Goal: Task Accomplishment & Management: Manage account settings

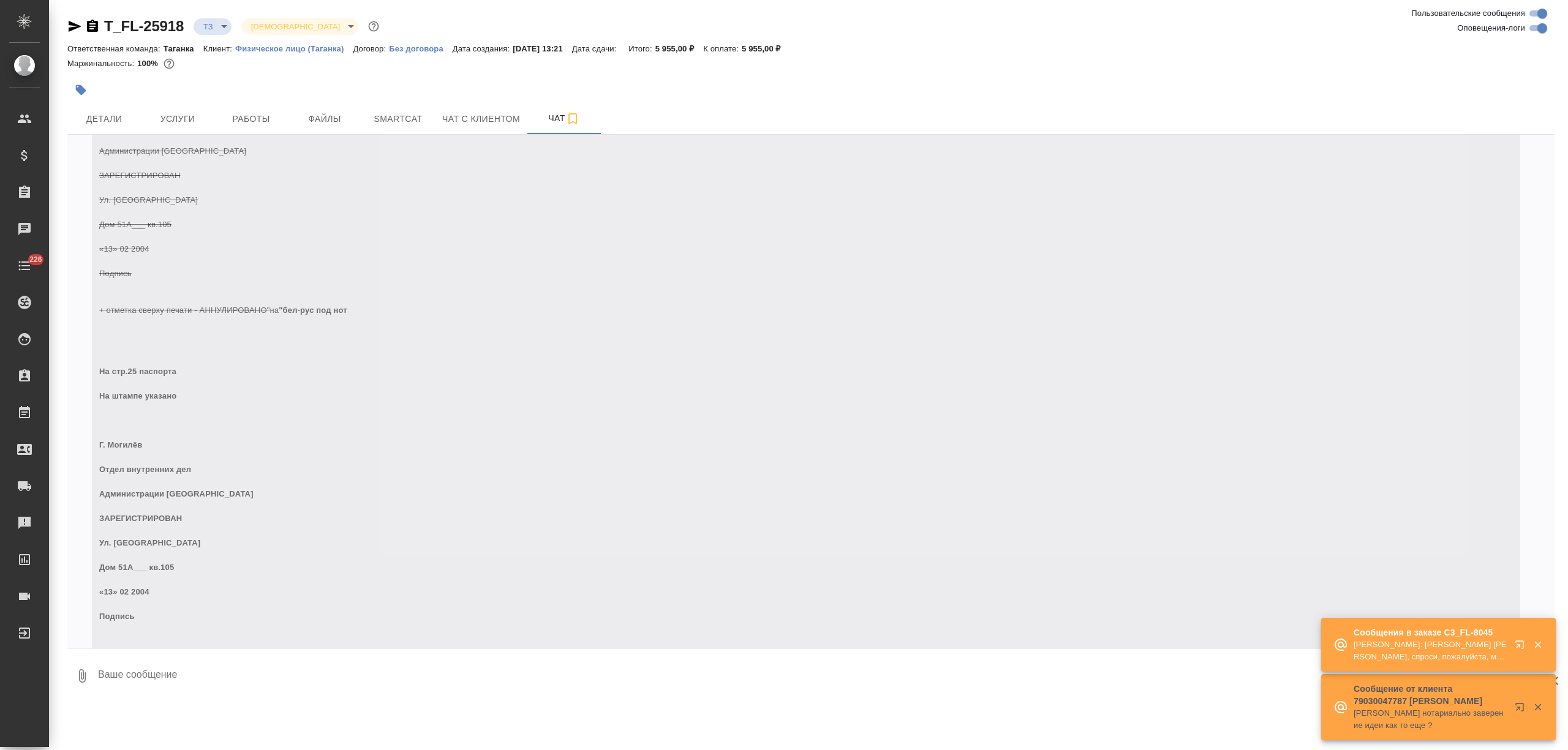
scroll to position [877, 0]
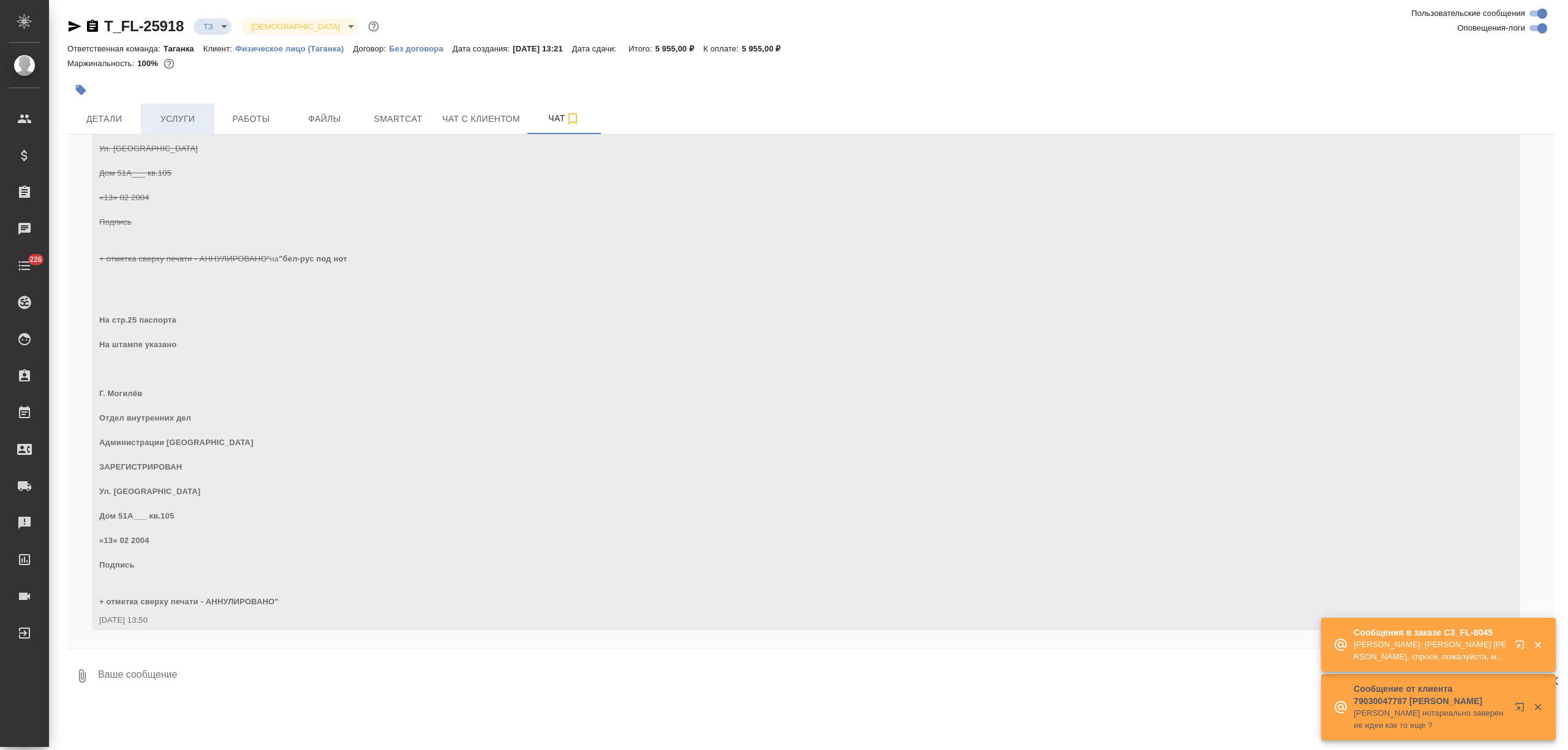
click at [187, 126] on span "Услуги" at bounding box center [177, 119] width 58 height 16
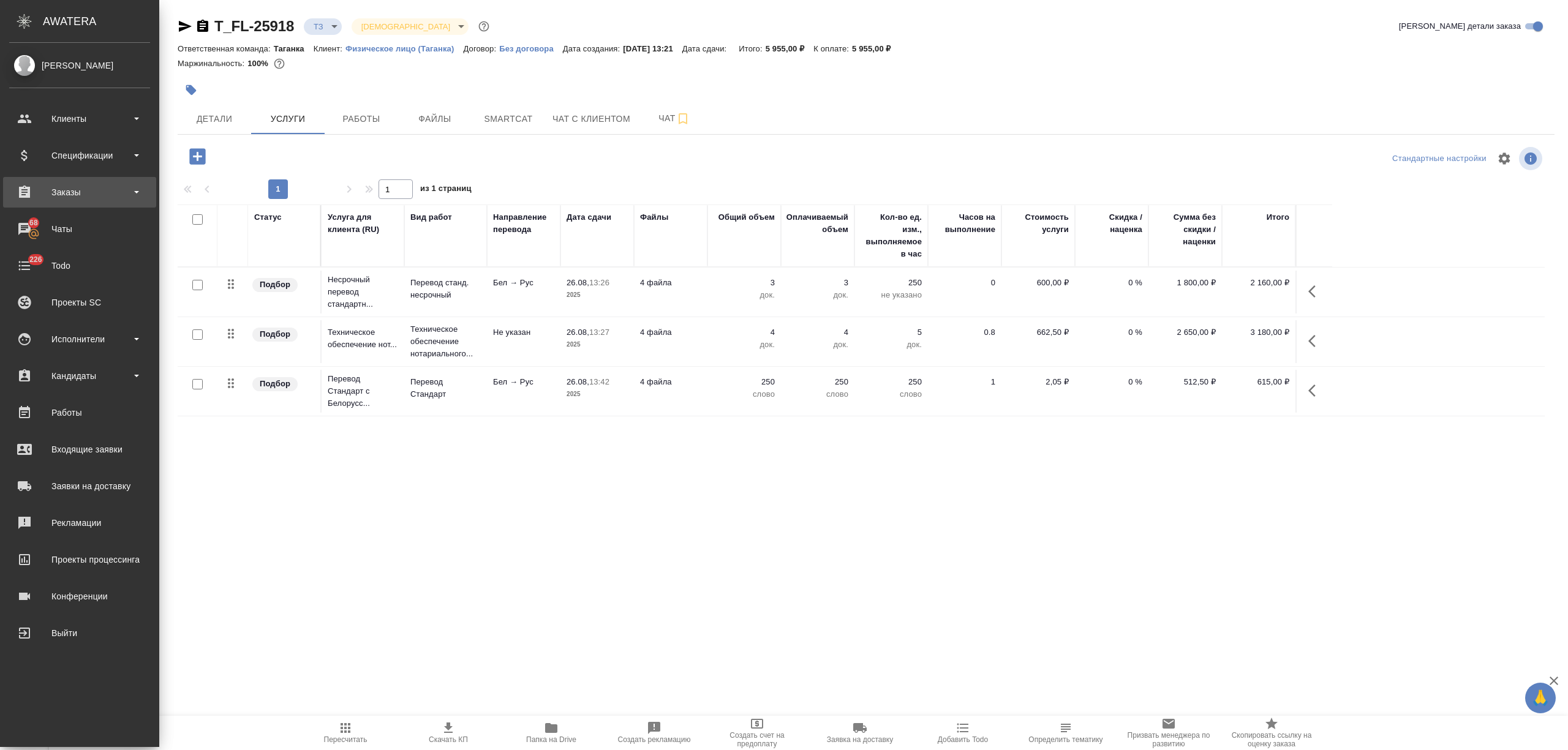
click at [42, 193] on div "Заказы" at bounding box center [80, 192] width 141 height 18
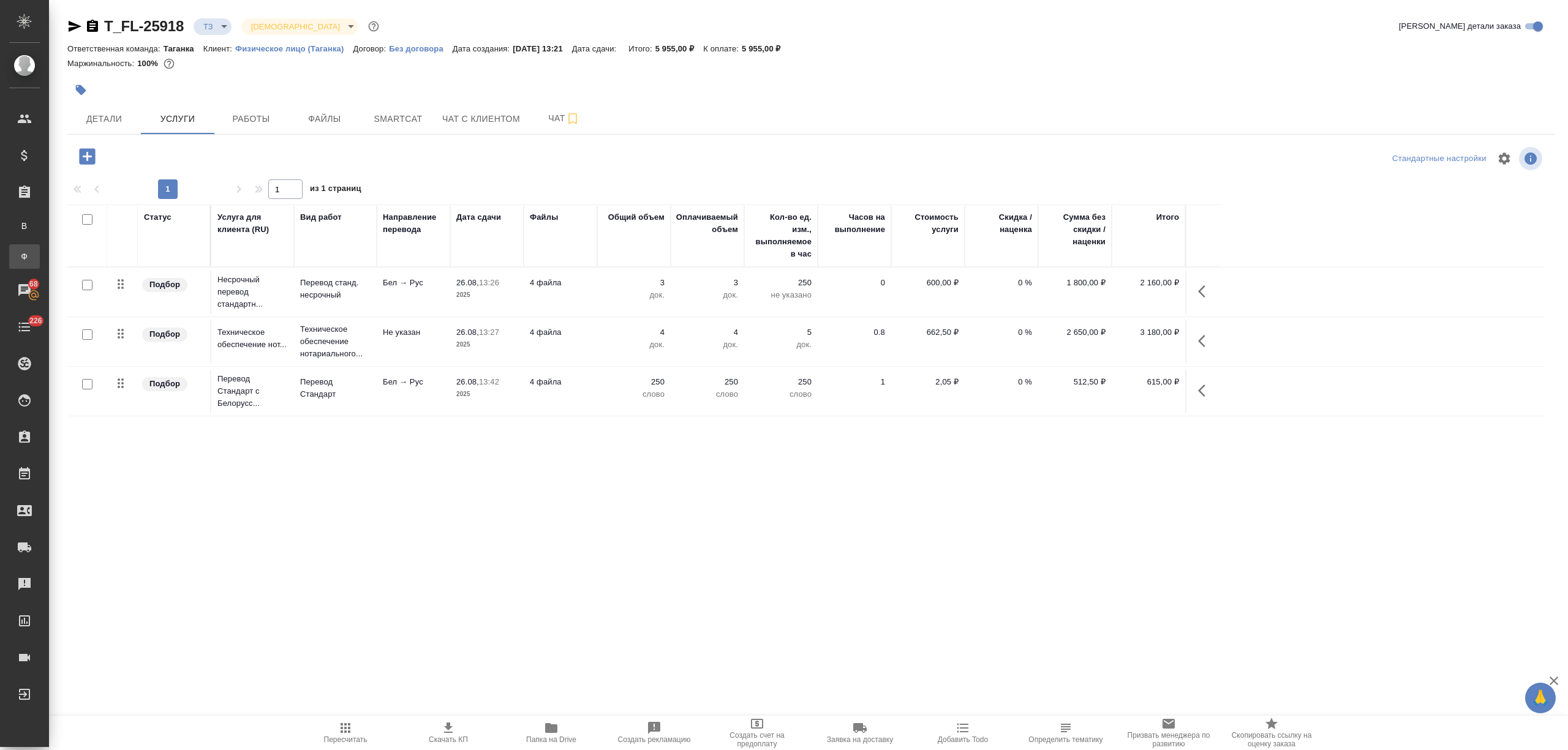
click at [18, 260] on div "Заказы физ. лиц" at bounding box center [9, 256] width 18 height 12
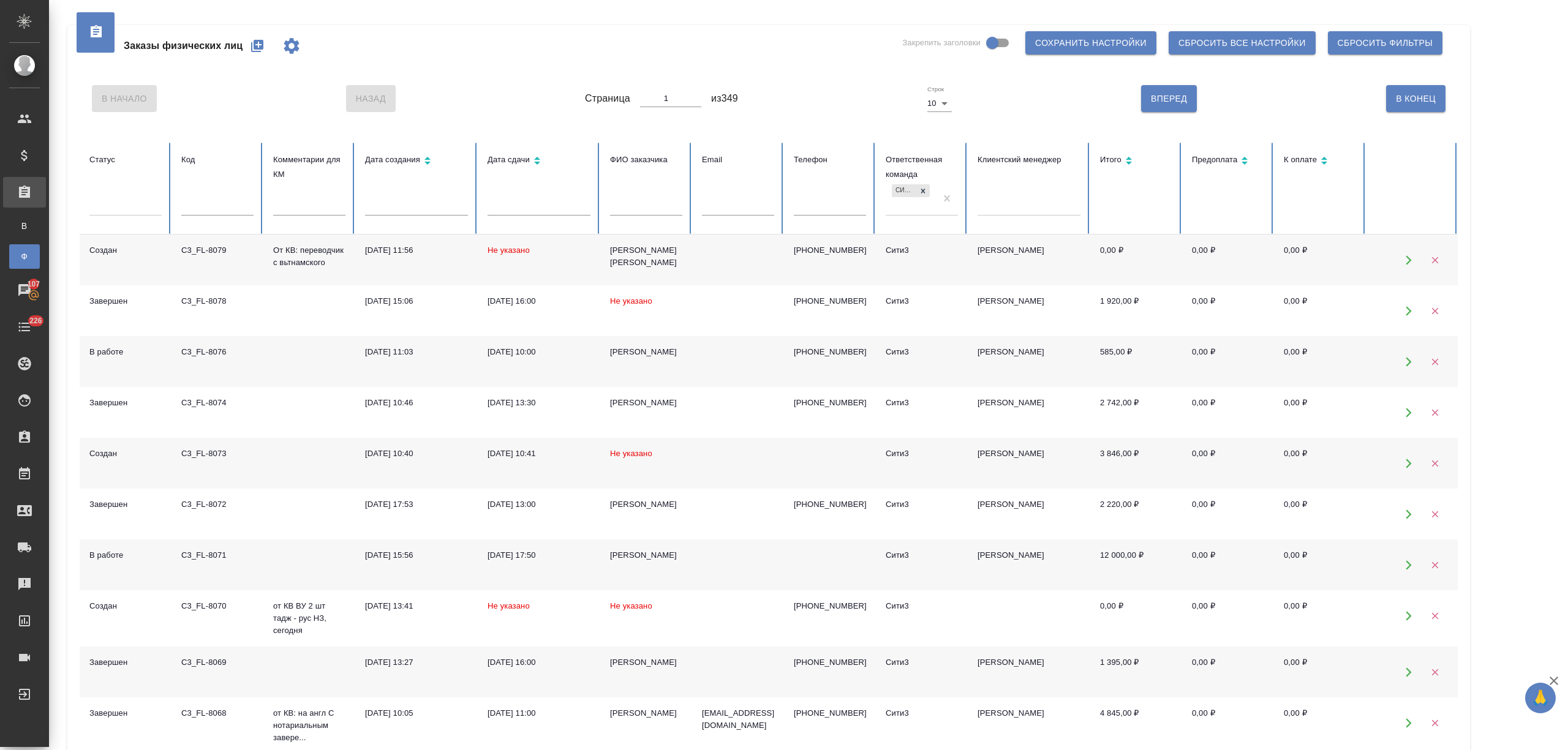
click at [637, 369] on td "[PERSON_NAME]" at bounding box center [645, 362] width 92 height 51
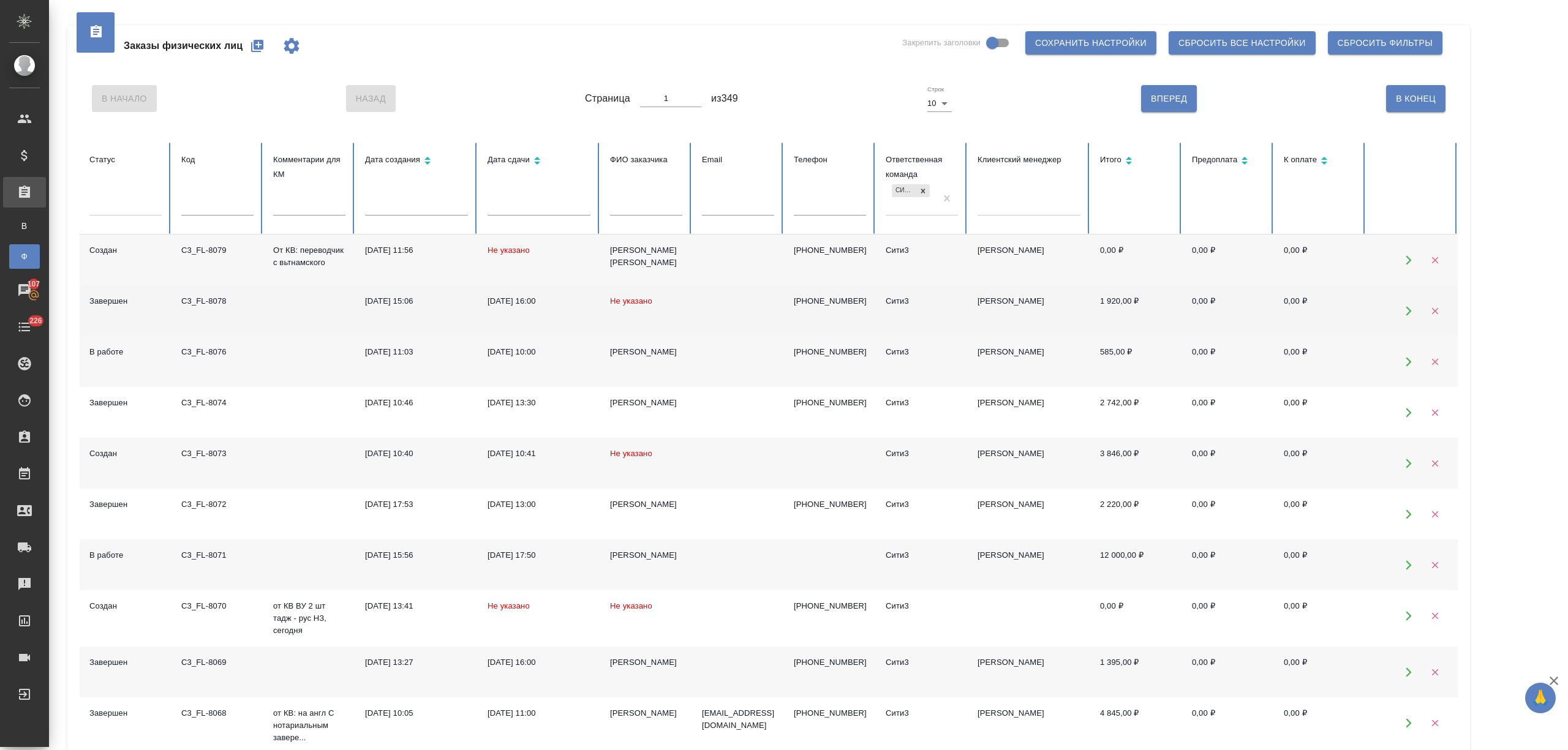
click at [692, 305] on td at bounding box center [738, 310] width 92 height 51
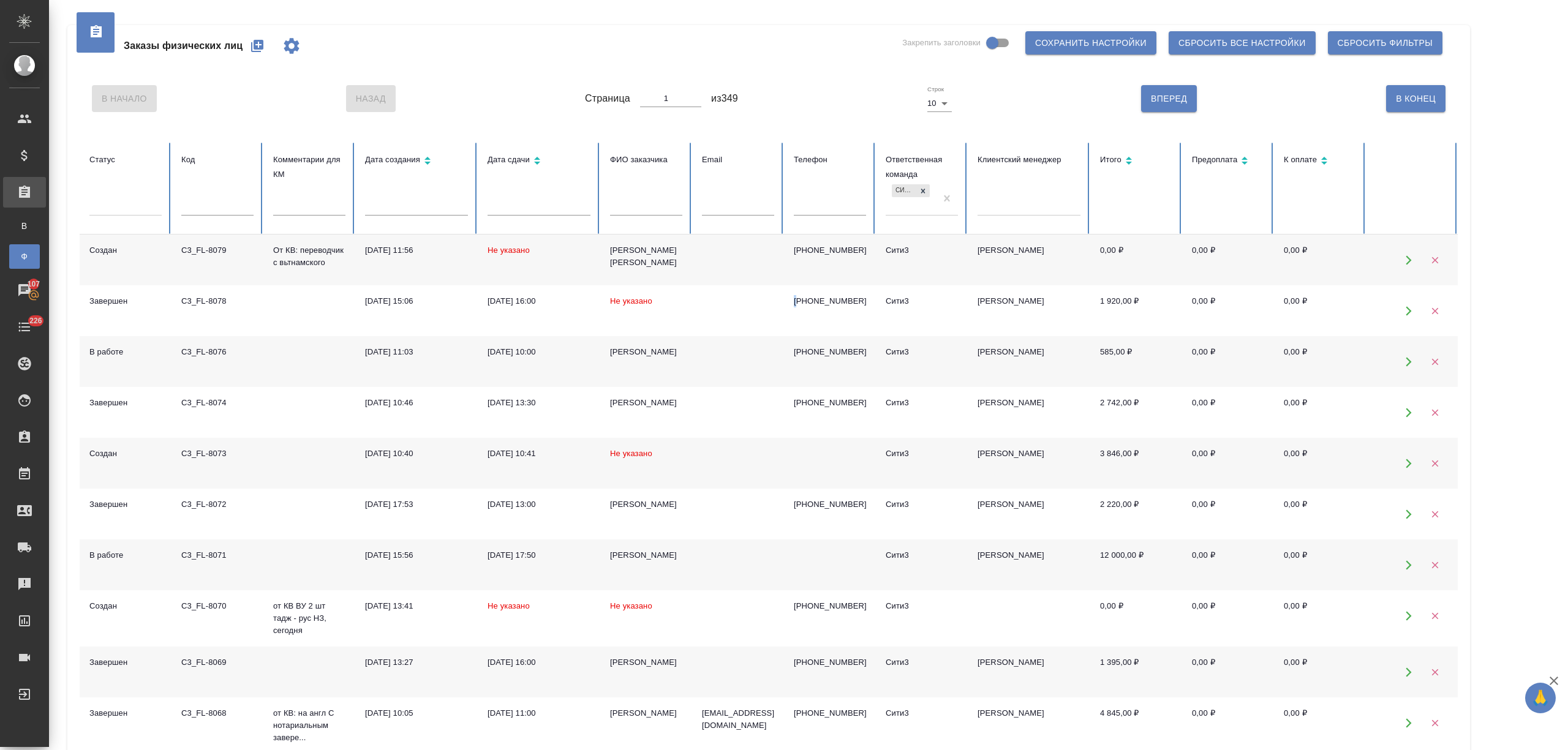
click at [260, 44] on icon "button" at bounding box center [257, 45] width 15 height 15
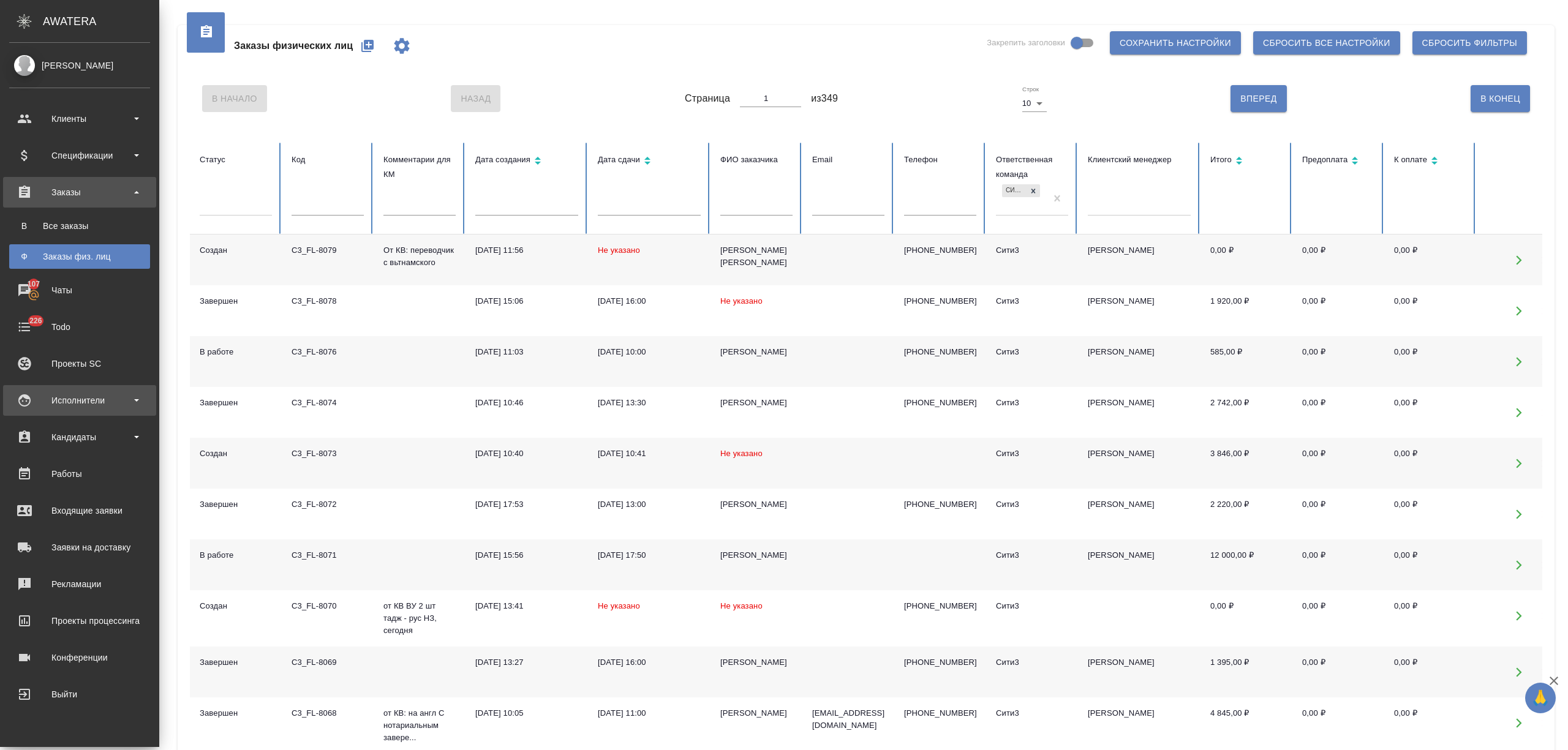
click at [85, 390] on div "Исполнители" at bounding box center [80, 400] width 153 height 31
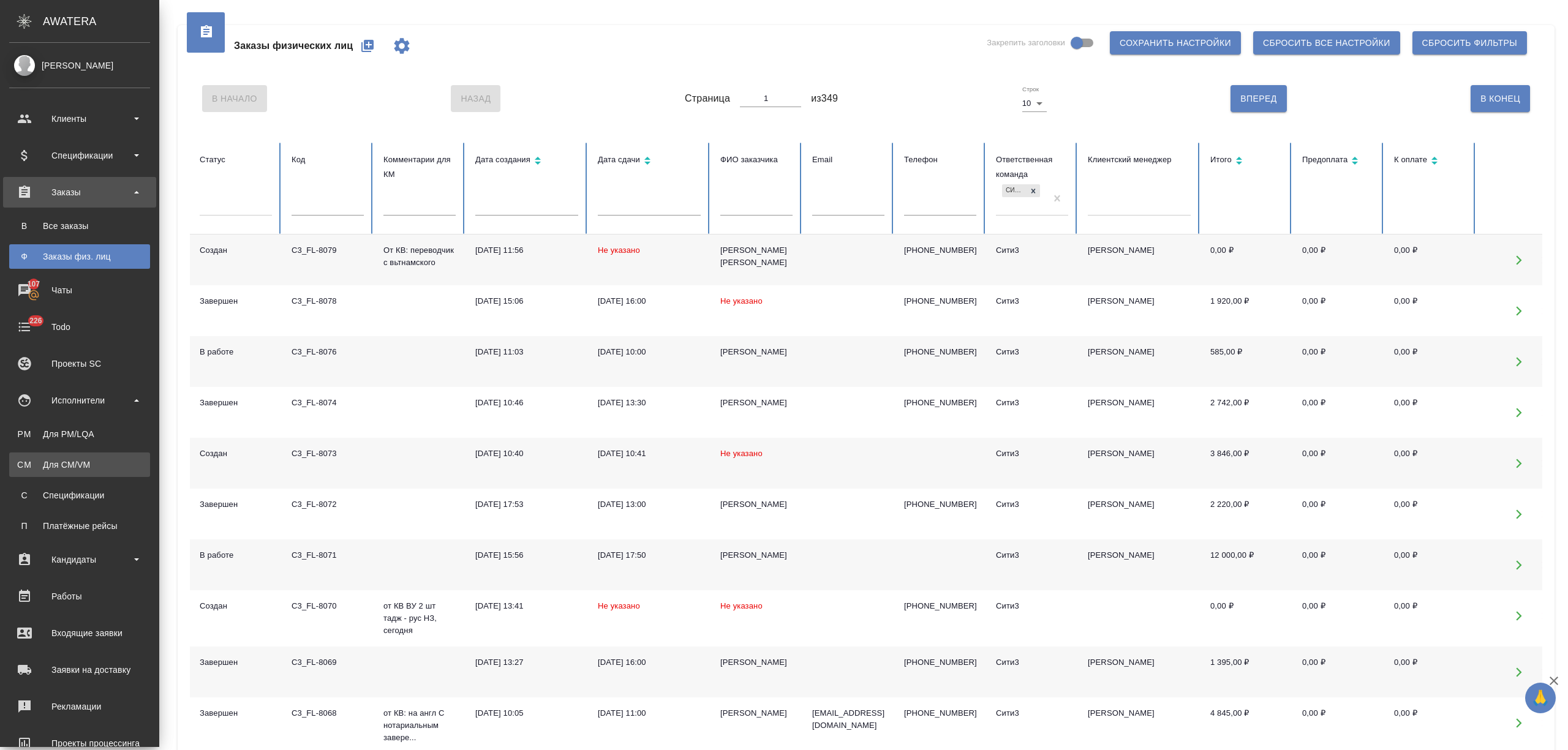
click at [92, 463] on div "Для CM/VM" at bounding box center [79, 465] width 128 height 12
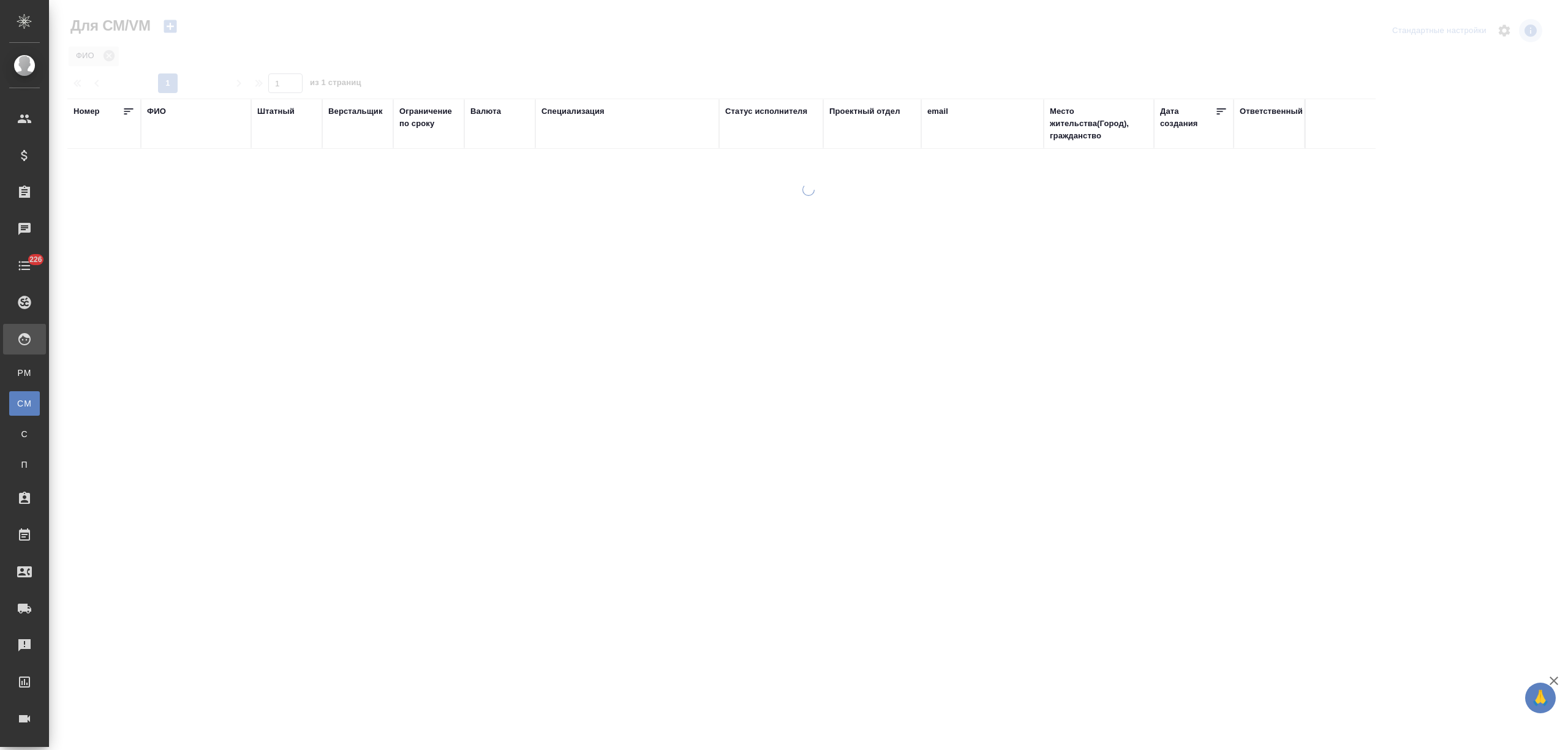
click at [145, 115] on th "ФИО" at bounding box center [196, 124] width 110 height 51
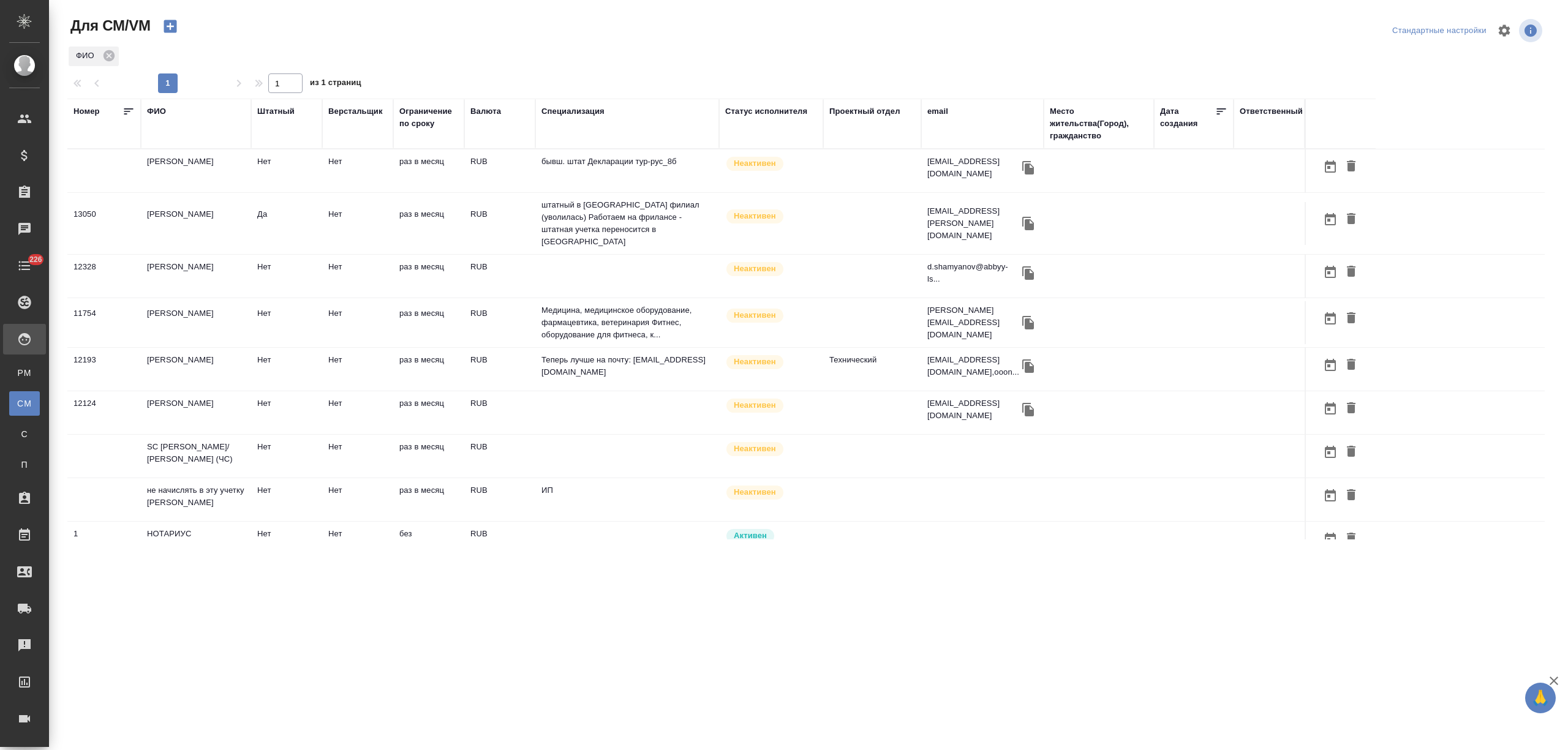
click at [158, 111] on div "ФИО" at bounding box center [157, 112] width 19 height 12
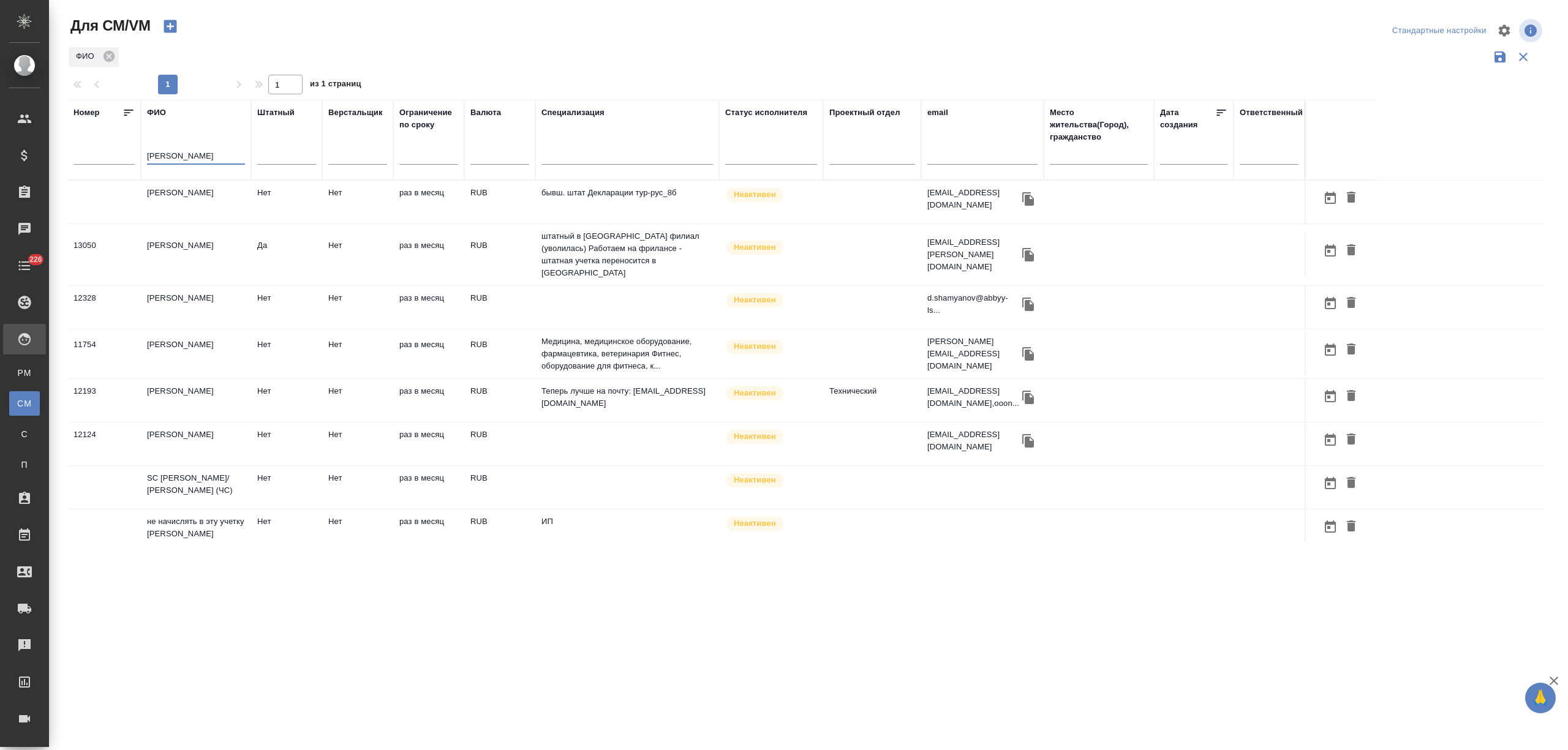
drag, startPoint x: 146, startPoint y: 153, endPoint x: 119, endPoint y: 153, distance: 27.0
click at [119, 153] on tr "Номер ФИО миллер Штатный Верстальщик Ограничение по сроку Валюта Специализация …" at bounding box center [721, 140] width 1308 height 80
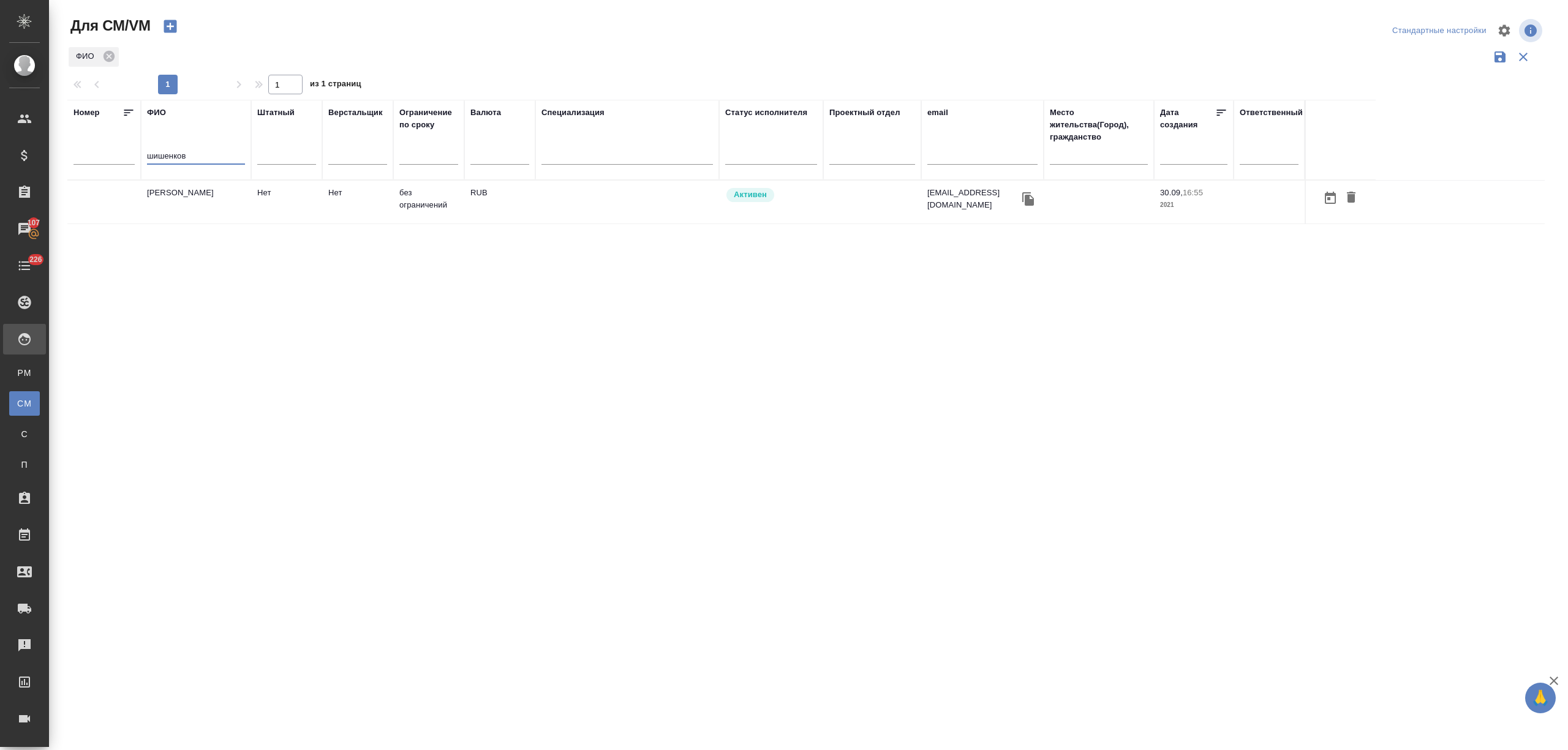
type input "шишенков"
click at [187, 194] on td "НОТАРИУС Шишенков Леонид Васильевич" at bounding box center [196, 201] width 110 height 43
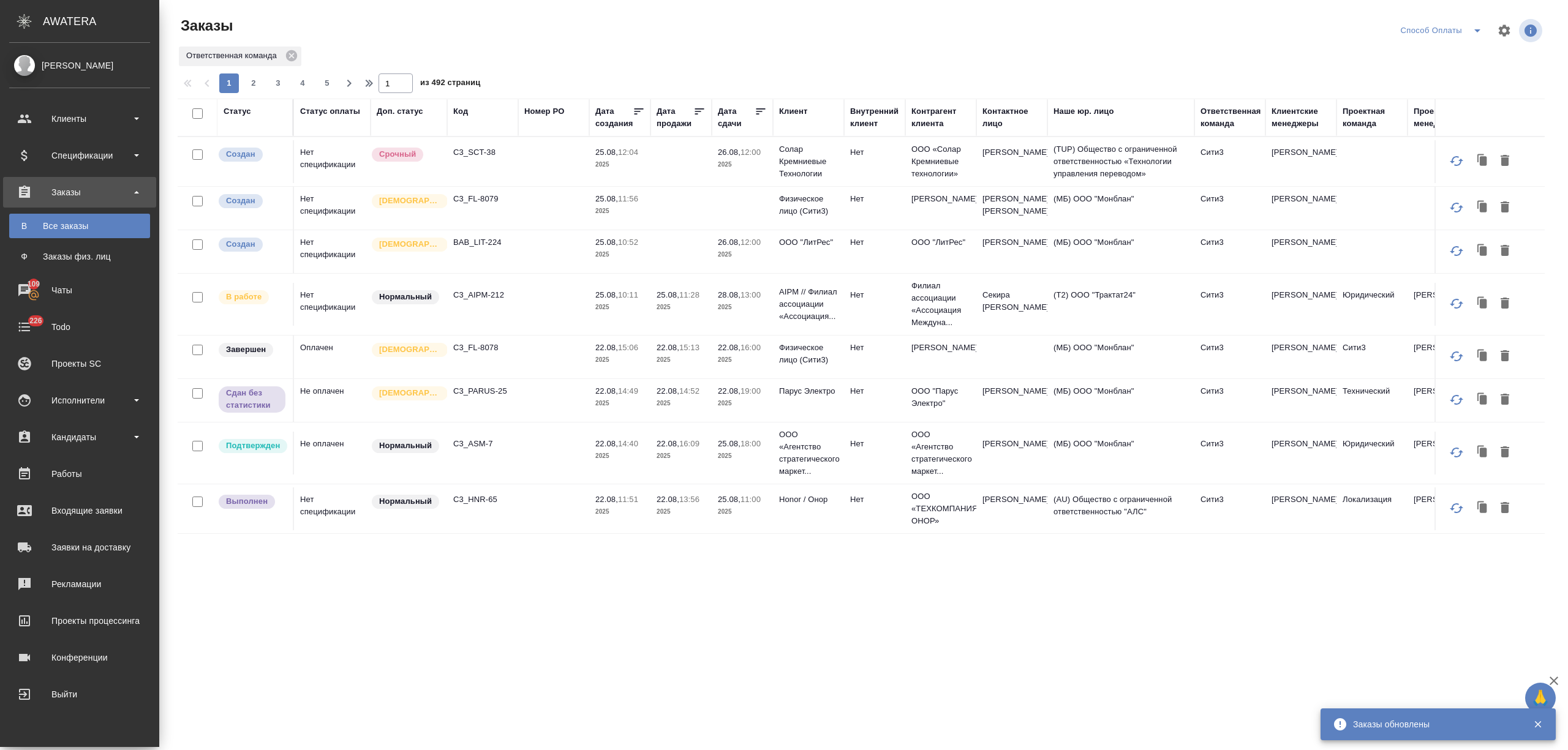
click at [37, 290] on div "Чаты" at bounding box center [80, 290] width 141 height 18
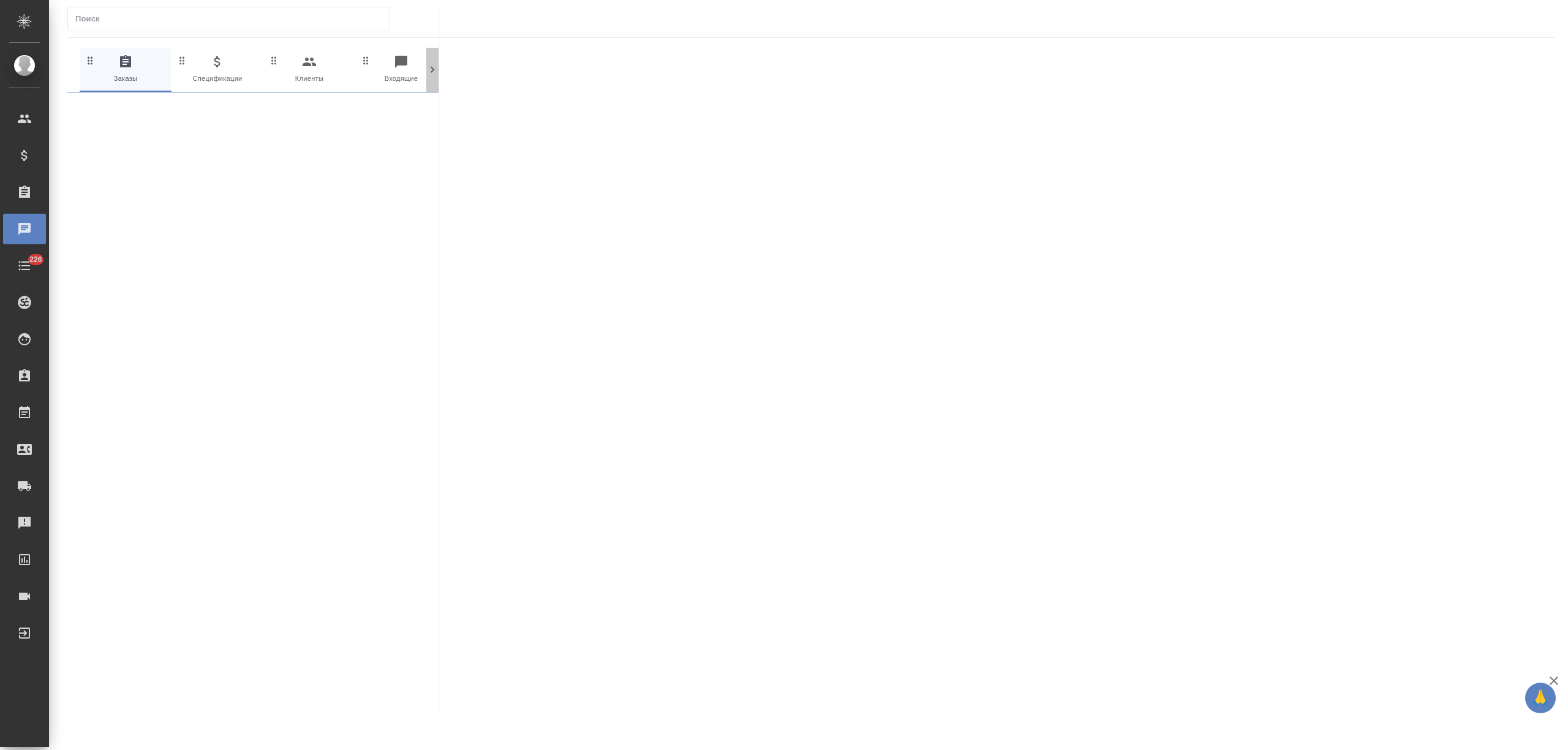
click at [426, 76] on icon at bounding box center [433, 70] width 12 height 12
click at [426, 77] on div at bounding box center [433, 70] width 12 height 44
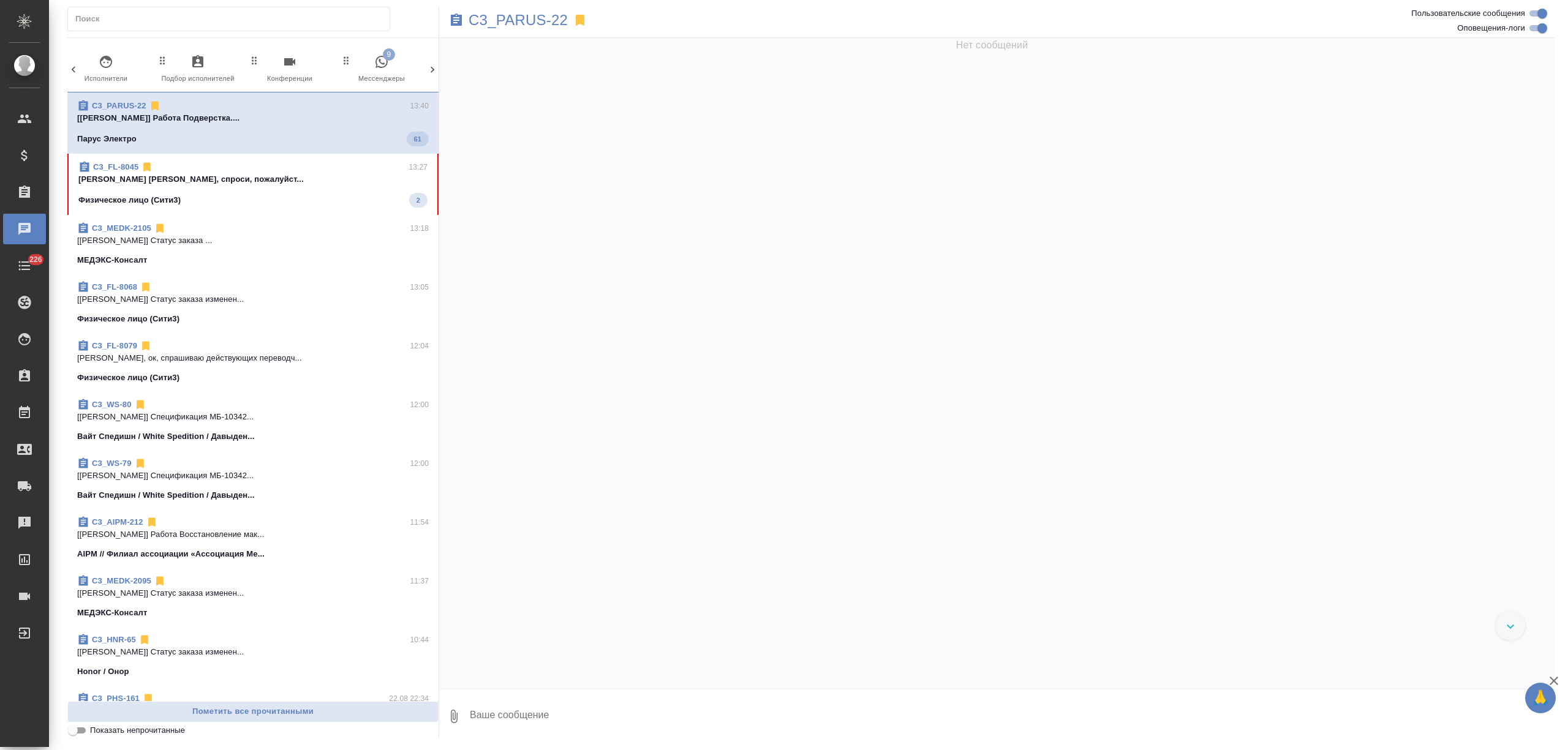
click at [426, 77] on div at bounding box center [433, 70] width 12 height 44
click at [373, 67] on icon "button" at bounding box center [380, 62] width 15 height 15
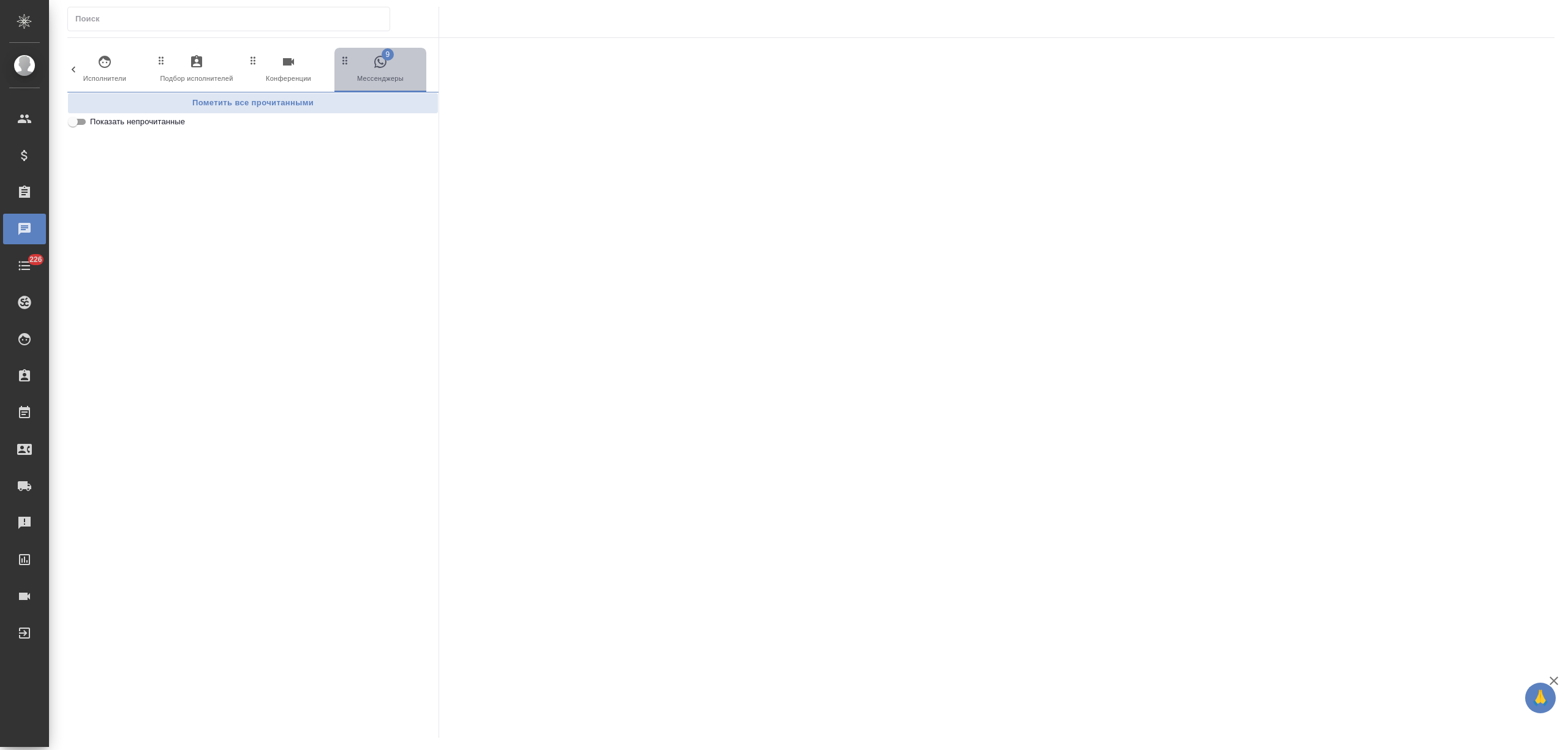
click at [363, 66] on span "9 Мессенджеры" at bounding box center [380, 70] width 82 height 30
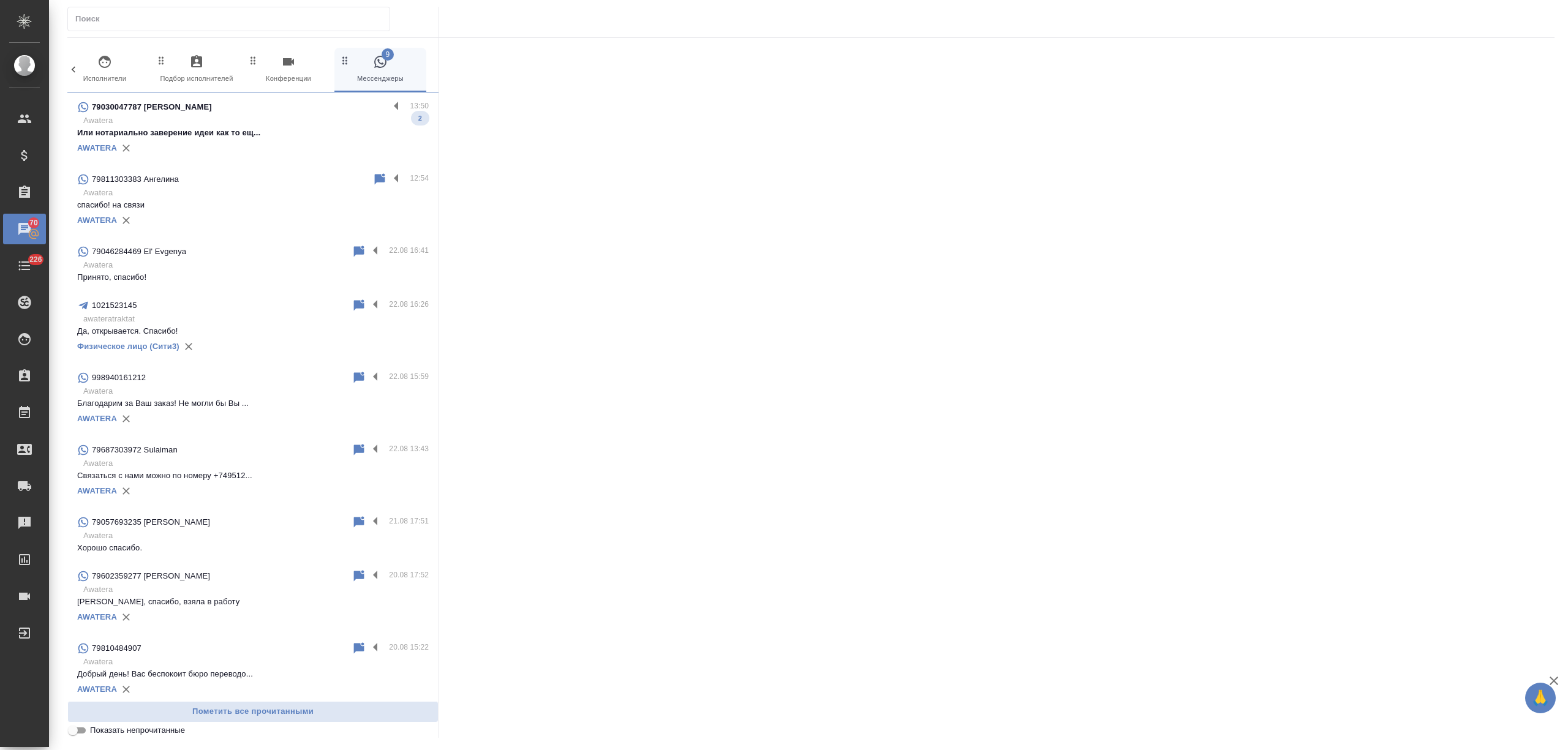
click at [287, 128] on p "Или нотариально заверение идеи как то ещ..." at bounding box center [252, 133] width 351 height 12
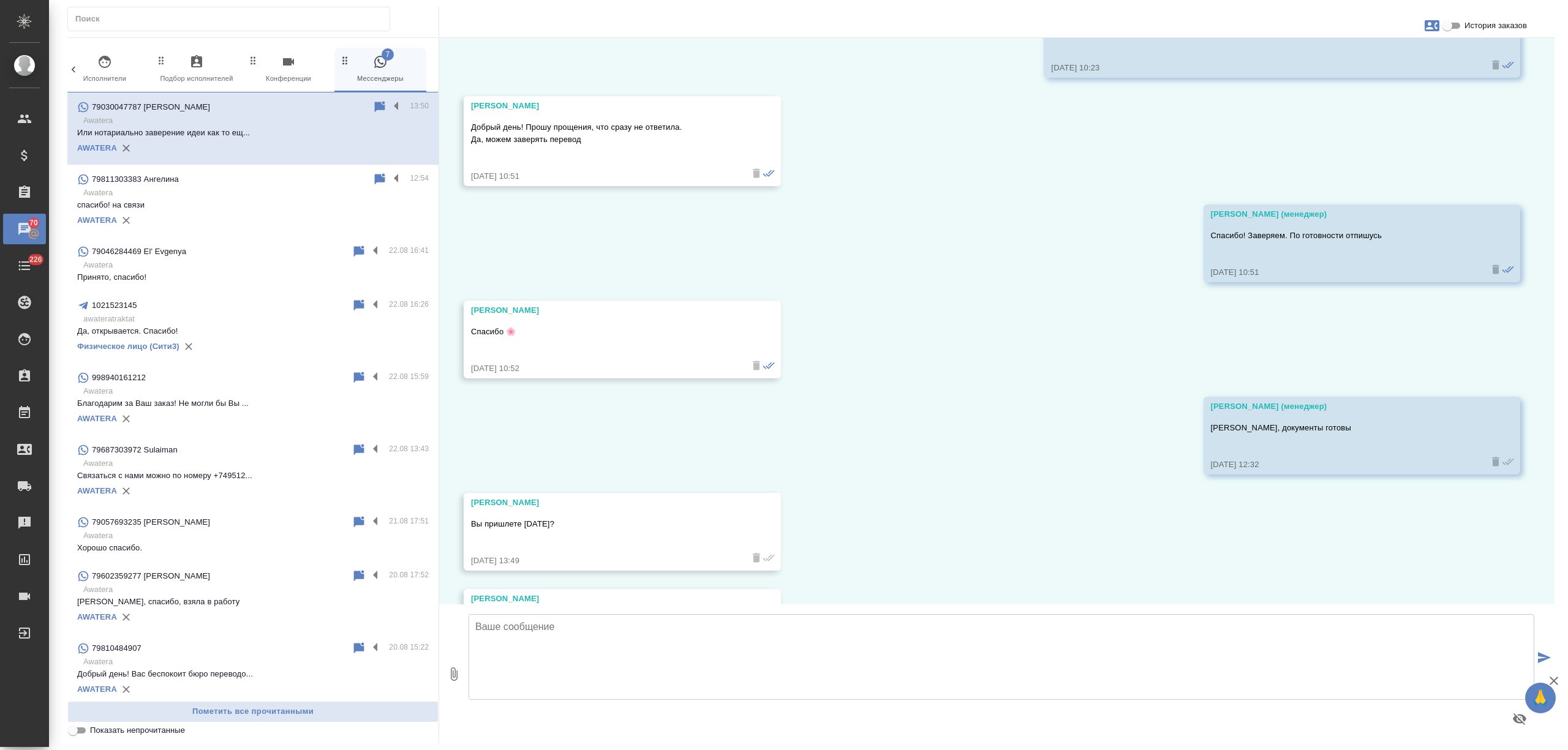
scroll to position [6556, 0]
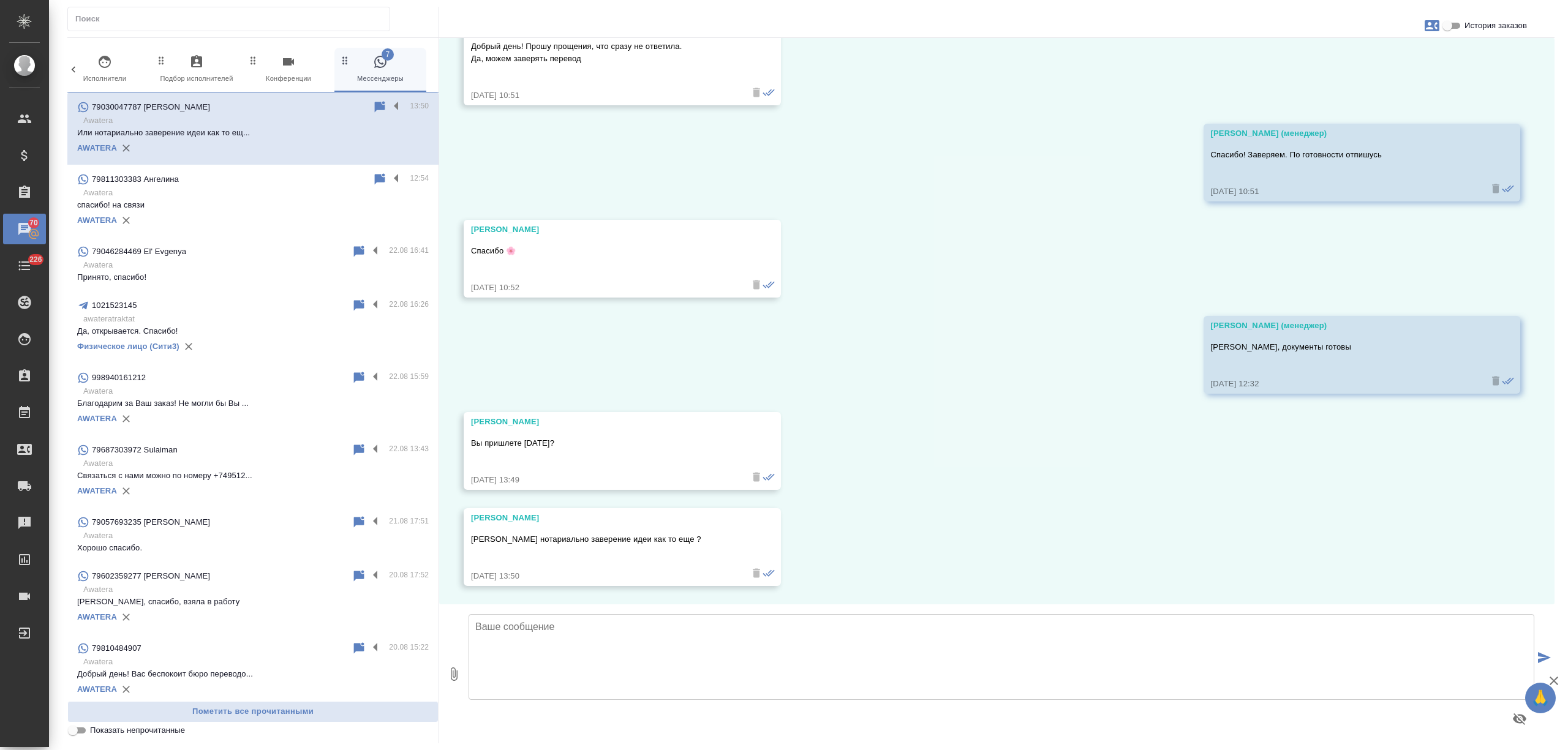
click at [560, 636] on textarea at bounding box center [1001, 657] width 1066 height 85
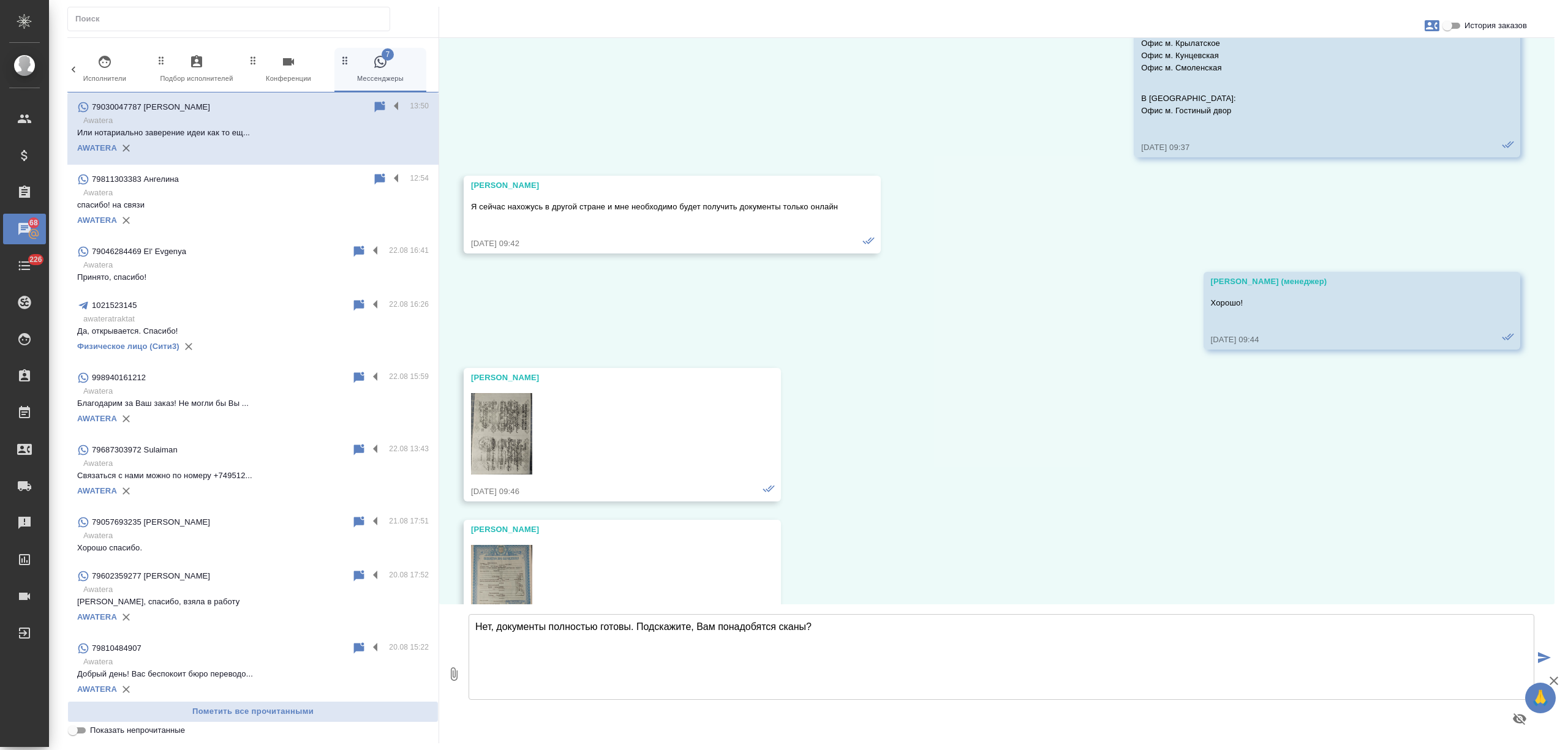
scroll to position [3045, 0]
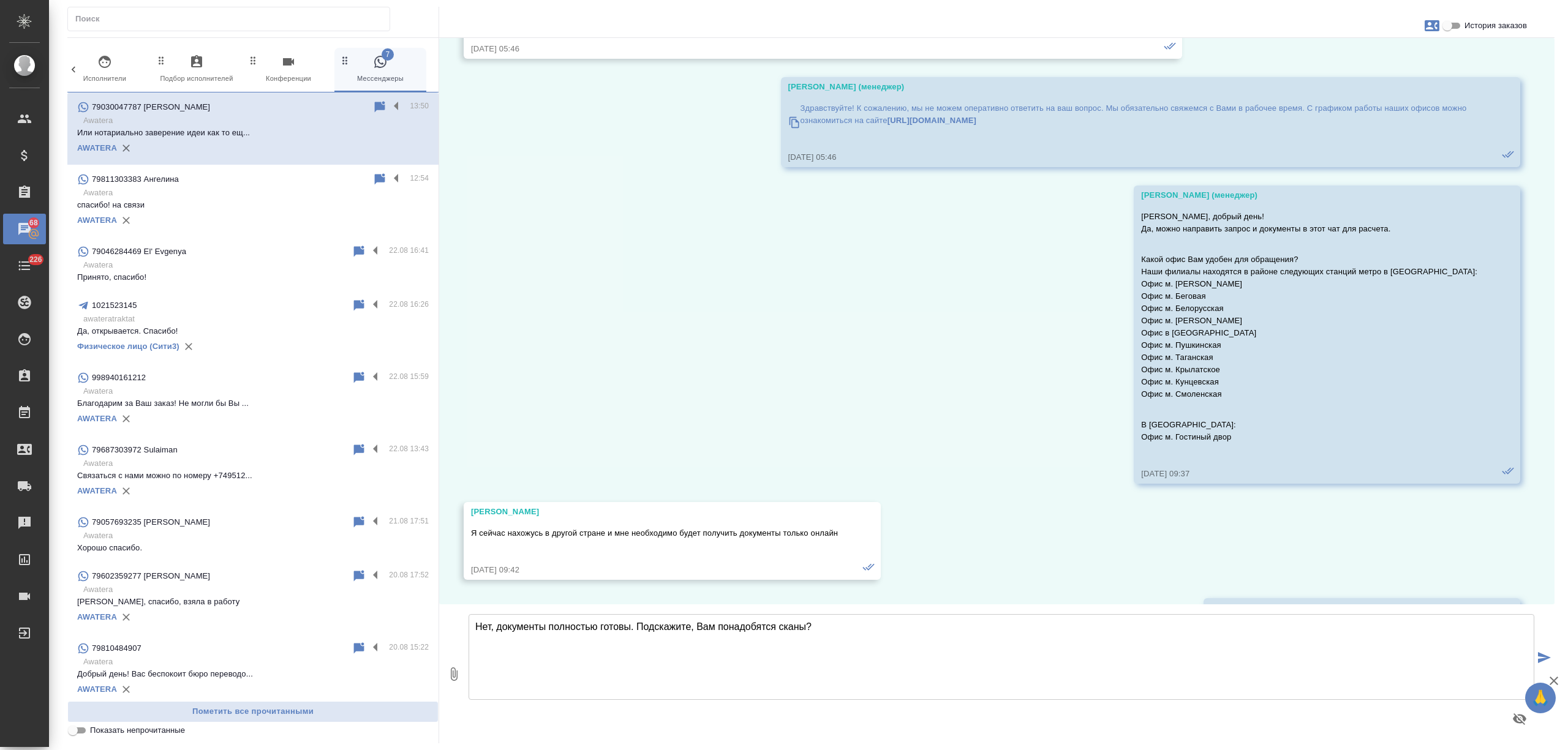
drag, startPoint x: 809, startPoint y: 638, endPoint x: 639, endPoint y: 637, distance: 170.0
click at [639, 637] on textarea "Нет, документы полностью готовы. Подскажите, Вам понадобятся сканы?" at bounding box center [1001, 657] width 1066 height 85
type textarea "Нет, документы полностью готовы. Сейчас направлю сканы"
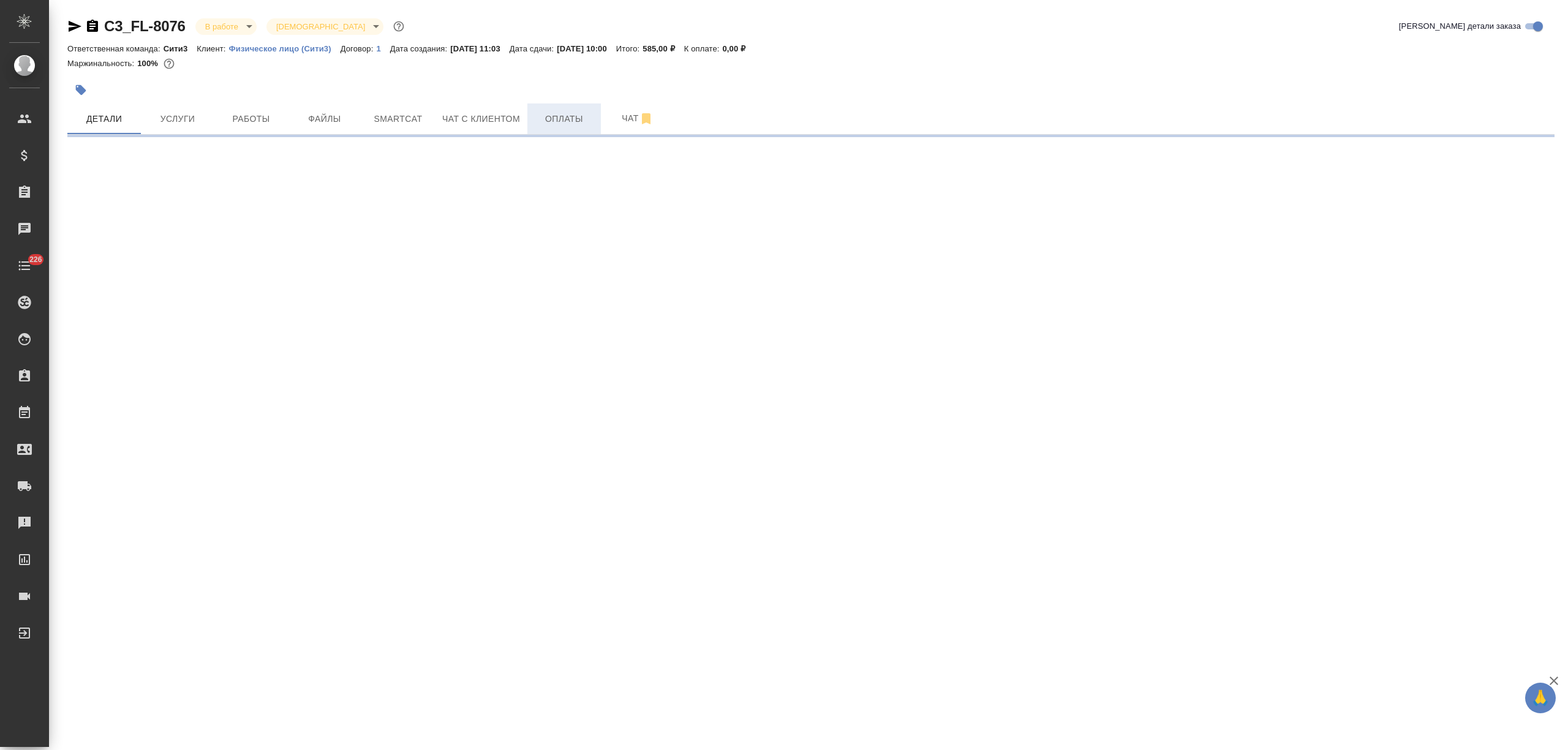
select select "RU"
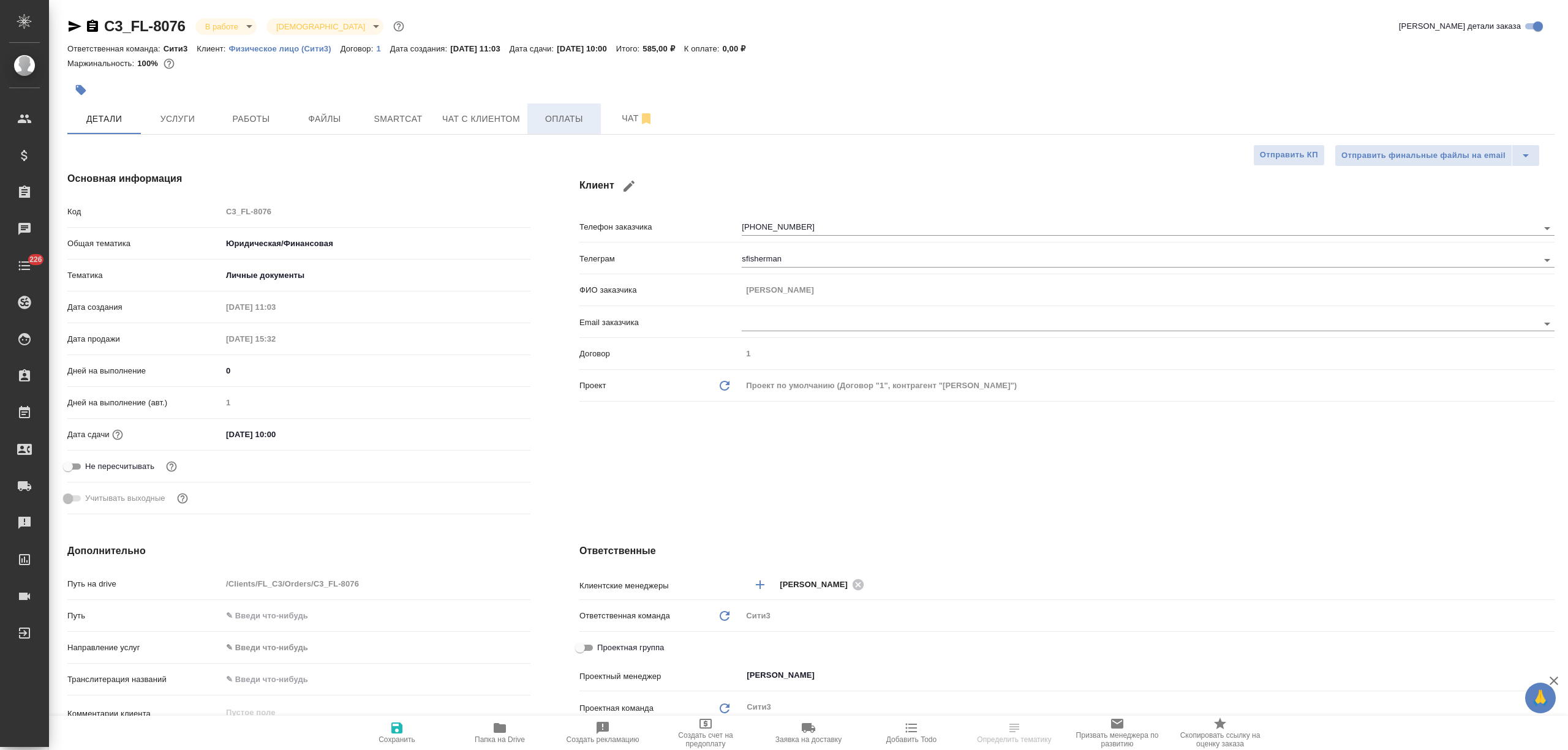
type textarea "x"
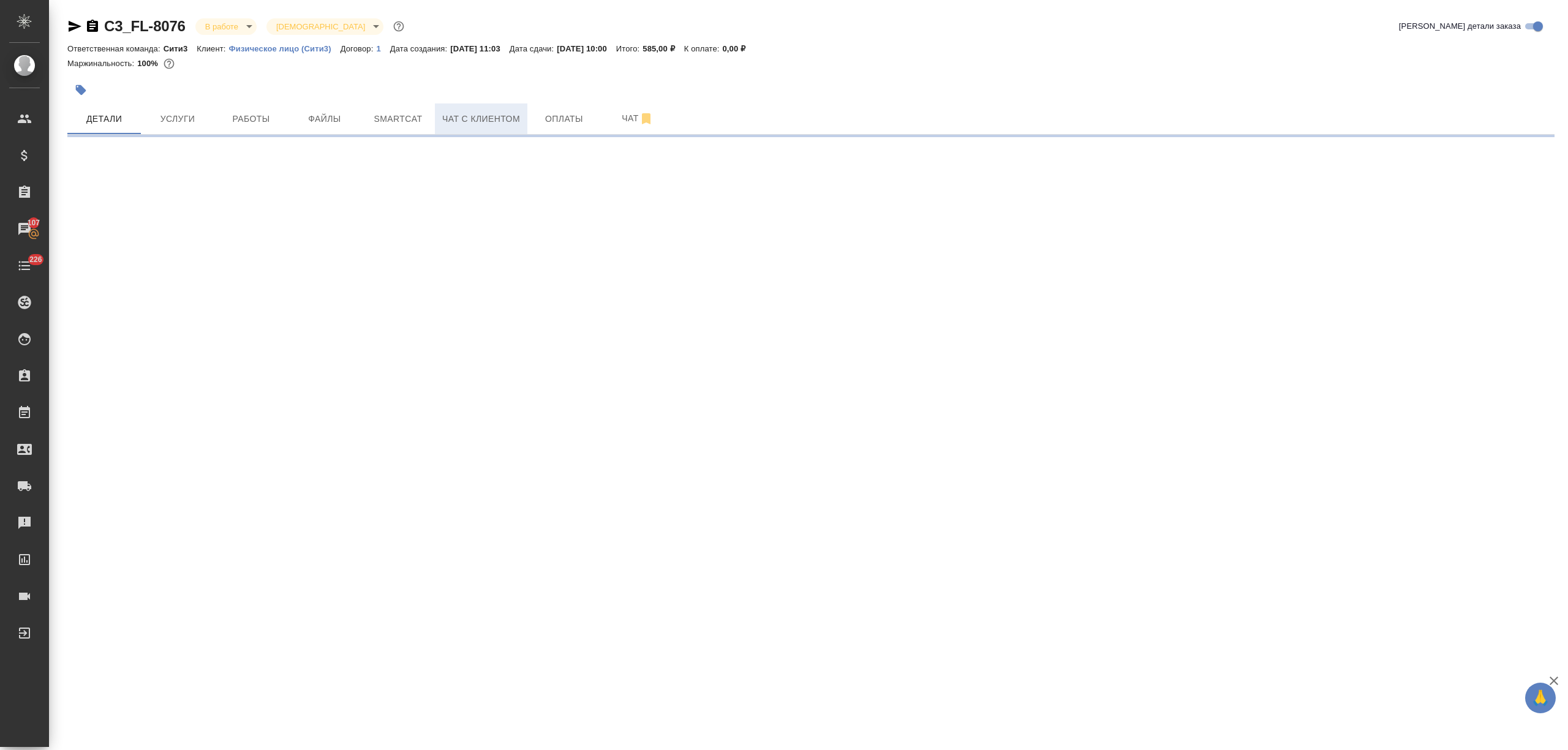
select select "RU"
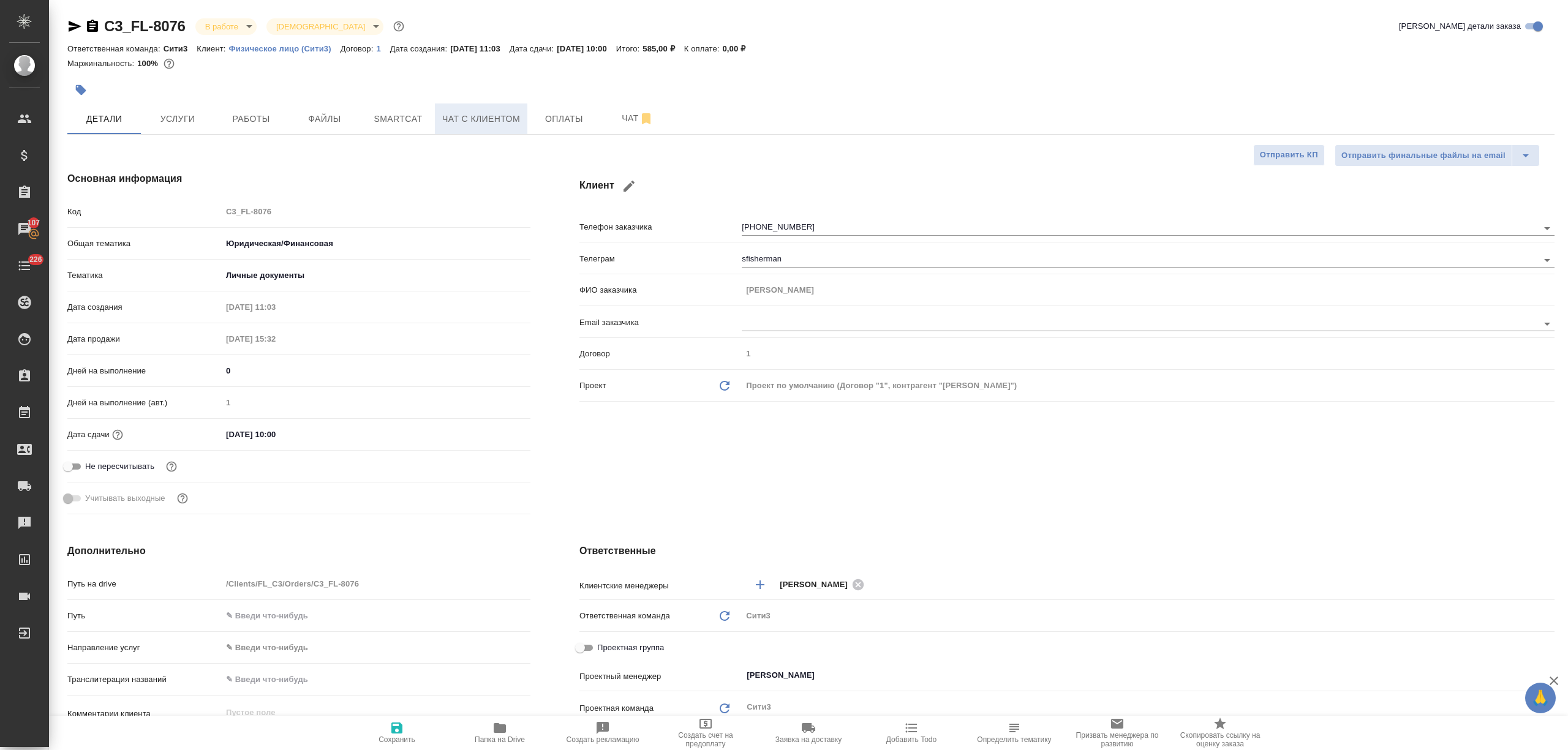
type textarea "x"
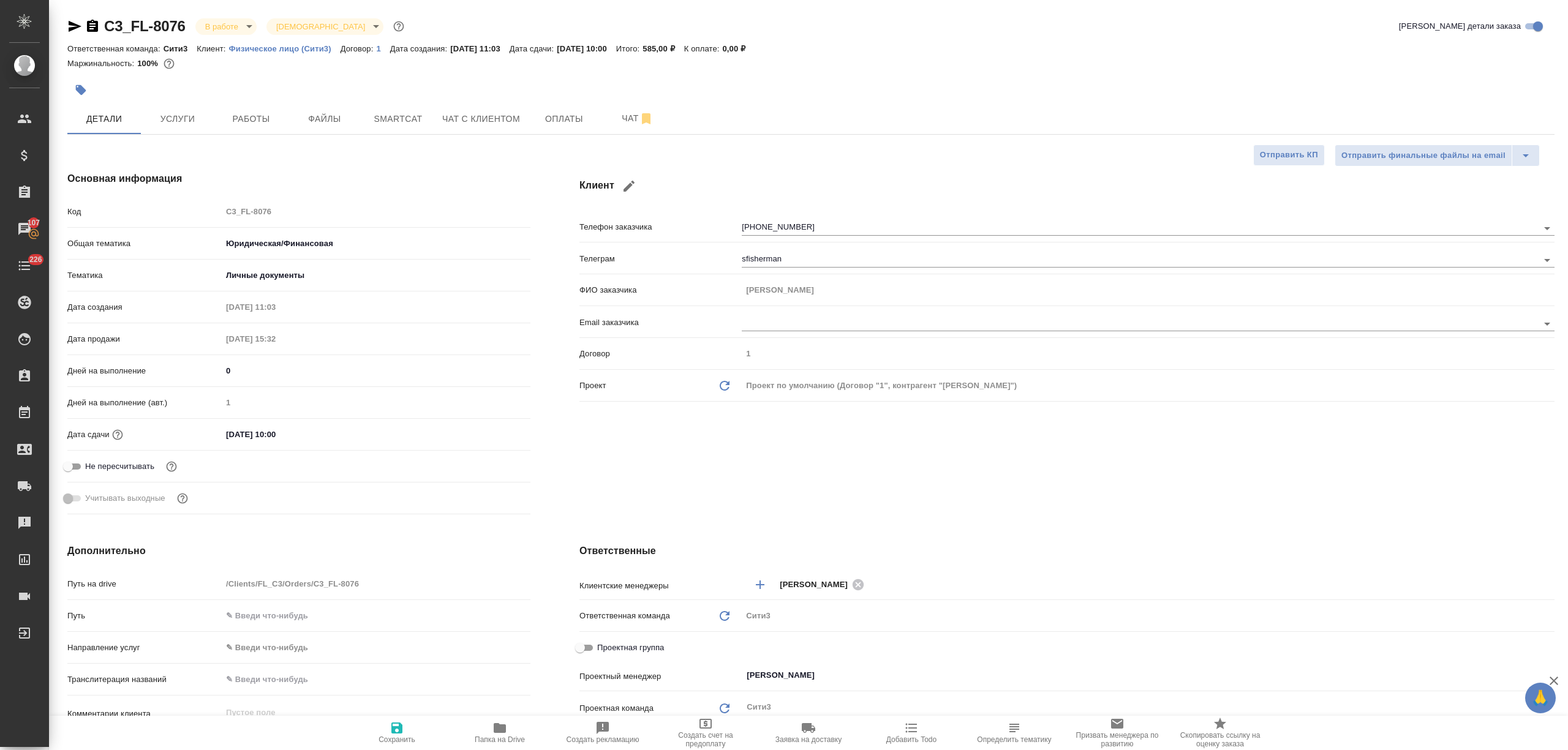
type textarea "x"
click at [70, 27] on icon "button" at bounding box center [74, 26] width 15 height 15
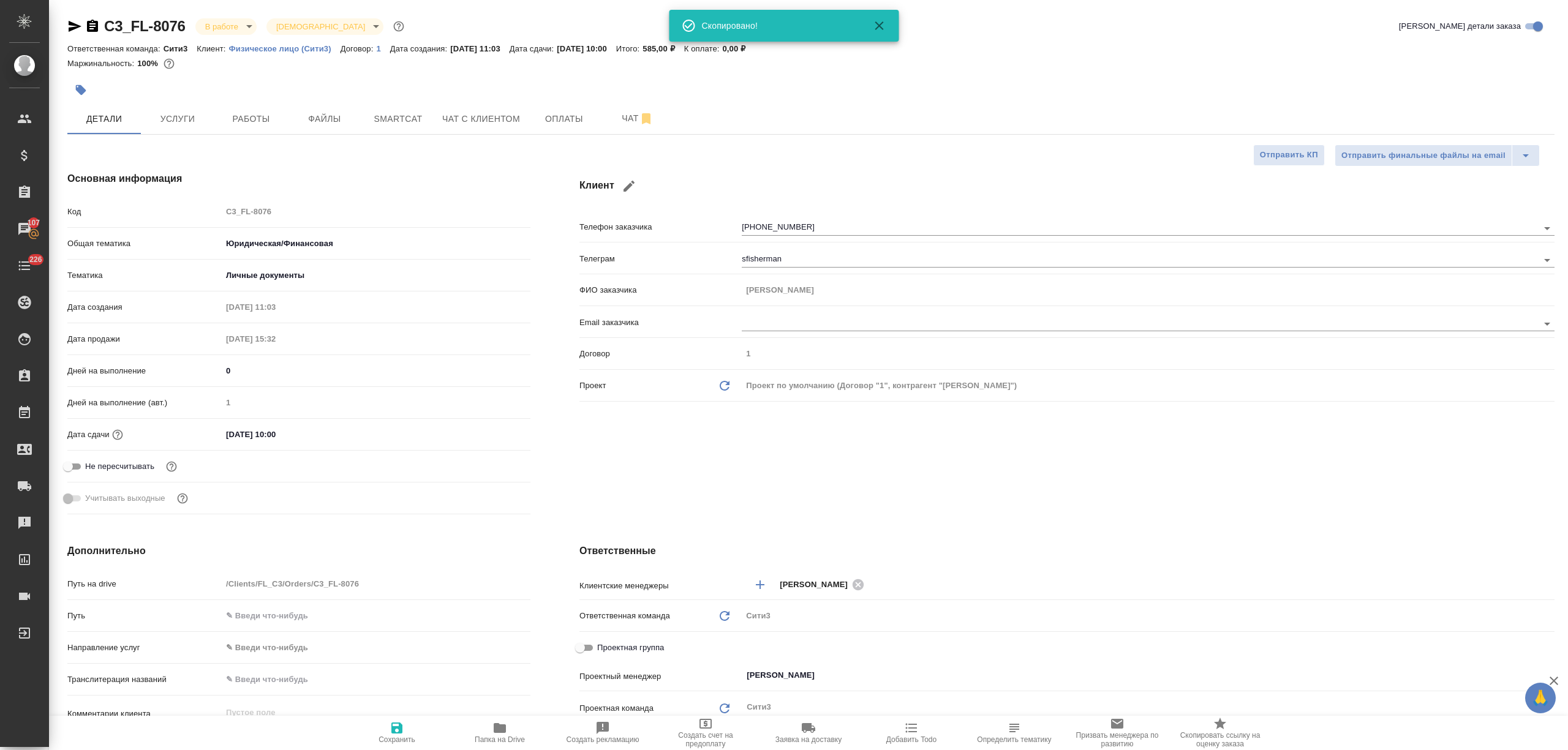
type textarea "x"
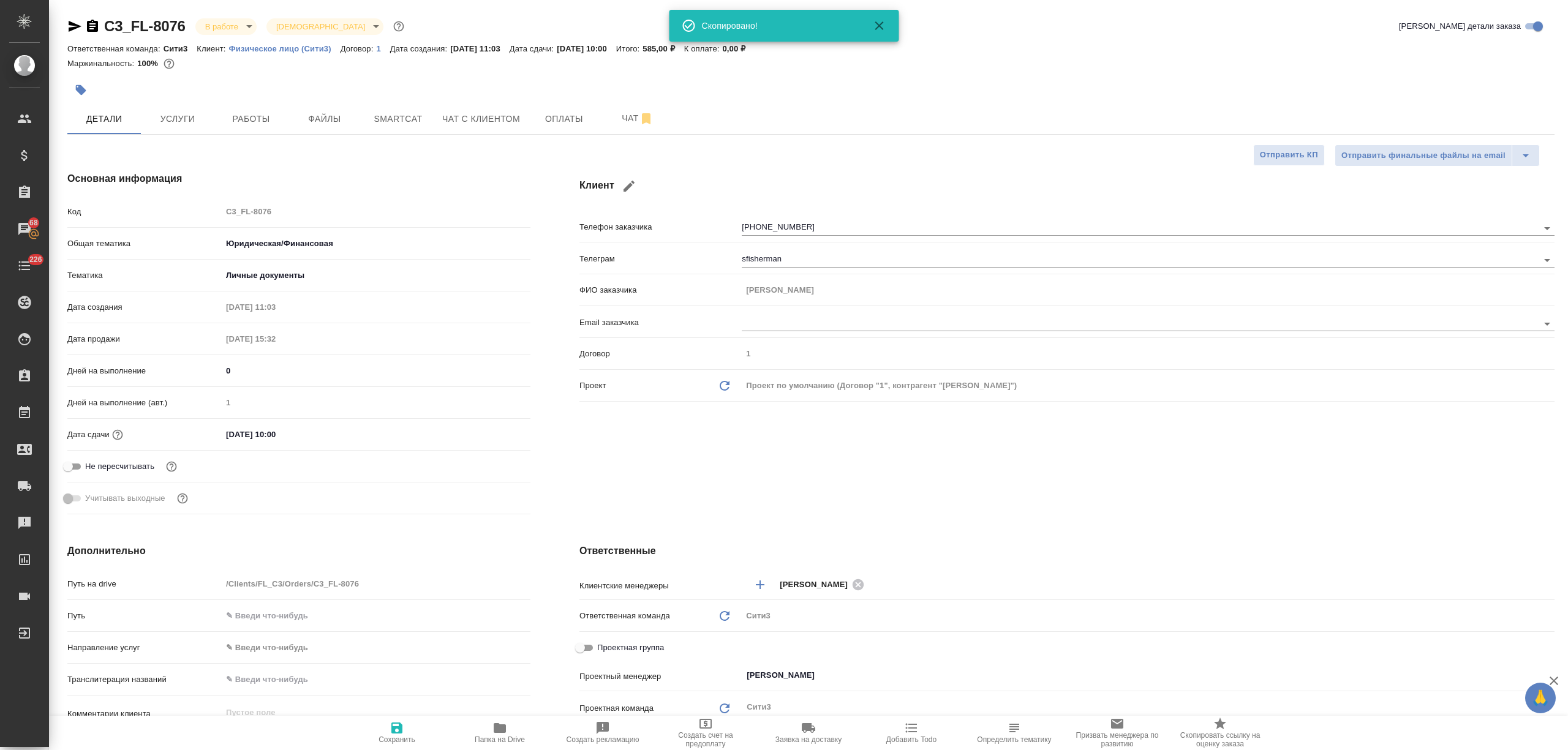
type textarea "x"
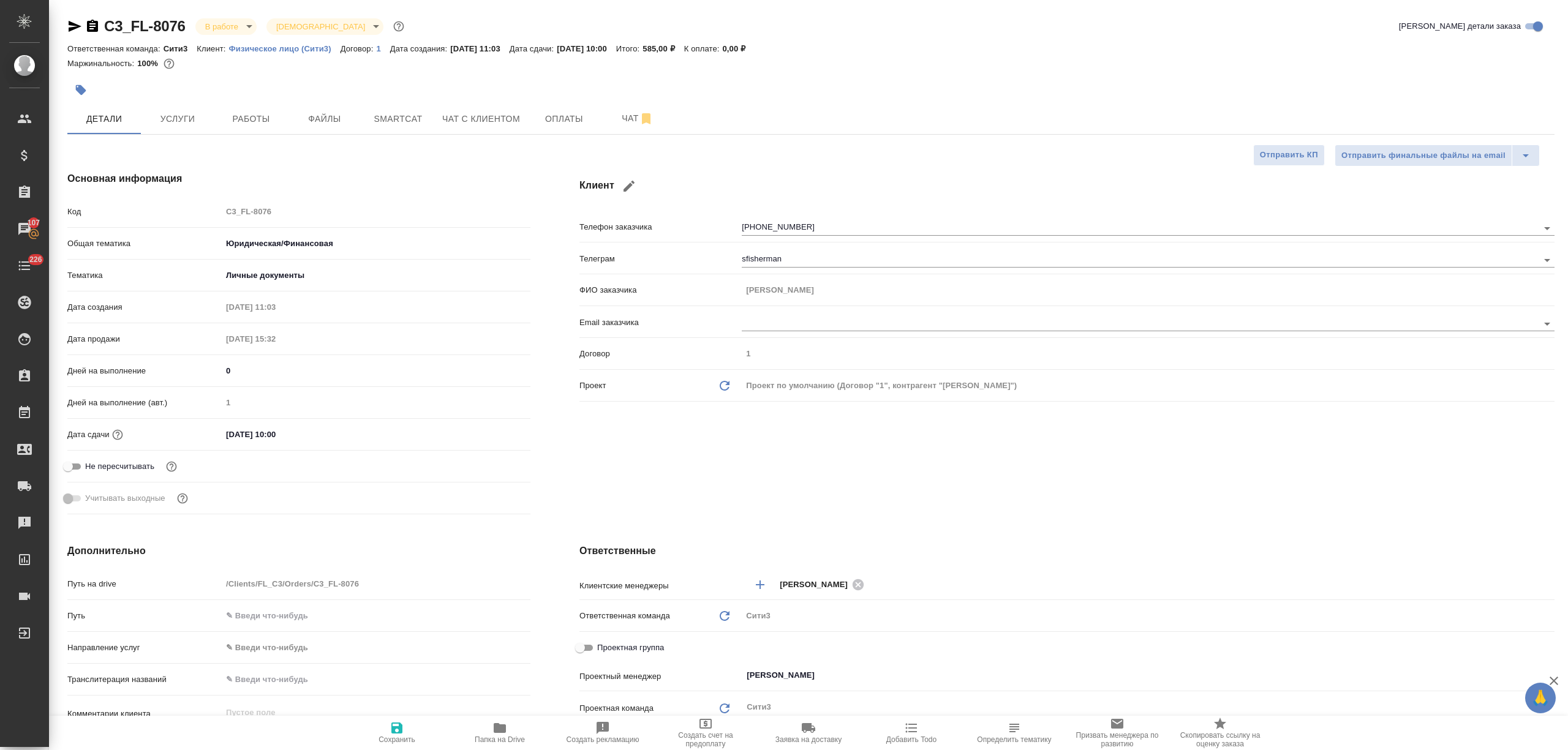
type textarea "x"
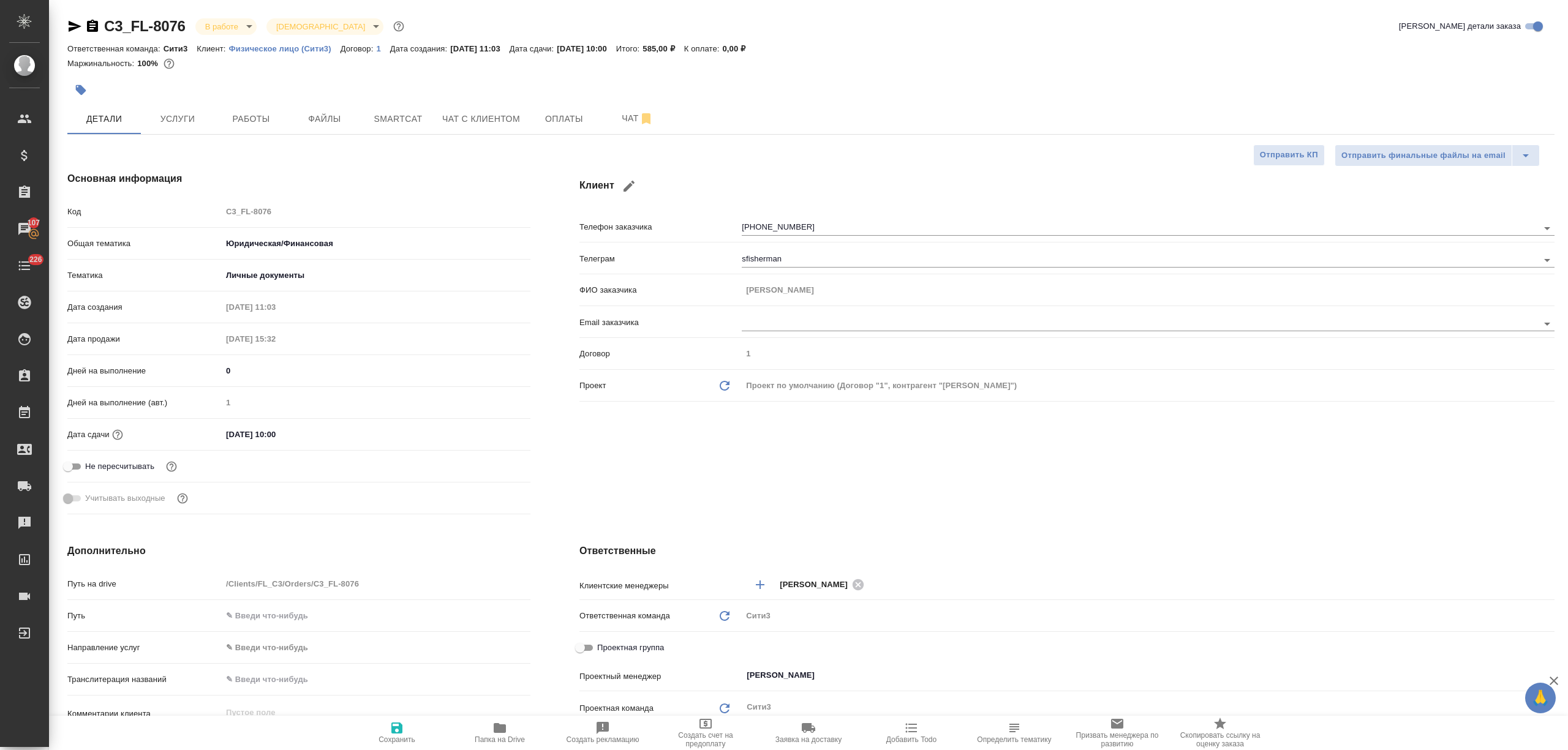
type textarea "x"
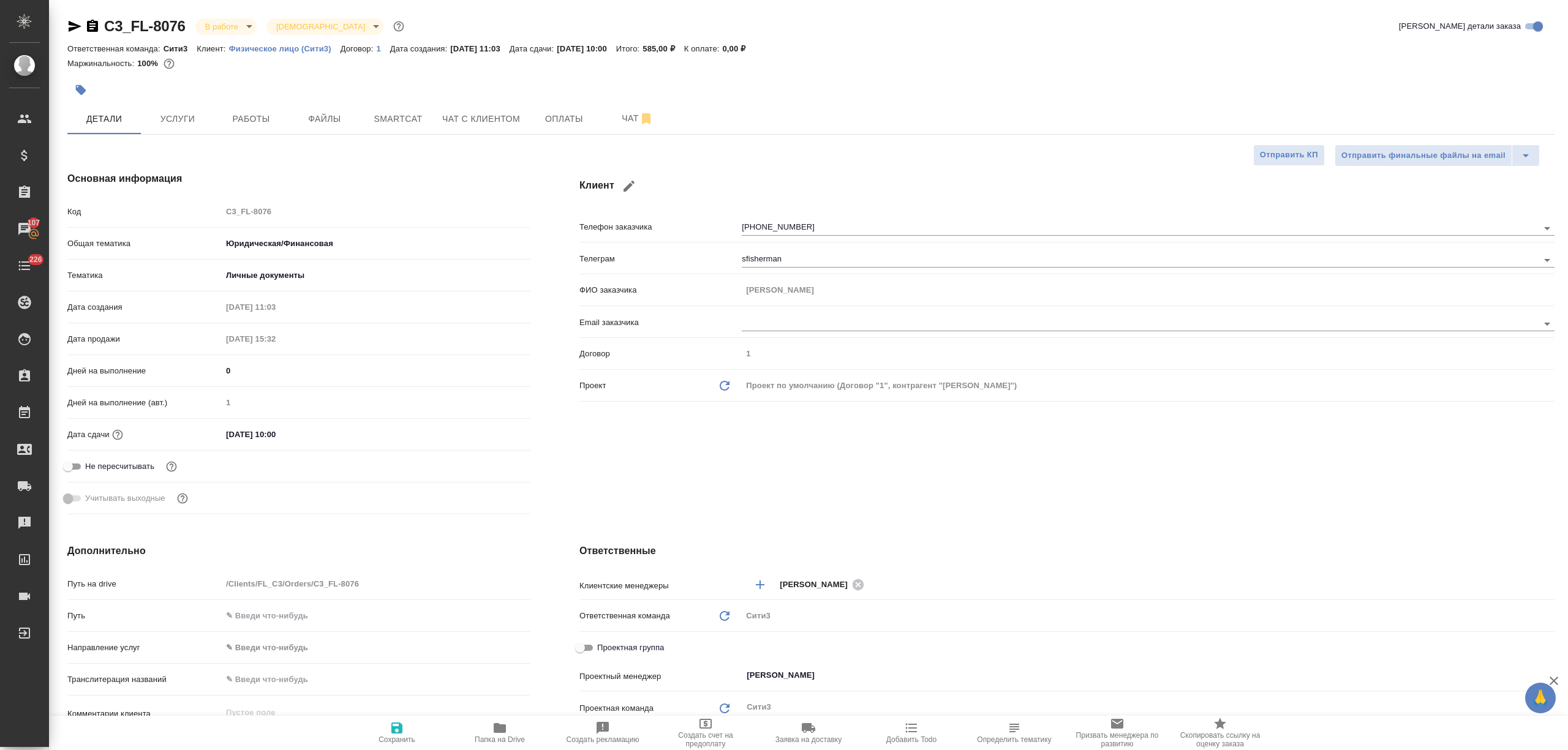
type textarea "x"
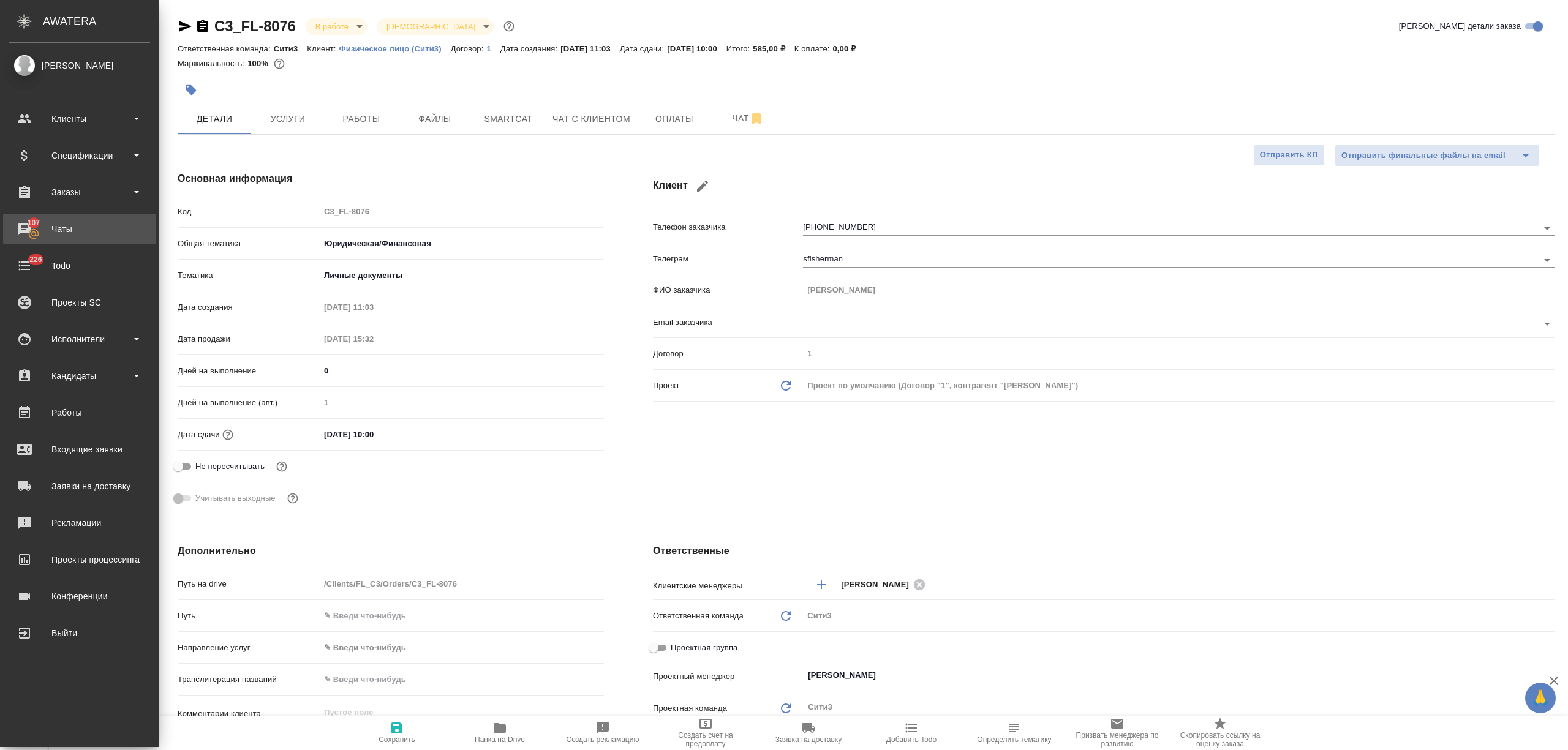
type textarea "x"
click at [54, 228] on div "Чаты" at bounding box center [80, 228] width 141 height 18
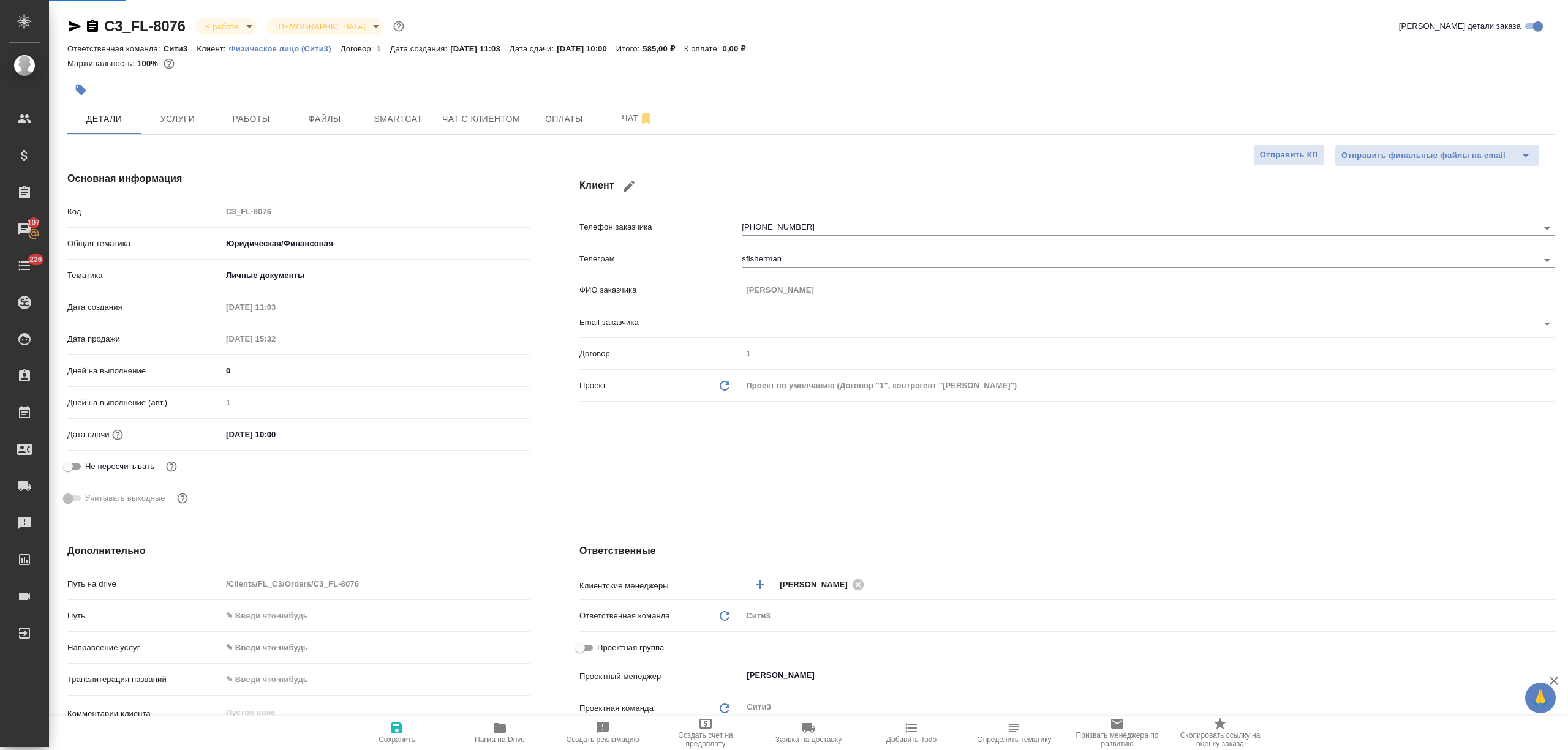
type textarea "x"
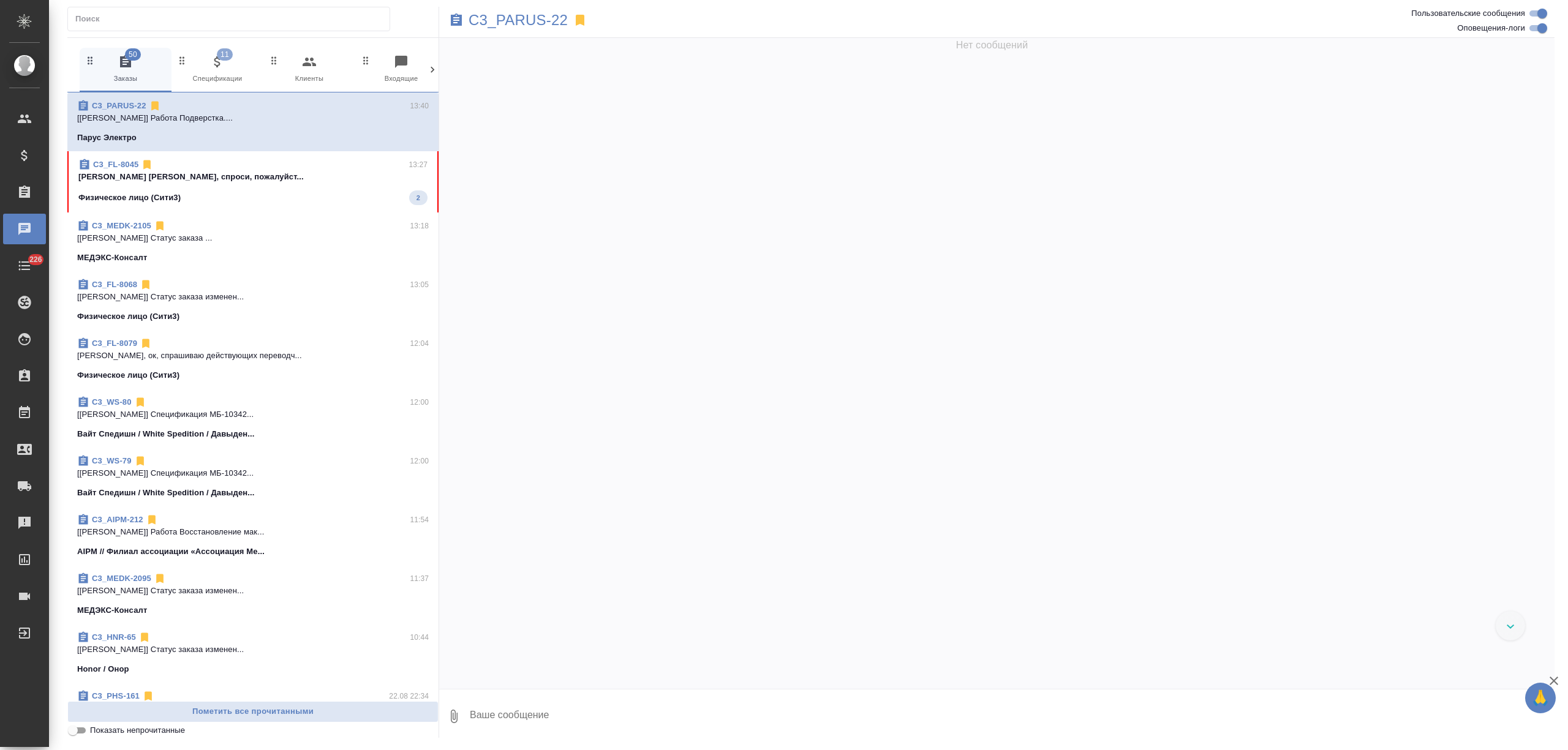
click at [429, 71] on icon at bounding box center [433, 70] width 12 height 12
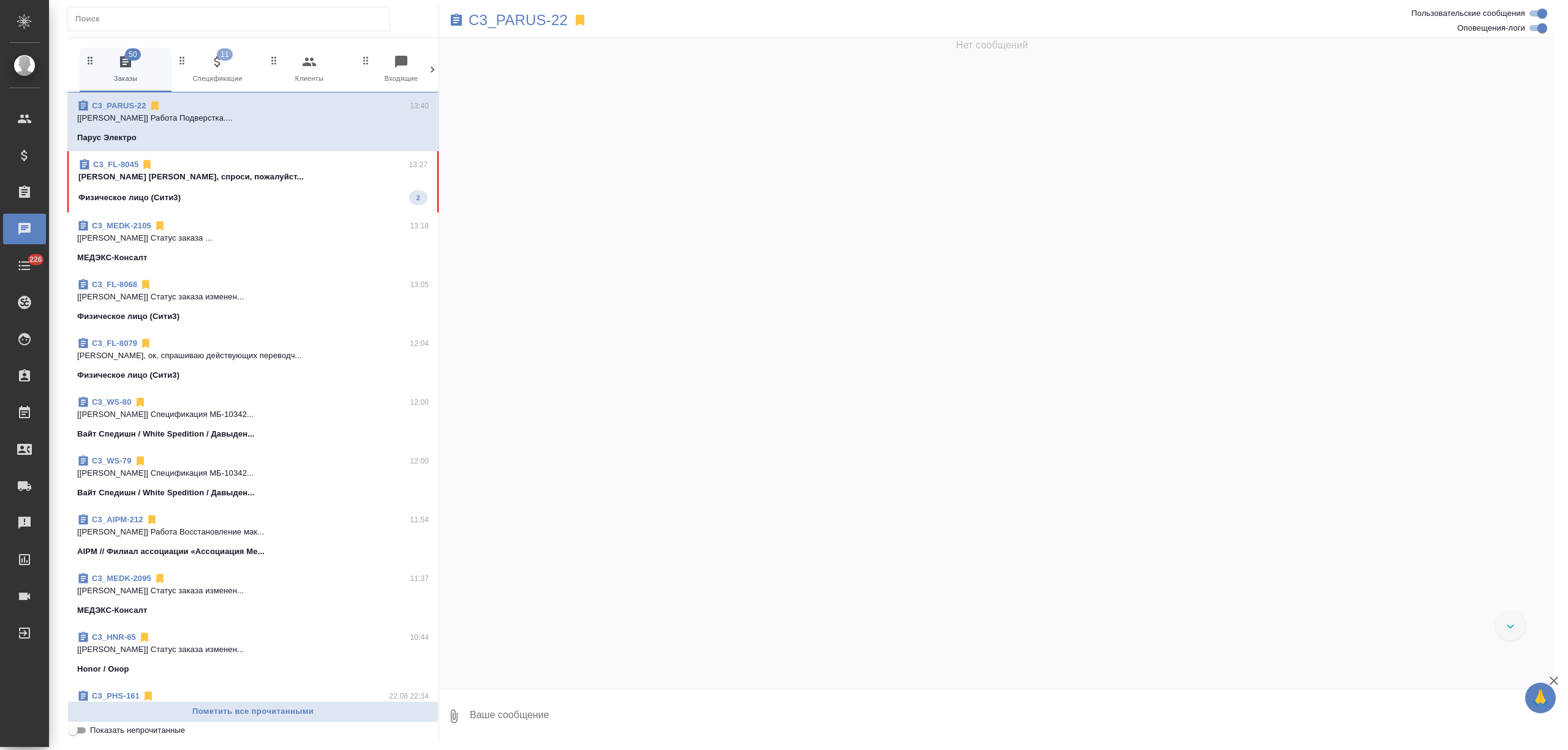
click at [429, 71] on icon at bounding box center [433, 70] width 12 height 12
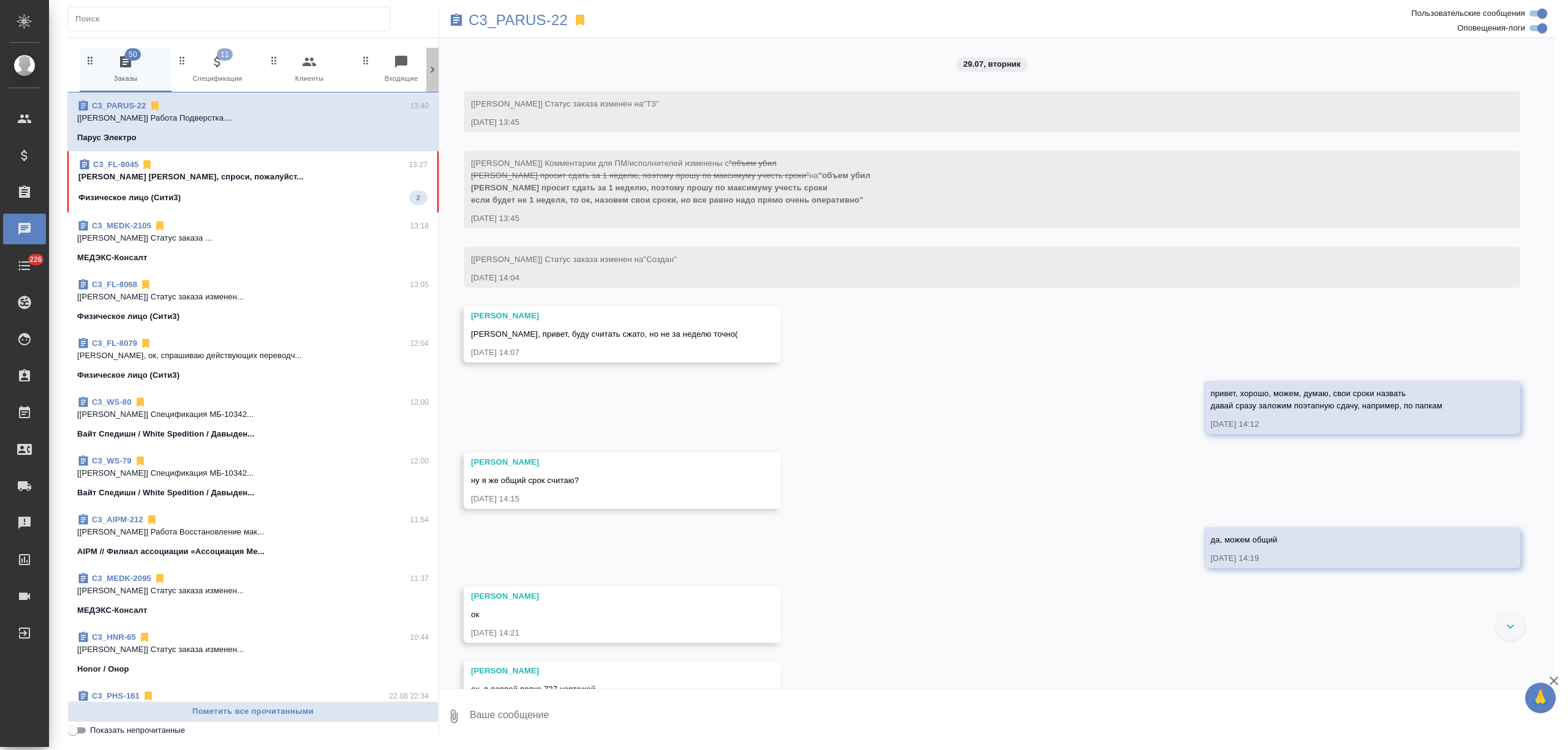
click at [429, 71] on icon at bounding box center [433, 70] width 12 height 12
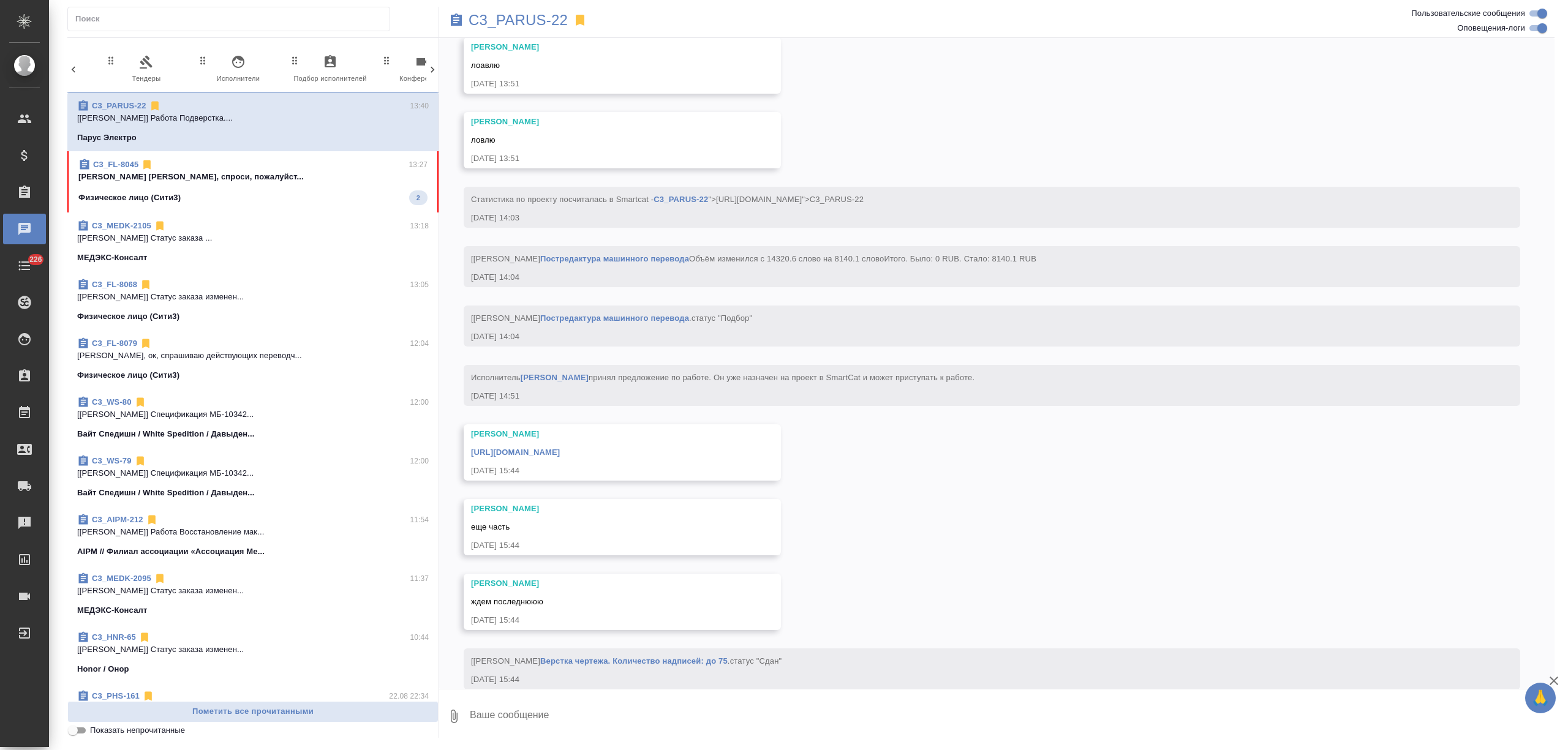
click at [429, 69] on icon at bounding box center [433, 70] width 12 height 12
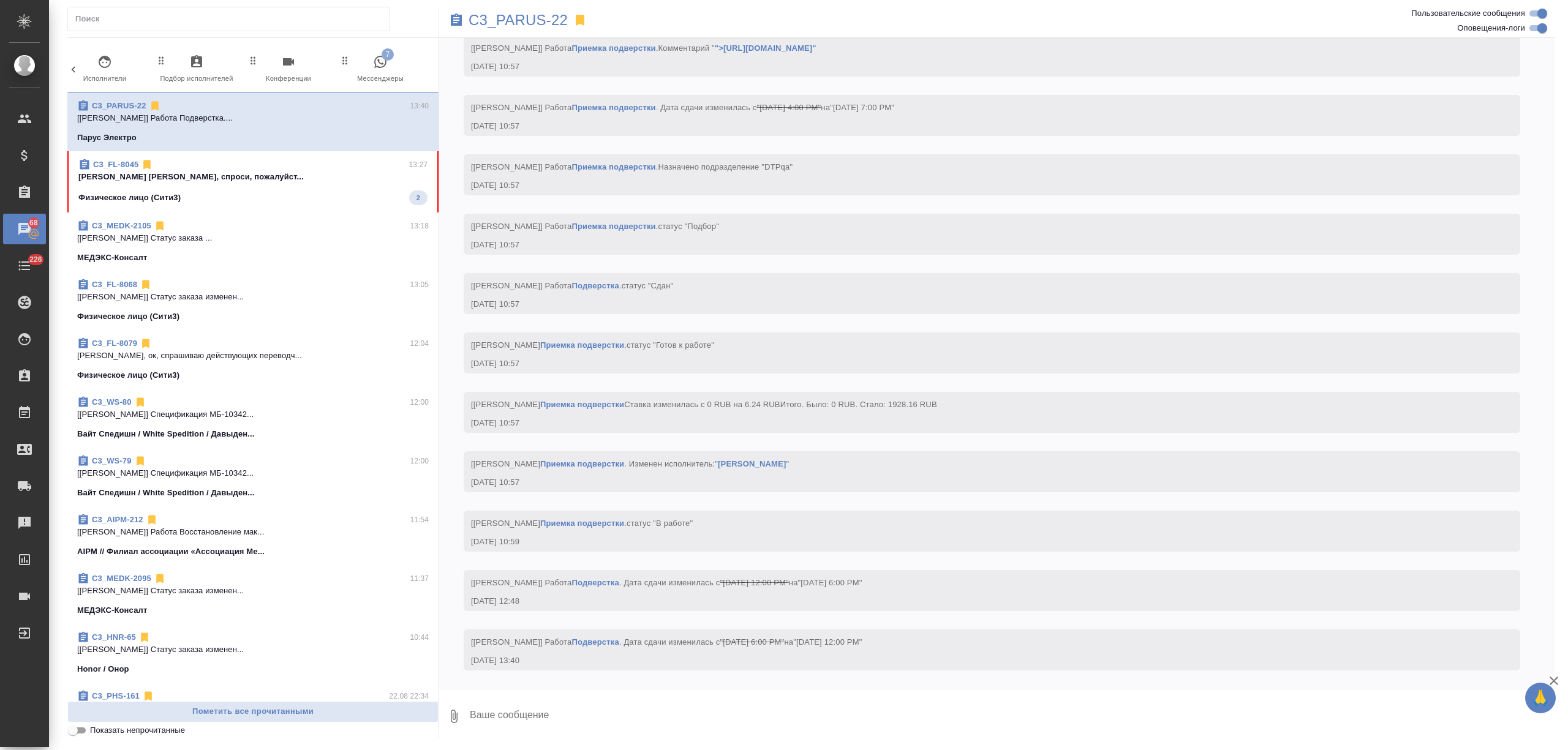
scroll to position [0, 481]
click at [403, 62] on span "7 Мессенджеры" at bounding box center [380, 70] width 82 height 30
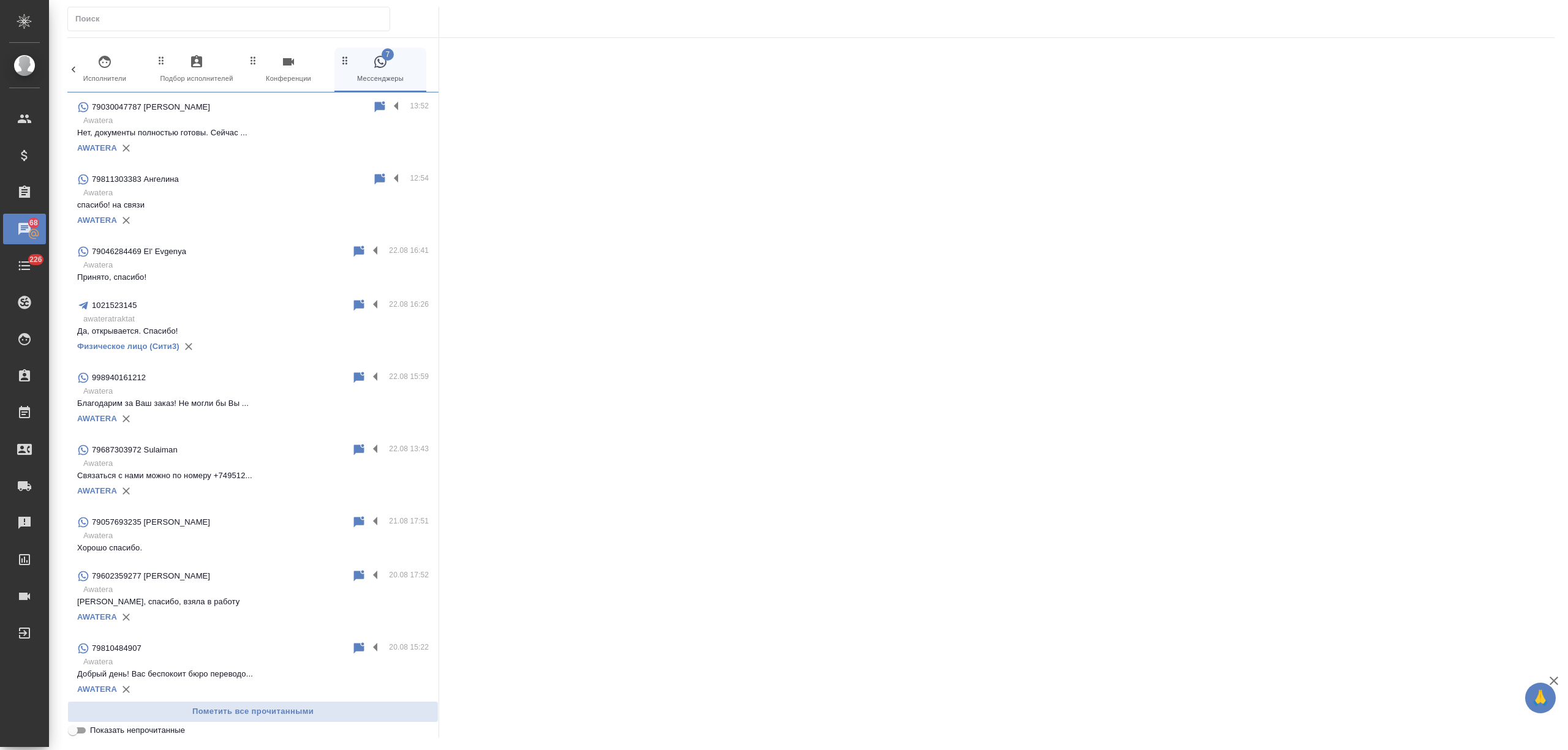
click at [270, 157] on div "AWATERA" at bounding box center [252, 147] width 351 height 18
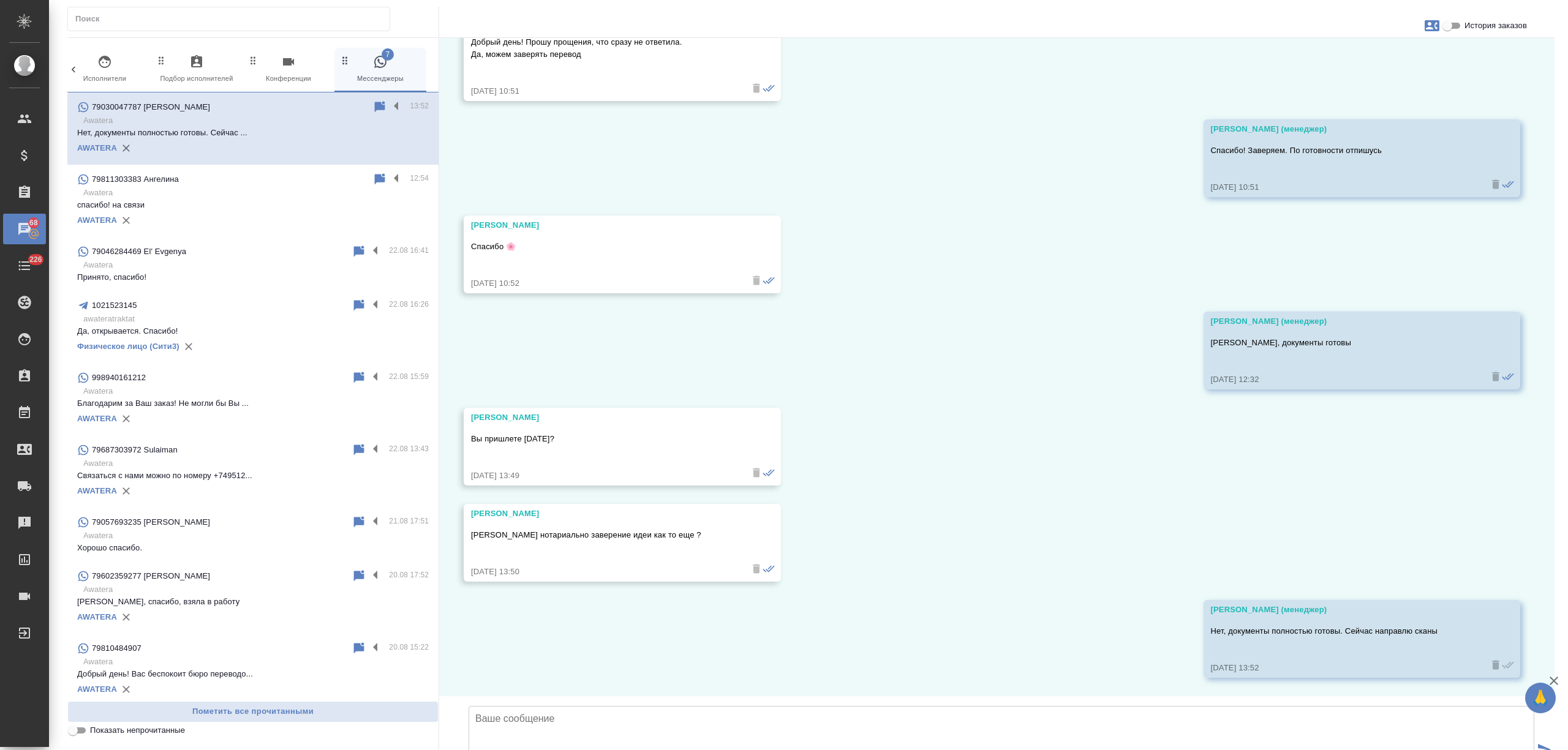
type input "C:\fakepath\doc06740520250825141447.pdf"
click at [555, 706] on textarea at bounding box center [1001, 749] width 1066 height 85
type textarea "Г"
type textarea "Направляю во вложении"
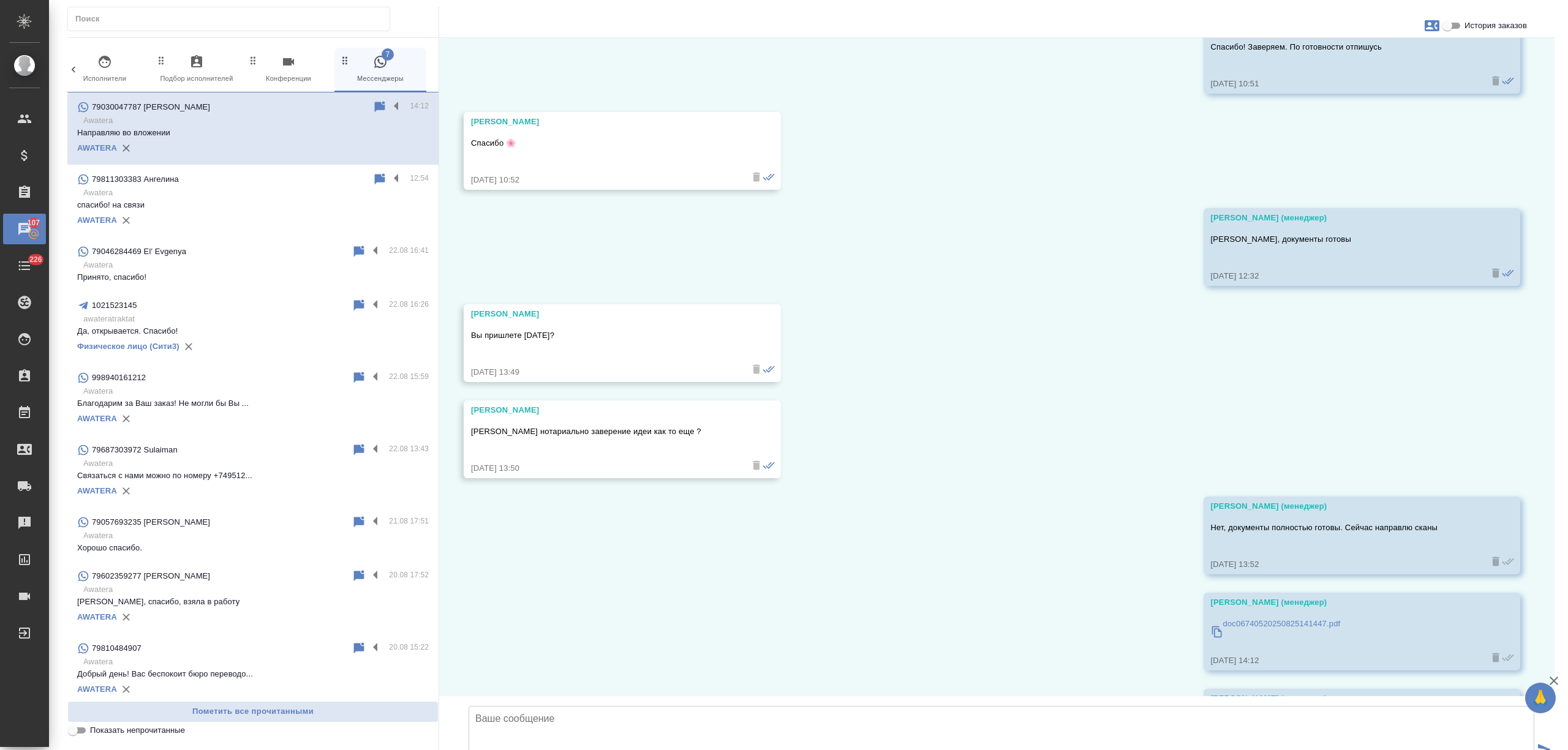
scroll to position [6941, 0]
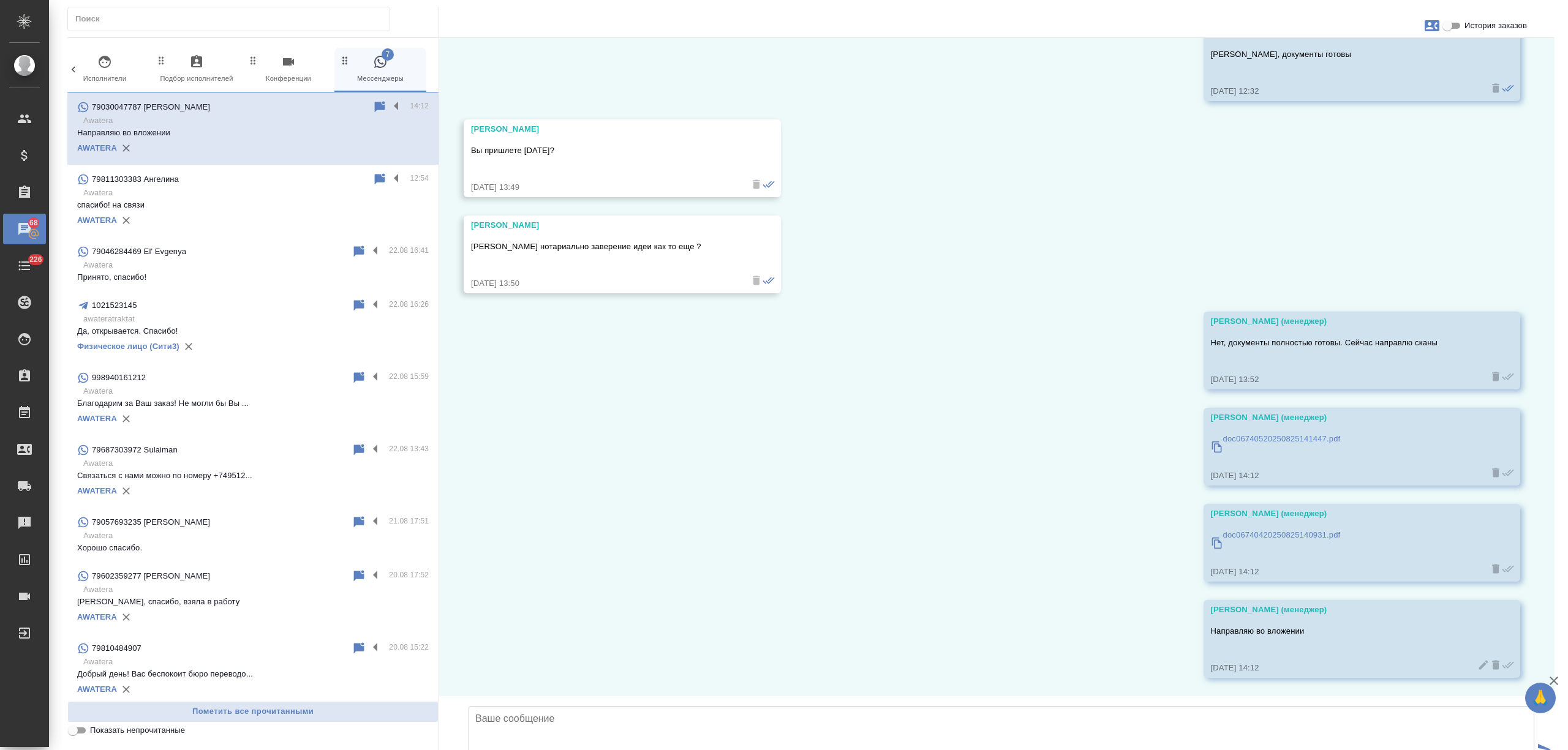
drag, startPoint x: 1468, startPoint y: 24, endPoint x: 1459, endPoint y: 24, distance: 9.0
click at [1463, 24] on label "История заказов" at bounding box center [1483, 25] width 87 height 15
click at [1451, 24] on input "История заказов" at bounding box center [1447, 25] width 44 height 15
checkbox input "true"
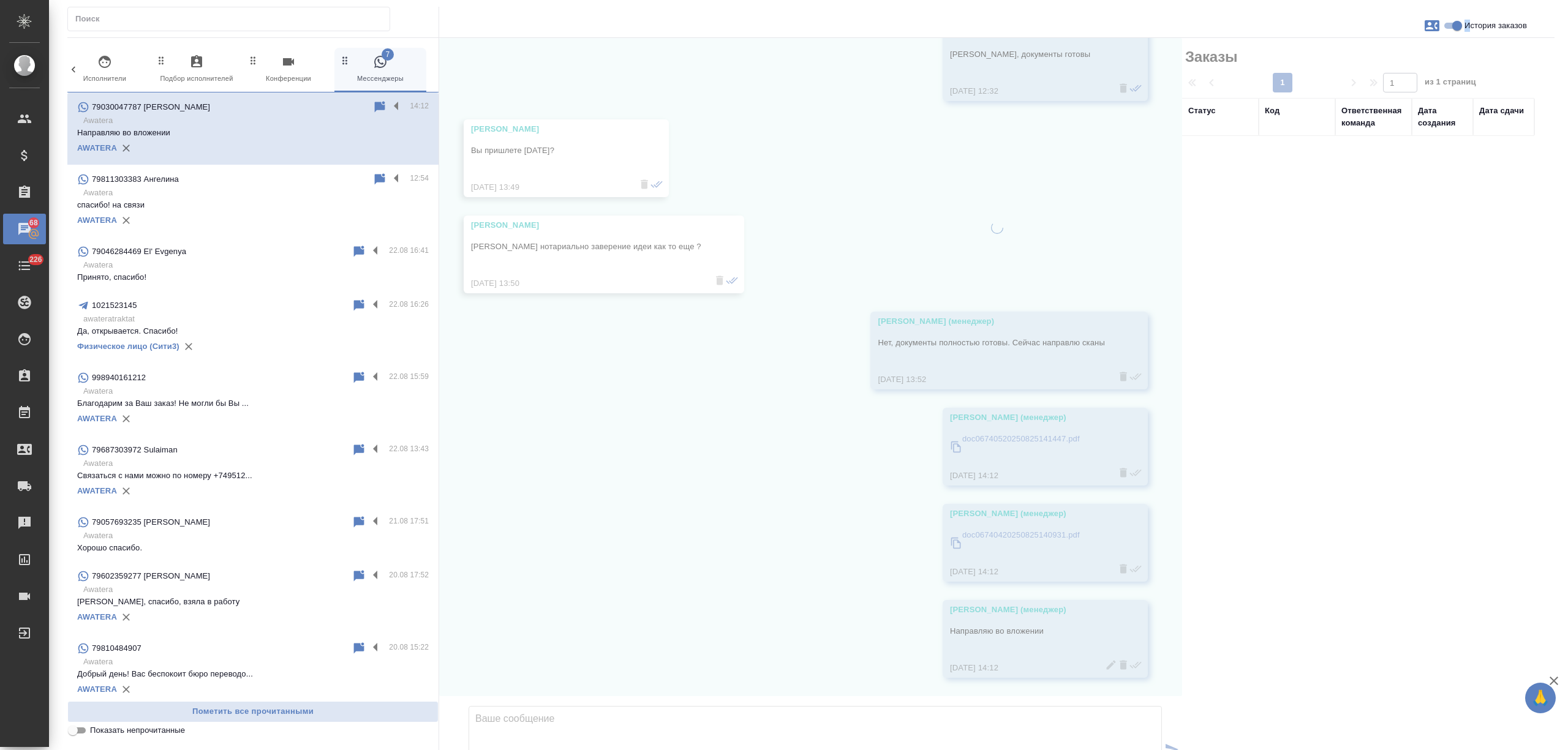
scroll to position [7039, 0]
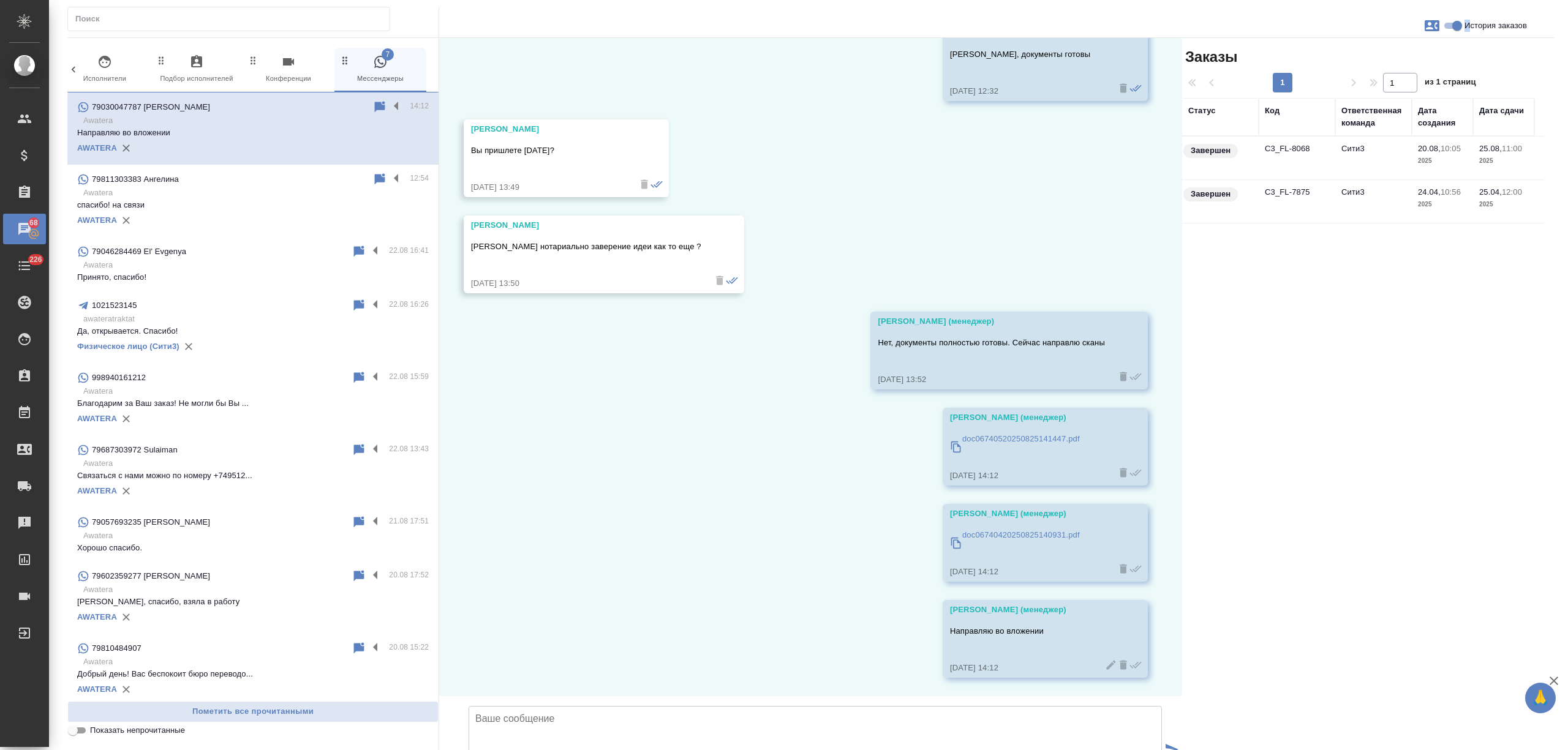
click at [1307, 167] on td "C3_FL-8068" at bounding box center [1297, 158] width 77 height 43
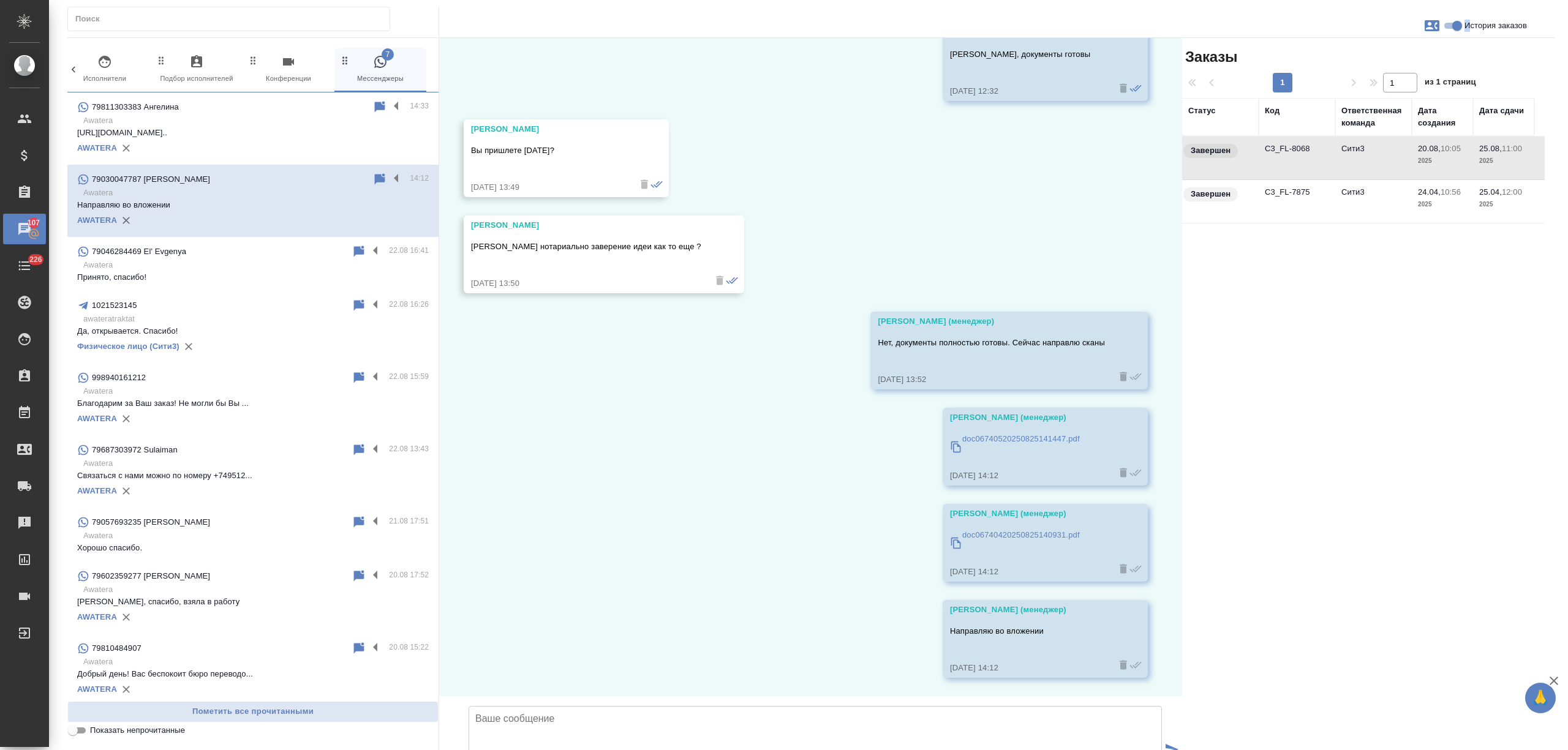
click at [234, 131] on p "https://docs.google.com/document/d/1a_X4..." at bounding box center [252, 133] width 351 height 12
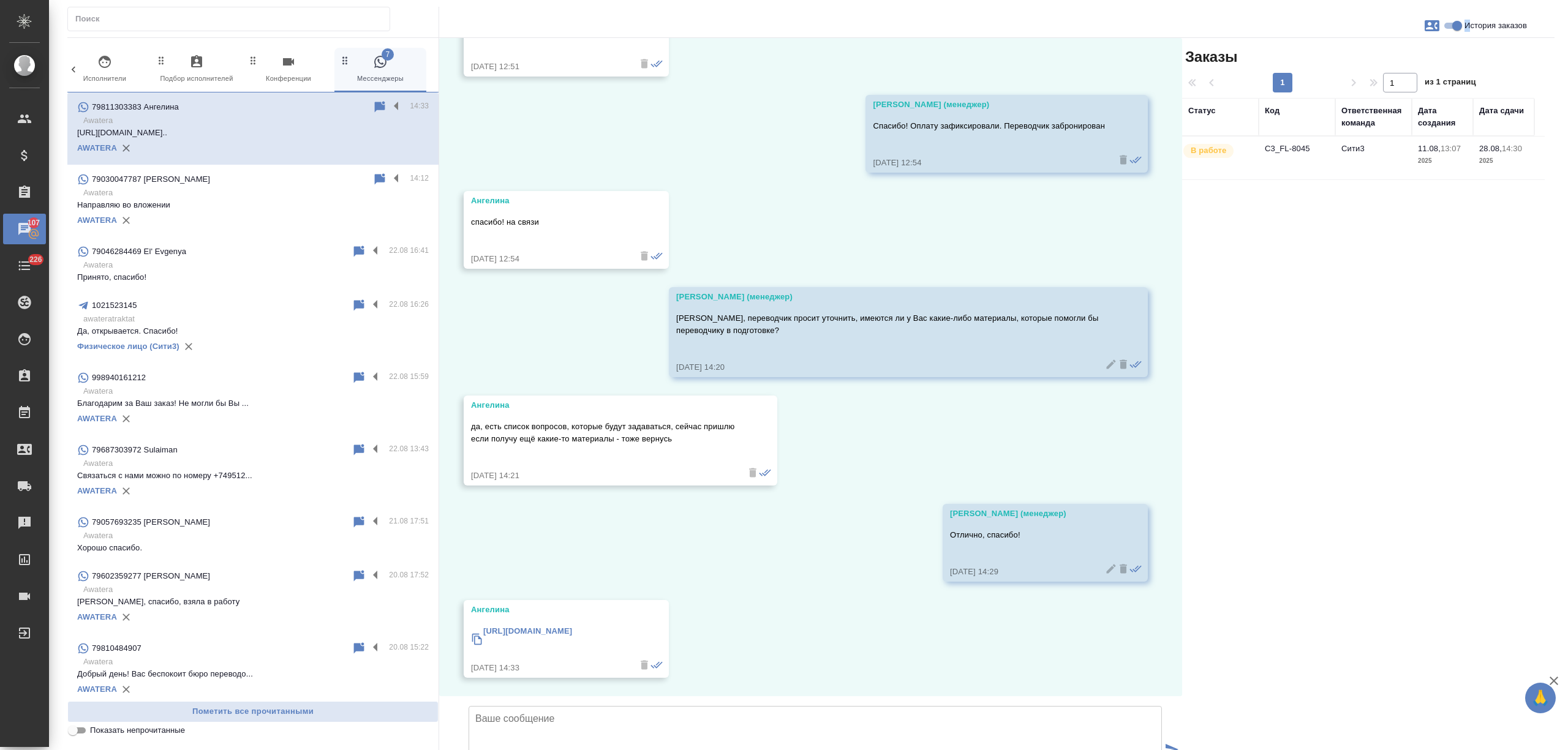
scroll to position [4797, 0]
click at [537, 706] on textarea at bounding box center [815, 749] width 693 height 85
type textarea "П"
type textarea "Передаю коллегам"
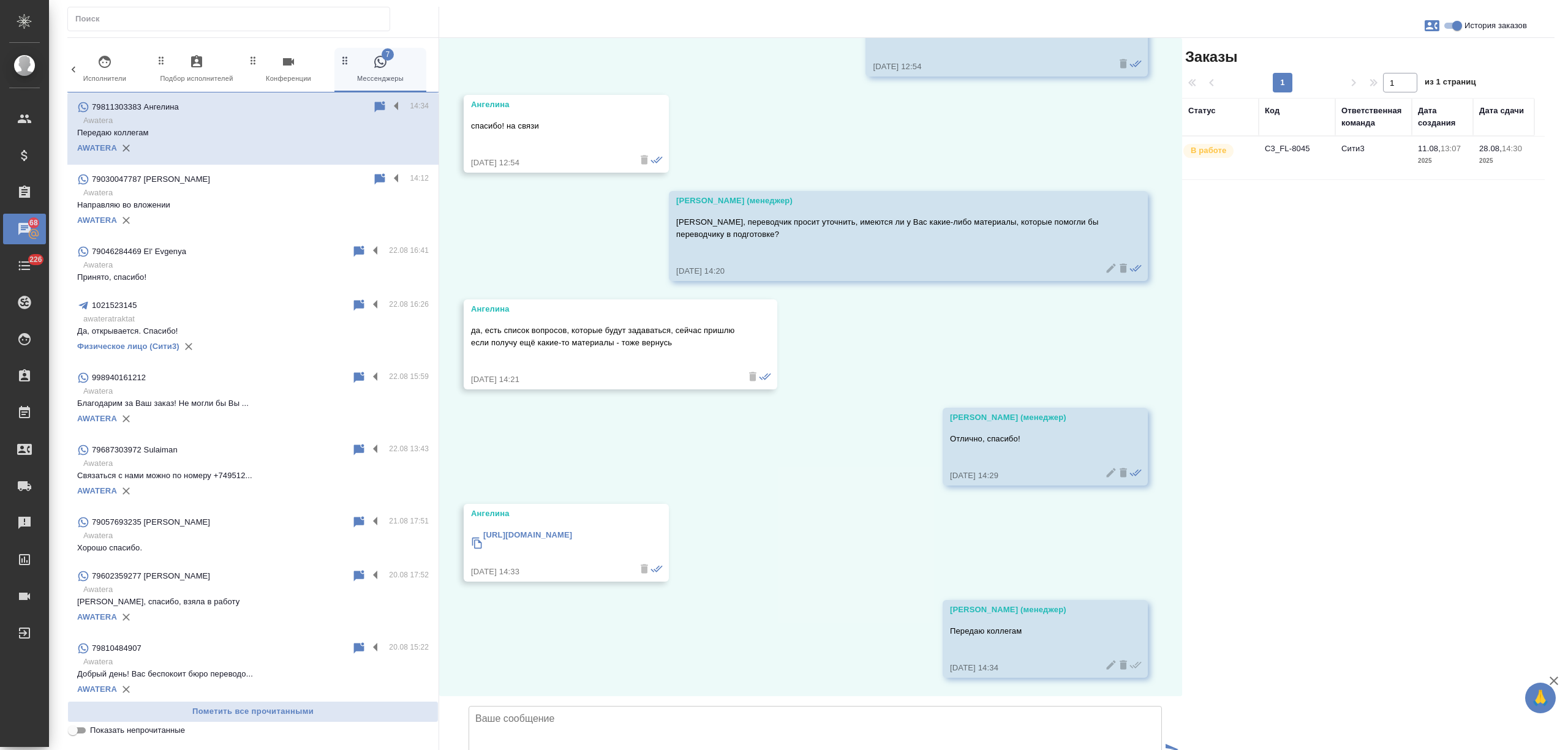
scroll to position [4892, 0]
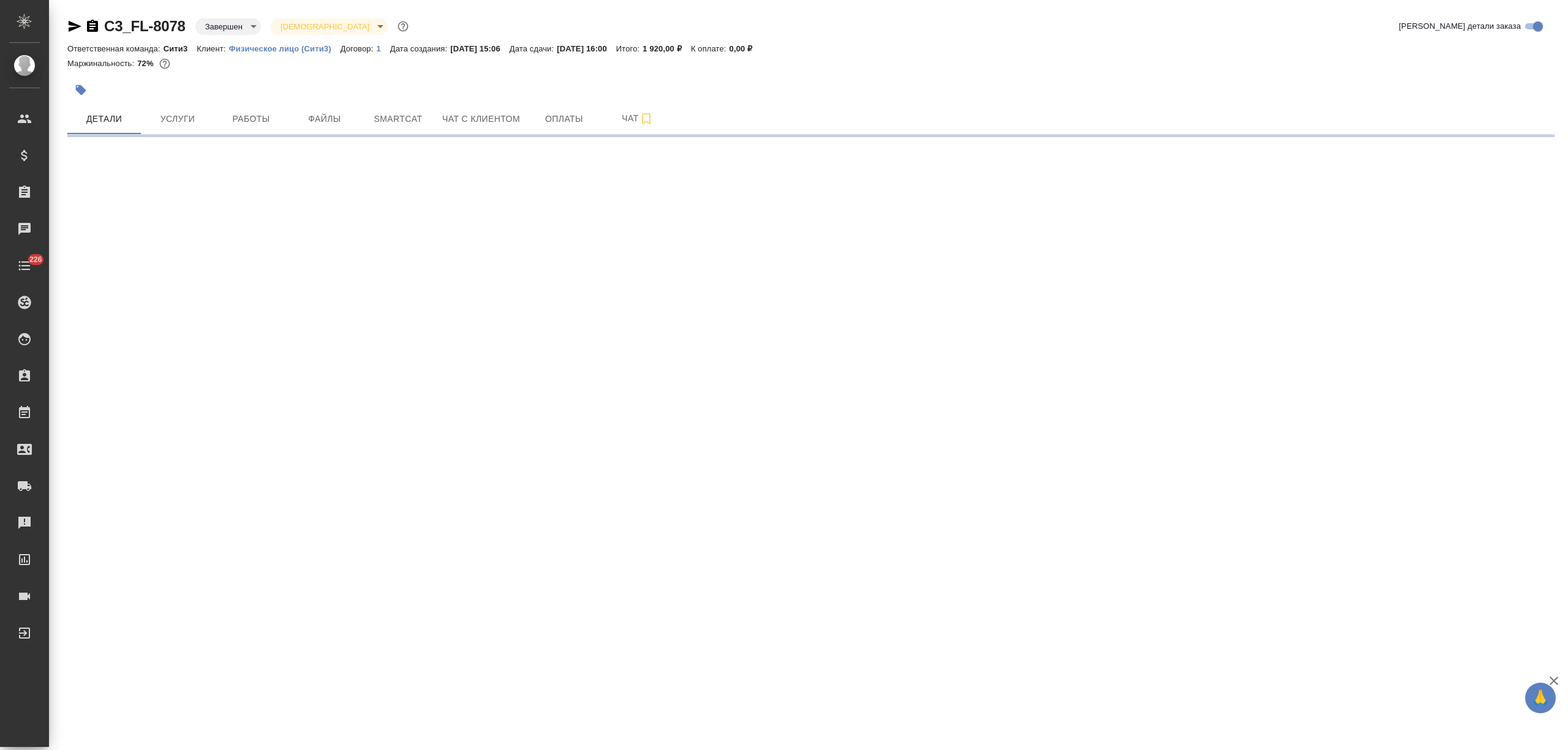
select select "RU"
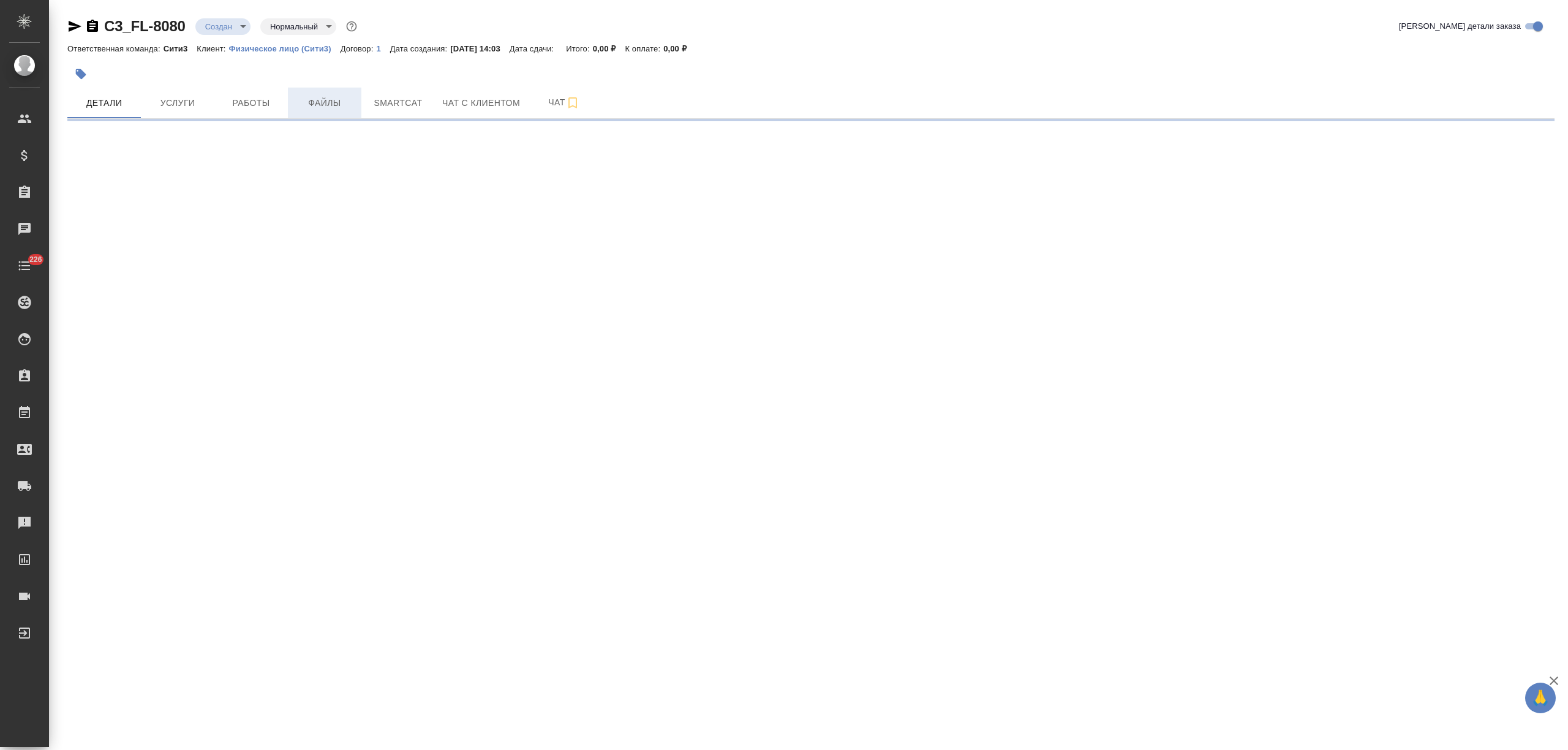
click at [338, 103] on span "Файлы" at bounding box center [324, 104] width 58 height 16
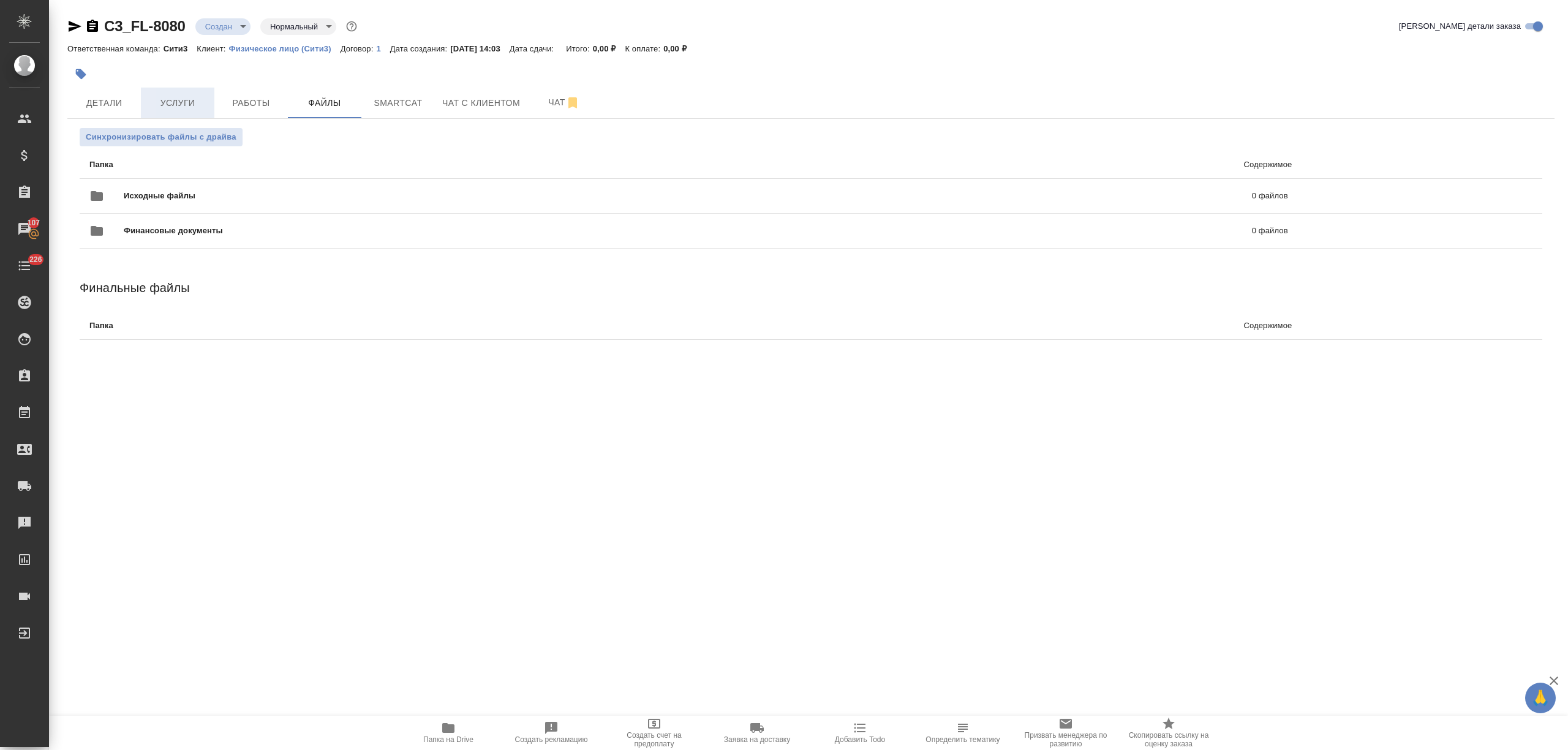
click at [196, 106] on span "Услуги" at bounding box center [177, 104] width 58 height 16
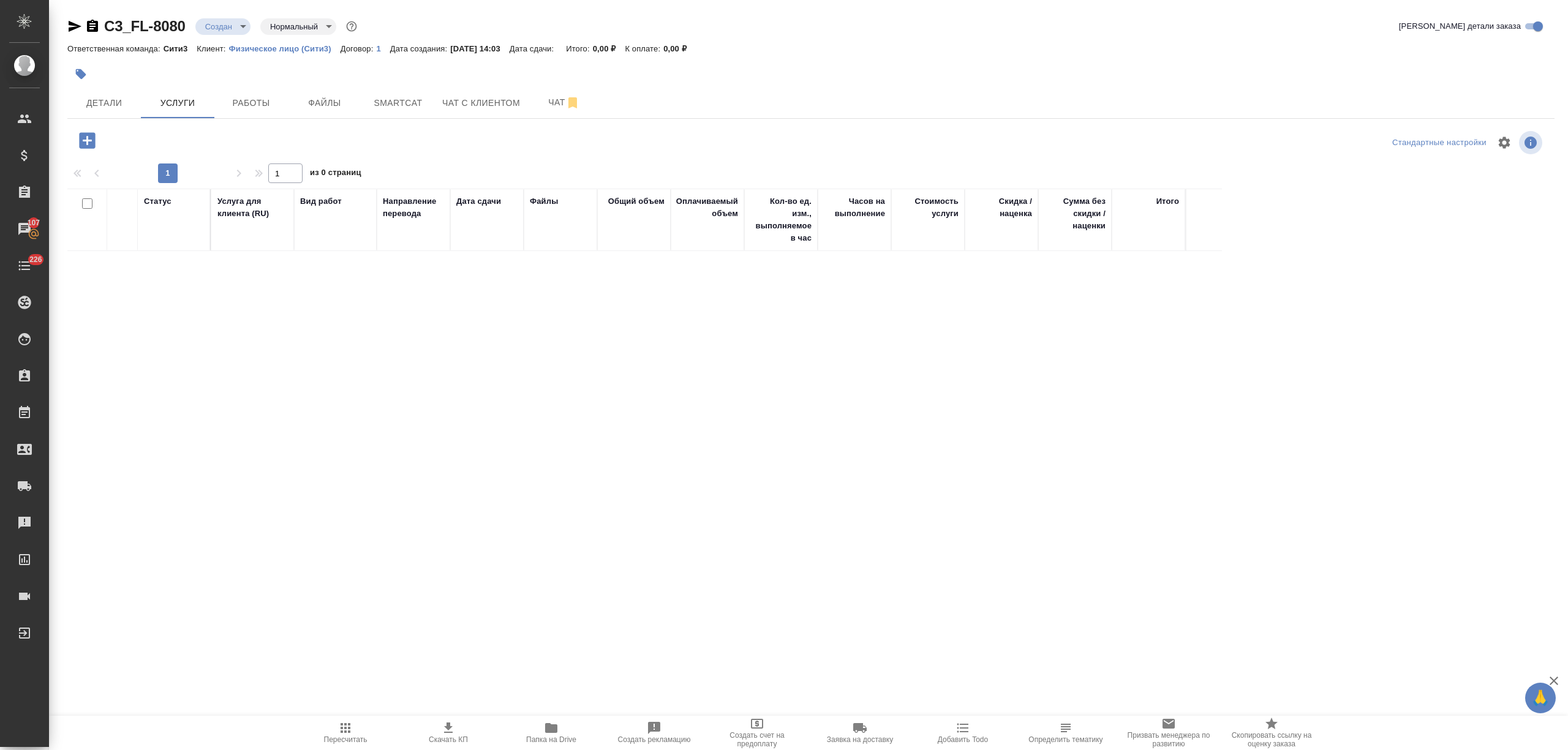
click at [90, 147] on icon "button" at bounding box center [87, 140] width 16 height 16
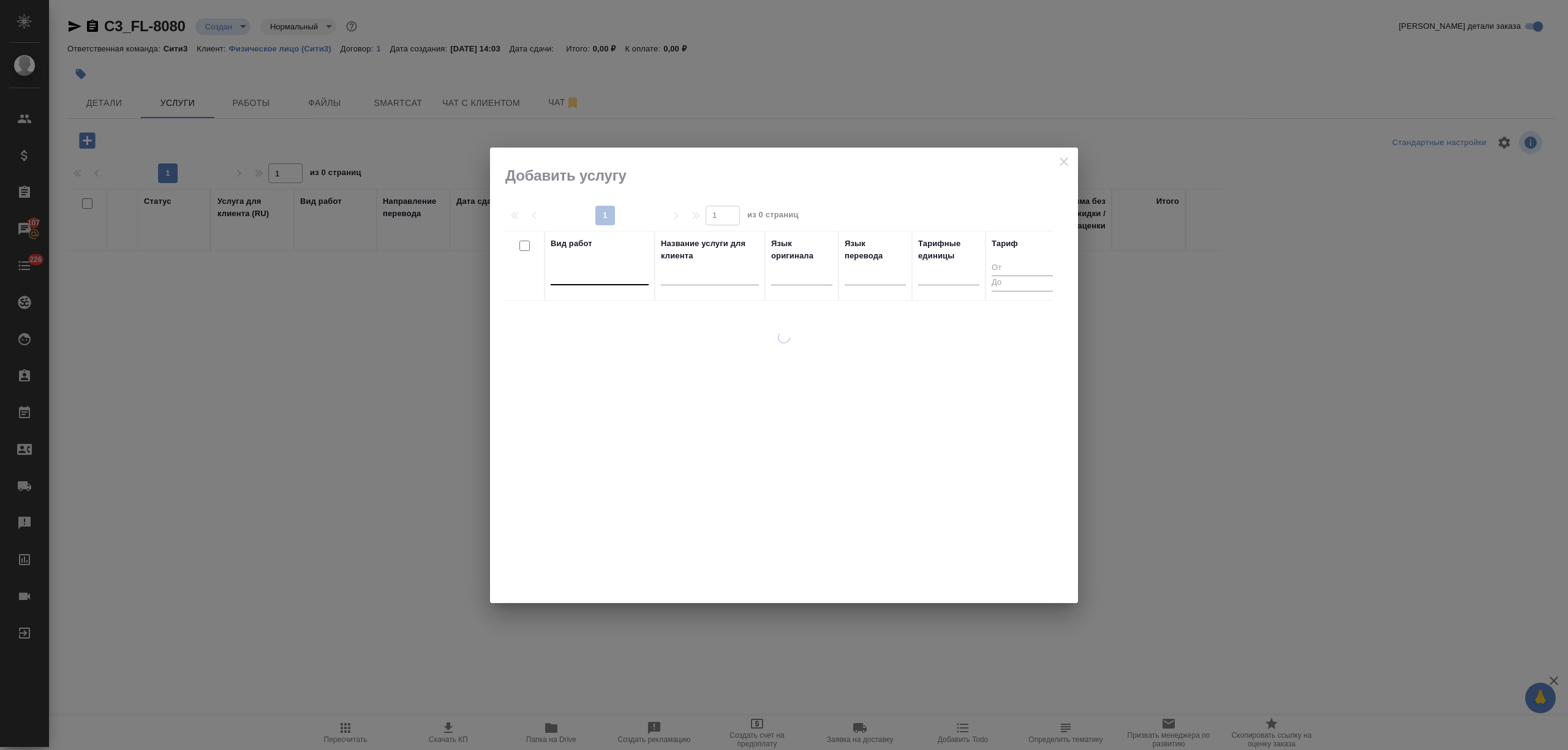
click at [608, 272] on div at bounding box center [599, 273] width 98 height 17
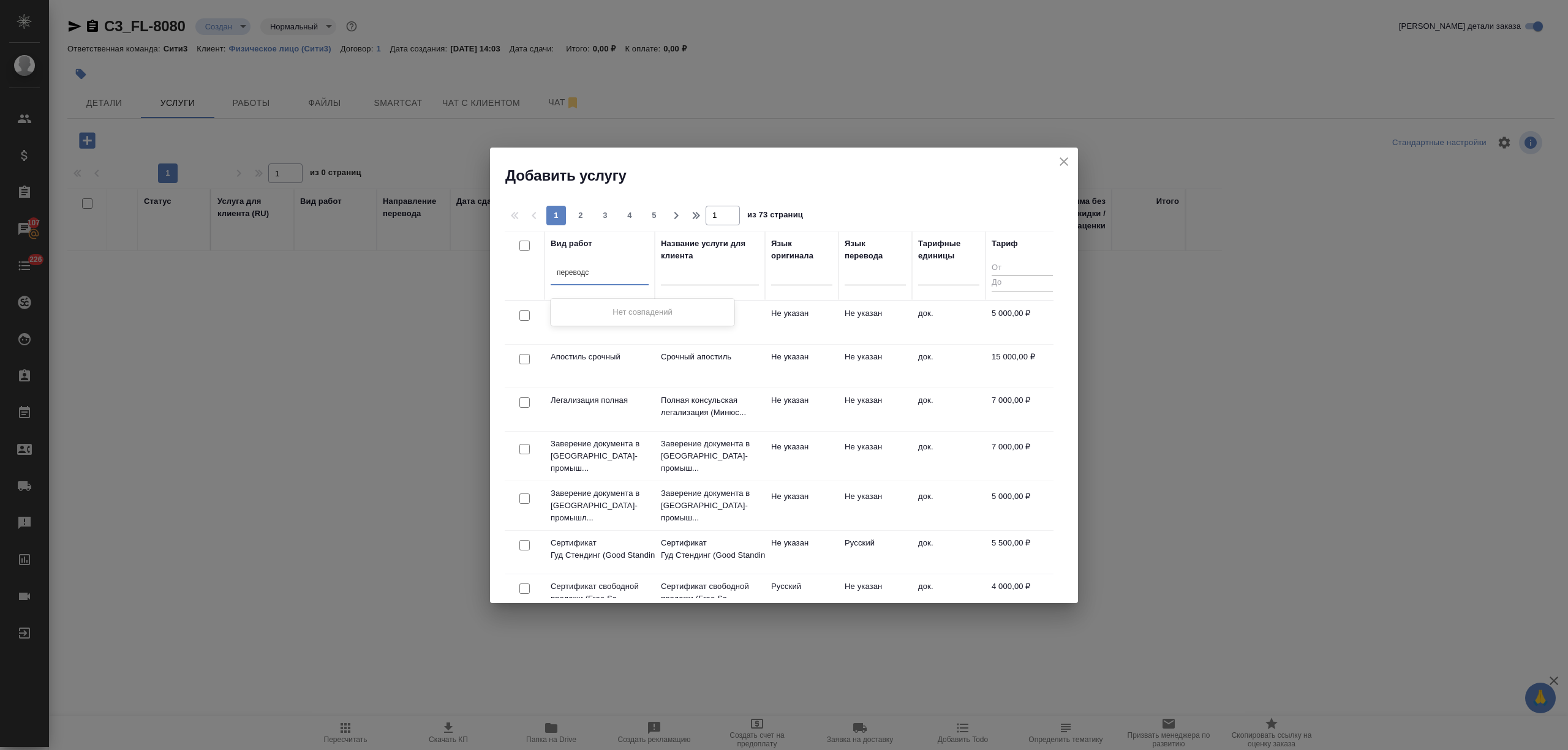
type input "переводс"
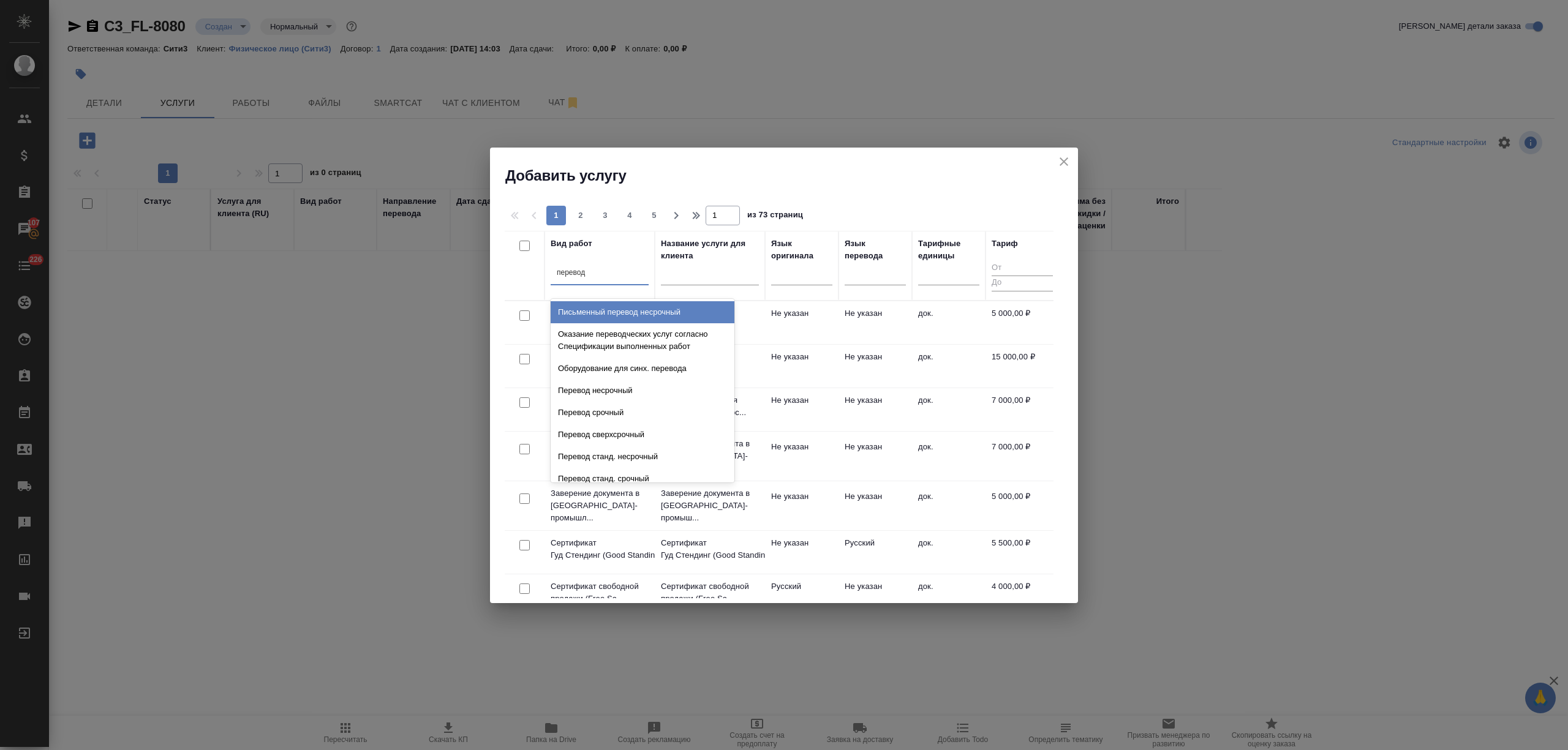
type input "перевод ст"
click at [623, 306] on div "Перевод станд. несрочный" at bounding box center [642, 312] width 184 height 22
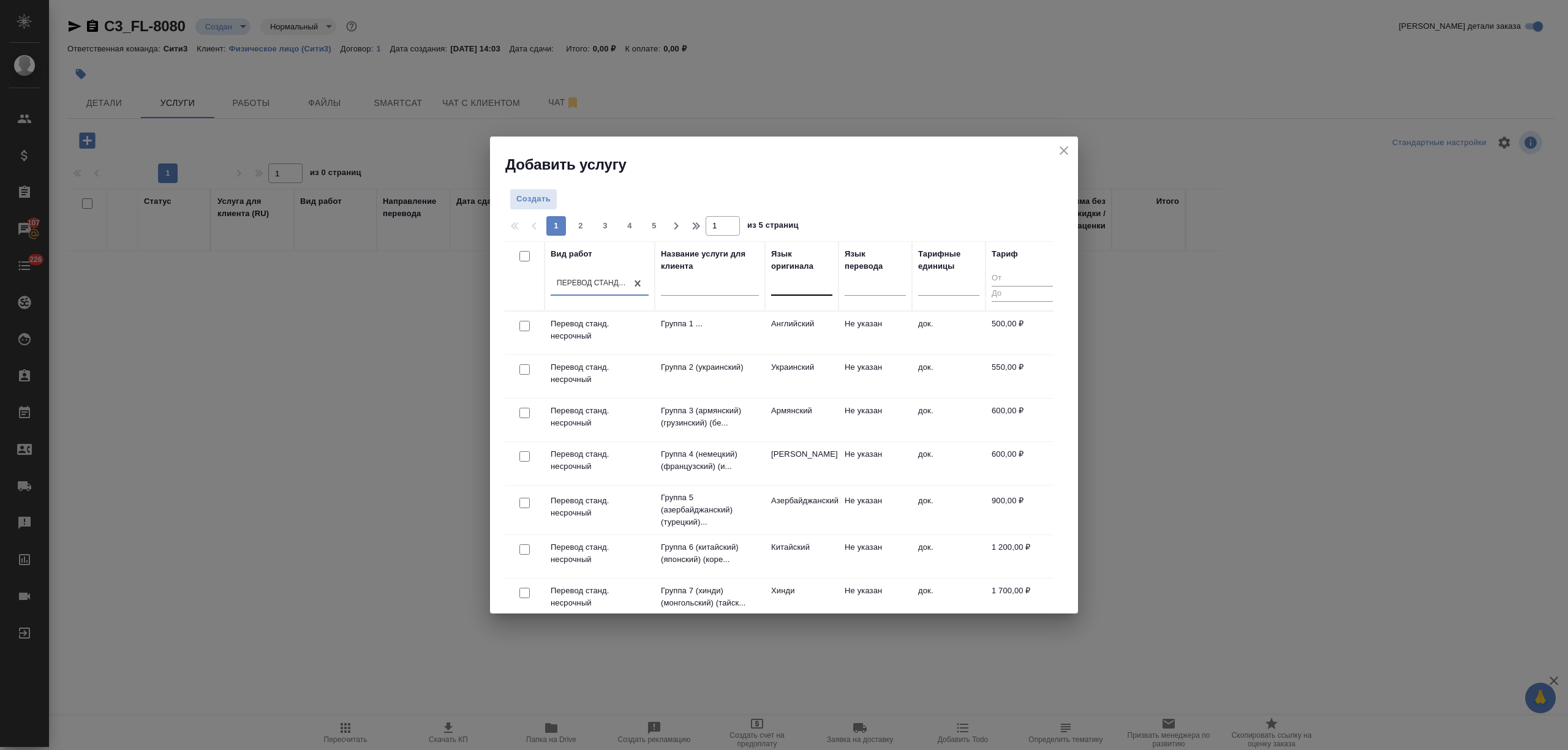
click at [784, 291] on div at bounding box center [801, 283] width 61 height 17
type input "укр"
click at [835, 326] on div "Украинский" at bounding box center [862, 322] width 184 height 22
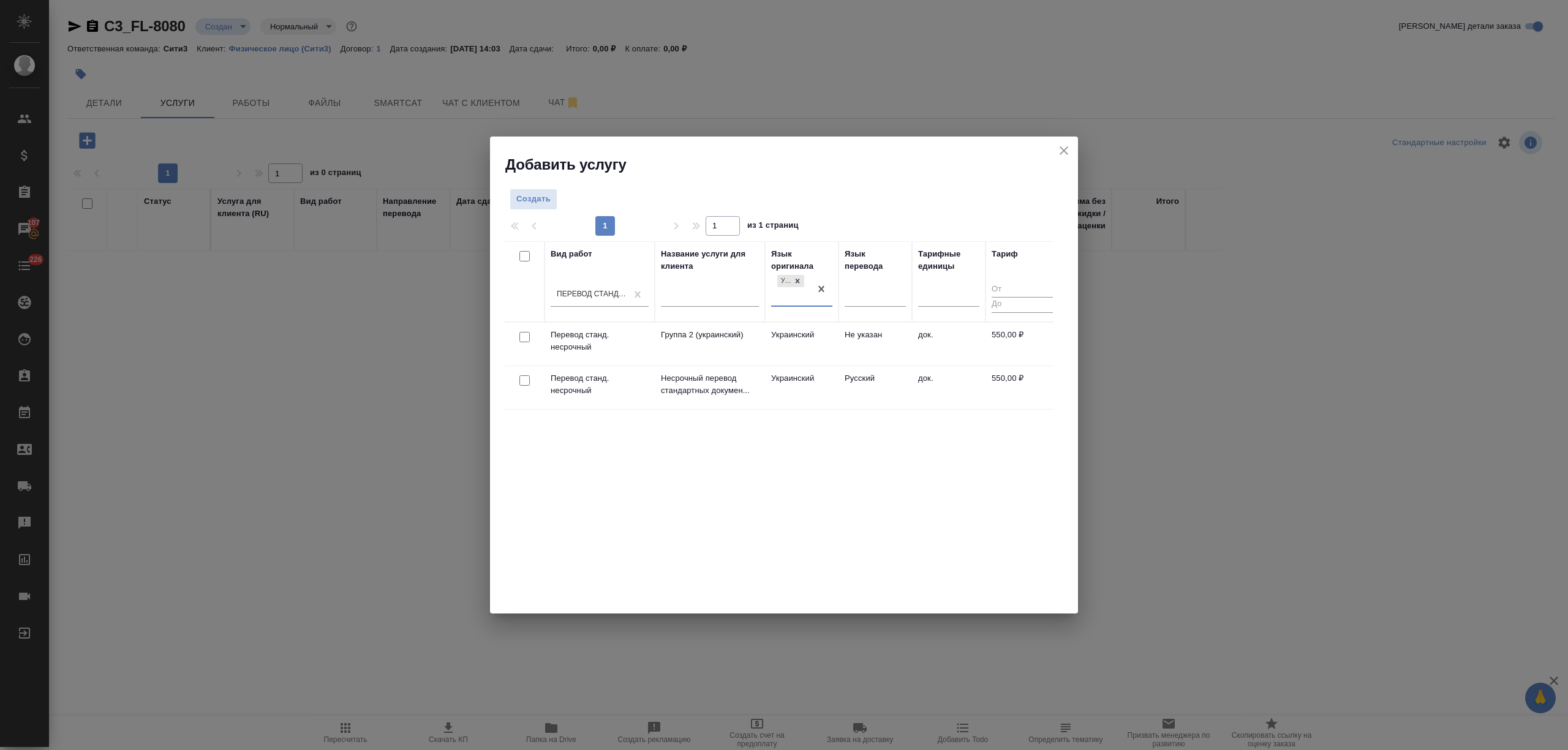
click at [853, 373] on td "Русский" at bounding box center [875, 387] width 73 height 43
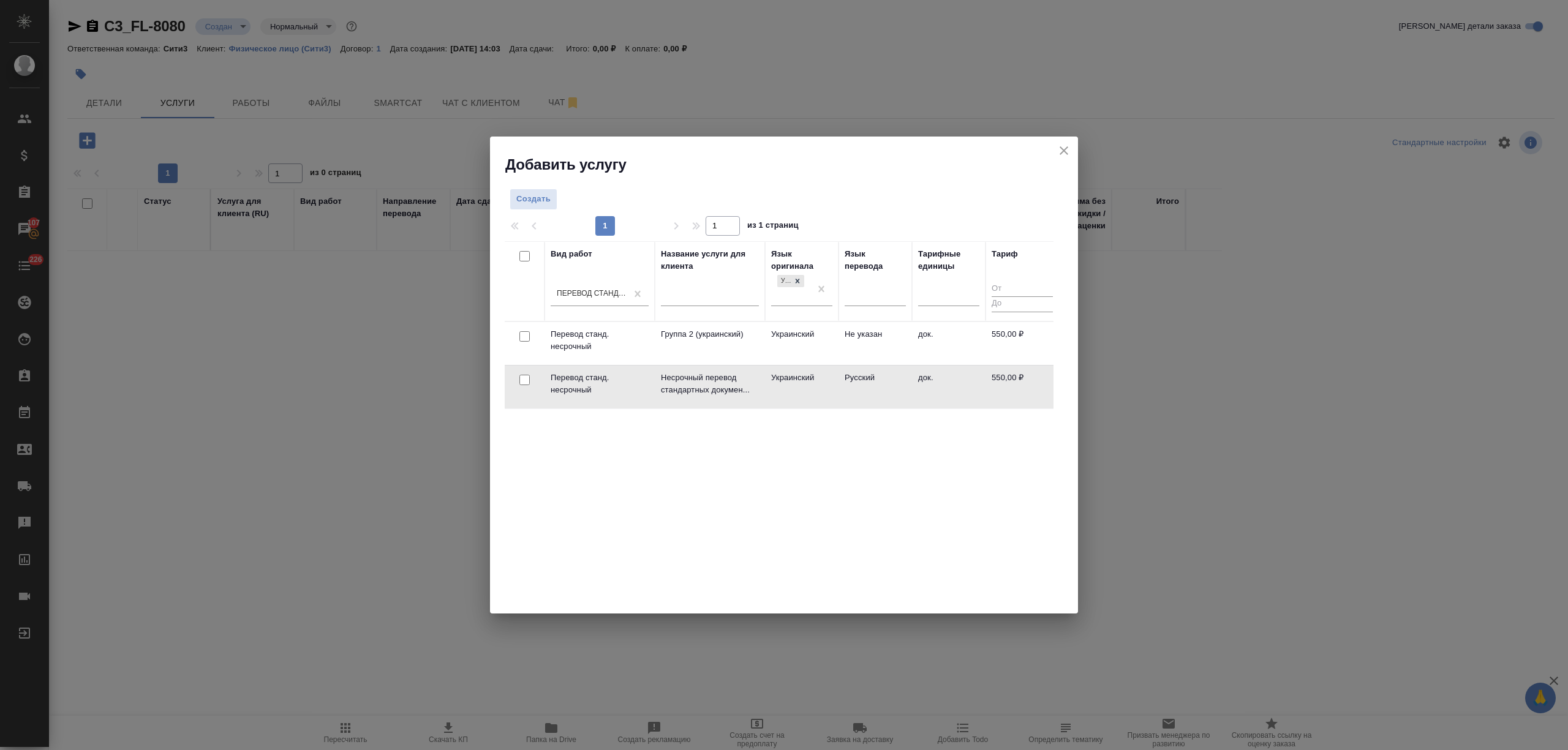
click at [853, 373] on td "Русский" at bounding box center [875, 386] width 73 height 43
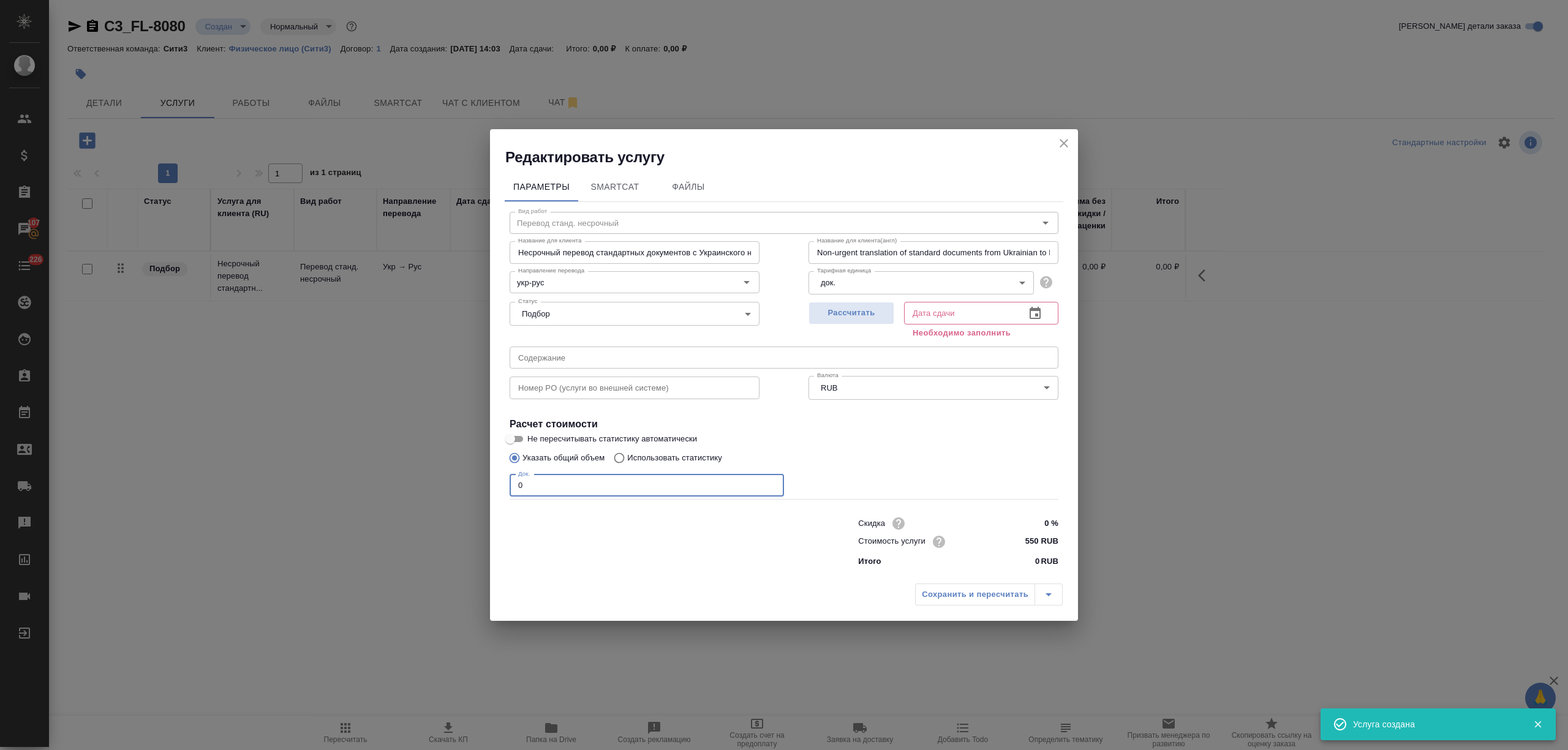
drag, startPoint x: 535, startPoint y: 484, endPoint x: 488, endPoint y: 483, distance: 47.0
click at [488, 483] on div "Редактировать услугу Параметры SmartCat Файлы Вид работ Перевод станд. несрочны…" at bounding box center [784, 375] width 1568 height 750
type input "1"
click at [1039, 319] on icon "button" at bounding box center [1034, 313] width 15 height 15
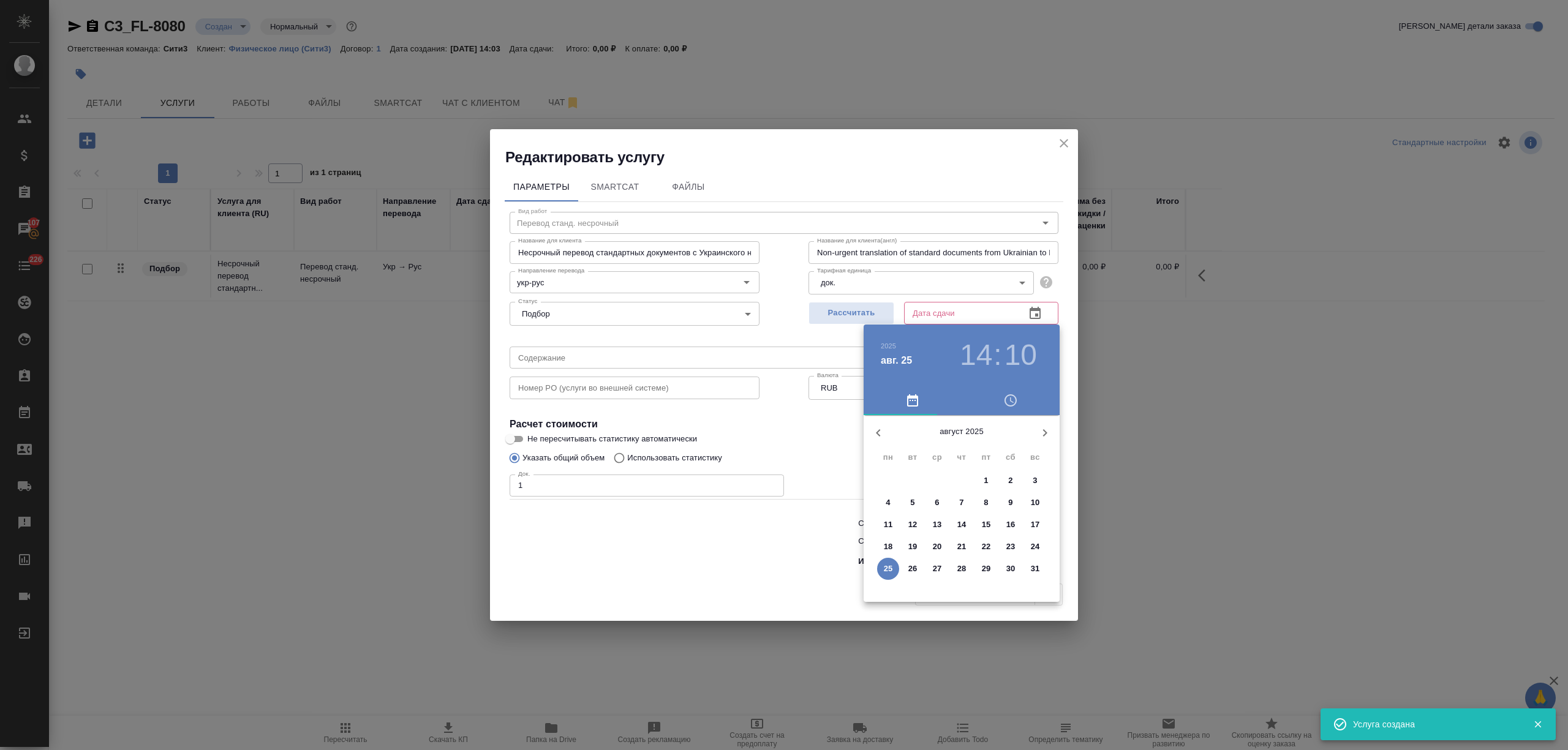
click at [910, 569] on p "26" at bounding box center [912, 569] width 10 height 12
type input "26.08.2025 14:10"
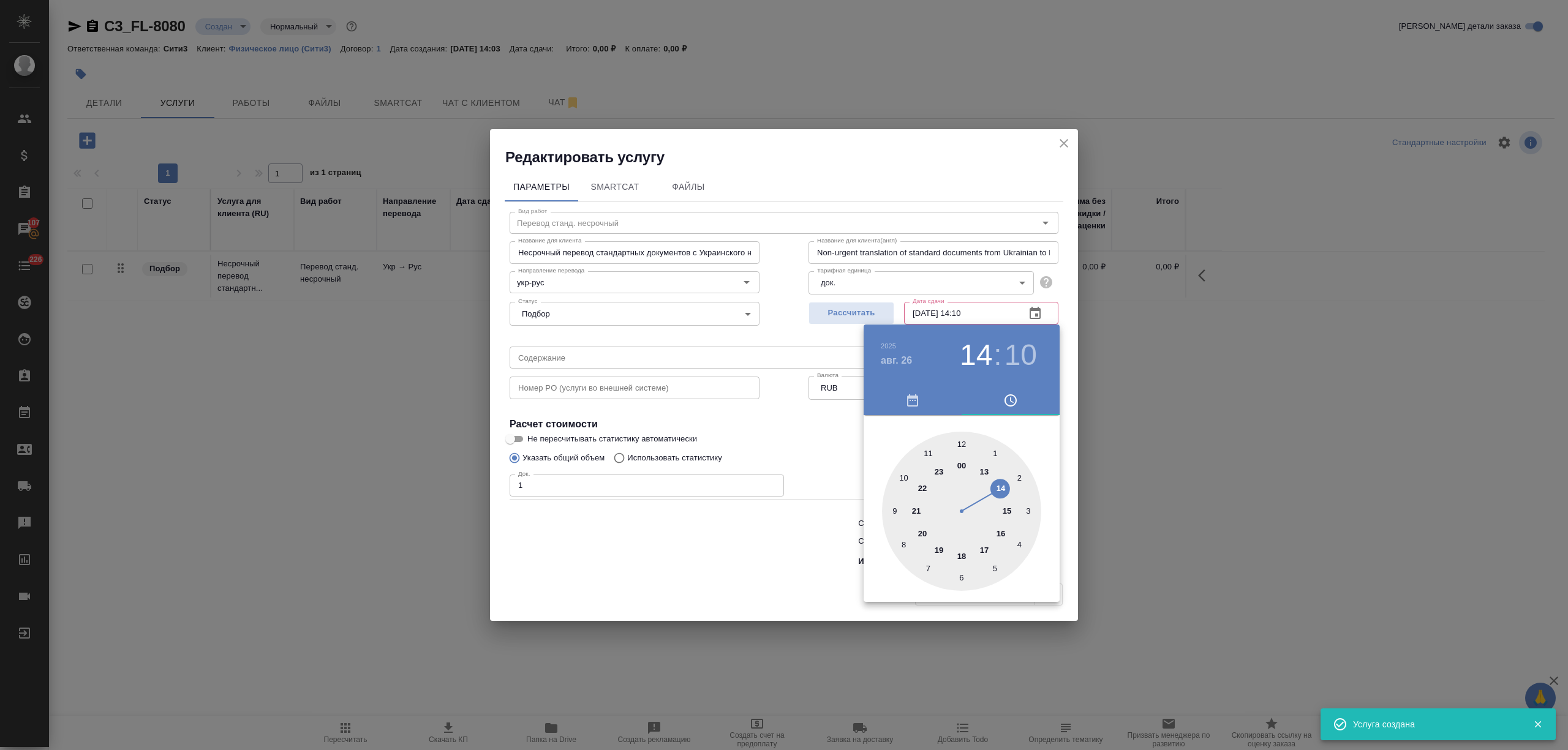
click at [773, 569] on div at bounding box center [784, 375] width 1568 height 750
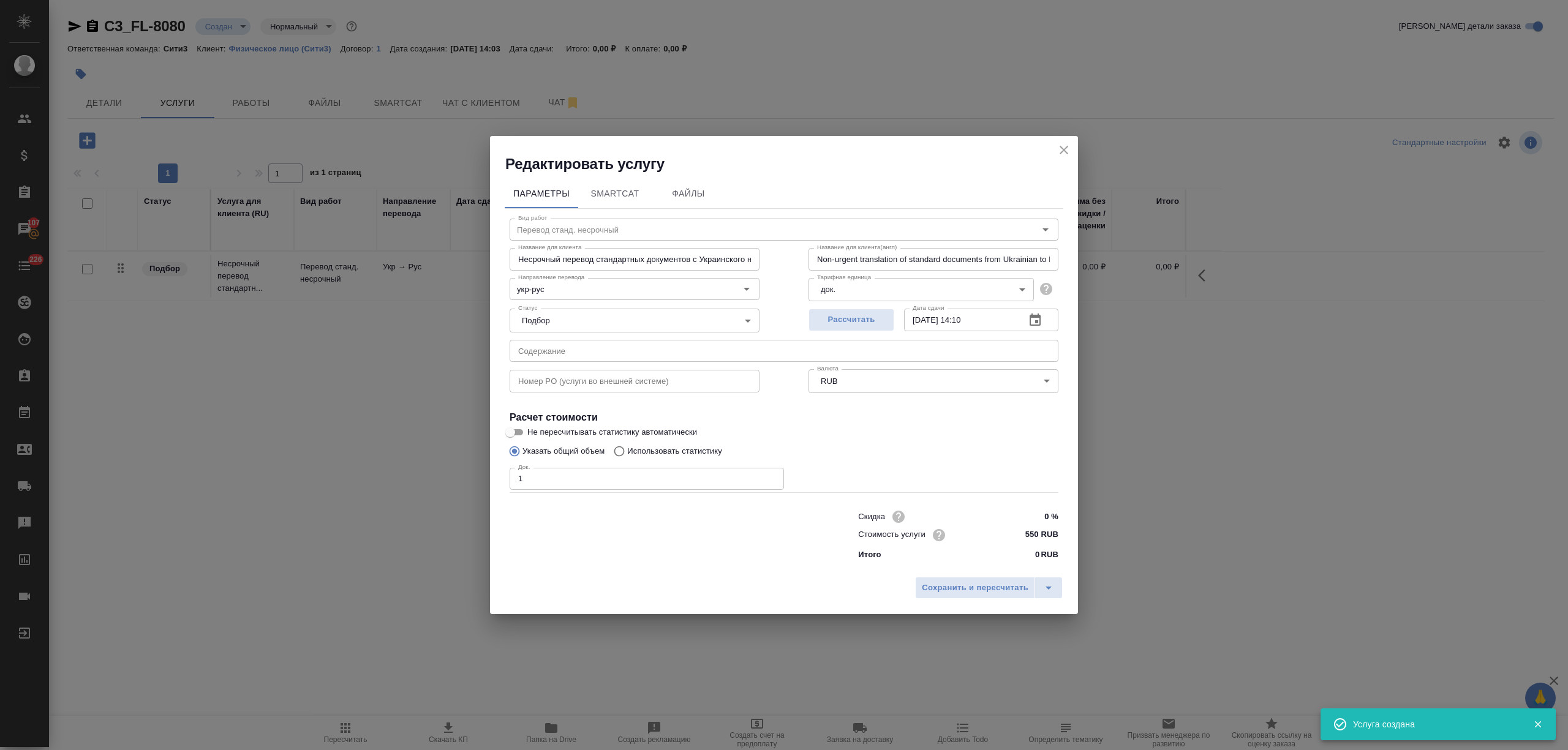
click at [985, 588] on span "Сохранить и пересчитать" at bounding box center [975, 588] width 106 height 14
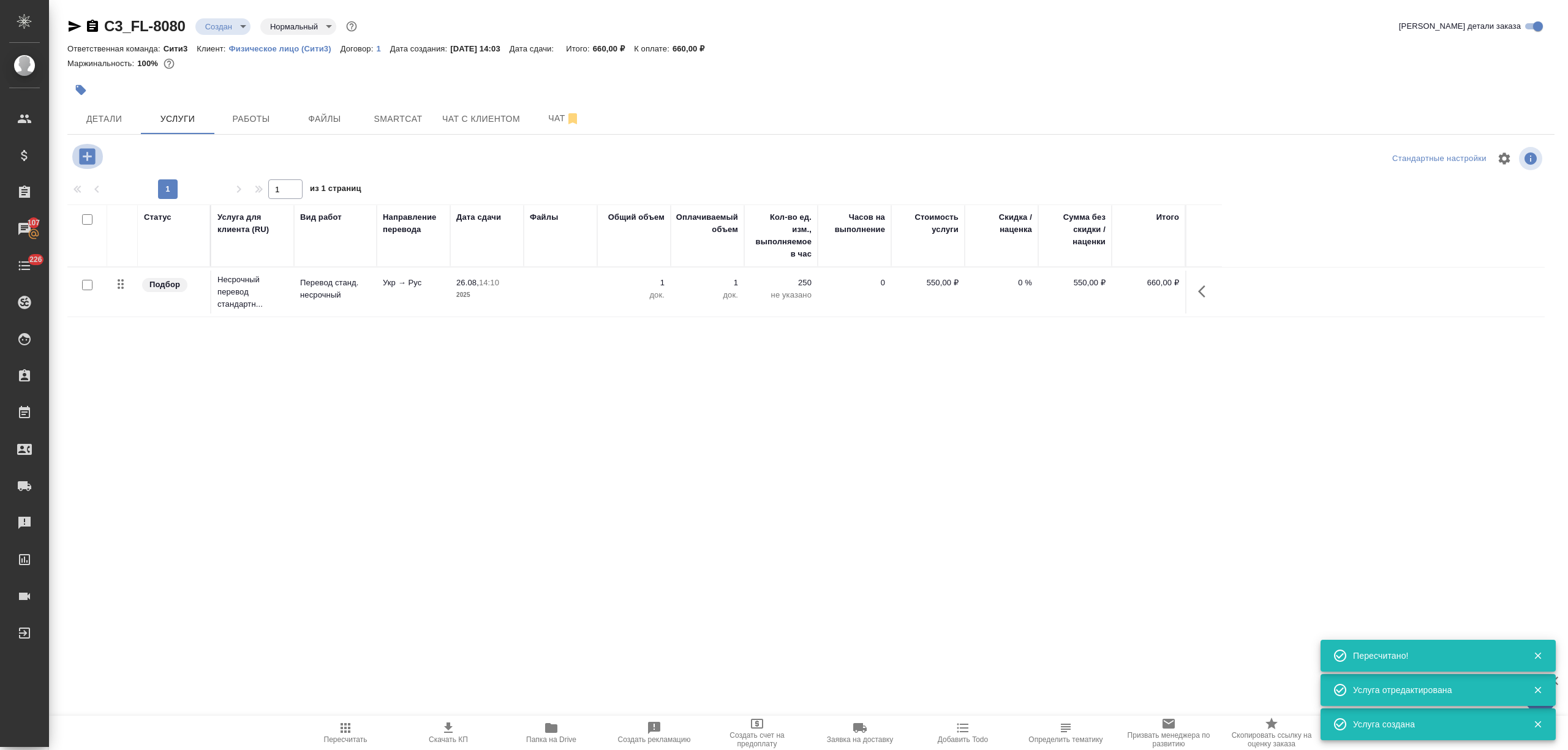
click at [84, 152] on icon "button" at bounding box center [87, 156] width 16 height 16
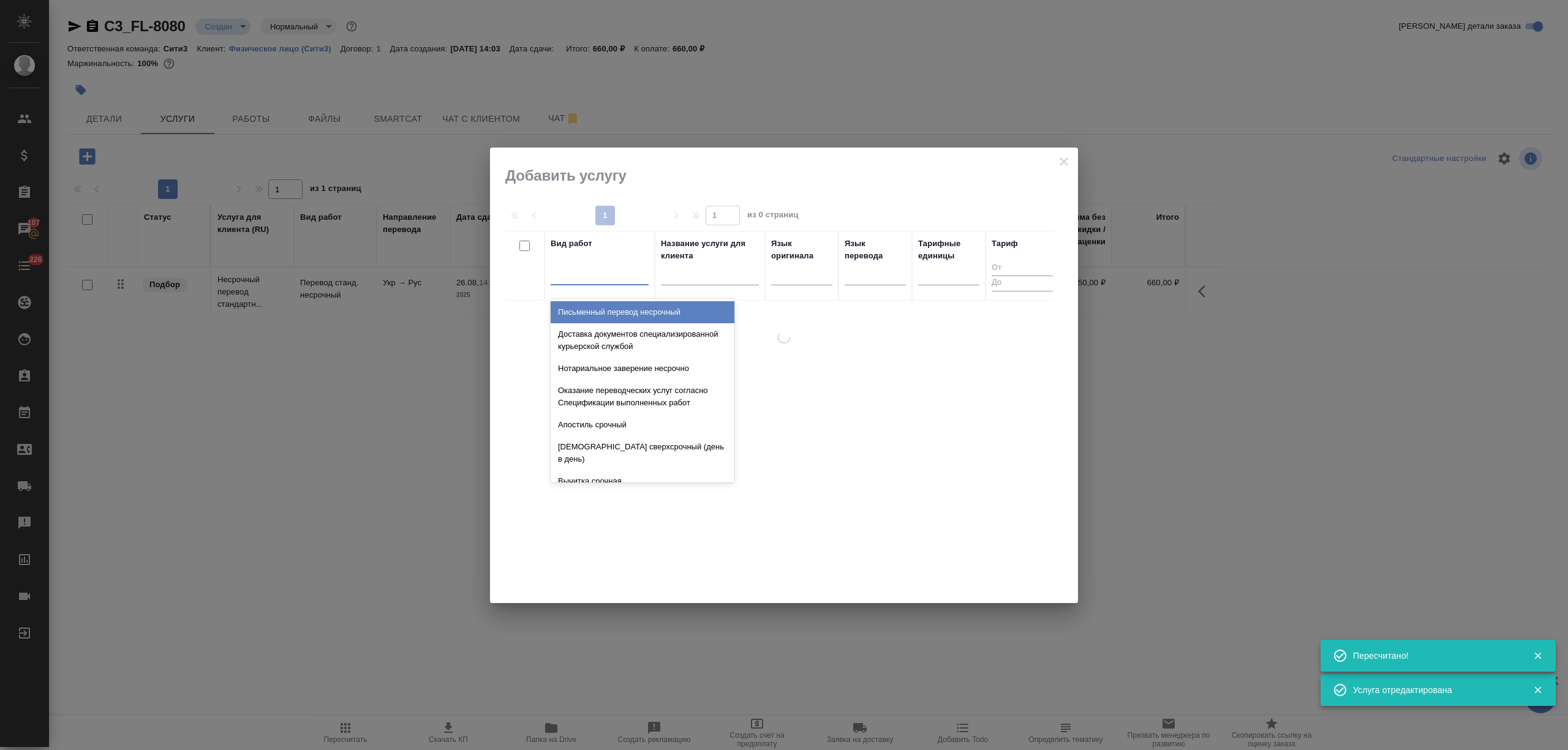
click at [579, 282] on div at bounding box center [599, 273] width 98 height 17
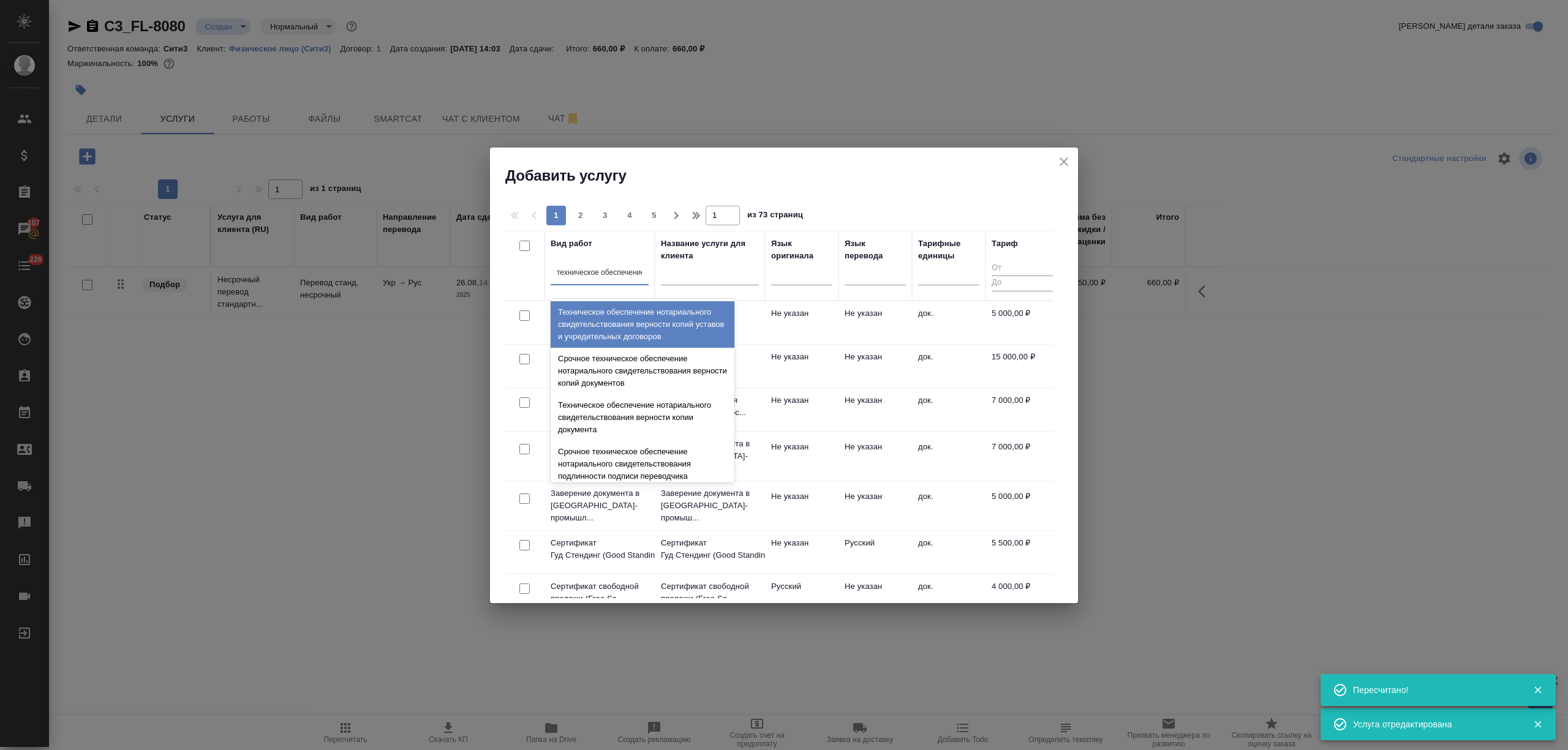
type input "техническое обеспечение"
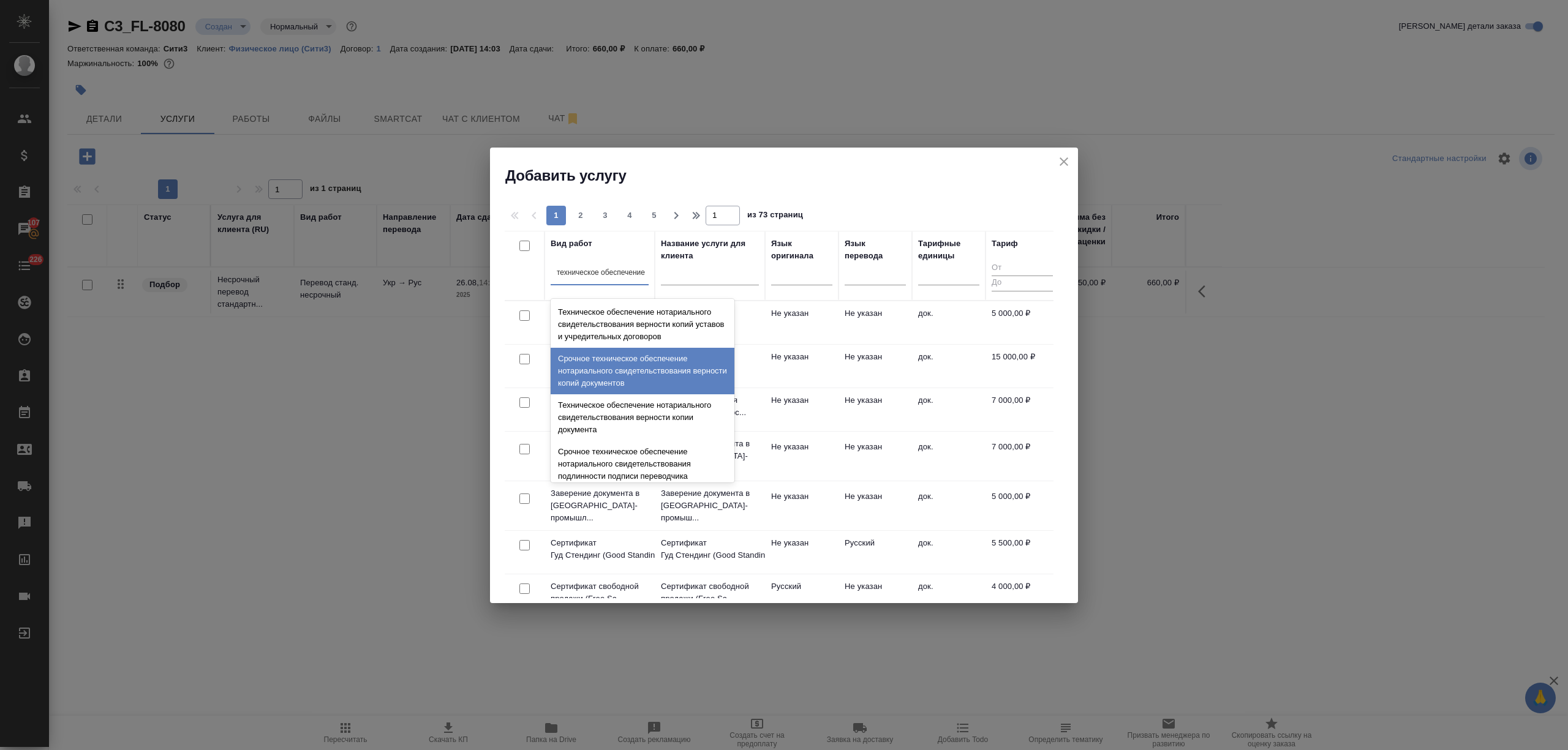
scroll to position [81, 0]
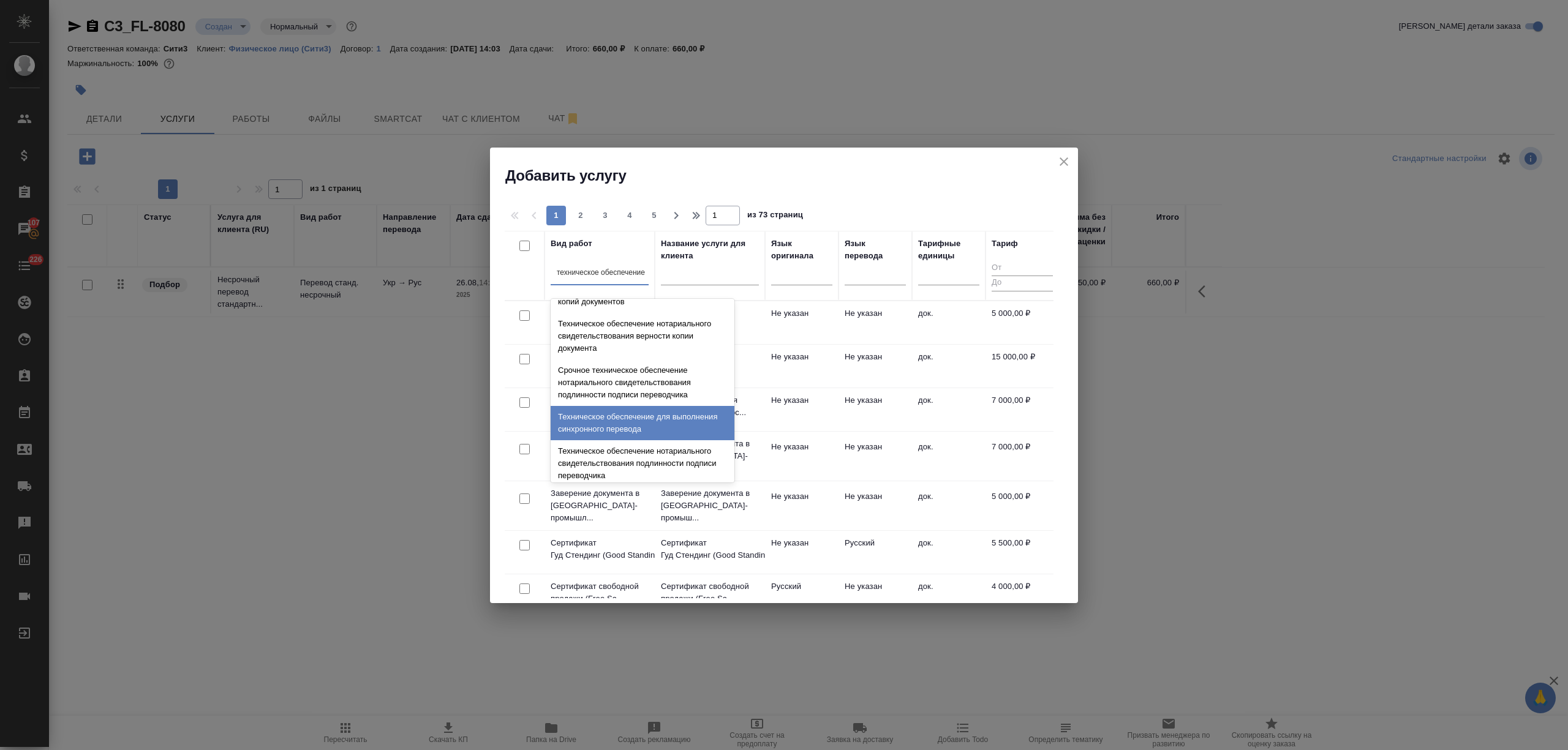
click at [647, 446] on div "Техническое обеспечение нотариального свидетельствования подлинности подписи пе…" at bounding box center [642, 463] width 184 height 46
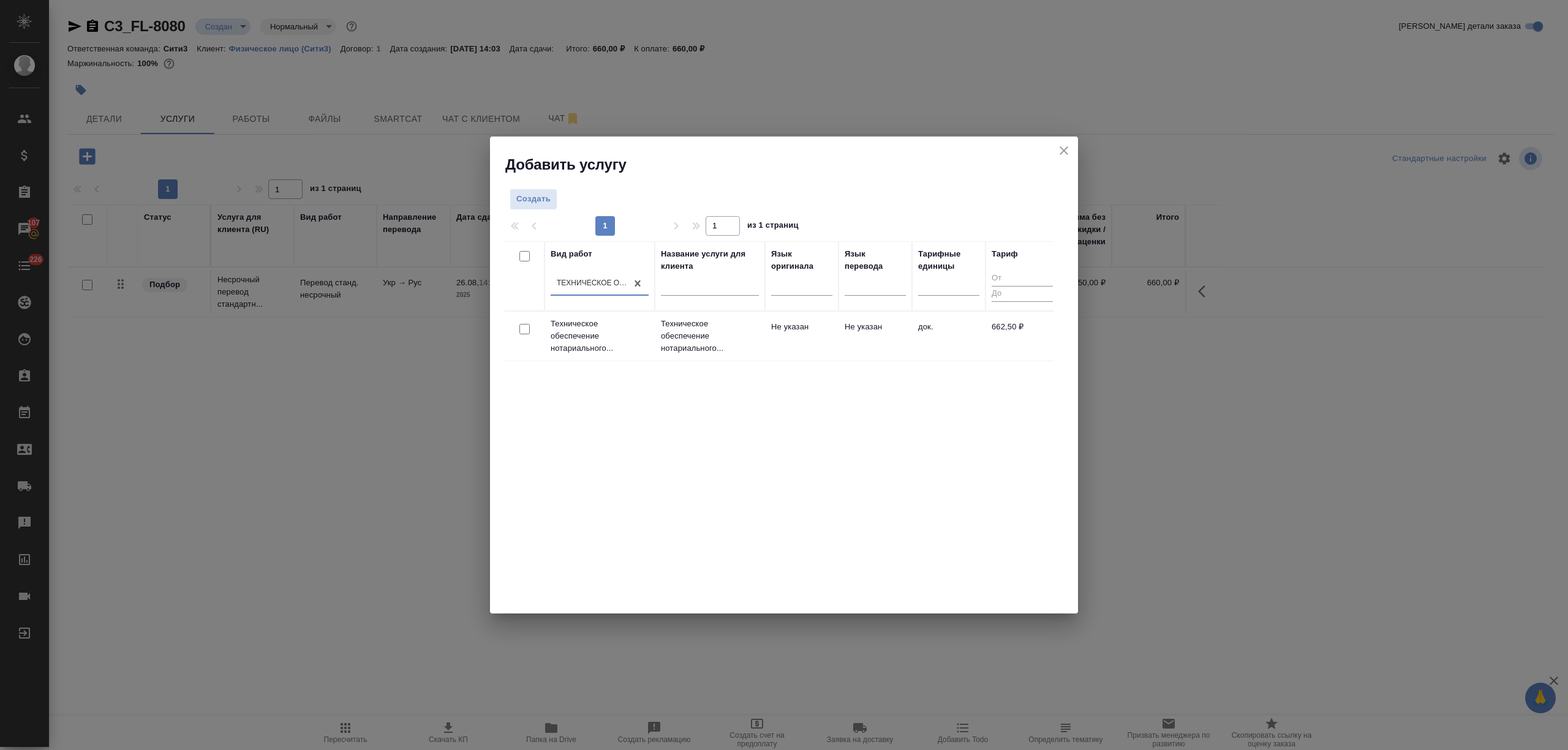
click at [728, 337] on p "Техническое обеспечение нотариального..." at bounding box center [710, 336] width 98 height 37
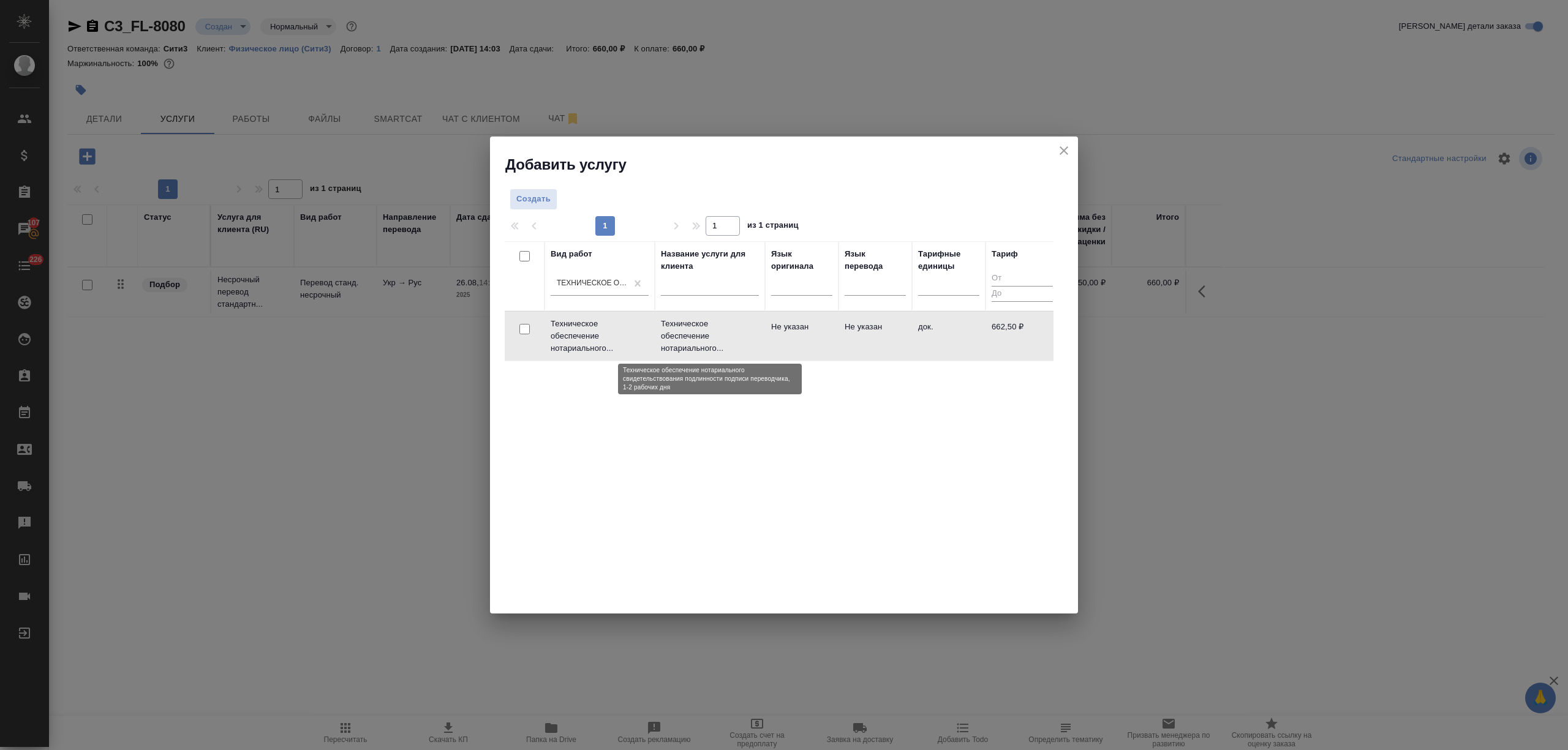
click at [728, 337] on p "Техническое обеспечение нотариального..." at bounding box center [710, 336] width 98 height 37
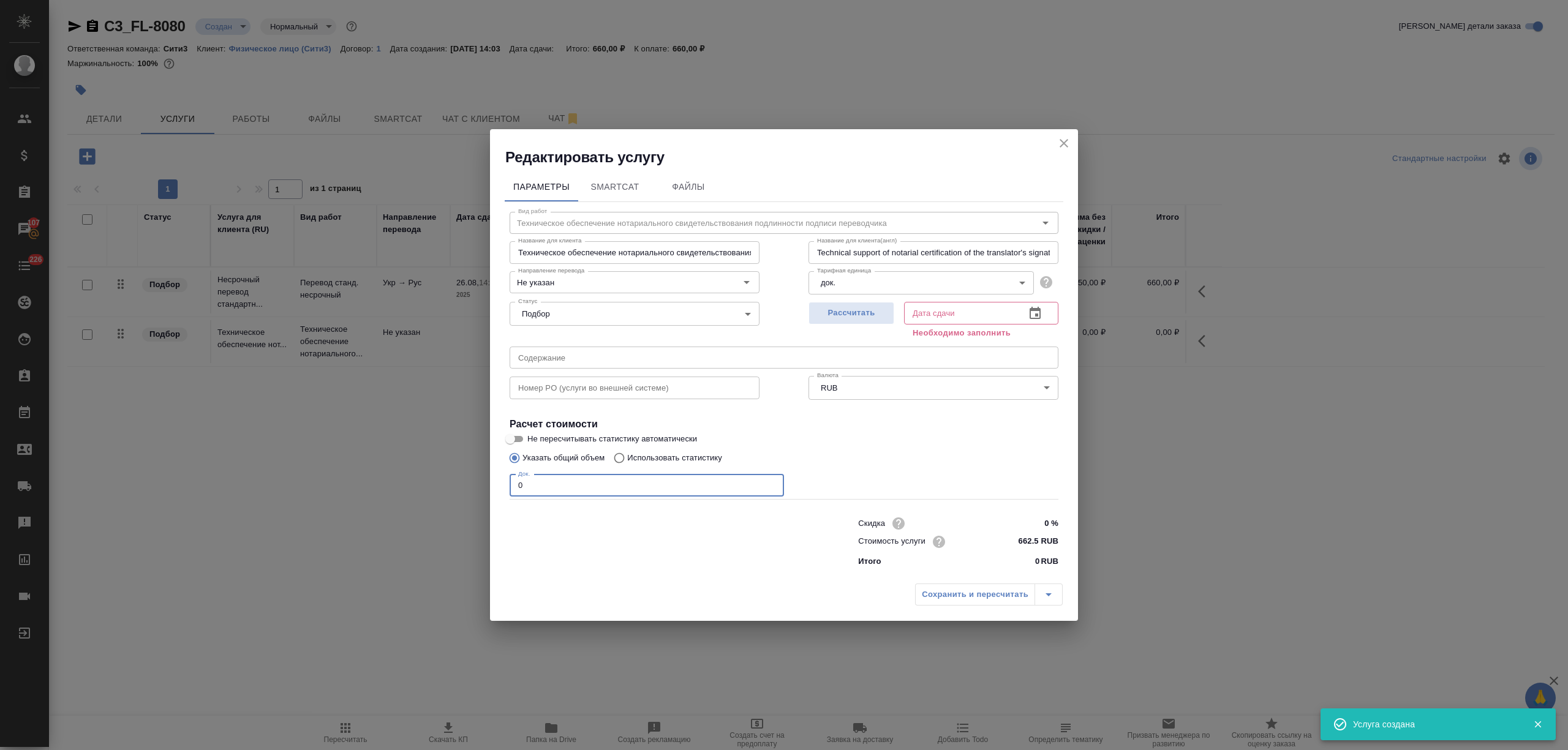
drag, startPoint x: 535, startPoint y: 491, endPoint x: 605, endPoint y: 476, distance: 71.6
click at [495, 488] on div "Параметры SmartCat Файлы Вид работ Техническое обеспечение нотариального свидет…" at bounding box center [784, 372] width 588 height 411
type input "1"
click at [1024, 316] on button "button" at bounding box center [1035, 314] width 30 height 30
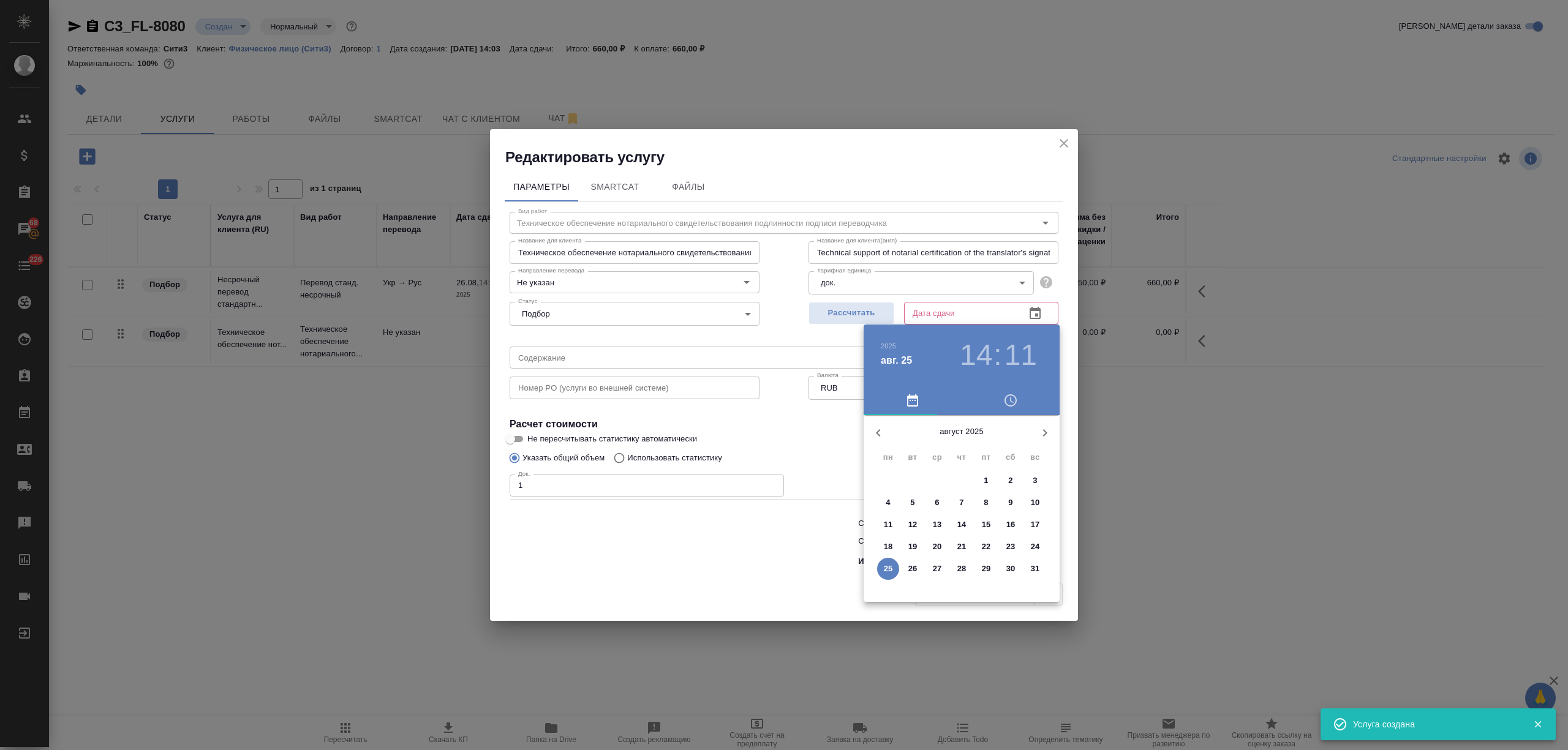
click at [877, 569] on span "25" at bounding box center [888, 569] width 22 height 12
type input "25.08.2025 14:11"
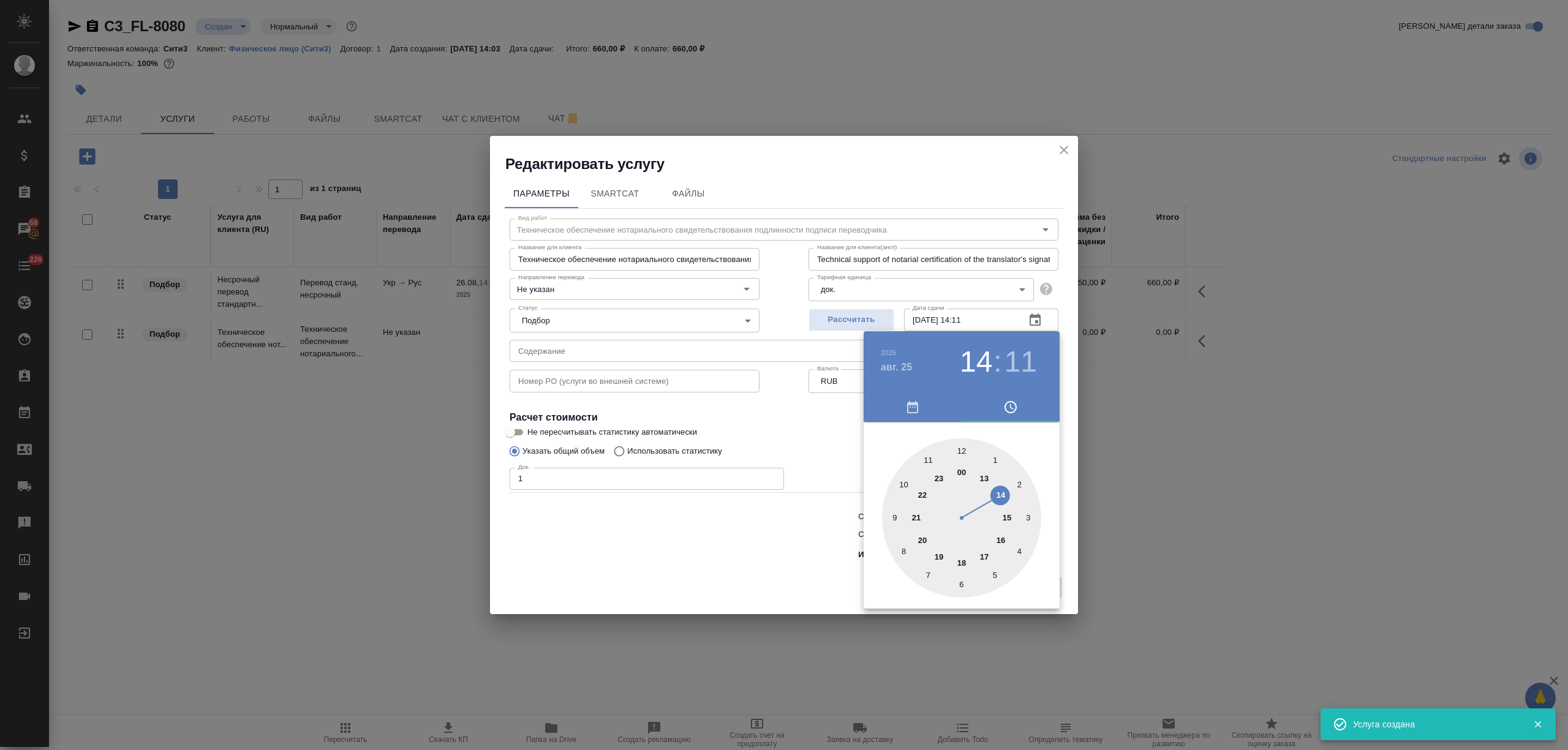
click at [784, 569] on div at bounding box center [784, 375] width 1568 height 750
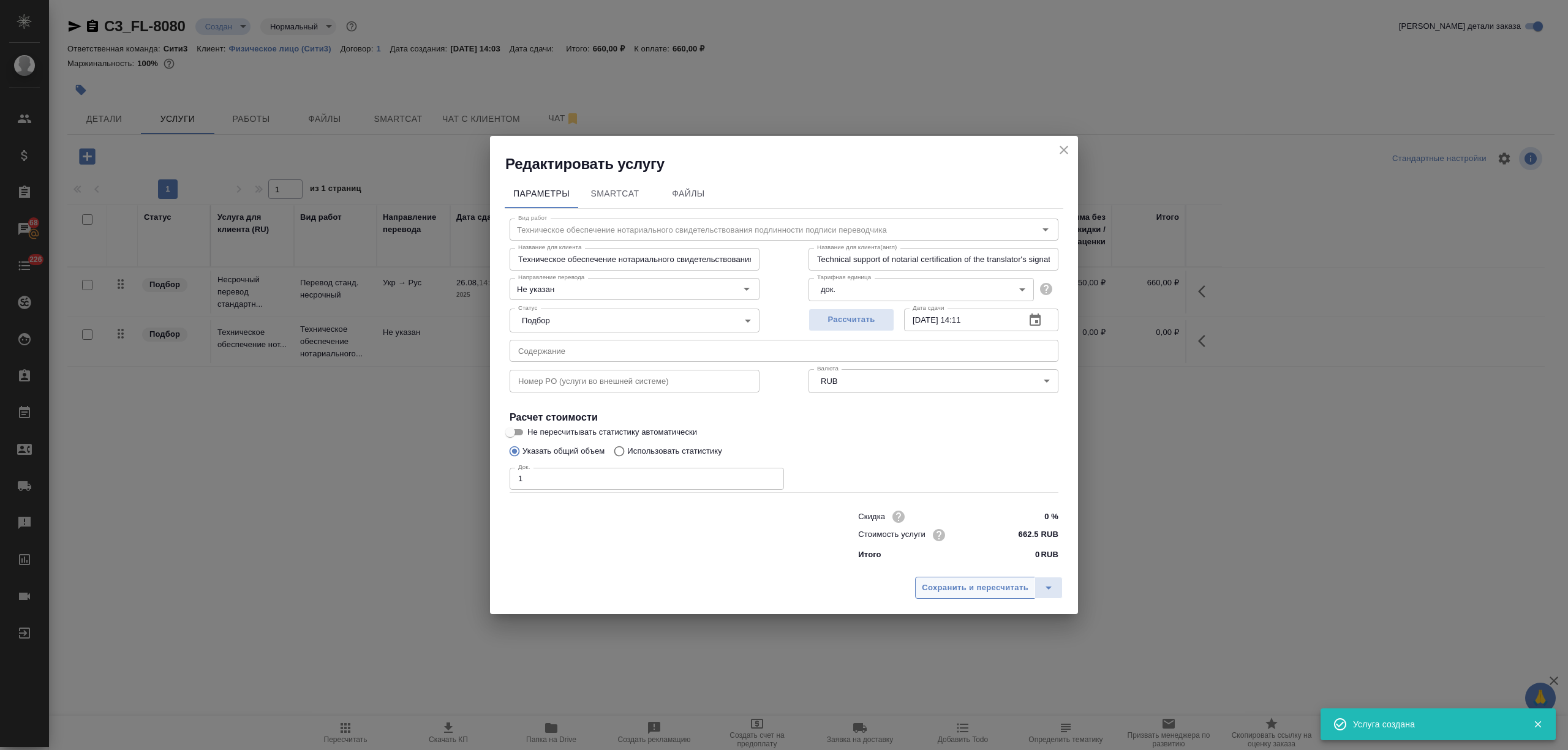
click at [970, 586] on span "Сохранить и пересчитать" at bounding box center [975, 588] width 106 height 14
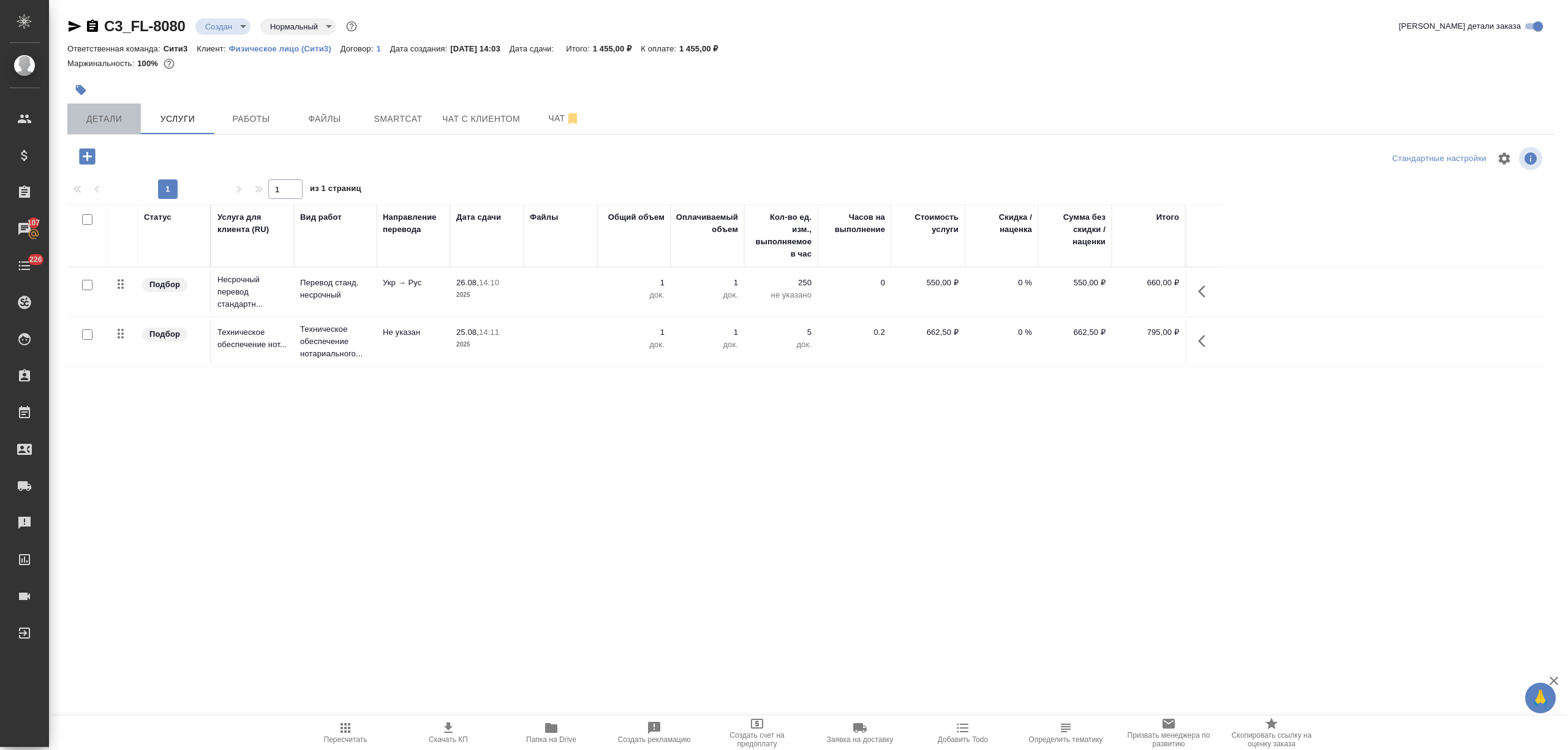
click at [119, 114] on span "Детали" at bounding box center [104, 119] width 58 height 16
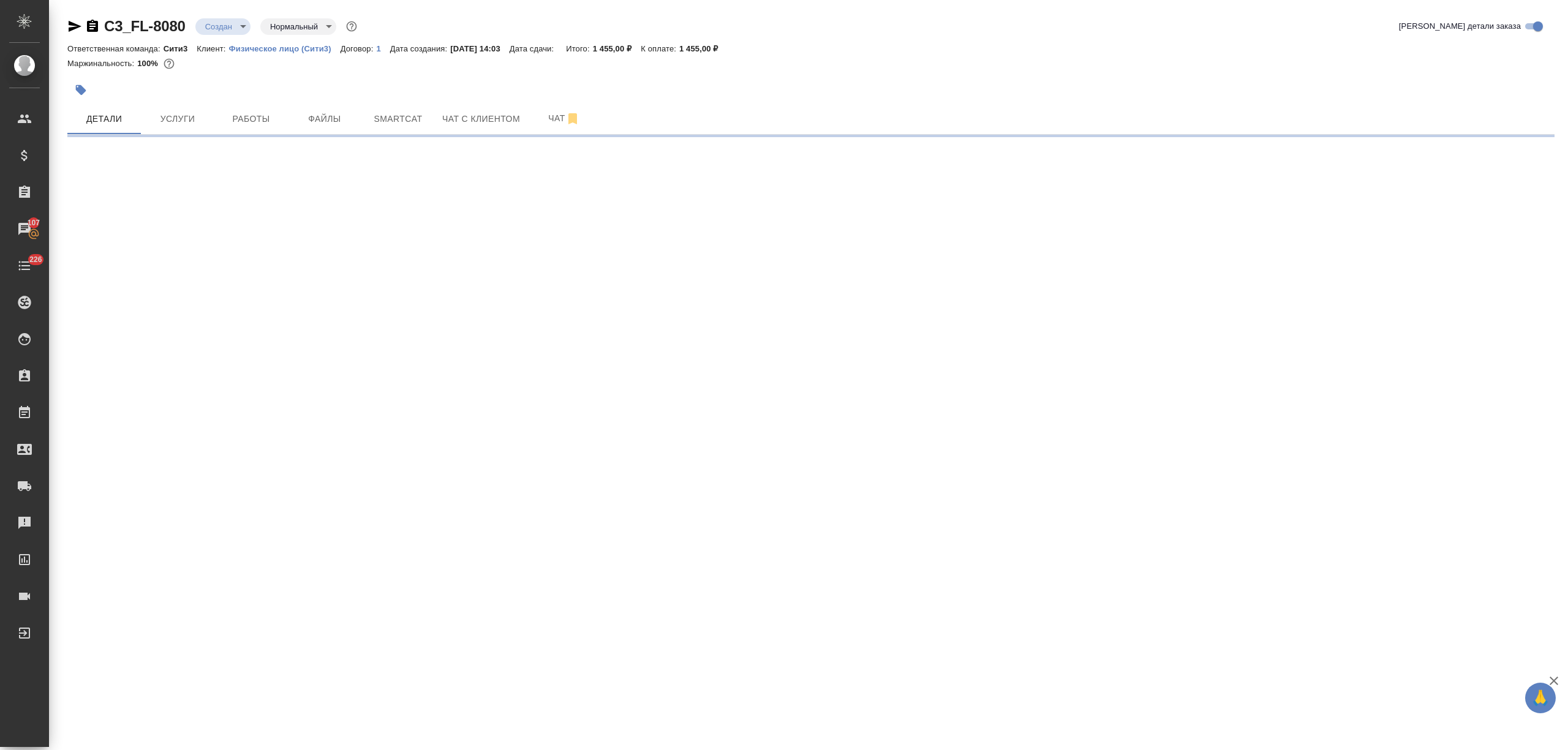
select select "RU"
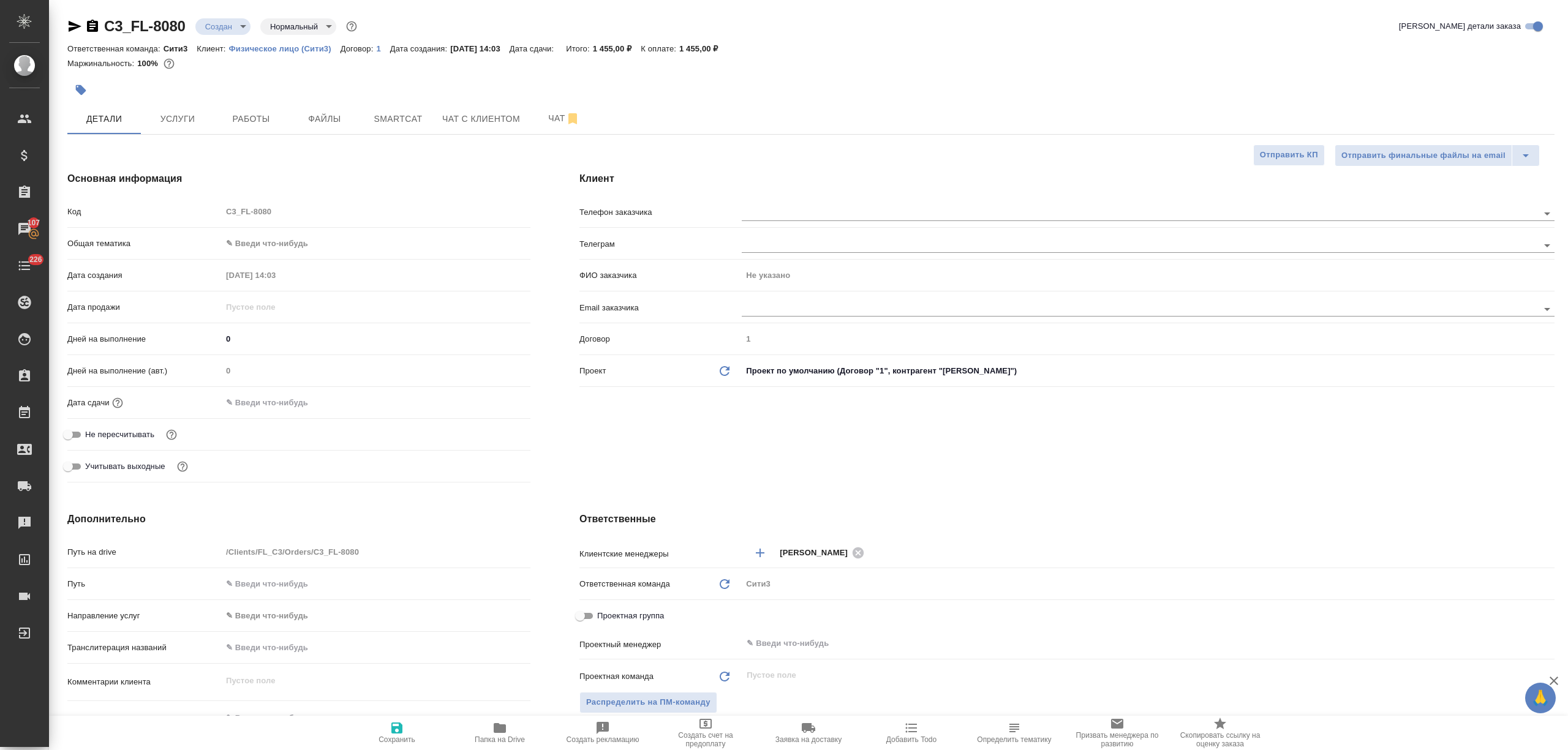
type textarea "x"
click at [773, 203] on div at bounding box center [1148, 212] width 813 height 23
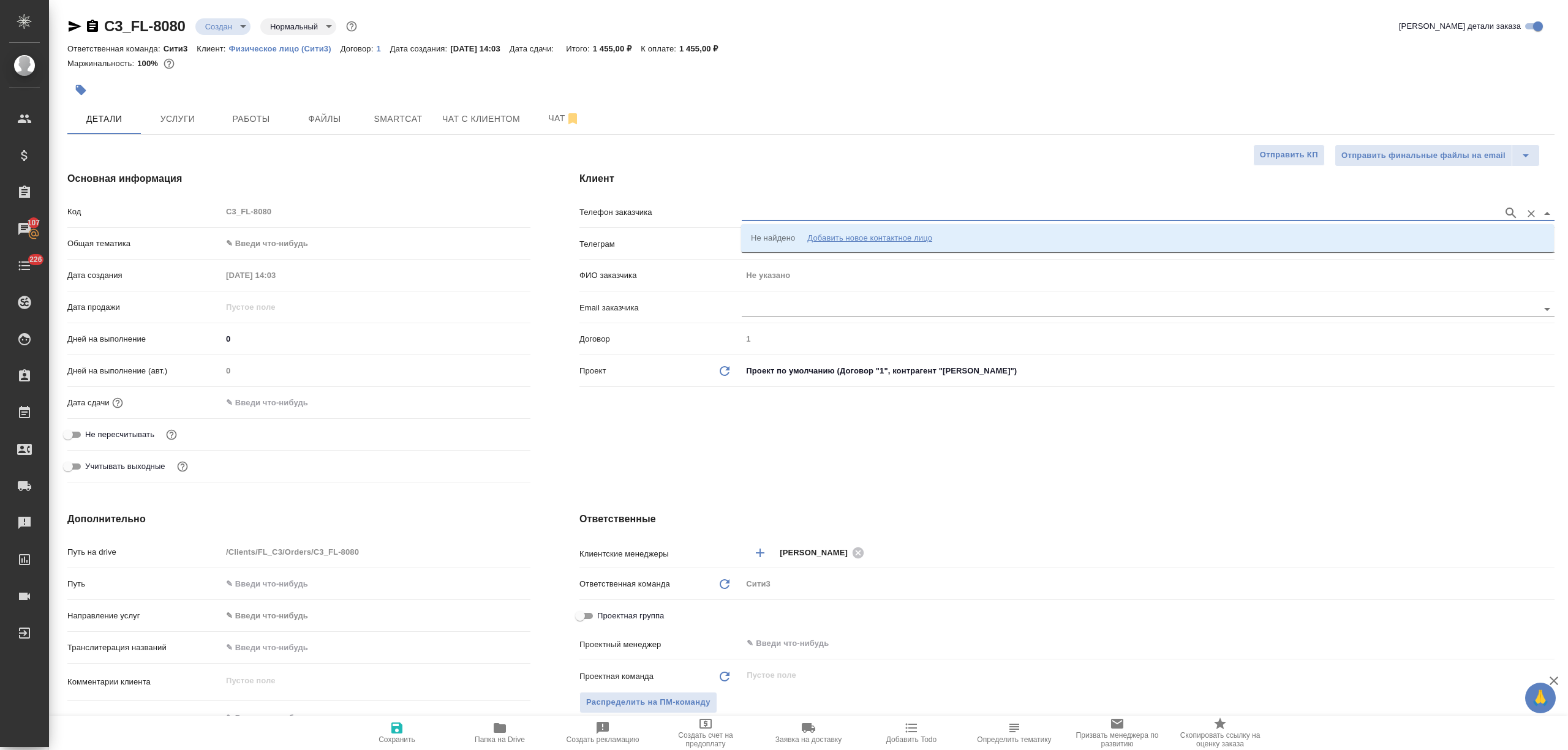
click at [773, 207] on input "text" at bounding box center [1119, 213] width 755 height 15
type input "сергей"
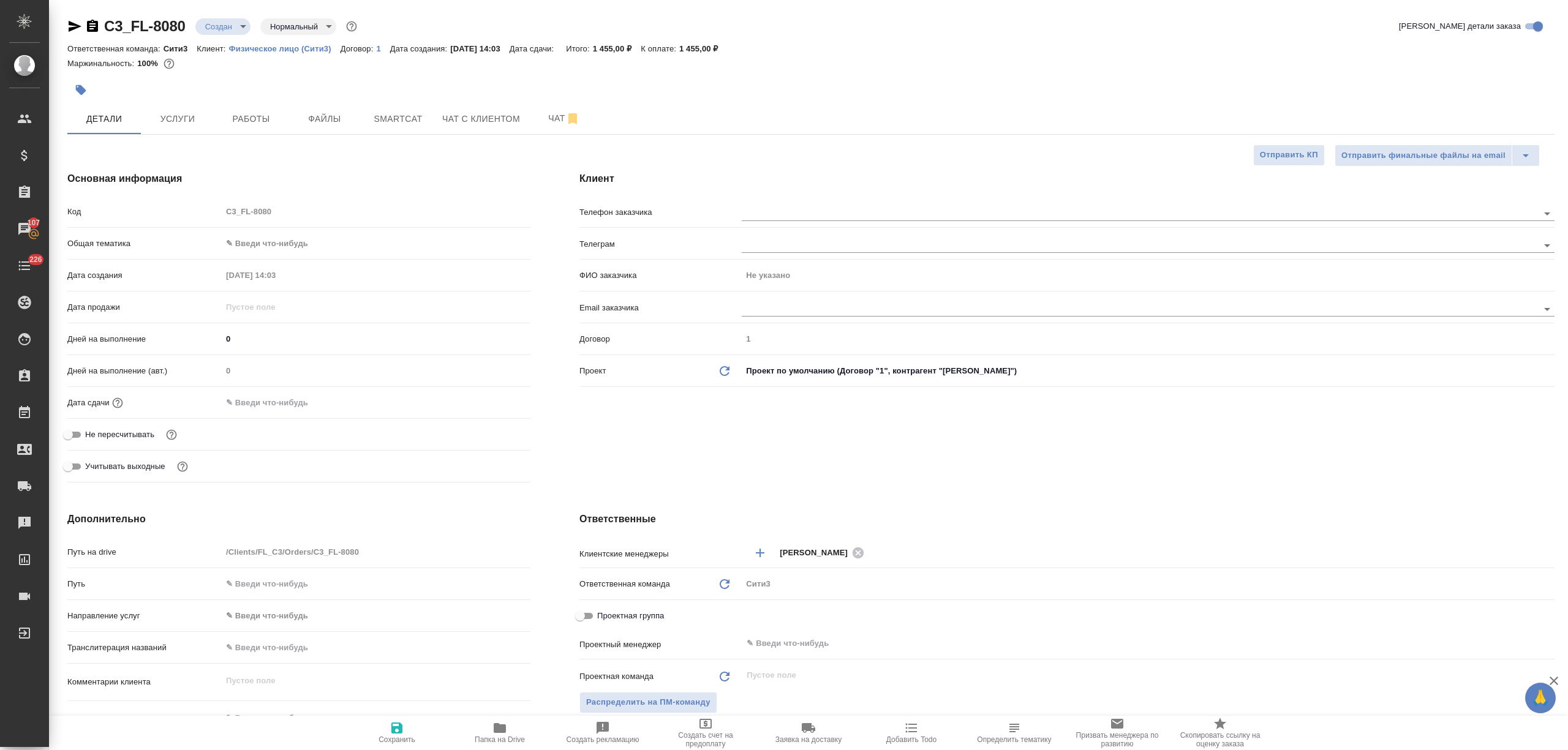
type textarea "x"
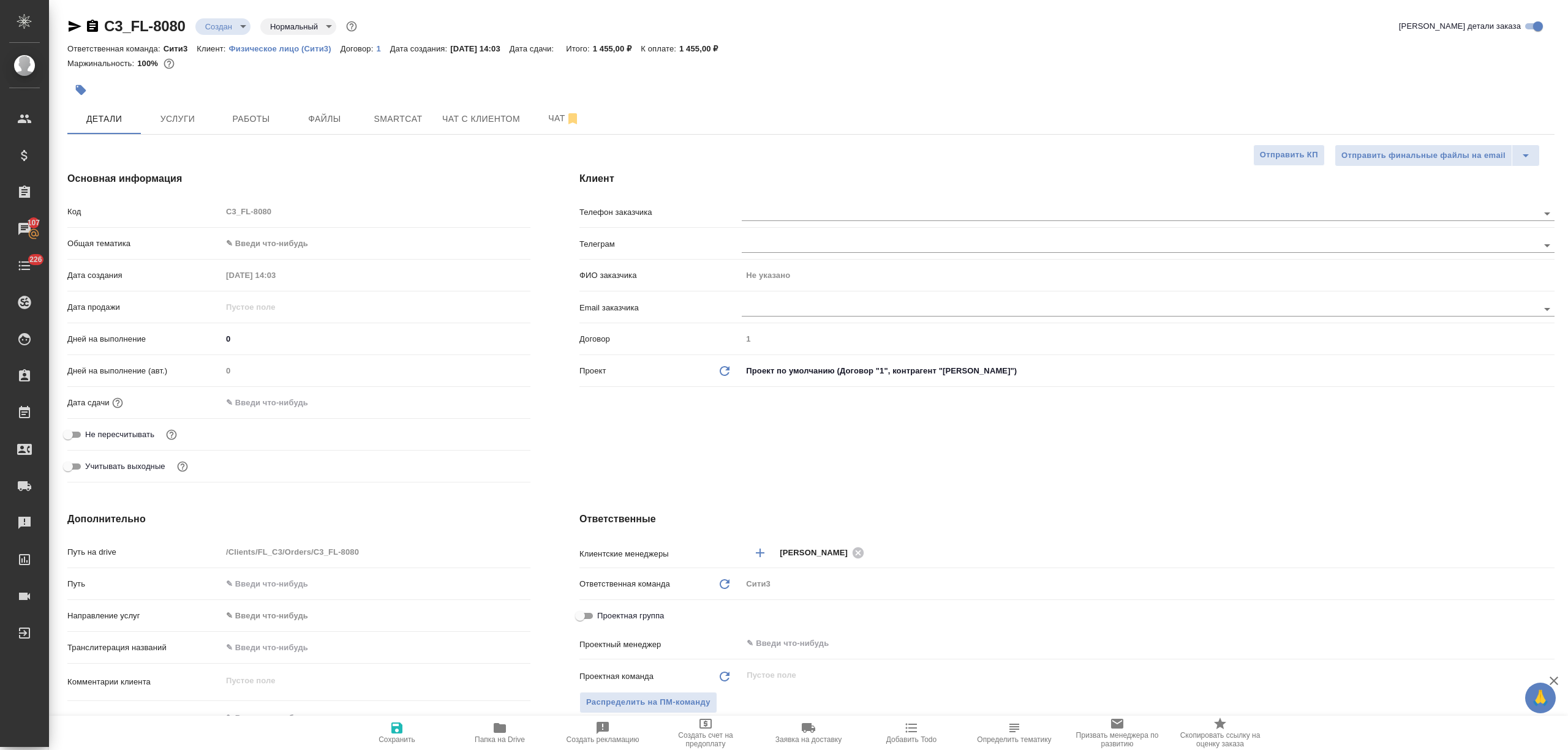
type textarea "x"
paste input "+79267093465"
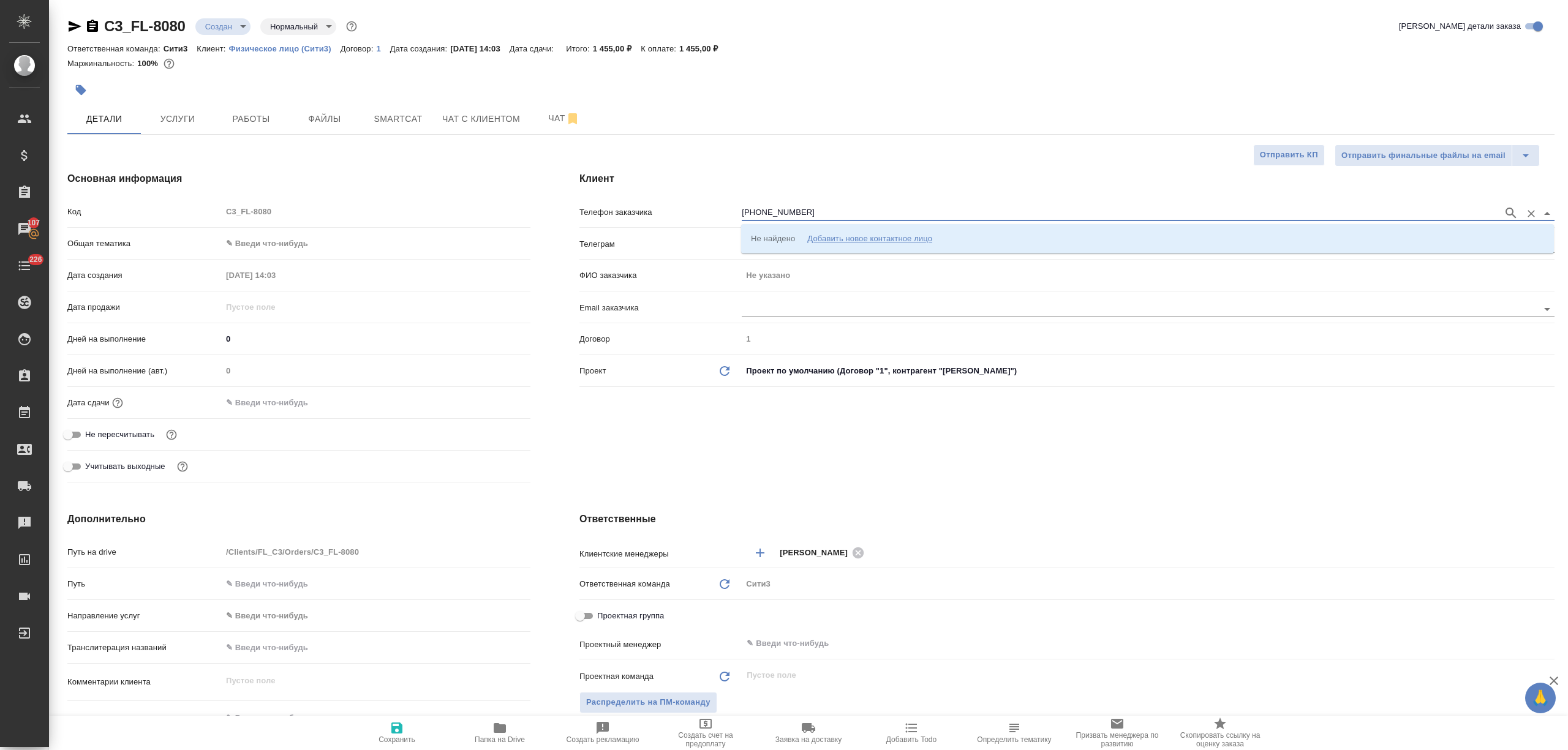
type input "+79267093465"
click at [850, 237] on p "+79267093465 Рыбалко Сергей" at bounding box center [821, 238] width 141 height 12
type input "+79267093465 Рыбалко Сергей"
type input "Рыбалко Сергей"
type textarea "x"
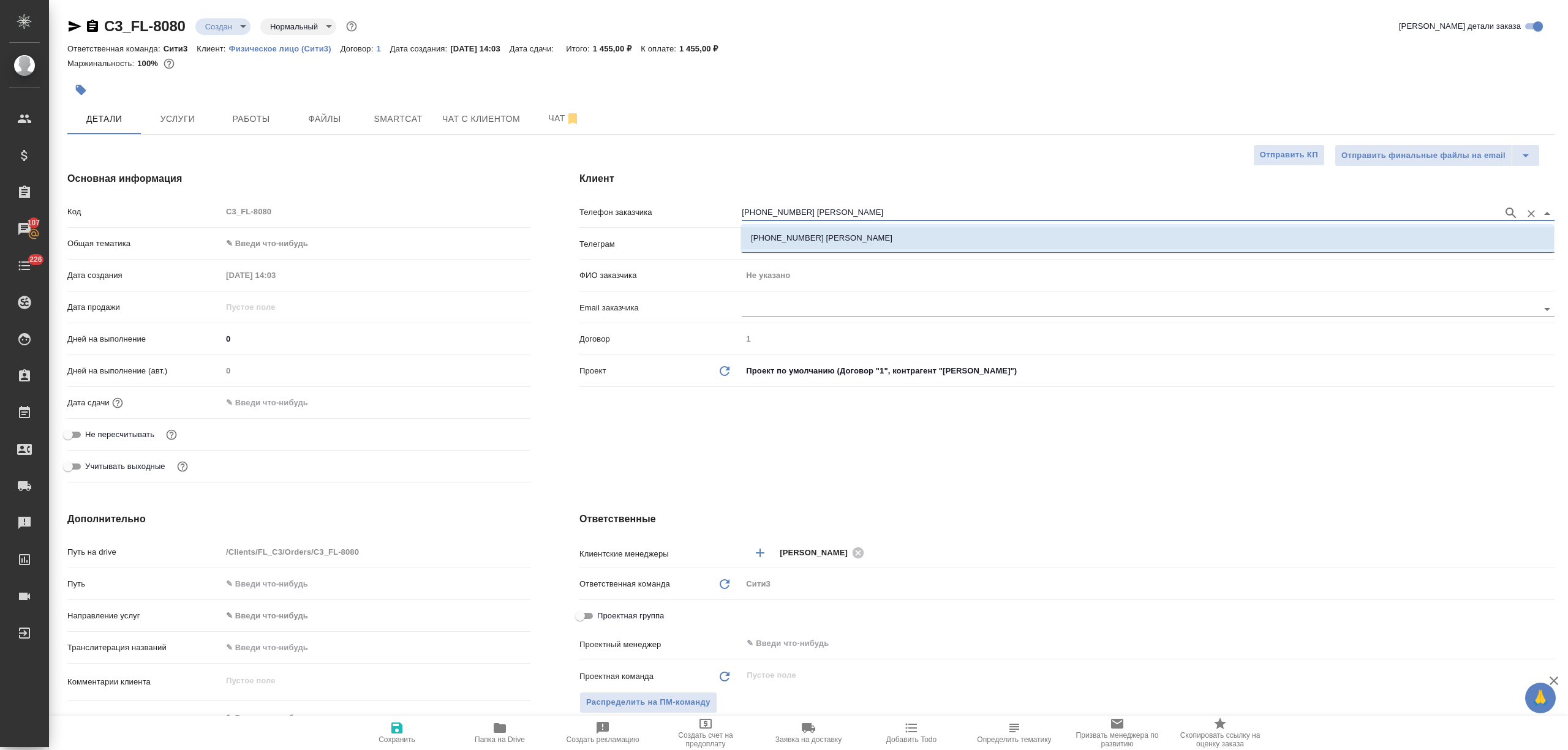
type textarea "x"
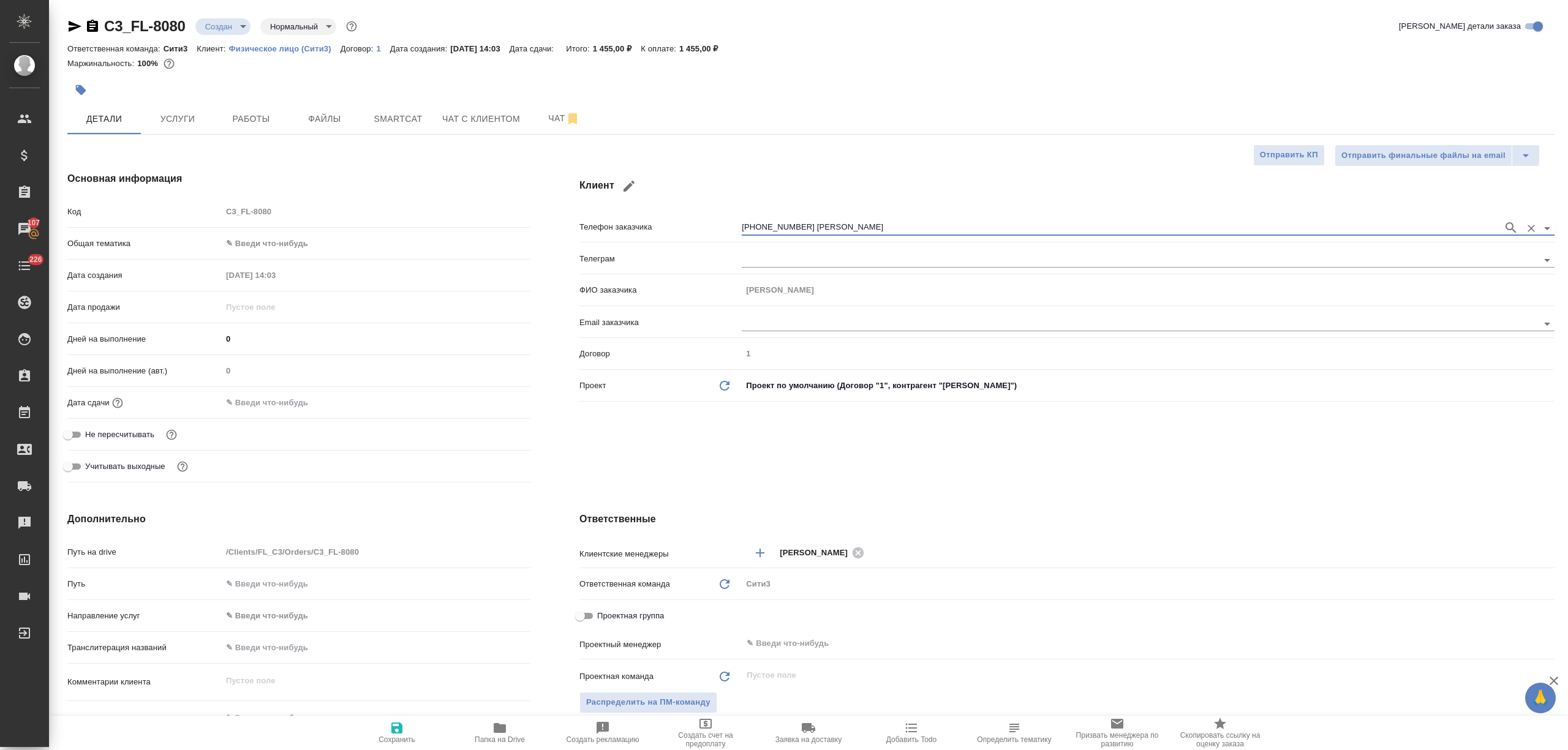
click at [398, 729] on icon "button" at bounding box center [397, 728] width 11 height 11
type textarea "x"
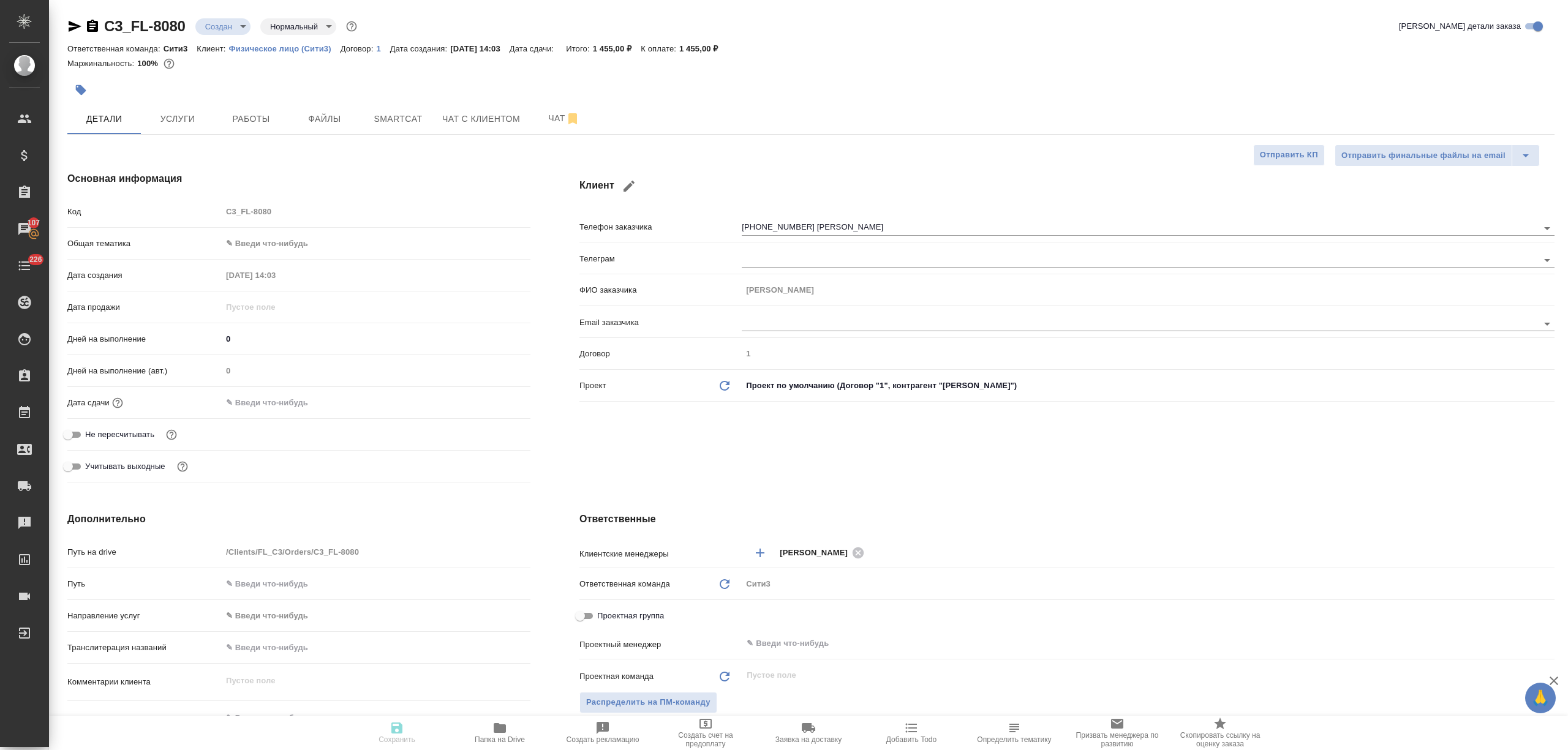
type textarea "x"
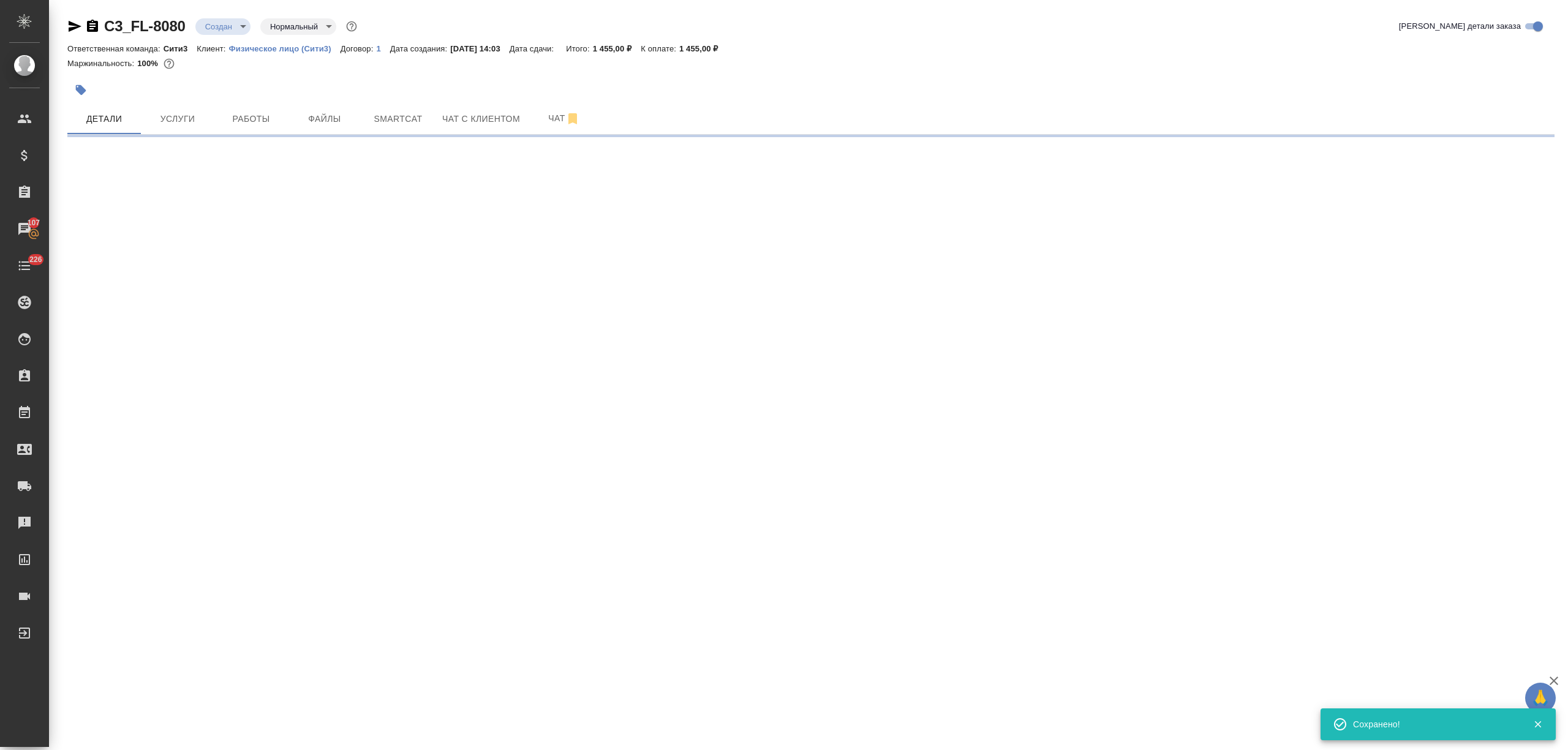
type input "holyTrinity"
select select "RU"
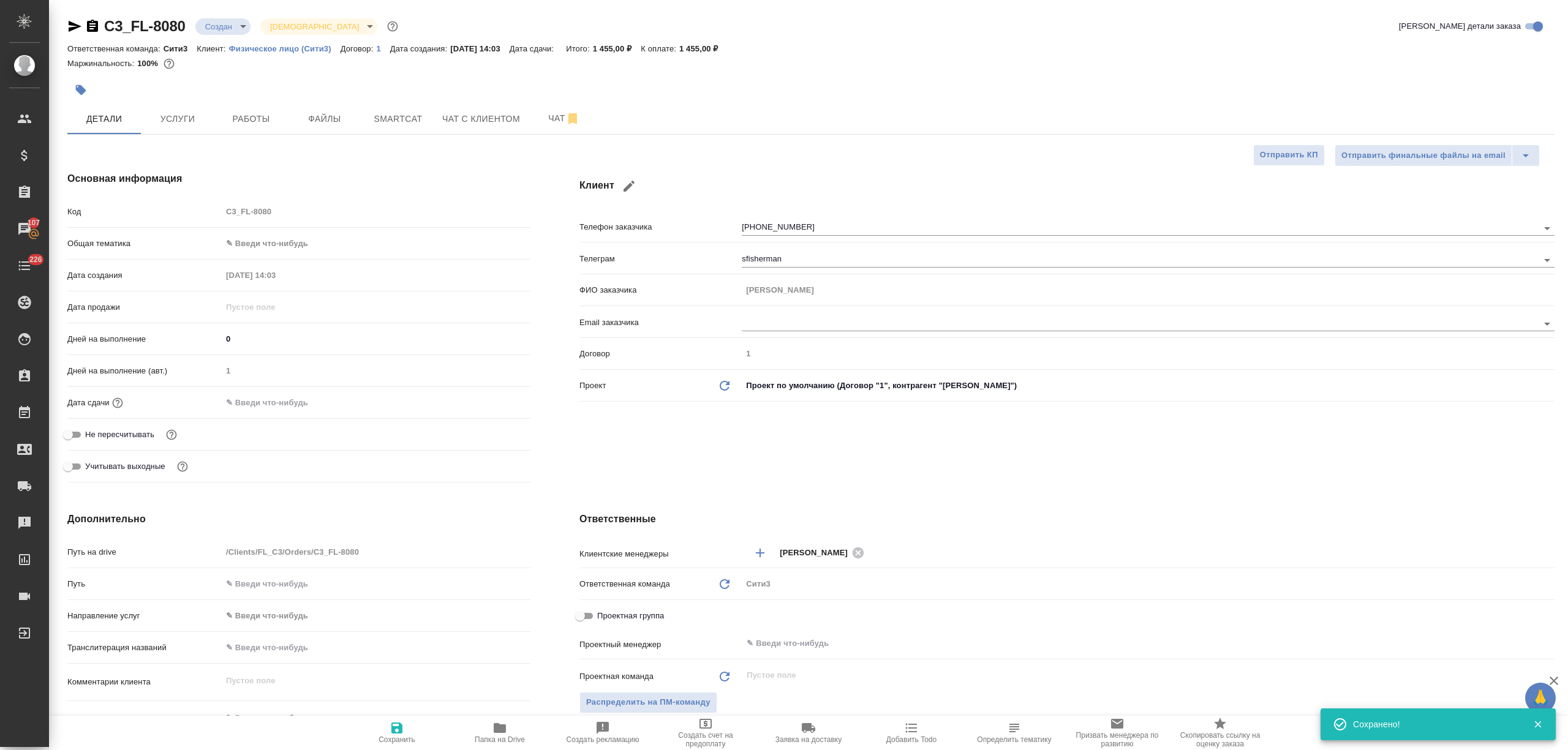
type textarea "x"
click at [237, 241] on body "🙏 .cls-1 fill:#fff; AWATERA Nikitina Tatiana Клиенты Спецификации Заказы 107 Ча…" at bounding box center [784, 375] width 1568 height 750
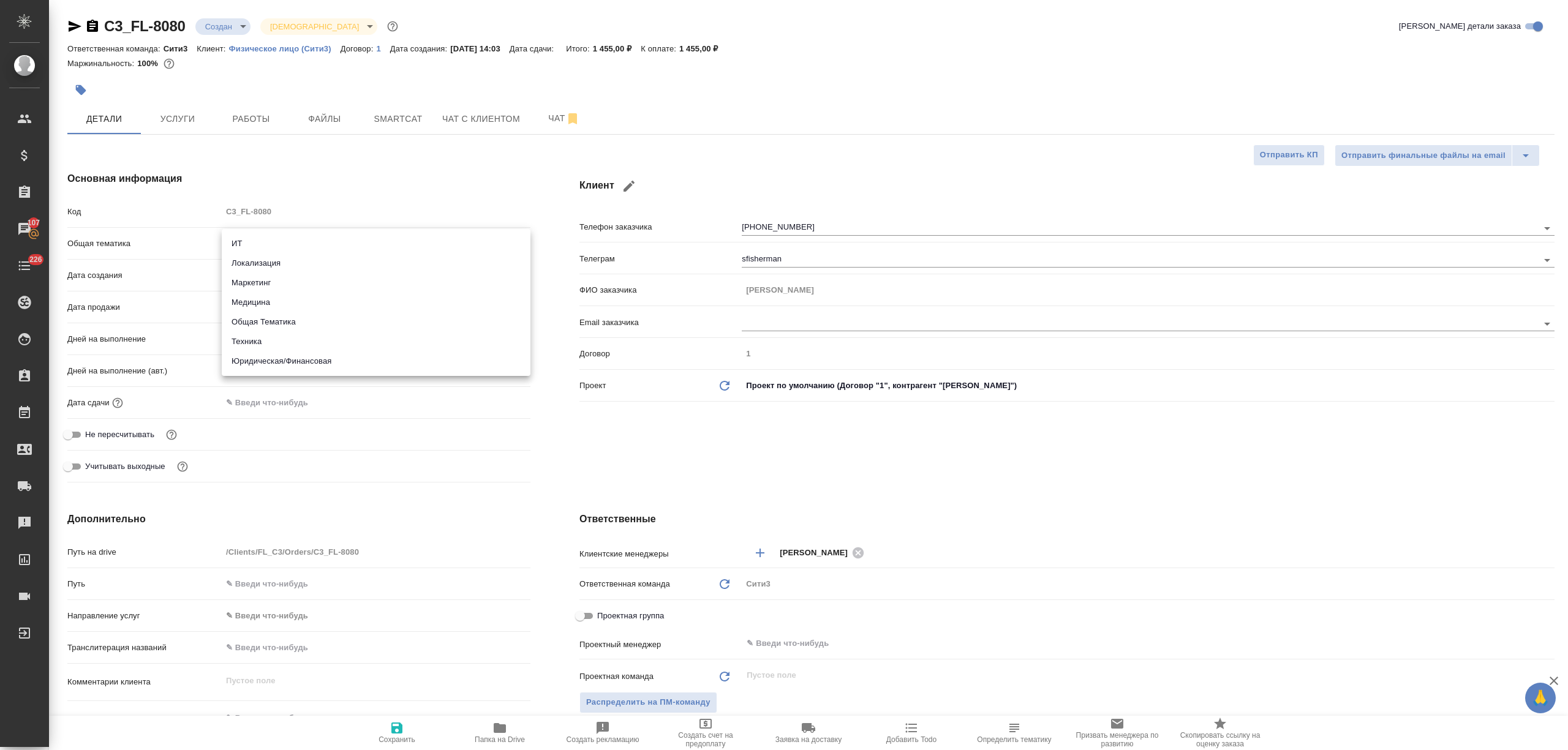
click at [314, 359] on li "Юридическая/Финансовая" at bounding box center [376, 361] width 309 height 19
type input "yr-fn"
type textarea "x"
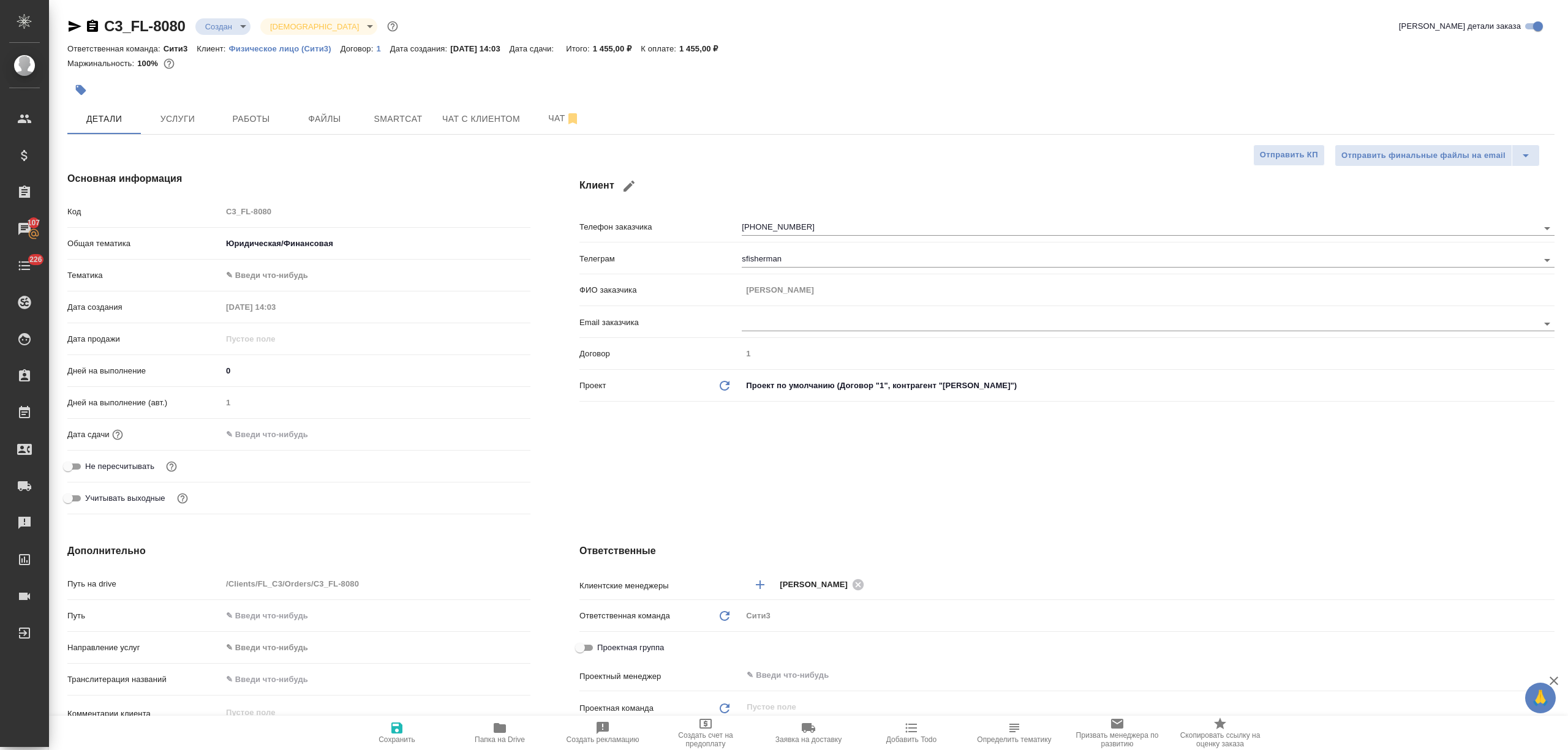
click at [309, 275] on body "🙏 .cls-1 fill:#fff; AWATERA Nikitina Tatiana Клиенты Спецификации Заказы 107 Ча…" at bounding box center [784, 375] width 1568 height 750
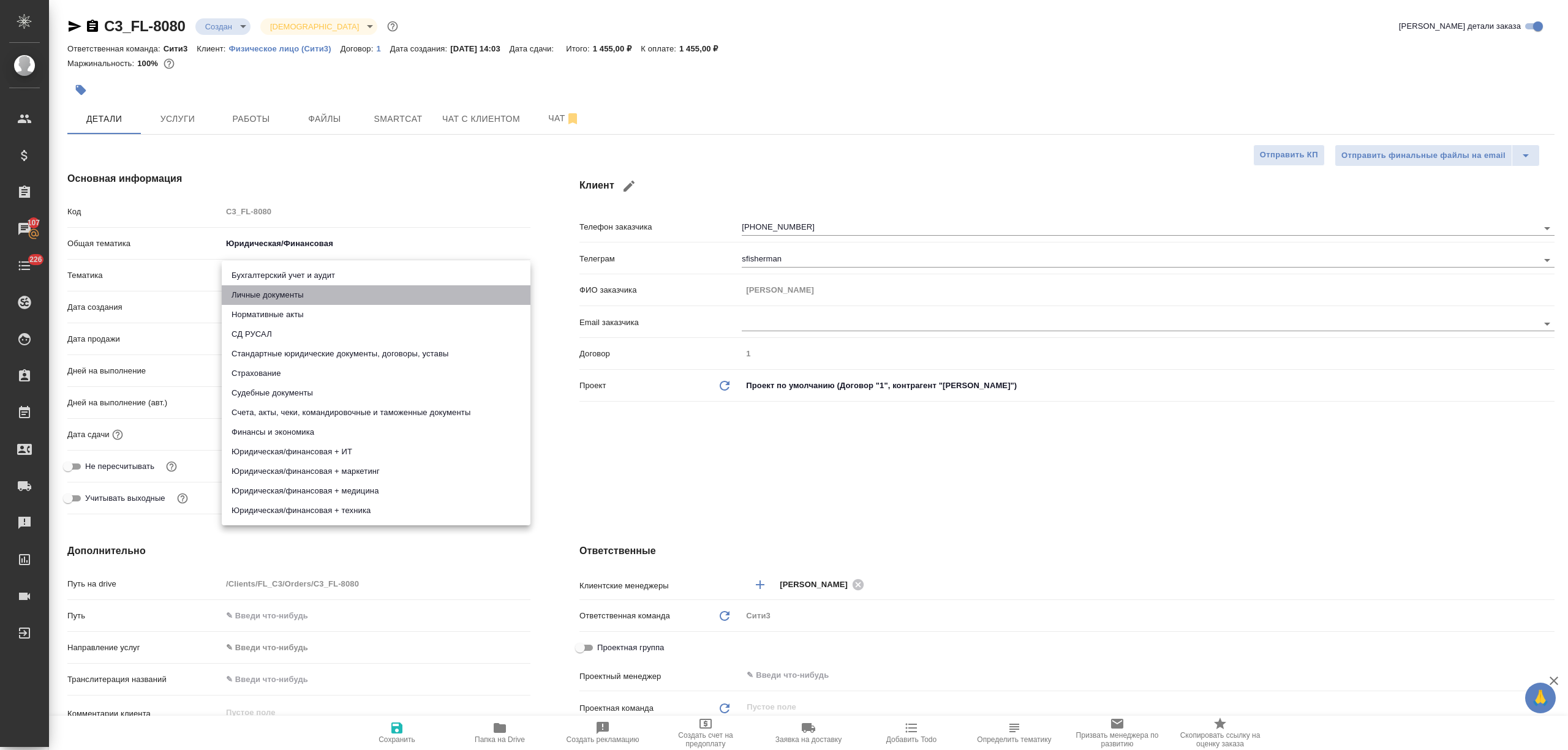
click at [279, 300] on li "Личные документы" at bounding box center [376, 295] width 309 height 19
type textarea "x"
type input "5a8b8b956a9677013d343cfe"
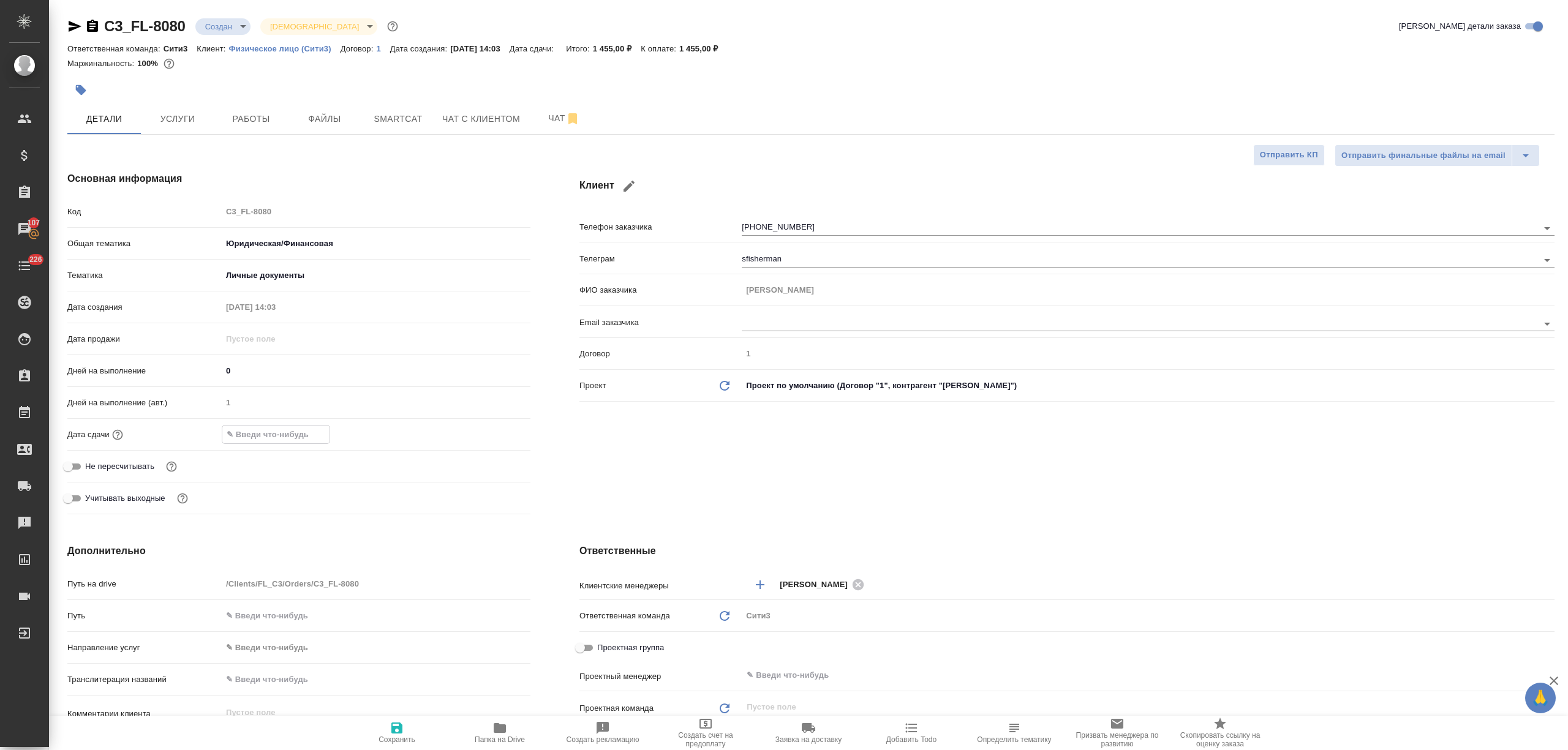
click at [262, 437] on input "text" at bounding box center [276, 434] width 107 height 17
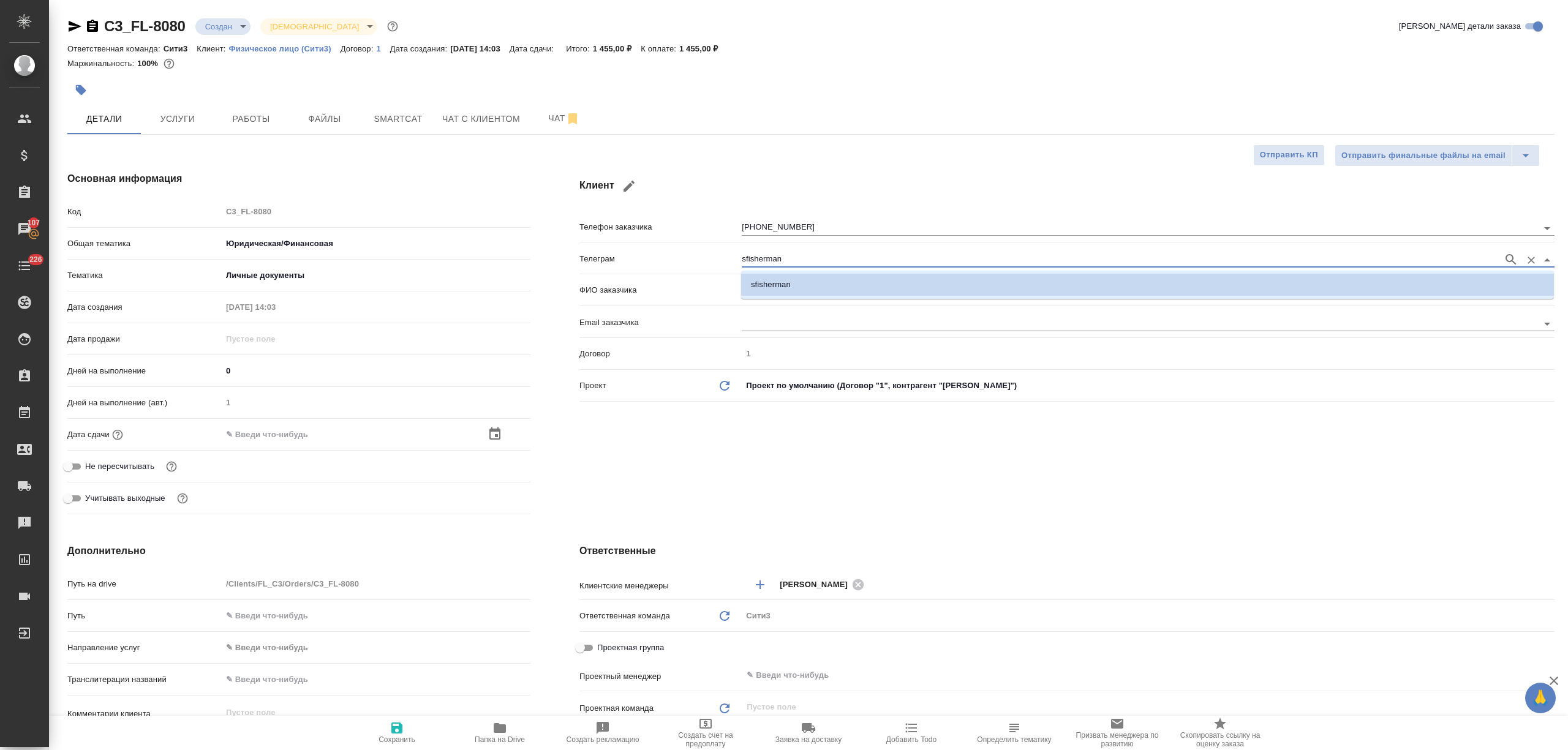
click at [785, 262] on input "sfisherman" at bounding box center [1119, 259] width 755 height 15
click at [686, 272] on div "Телеграм sfisherman" at bounding box center [1067, 263] width 975 height 32
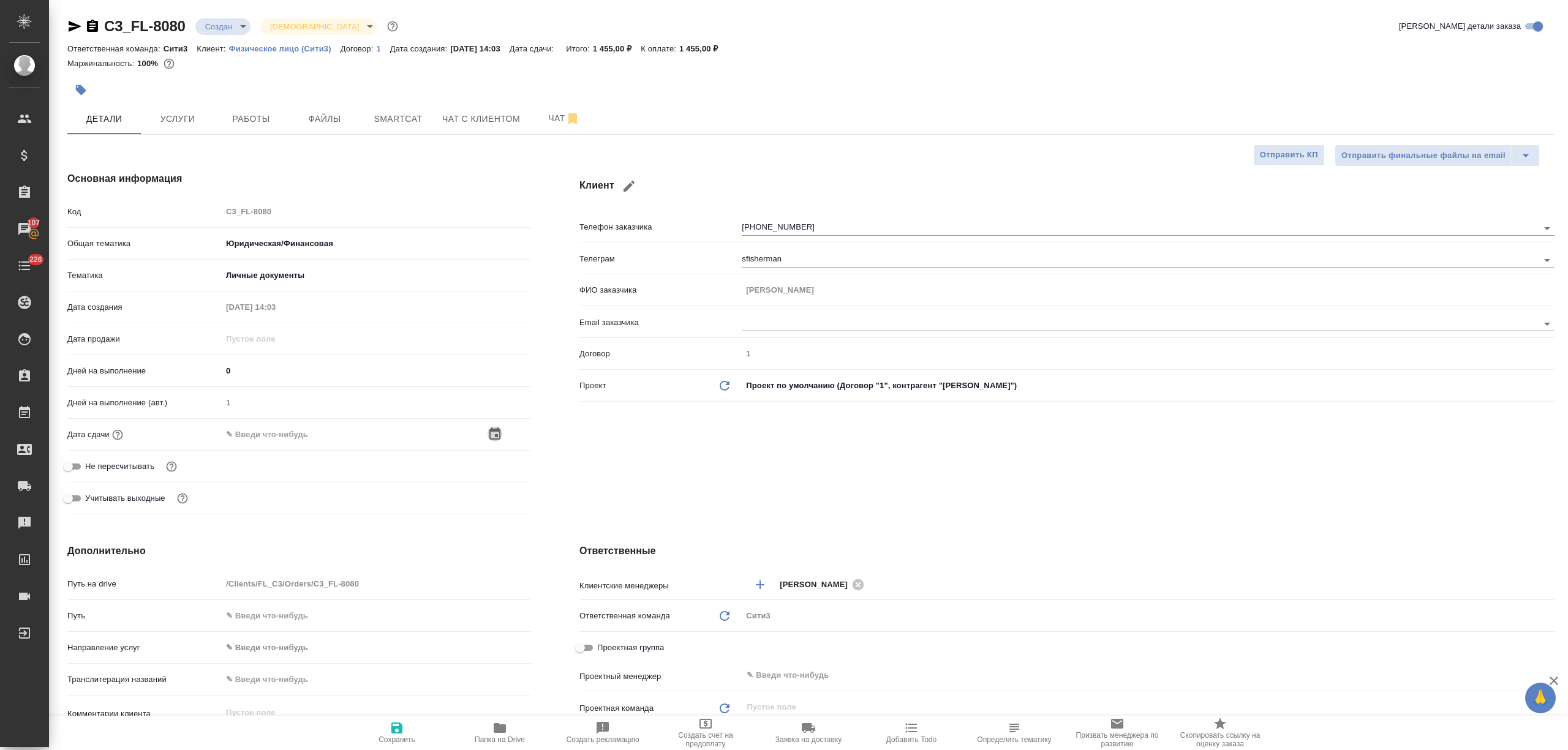
click at [491, 437] on icon "button" at bounding box center [494, 433] width 15 height 15
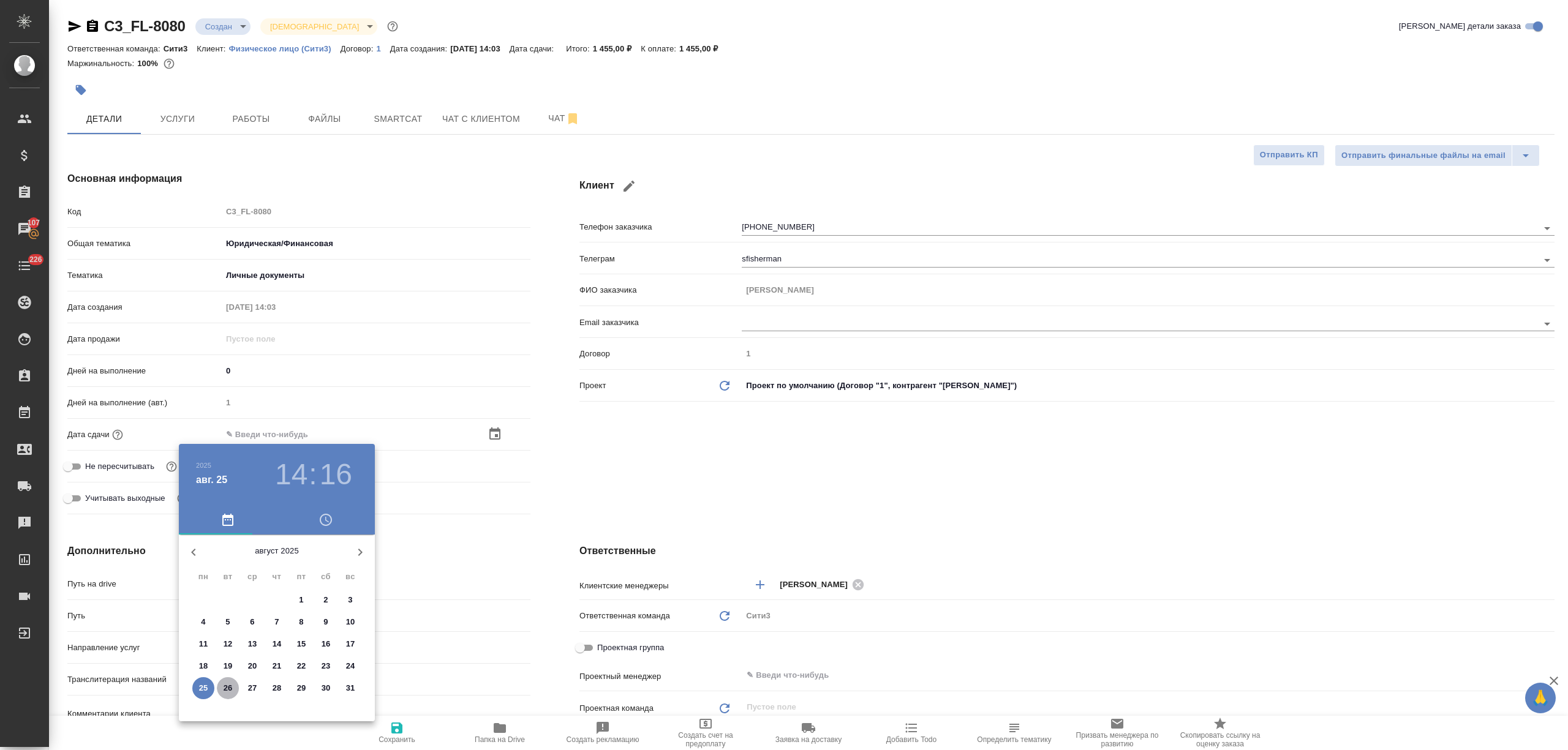
click at [222, 685] on span "26" at bounding box center [228, 688] width 22 height 12
type input "26.08.2025 14:16"
type textarea "x"
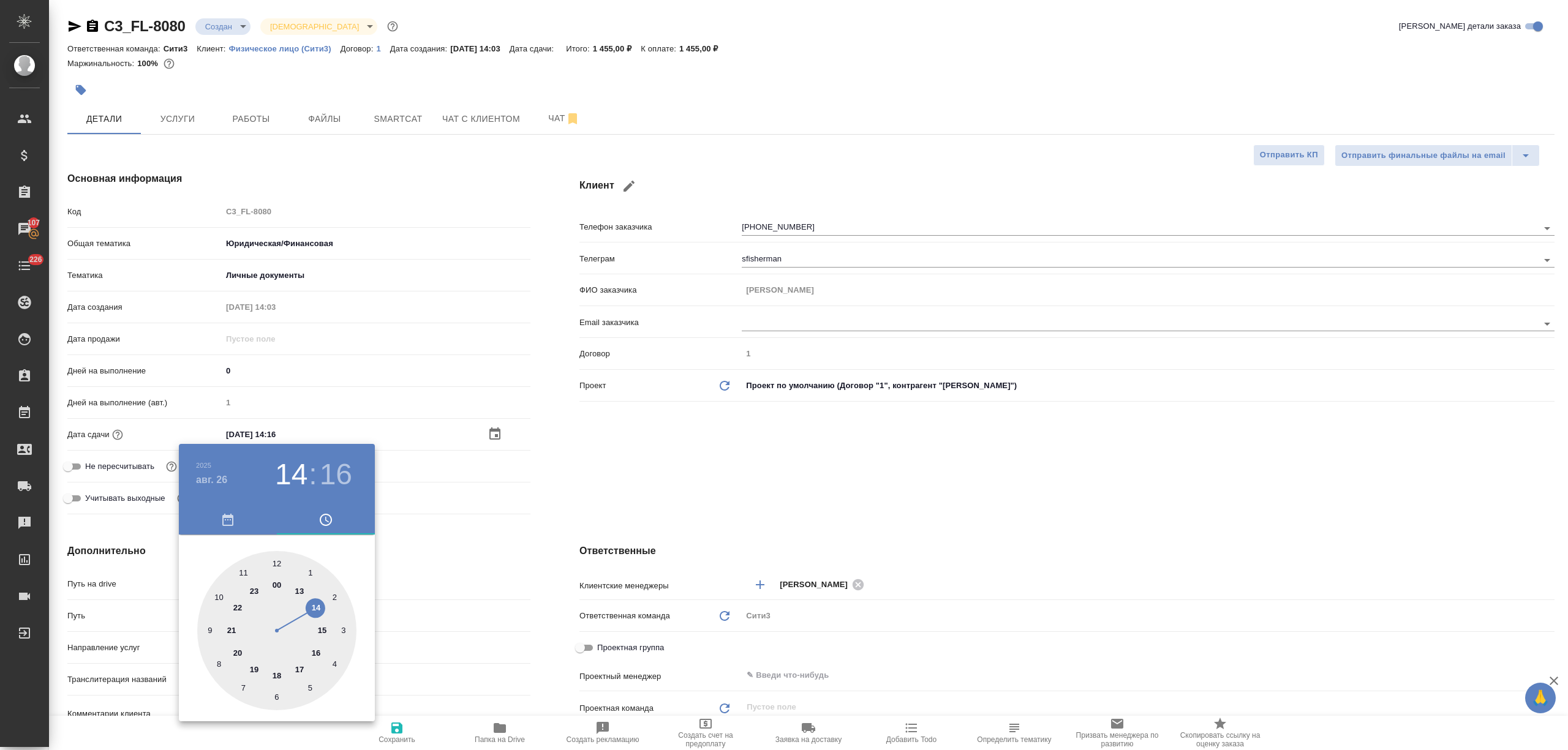
drag, startPoint x: 235, startPoint y: 572, endPoint x: 242, endPoint y: 572, distance: 7.0
click at [235, 572] on div at bounding box center [276, 631] width 160 height 160
type input "26.08.2025 11:16"
type textarea "x"
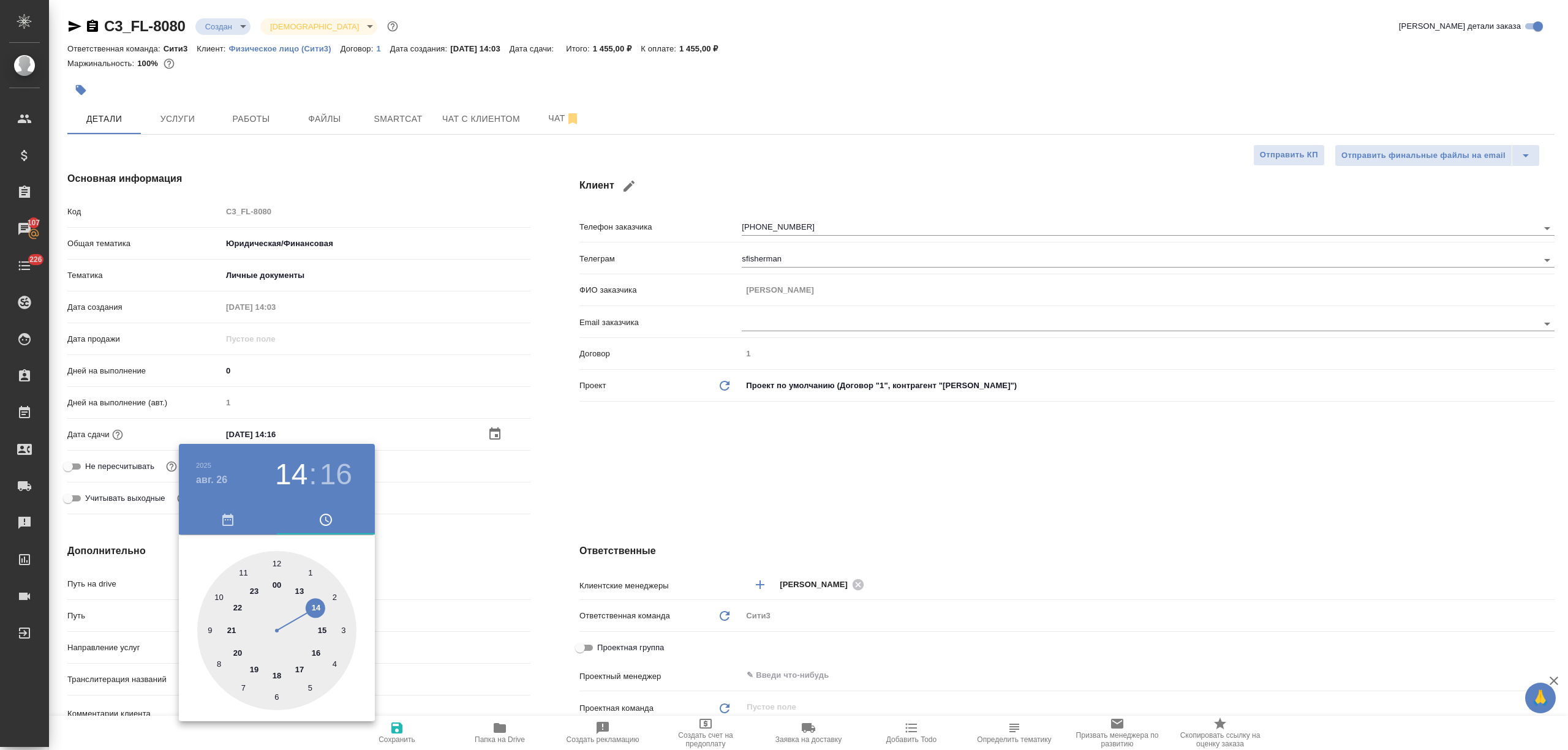
type textarea "x"
click at [276, 558] on div at bounding box center [276, 631] width 160 height 160
type input "26.08.2025 11:00"
type textarea "x"
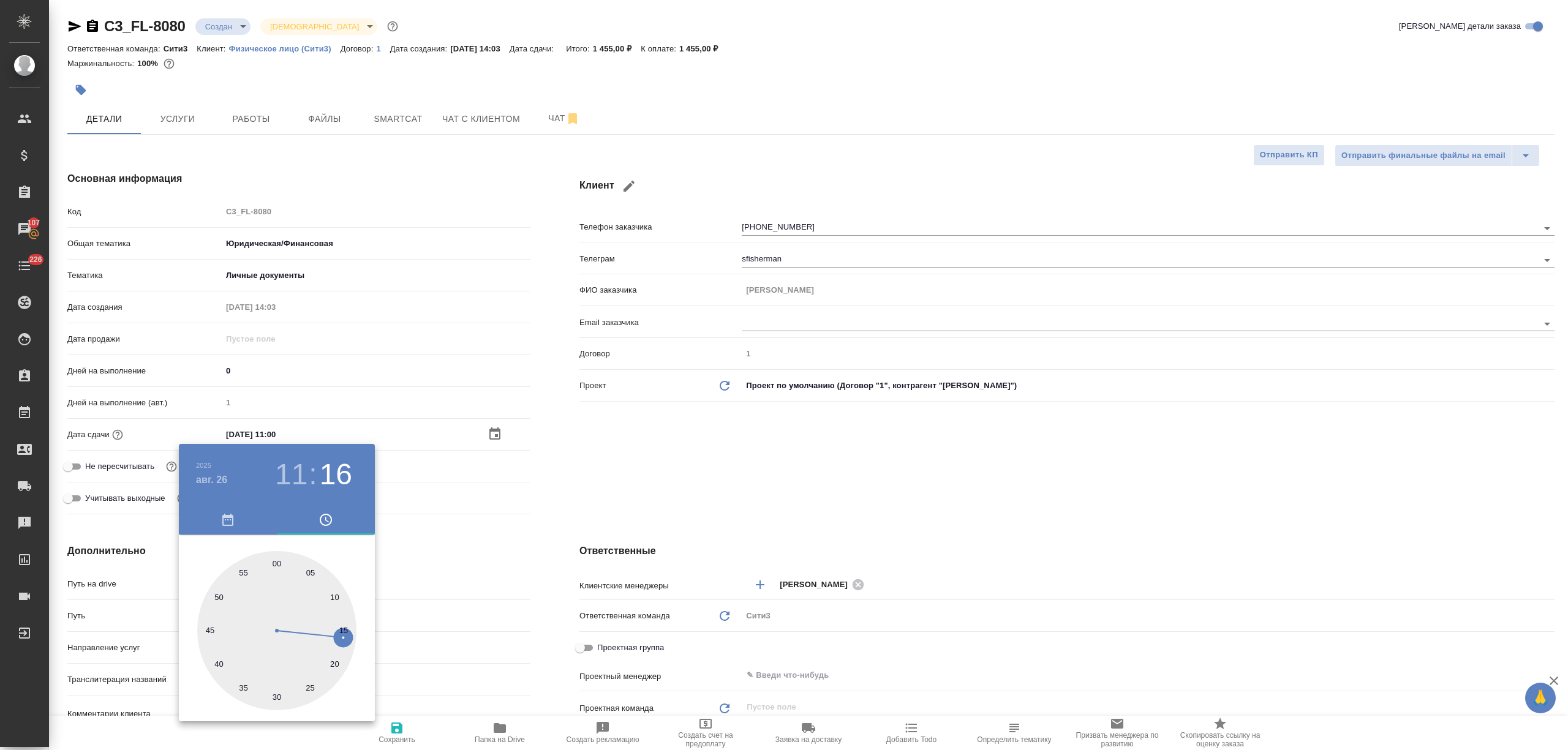
type textarea "x"
click at [368, 579] on div "00 05 10 15 20 25 30 35 40 45 50 55" at bounding box center [276, 631] width 196 height 160
click at [403, 729] on div at bounding box center [784, 375] width 1568 height 750
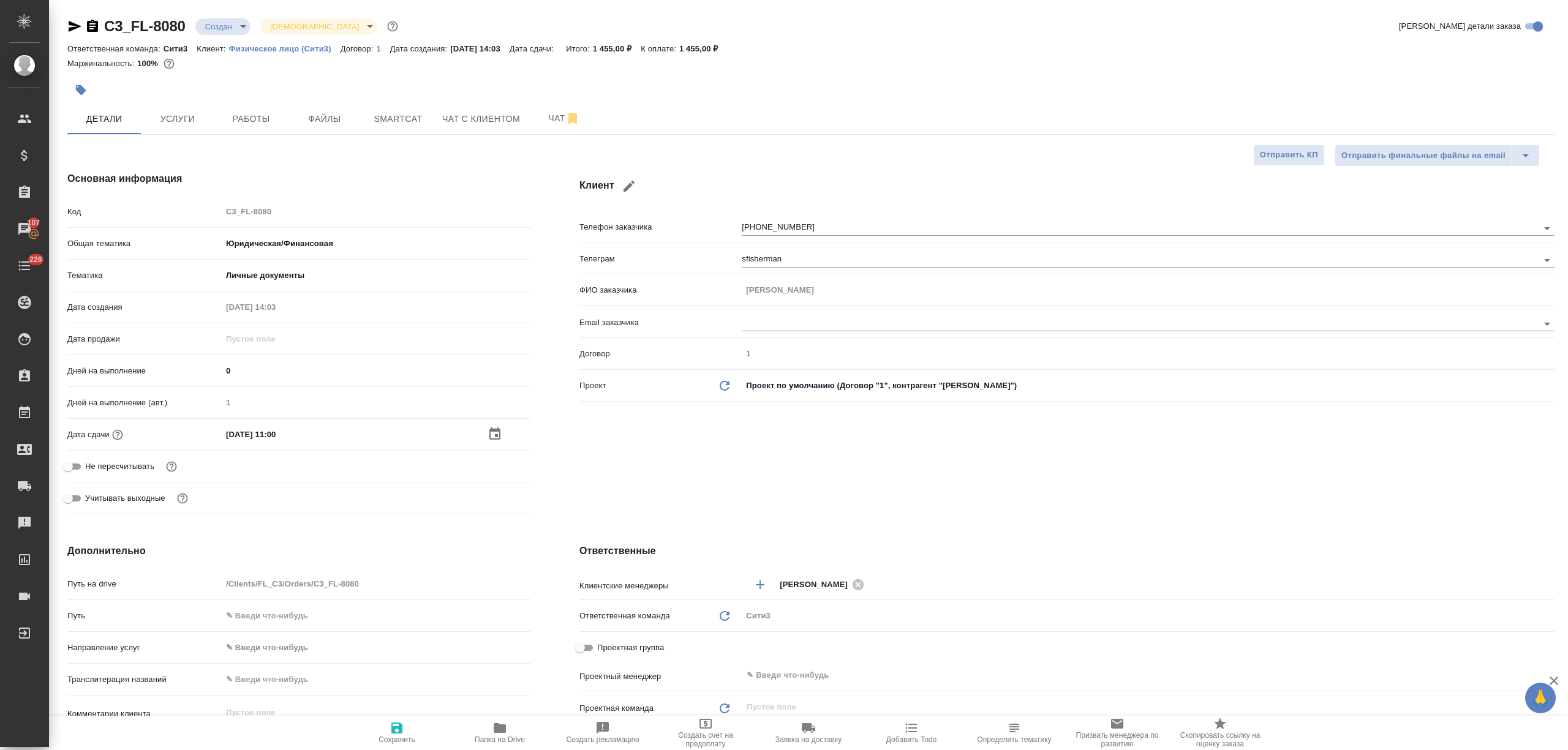
click at [402, 731] on icon "button" at bounding box center [397, 728] width 11 height 11
type textarea "x"
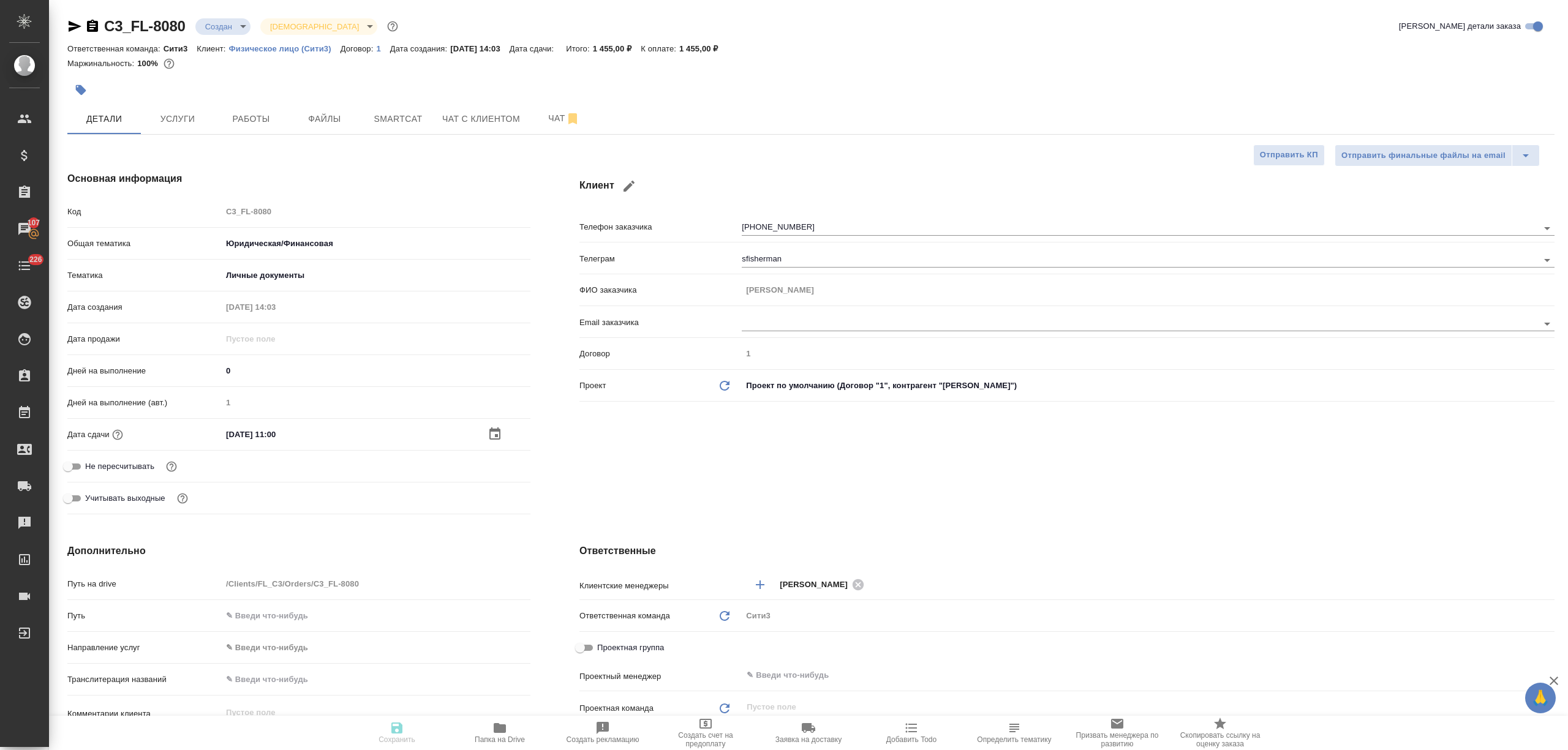
type textarea "x"
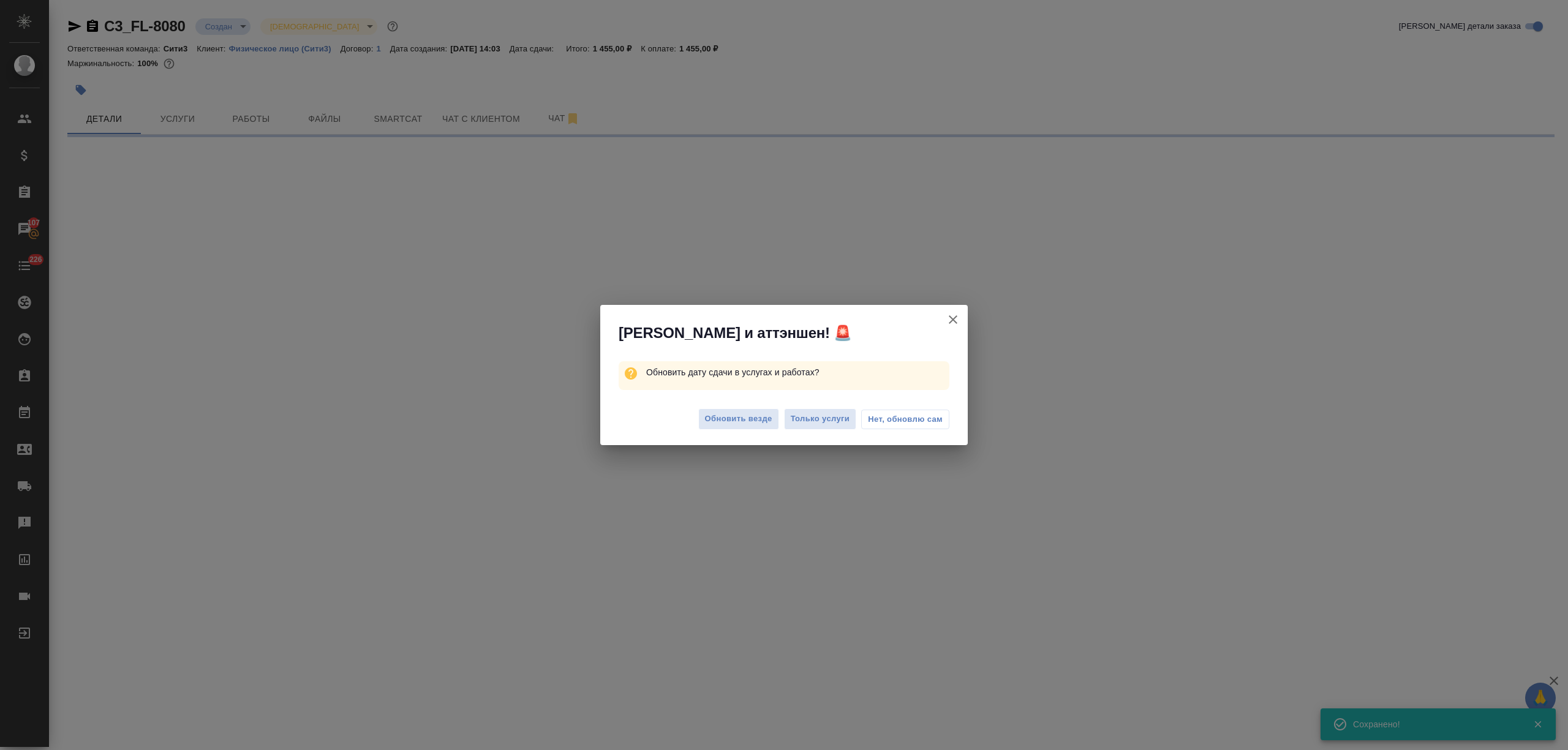
click at [726, 406] on div "Обновить везде Только услуги Нет, обновлю сам" at bounding box center [783, 420] width 367 height 49
click at [726, 415] on span "Обновить везде" at bounding box center [738, 419] width 67 height 14
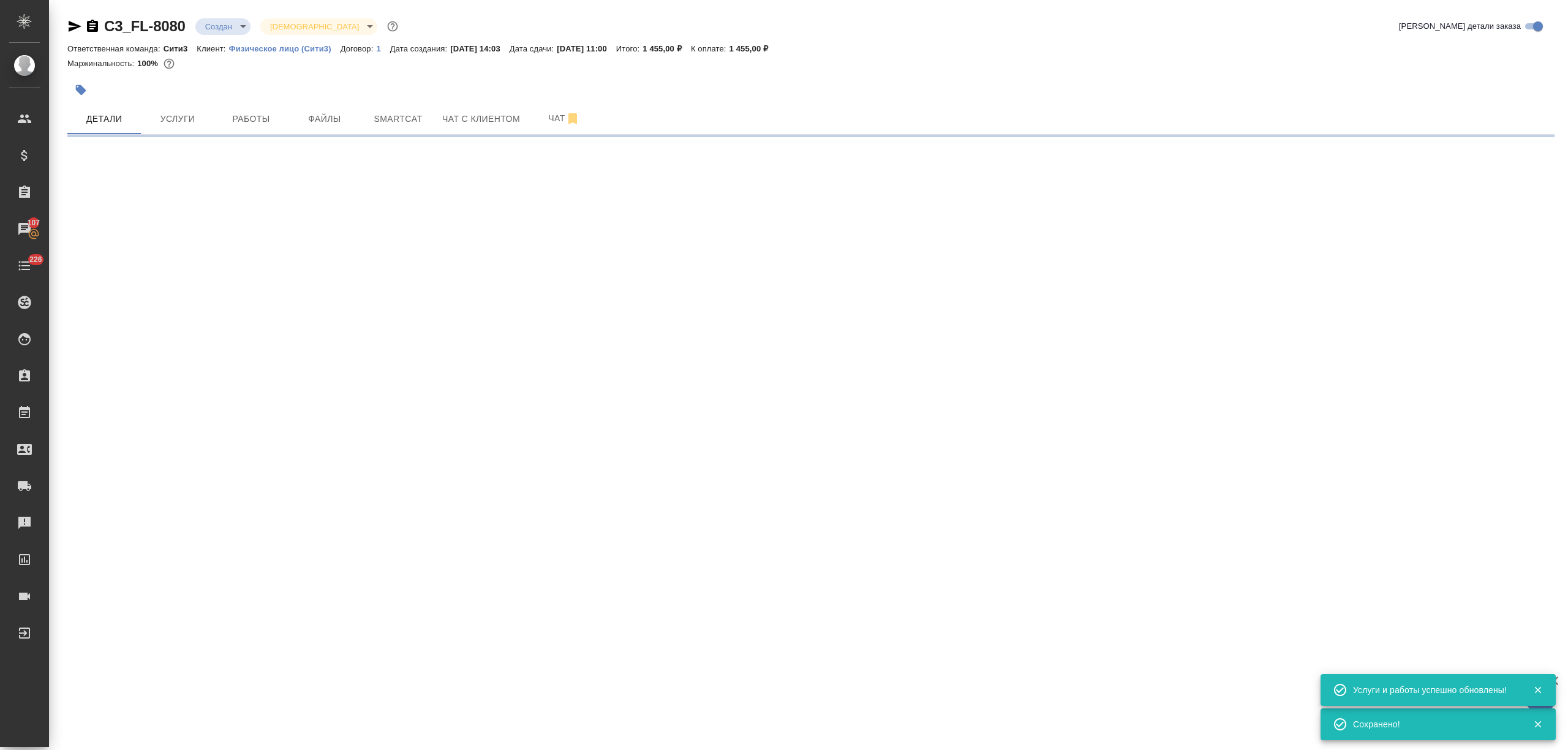
select select "RU"
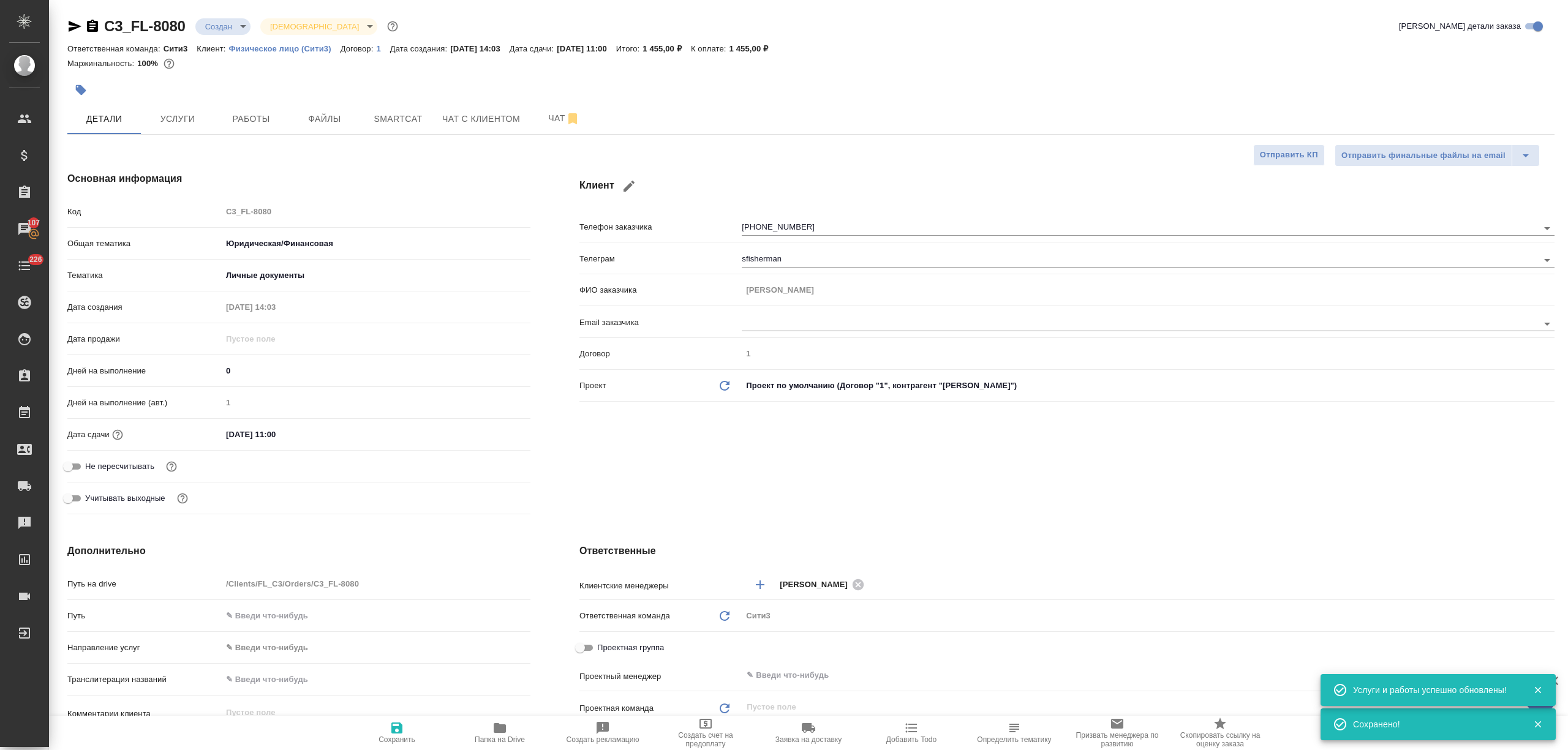
type textarea "x"
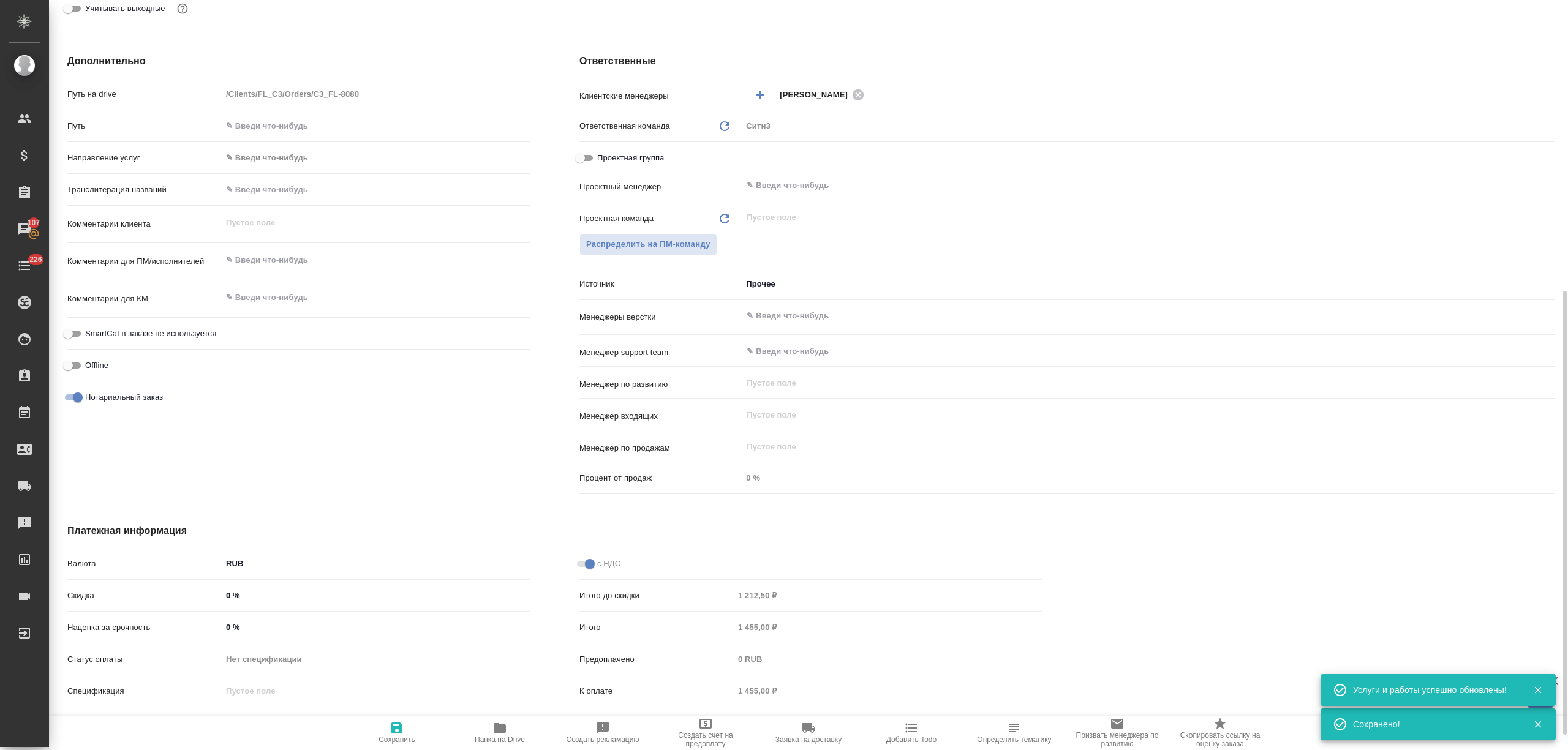
scroll to position [515, 0]
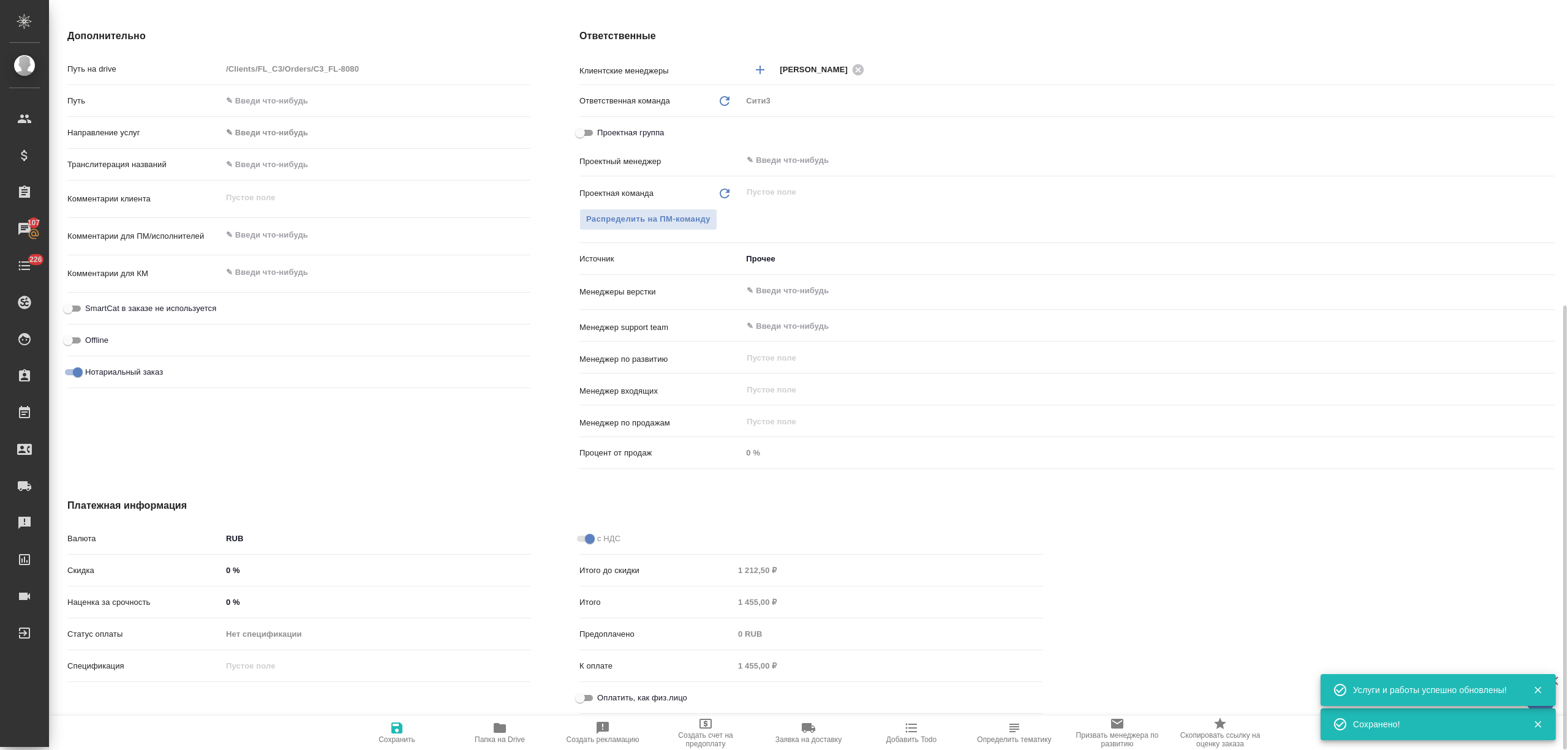
click at [588, 694] on input "Оплатить, как физ.лицо" at bounding box center [580, 698] width 44 height 15
checkbox input "true"
type textarea "x"
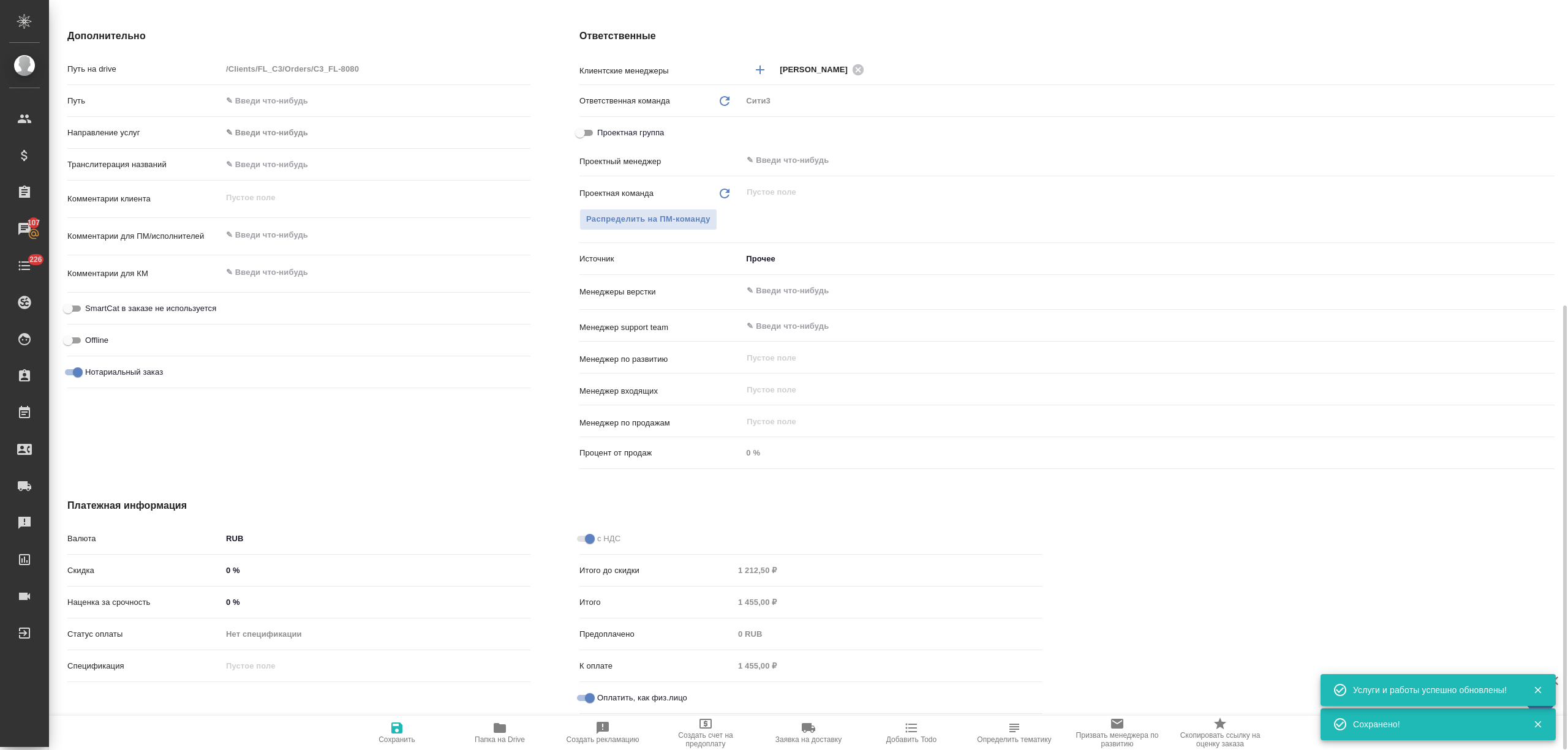
click at [385, 747] on button "Сохранить" at bounding box center [397, 733] width 103 height 34
type textarea "x"
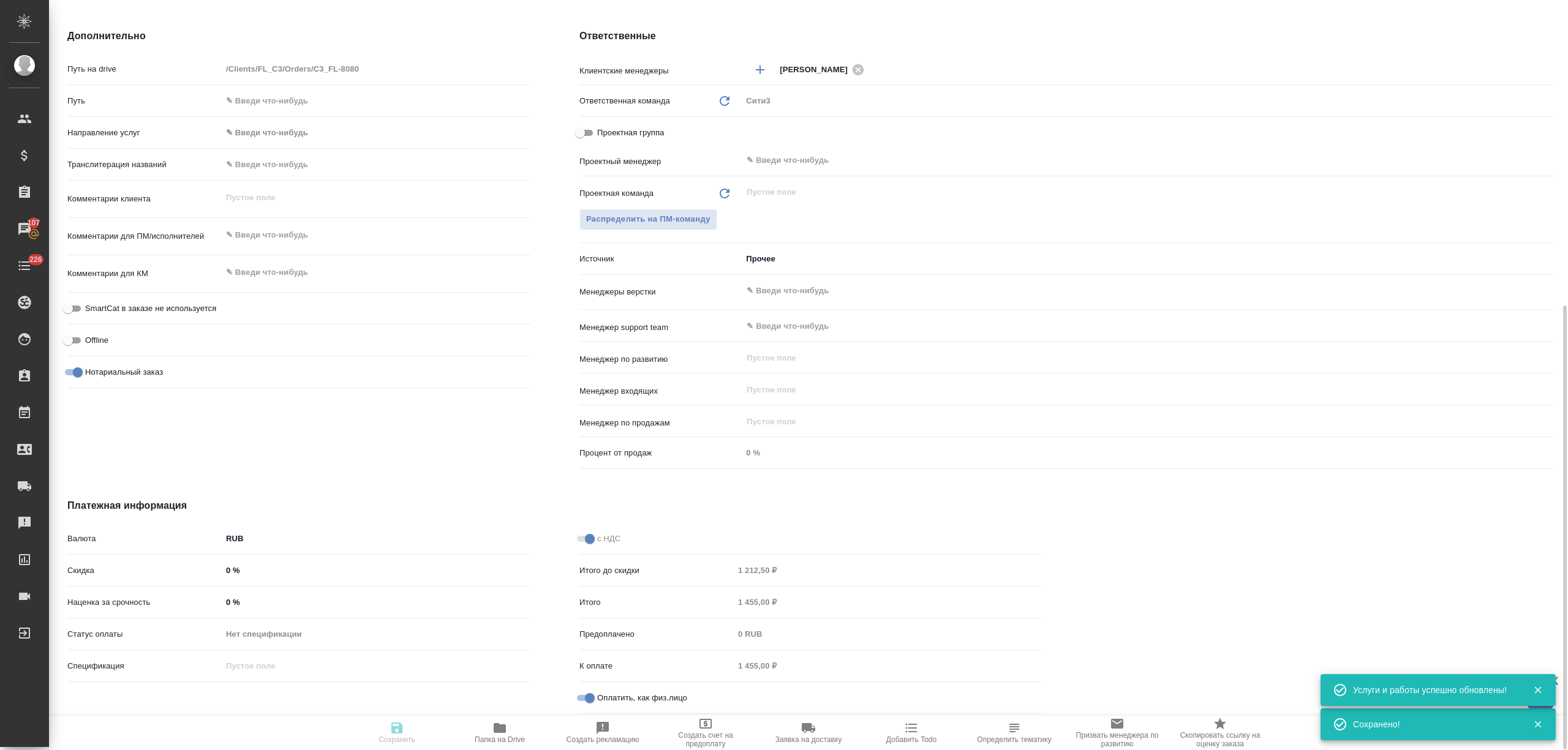
type textarea "x"
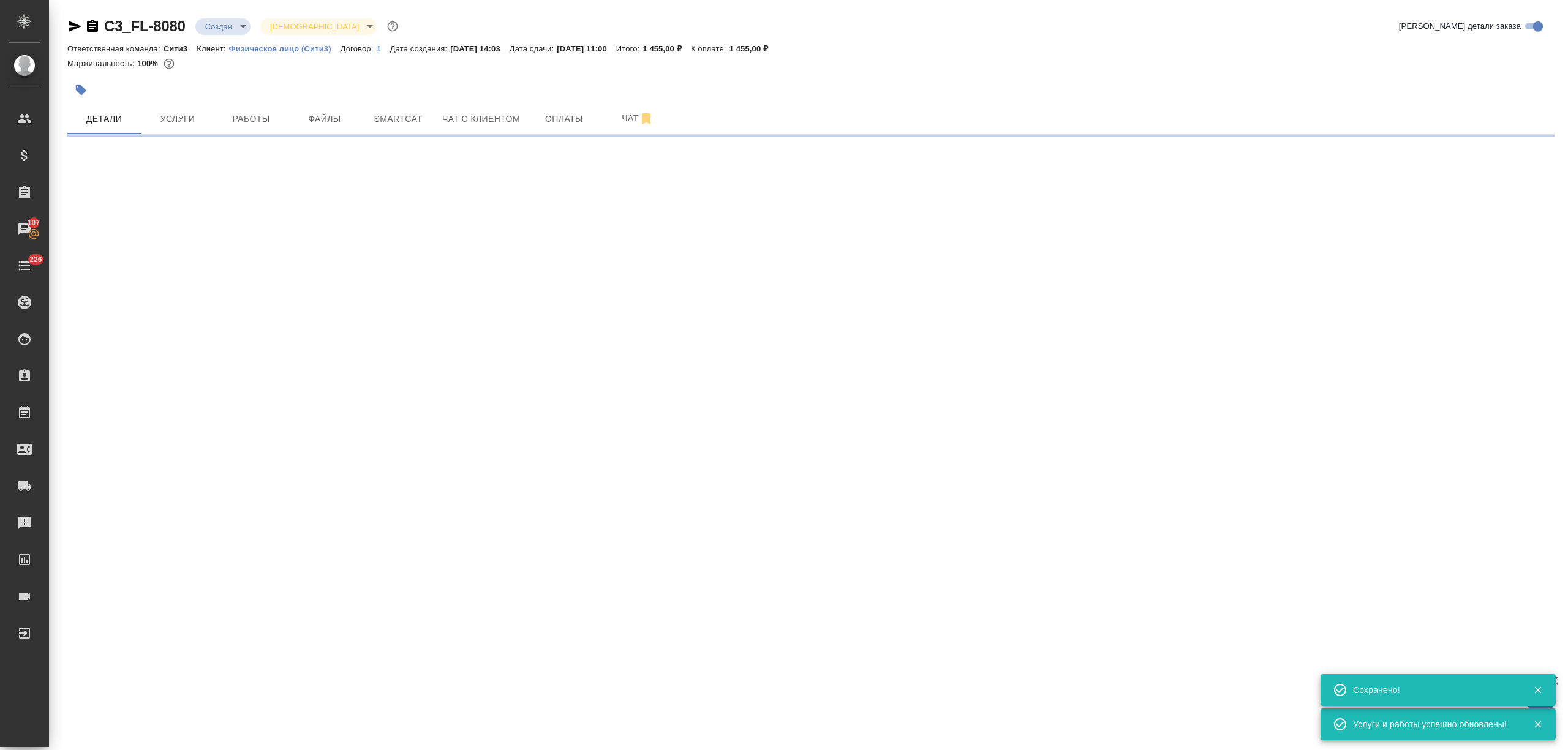
scroll to position [0, 0]
click at [557, 119] on span "Оплаты" at bounding box center [563, 119] width 58 height 16
select select "RU"
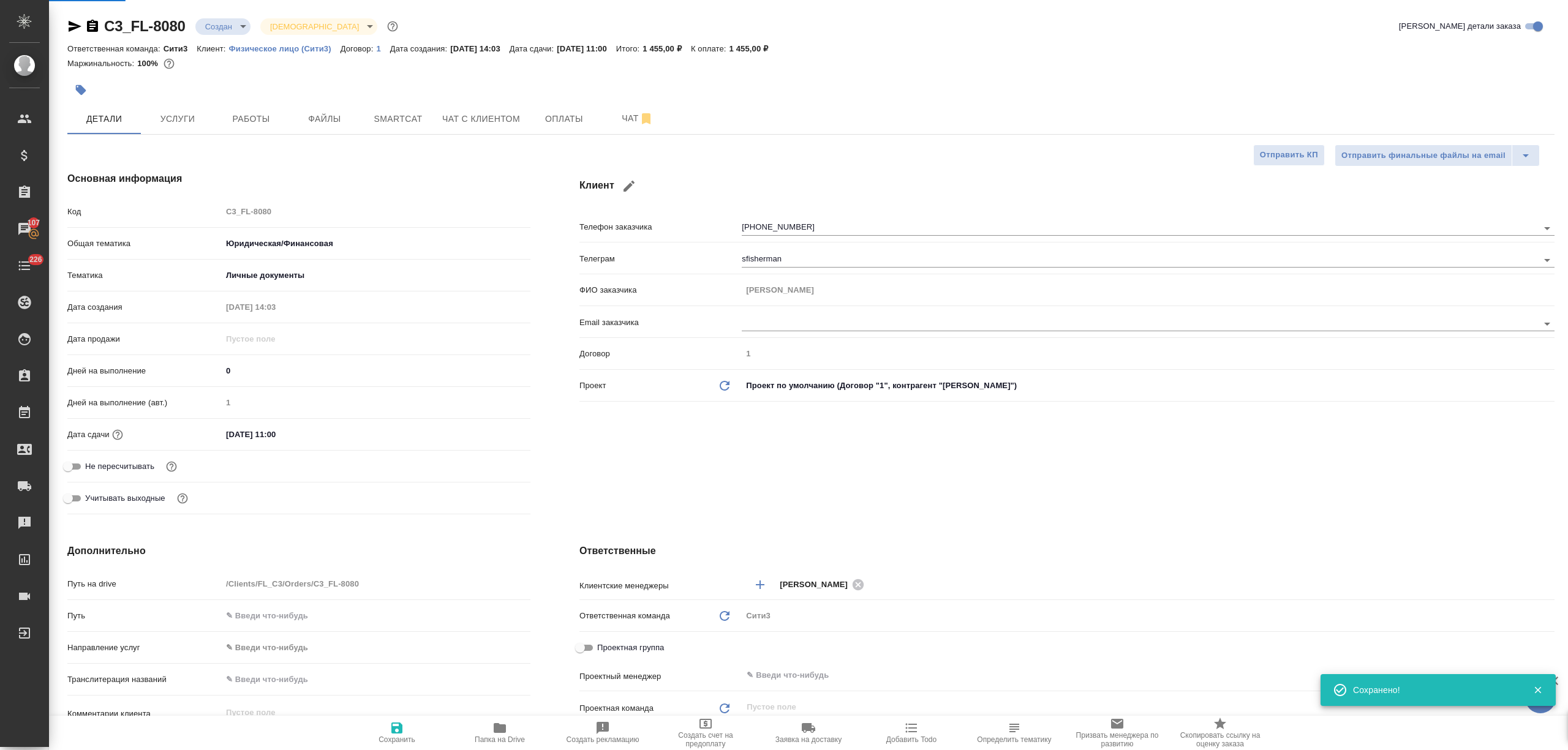
type textarea "x"
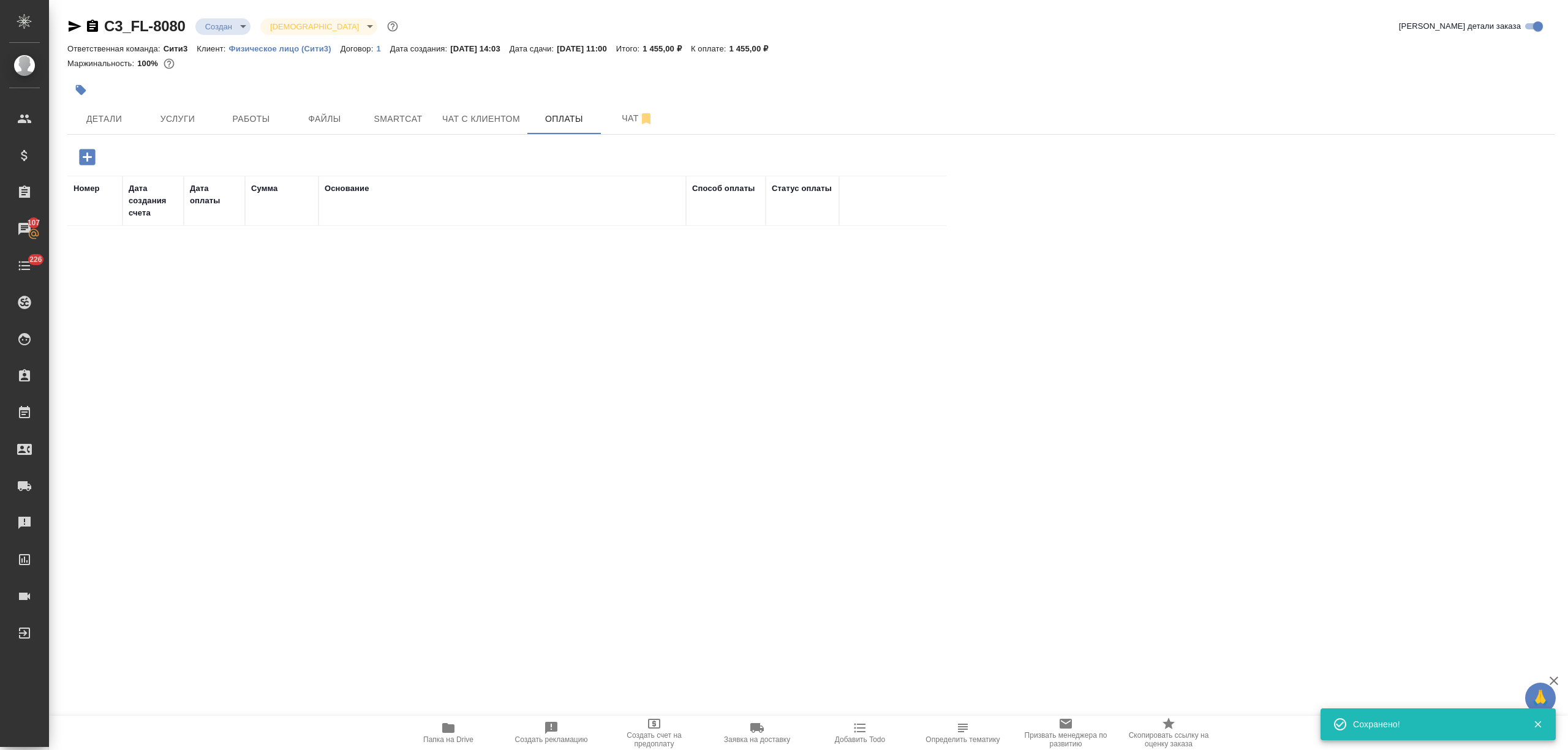
click at [79, 150] on icon "button" at bounding box center [87, 157] width 22 height 22
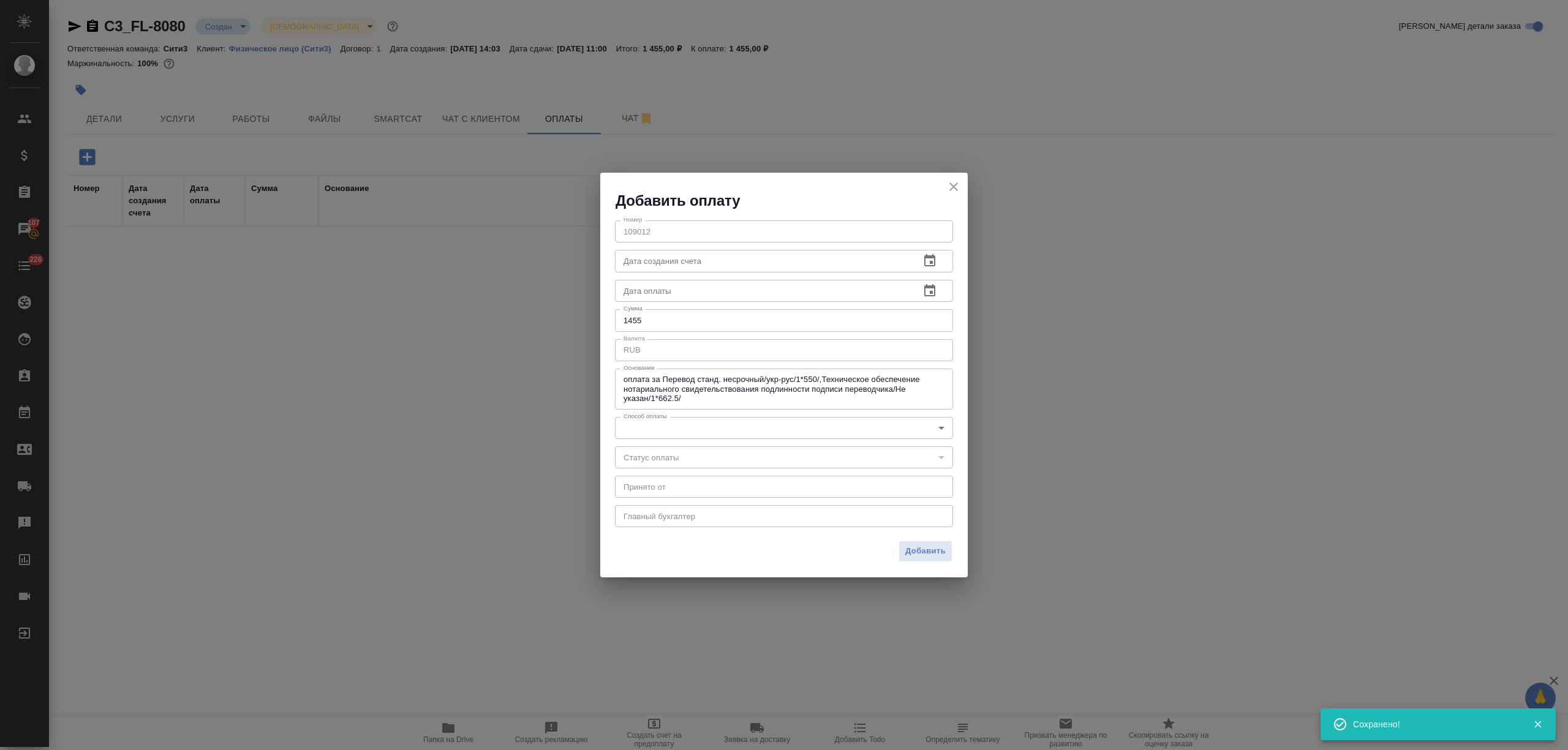
click at [662, 422] on body "🙏 .cls-1 fill:#fff; AWATERA Nikitina Tatiana Клиенты Спецификации Заказы 107 Ча…" at bounding box center [784, 375] width 1568 height 750
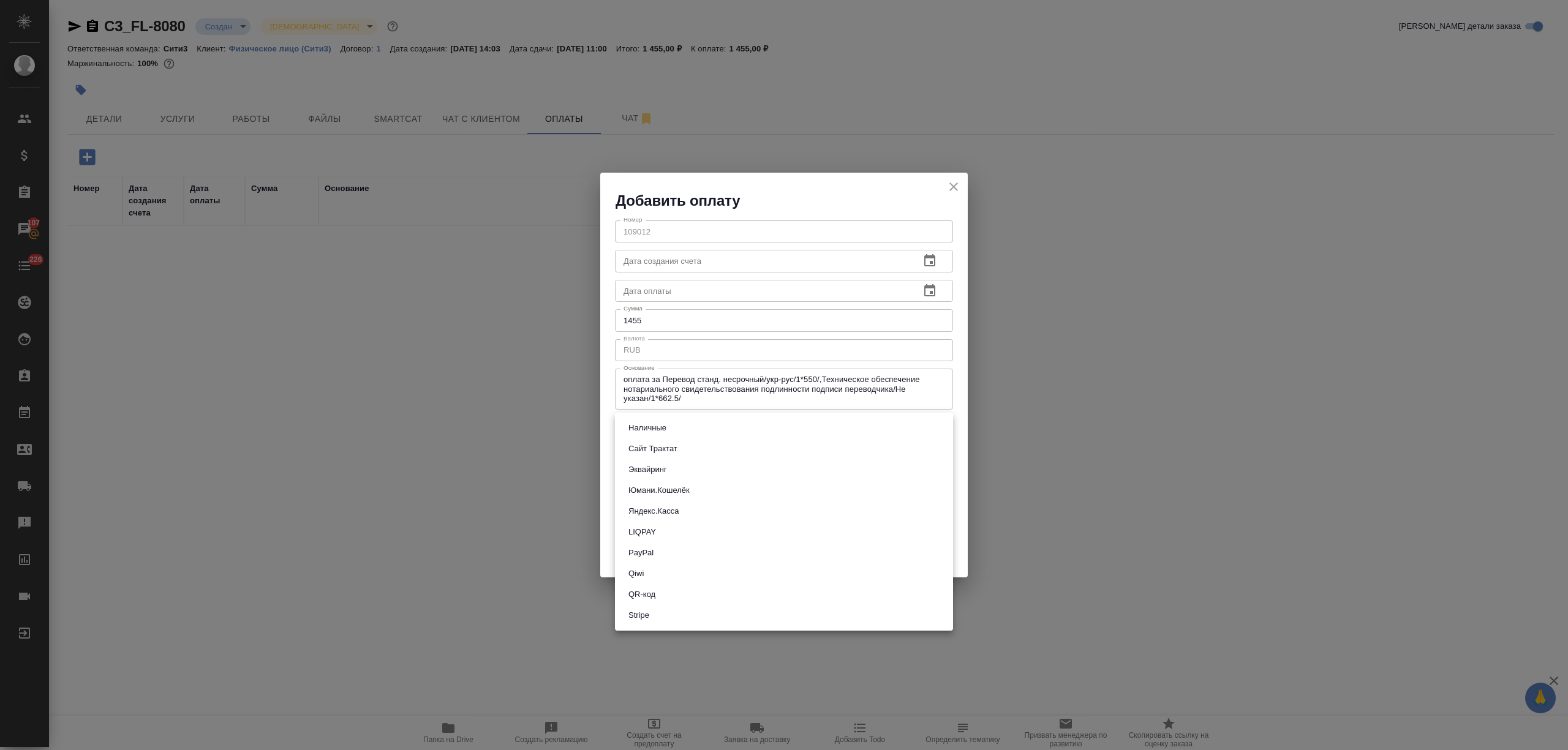
click at [689, 431] on li "Наличные" at bounding box center [784, 428] width 338 height 21
type input "cash"
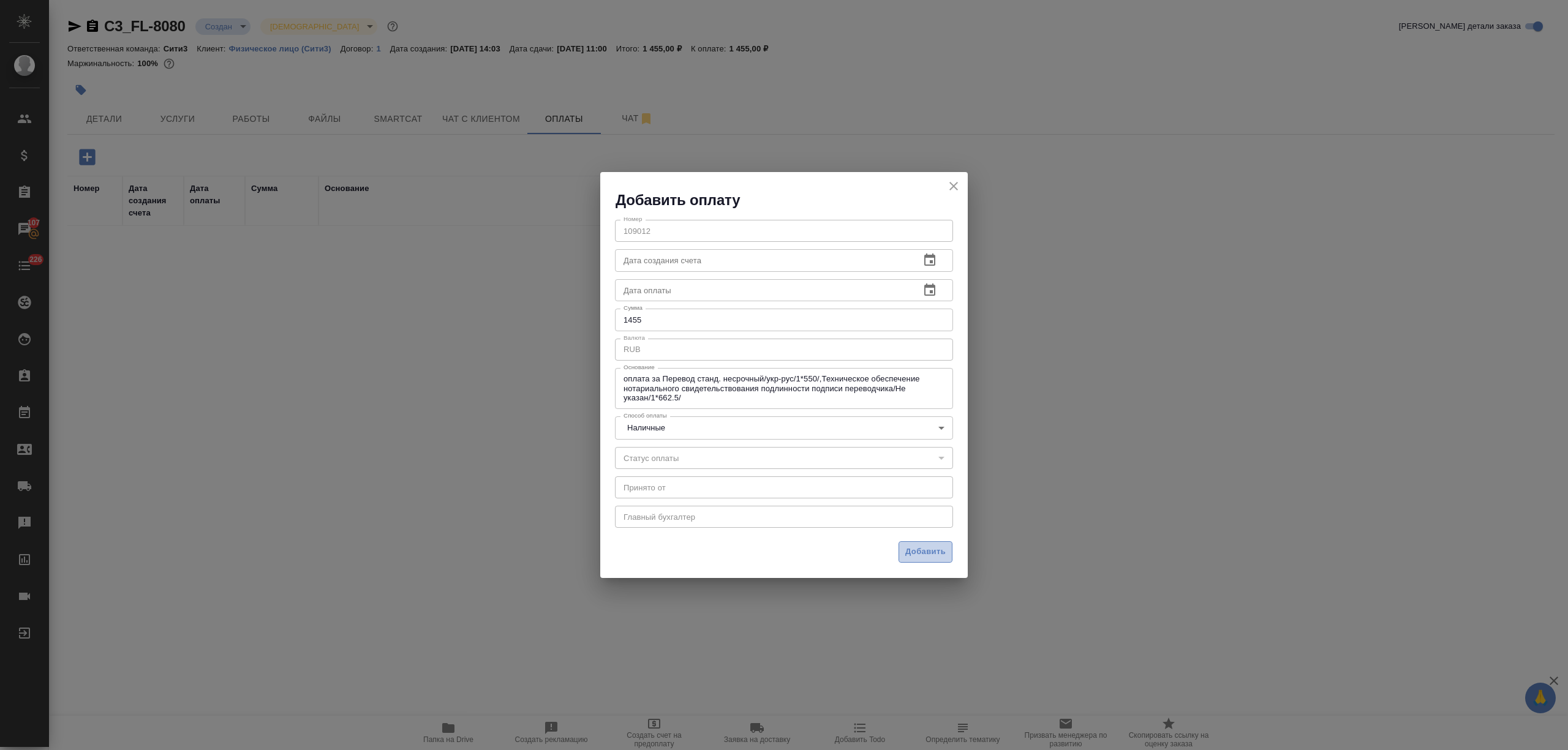
click at [920, 560] on button "Добавить" at bounding box center [925, 552] width 54 height 22
type input "0"
type input "auto-kassa"
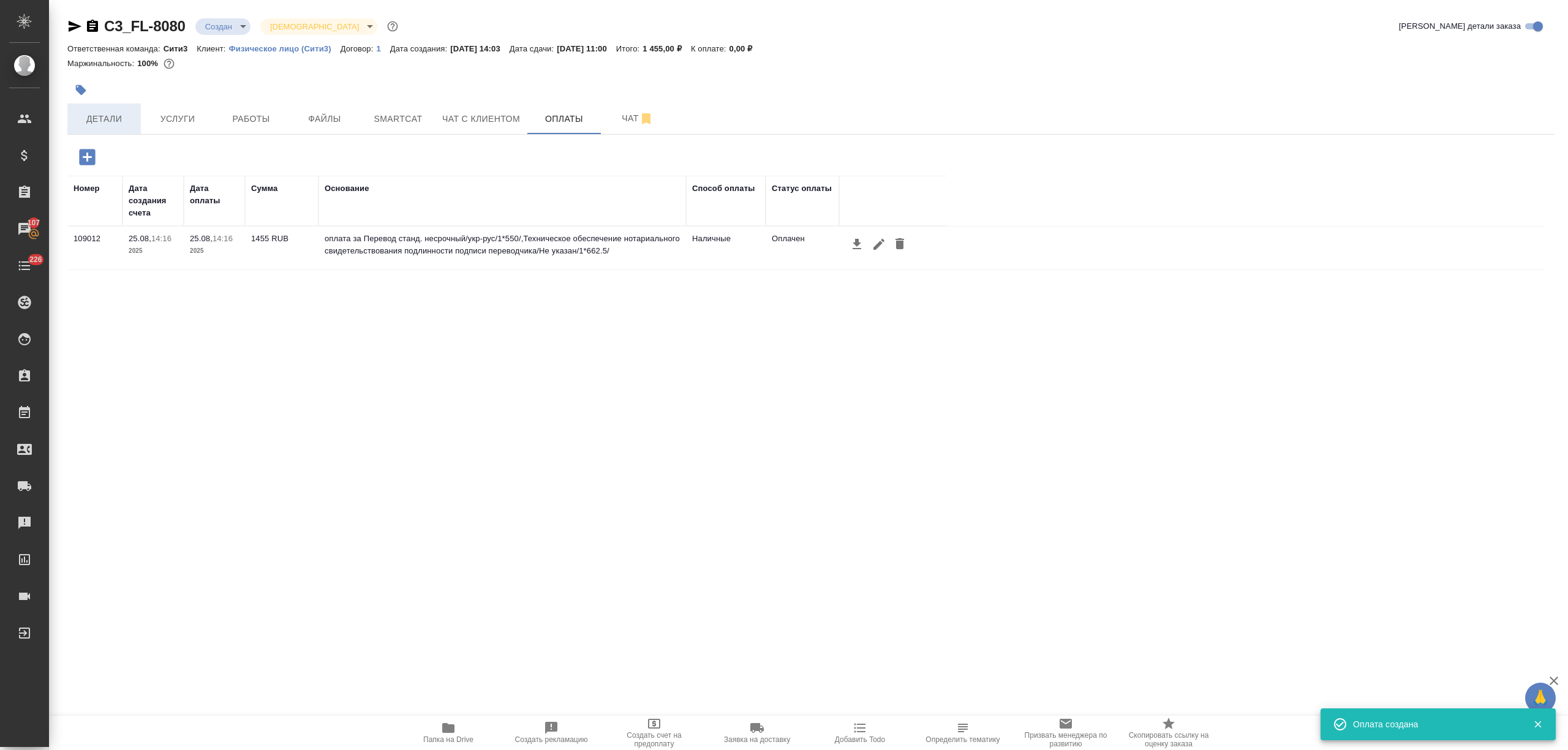
click at [106, 110] on button "Детали" at bounding box center [104, 119] width 73 height 31
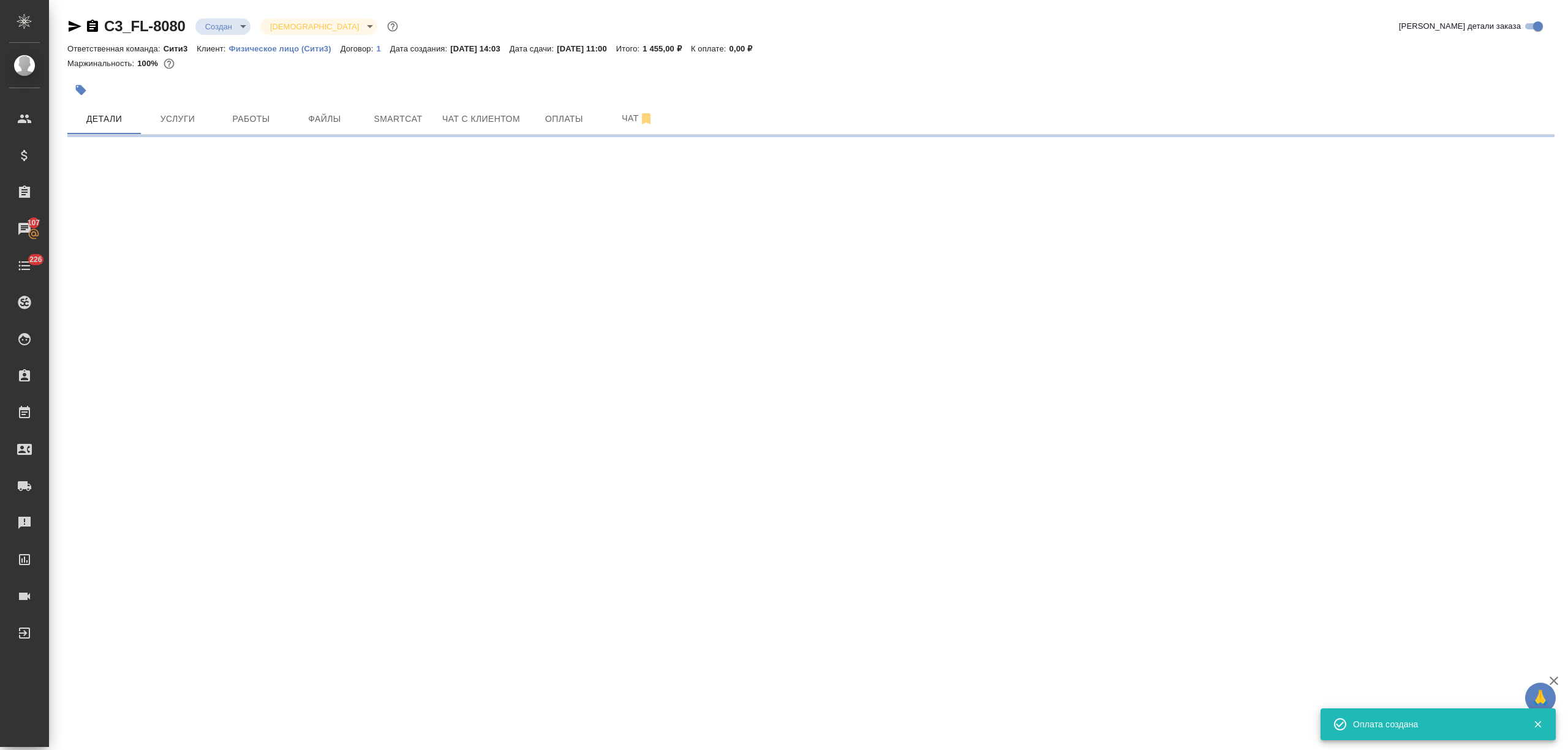
select select "RU"
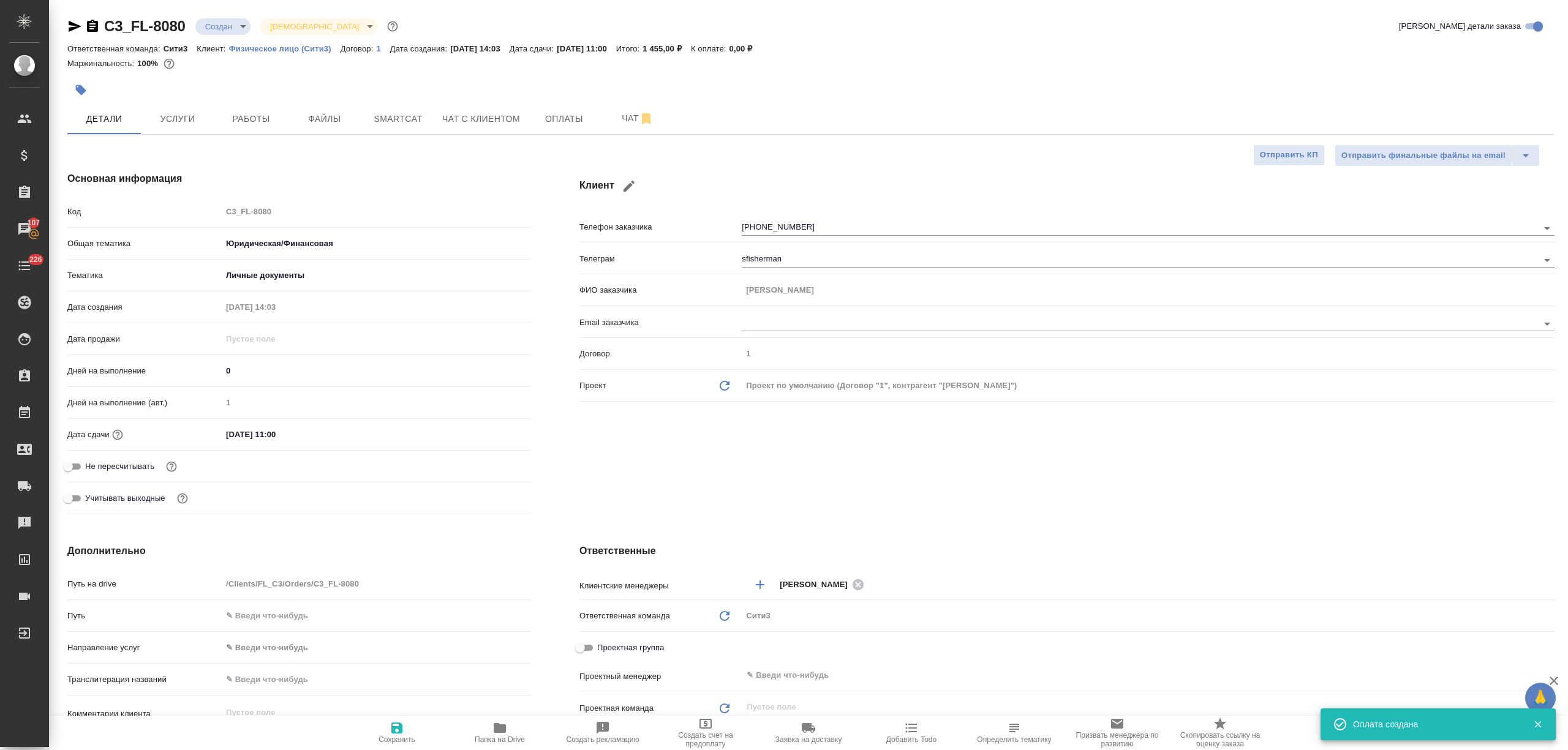
type textarea "x"
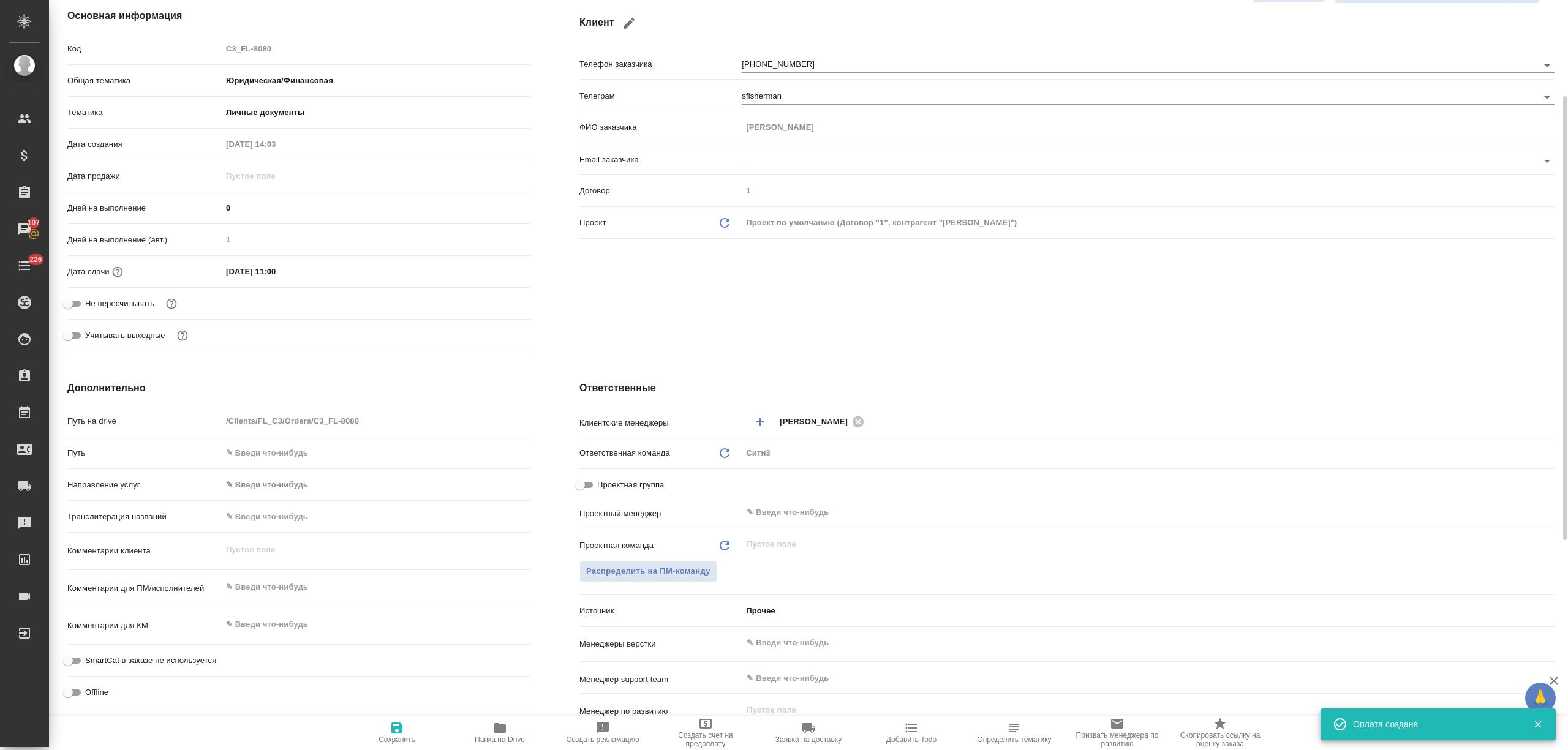
scroll to position [326, 0]
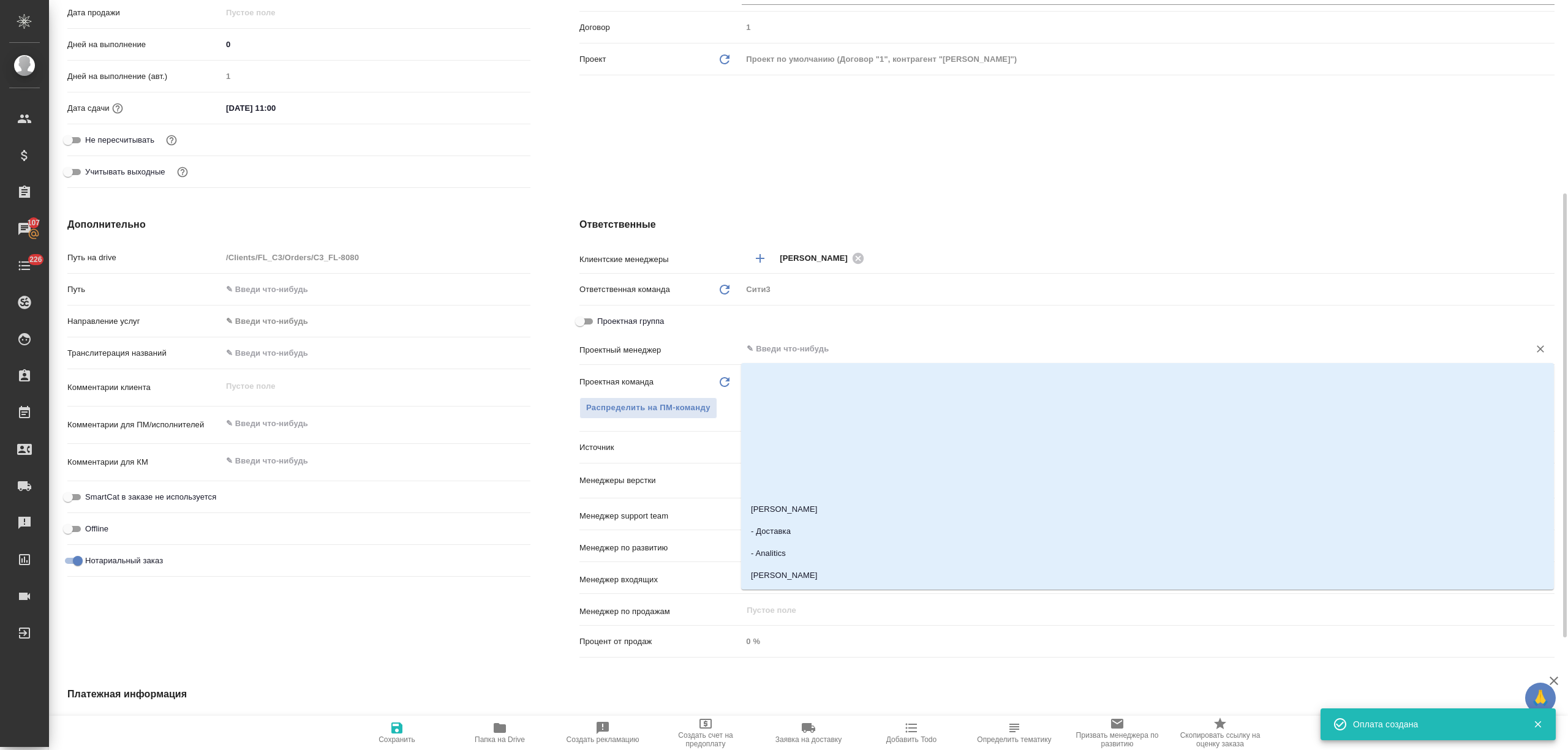
click at [785, 353] on input "text" at bounding box center [1128, 349] width 764 height 15
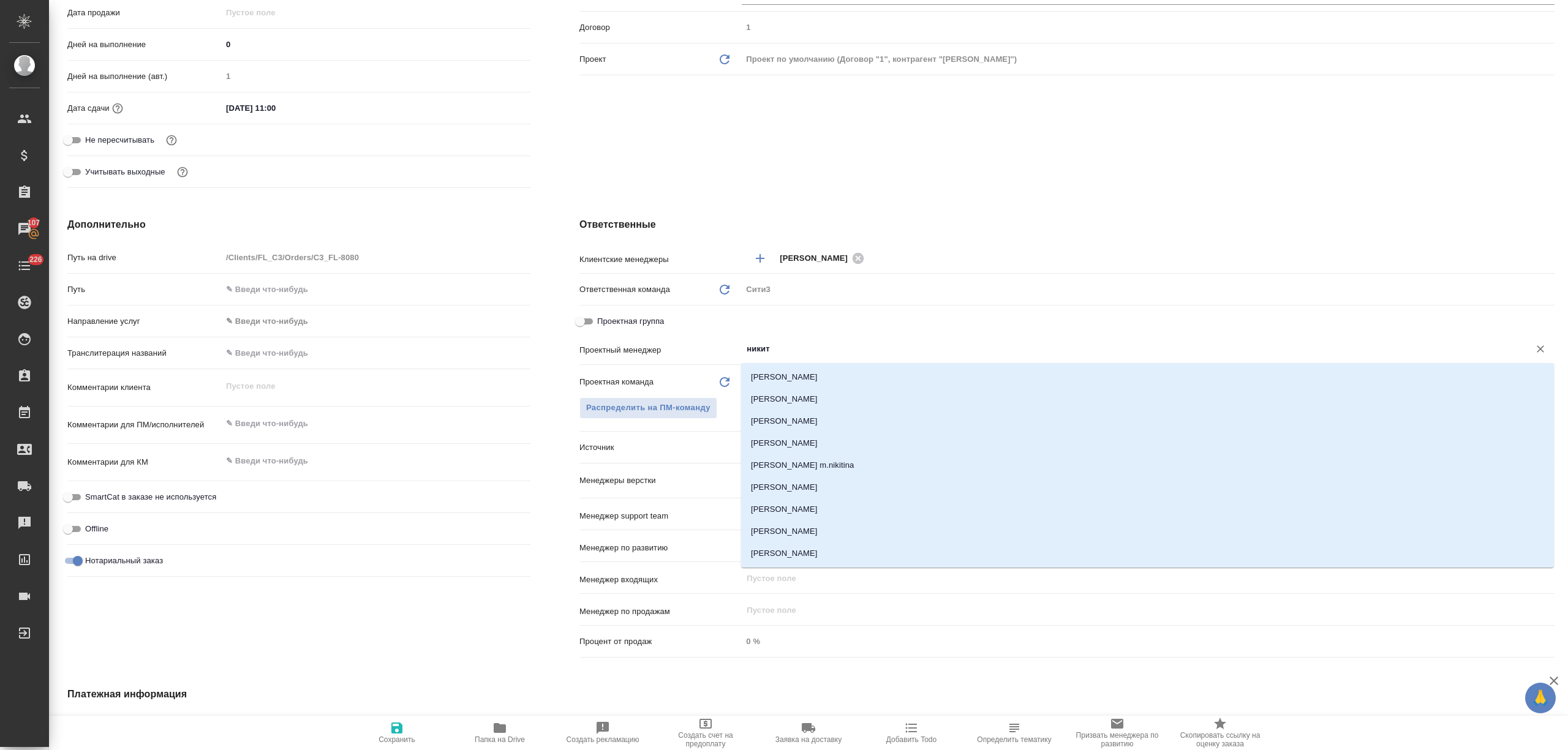
type input "никити"
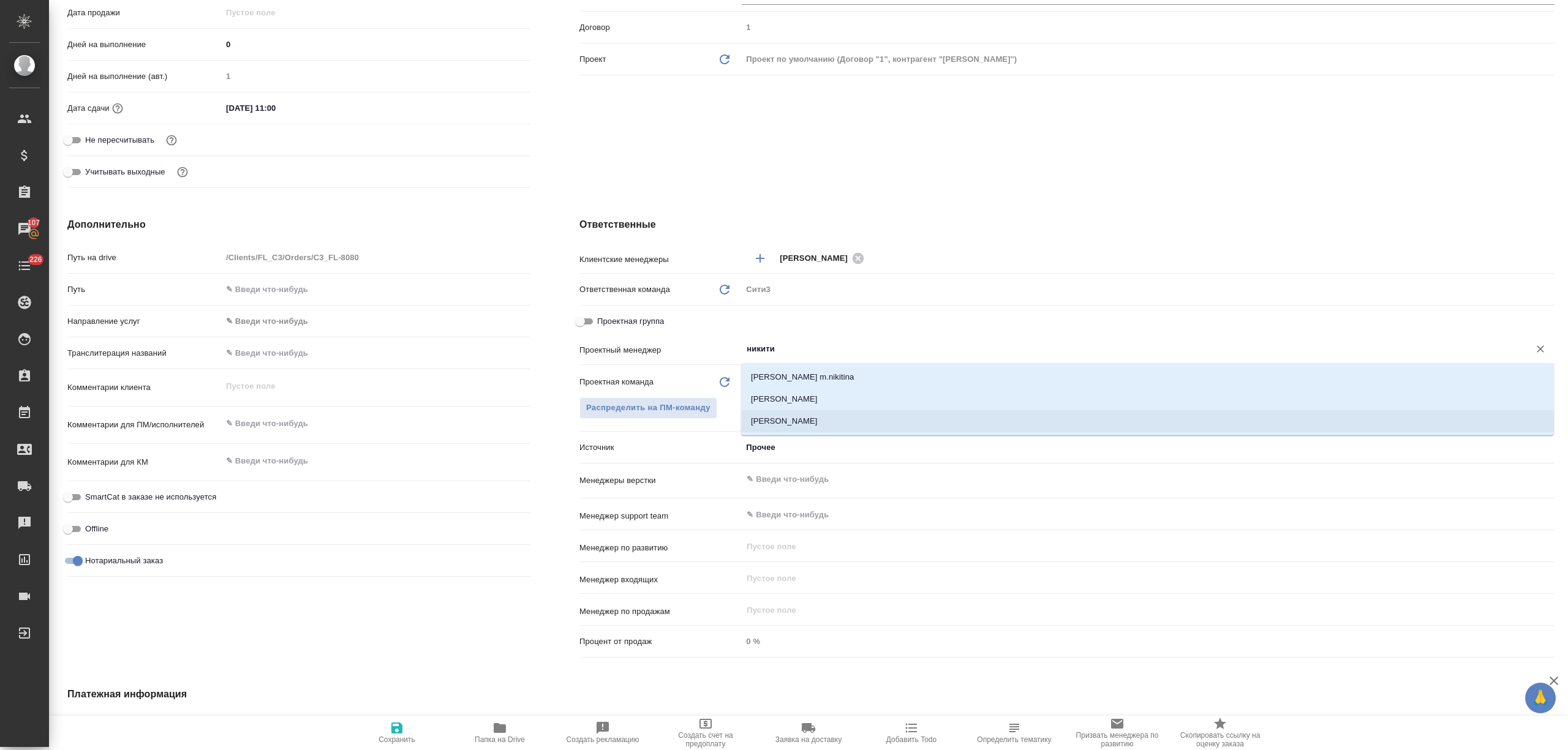
click at [824, 424] on li "[PERSON_NAME]" at bounding box center [1148, 421] width 813 height 22
type textarea "x"
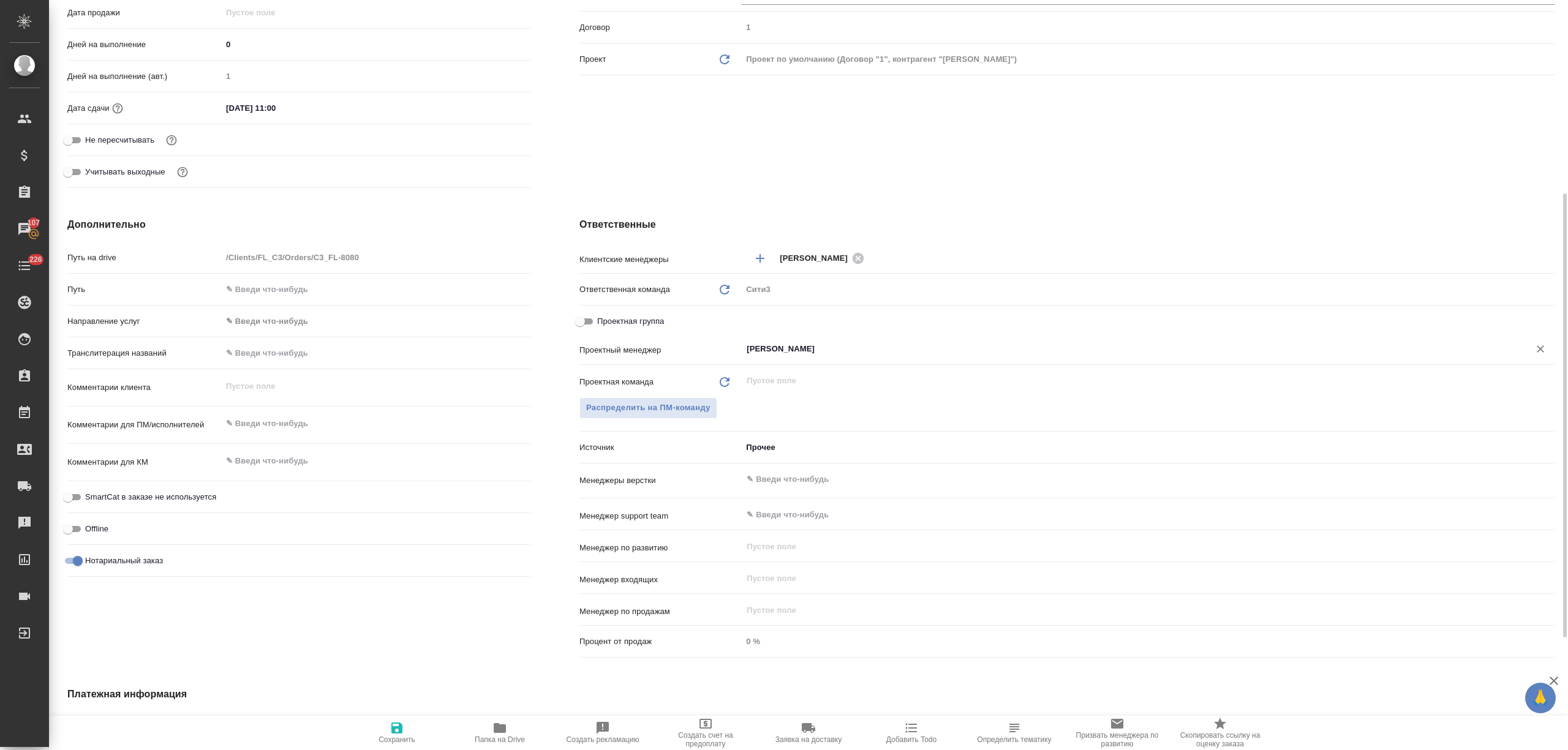
type input "[PERSON_NAME]"
drag, startPoint x: 280, startPoint y: 102, endPoint x: 273, endPoint y: 106, distance: 8.1
click at [273, 106] on input "26.08.2025 11:00" at bounding box center [276, 108] width 107 height 17
type input "26.08.2025 12:00"
type textarea "x"
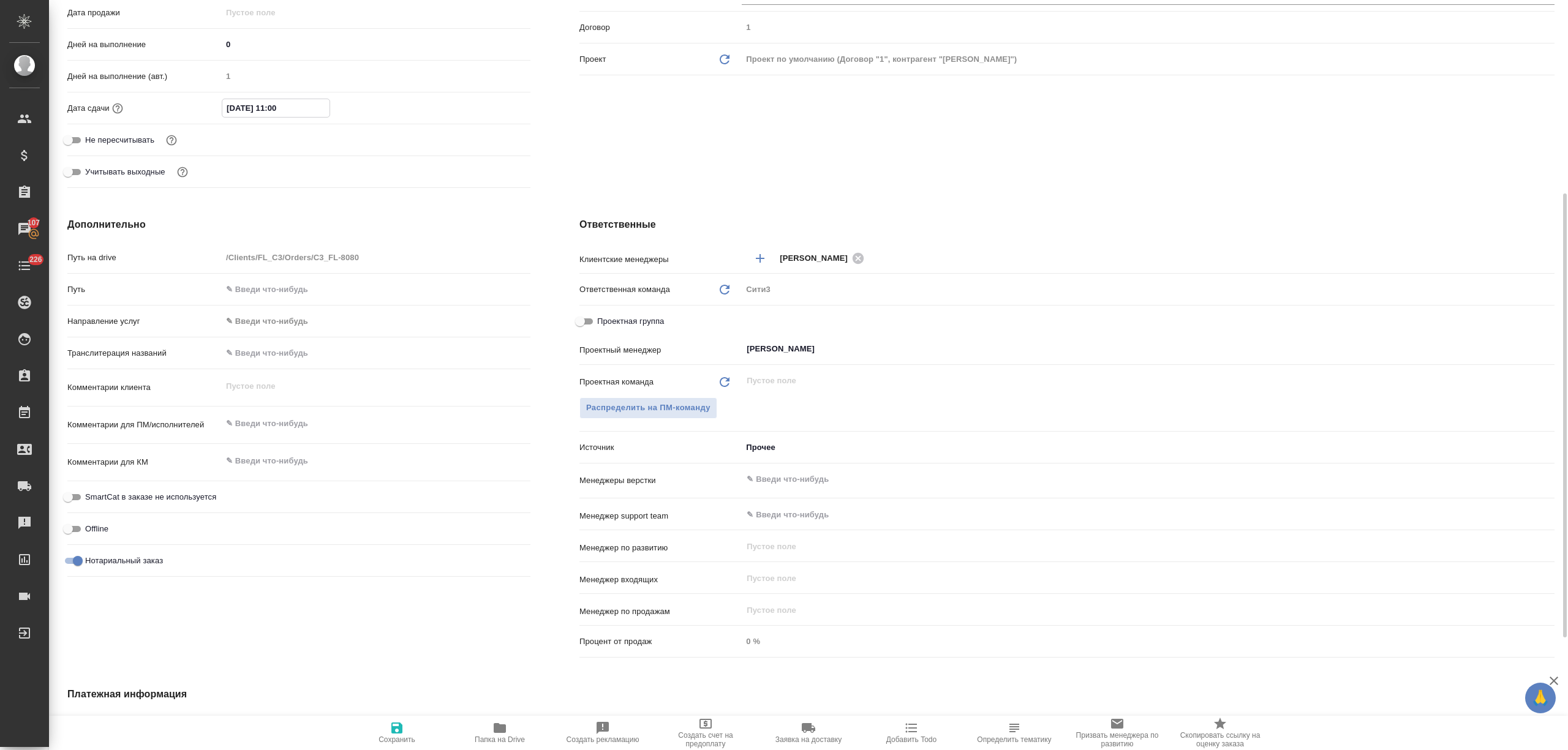
type textarea "x"
type input "26.08.2025 12:00"
click at [399, 719] on button "Сохранить" at bounding box center [397, 733] width 103 height 34
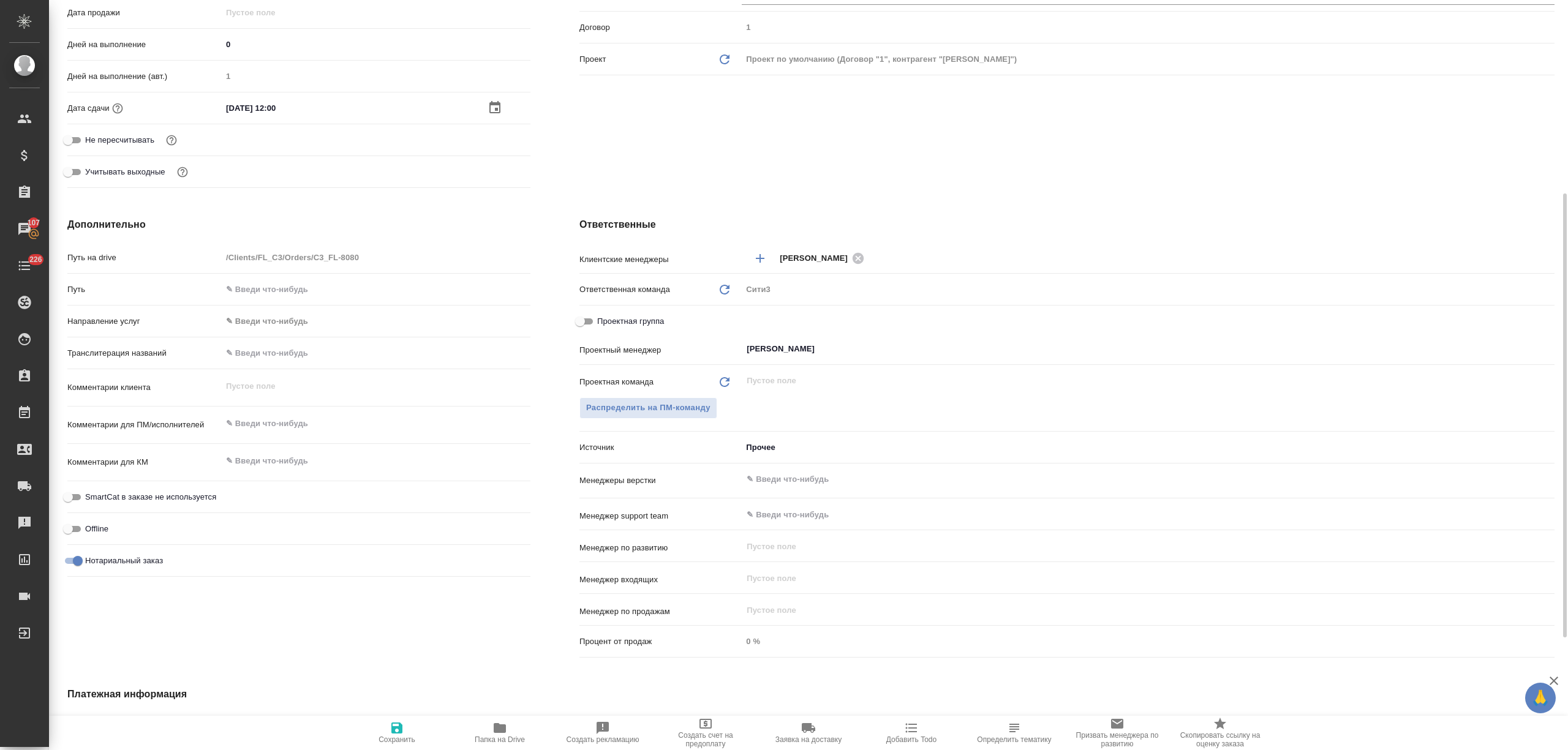
type textarea "x"
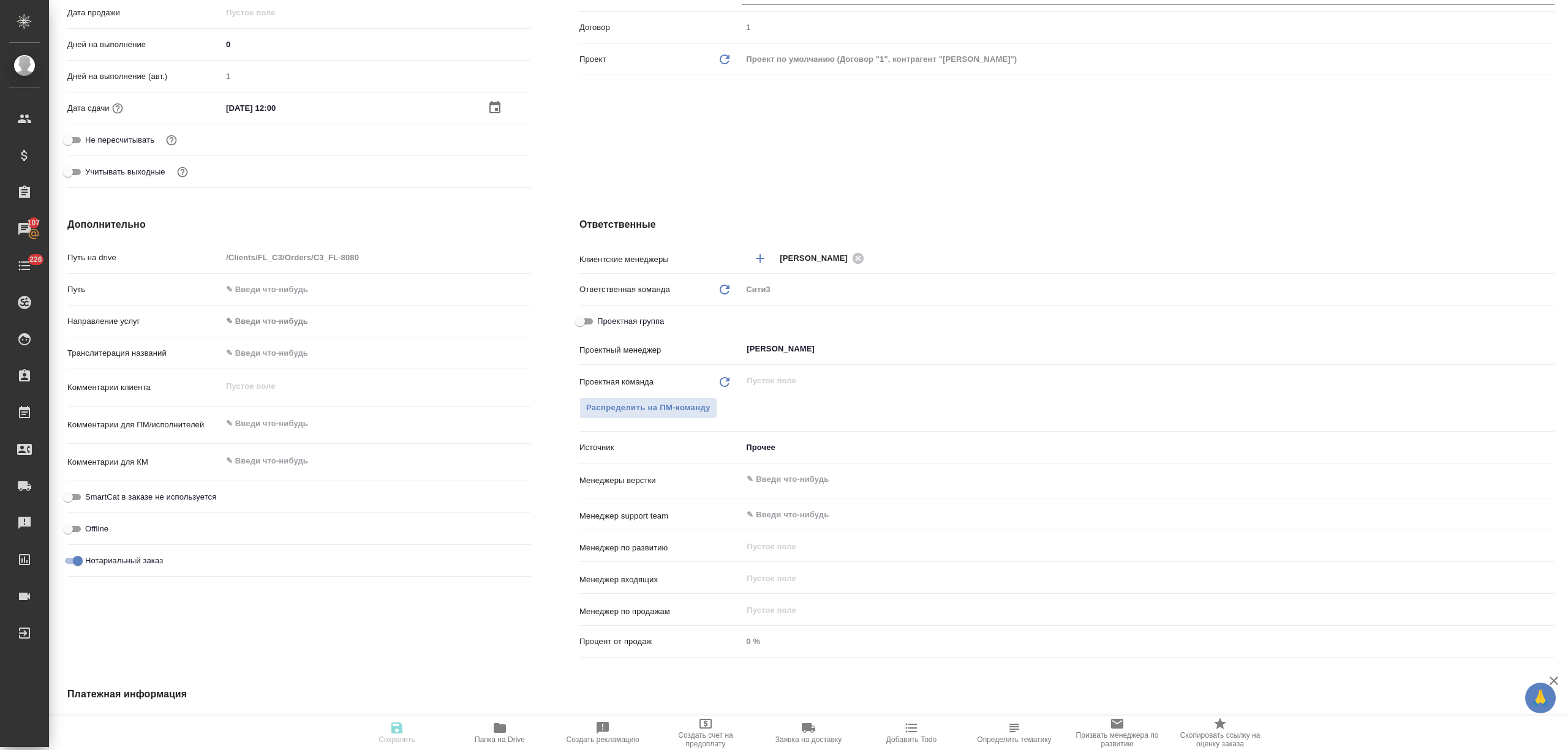
type textarea "x"
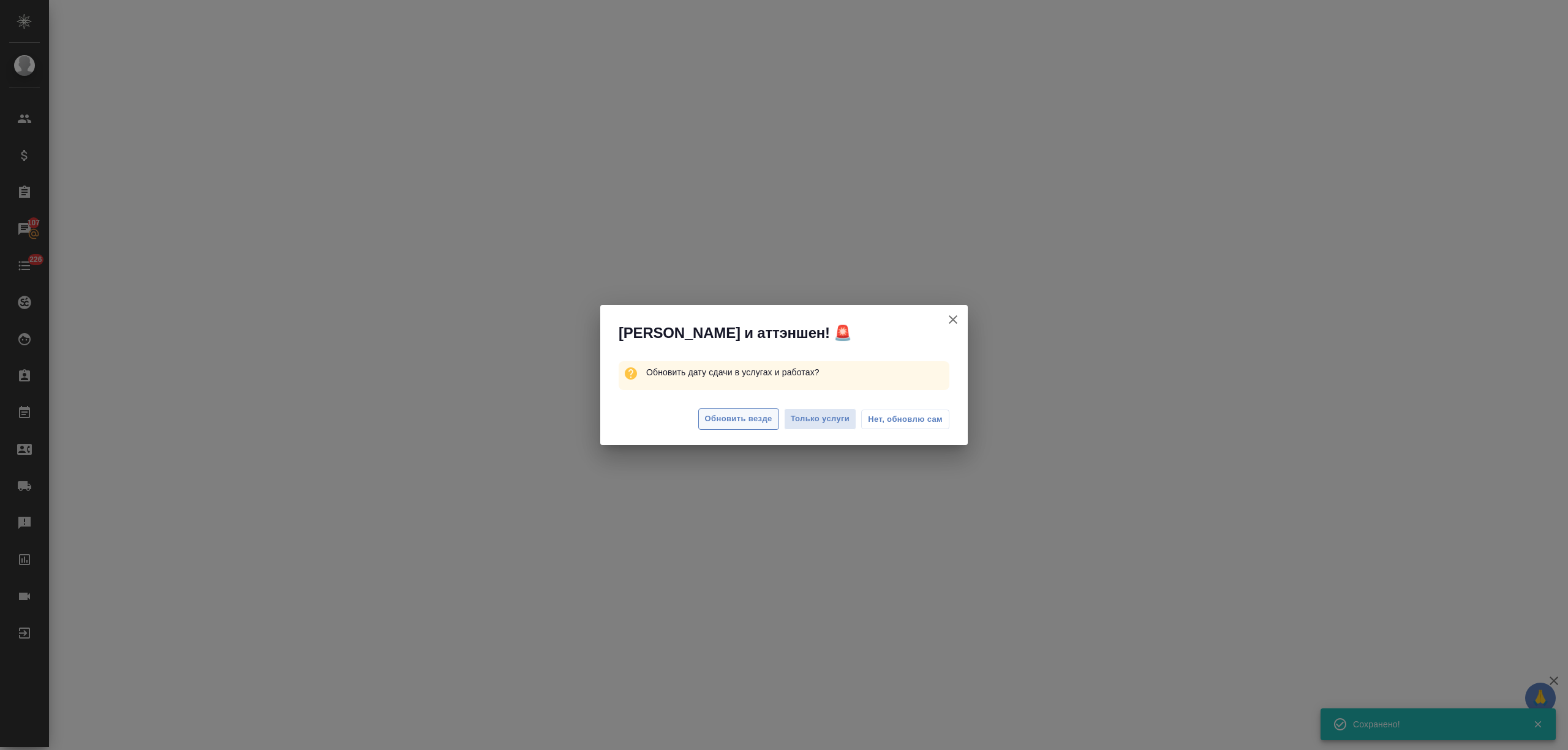
click at [762, 412] on span "Обновить везде" at bounding box center [738, 419] width 67 height 14
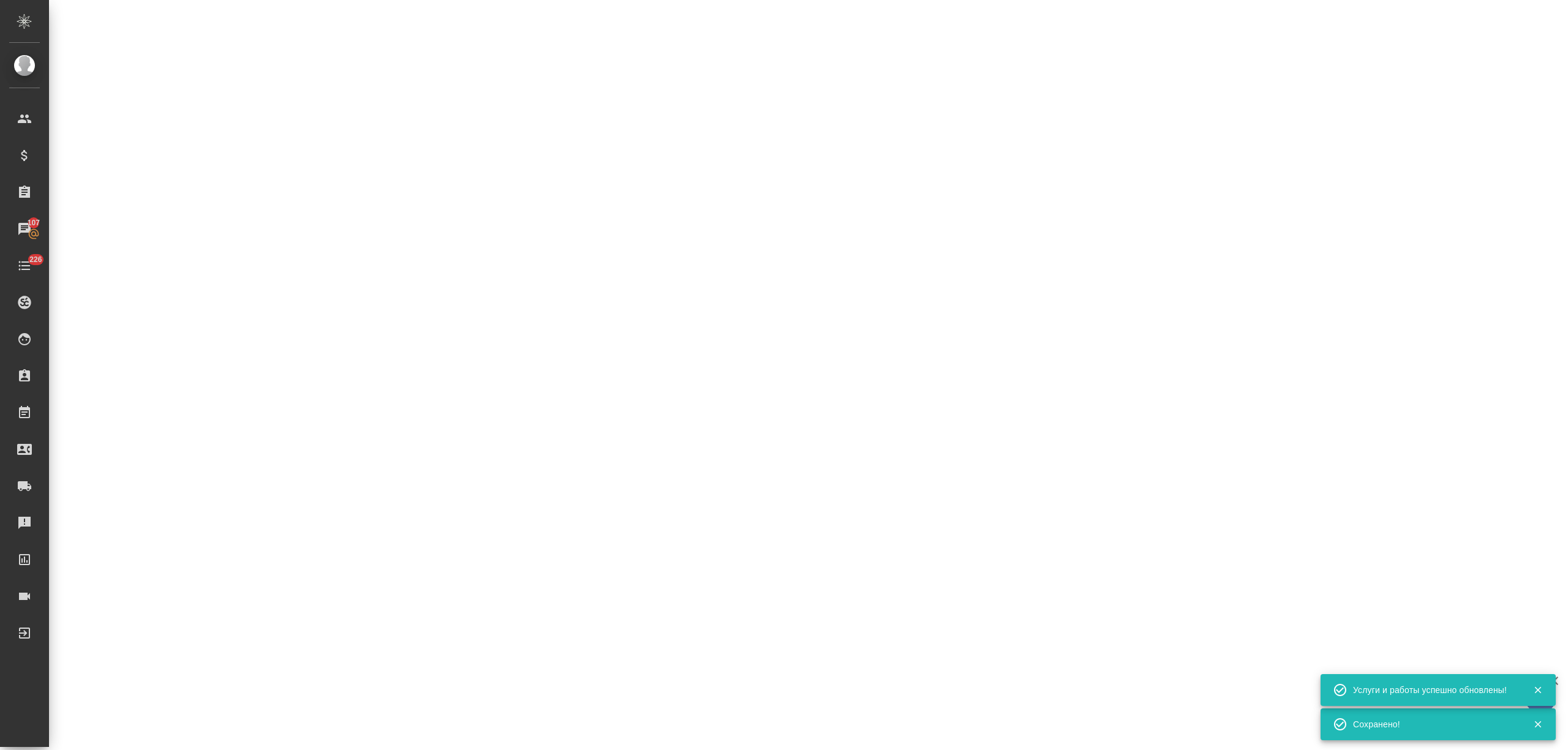
select select "RU"
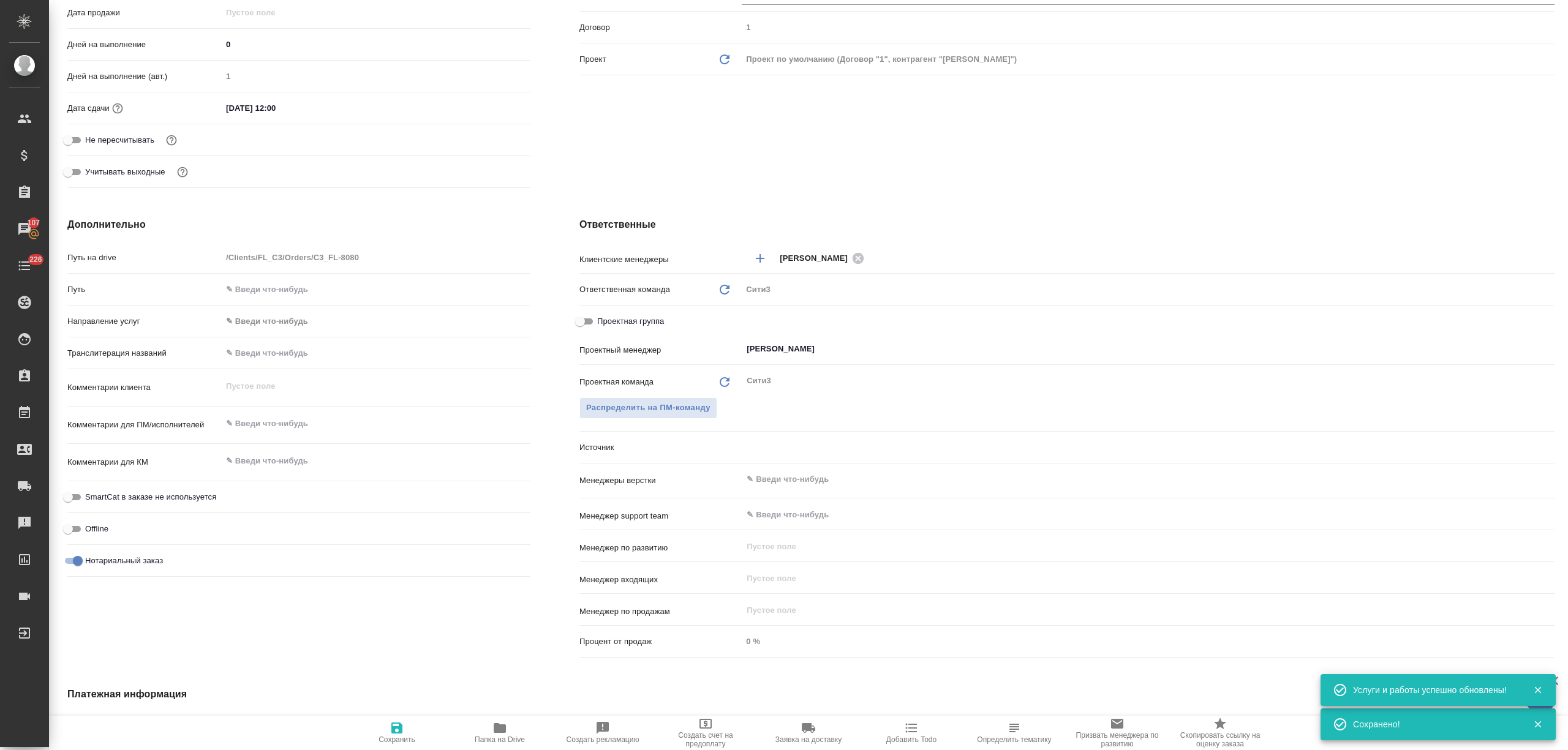
type textarea "x"
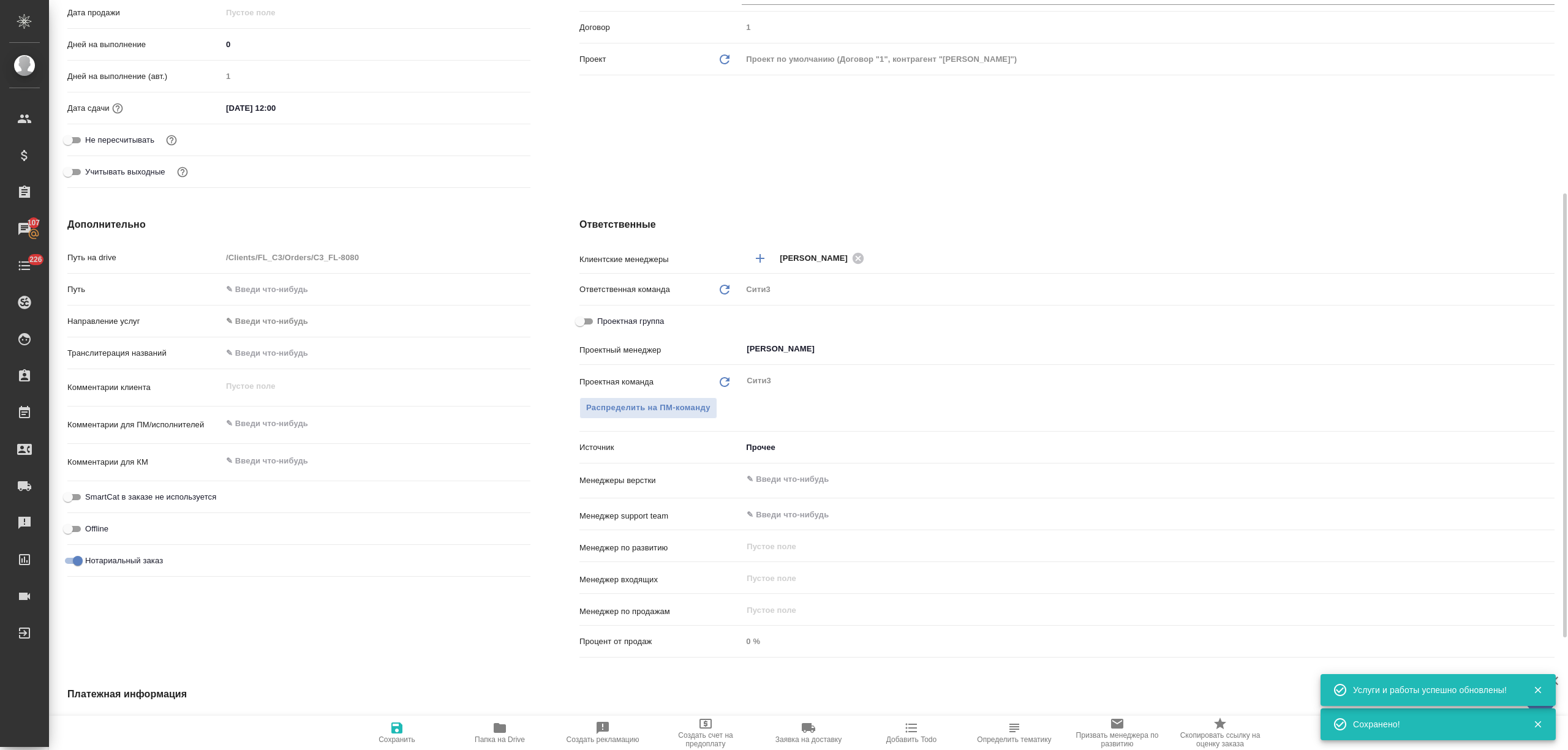
type textarea "x"
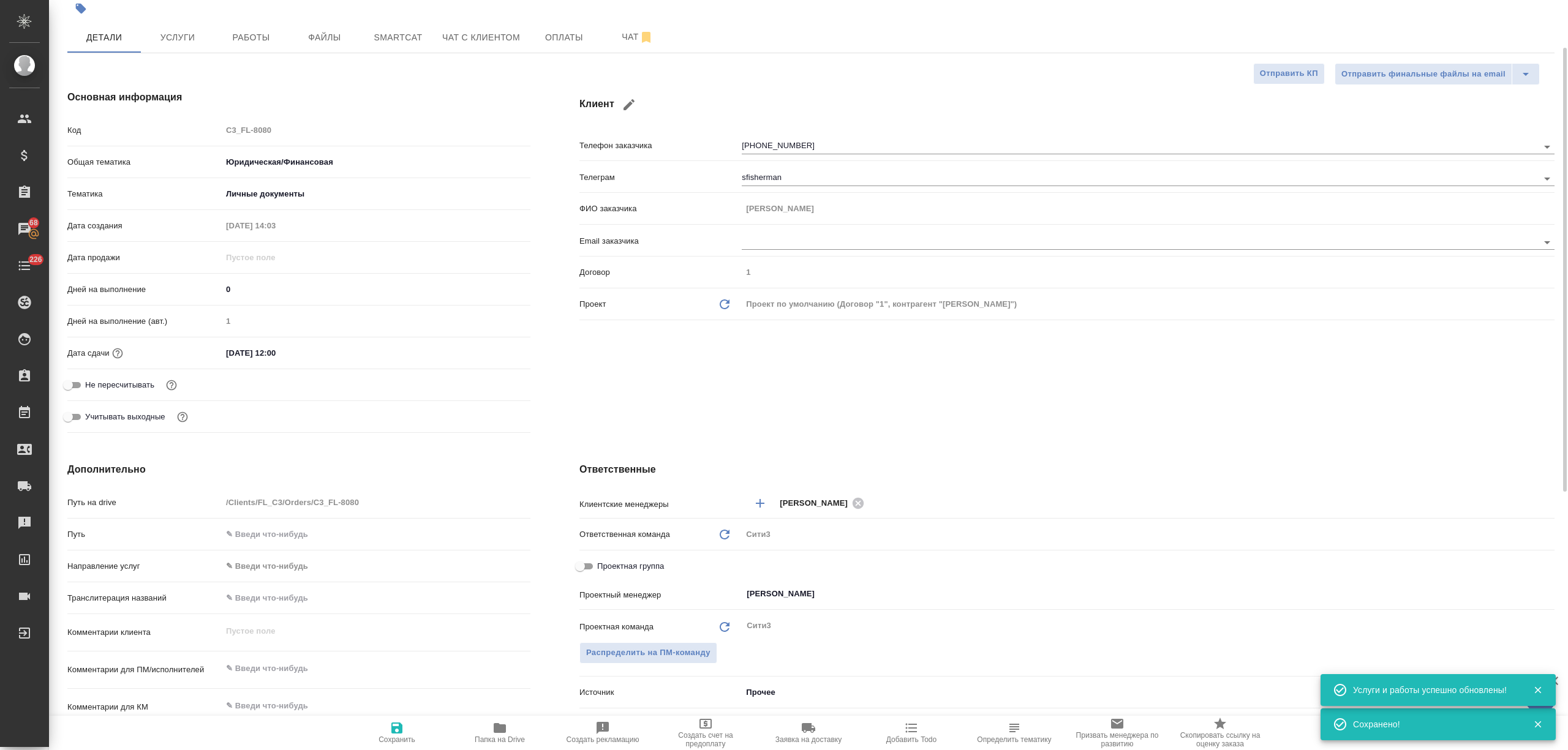
scroll to position [0, 0]
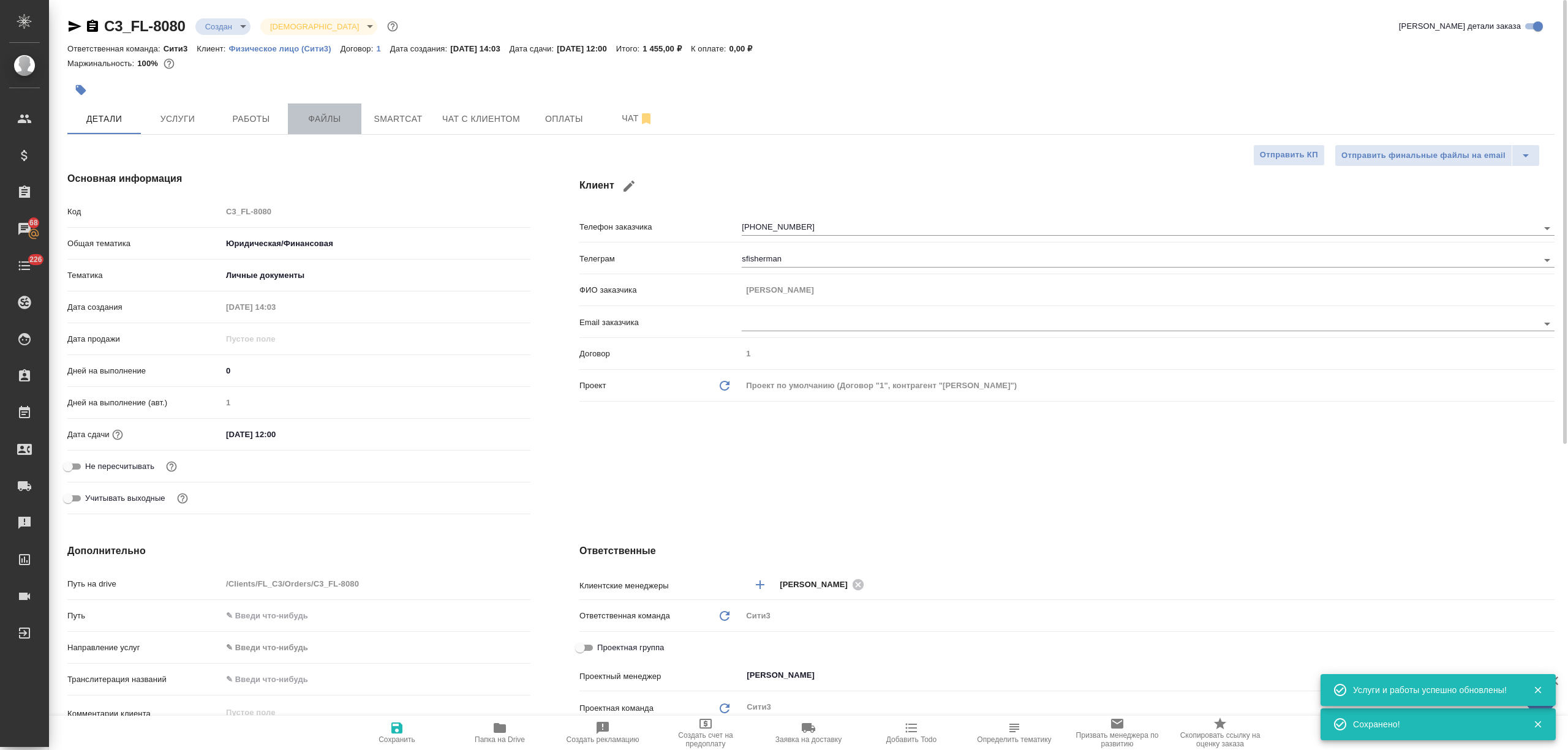
click at [330, 115] on span "Файлы" at bounding box center [324, 119] width 58 height 16
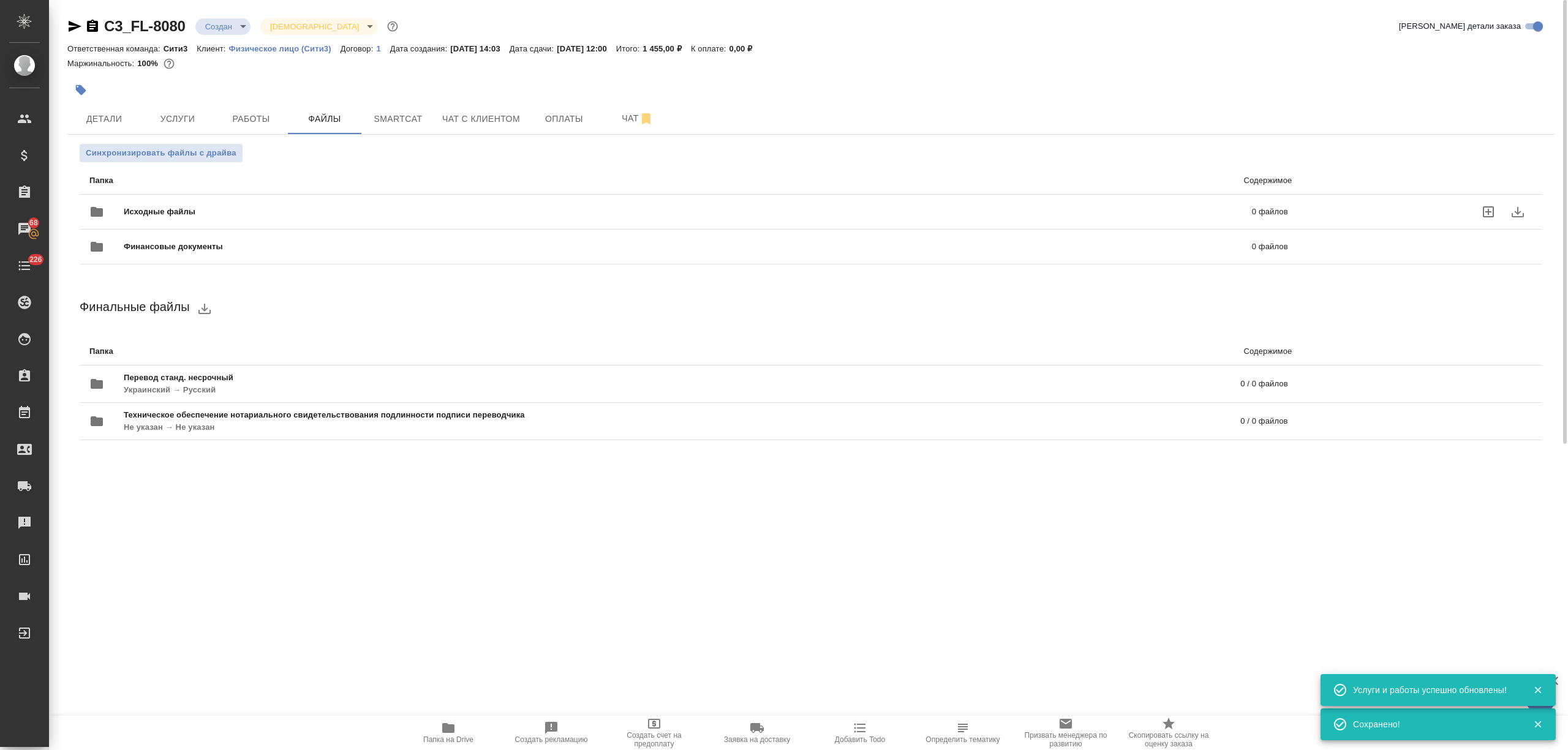
click at [255, 201] on div "Исходные файлы 0 файлов" at bounding box center [689, 212] width 1198 height 30
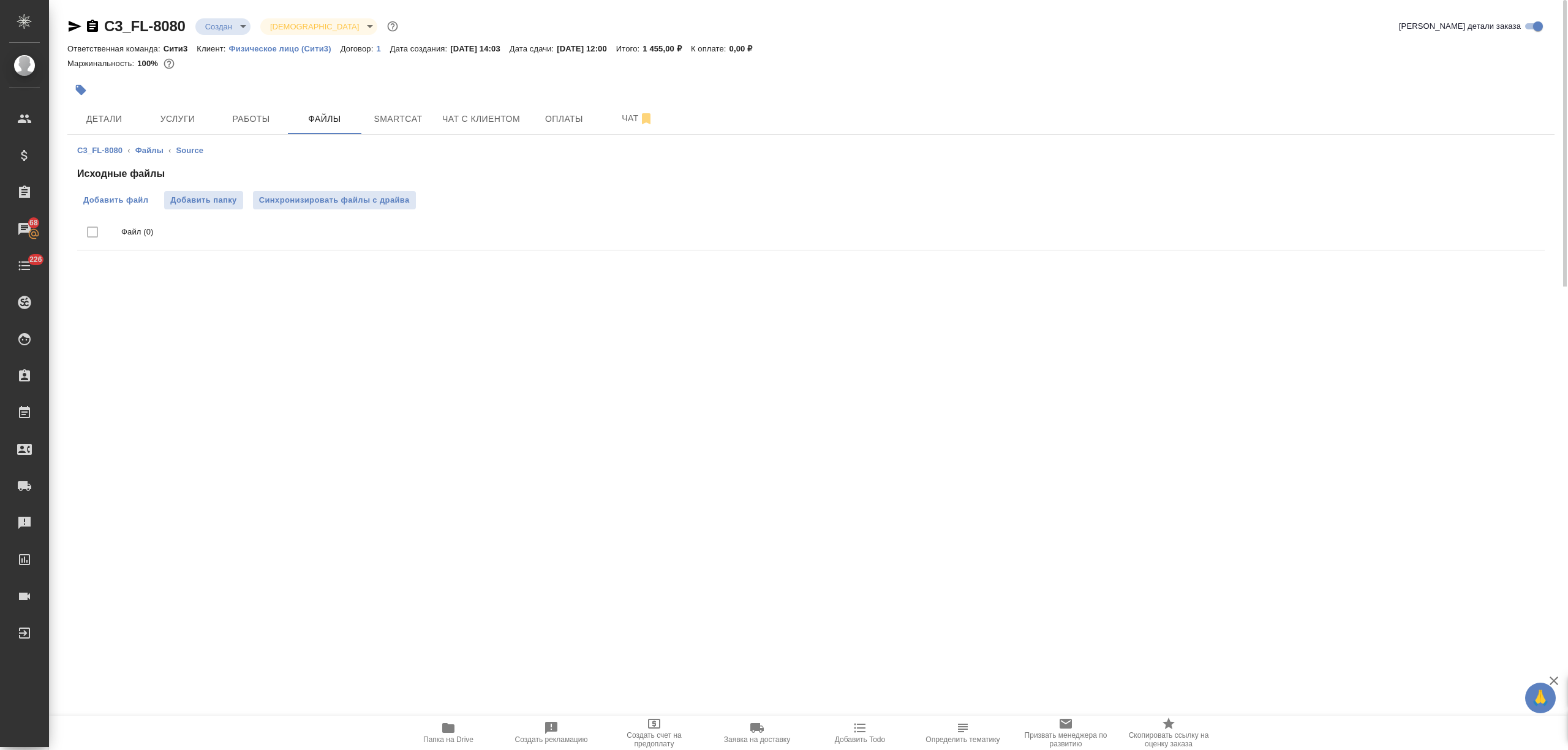
click at [141, 194] on span "Добавить файл" at bounding box center [116, 201] width 65 height 12
click at [0, 0] on input "Добавить файл" at bounding box center [0, 0] width 0 height 0
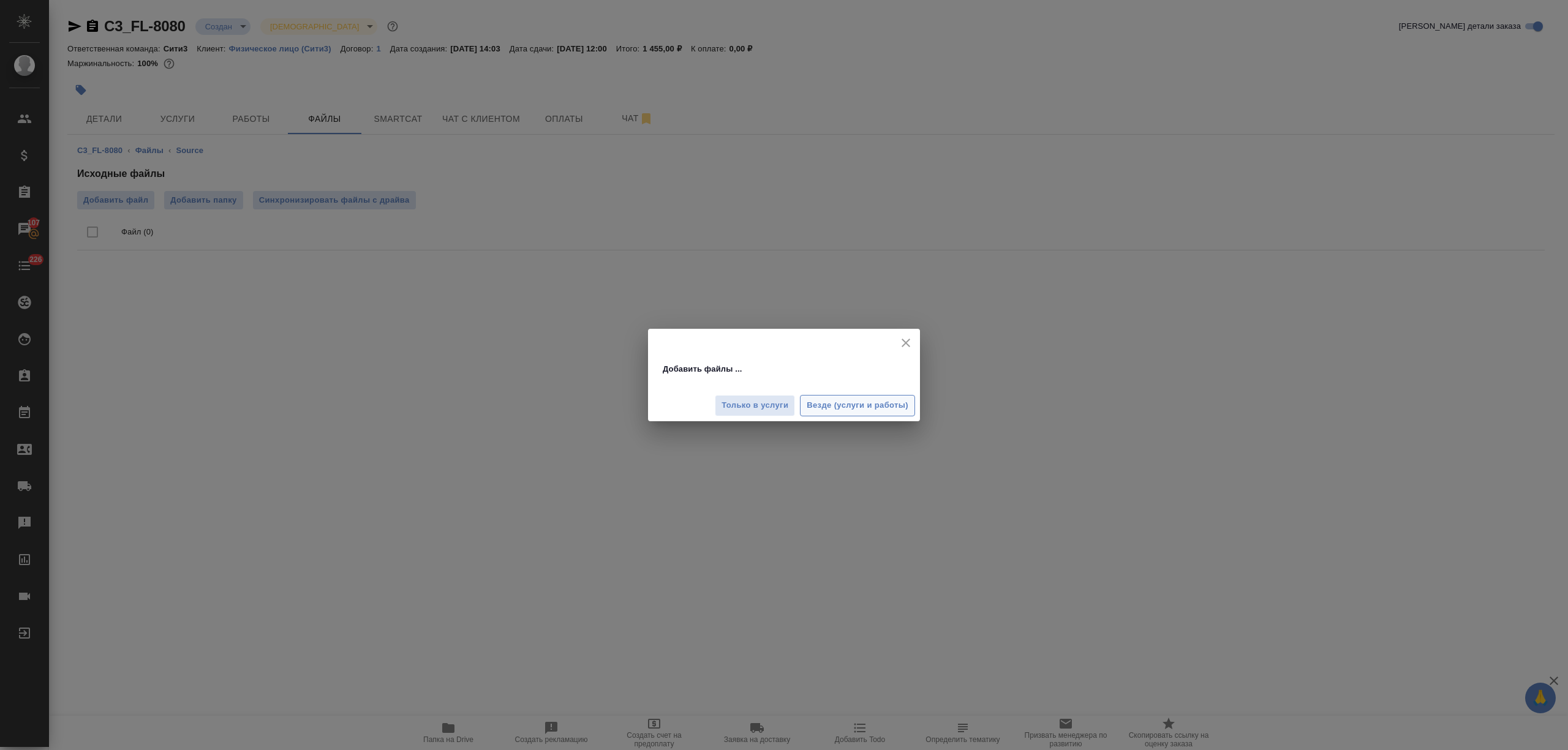
click at [892, 407] on span "Везде (услуги и работы)" at bounding box center [857, 406] width 102 height 14
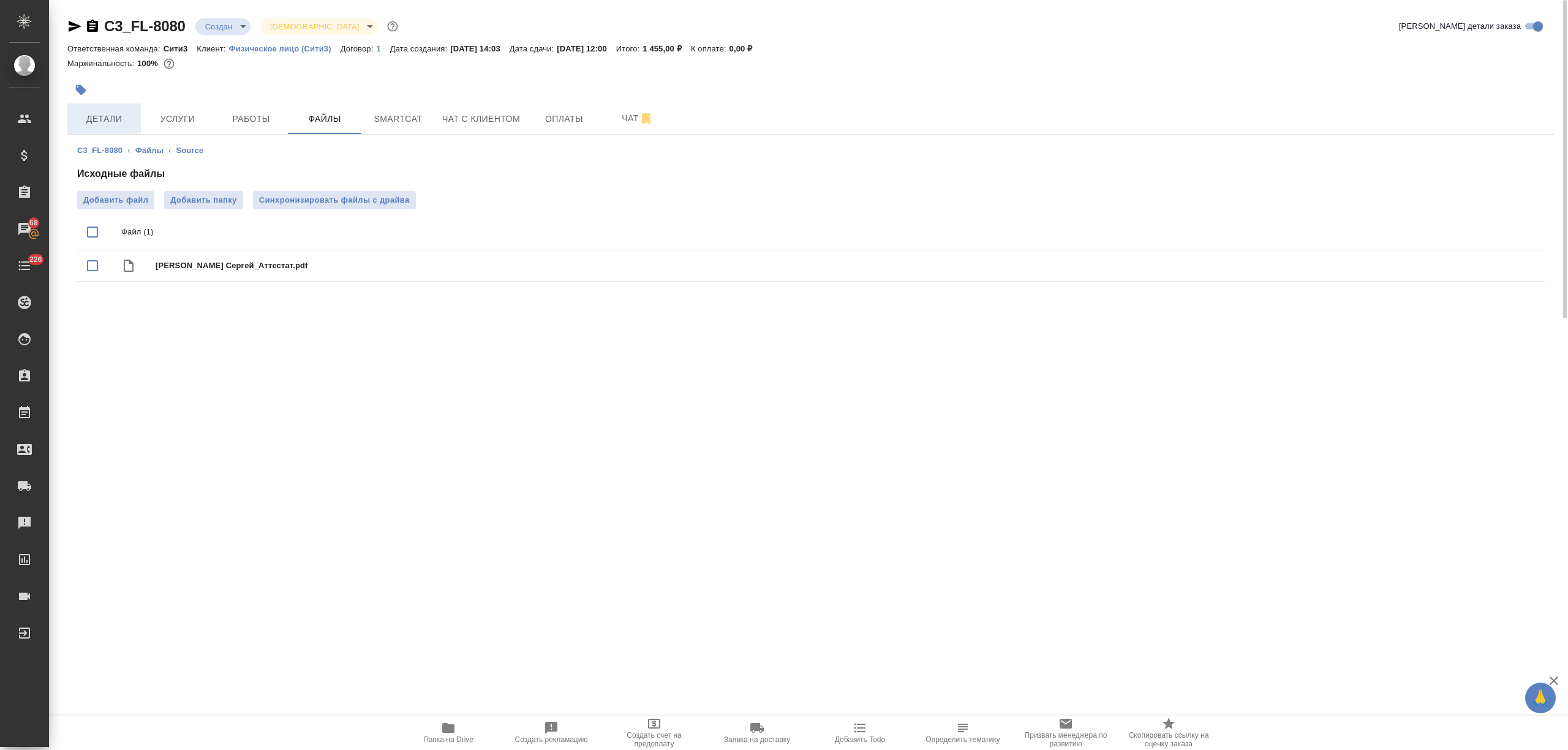
click at [90, 131] on button "Детали" at bounding box center [104, 119] width 73 height 31
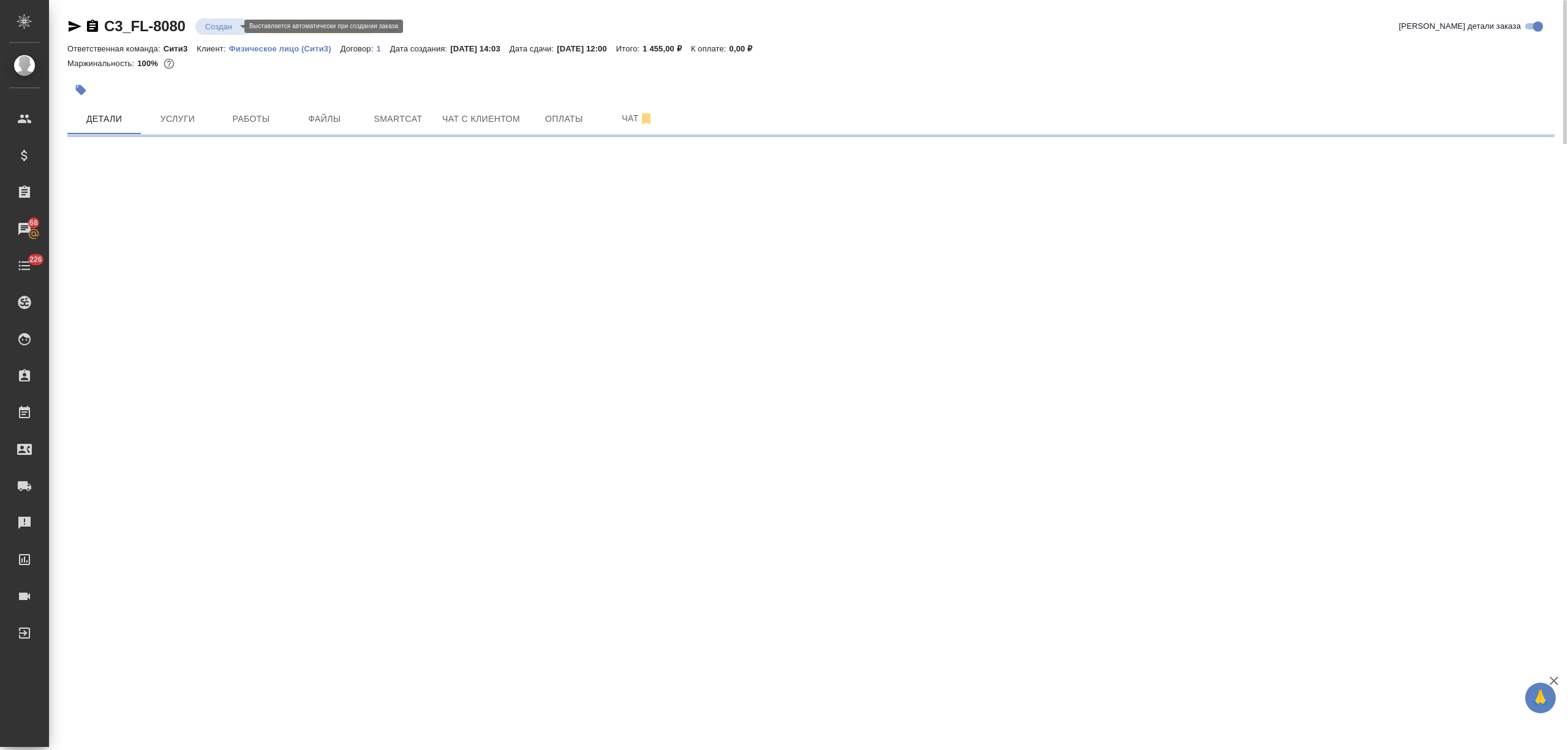
click at [223, 25] on body "🙏 .cls-1 fill:#fff; AWATERA Nikitina Tatiana Клиенты Спецификации Заказы 68 Чат…" at bounding box center [784, 375] width 1568 height 750
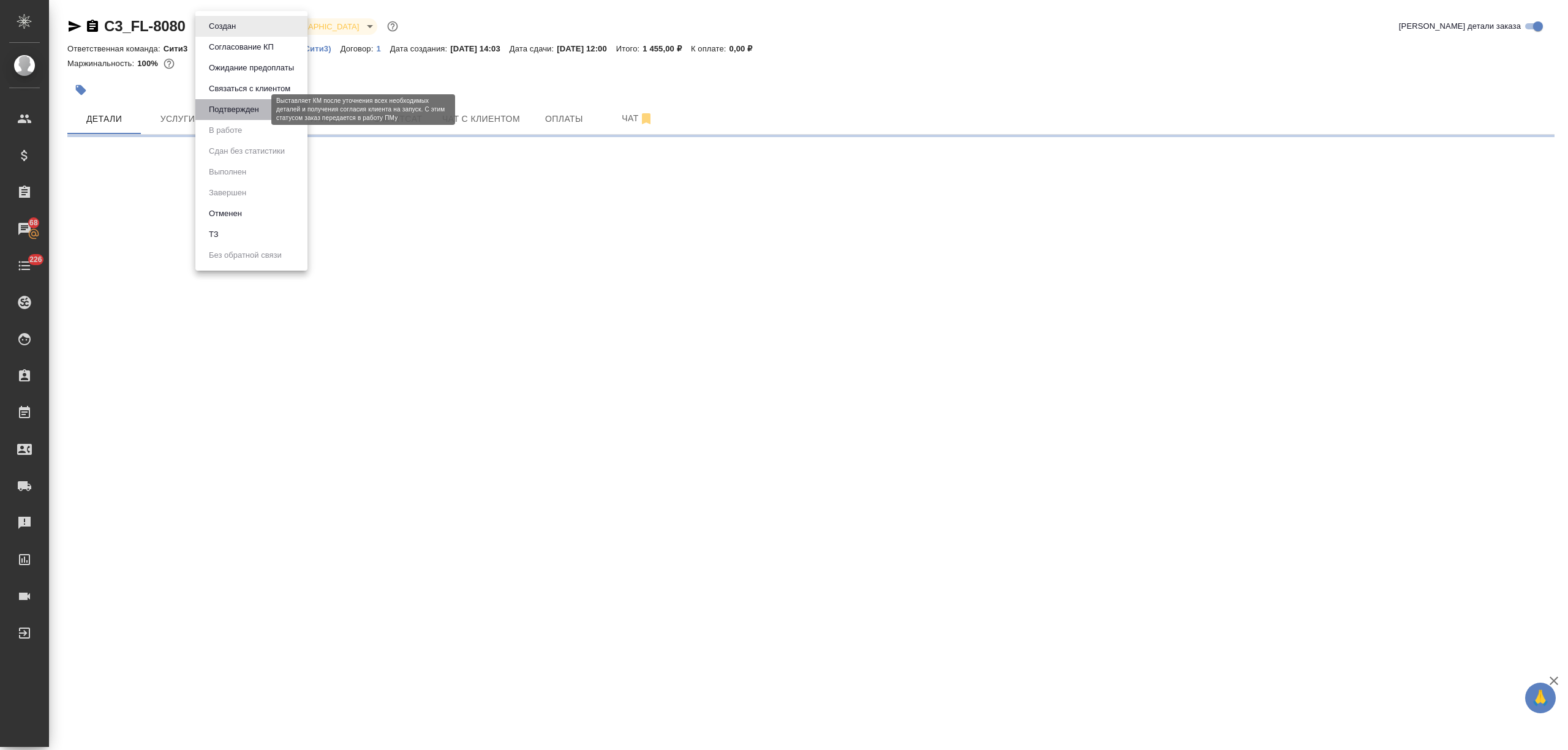
click at [235, 109] on button "Подтвержден" at bounding box center [234, 109] width 58 height 13
select select "RU"
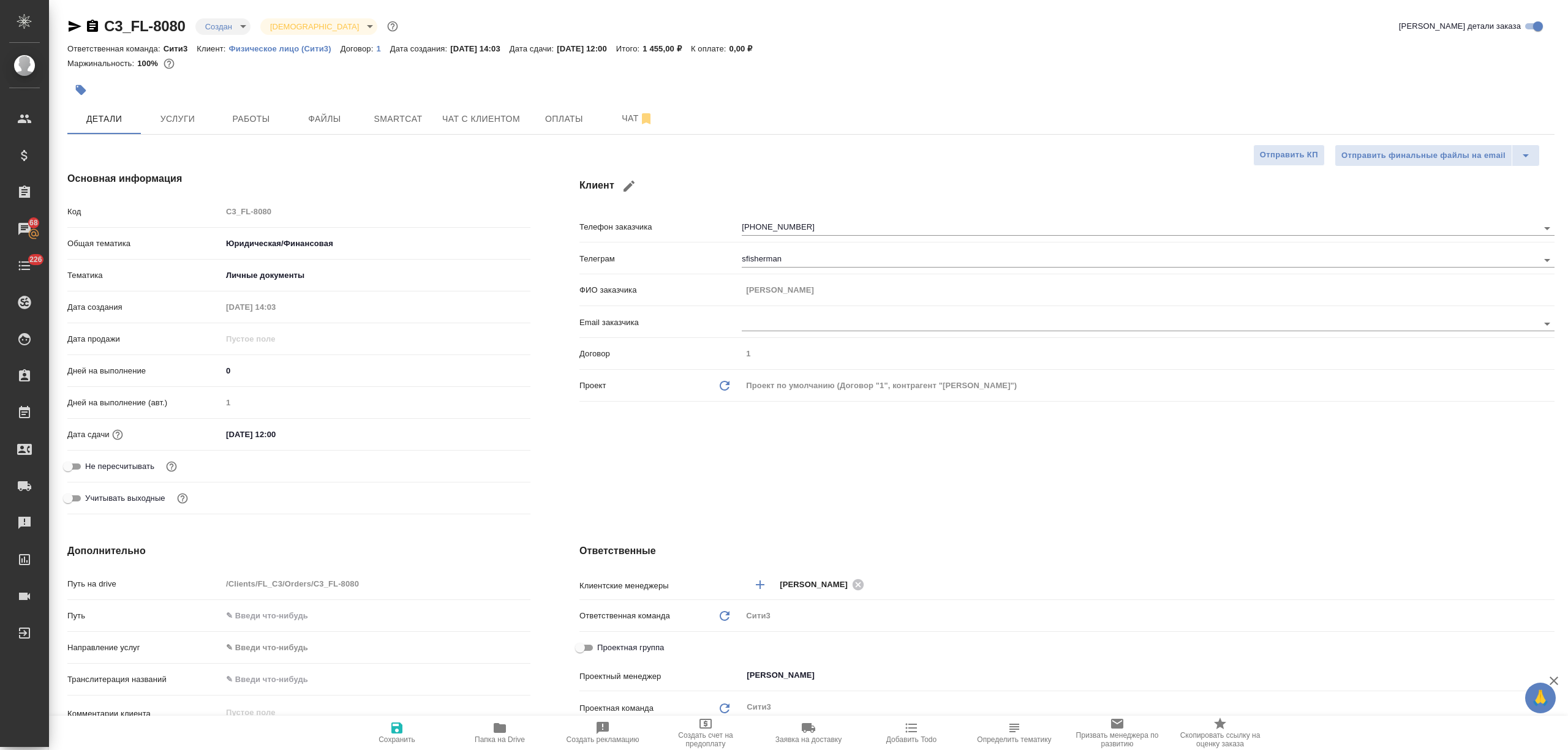
type textarea "x"
click at [267, 123] on span "Работы" at bounding box center [250, 119] width 58 height 16
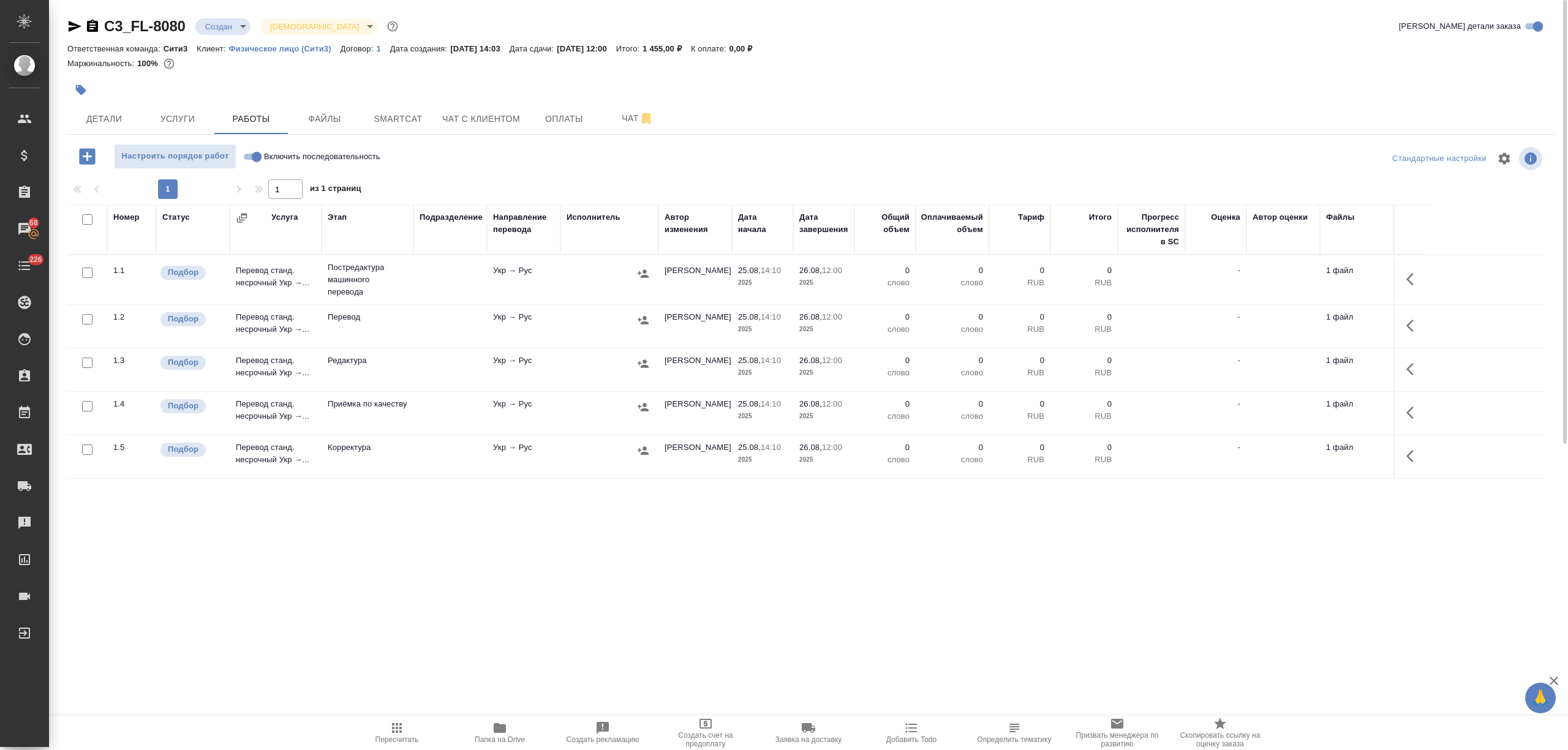
click at [87, 218] on input "checkbox" at bounding box center [87, 220] width 10 height 10
checkbox input "true"
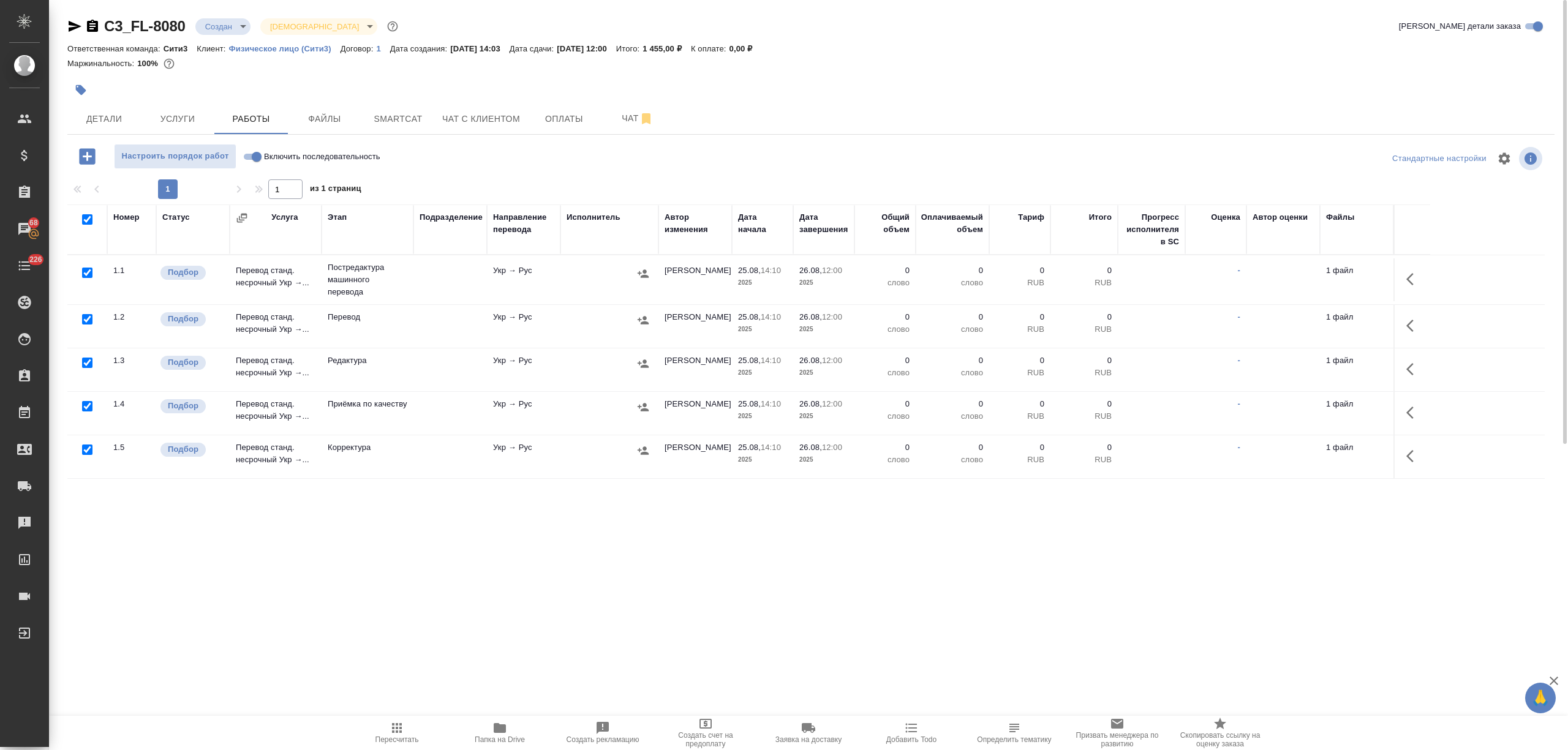
checkbox input "true"
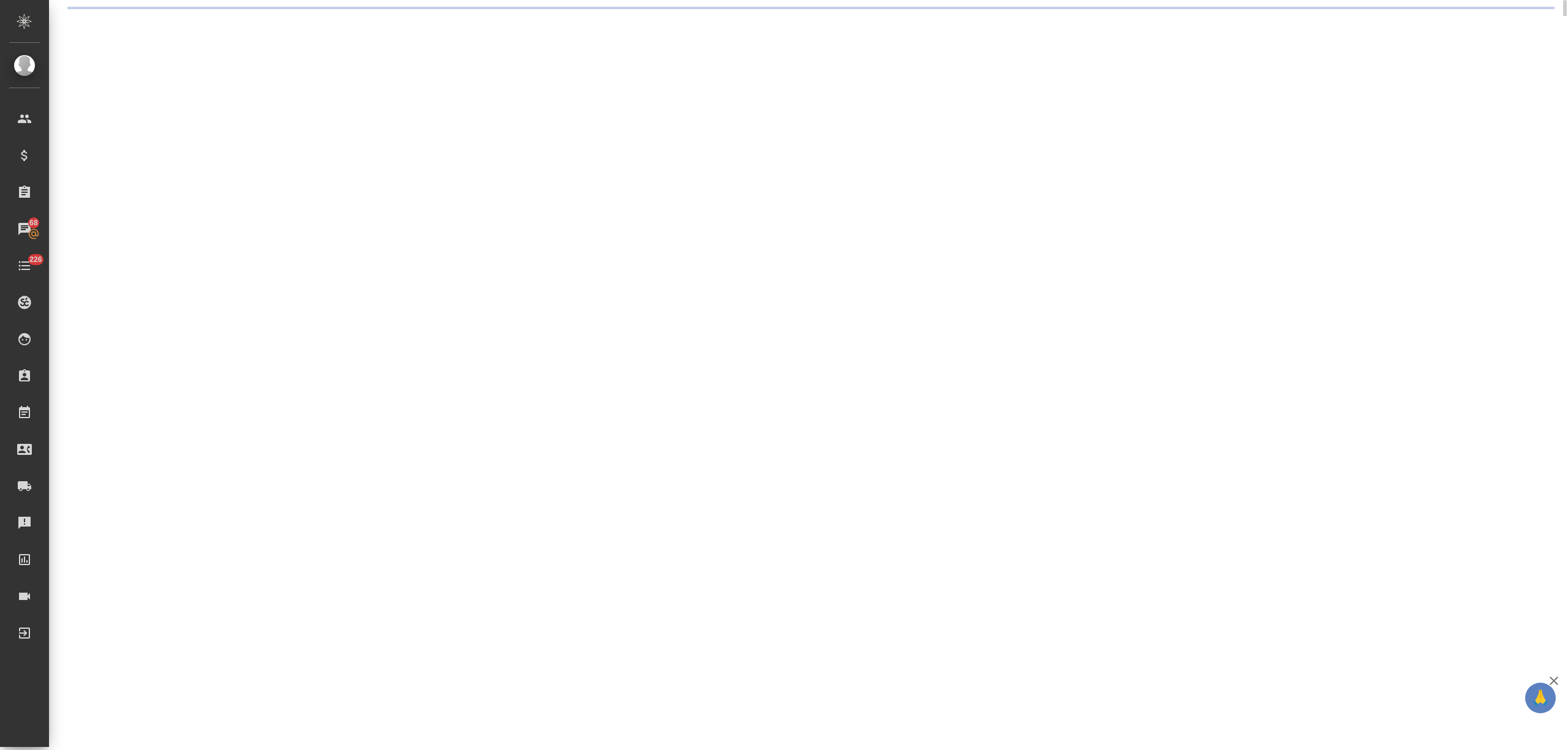
click at [86, 349] on div ".cls-1 fill:#fff; AWATERA Nikitina Tatiana Клиенты Спецификации Заказы 68 Чаты …" at bounding box center [784, 375] width 1568 height 750
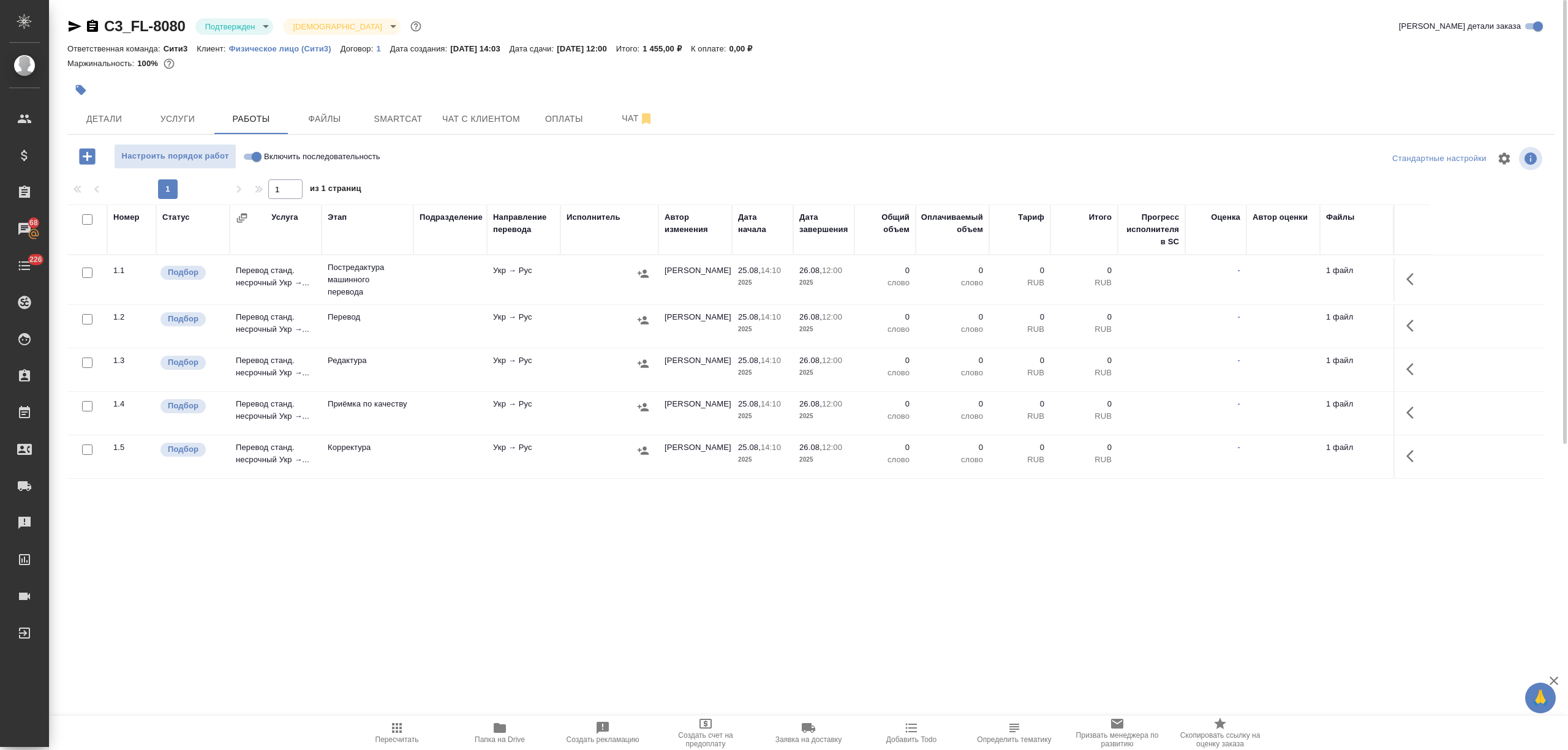
click at [85, 215] on input "checkbox" at bounding box center [87, 220] width 10 height 10
checkbox input "true"
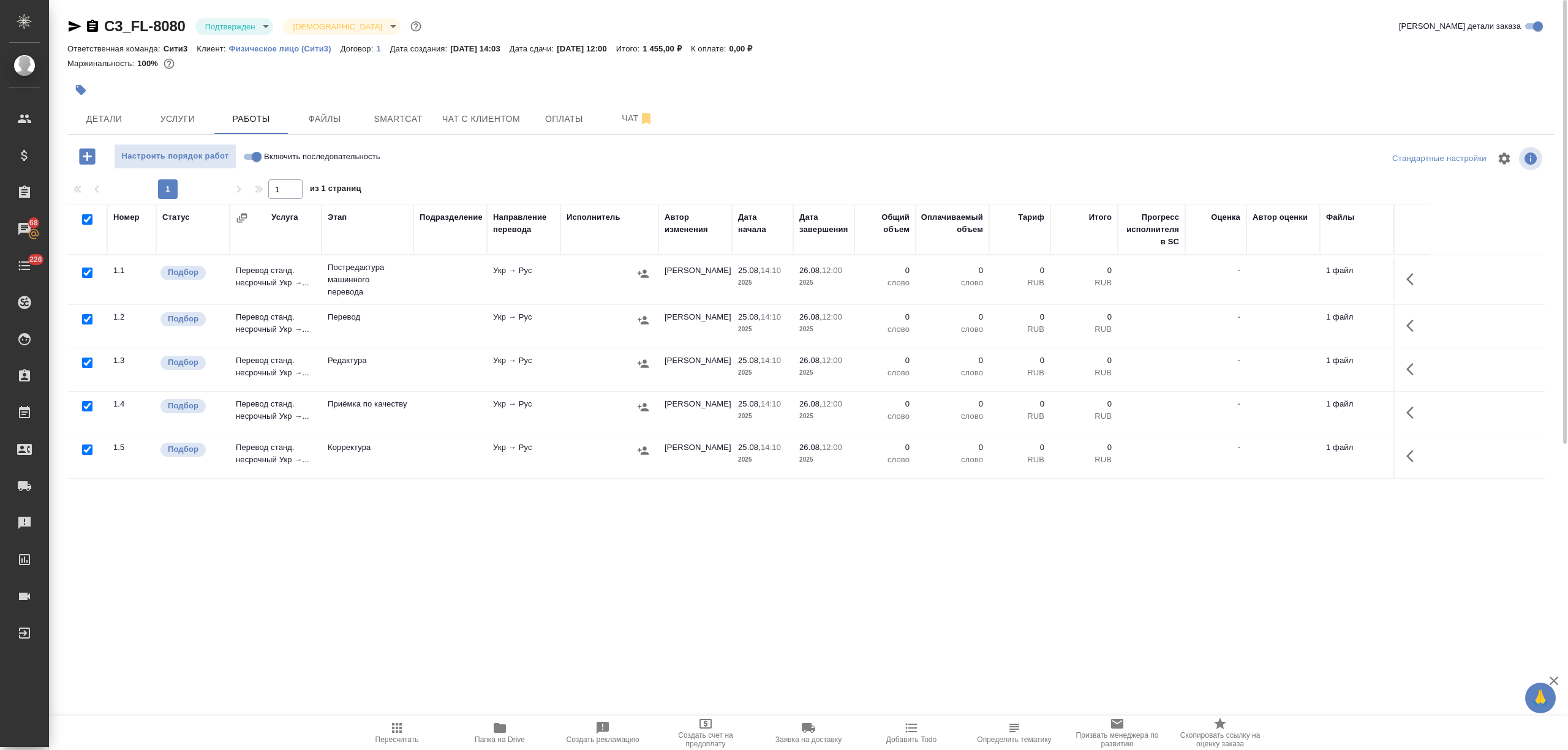
checkbox input "true"
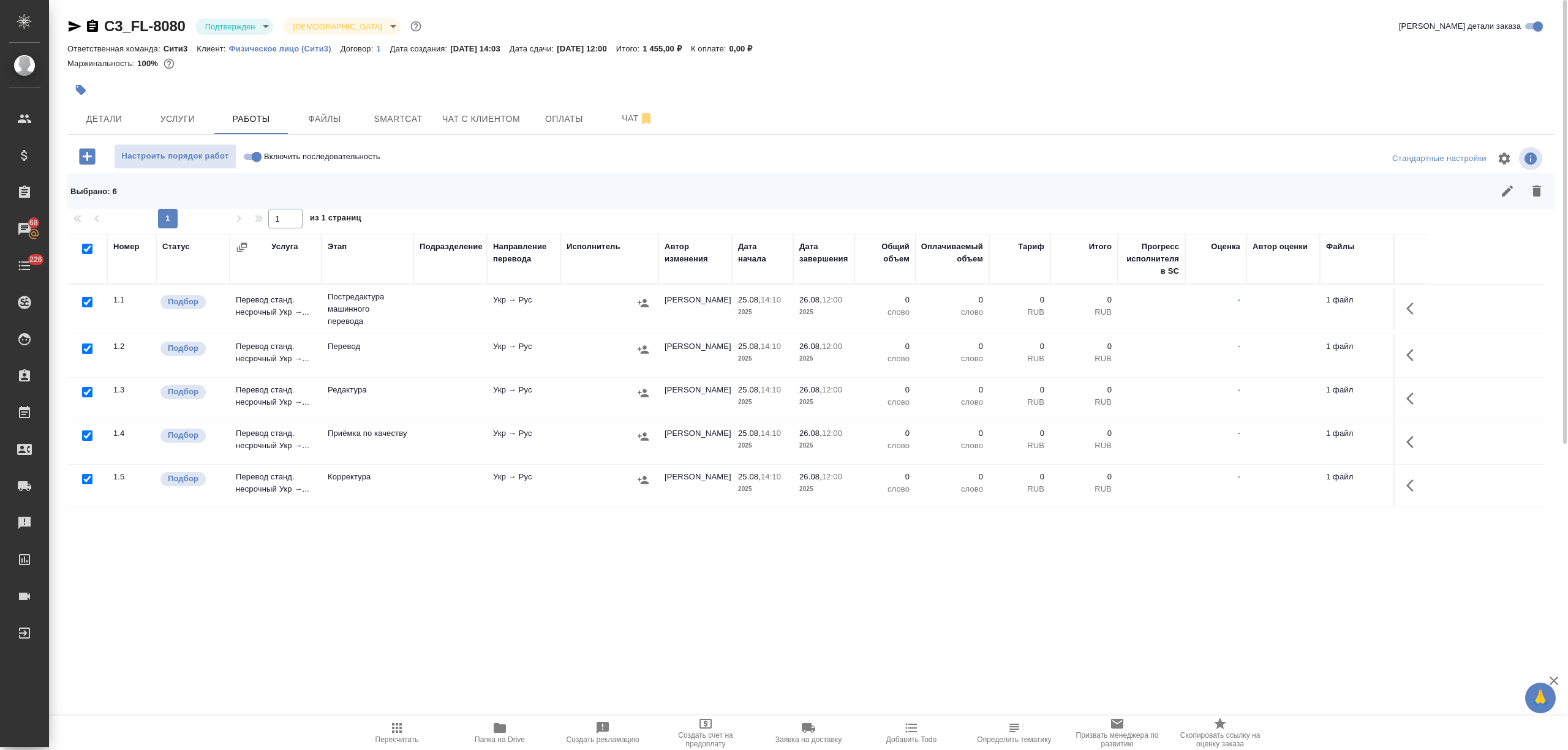
click at [85, 346] on input "checkbox" at bounding box center [87, 349] width 10 height 10
checkbox input "false"
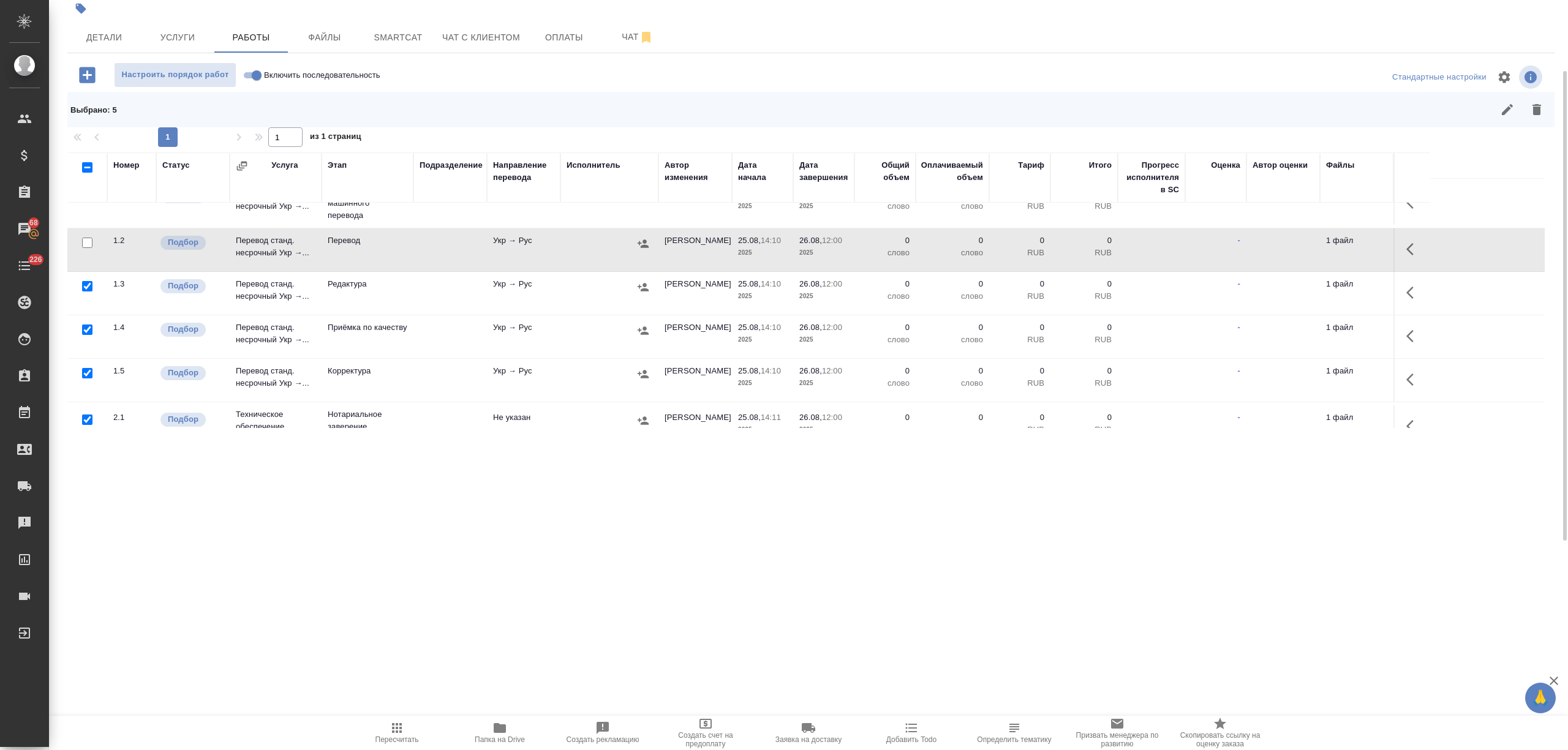
scroll to position [50, 0]
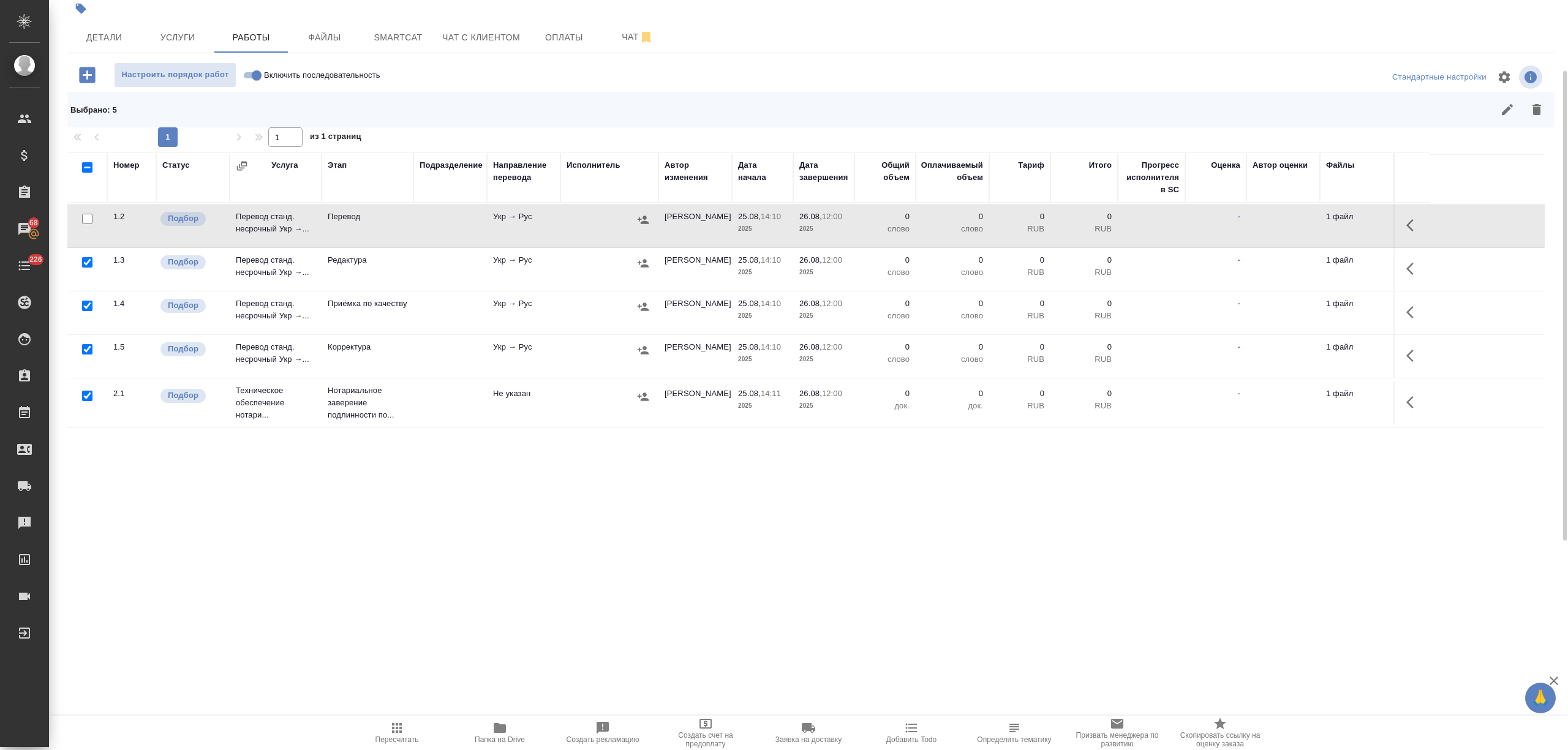
click at [84, 301] on input "checkbox" at bounding box center [87, 306] width 10 height 10
checkbox input "false"
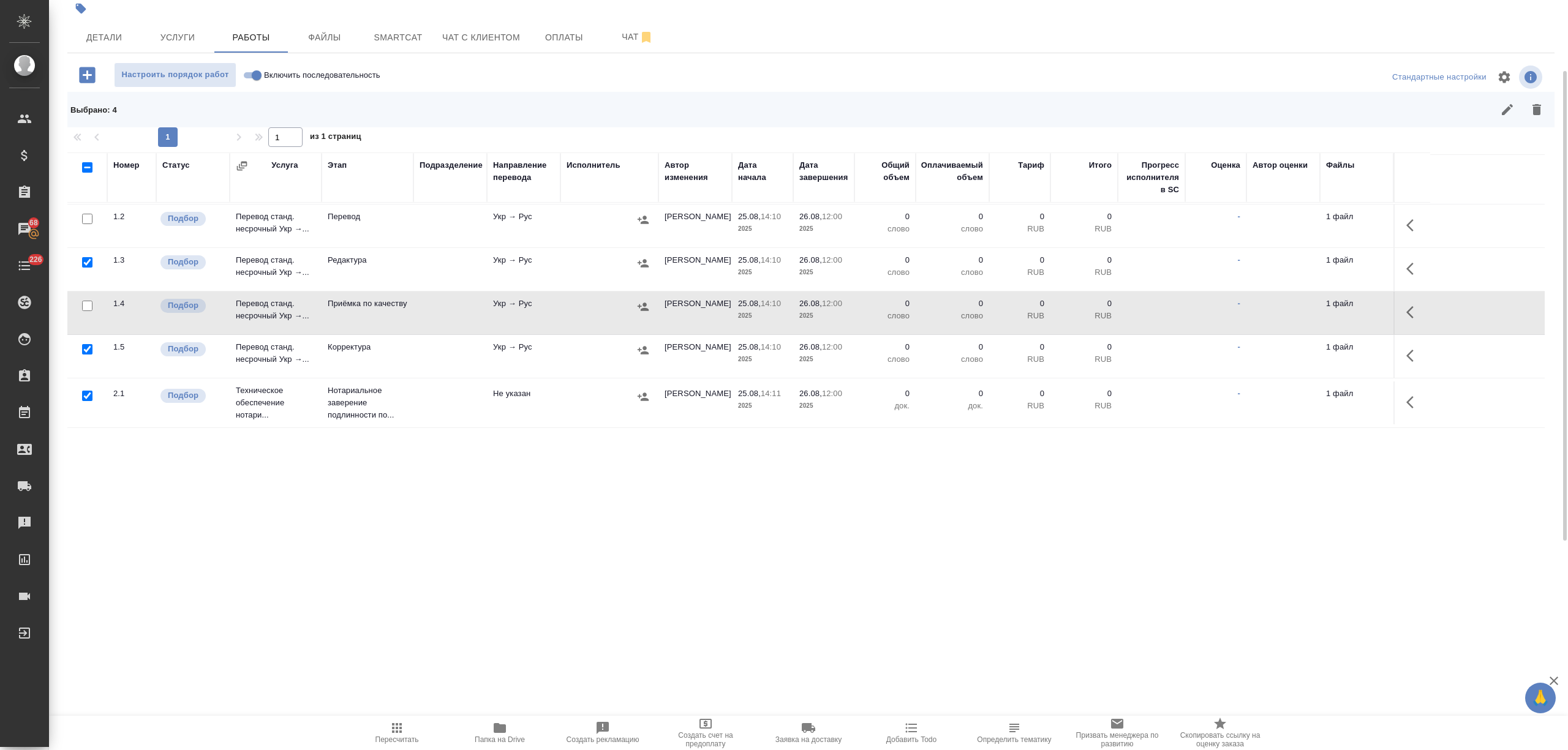
click at [84, 392] on input "checkbox" at bounding box center [87, 396] width 10 height 10
checkbox input "false"
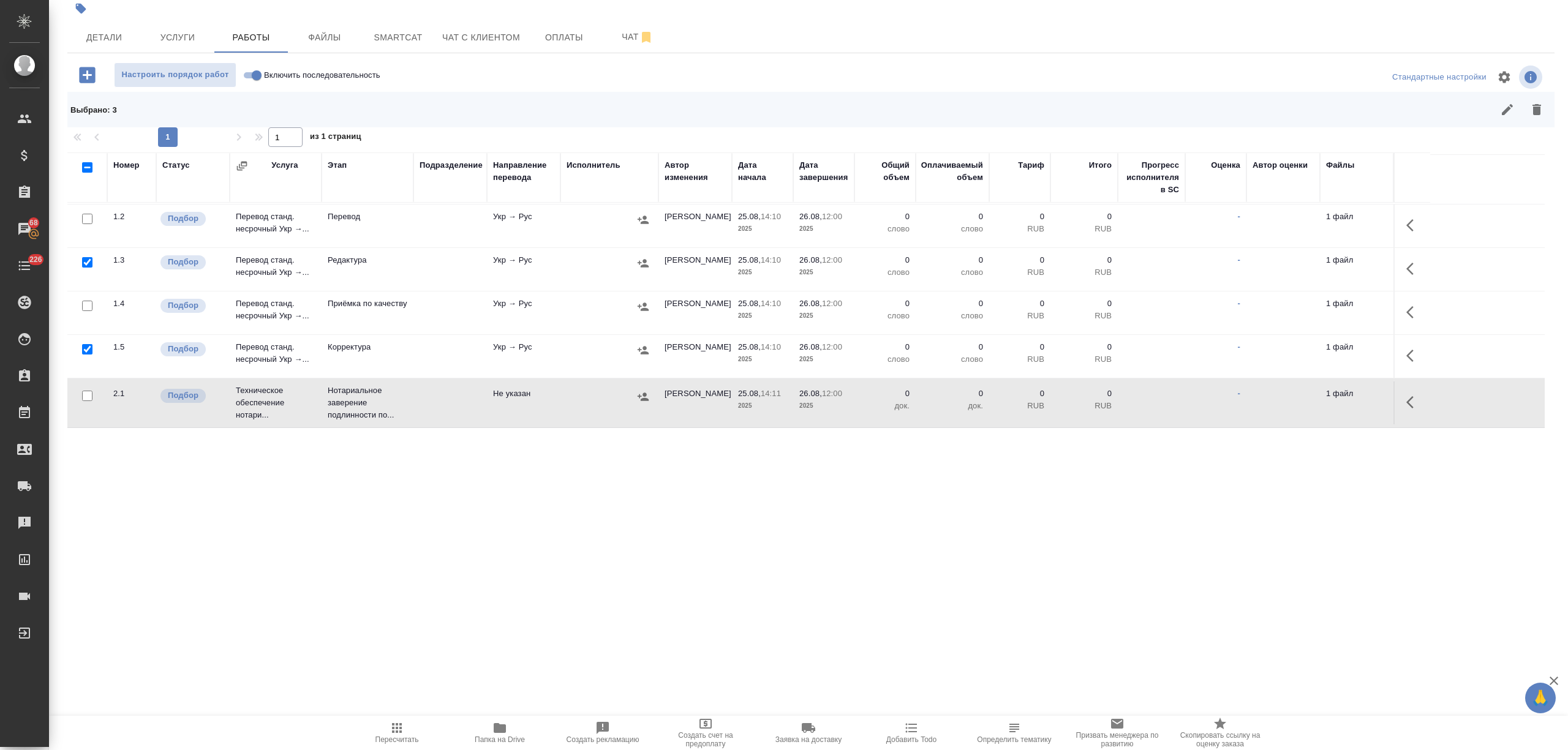
click at [1537, 118] on button "button" at bounding box center [1537, 110] width 30 height 30
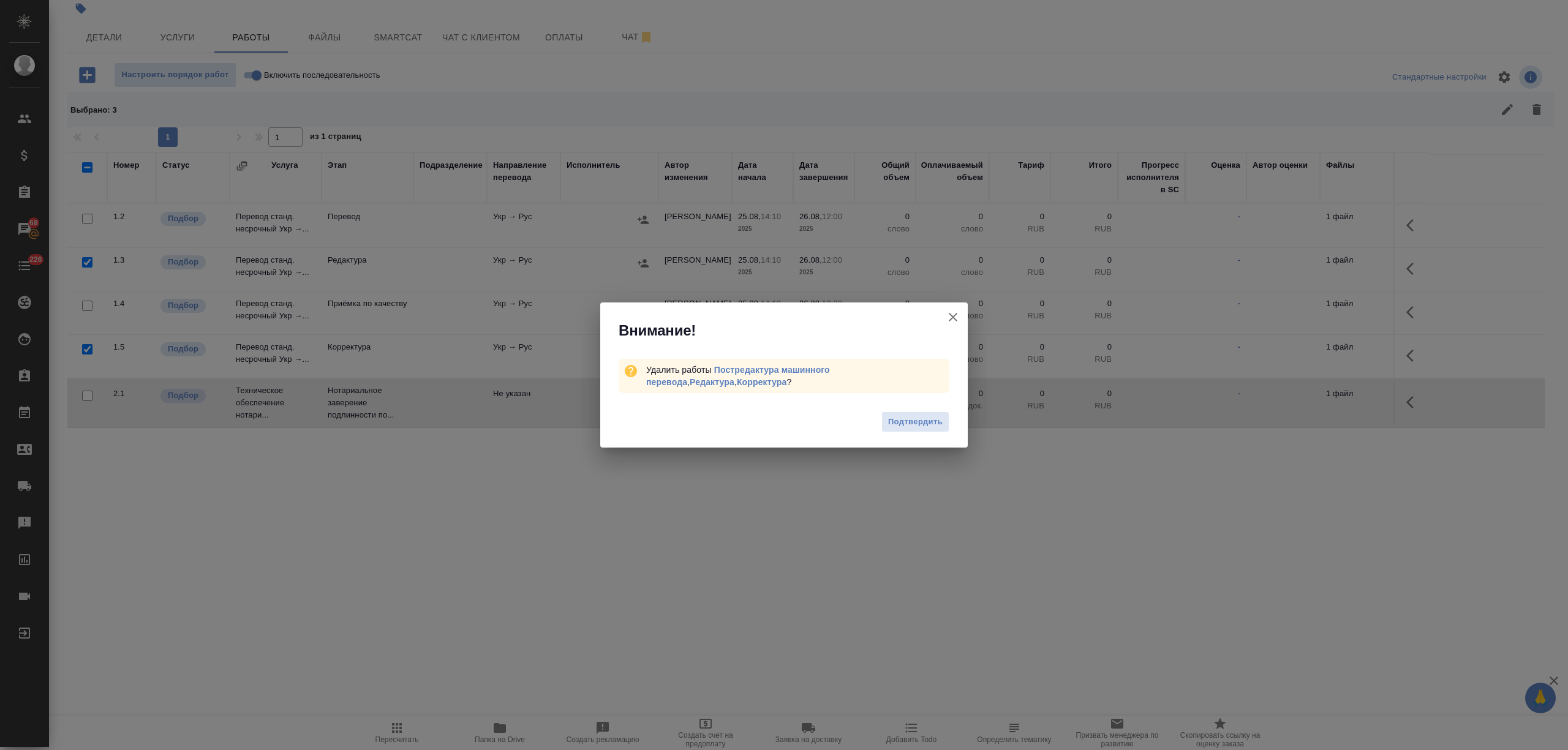
click at [879, 423] on div "Подтвердить" at bounding box center [783, 424] width 367 height 49
click at [890, 423] on span "Подтвердить" at bounding box center [915, 422] width 55 height 14
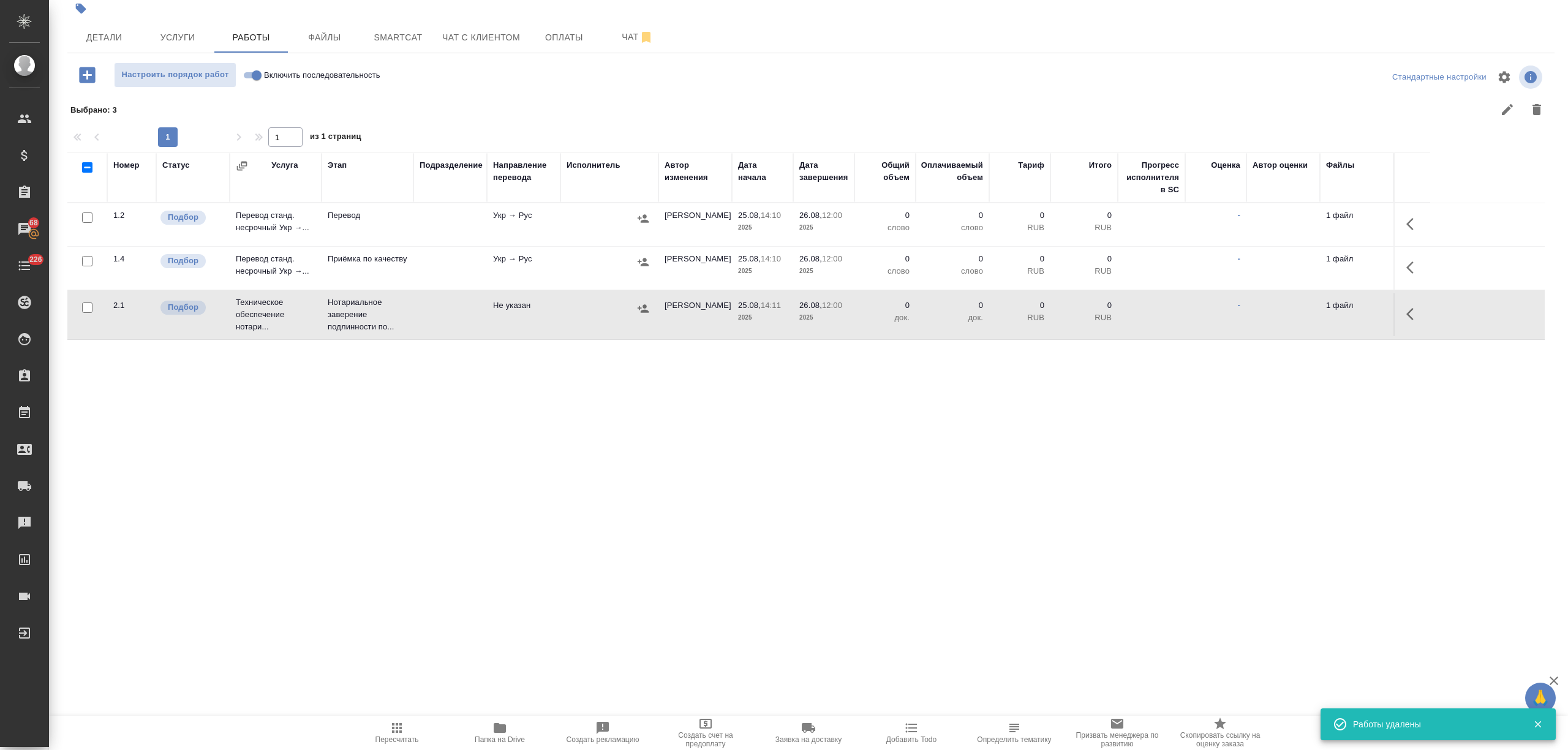
scroll to position [0, 0]
click at [1415, 222] on icon "button" at bounding box center [1413, 224] width 15 height 15
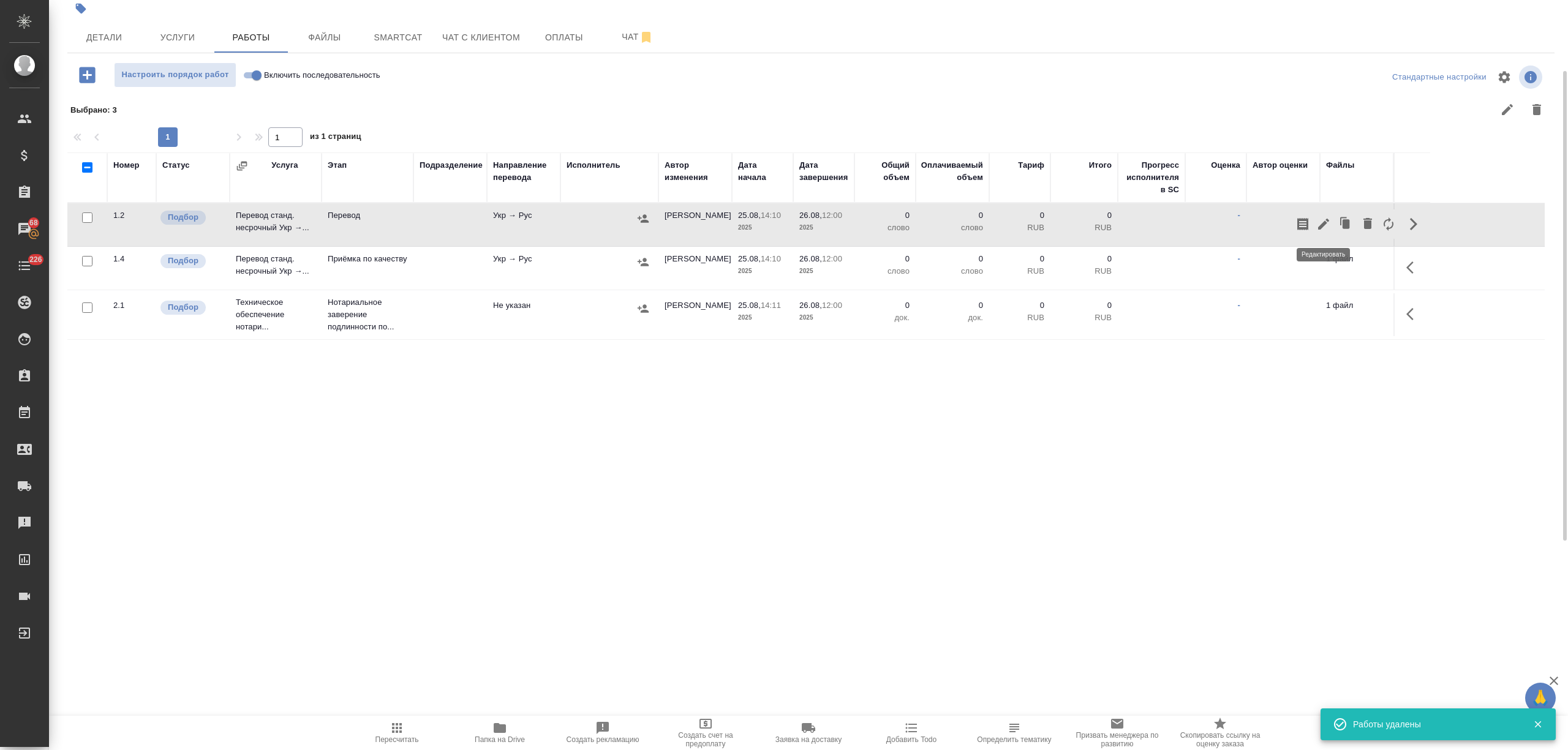
click at [1324, 222] on icon "button" at bounding box center [1323, 224] width 11 height 11
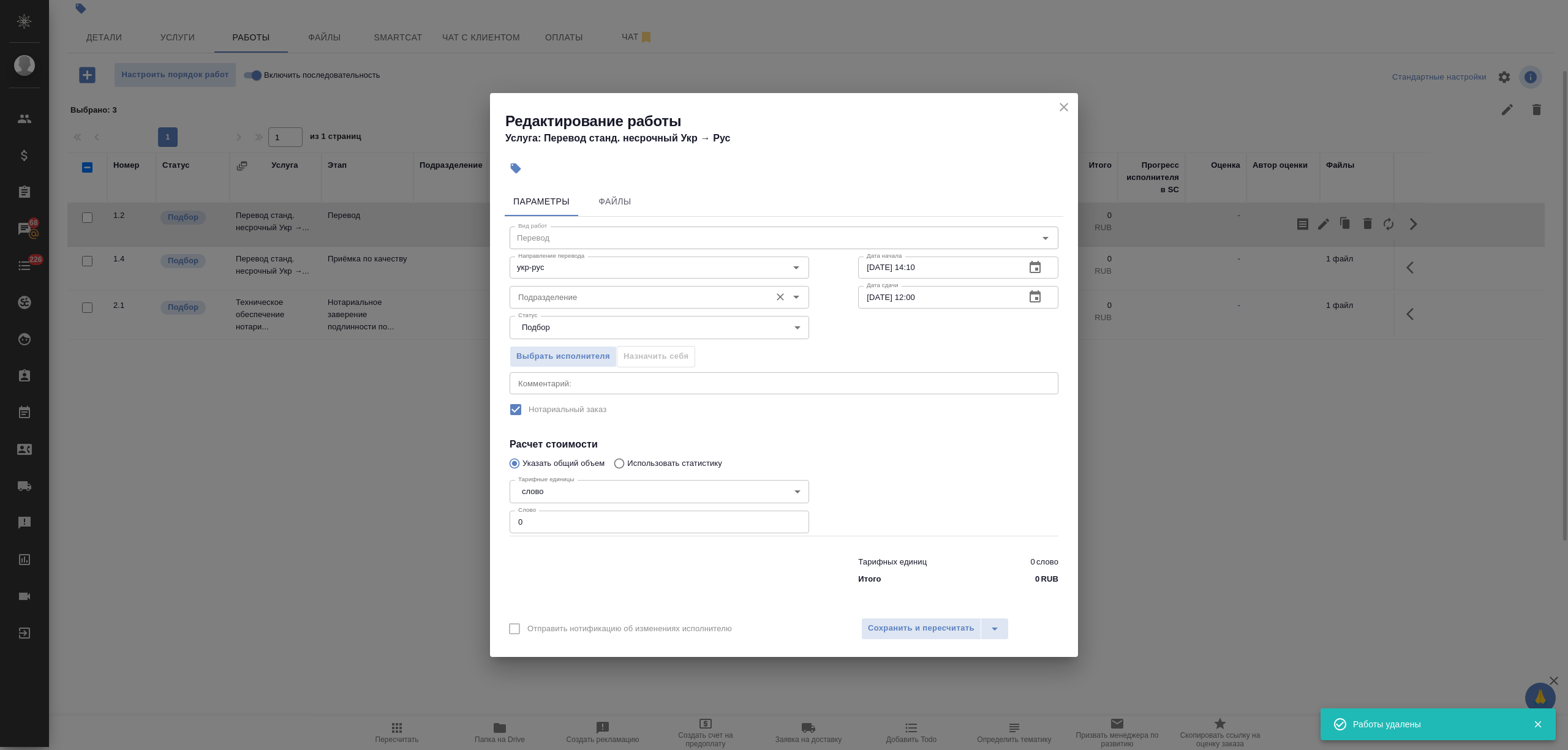
click at [578, 297] on input "Подразделение" at bounding box center [639, 297] width 251 height 15
click at [579, 330] on p "Прямая загрузка (шаблонные документы)" at bounding box center [597, 324] width 157 height 12
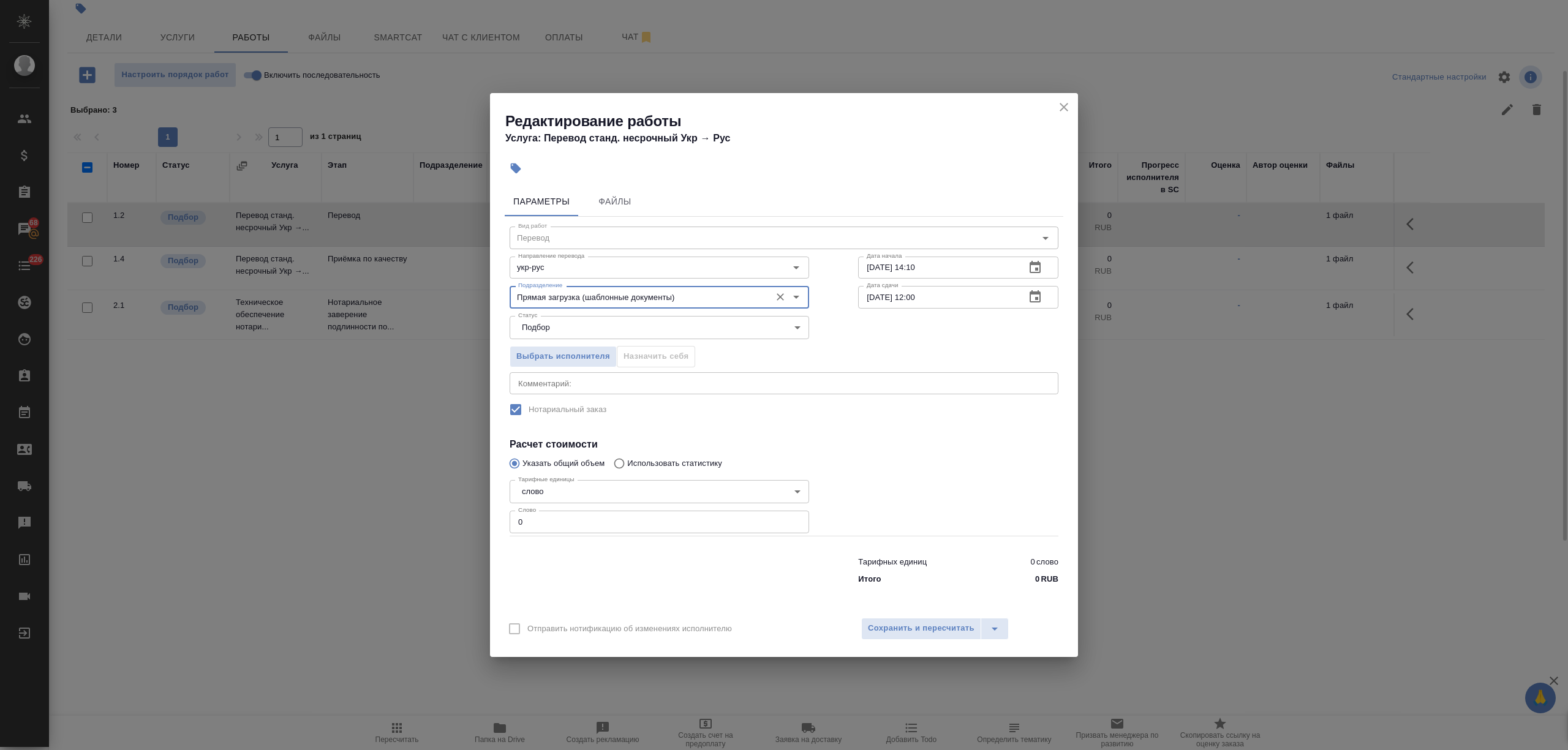
type input "Прямая загрузка (шаблонные документы)"
drag, startPoint x: 532, startPoint y: 524, endPoint x: 488, endPoint y: 522, distance: 44.0
click at [488, 522] on div "Редактирование работы Услуга: Перевод станд. несрочный Укр → Рус Параметры Файл…" at bounding box center [784, 375] width 1568 height 750
type input "1"
click at [918, 297] on input "26.08.2025 12:00" at bounding box center [937, 297] width 157 height 22
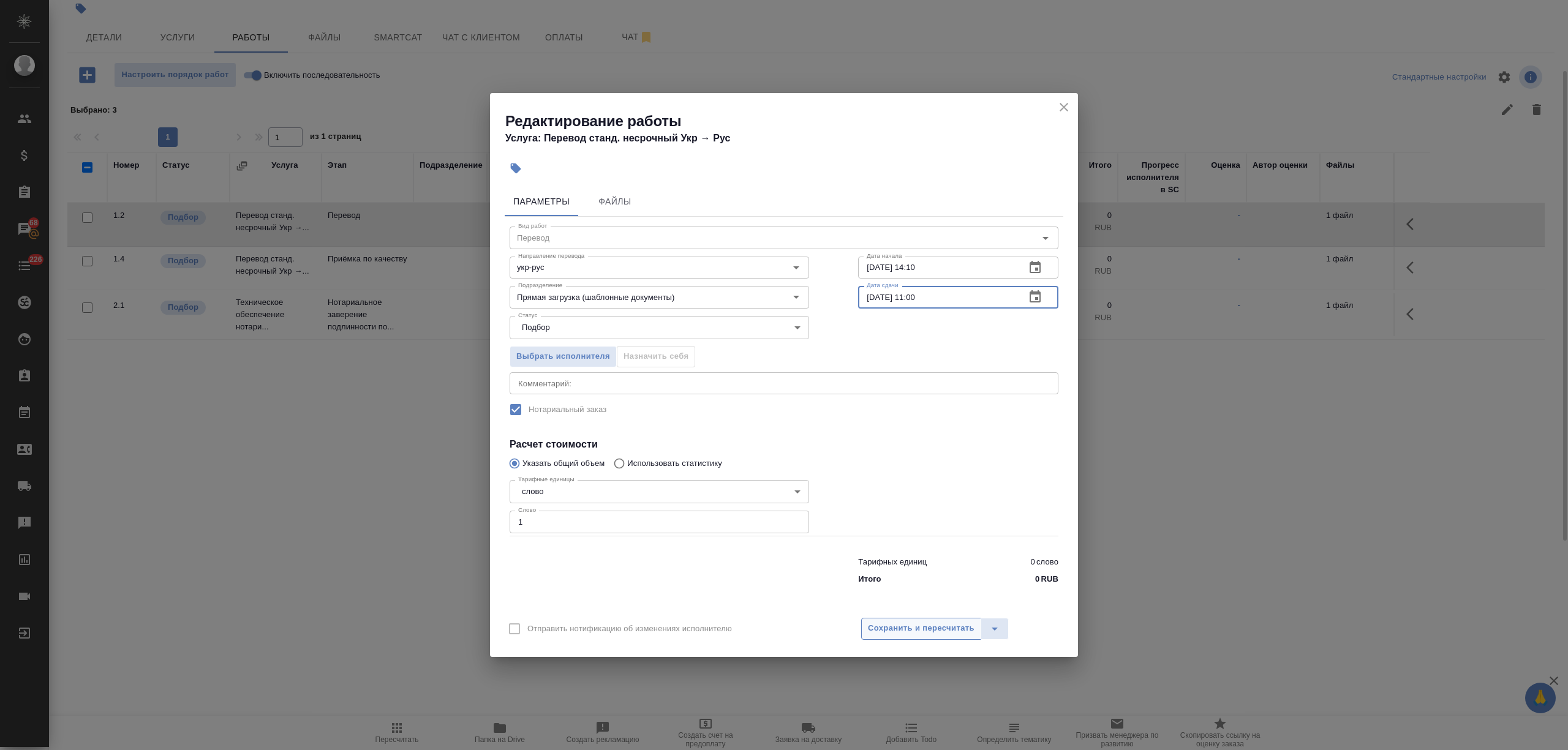
type input "26.08.2025 11:00"
click at [927, 625] on span "Сохранить и пересчитать" at bounding box center [921, 629] width 106 height 14
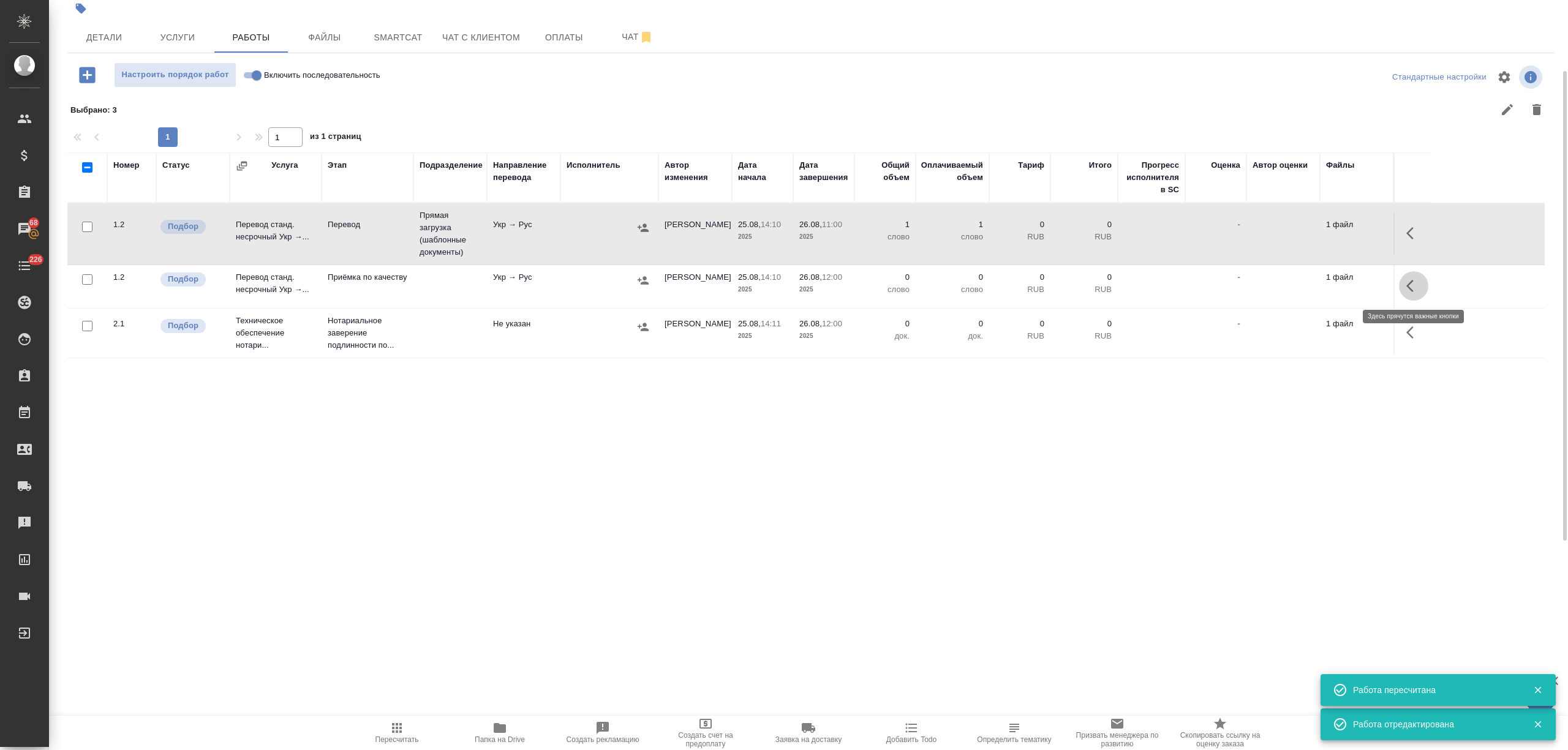
click at [1420, 283] on icon "button" at bounding box center [1413, 286] width 15 height 15
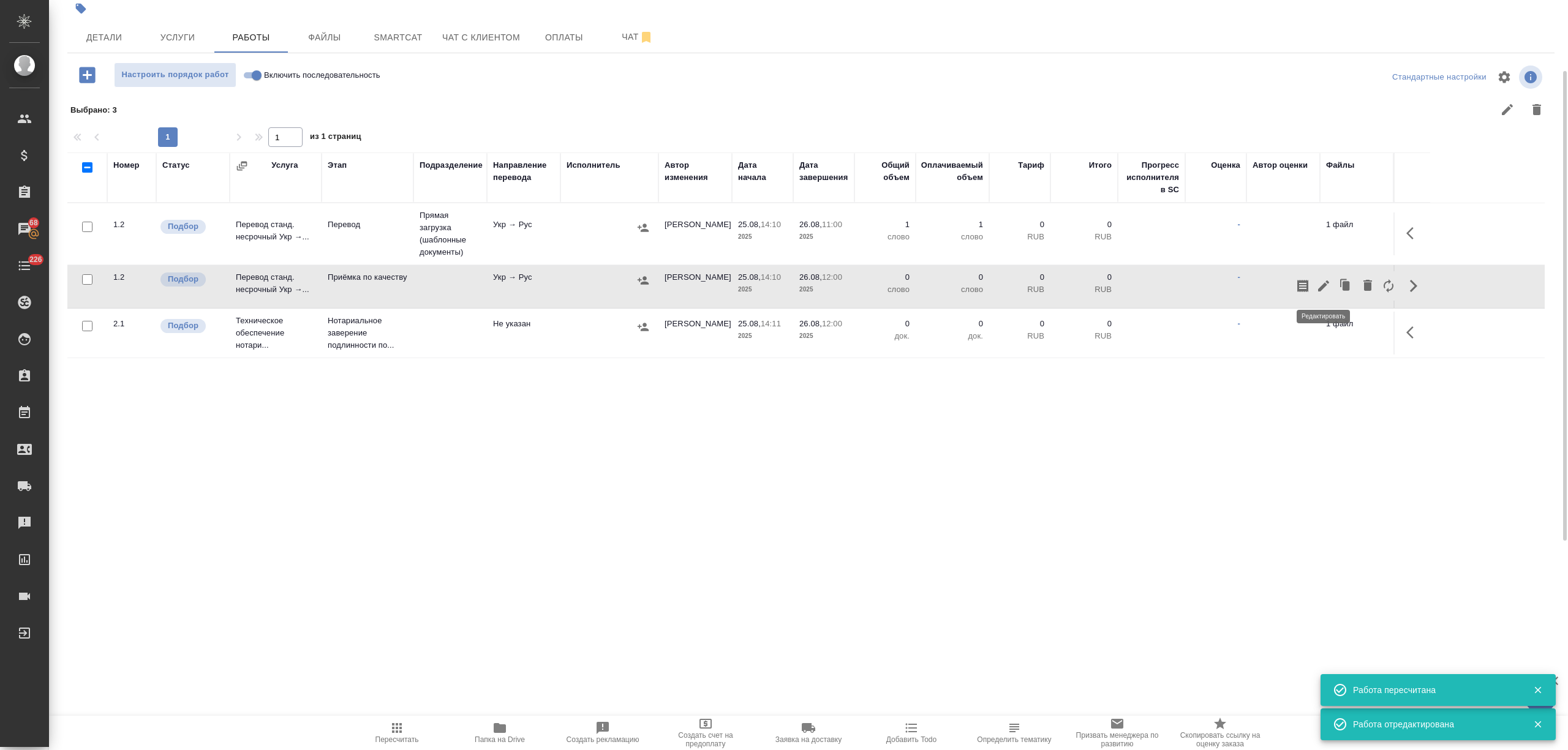
click at [1328, 285] on icon "button" at bounding box center [1323, 286] width 15 height 15
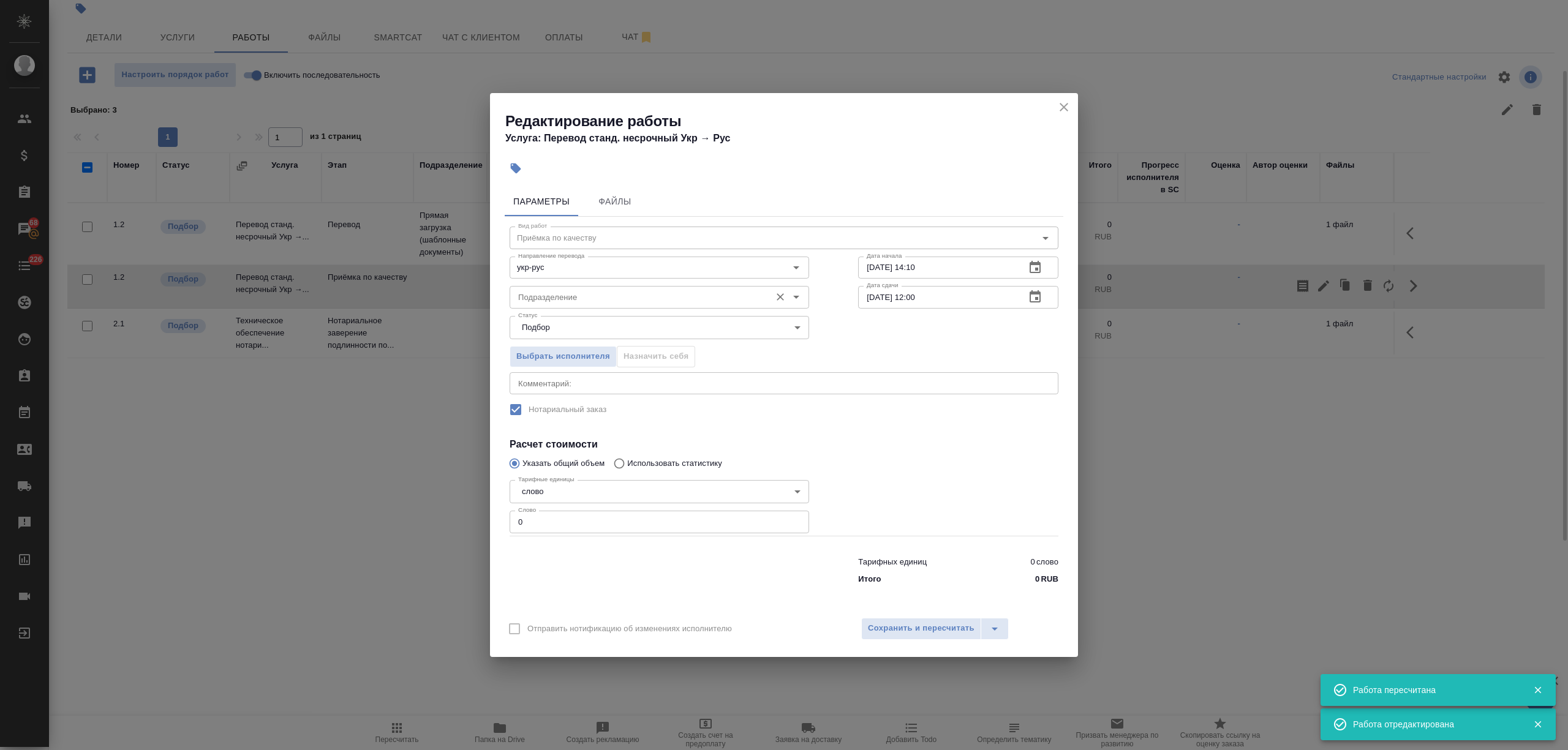
click at [554, 297] on input "Подразделение" at bounding box center [639, 297] width 251 height 15
click at [567, 321] on p "Прямая загрузка (шаблонные документы)" at bounding box center [597, 324] width 157 height 12
type input "Прямая загрузка (шаблонные документы)"
drag, startPoint x: 494, startPoint y: 517, endPoint x: 567, endPoint y: 536, distance: 75.4
click at [481, 515] on div "Редактирование работы Услуга: Перевод станд. несрочный Укр → Рус Параметры Файл…" at bounding box center [784, 375] width 1568 height 750
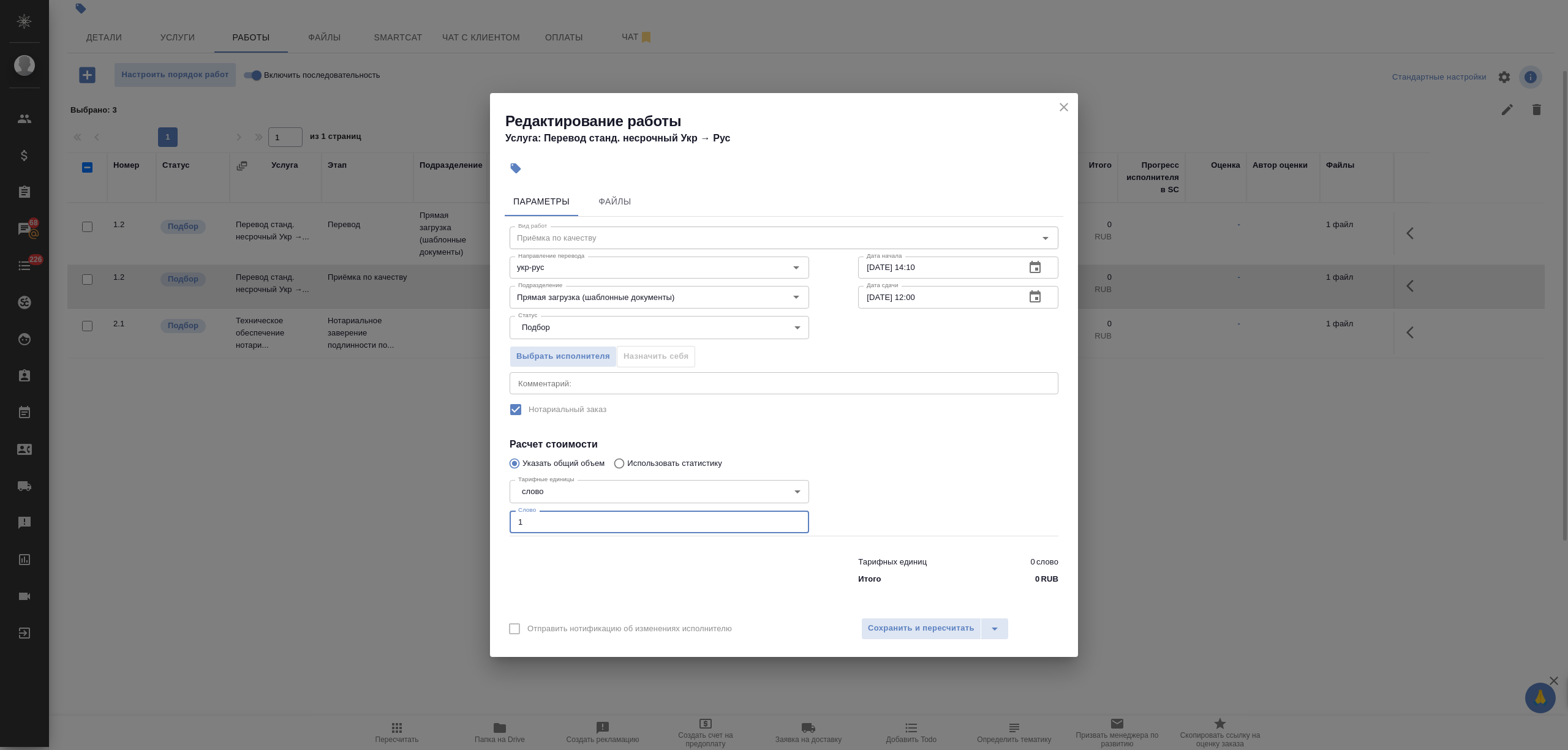
type input "1"
click at [898, 616] on div "Отправить нотификацию об изменениях исполнителю Сохранить и пересчитать" at bounding box center [784, 633] width 588 height 47
click at [909, 627] on span "Сохранить и пересчитать" at bounding box center [921, 629] width 106 height 14
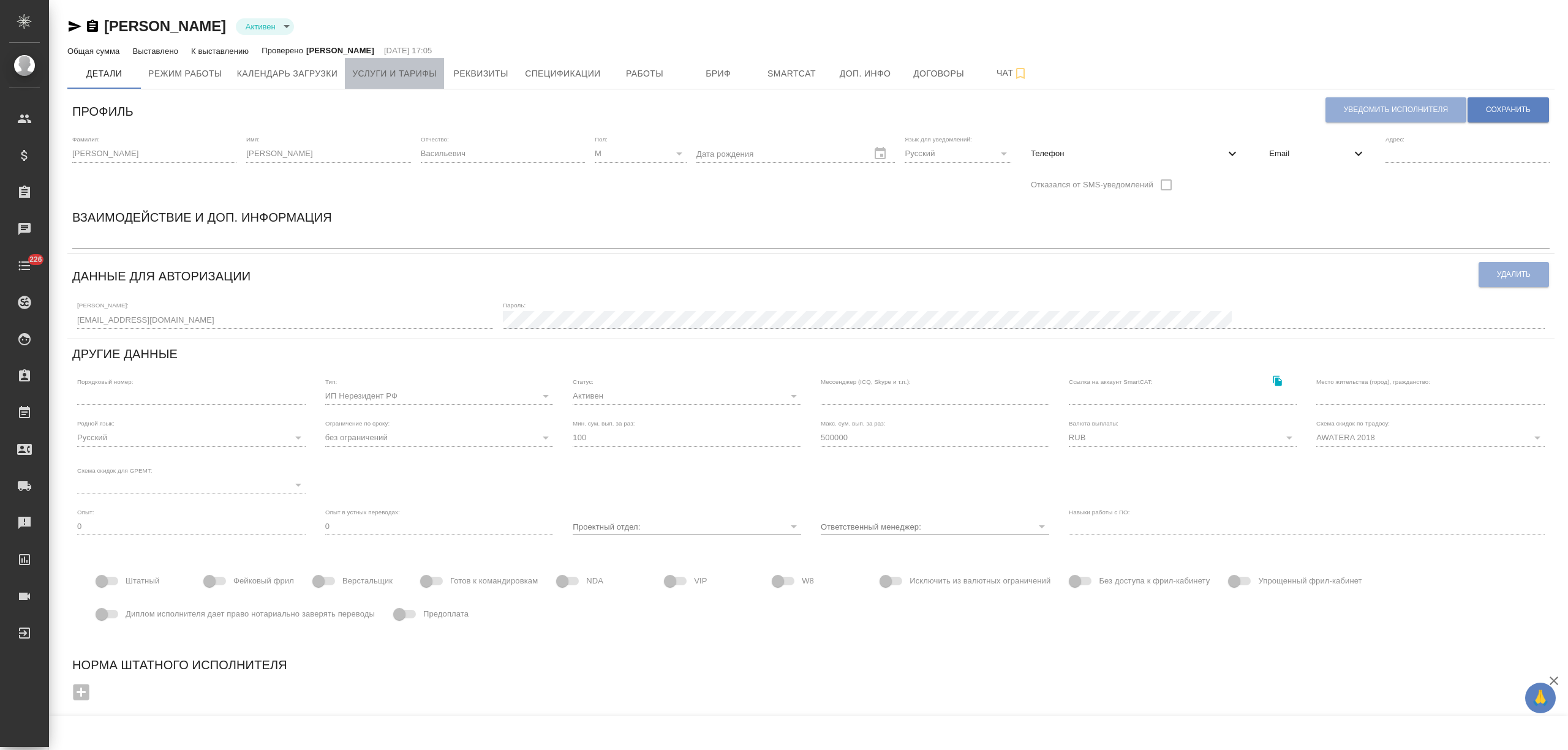
click at [426, 79] on span "Услуги и тарифы" at bounding box center [394, 74] width 85 height 16
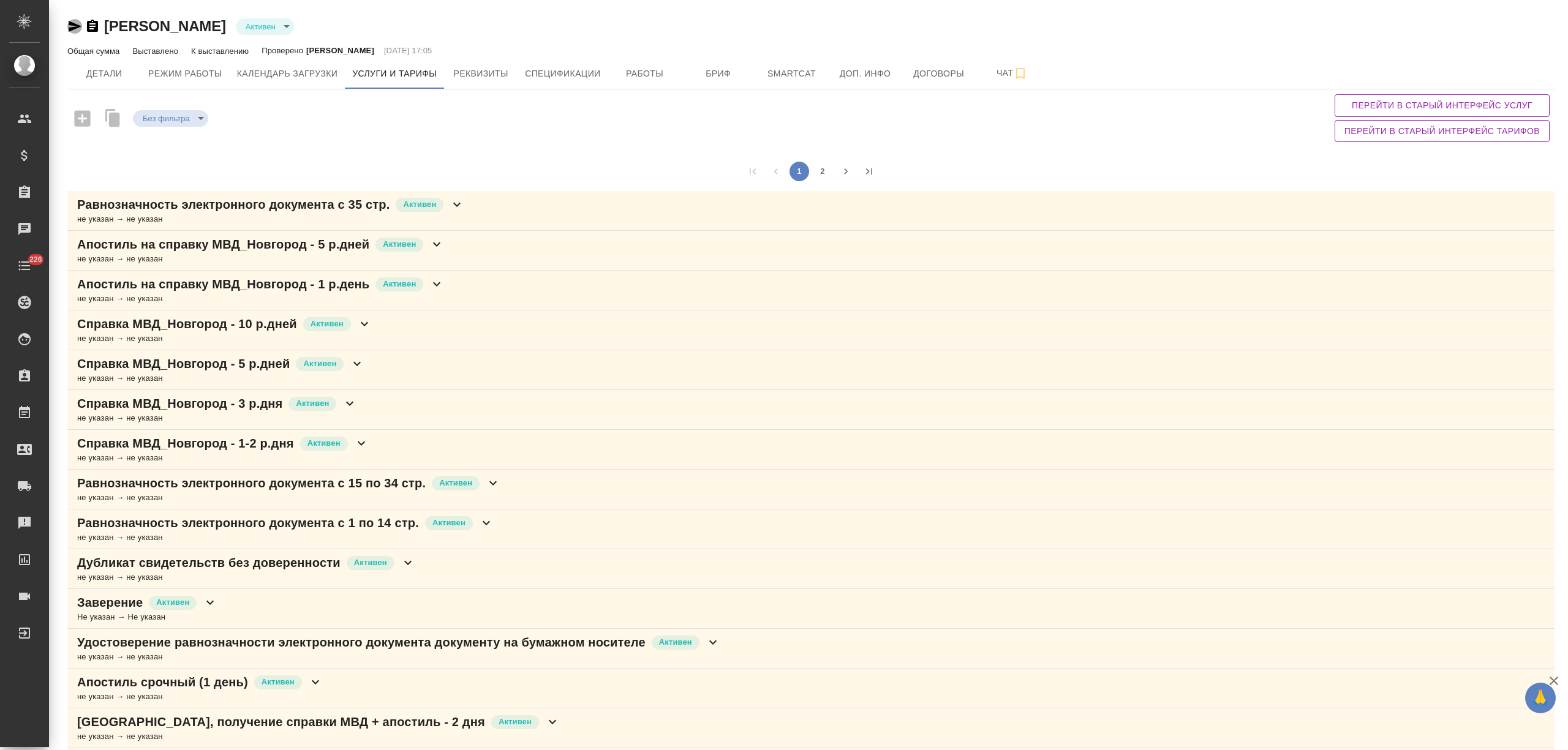
click at [69, 24] on icon "button" at bounding box center [75, 26] width 13 height 11
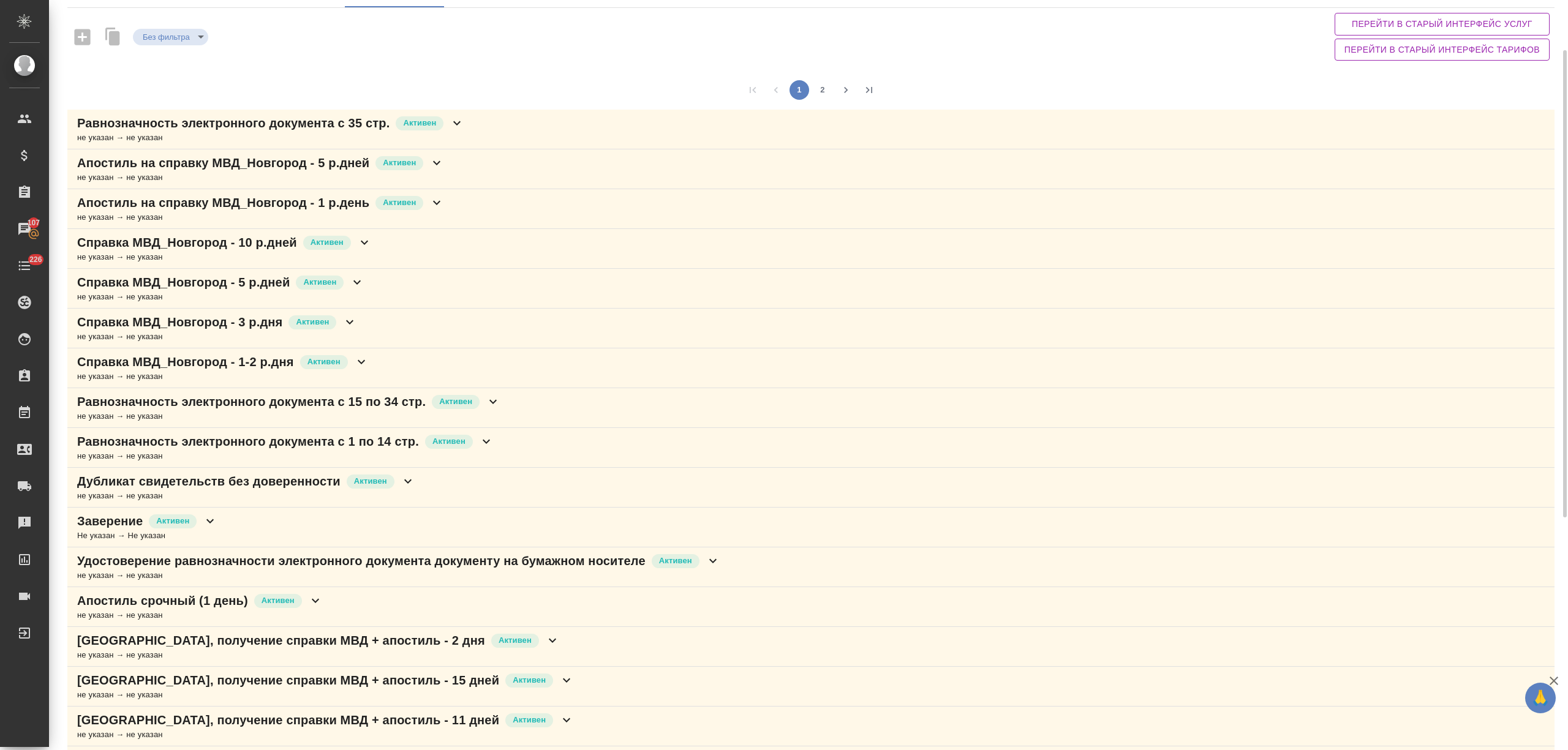
click at [208, 522] on icon at bounding box center [209, 521] width 15 height 15
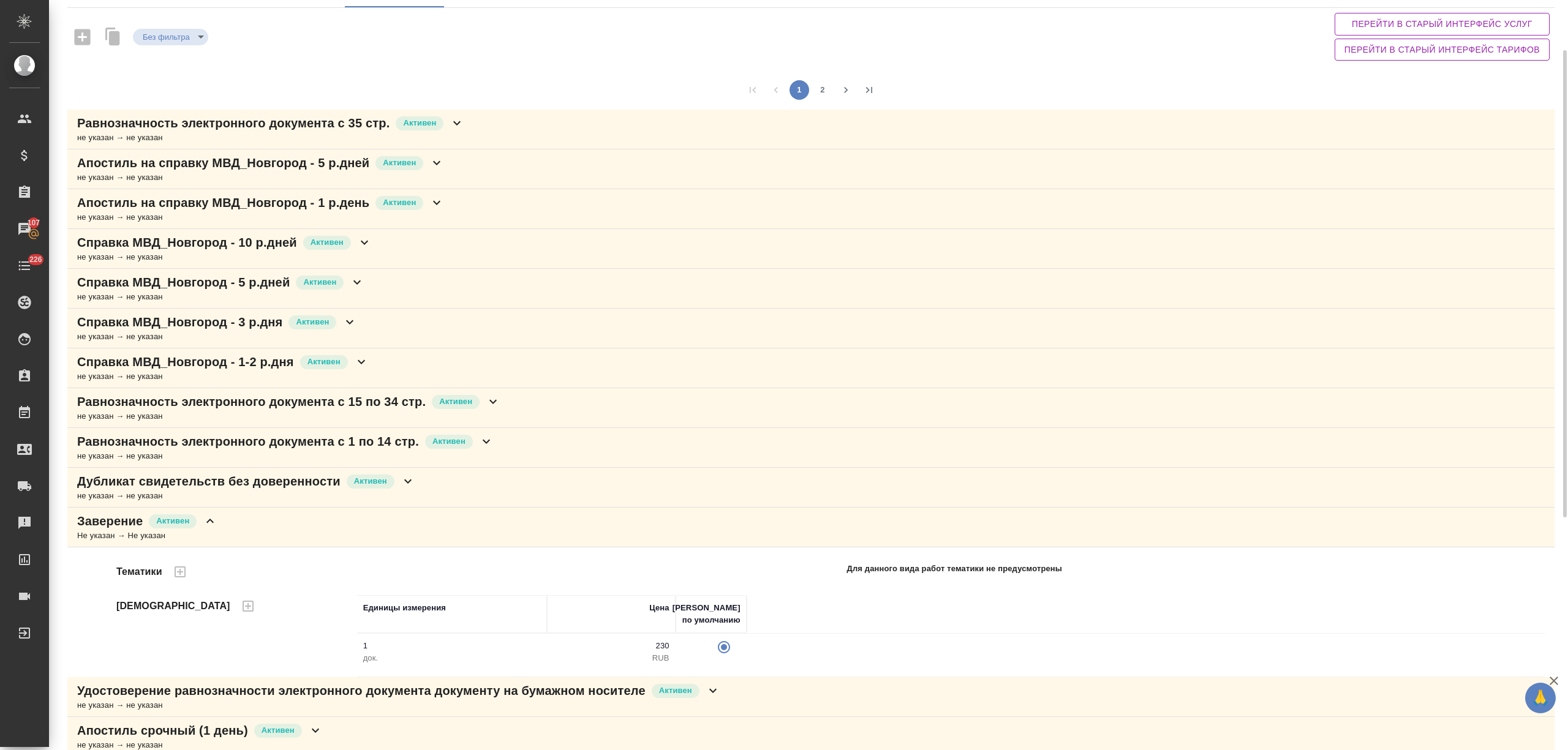
click at [208, 522] on icon at bounding box center [209, 521] width 15 height 15
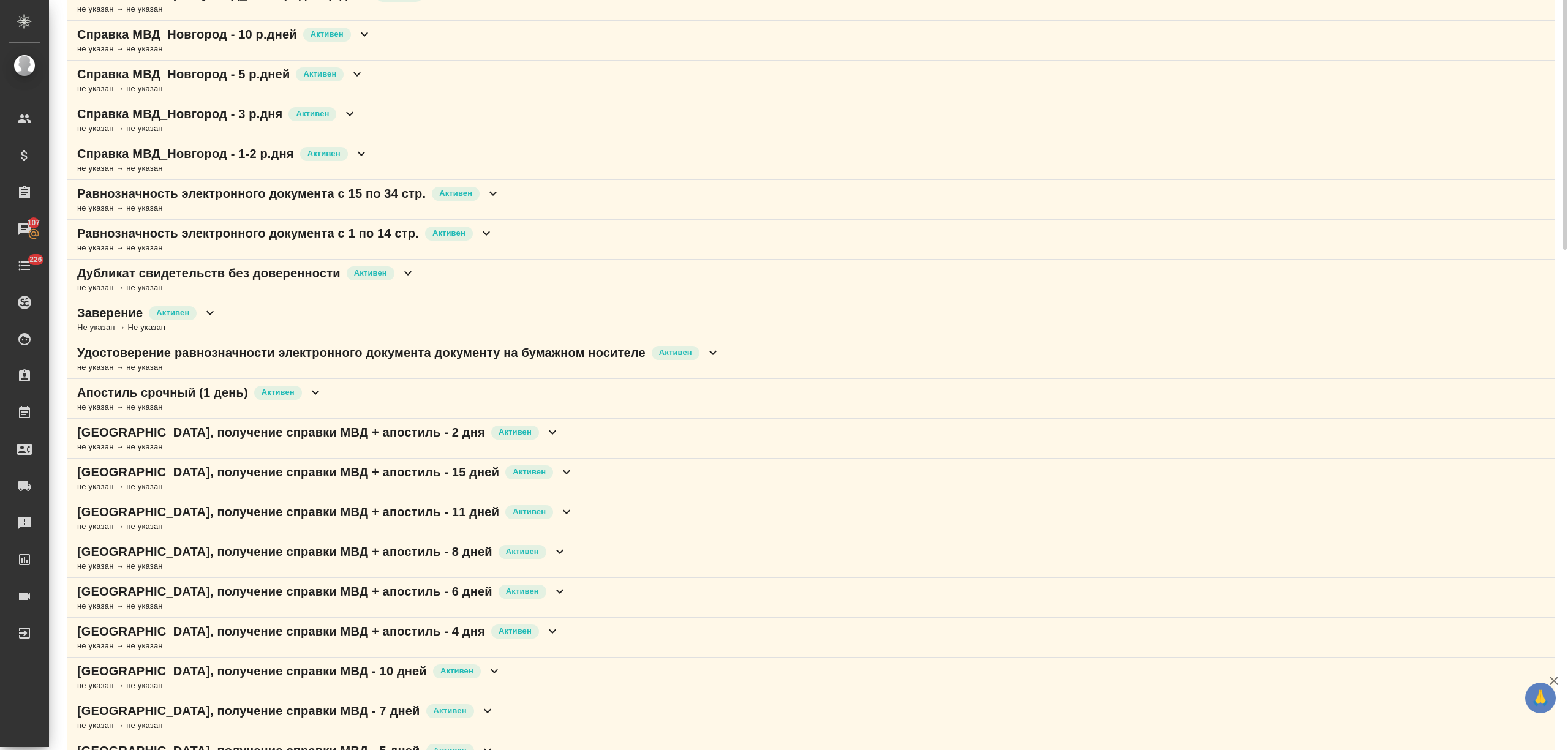
scroll to position [0, 0]
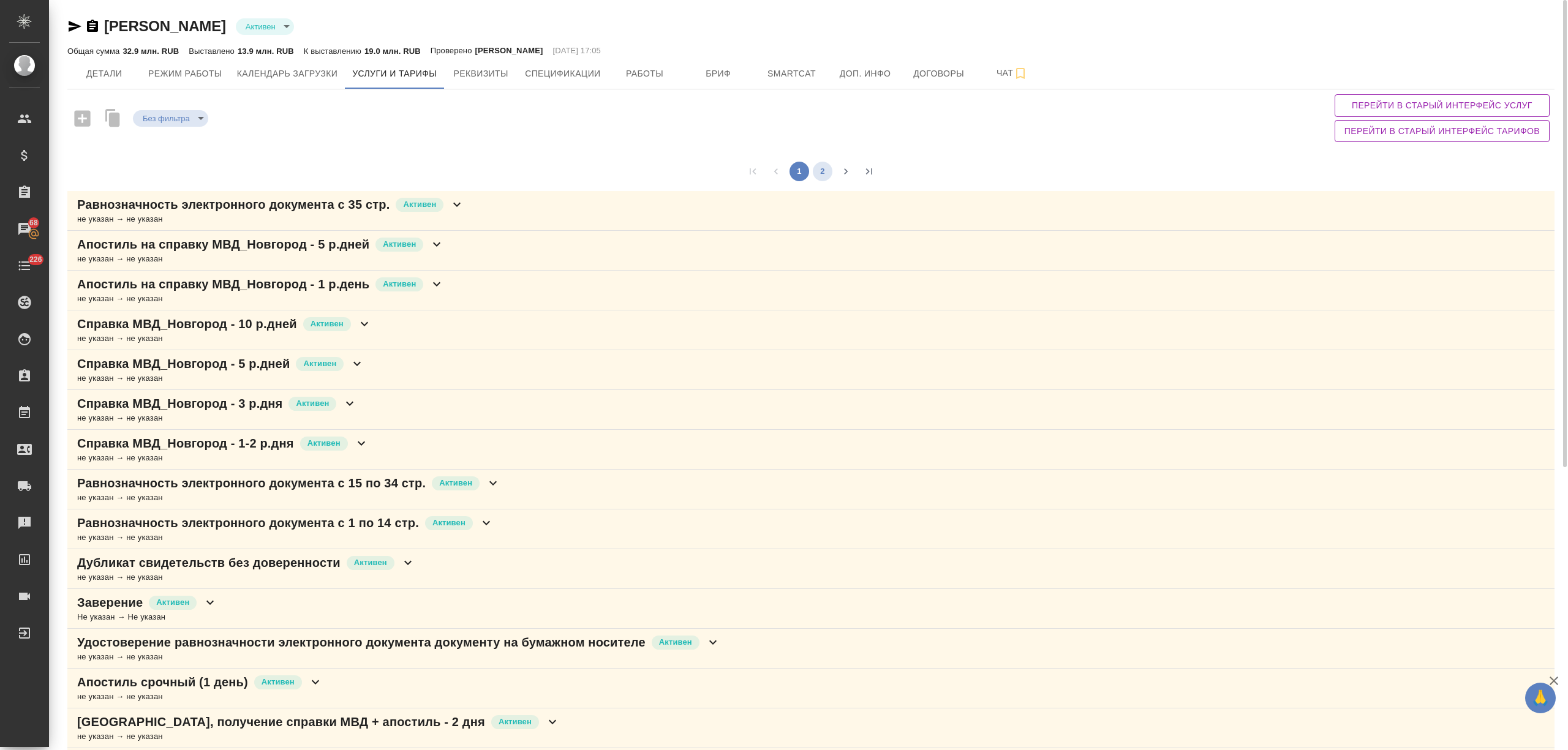
click at [823, 177] on button "2" at bounding box center [822, 171] width 19 height 19
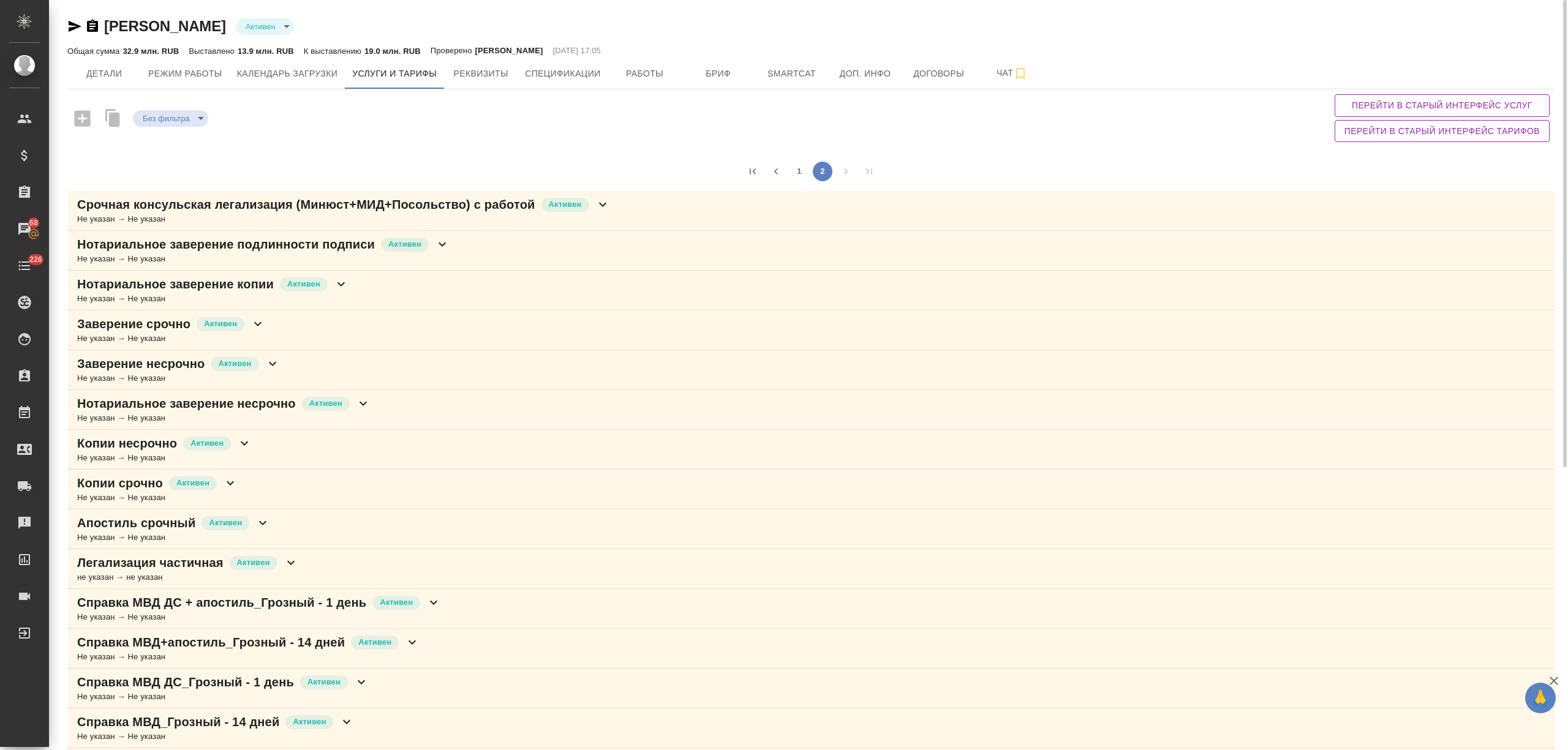
click at [443, 239] on icon at bounding box center [442, 244] width 15 height 15
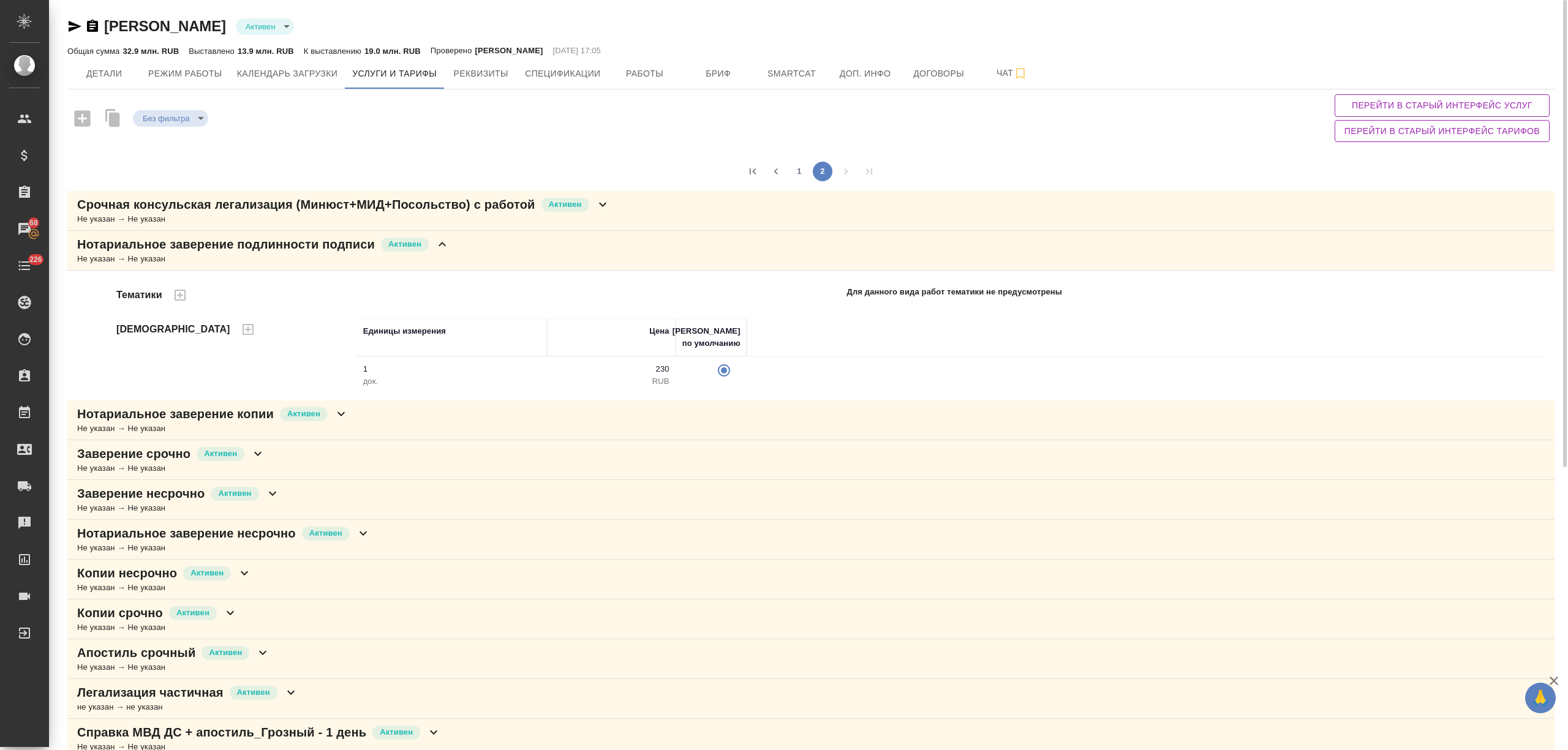
click at [443, 239] on icon at bounding box center [442, 244] width 15 height 15
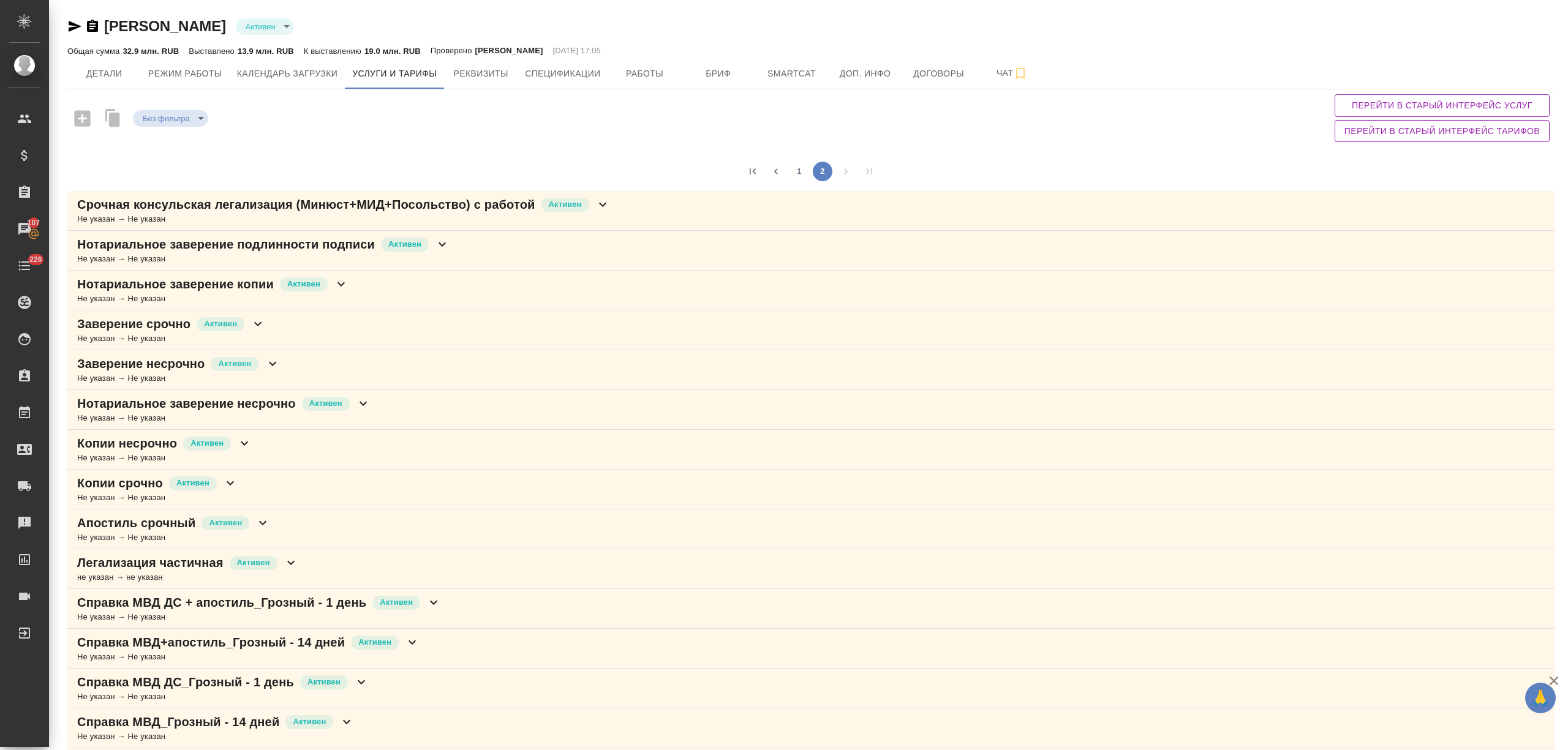
click at [255, 324] on icon at bounding box center [257, 324] width 15 height 15
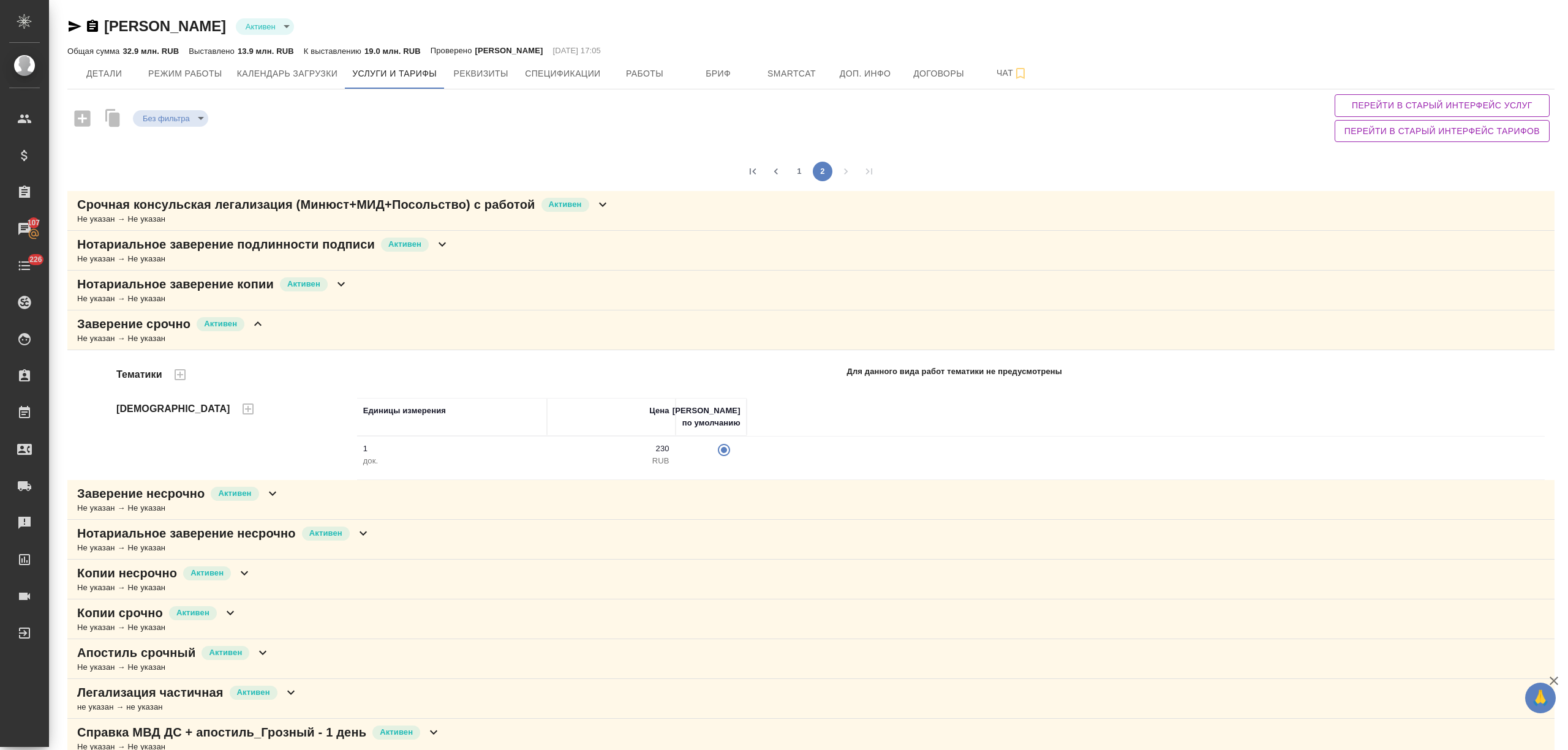
click at [255, 324] on icon at bounding box center [257, 324] width 15 height 15
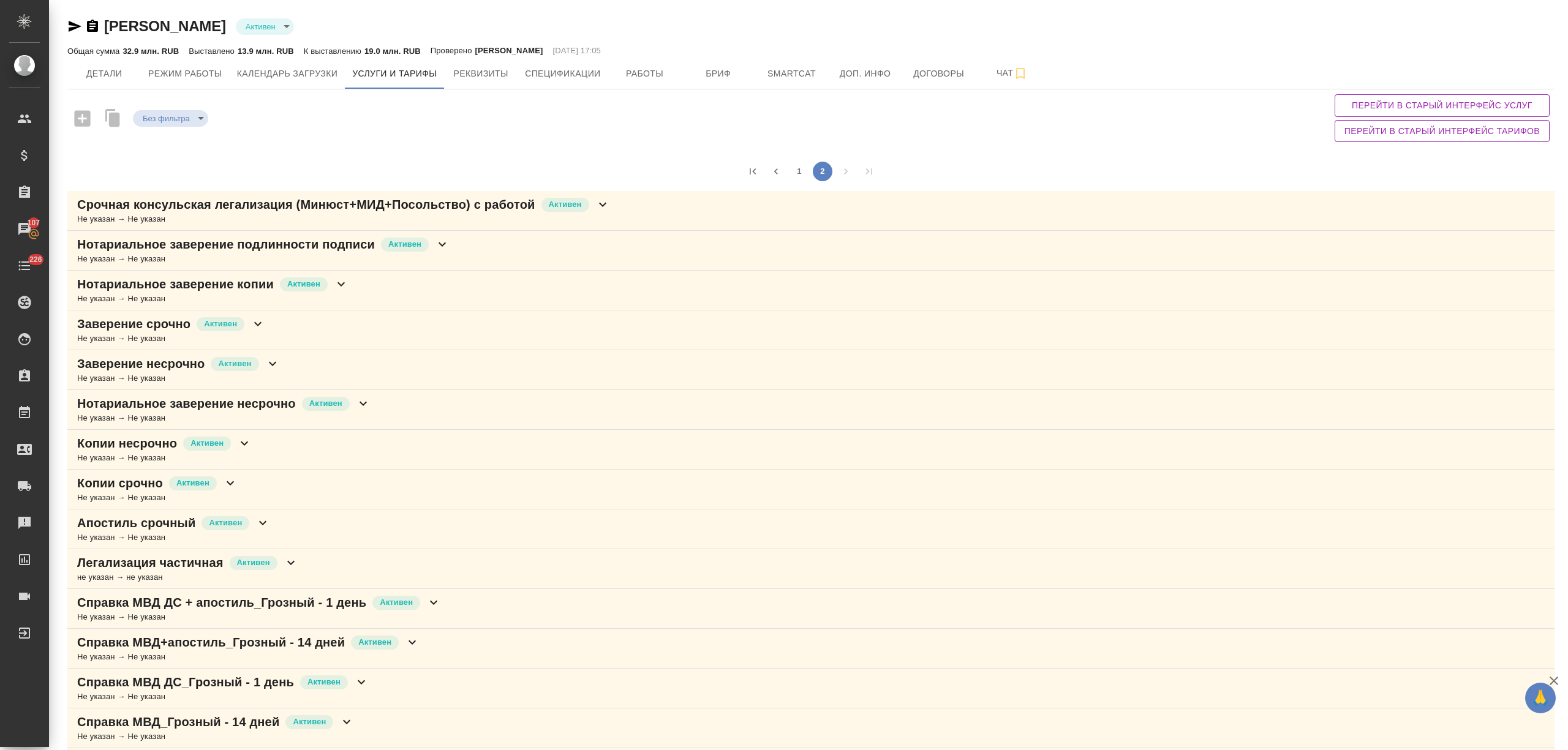
click at [266, 369] on icon at bounding box center [272, 364] width 15 height 15
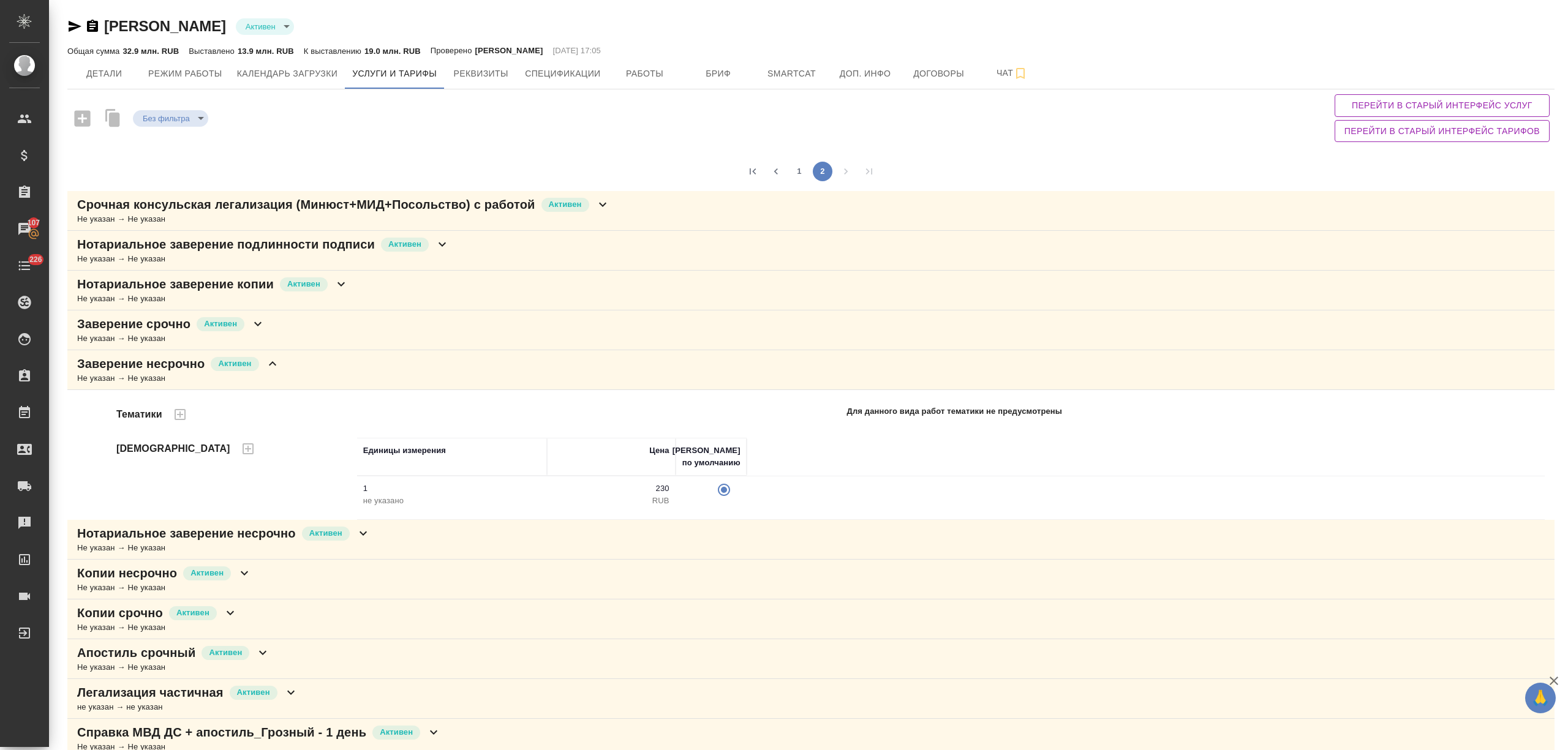
click at [267, 371] on icon at bounding box center [272, 364] width 15 height 15
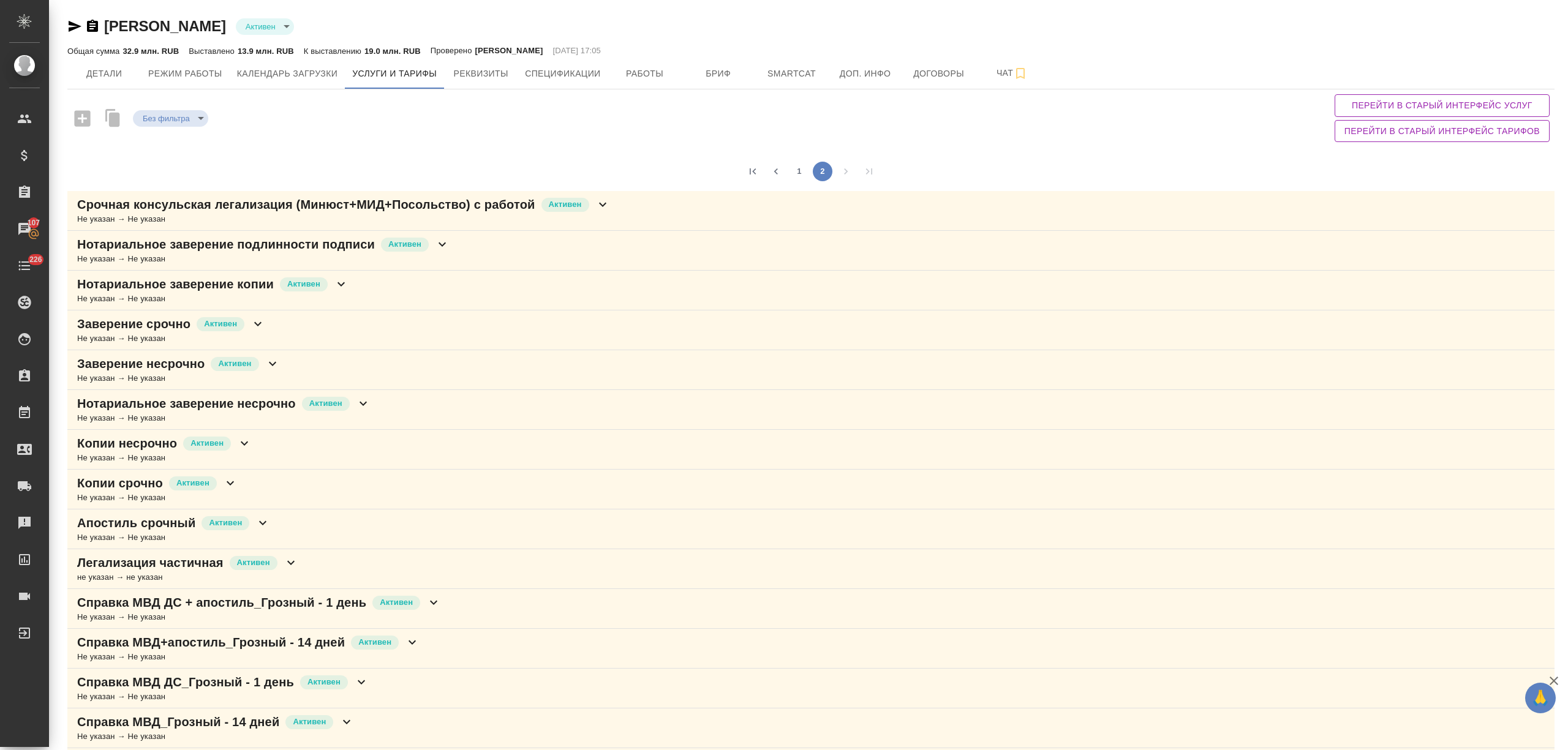
click at [363, 402] on icon at bounding box center [363, 403] width 15 height 15
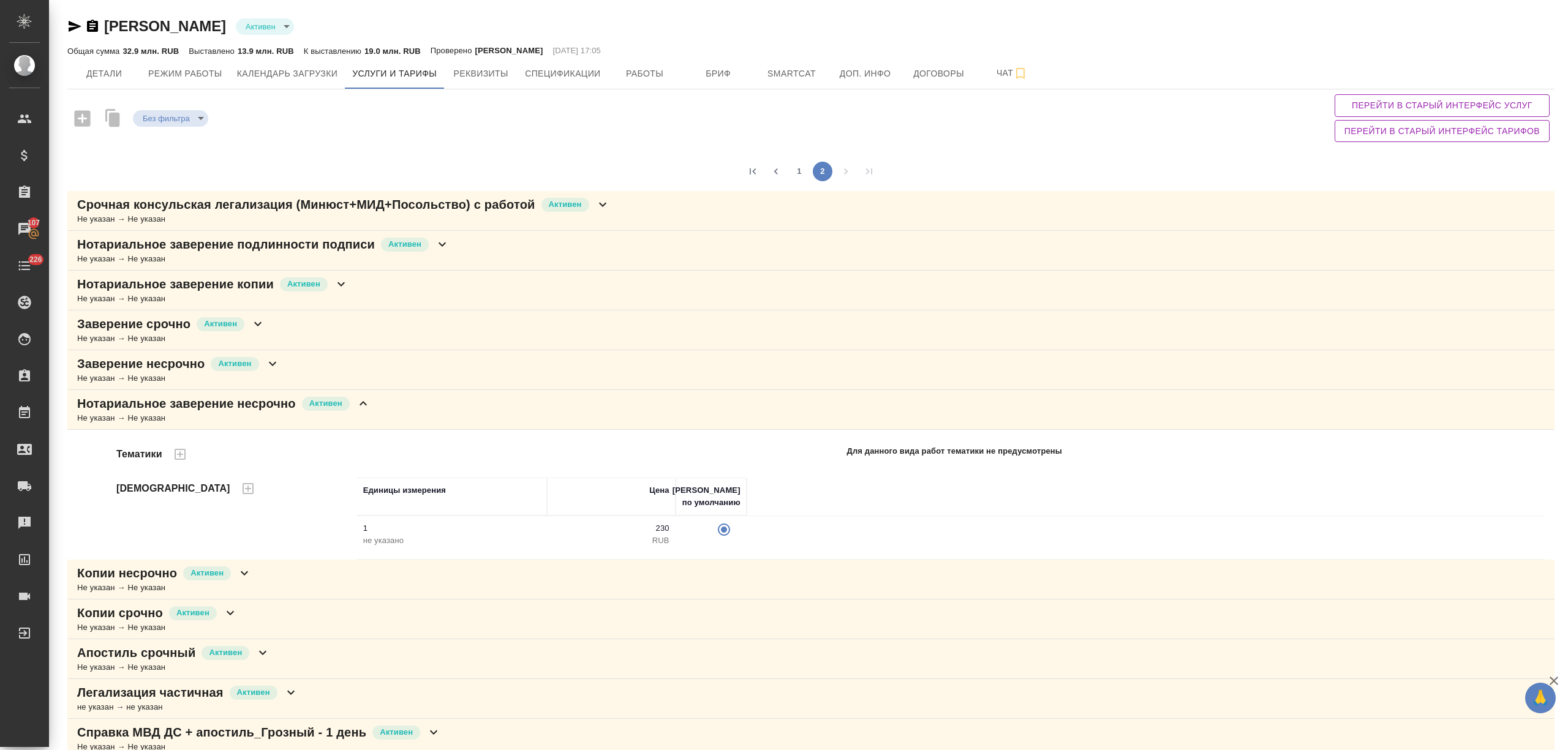
click at [363, 402] on icon at bounding box center [363, 403] width 15 height 15
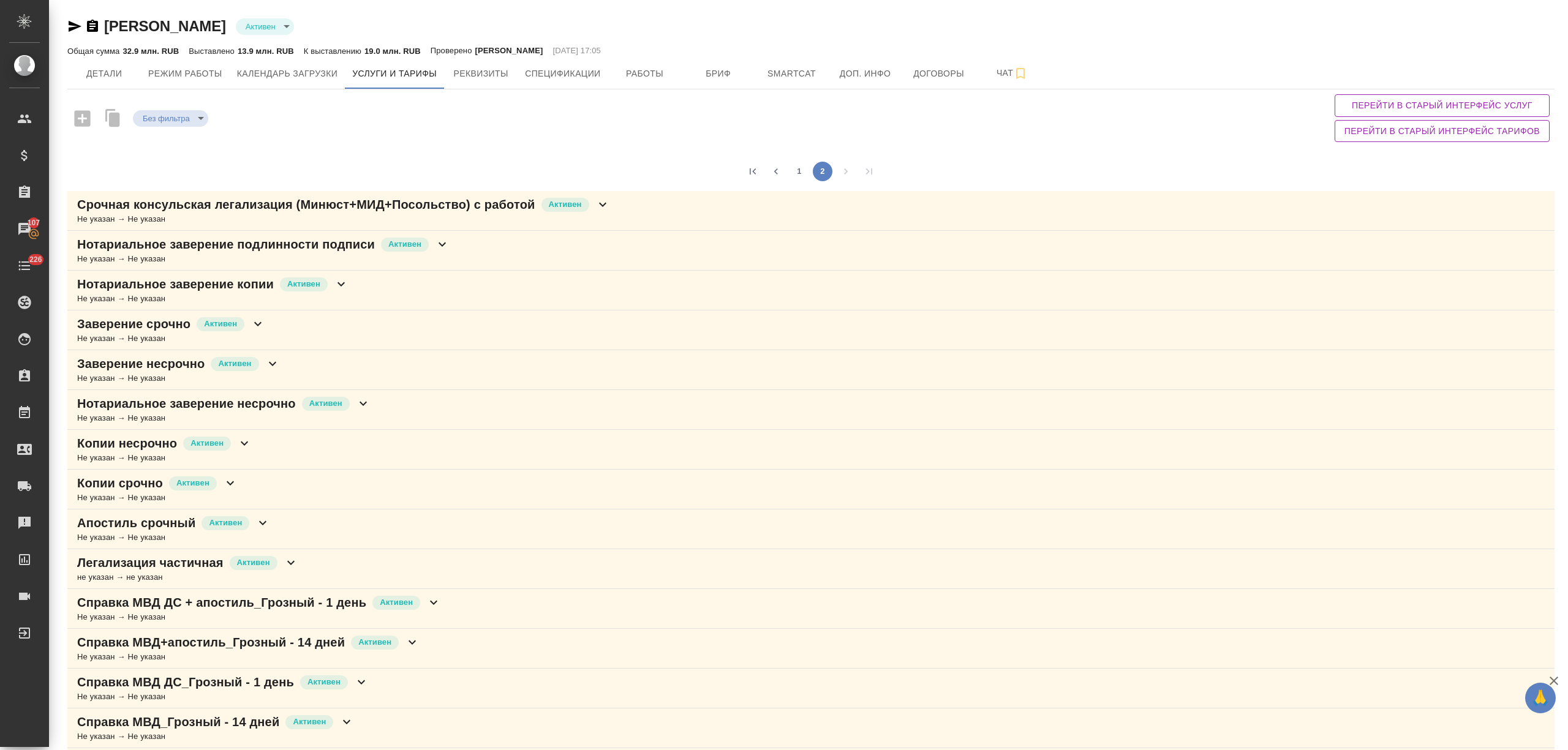
click at [245, 446] on icon at bounding box center [244, 443] width 7 height 4
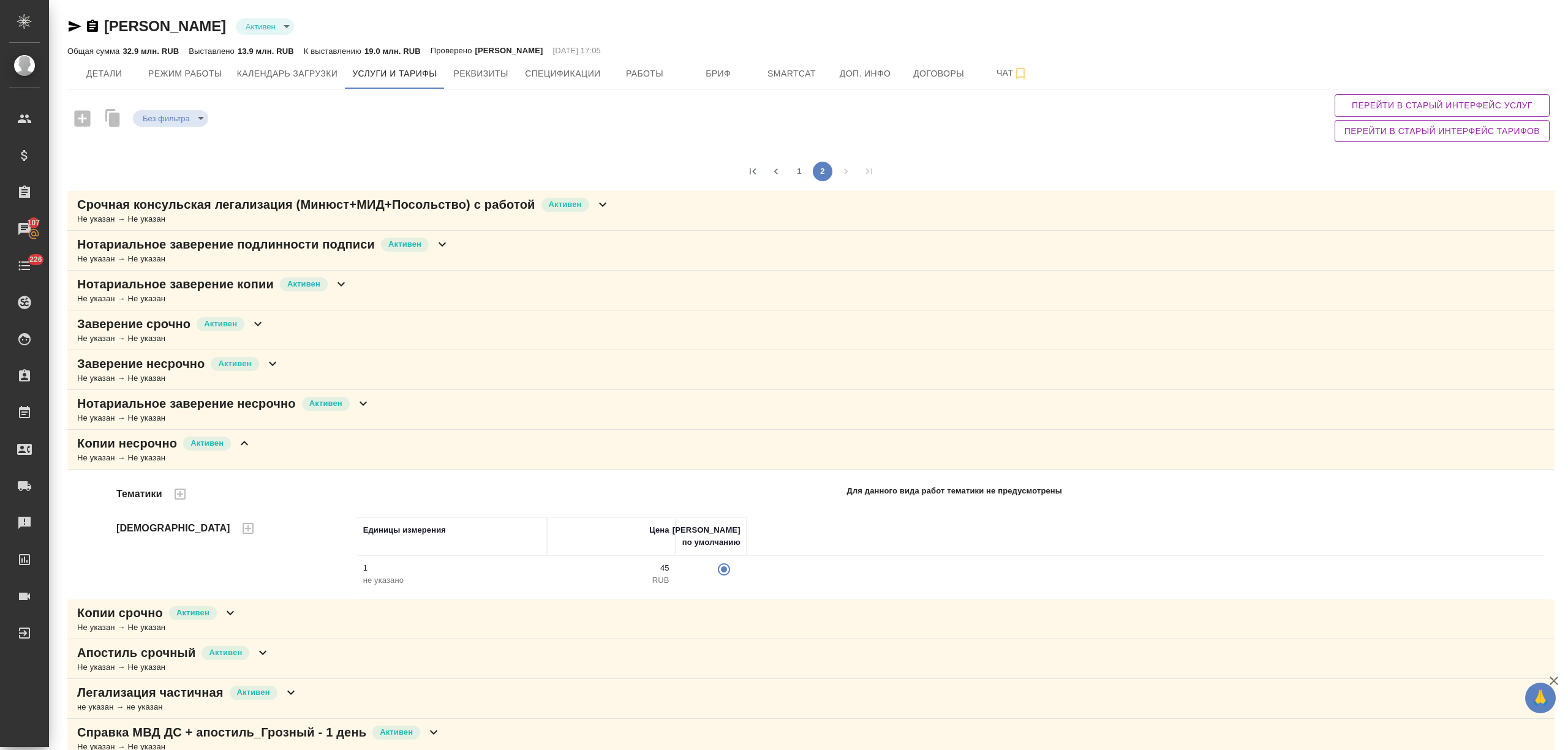
click at [245, 447] on icon at bounding box center [244, 443] width 15 height 15
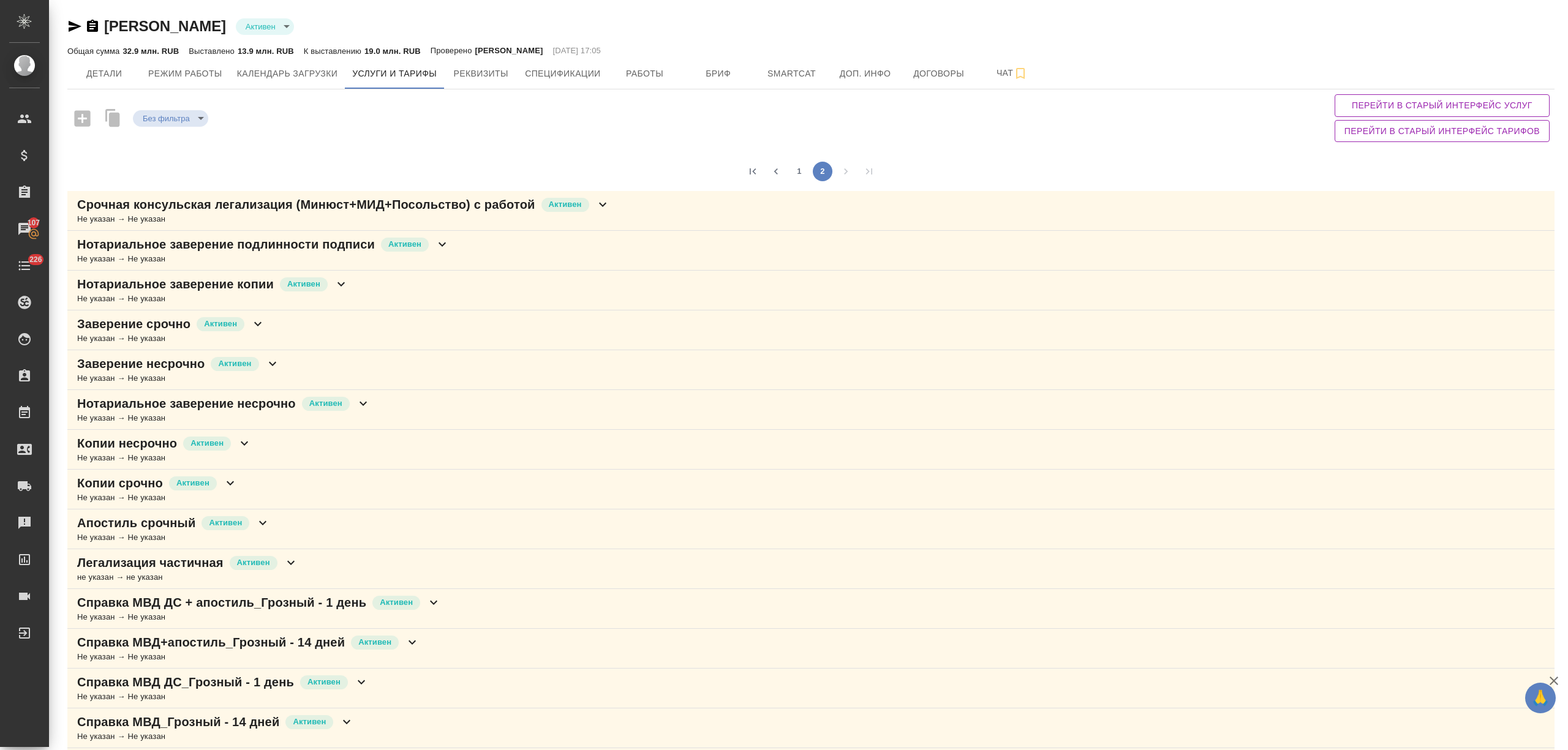
click at [227, 488] on icon at bounding box center [230, 483] width 15 height 15
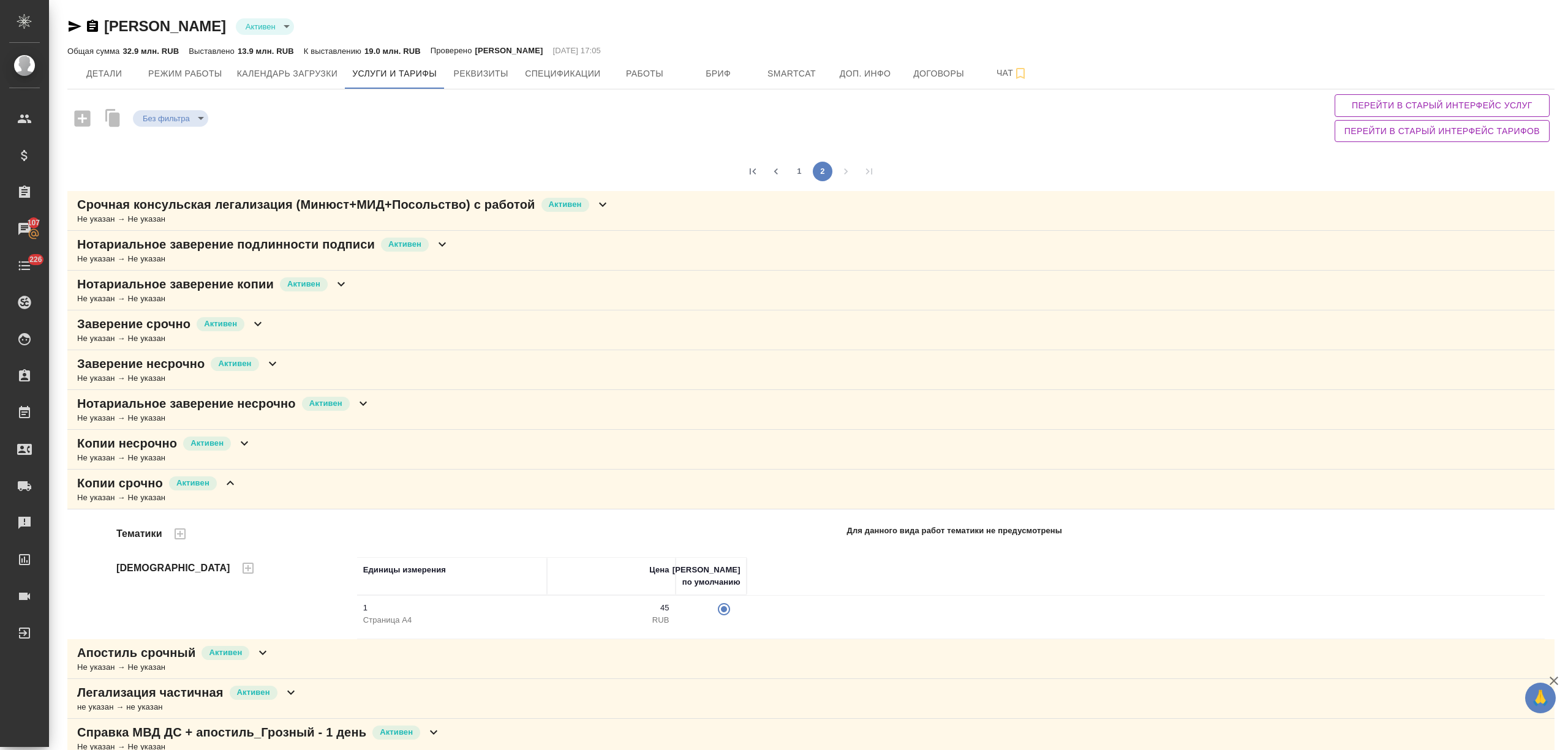
click at [227, 488] on icon at bounding box center [230, 483] width 15 height 15
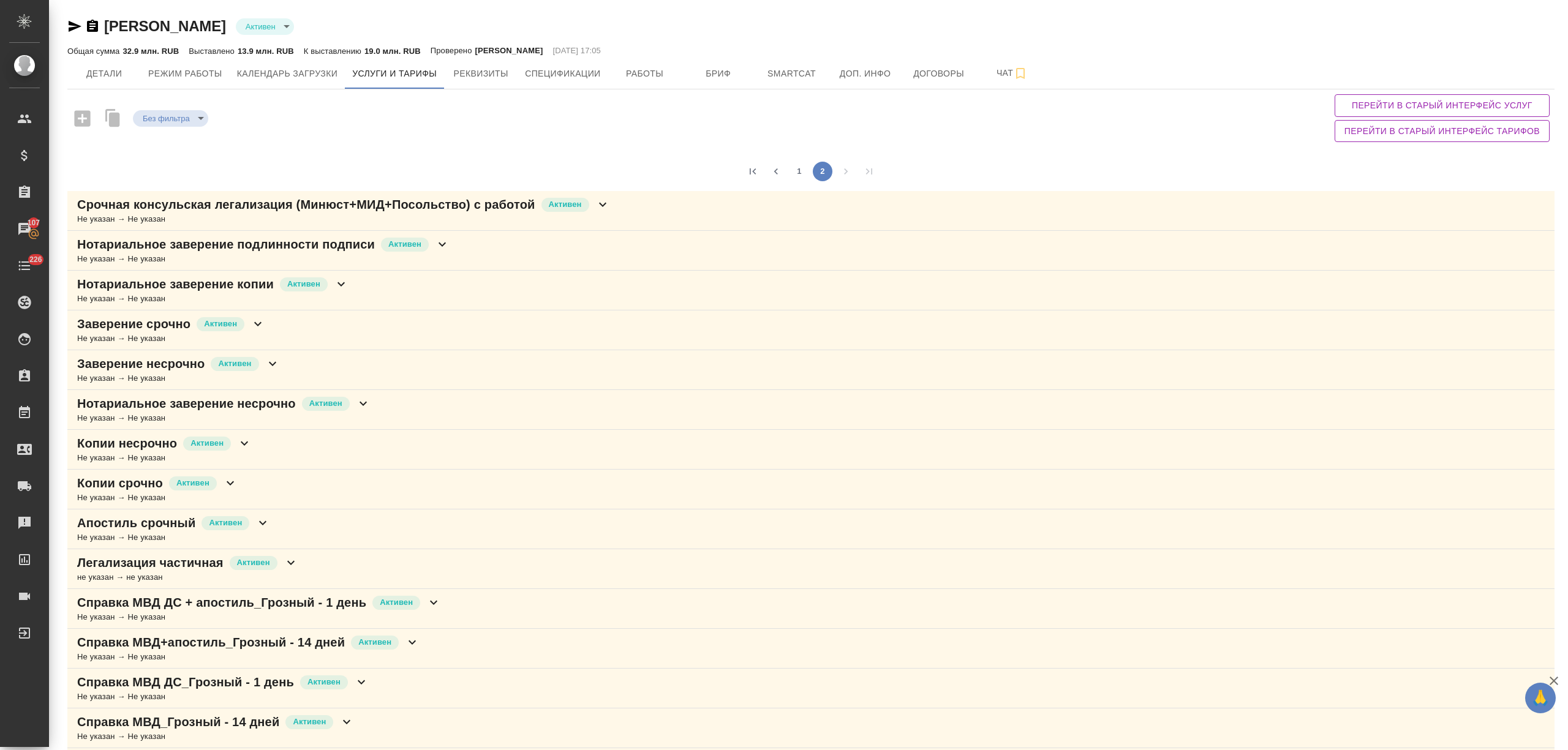
click at [267, 340] on div "Заверение срочно Активен Не указан → Не указан" at bounding box center [810, 331] width 1487 height 40
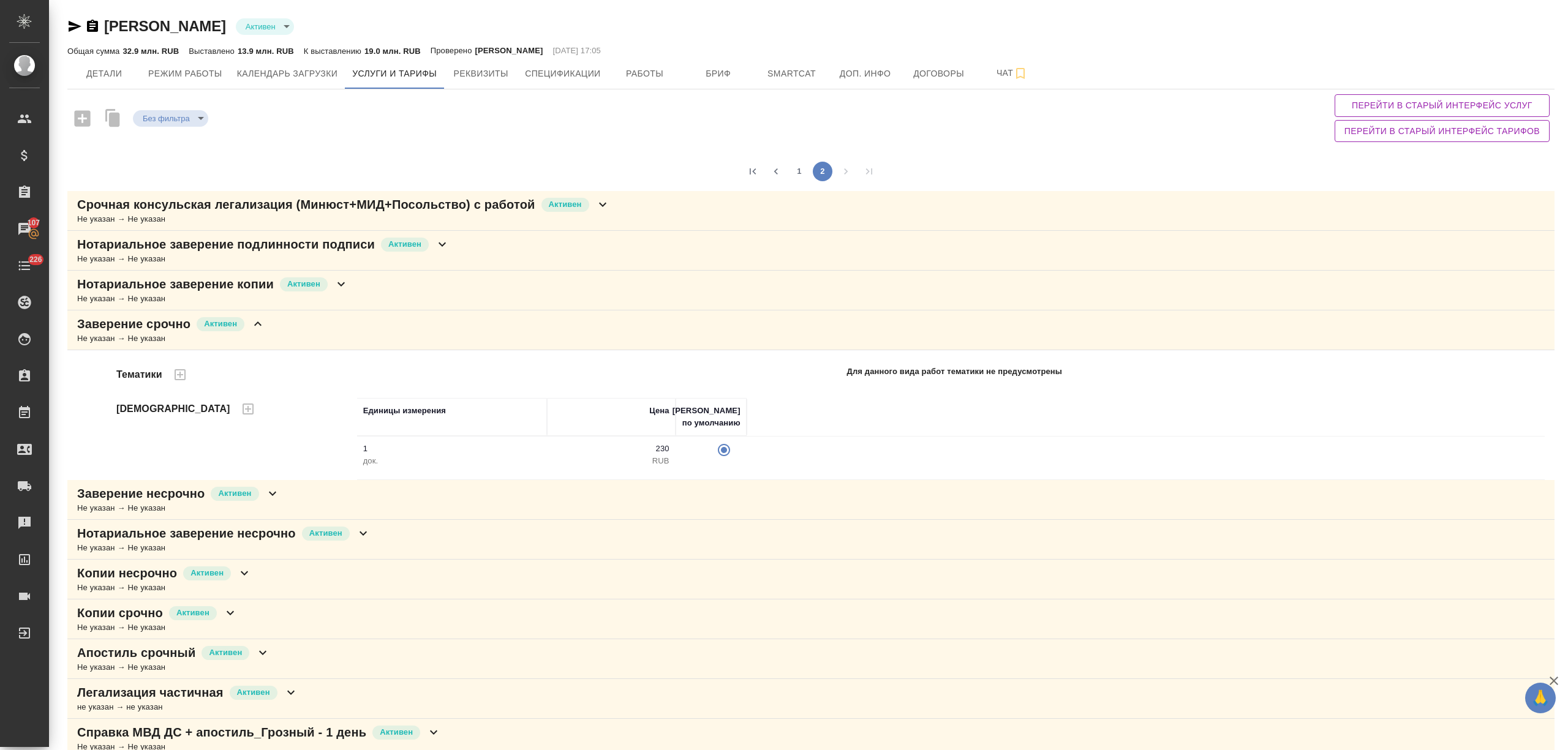
click at [267, 338] on div "Заверение срочно Активен Не указан → Не указан" at bounding box center [810, 331] width 1487 height 40
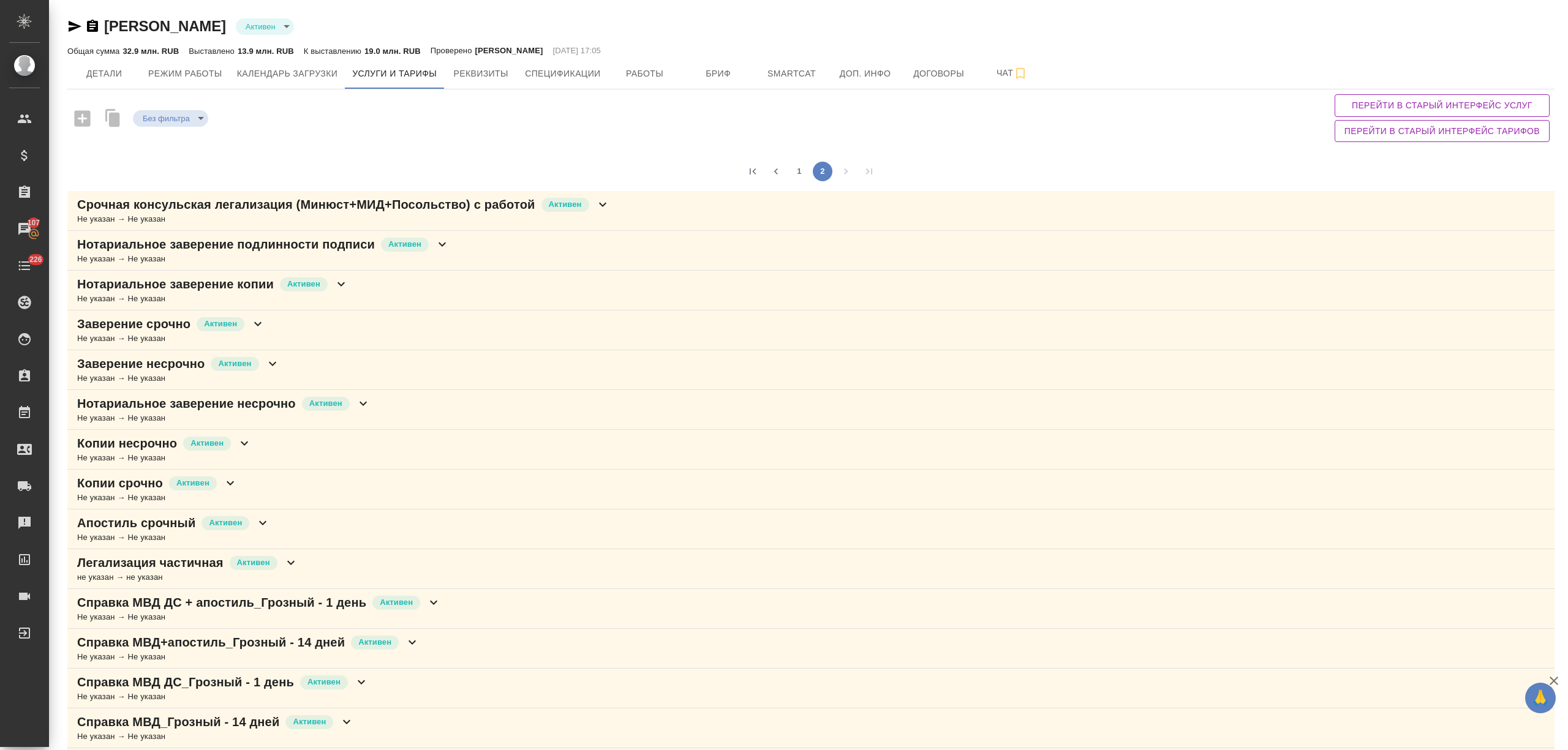
click at [263, 373] on div "Не указан → Не указан" at bounding box center [178, 378] width 202 height 12
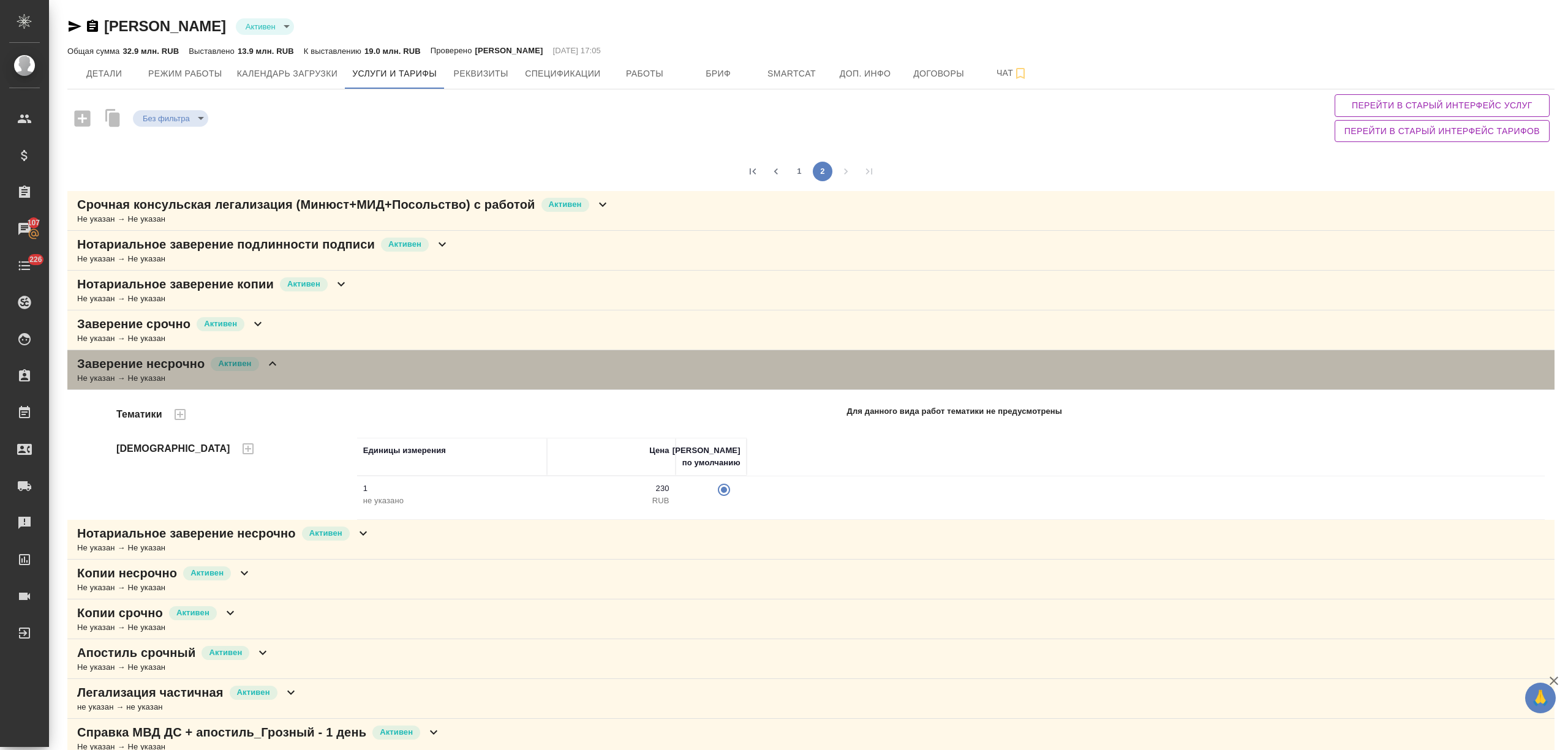
click at [263, 373] on div "Не указан → Не указан" at bounding box center [178, 378] width 202 height 12
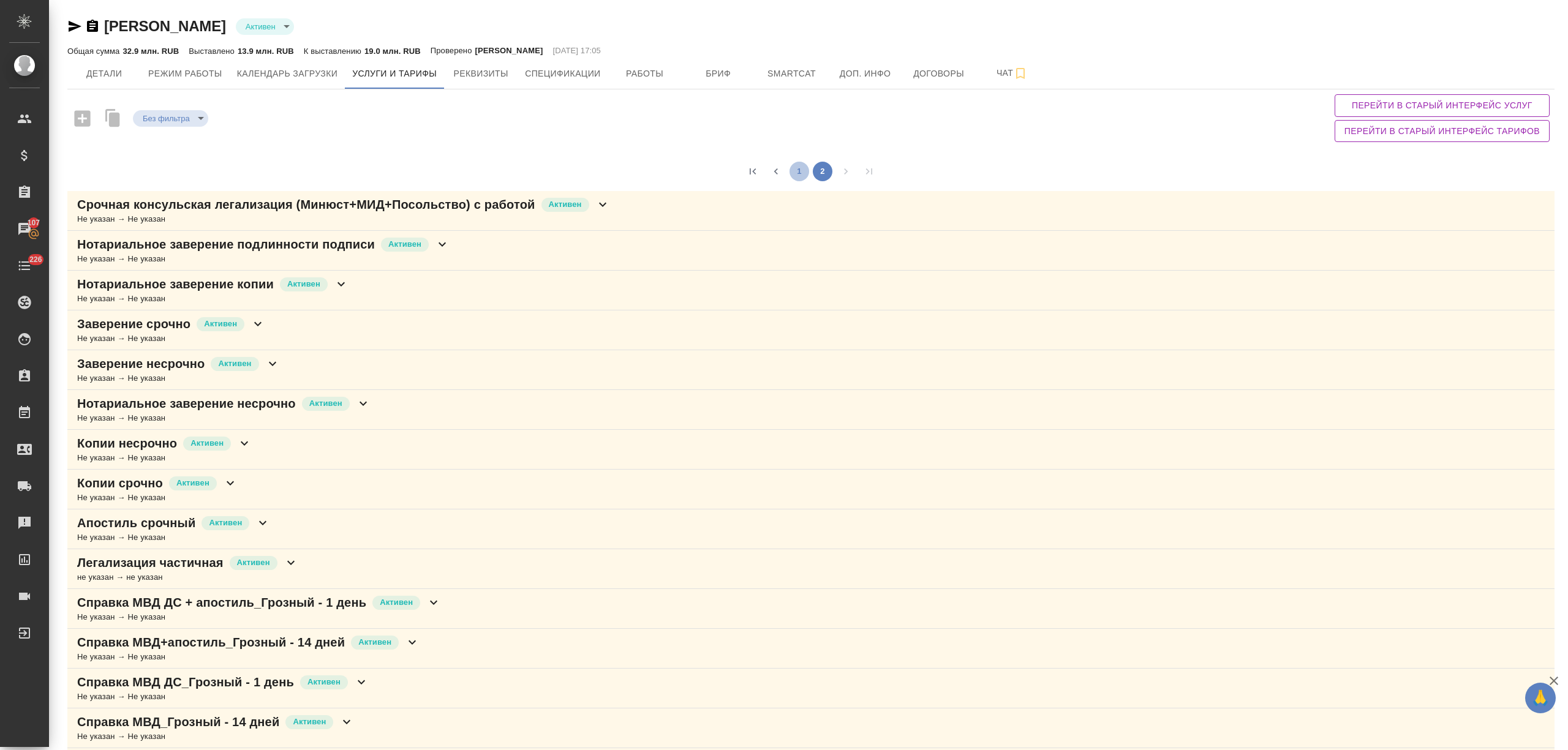
click at [794, 173] on button "1" at bounding box center [799, 171] width 19 height 19
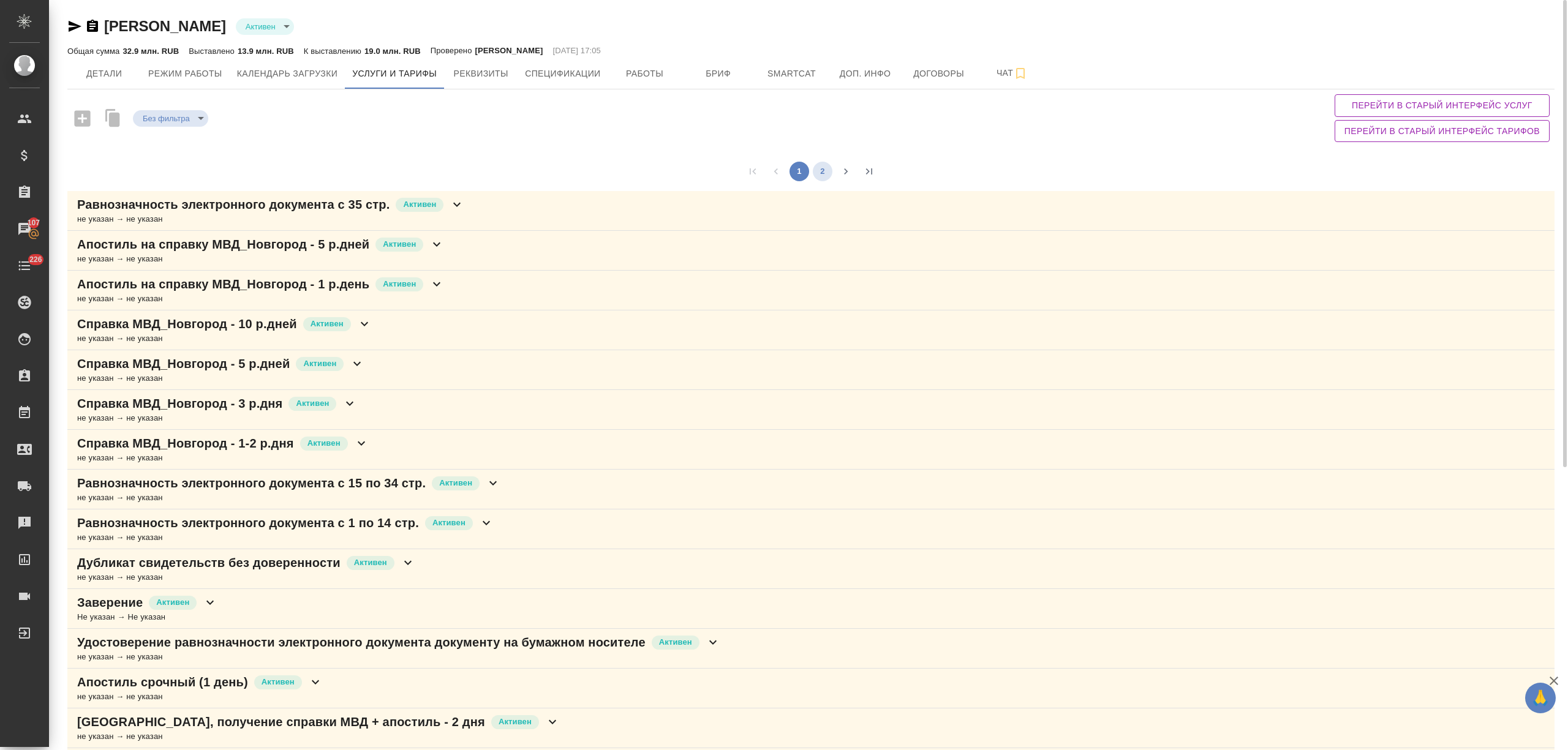
click at [818, 167] on button "2" at bounding box center [822, 171] width 19 height 19
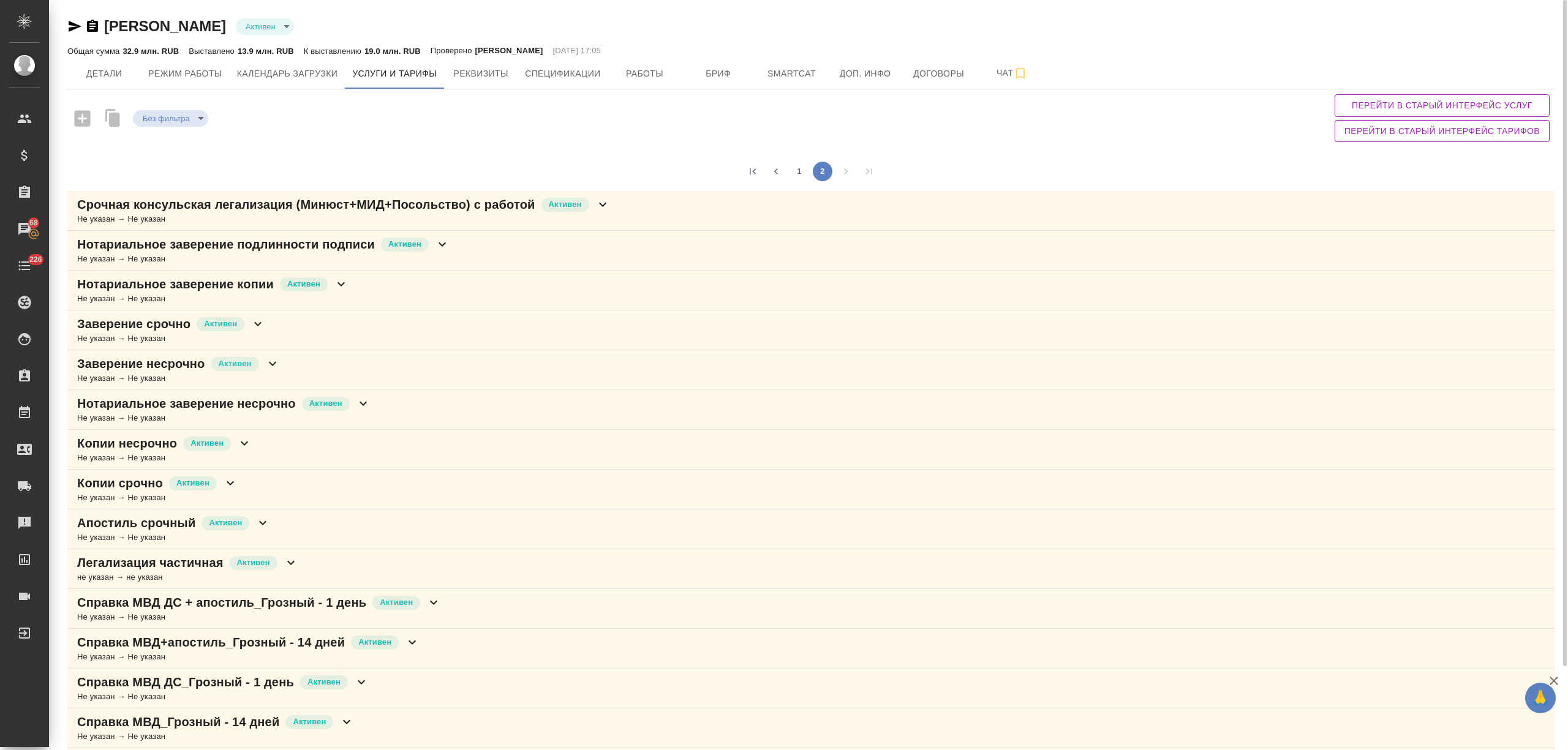
scroll to position [93, 0]
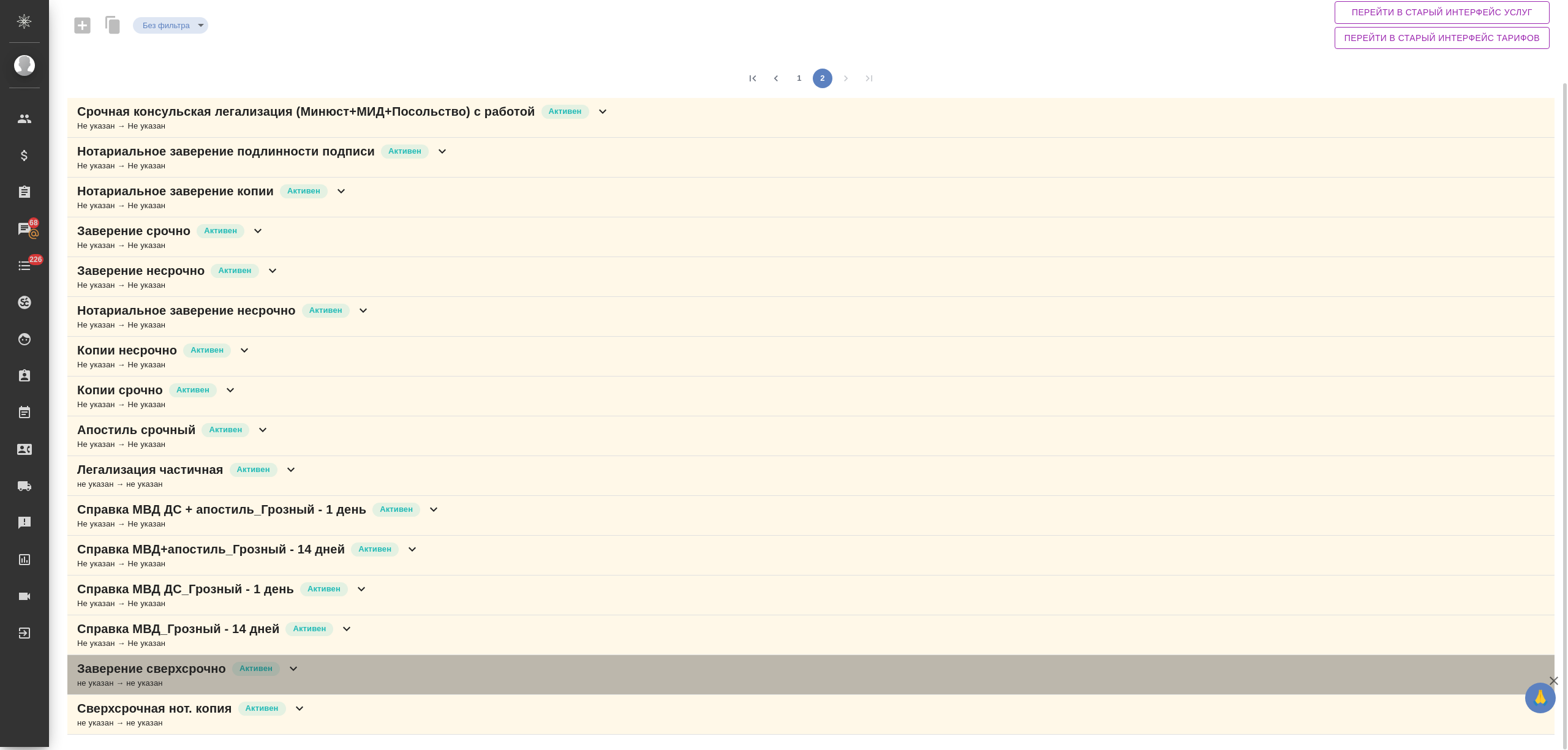
click at [302, 674] on div "Заверение сверхсрочно Активен не указан → не указан" at bounding box center [810, 675] width 1487 height 40
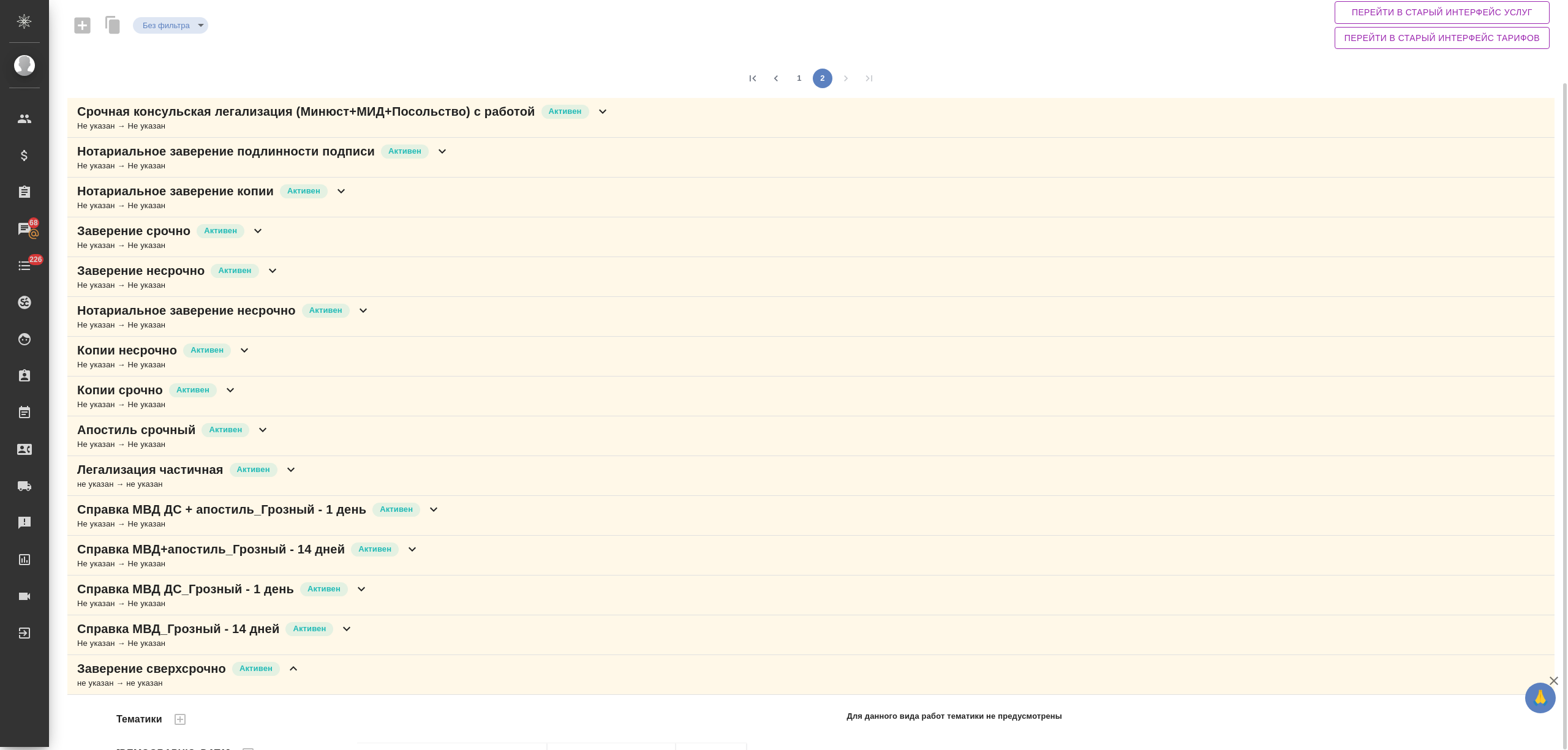
scroll to position [223, 0]
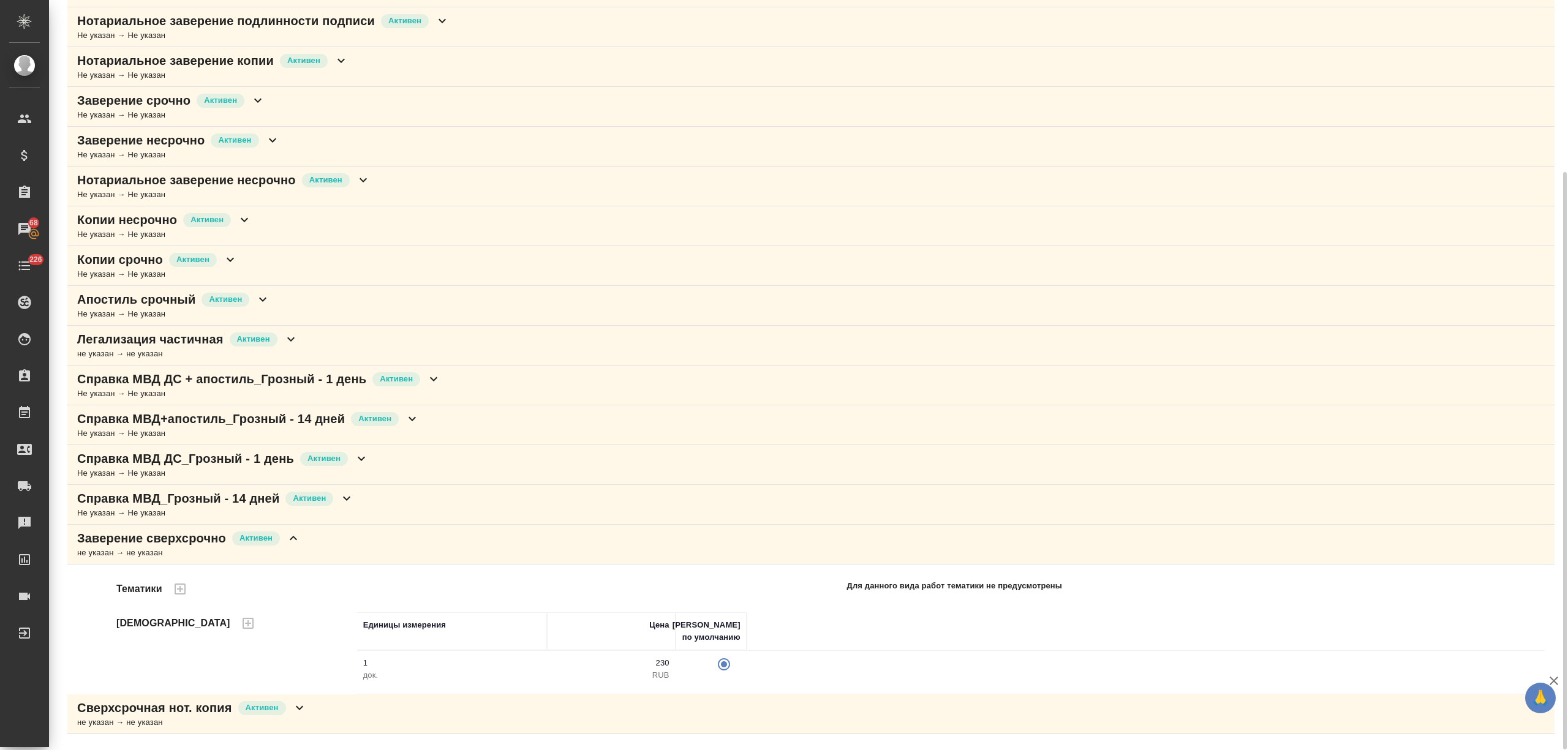
click at [312, 711] on div "Сверхсрочная нот. копия Активен не указан → не указан" at bounding box center [810, 714] width 1487 height 40
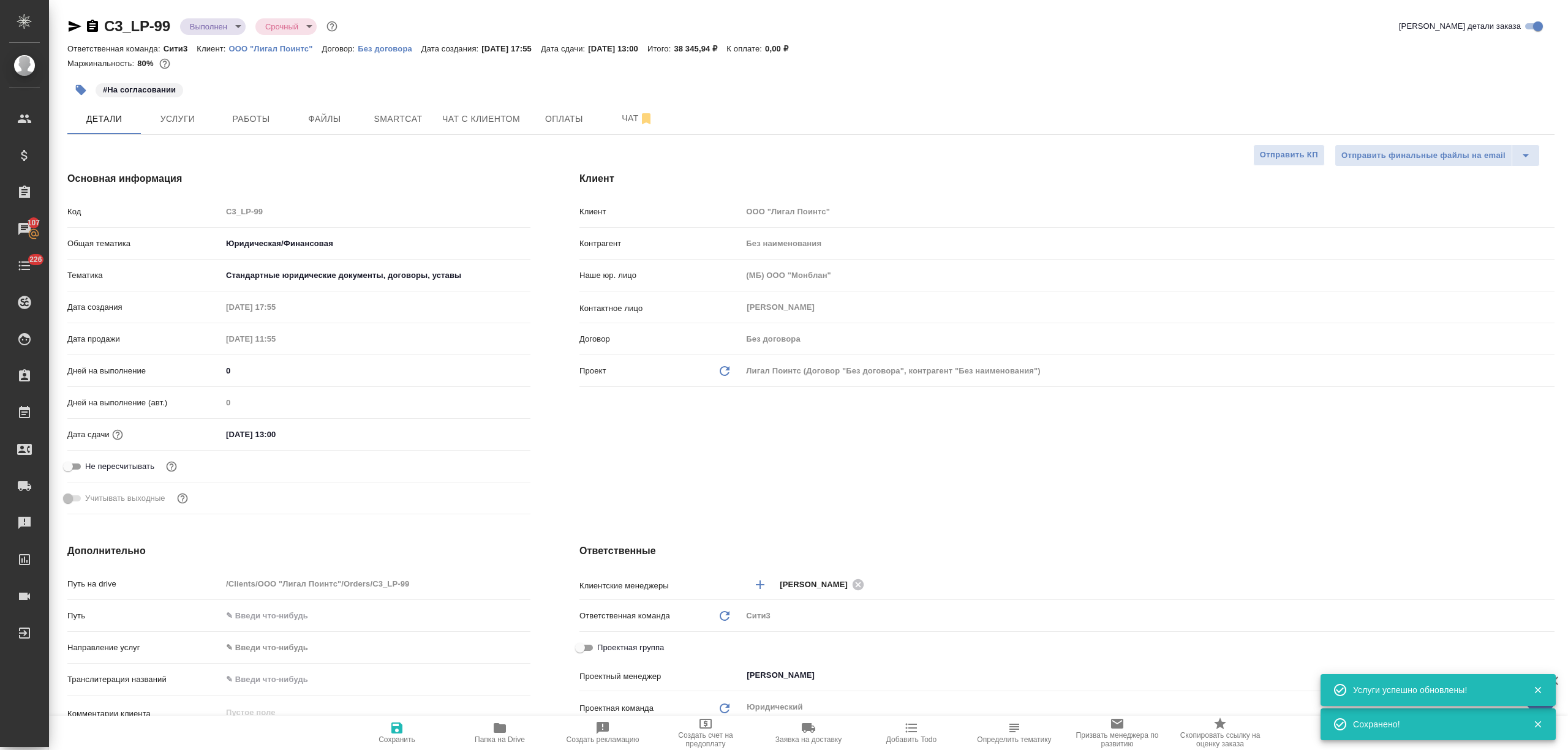
select select "RU"
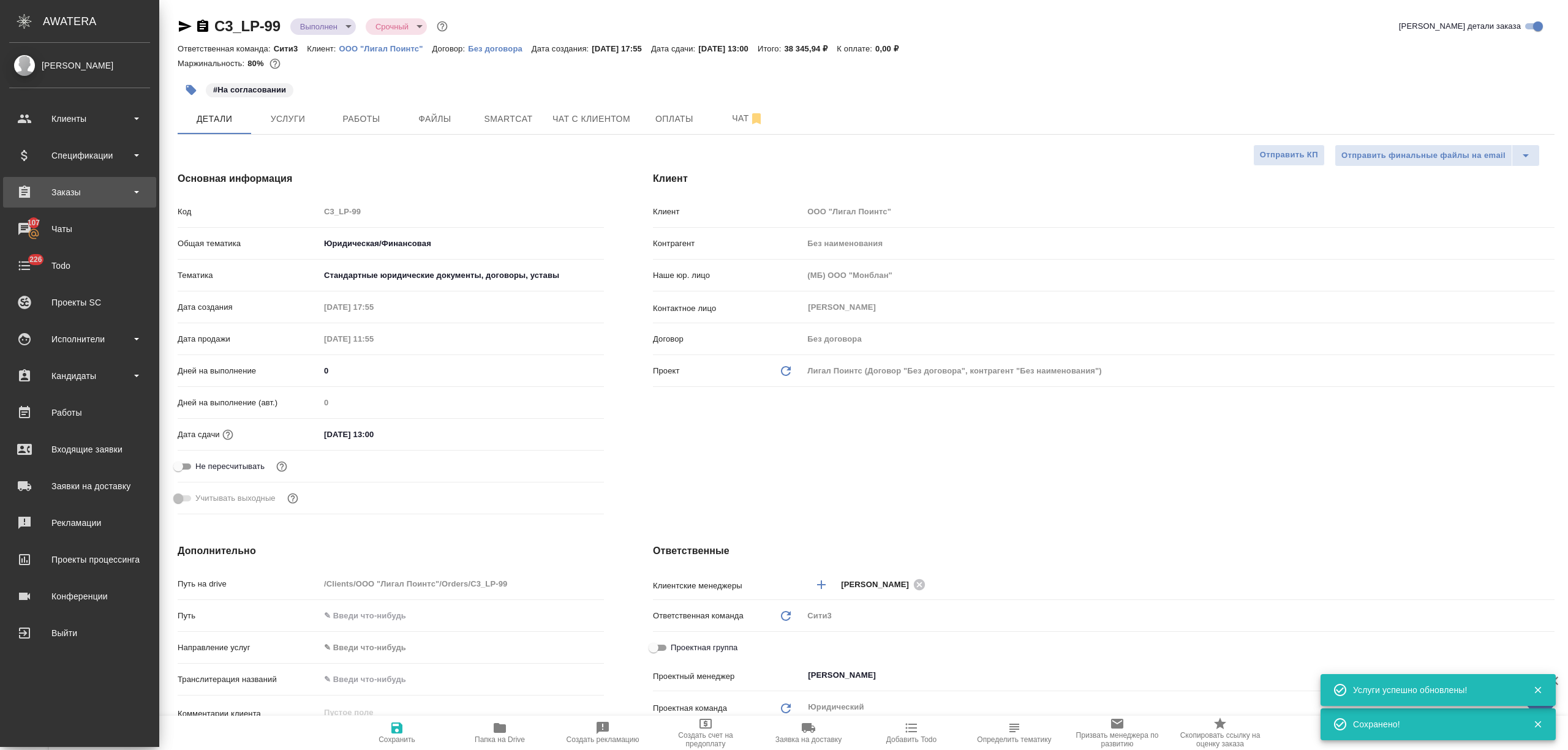
click at [73, 201] on div "Заказы" at bounding box center [80, 192] width 153 height 31
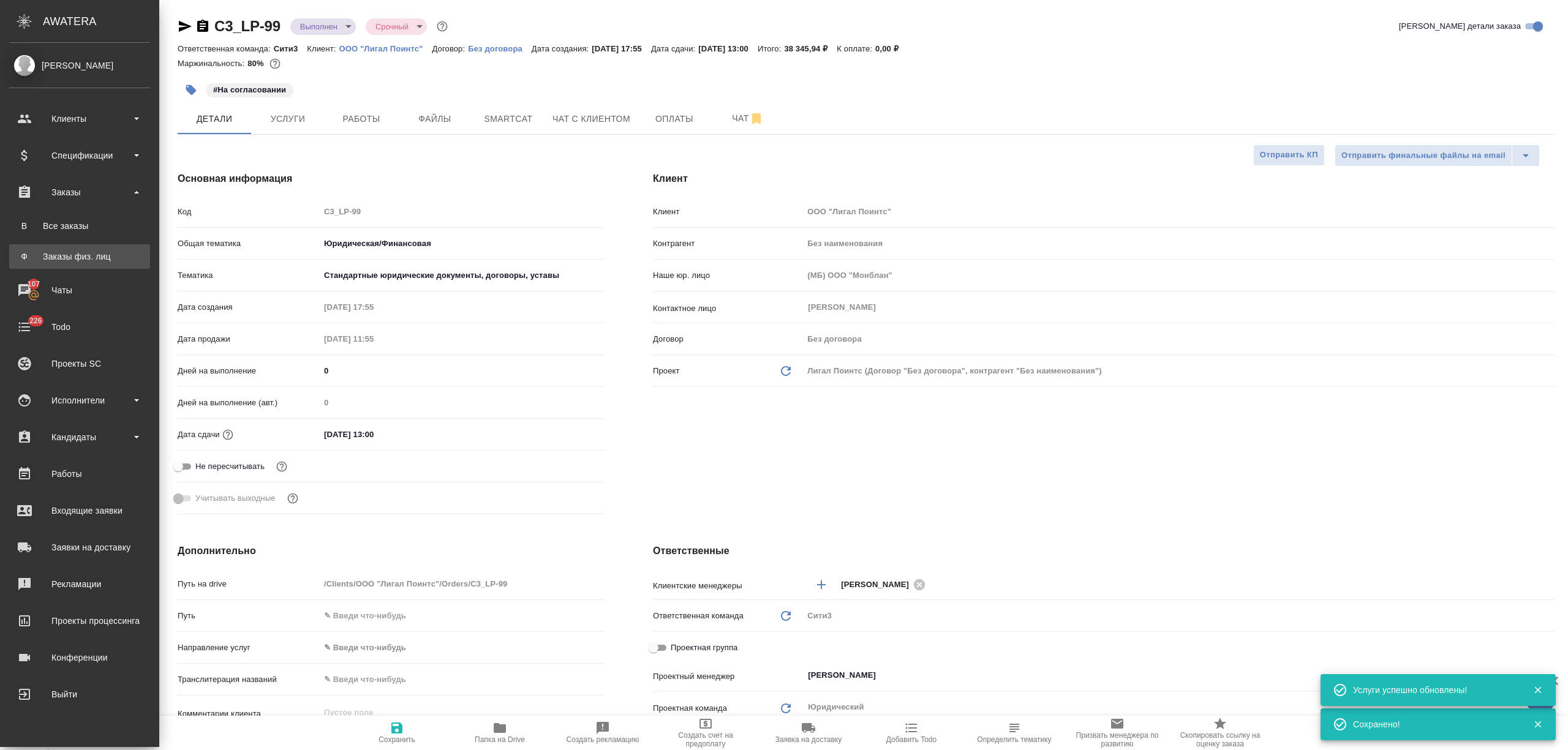
click at [100, 253] on div "Заказы физ. лиц" at bounding box center [79, 256] width 128 height 12
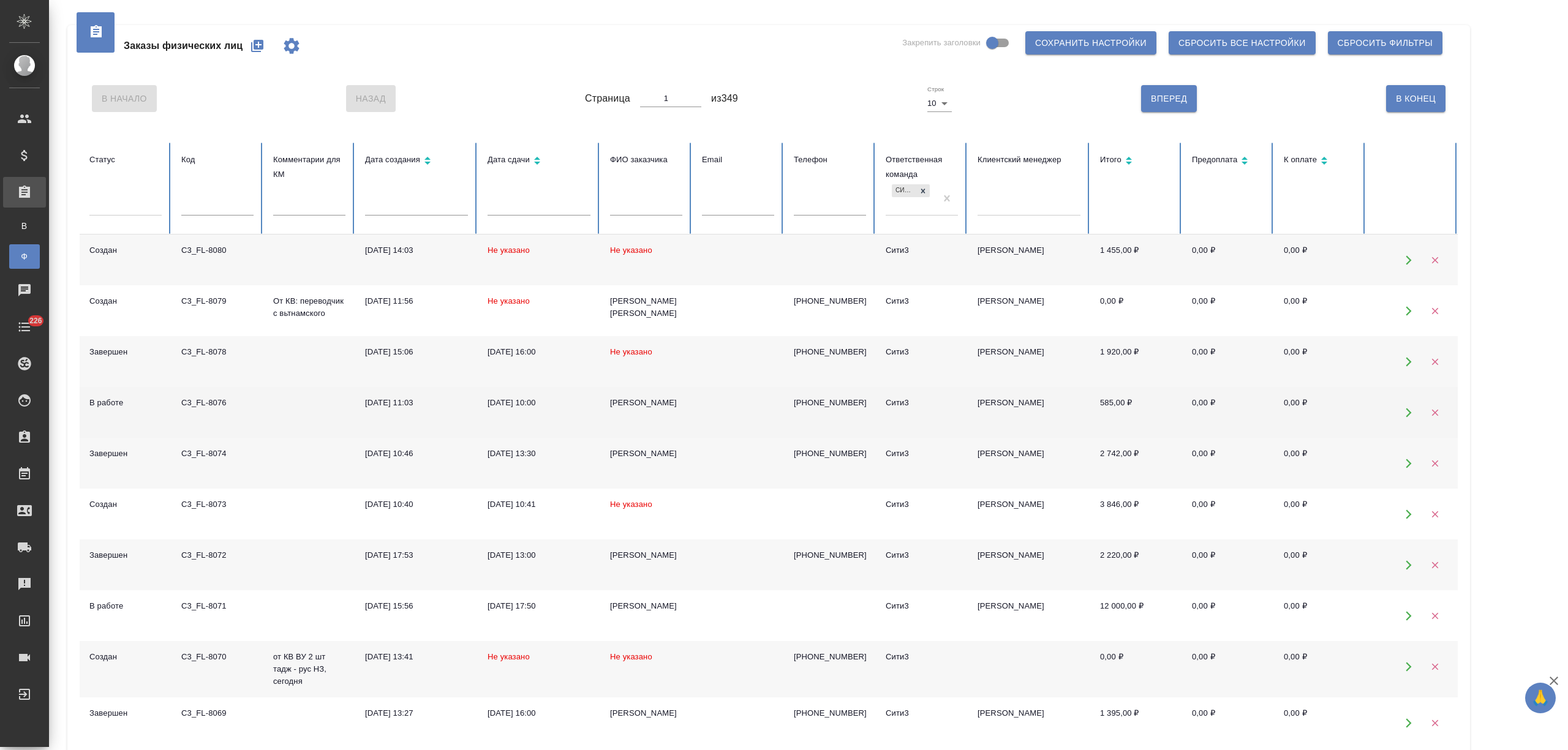
click at [637, 412] on td "[PERSON_NAME]" at bounding box center [645, 412] width 92 height 51
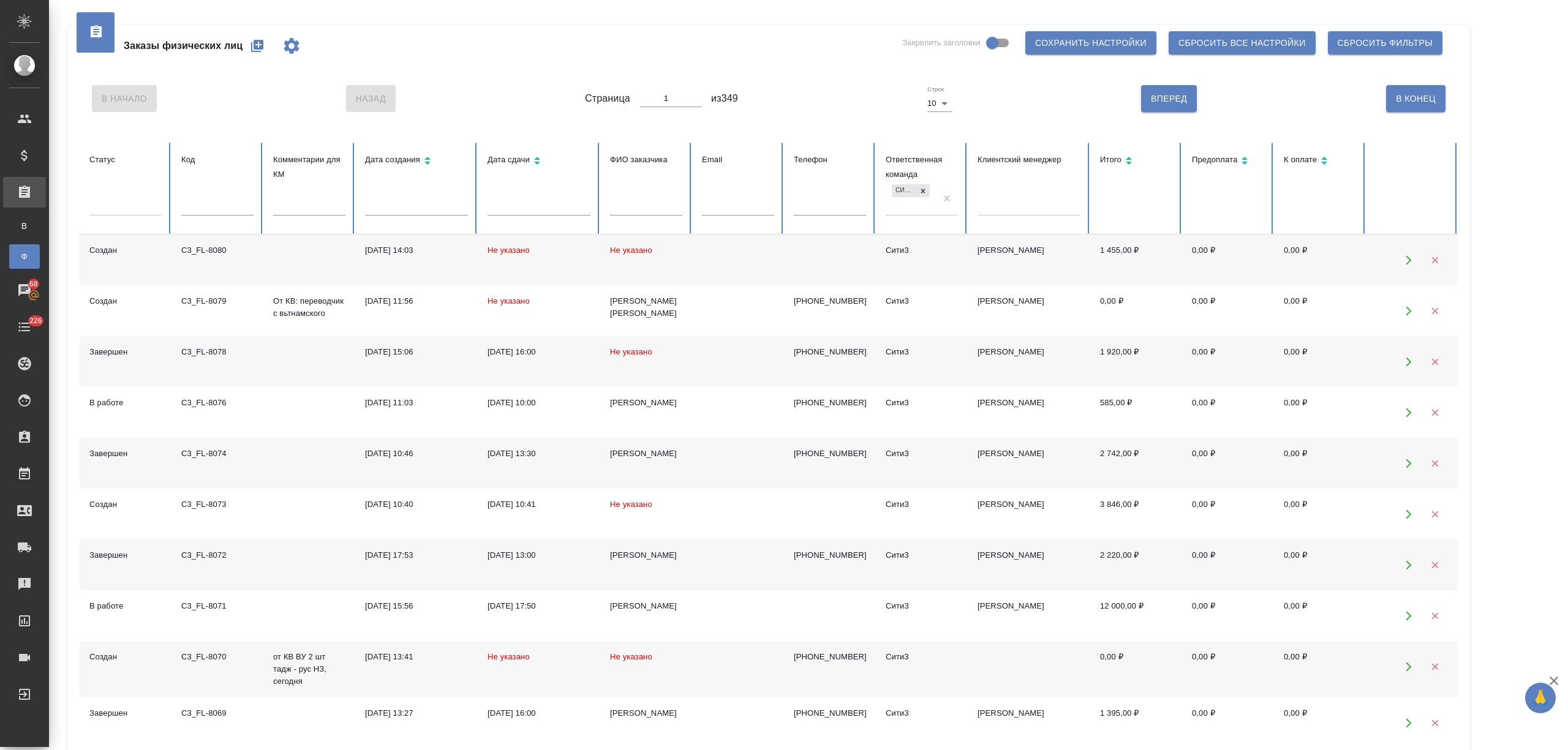
click at [651, 263] on td "Не указано" at bounding box center [645, 260] width 92 height 51
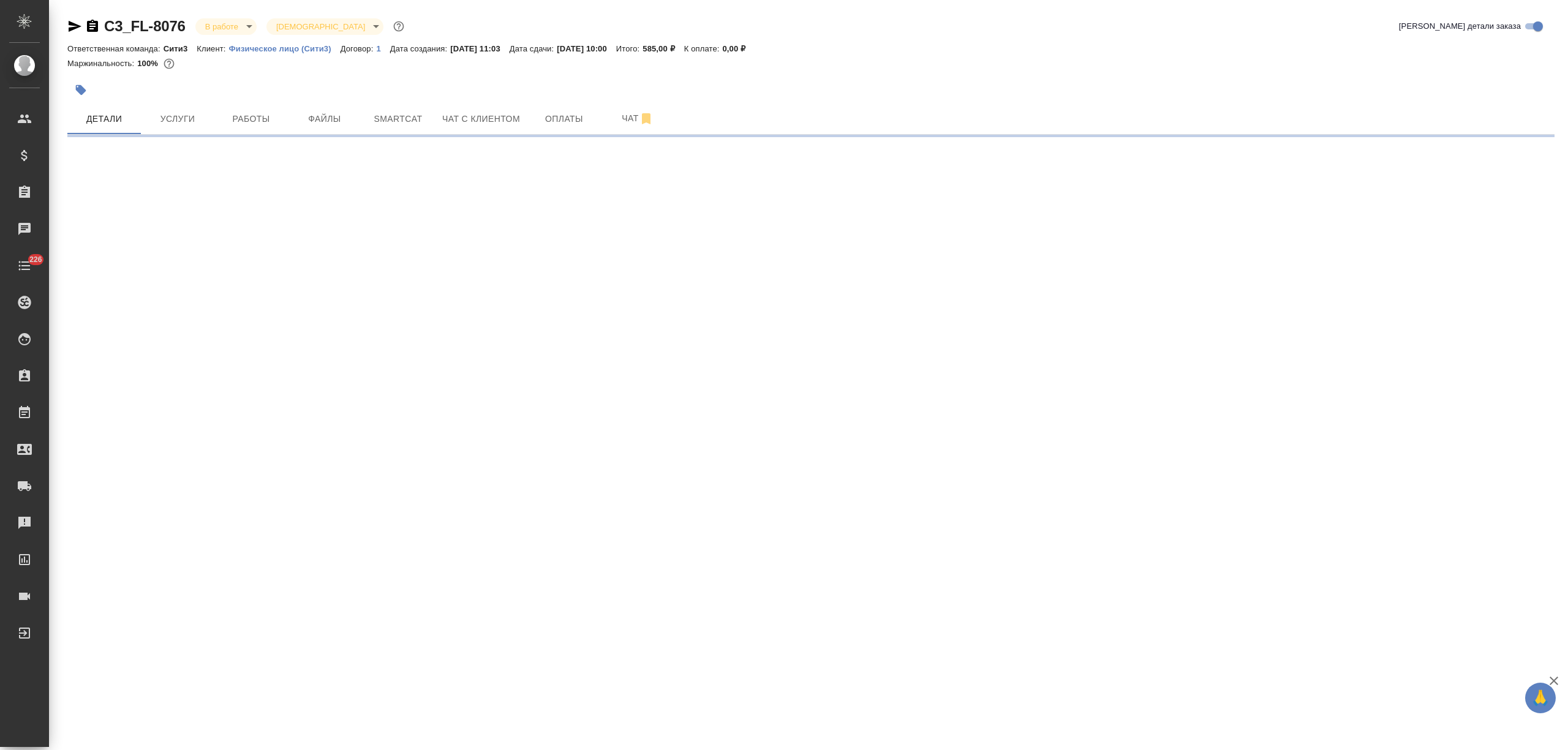
select select "RU"
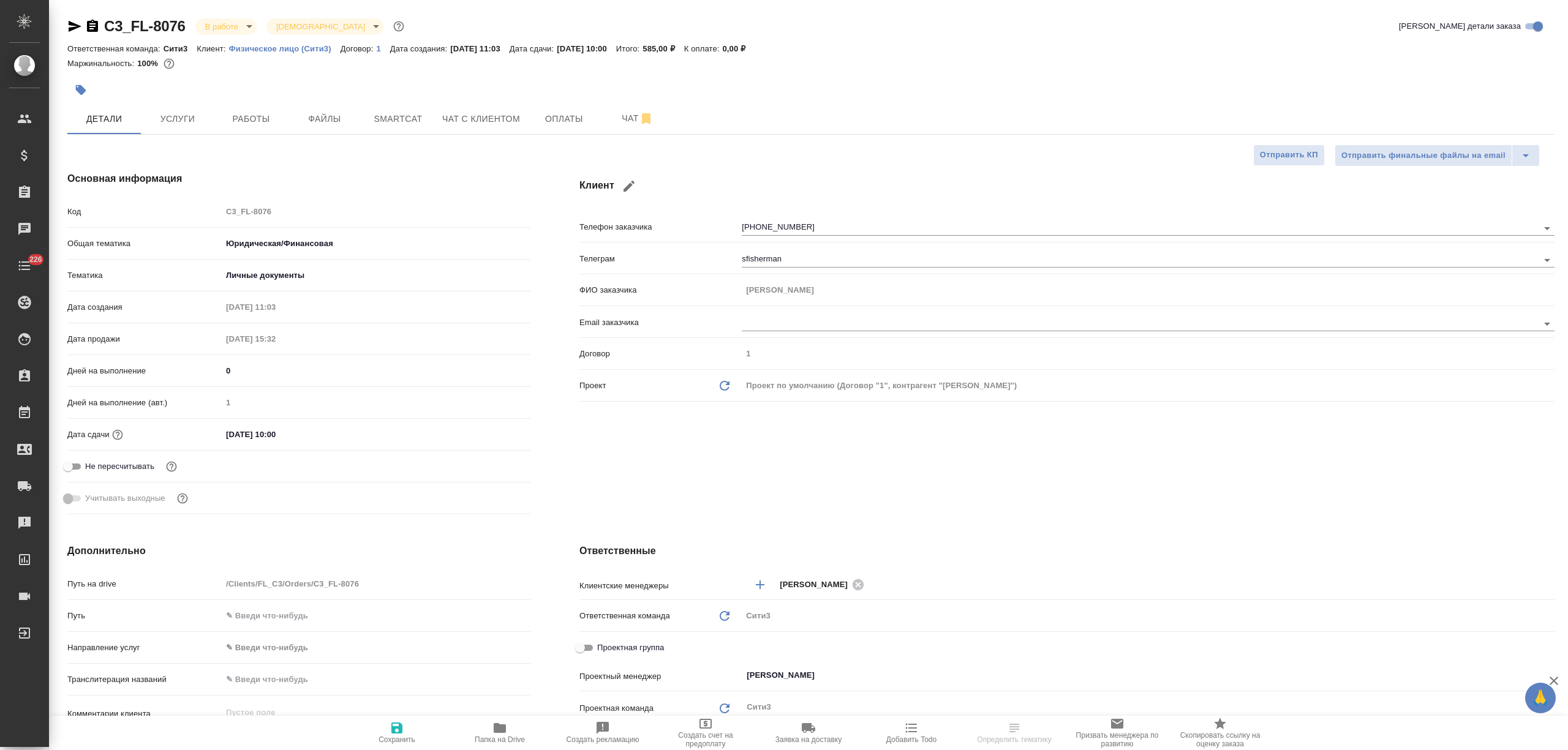
type textarea "x"
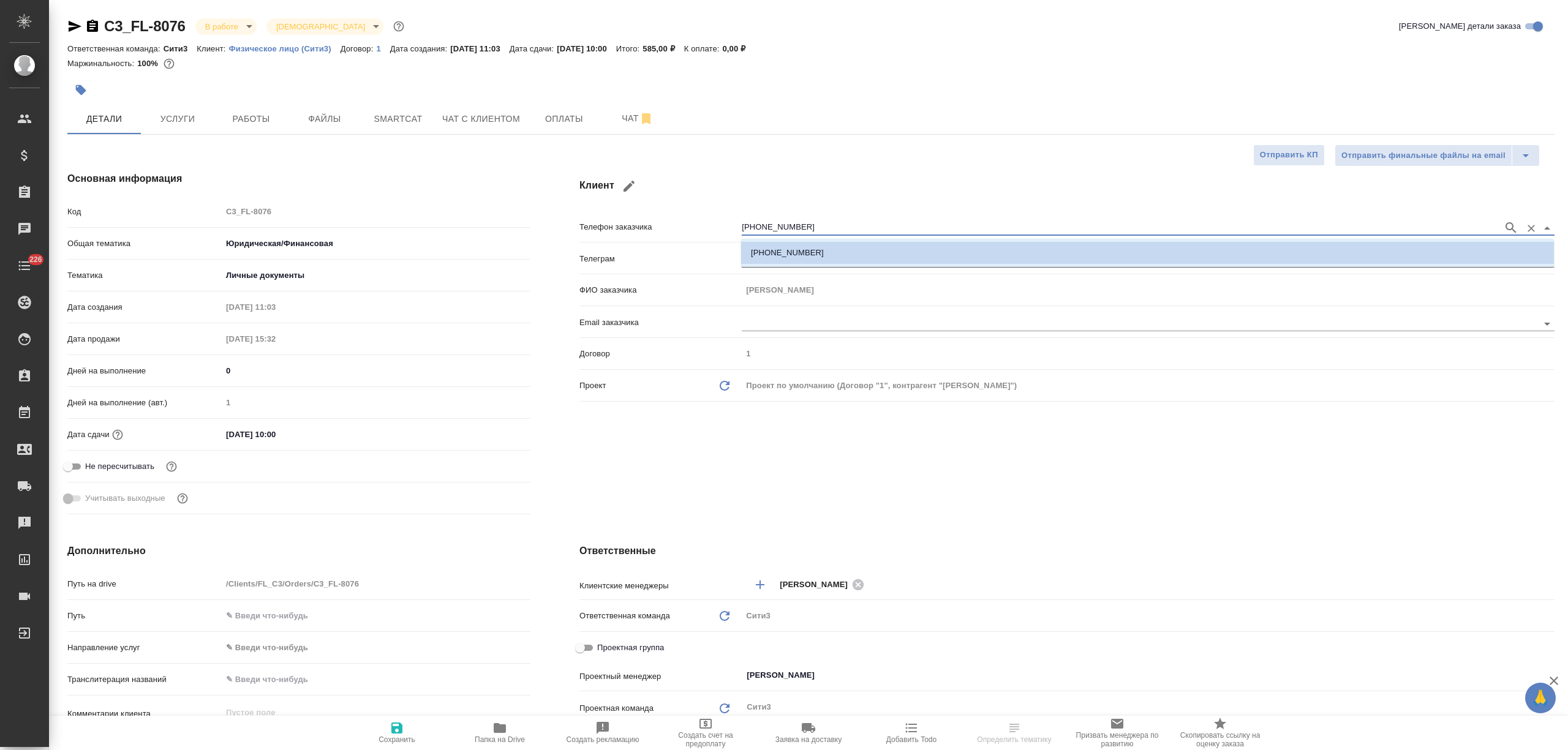
drag, startPoint x: 801, startPoint y: 222, endPoint x: 736, endPoint y: 226, distance: 65.1
click at [736, 226] on div "Телефон заказчика [PHONE_NUMBER]" at bounding box center [1067, 226] width 975 height 22
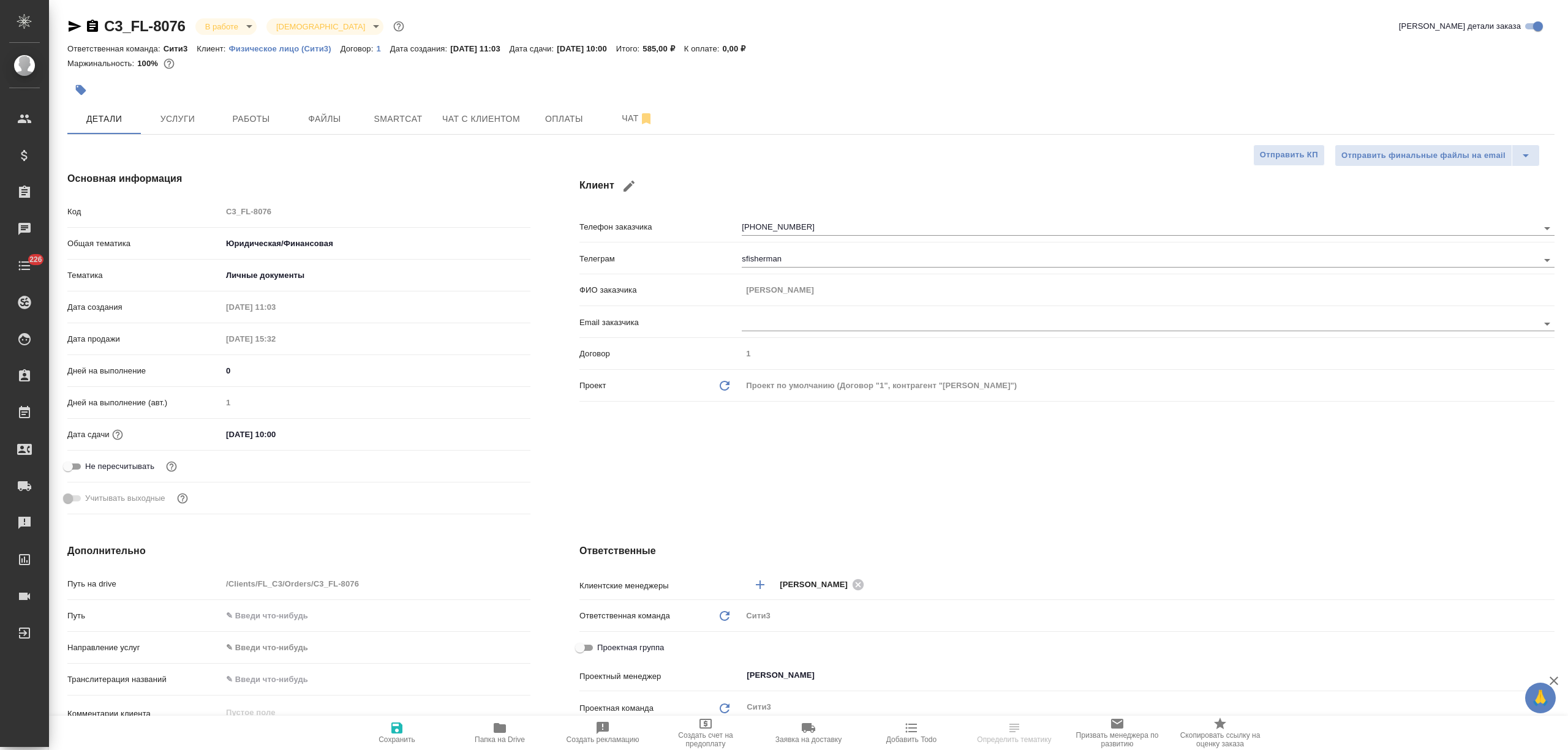
type textarea "x"
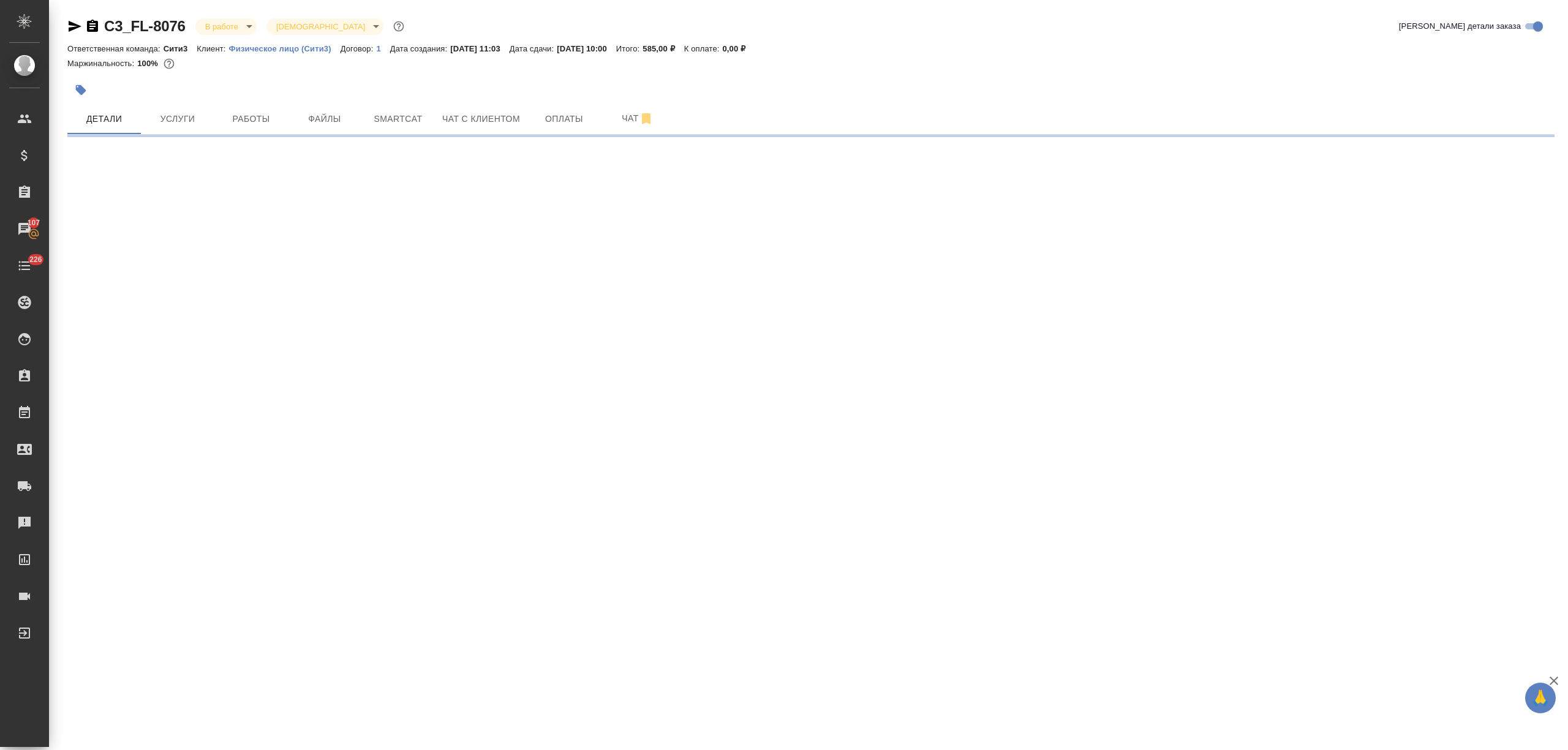
select select "RU"
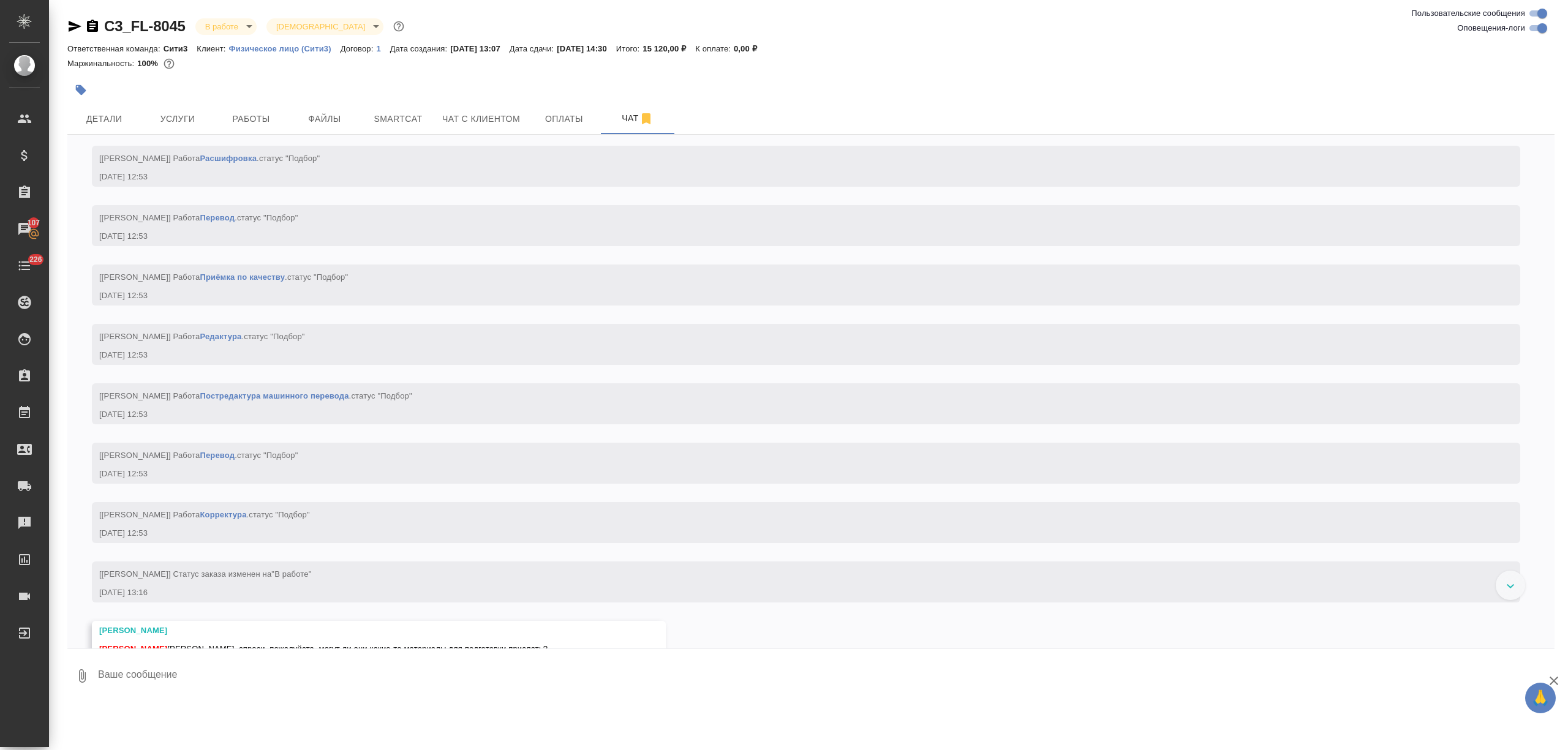
scroll to position [6114, 0]
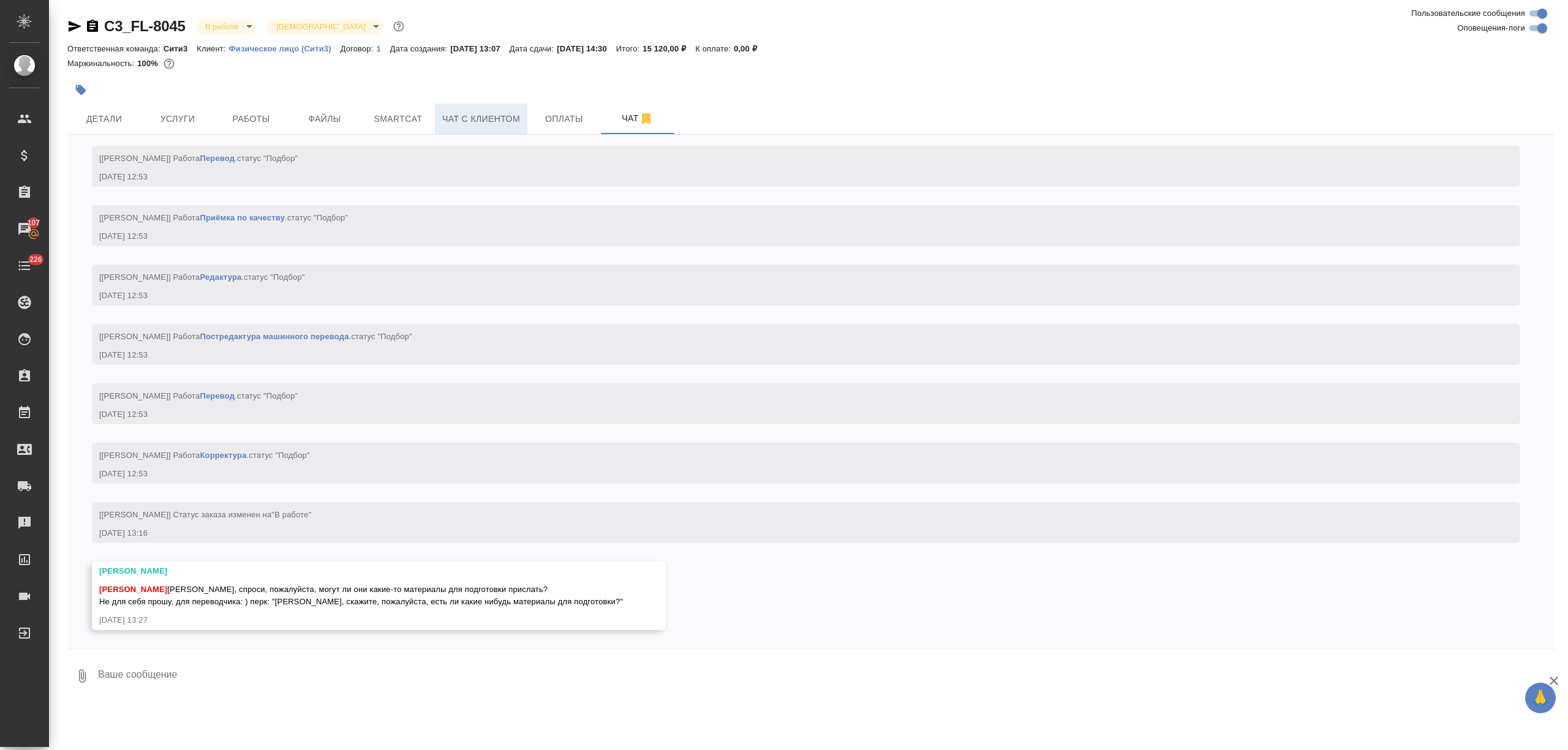
click at [487, 124] on span "Чат с клиентом" at bounding box center [481, 119] width 78 height 16
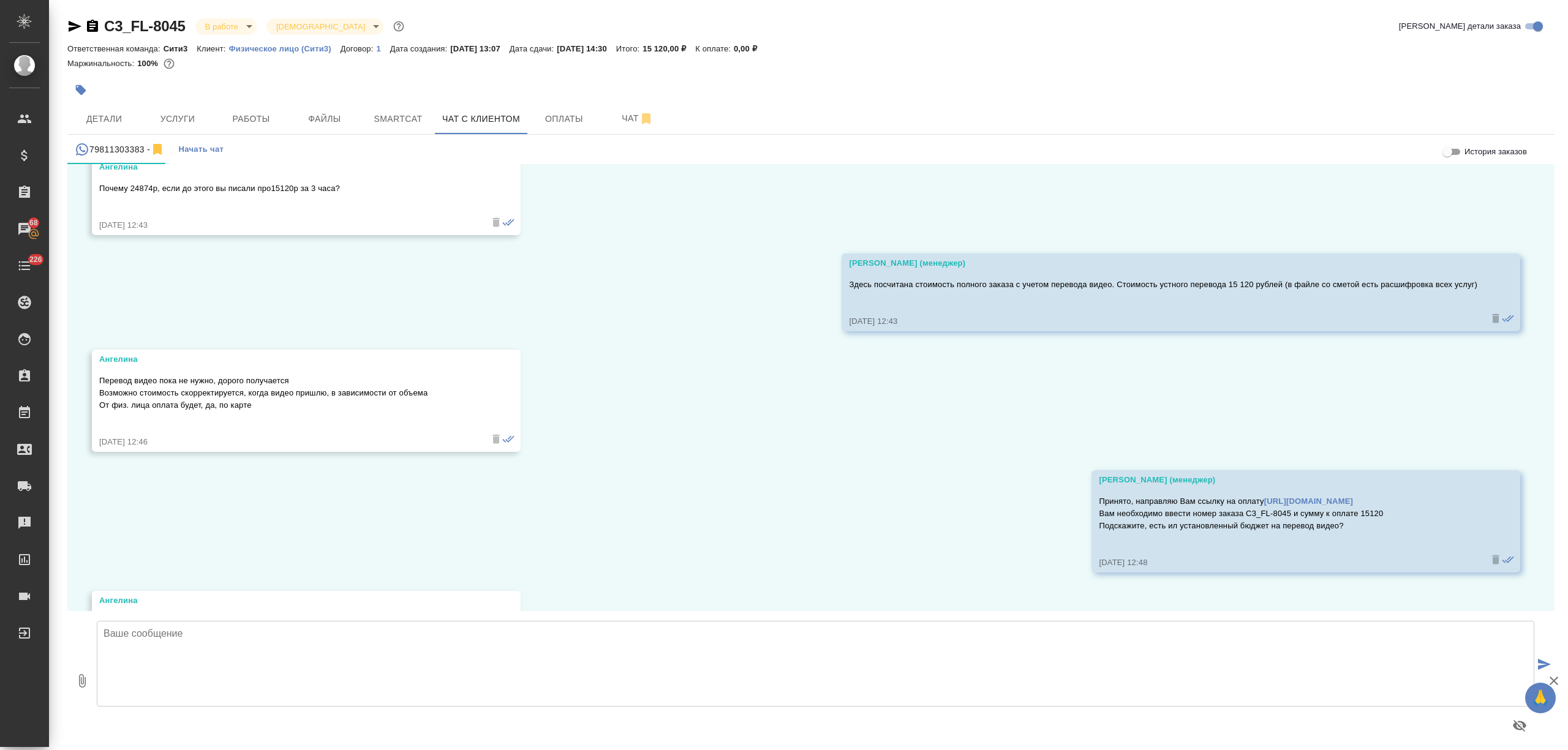
click at [170, 645] on textarea at bounding box center [815, 664] width 1437 height 85
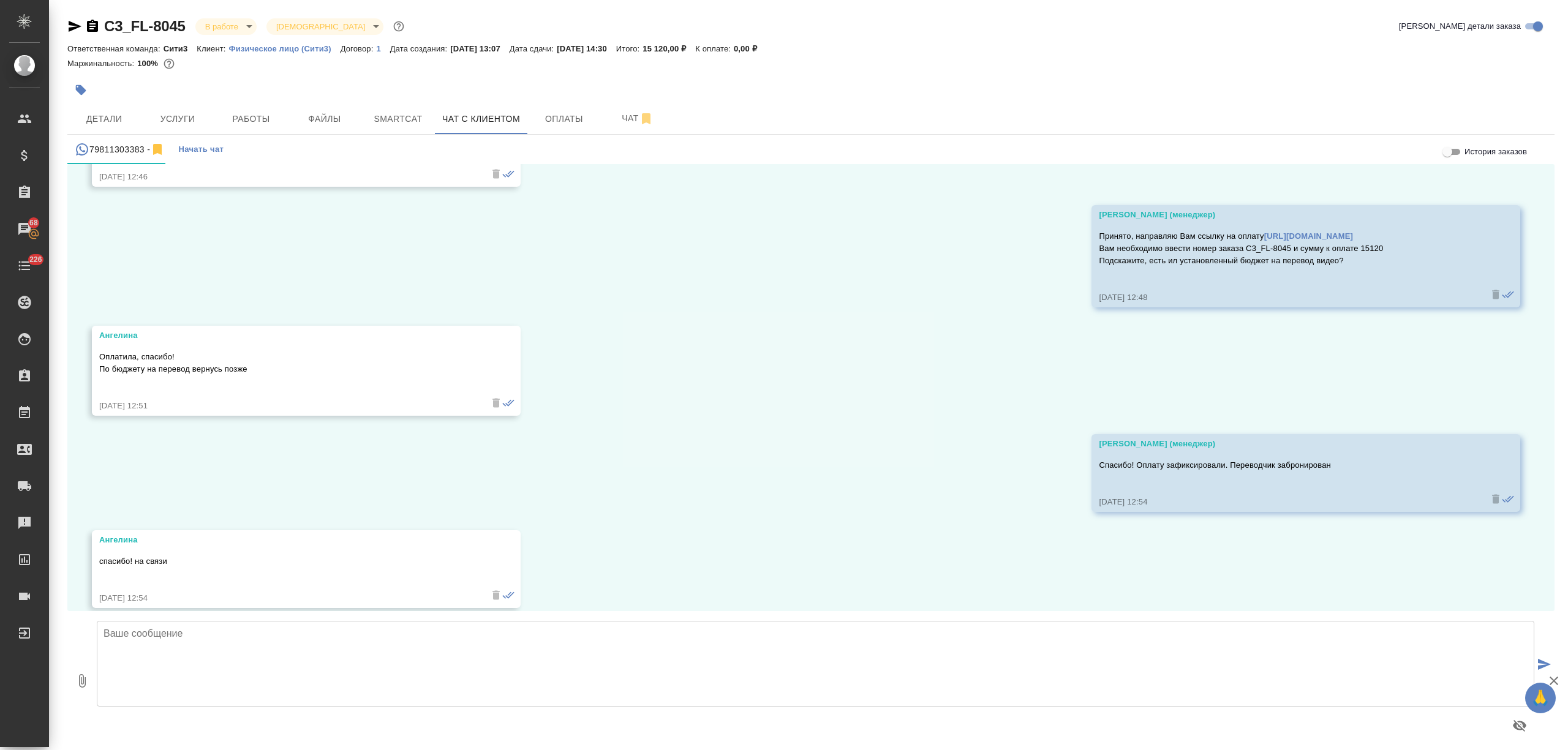
scroll to position [4360, 0]
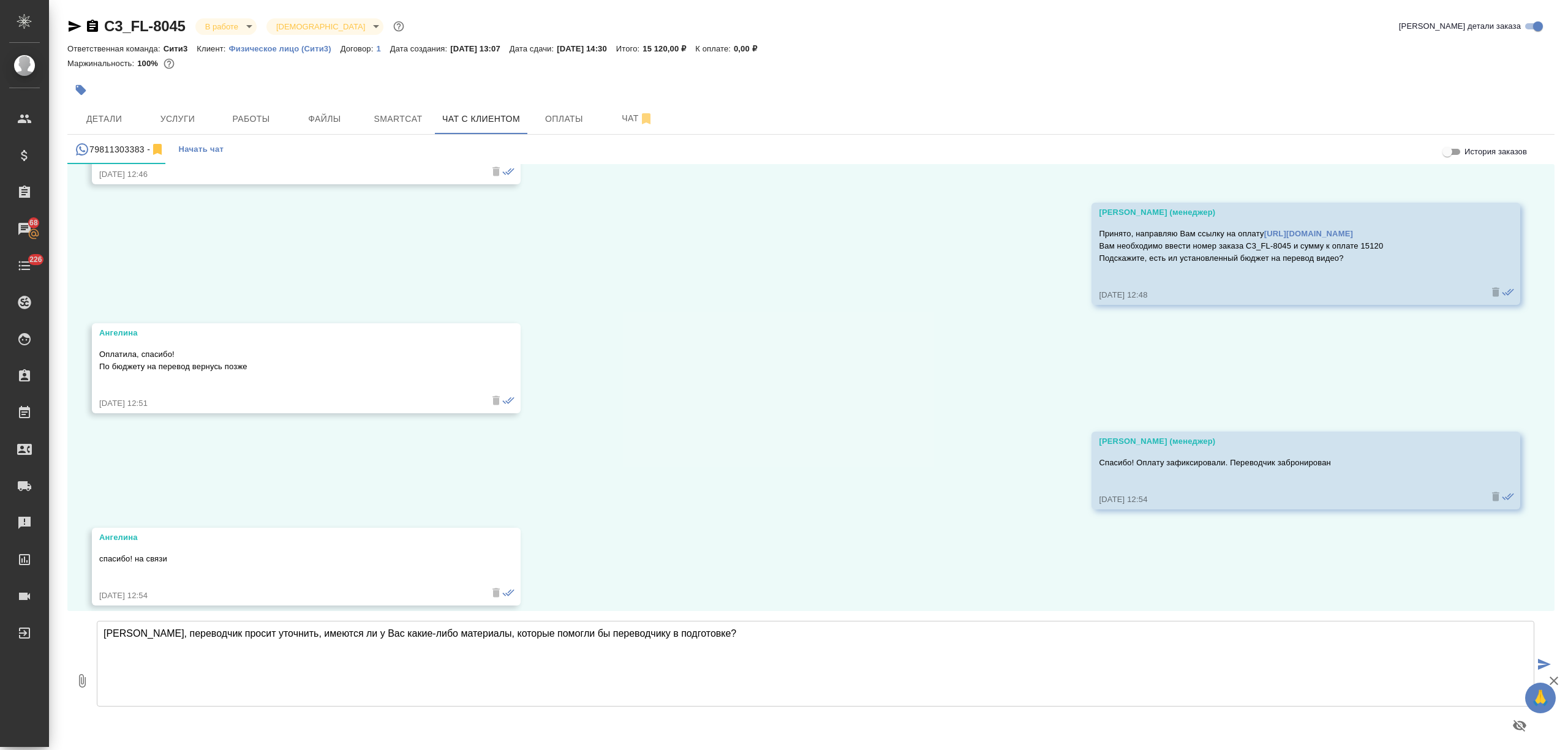
type textarea "Ангелина, переводчик просит уточнить, имеются ли у Вас какие-либо материалы, ко…"
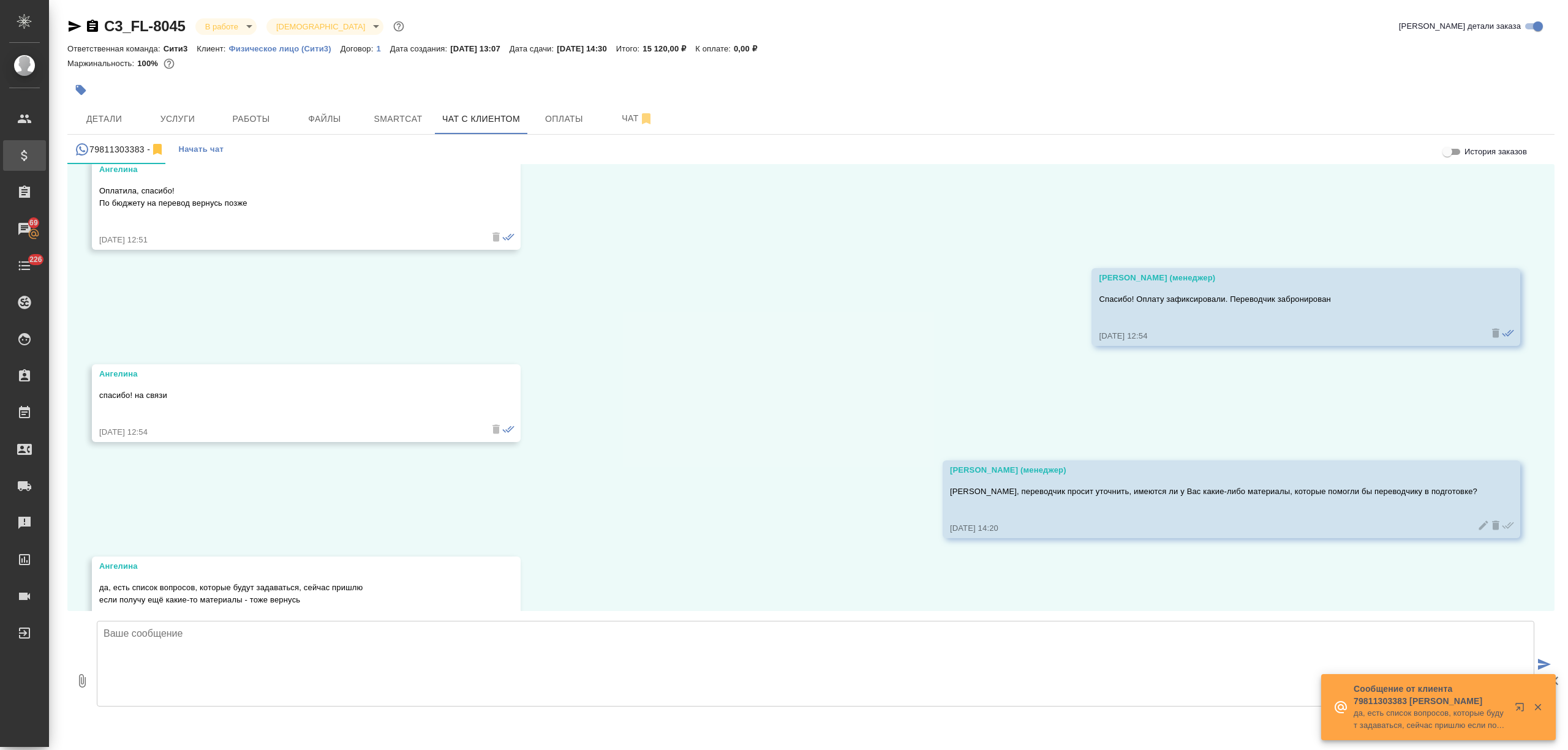
scroll to position [4564, 0]
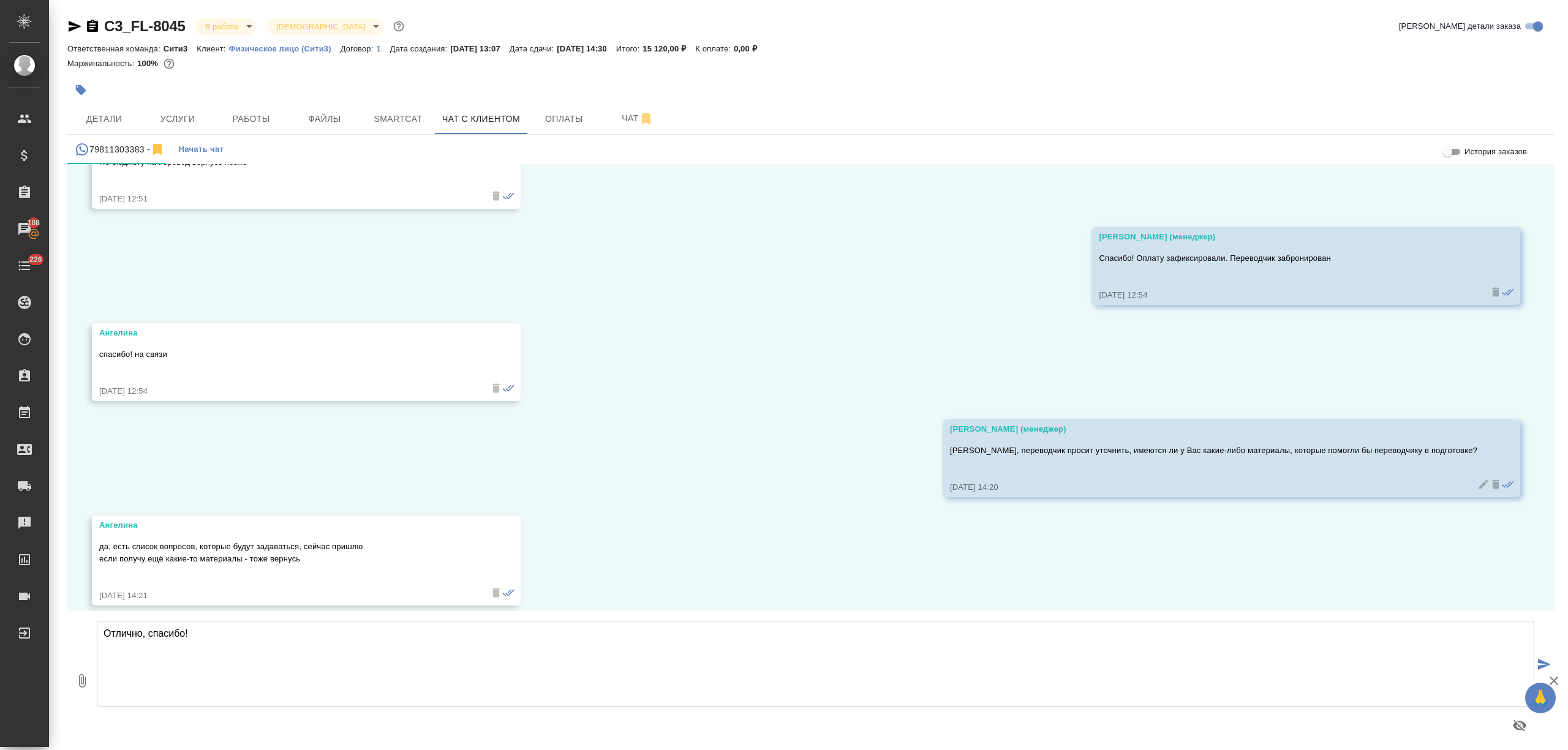
type textarea "Отлично, спасибо!"
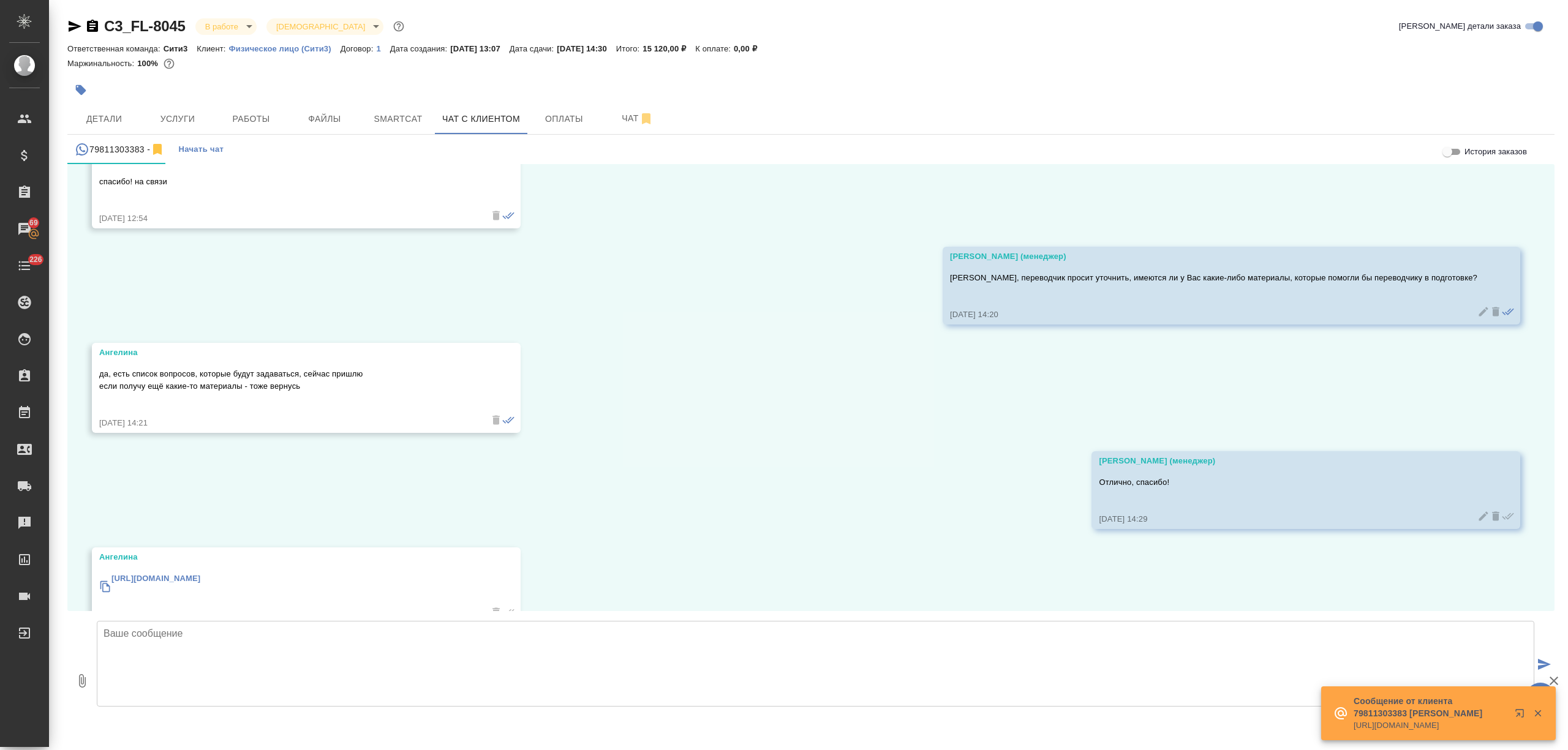
scroll to position [4756, 0]
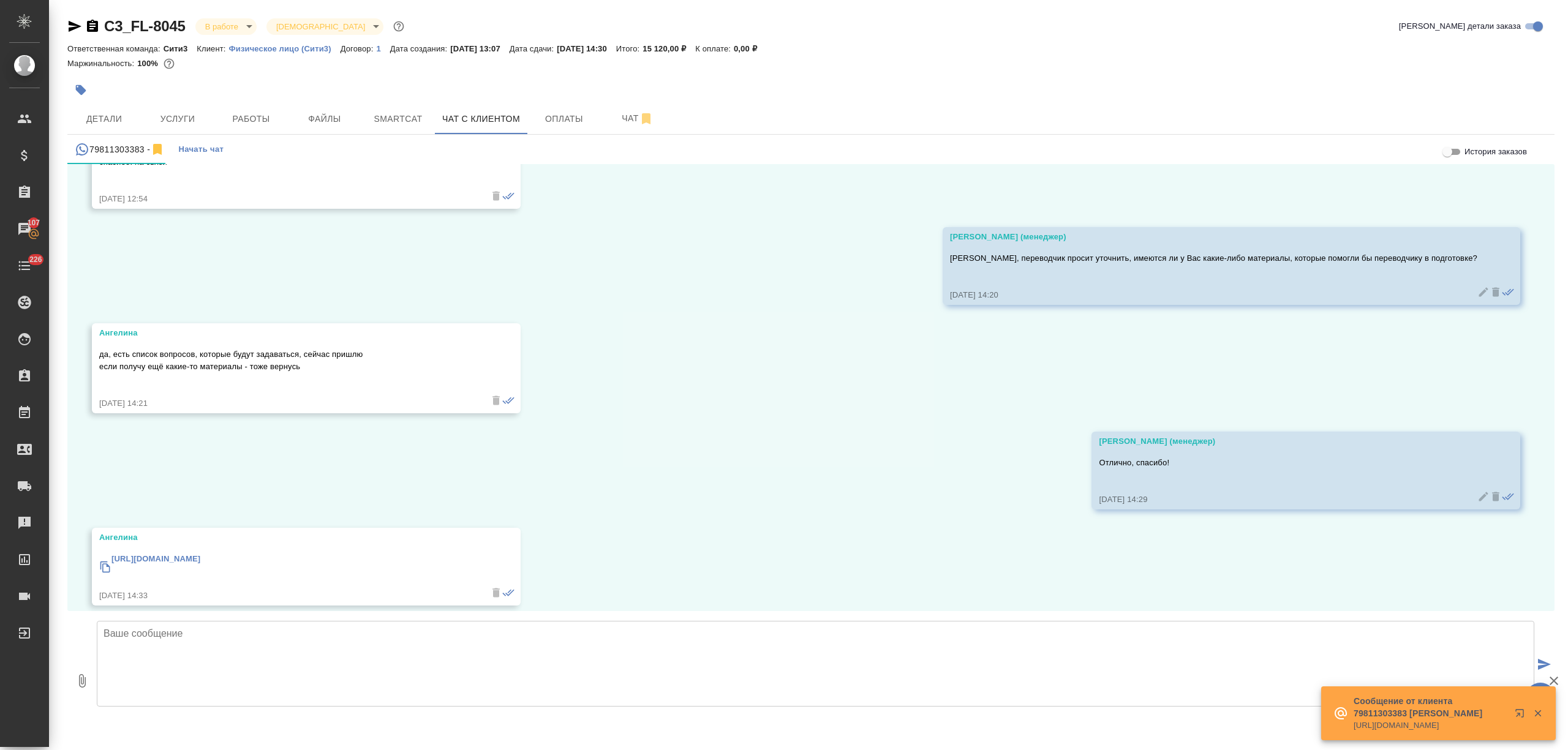
click at [201, 555] on link "[URL][DOMAIN_NAME]" at bounding box center [156, 559] width 89 height 10
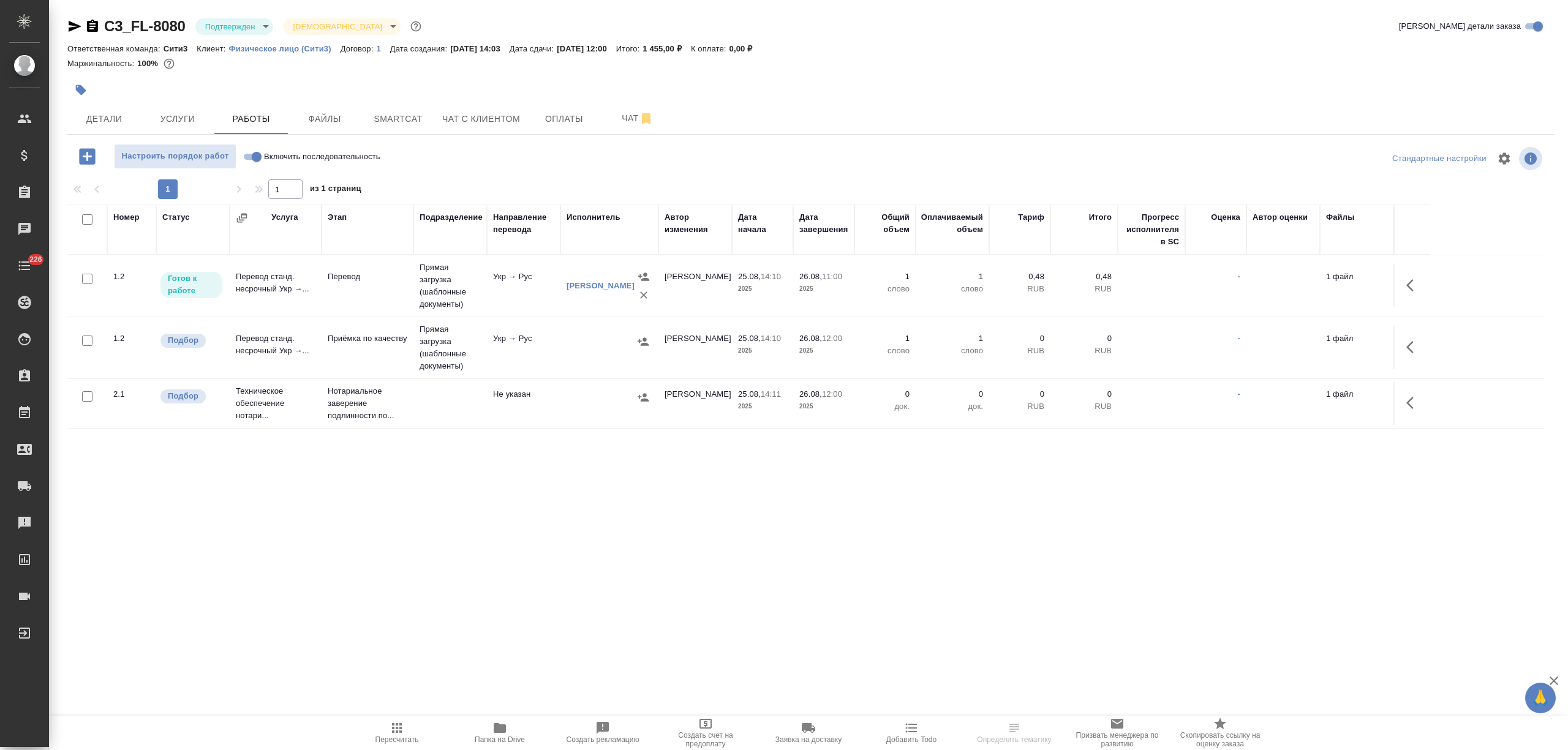
click at [238, 25] on body "🙏 .cls-1 fill:#fff; AWATERA [PERSON_NAME] Спецификации Заказы Чаты 226 Todo Про…" at bounding box center [784, 375] width 1568 height 750
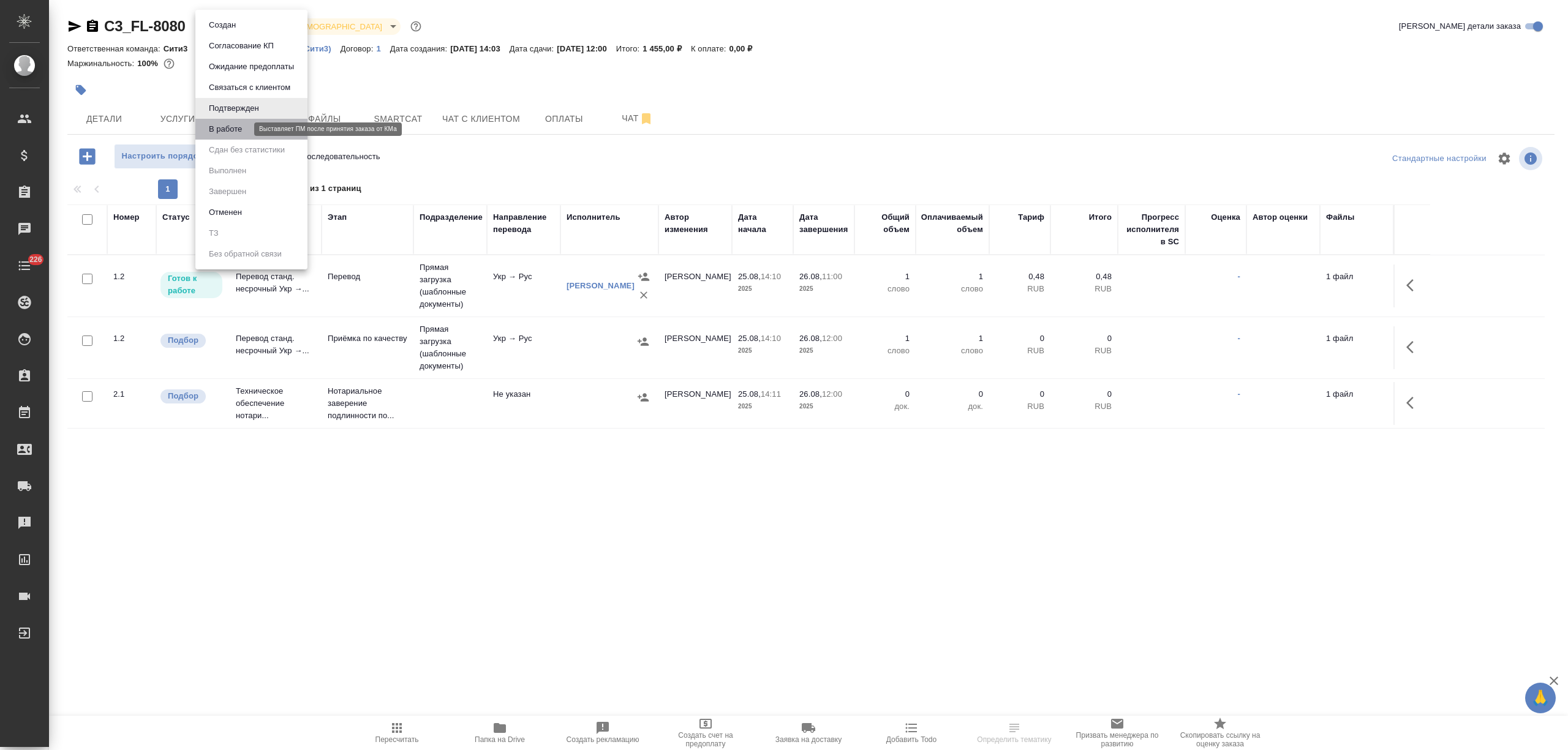
click at [235, 131] on button "В работе" at bounding box center [225, 128] width 40 height 13
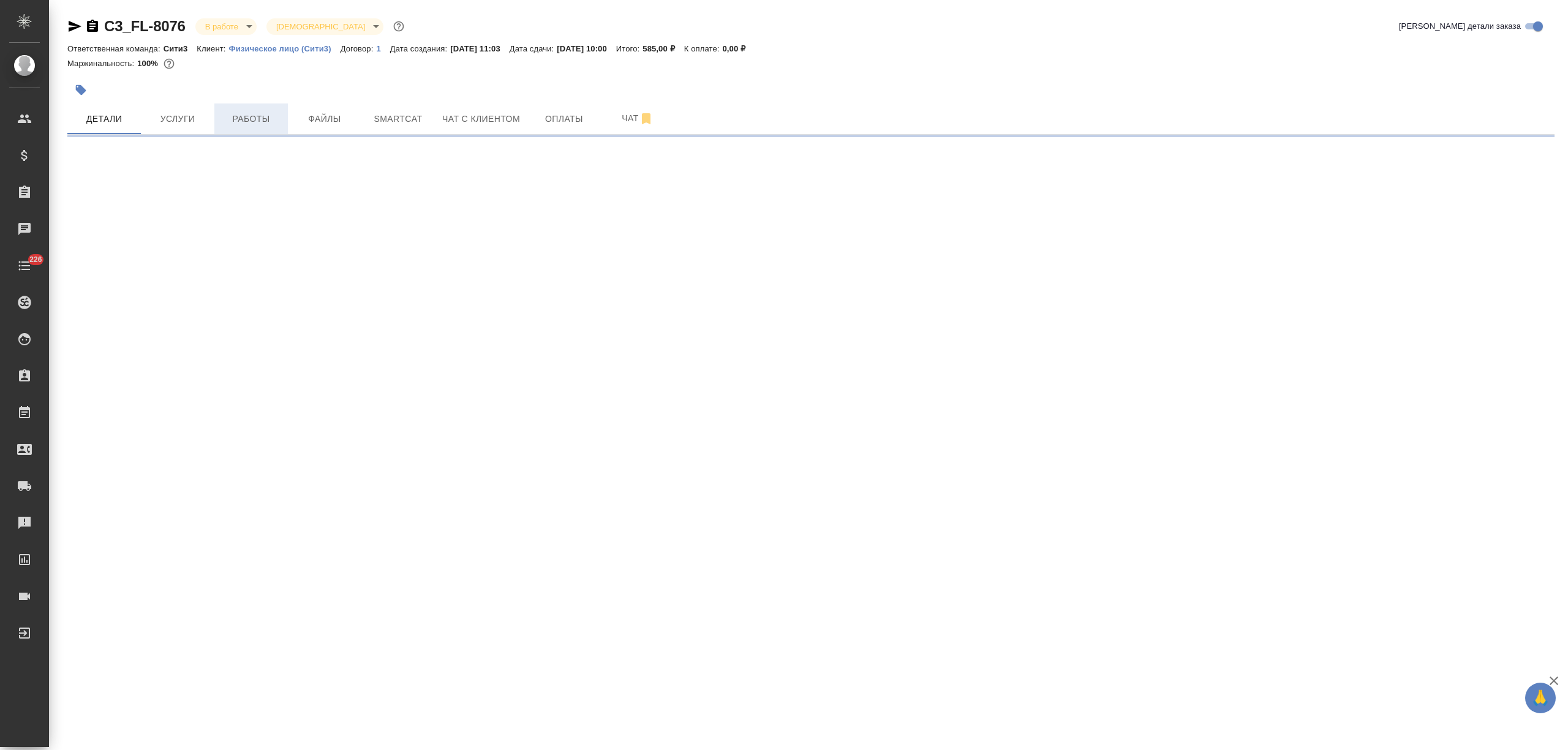
select select "RU"
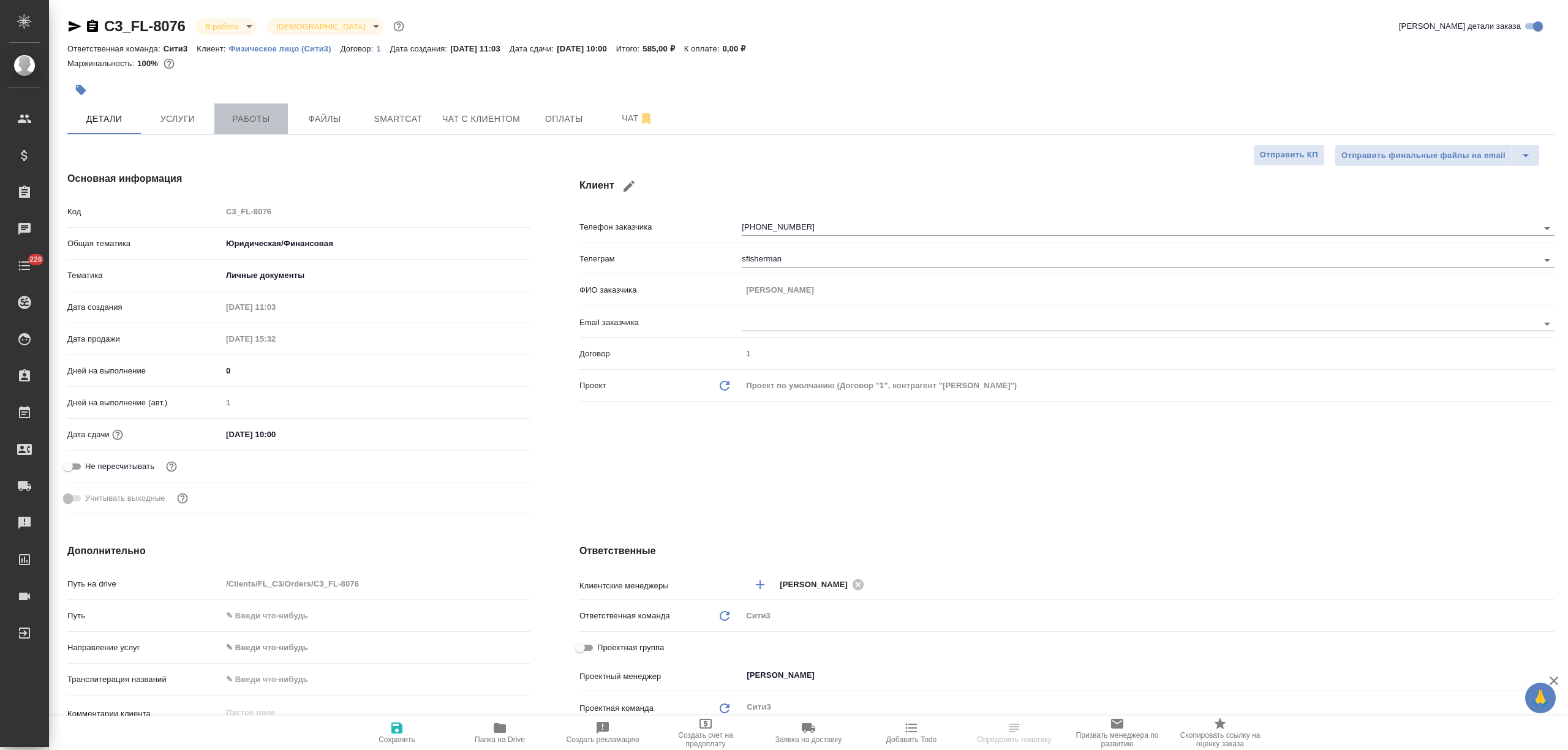
type textarea "x"
click at [248, 120] on span "Работы" at bounding box center [250, 119] width 58 height 16
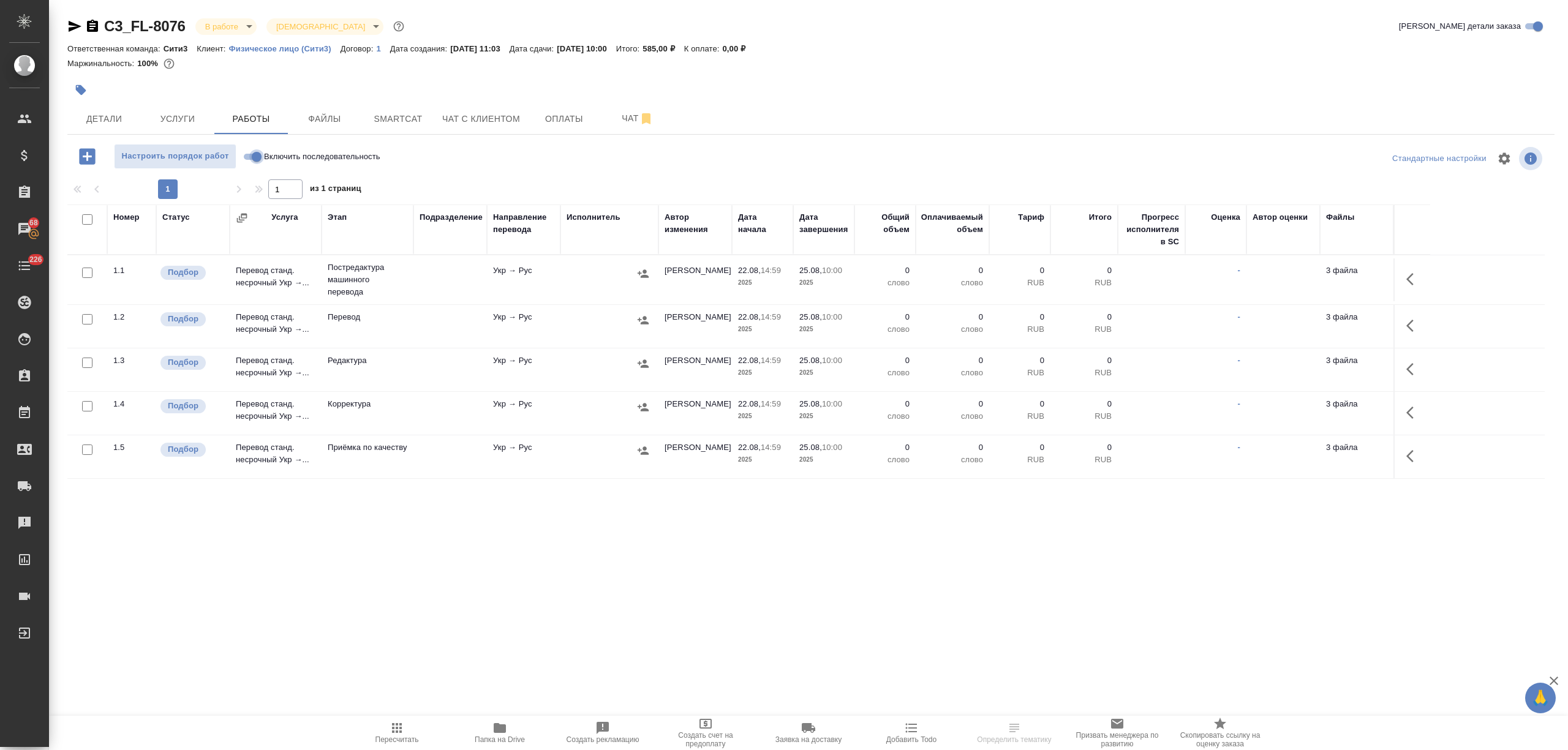
click at [254, 155] on input "Включить последовательность" at bounding box center [256, 156] width 44 height 15
checkbox input "true"
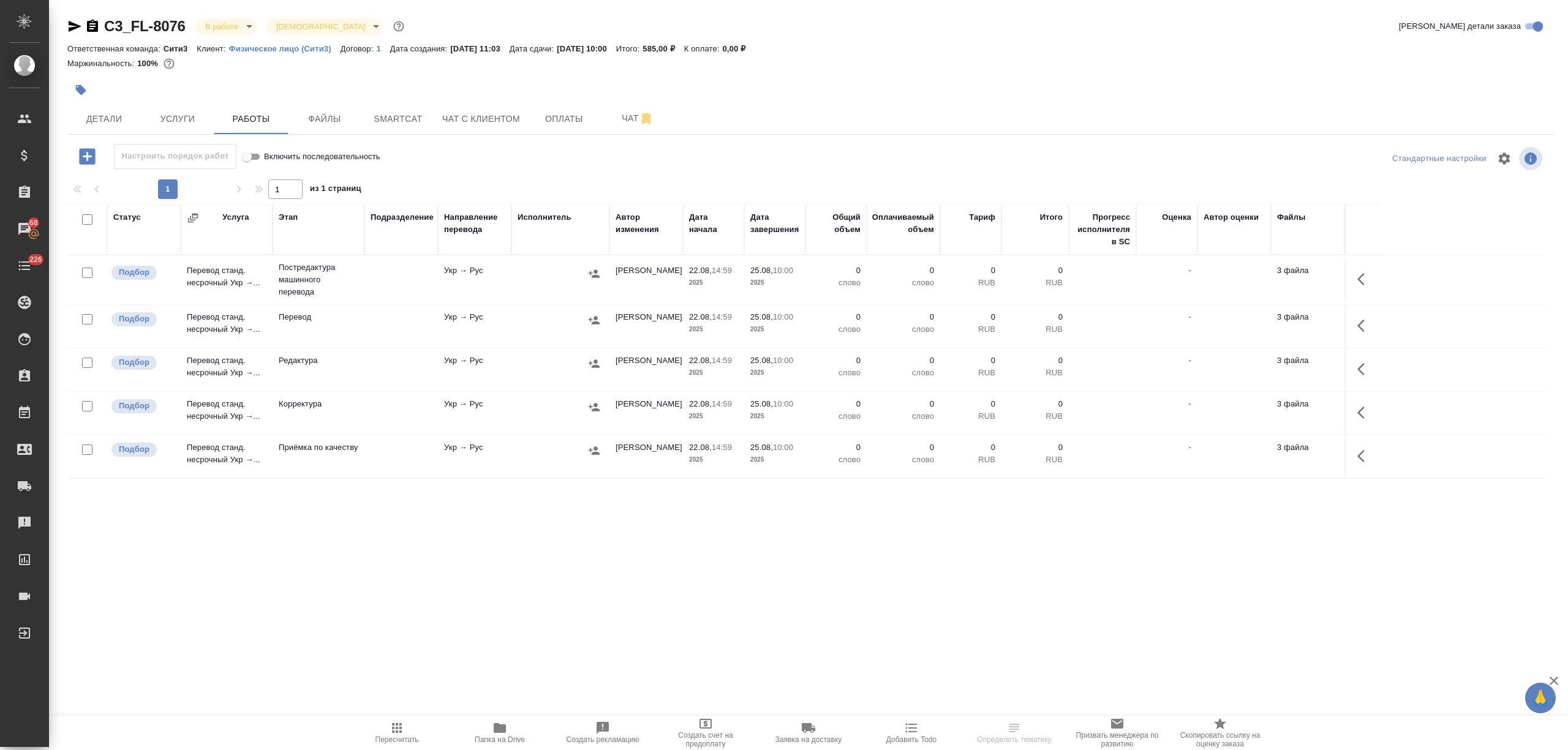
click at [86, 223] on input "checkbox" at bounding box center [87, 220] width 10 height 10
checkbox input "true"
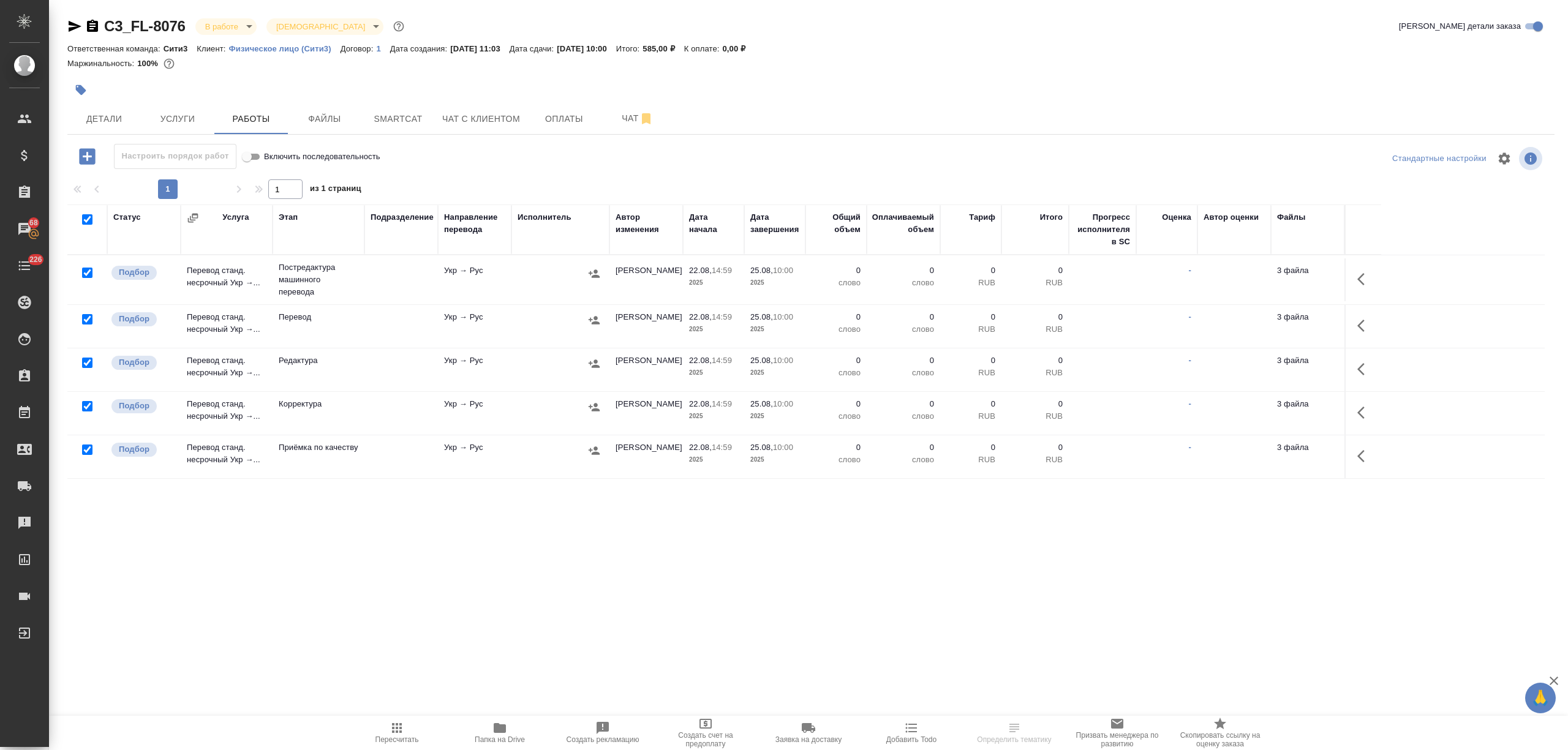
checkbox input "true"
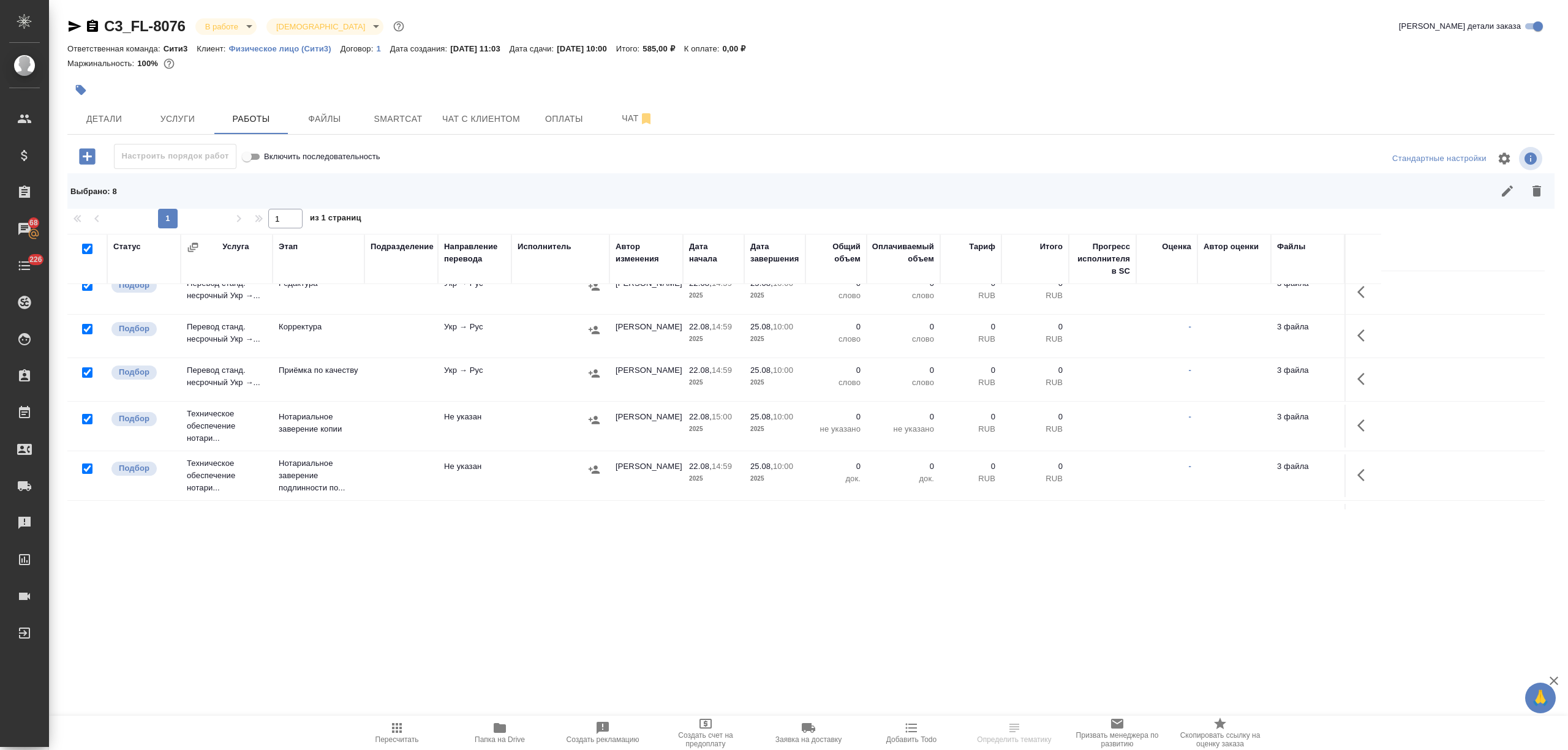
scroll to position [149, 0]
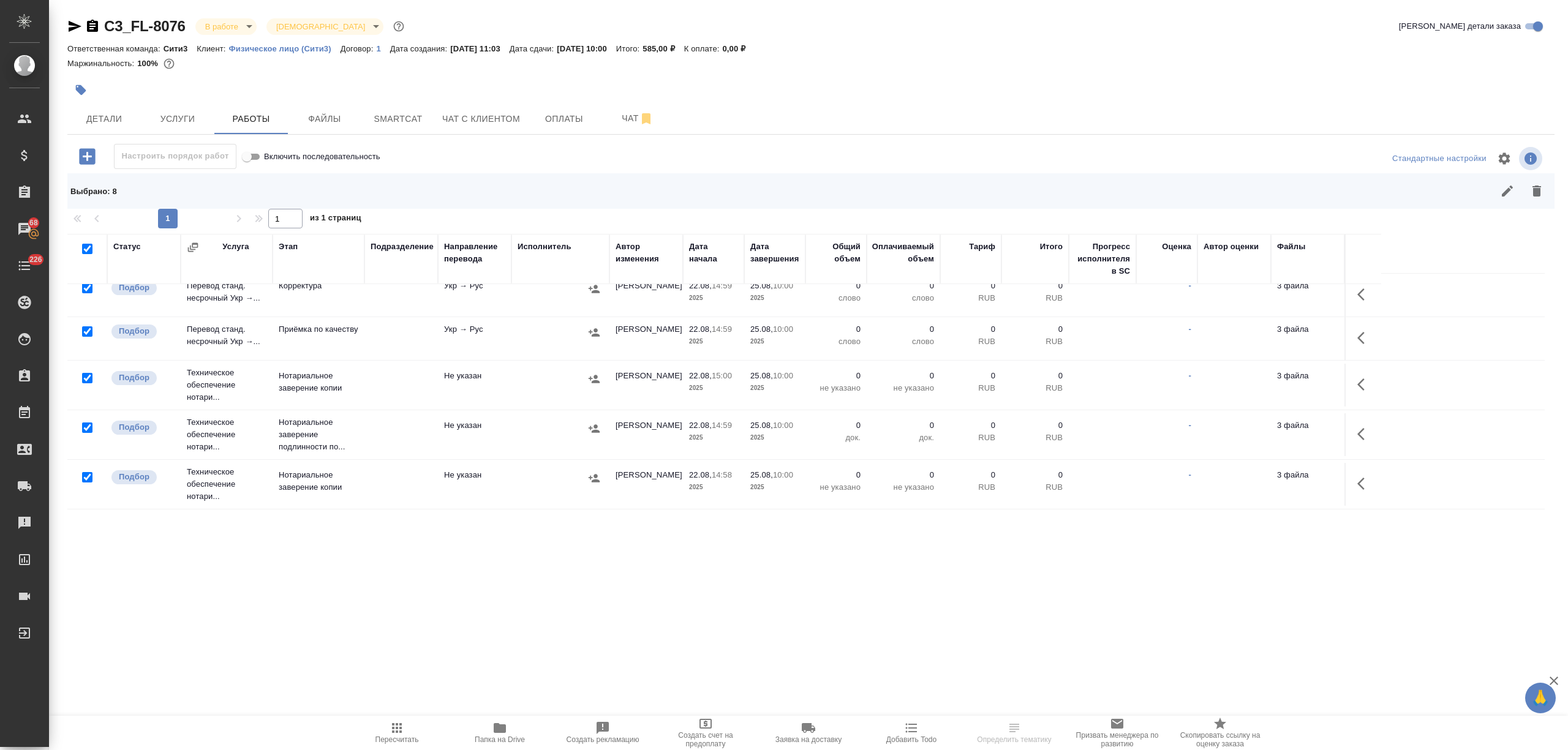
click at [85, 481] on input "checkbox" at bounding box center [87, 477] width 10 height 10
checkbox input "false"
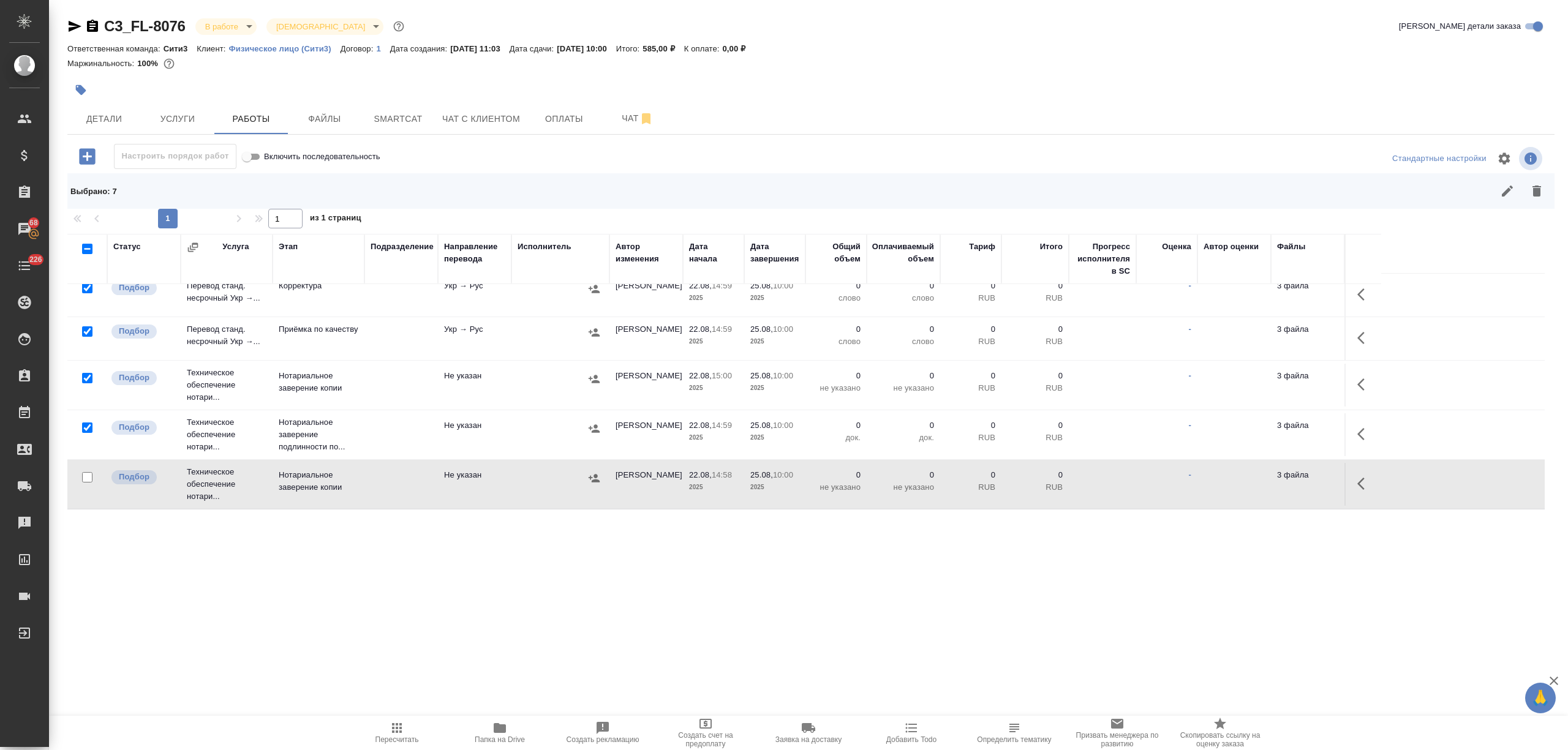
click at [1544, 196] on button "button" at bounding box center [1537, 191] width 30 height 30
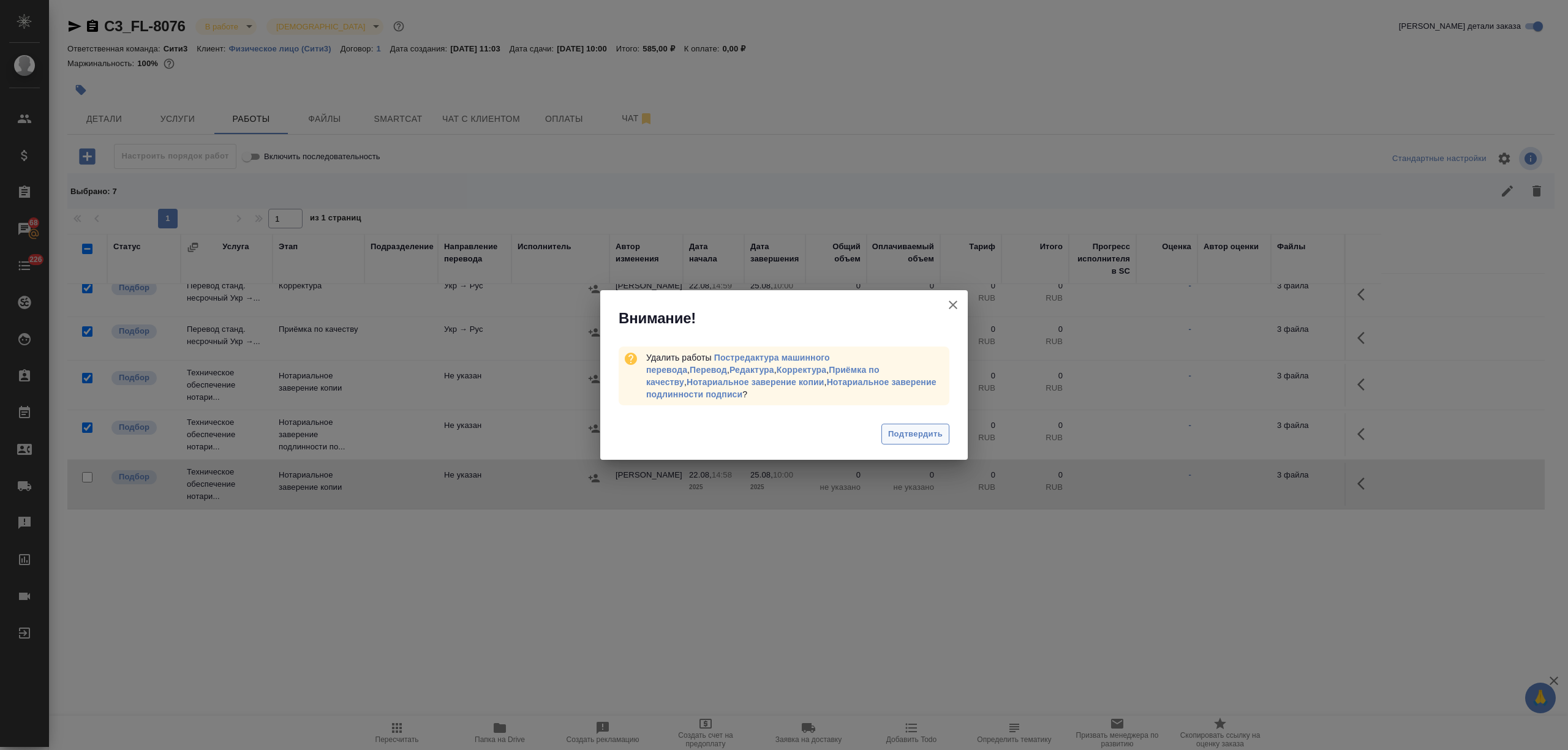
click at [910, 429] on span "Подтвердить" at bounding box center [915, 434] width 55 height 14
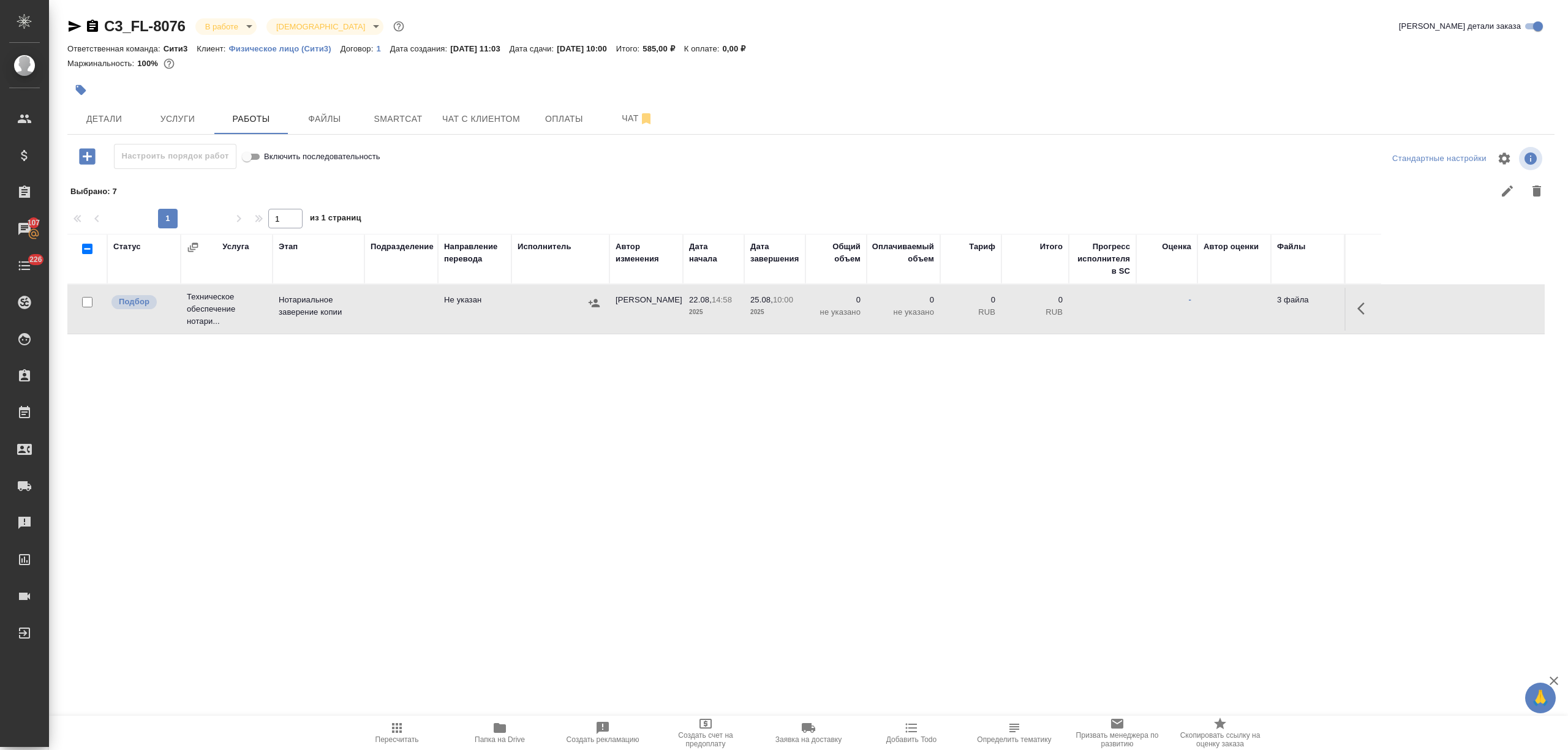
scroll to position [0, 0]
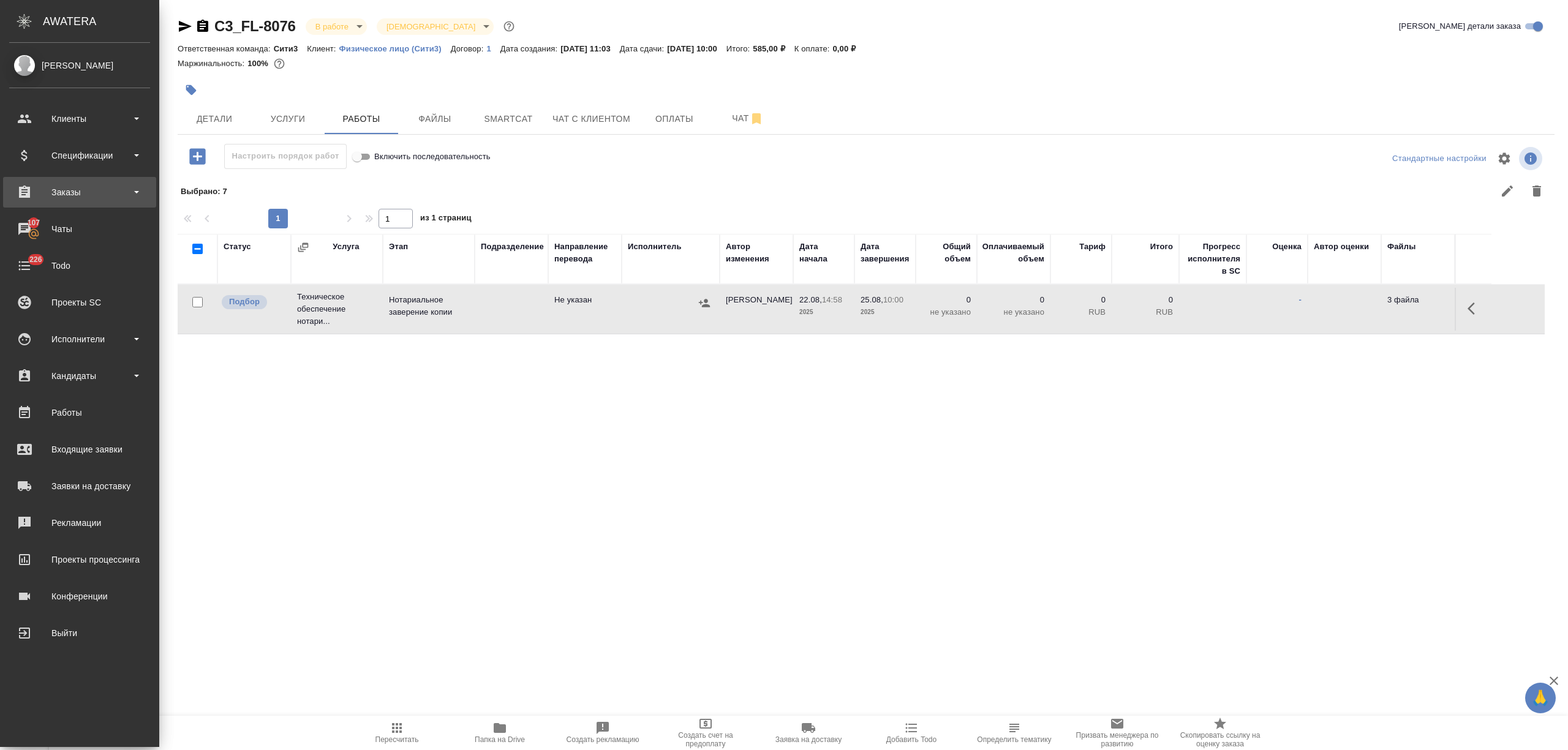
click at [73, 196] on div "Заказы" at bounding box center [80, 192] width 141 height 18
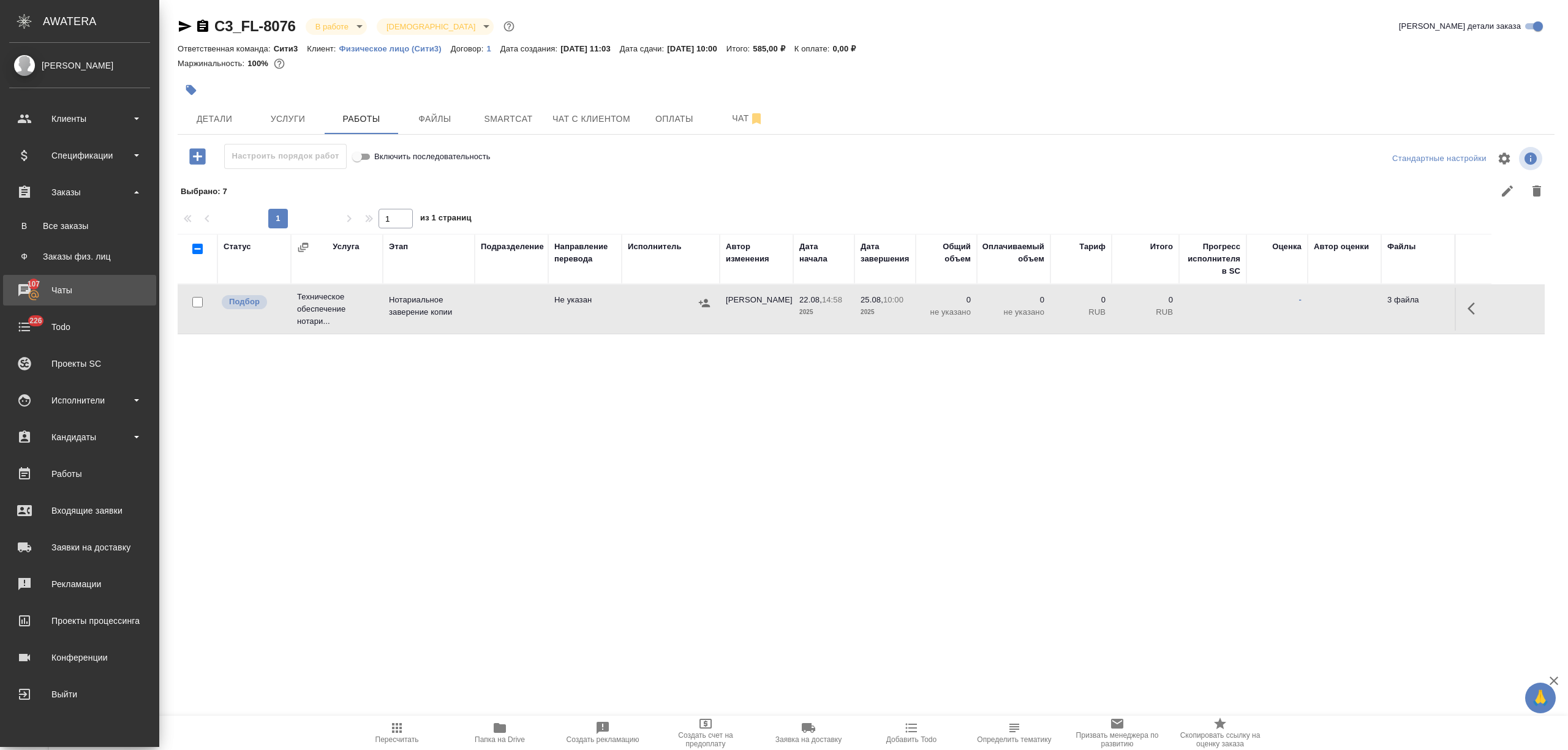
click at [63, 295] on div "Чаты" at bounding box center [80, 290] width 141 height 18
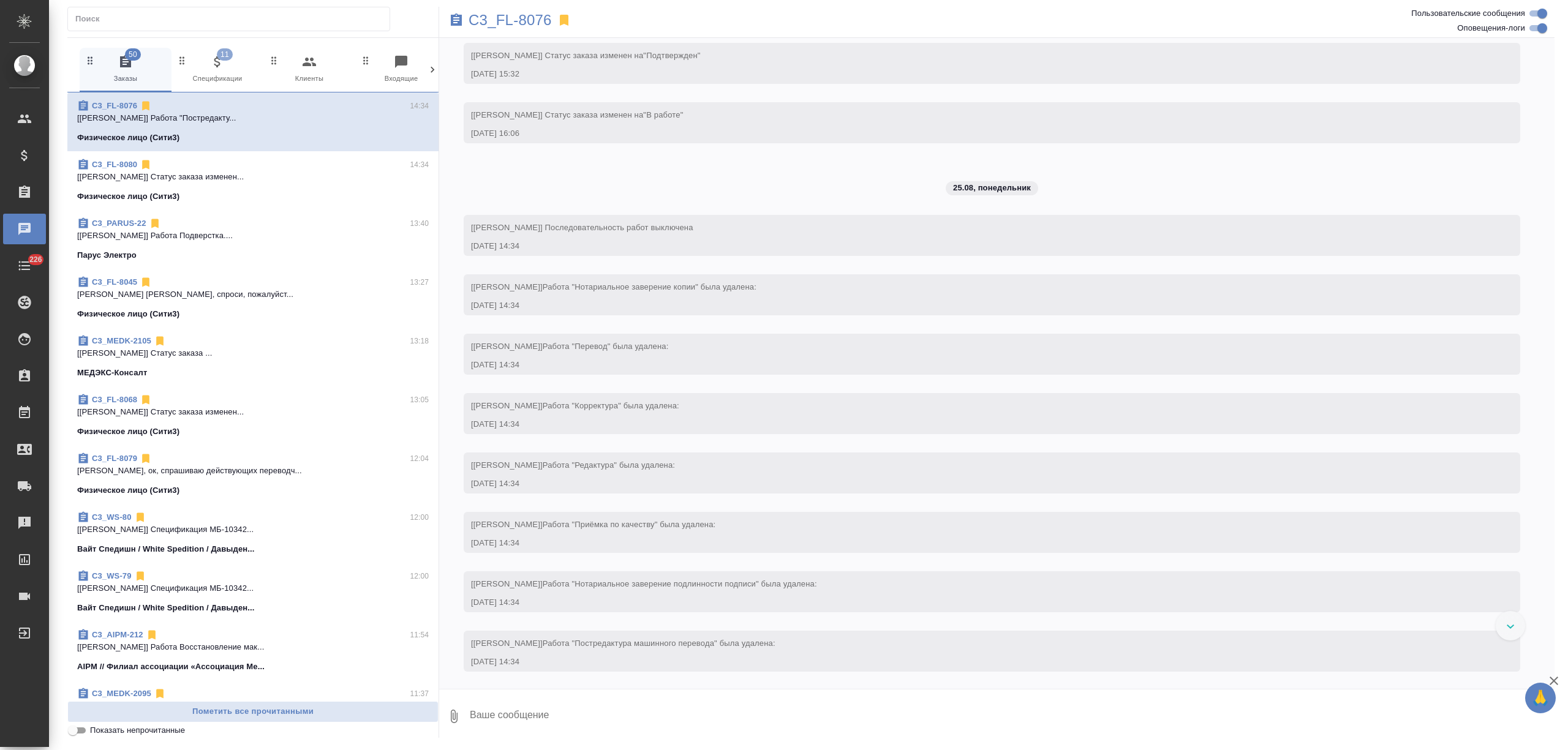
scroll to position [643, 0]
click at [429, 67] on icon at bounding box center [433, 70] width 12 height 12
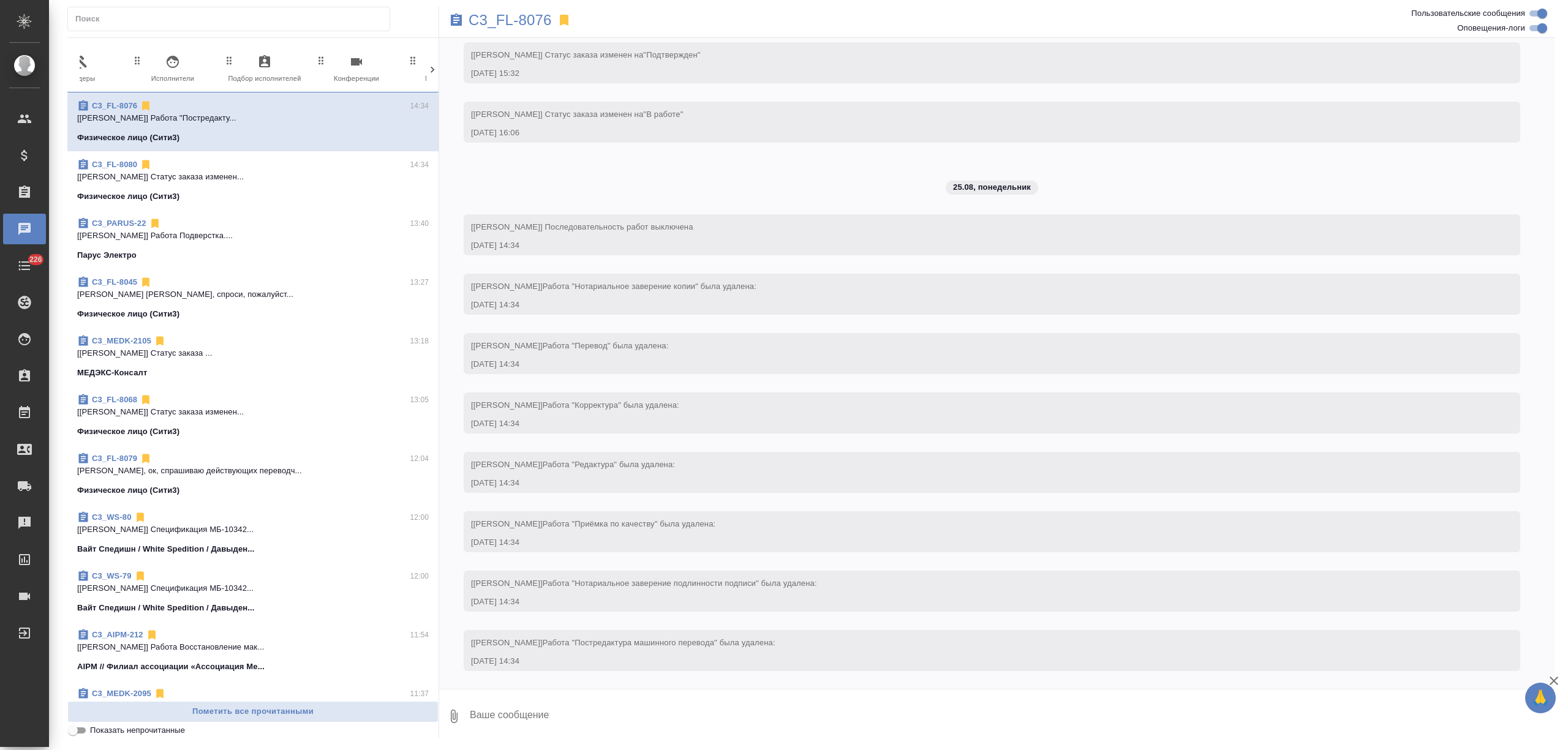
click at [429, 67] on icon at bounding box center [433, 70] width 12 height 12
click at [378, 72] on span "7 Мессенджеры" at bounding box center [380, 70] width 82 height 30
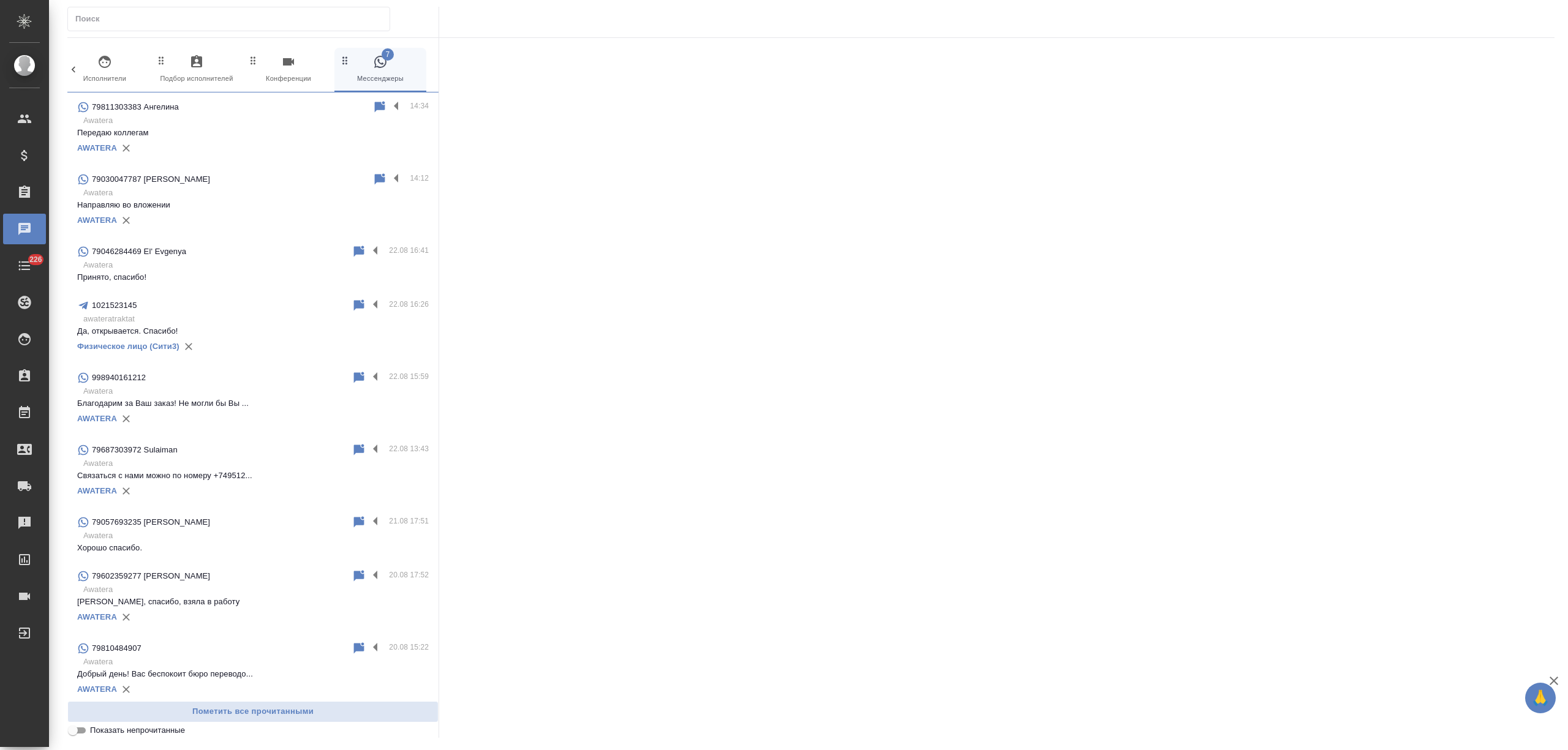
click at [256, 130] on p "Передаю коллегам" at bounding box center [252, 133] width 351 height 12
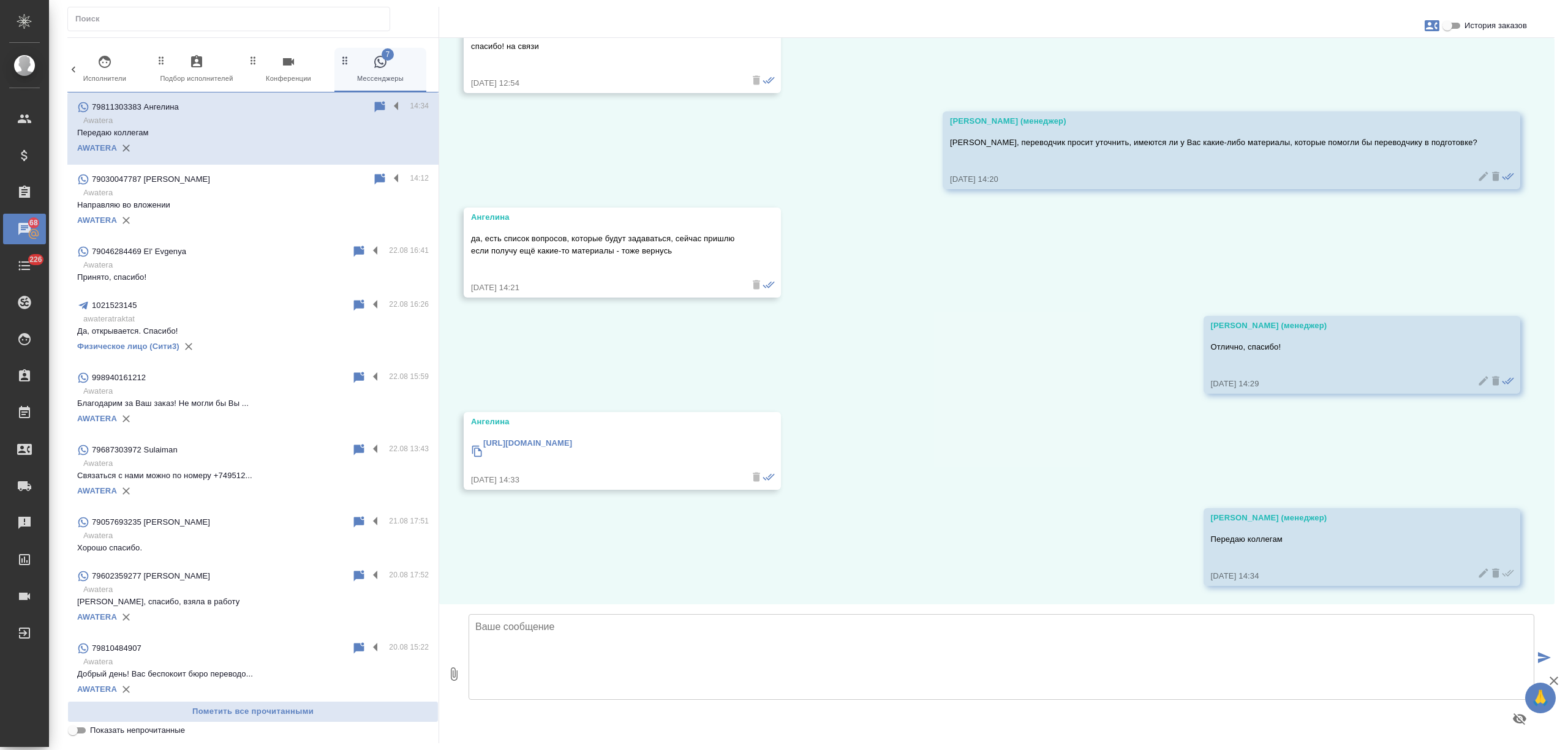
click at [1490, 27] on span "История заказов" at bounding box center [1496, 25] width 63 height 12
click at [1469, 27] on input "История заказов" at bounding box center [1447, 25] width 44 height 15
checkbox input "true"
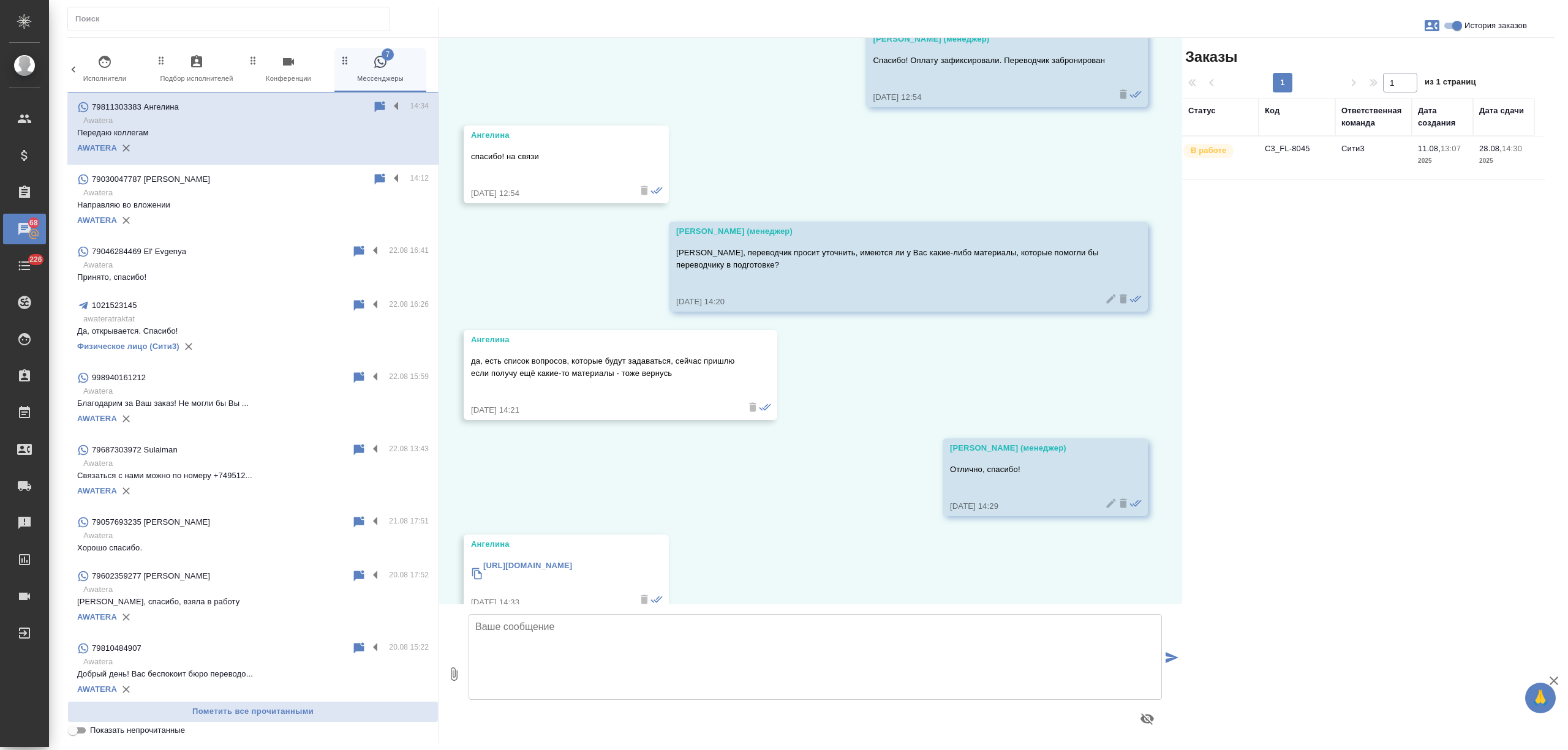
scroll to position [4880, 0]
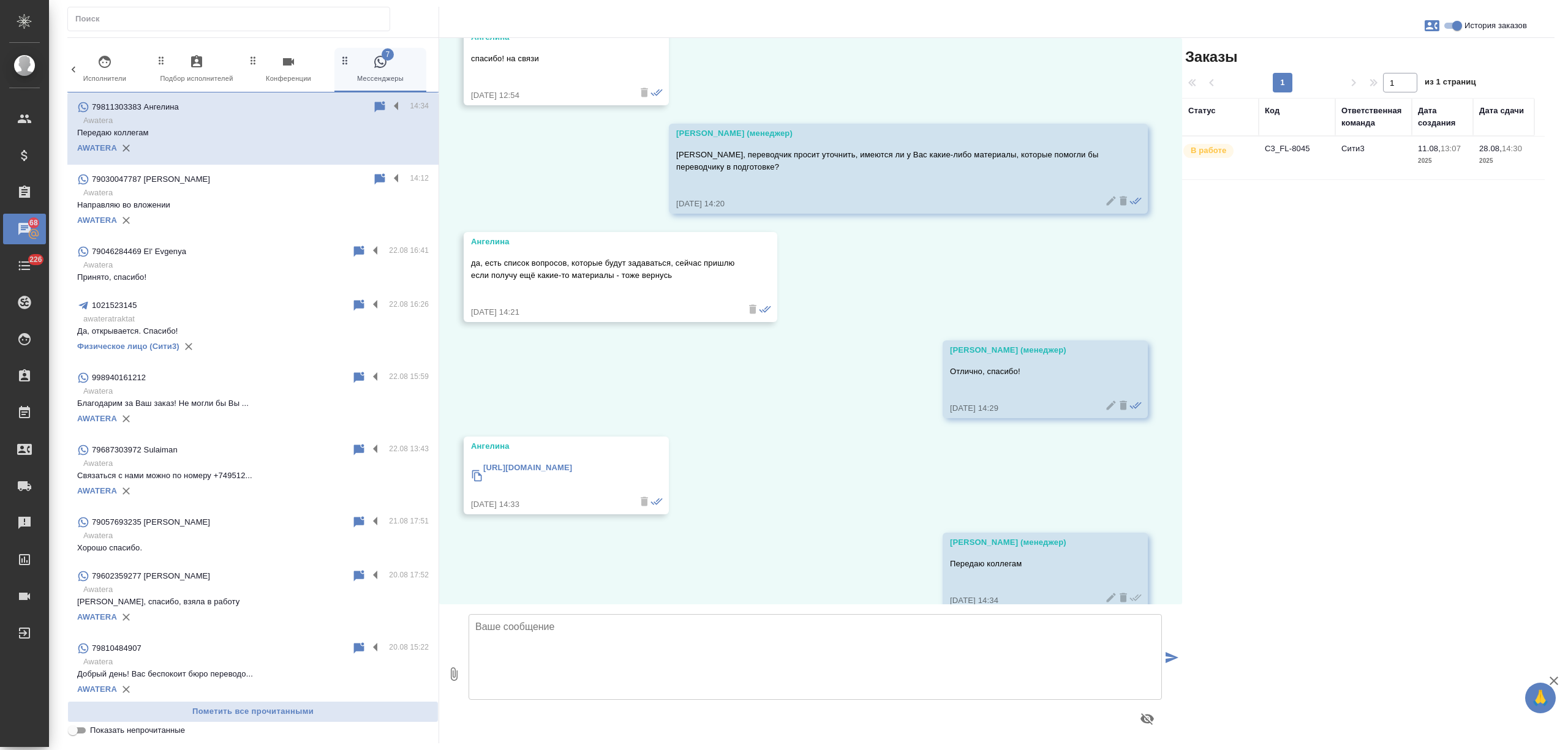
click at [1312, 164] on td "C3_FL-8045" at bounding box center [1297, 158] width 77 height 43
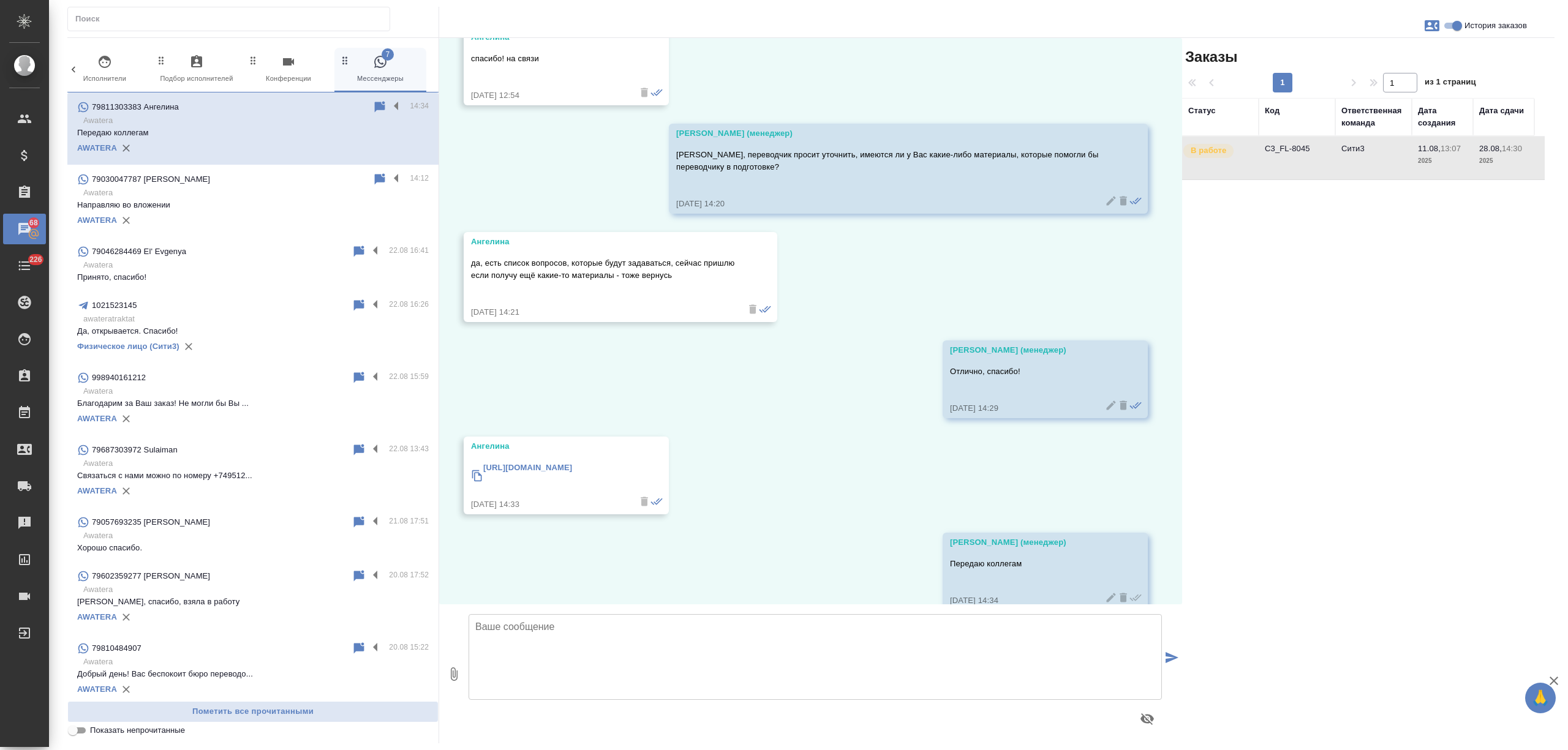
click at [1312, 164] on td "C3_FL-8045" at bounding box center [1297, 158] width 77 height 43
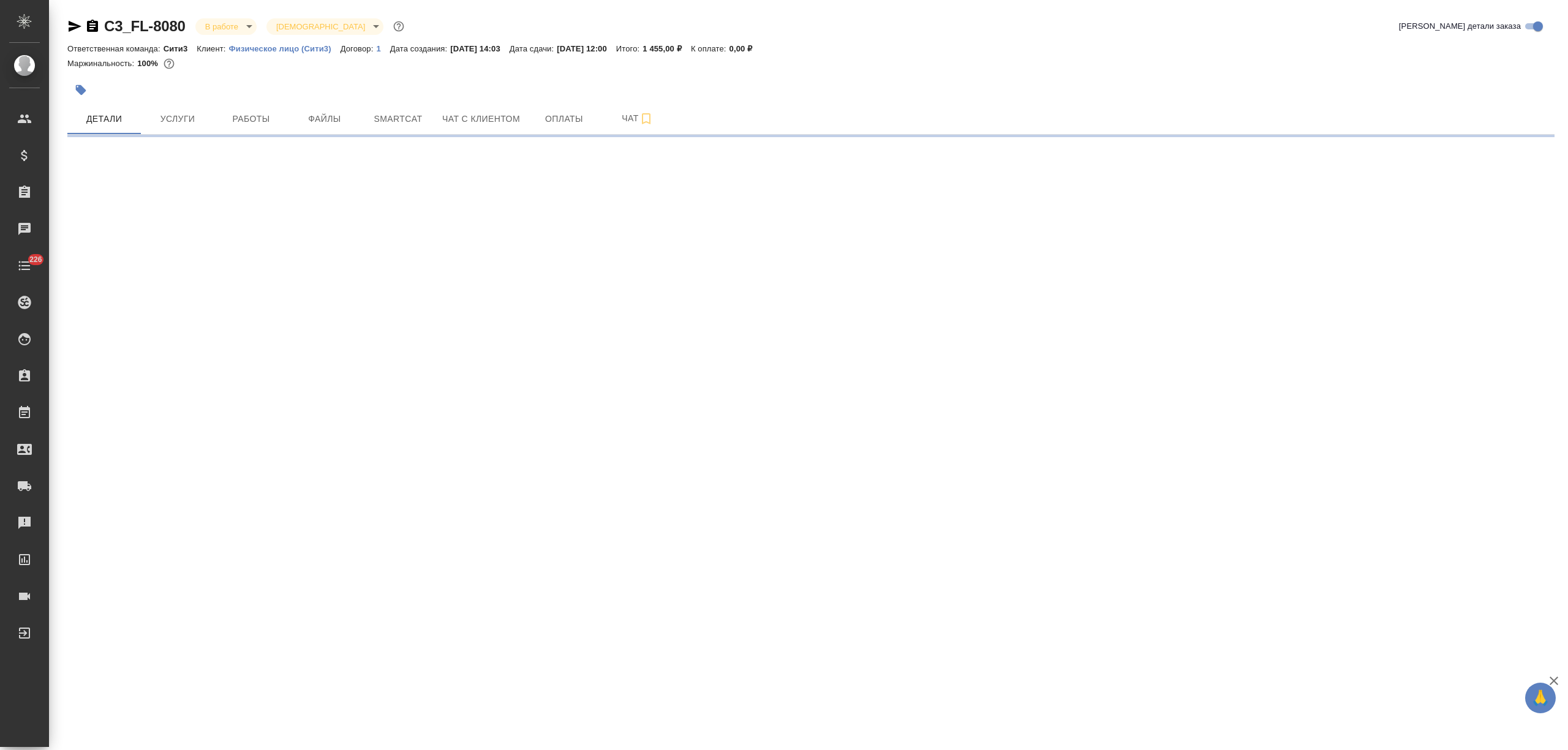
click at [77, 23] on icon "button" at bounding box center [74, 26] width 15 height 15
select select "RU"
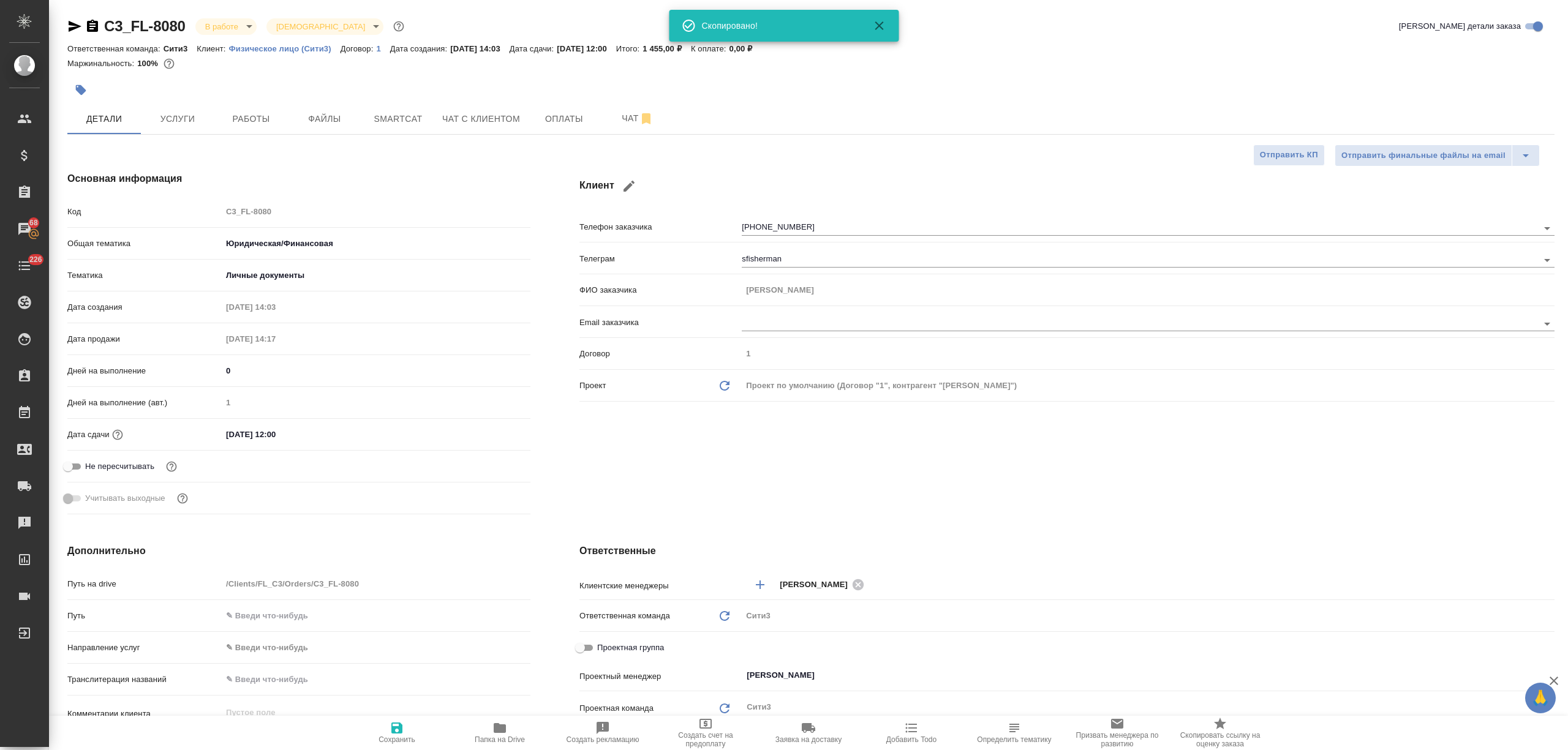
type textarea "x"
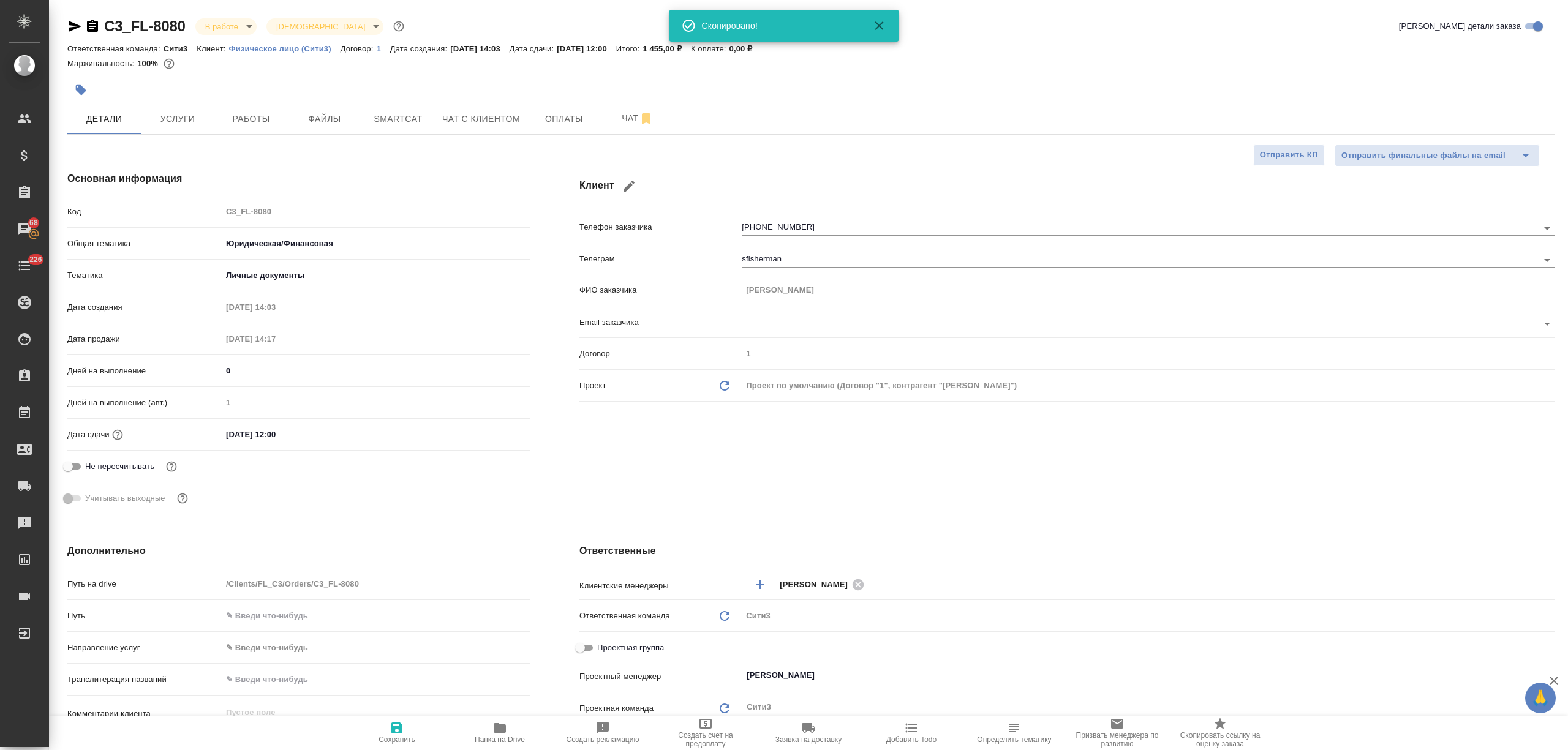
type textarea "x"
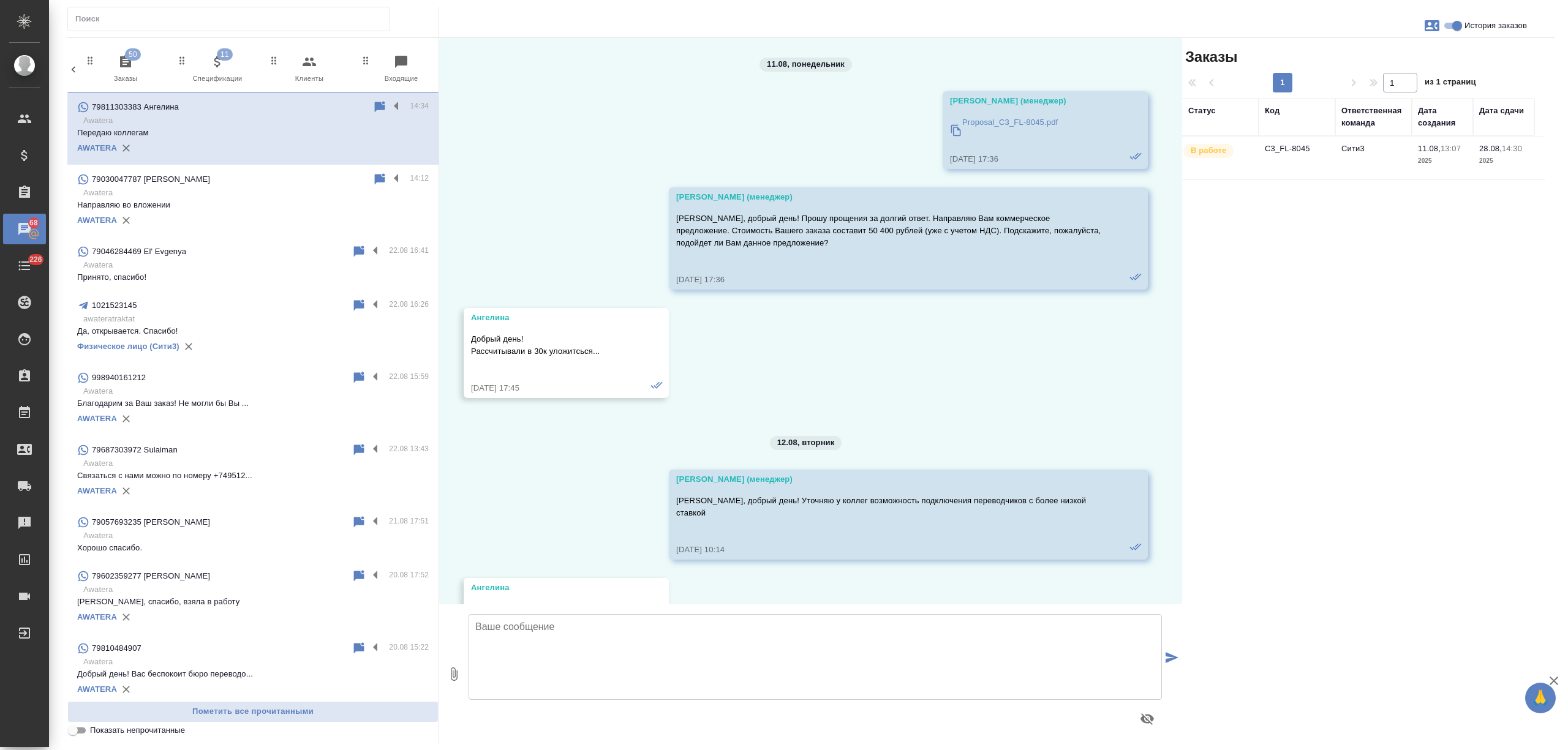
scroll to position [4892, 0]
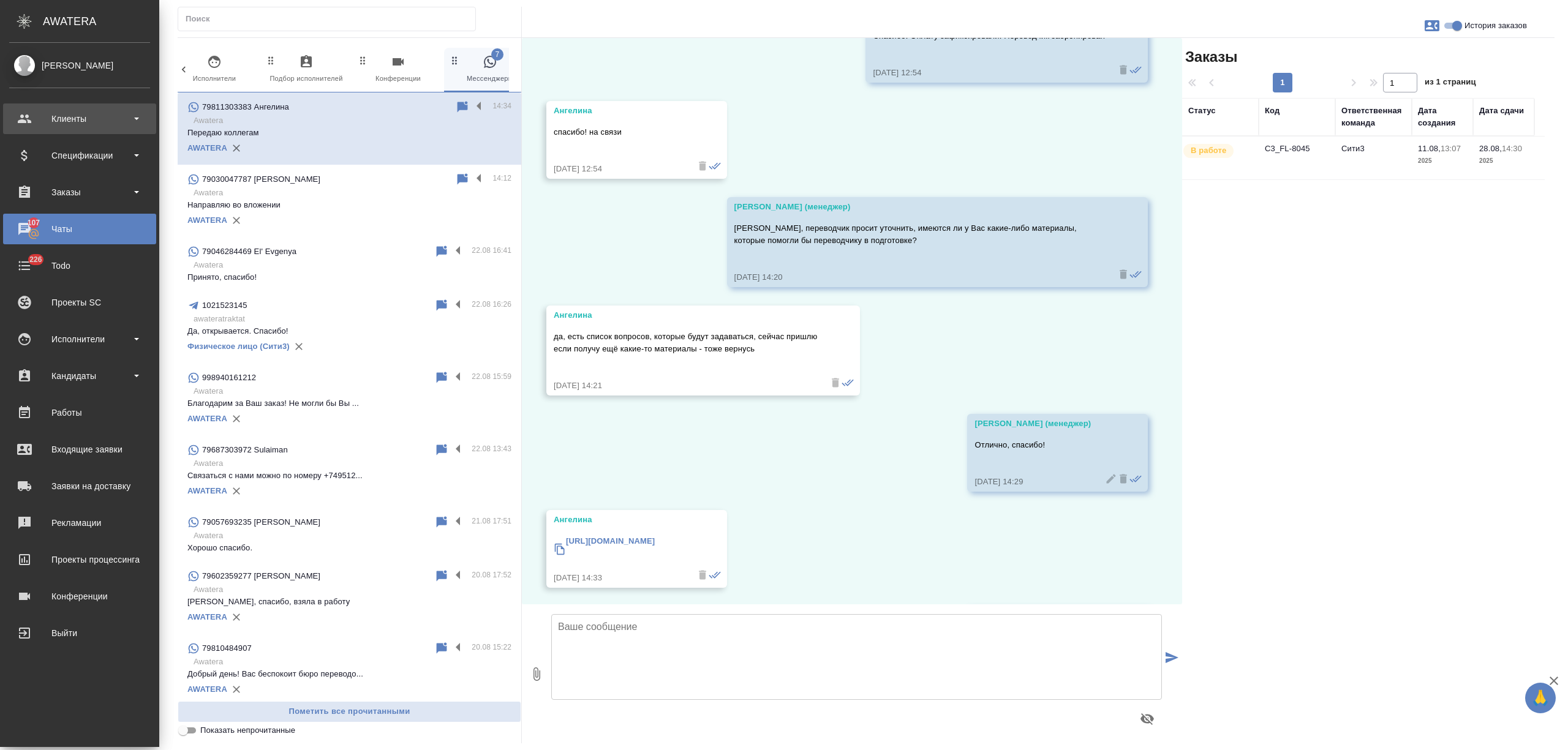
click at [32, 120] on div "Клиенты" at bounding box center [80, 119] width 141 height 18
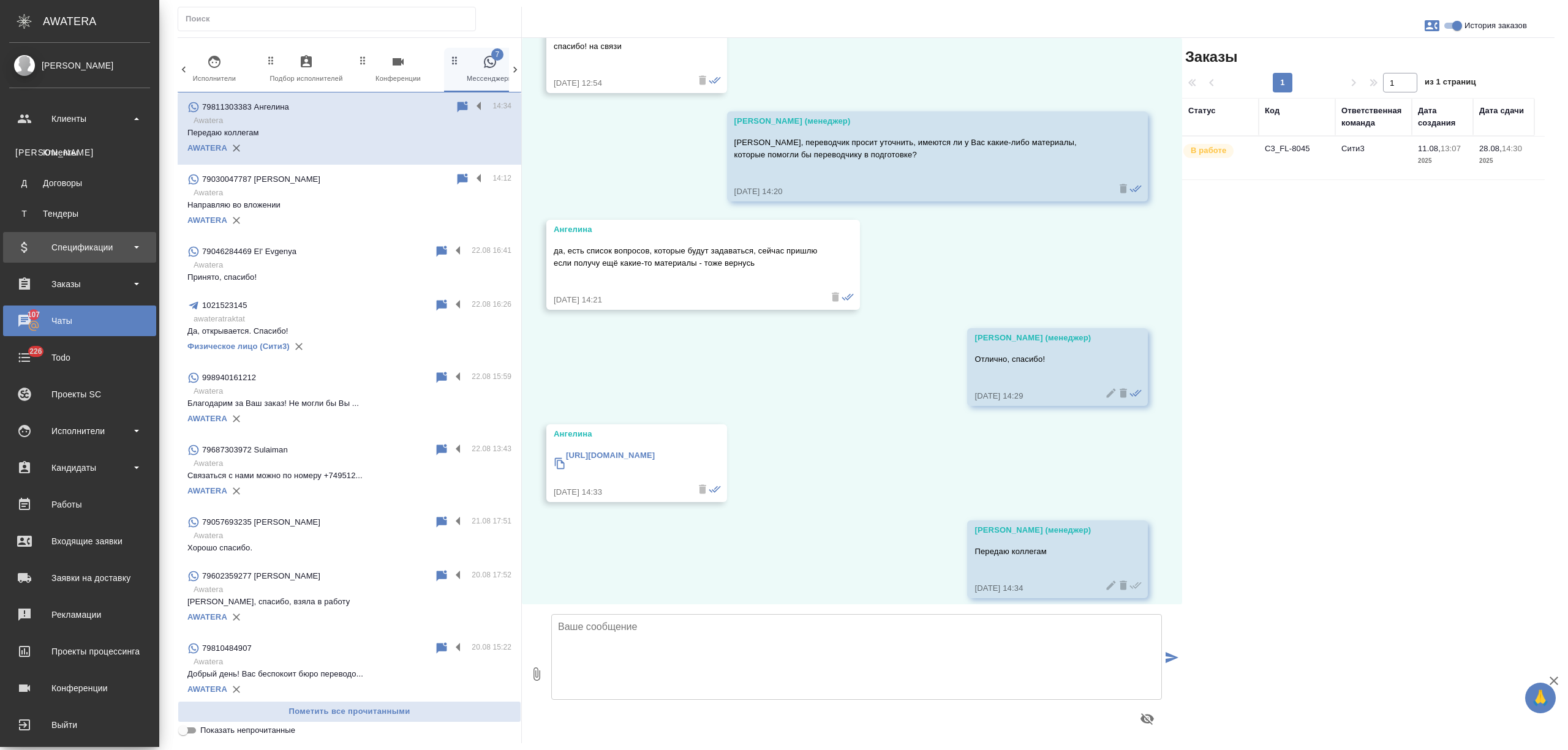
click at [49, 143] on link "К Клиенты" at bounding box center [80, 153] width 141 height 24
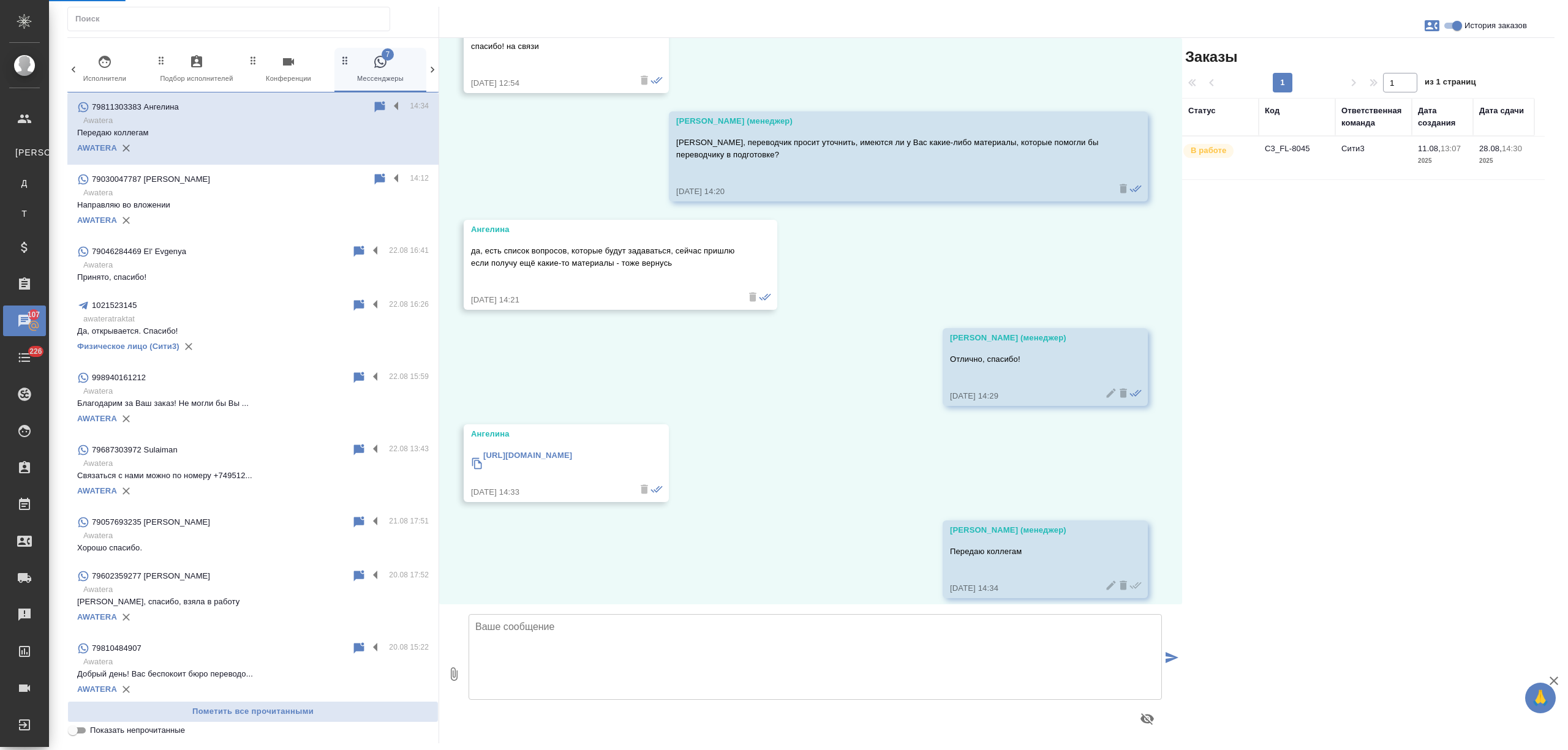
select select "RU"
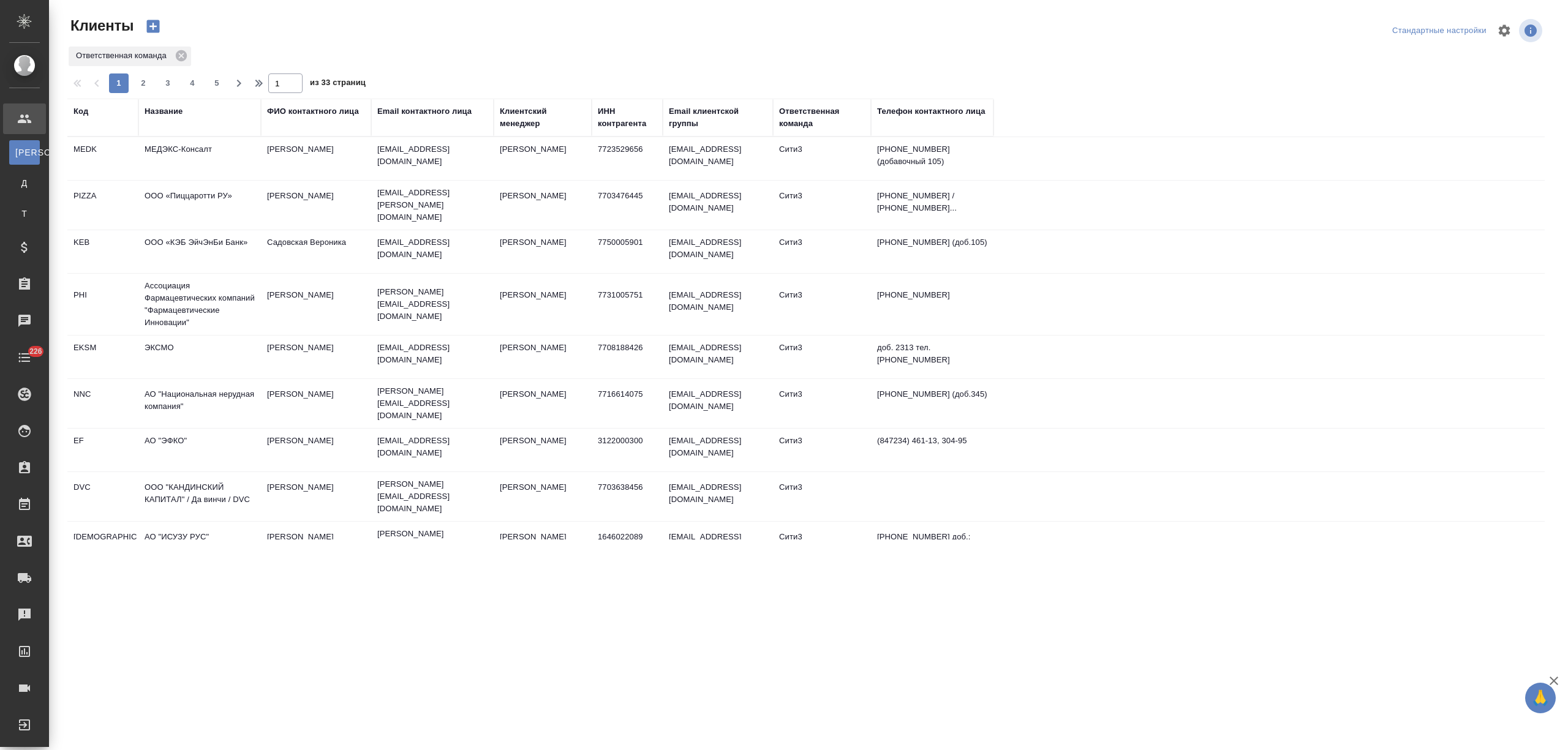
drag, startPoint x: 172, startPoint y: 110, endPoint x: 167, endPoint y: 143, distance: 33.4
click at [172, 111] on div "Название" at bounding box center [164, 112] width 38 height 12
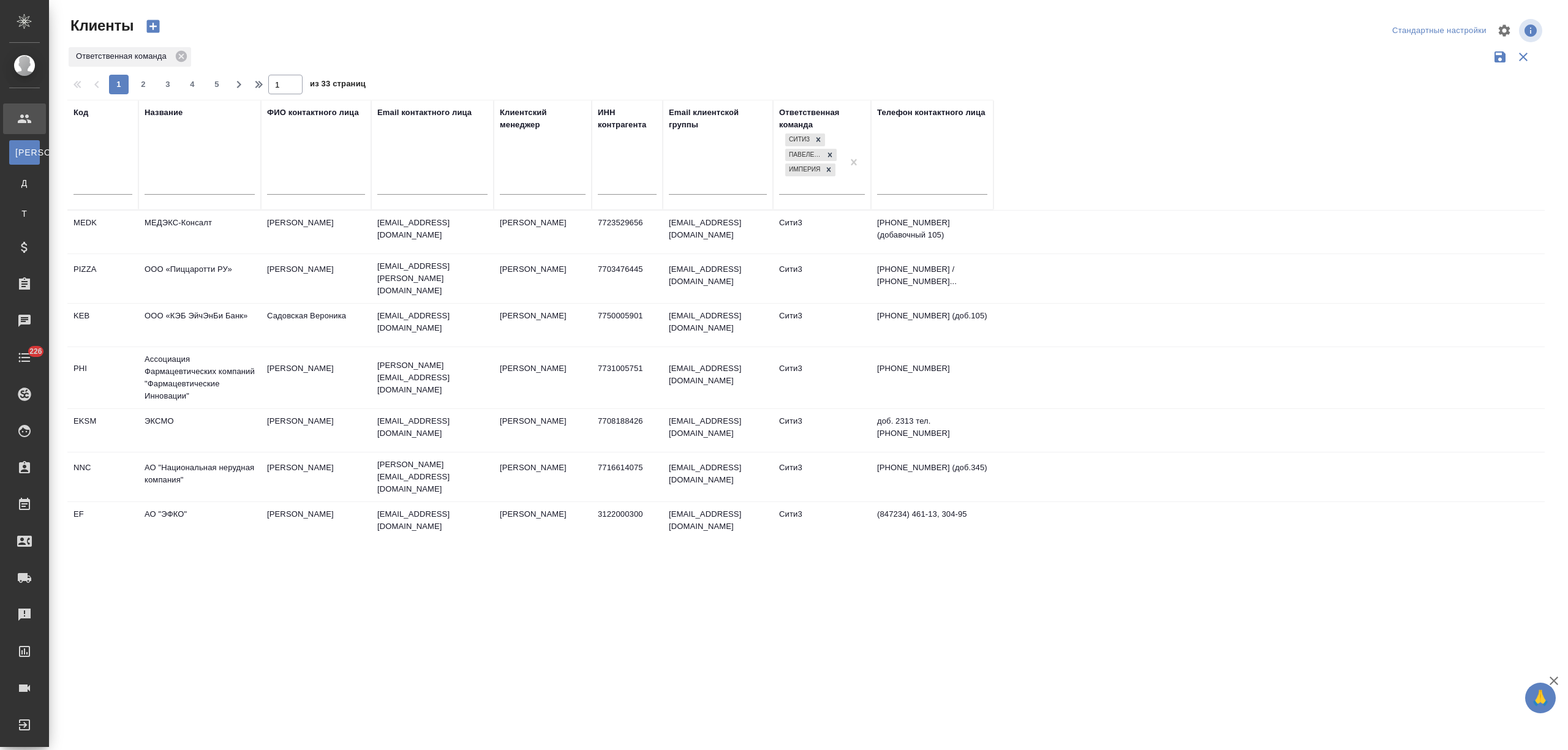
click at [167, 184] on input "text" at bounding box center [200, 187] width 110 height 16
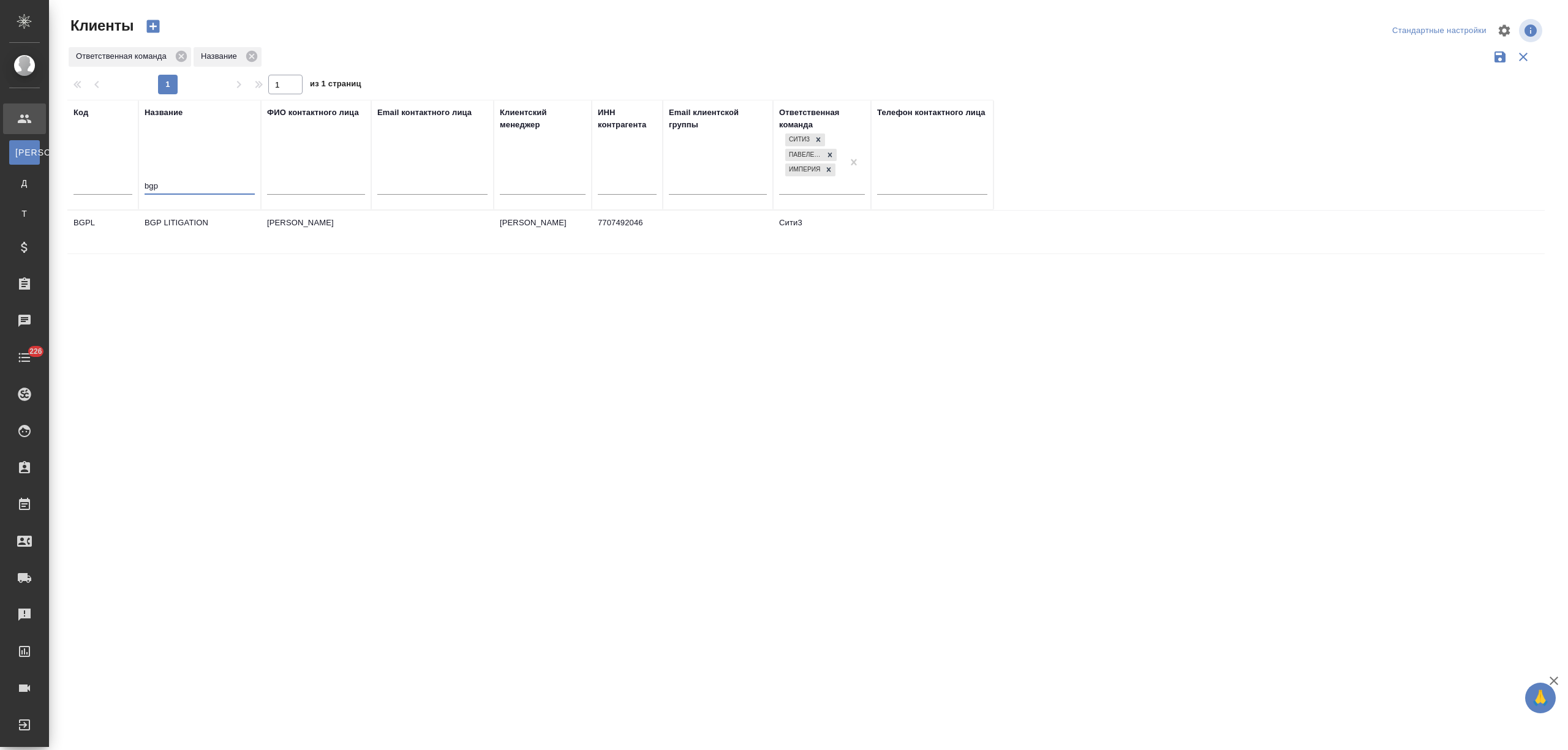
type input "bgp"
click at [178, 236] on td "BGP LITIGATION" at bounding box center [200, 232] width 122 height 43
click at [179, 235] on td "BGP LITIGATION" at bounding box center [200, 232] width 122 height 43
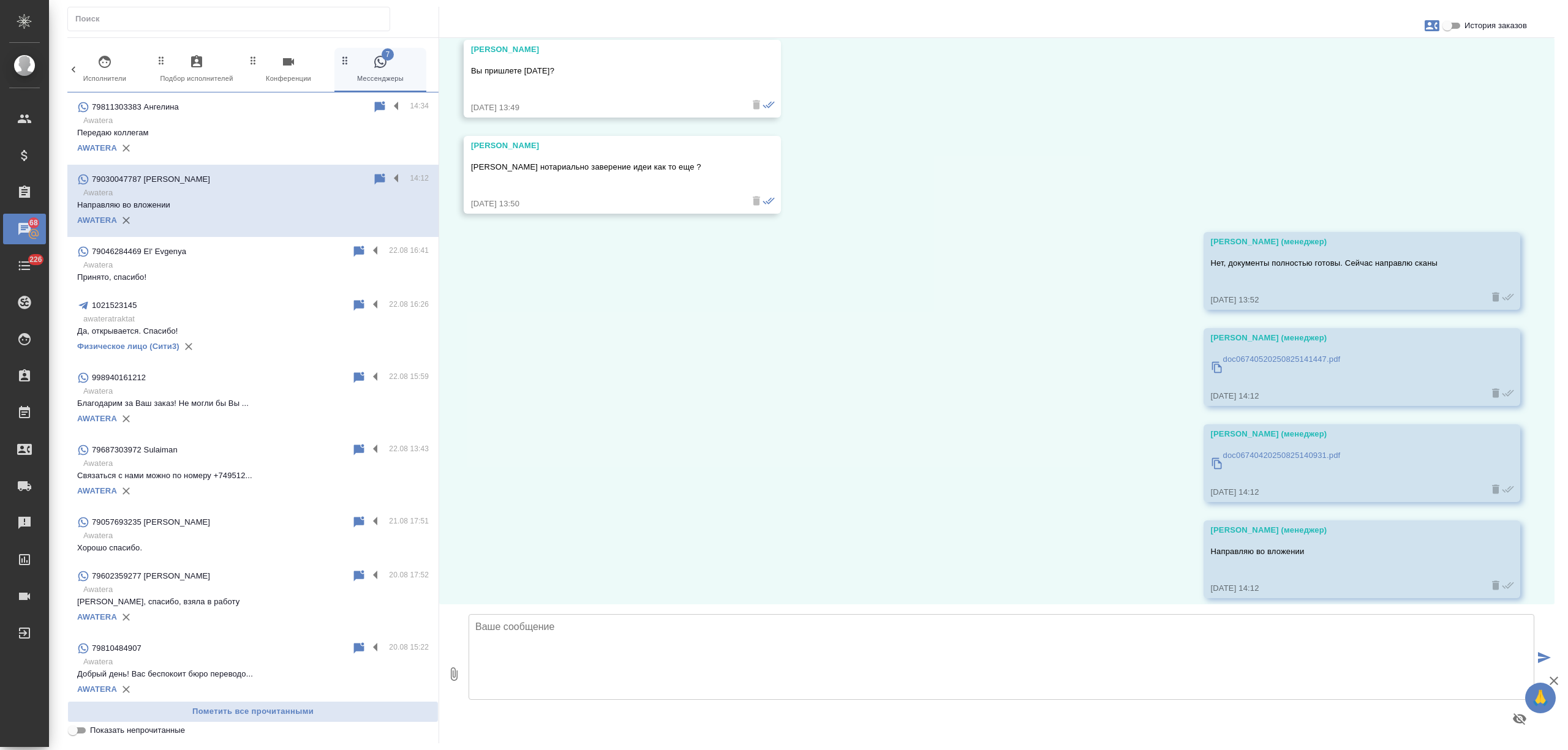
scroll to position [6941, 0]
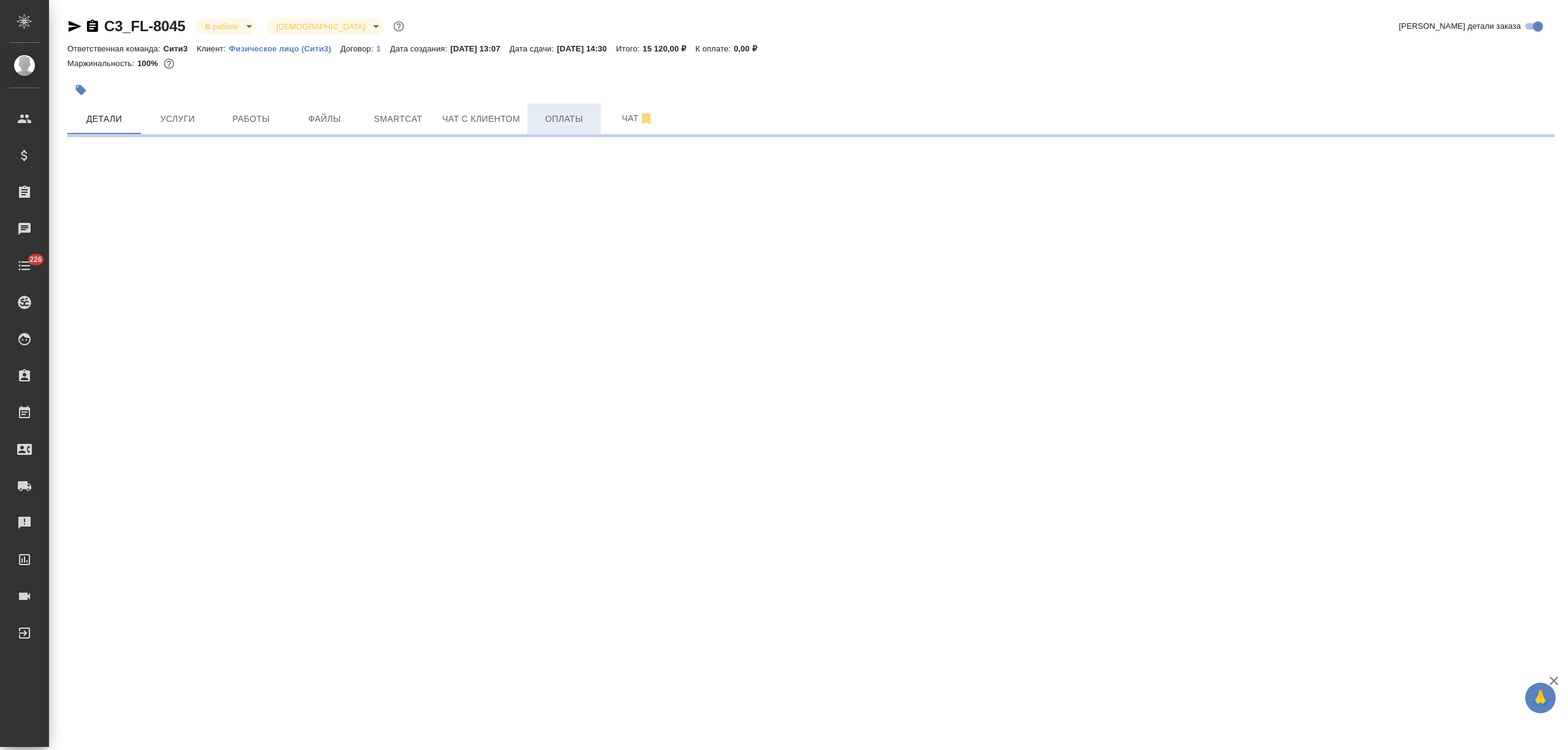
select select "RU"
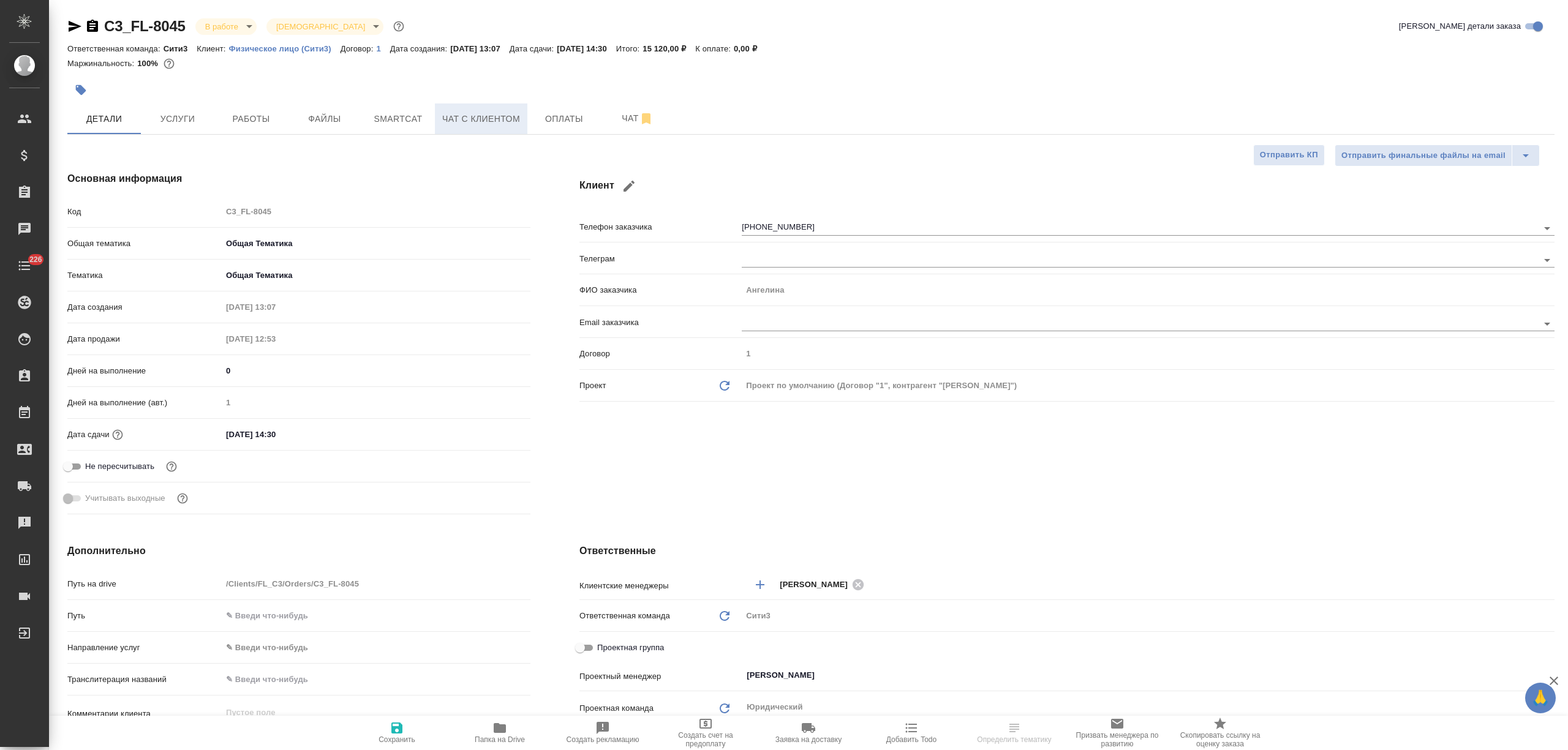
type textarea "x"
click at [632, 123] on span "Чат" at bounding box center [637, 119] width 58 height 16
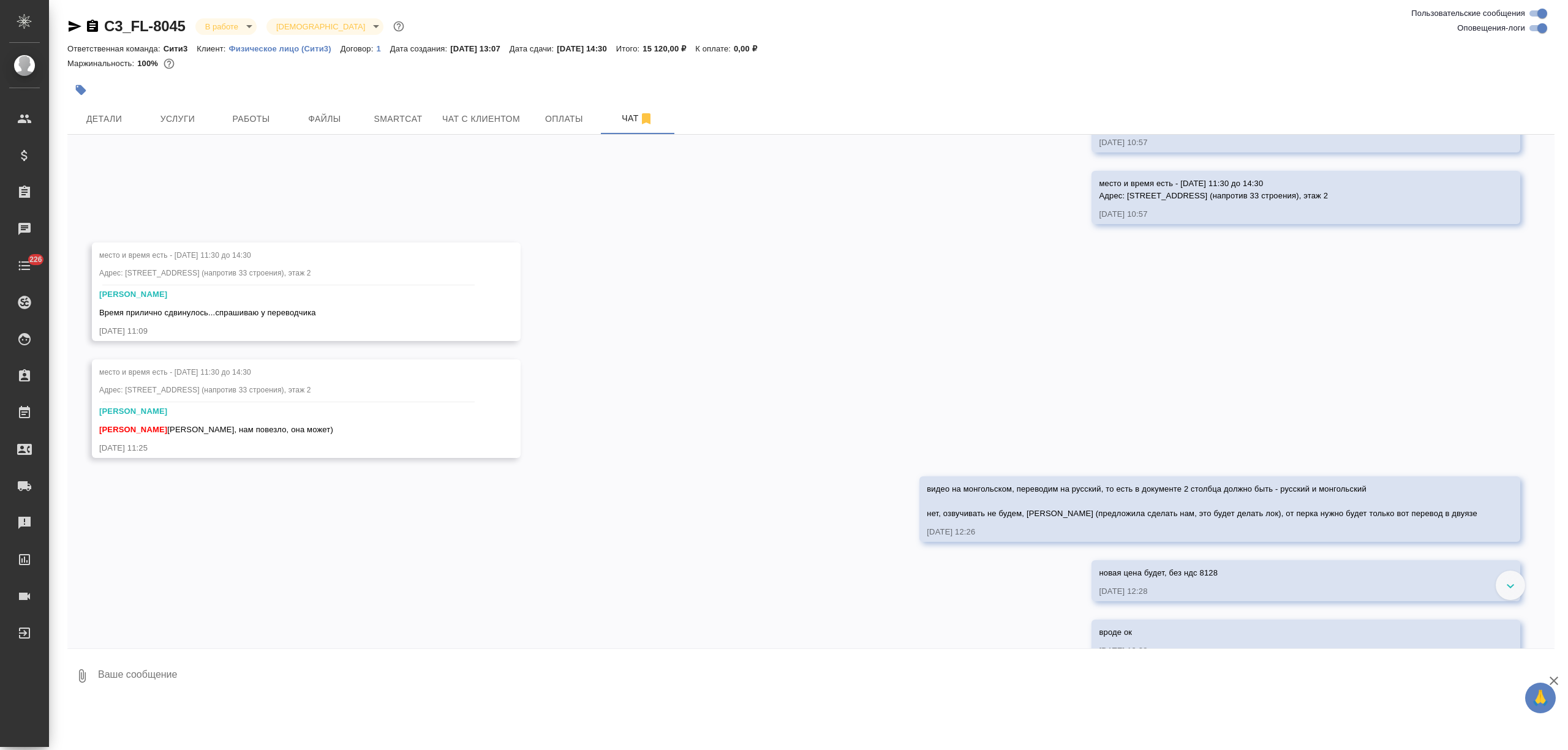
click at [167, 673] on textarea at bounding box center [825, 676] width 1457 height 42
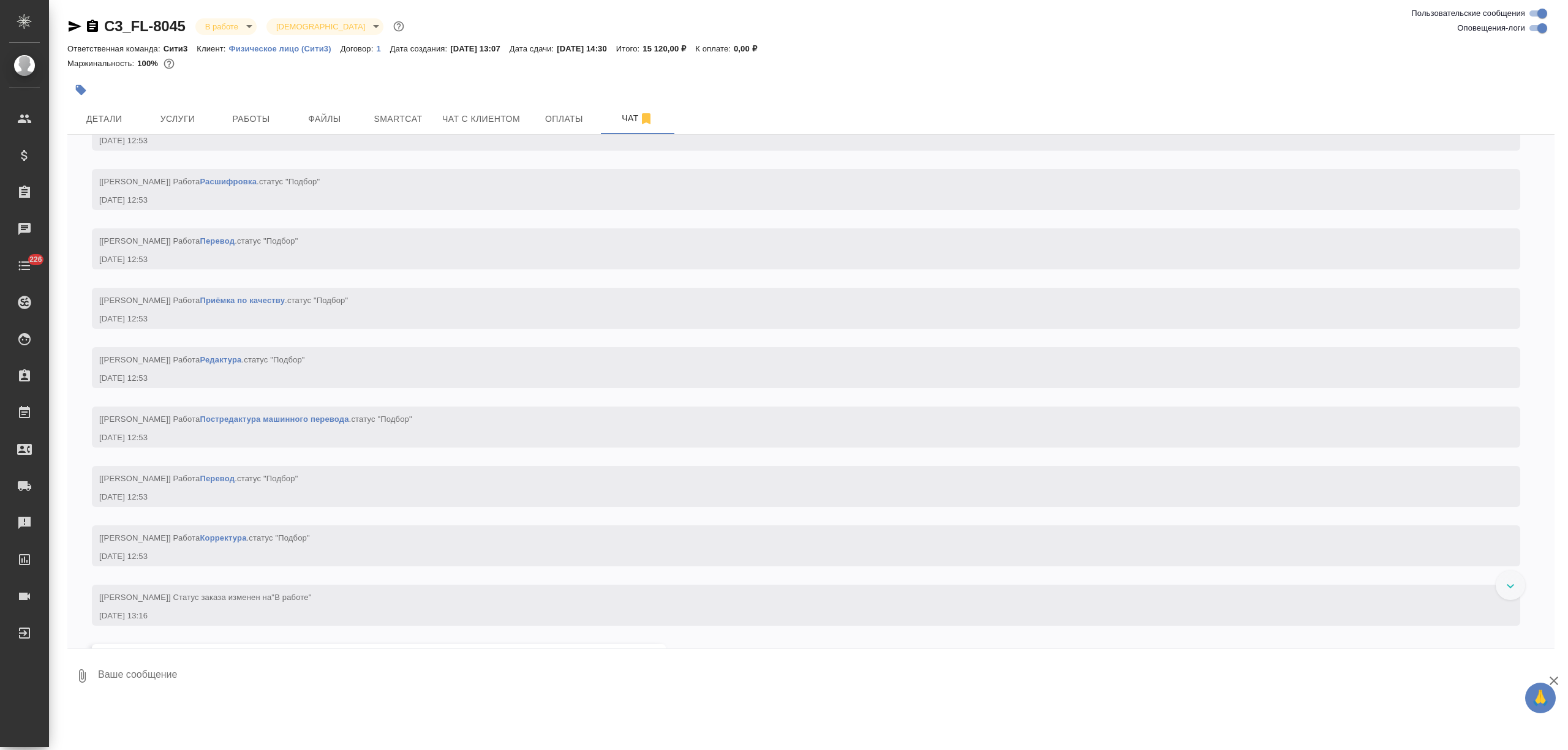
scroll to position [6114, 0]
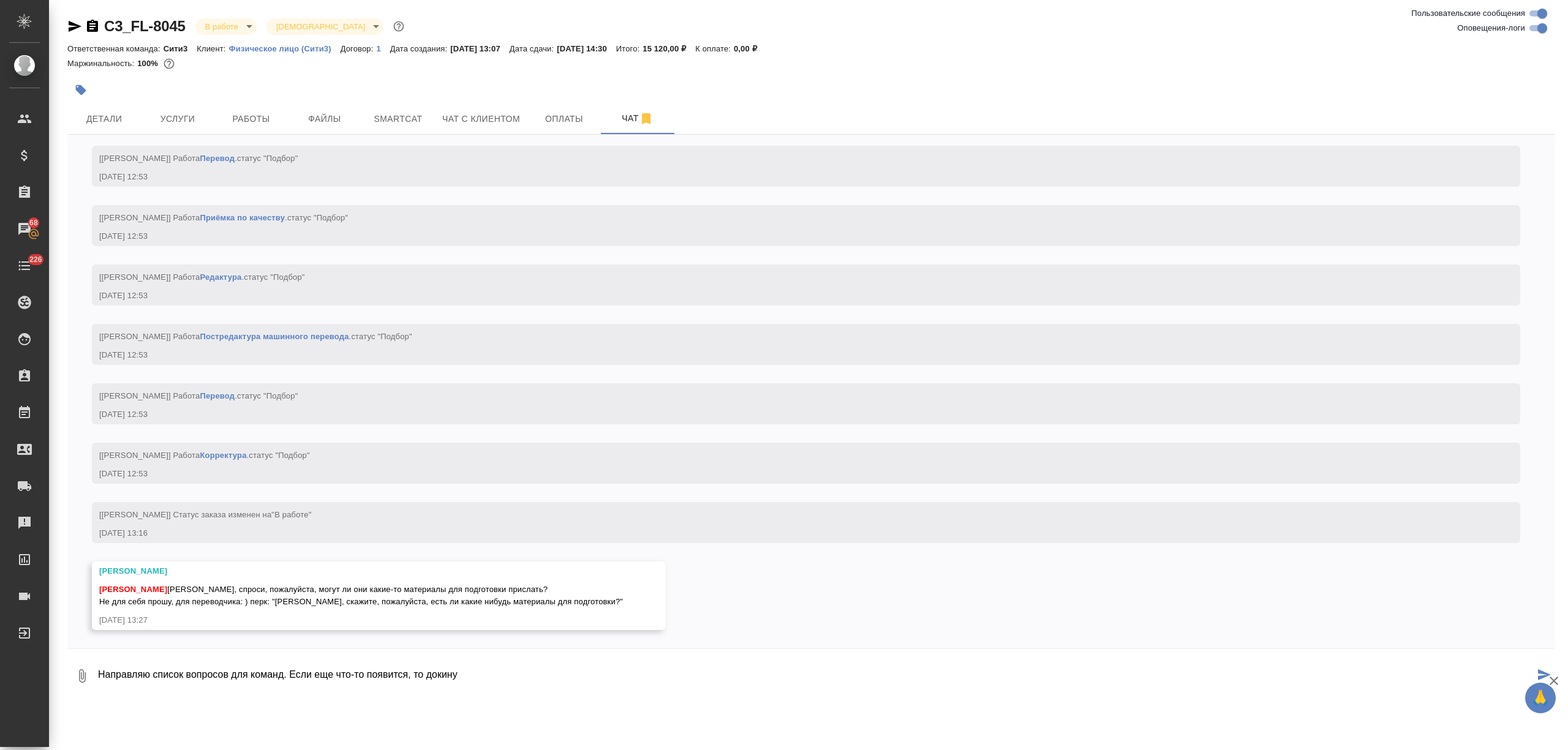
type textarea "Направляю список вопросов для команд. Если еще что-то появится, то докину"
click at [84, 678] on icon "button" at bounding box center [82, 676] width 15 height 15
click at [114, 598] on div "С локального диска" at bounding box center [86, 612] width 153 height 30
click at [112, 610] on span "С локального диска" at bounding box center [78, 612] width 84 height 16
click at [0, 0] on input "С локального диска" at bounding box center [0, 0] width 0 height 0
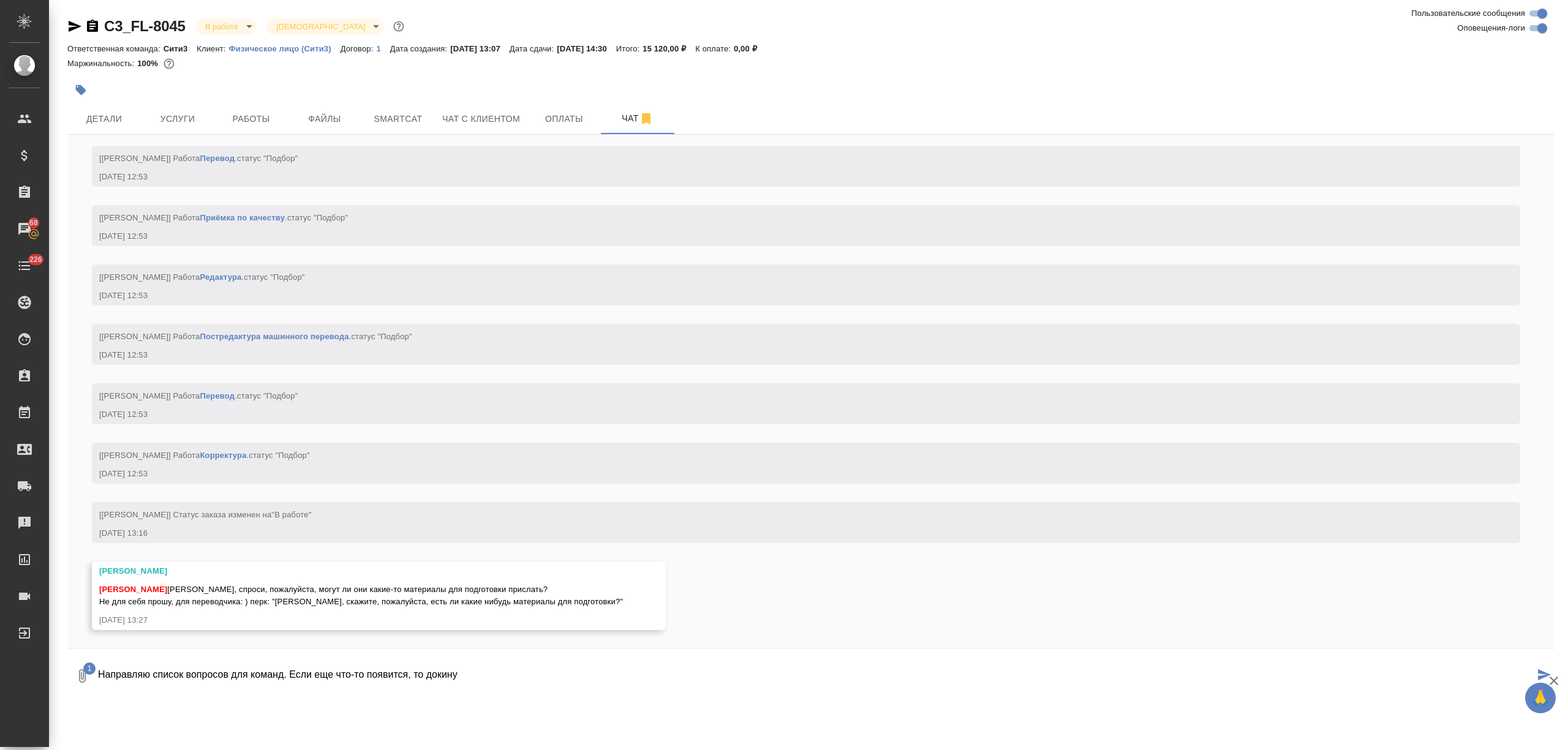
click at [67, 655] on button "1" at bounding box center [82, 676] width 30 height 42
click at [491, 684] on div at bounding box center [784, 375] width 1568 height 750
click at [494, 673] on textarea "Направляю список вопросов для команд. Если еще что-то появится, то докину" at bounding box center [815, 676] width 1437 height 42
type textarea "Направляю список вопросов для команд. Если еще что-то появится, то докину"
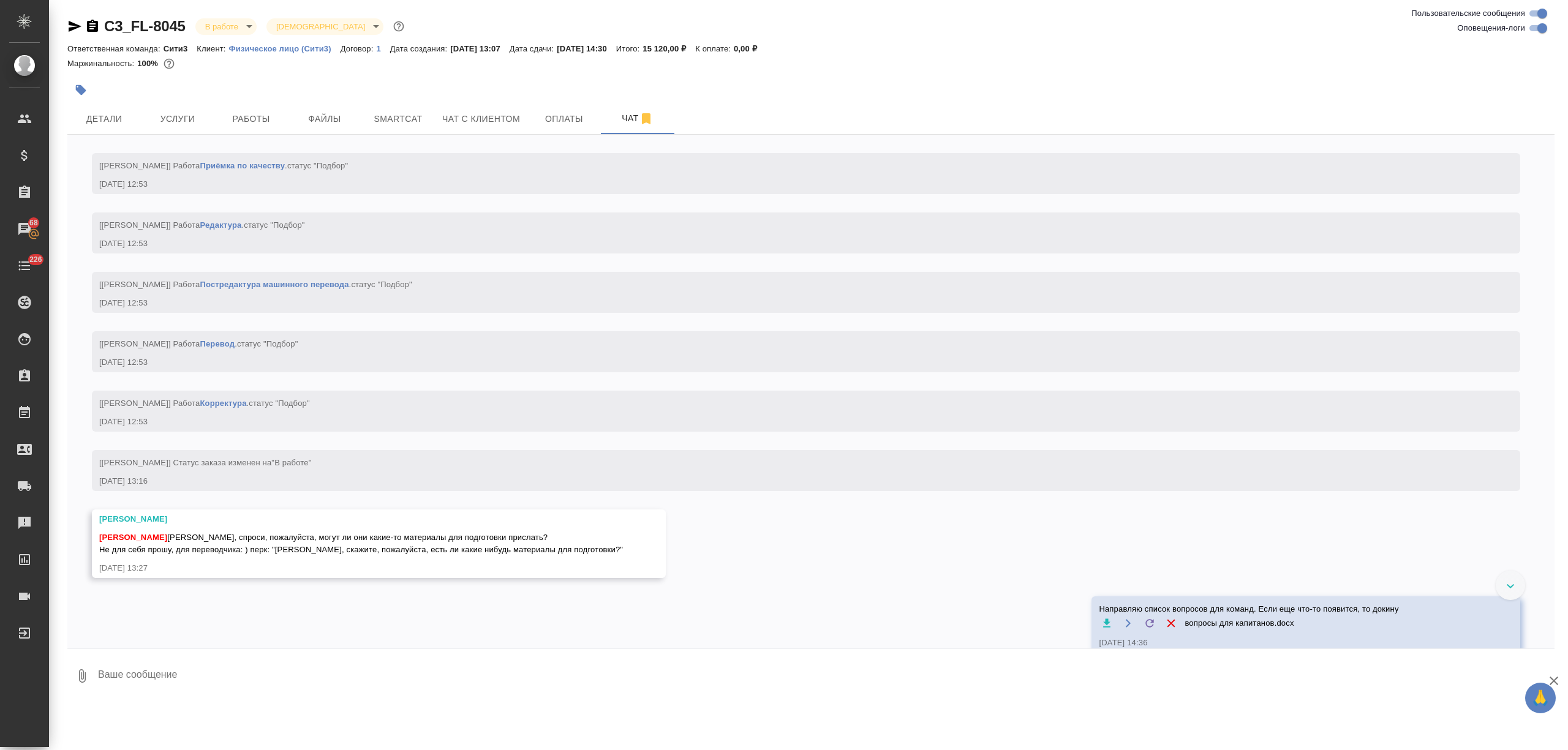
click at [71, 28] on icon "button" at bounding box center [75, 26] width 13 height 11
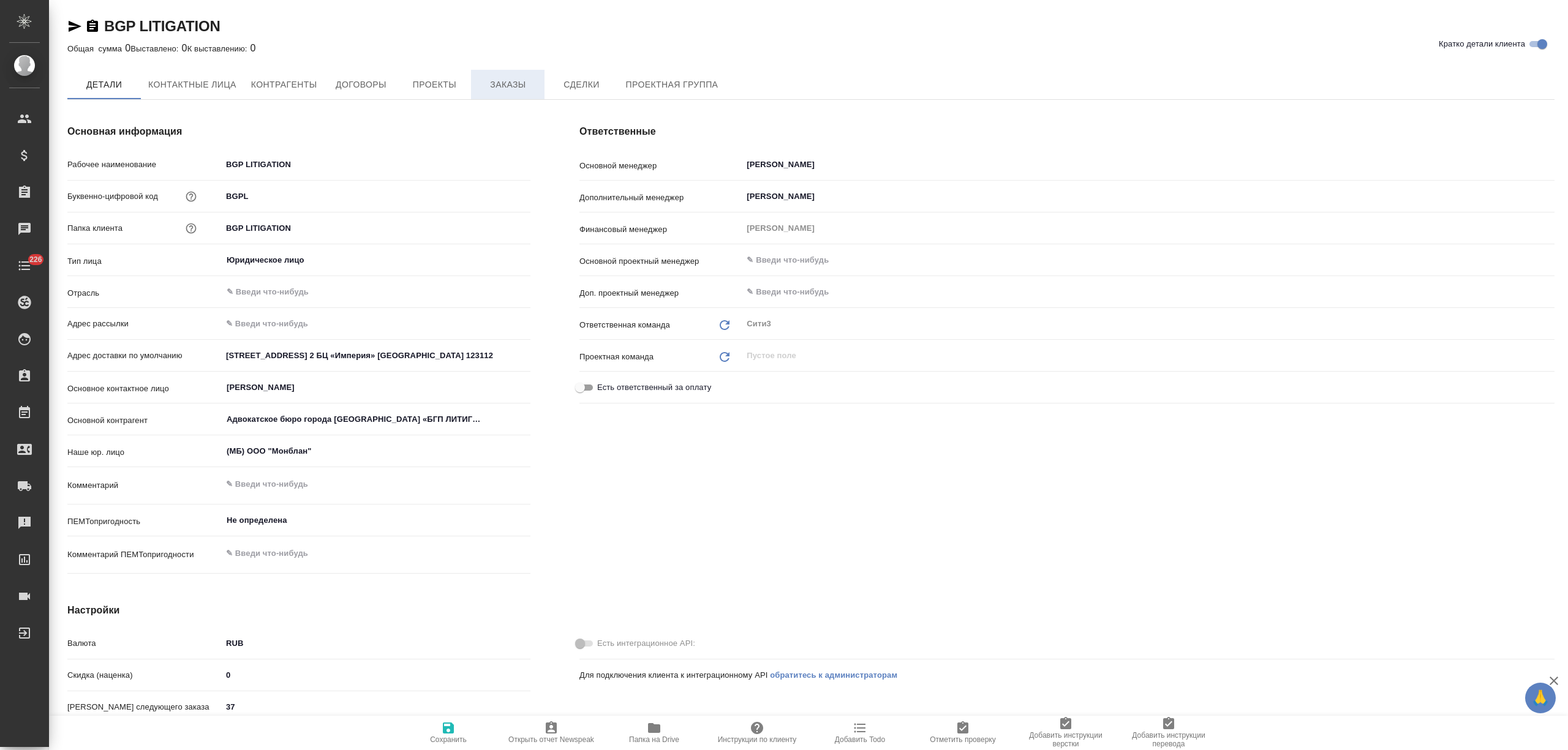
click at [495, 88] on span "Заказы" at bounding box center [507, 85] width 58 height 16
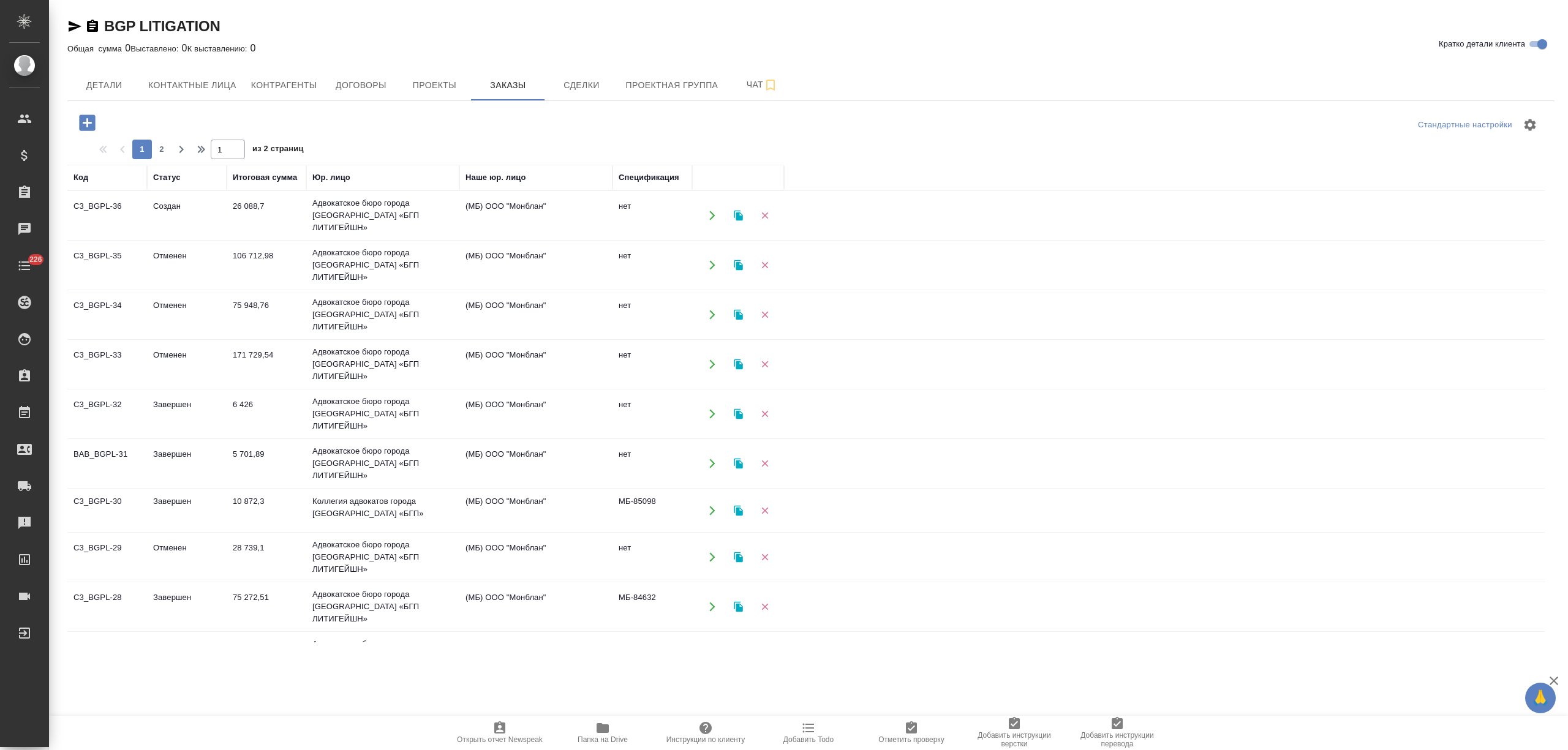
click at [96, 128] on icon "button" at bounding box center [87, 123] width 22 height 22
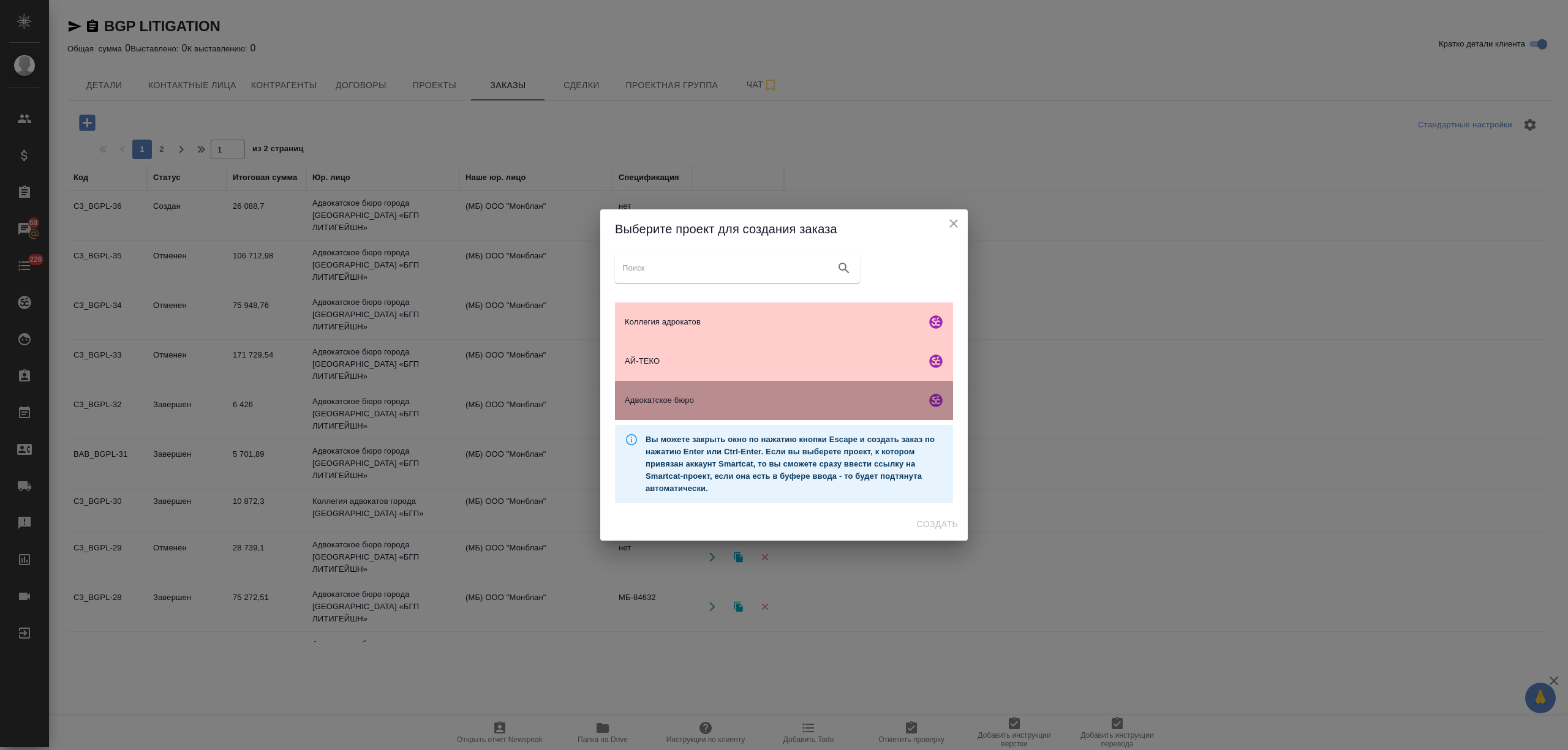
click at [794, 392] on div "Адвокатское бюро" at bounding box center [784, 400] width 338 height 39
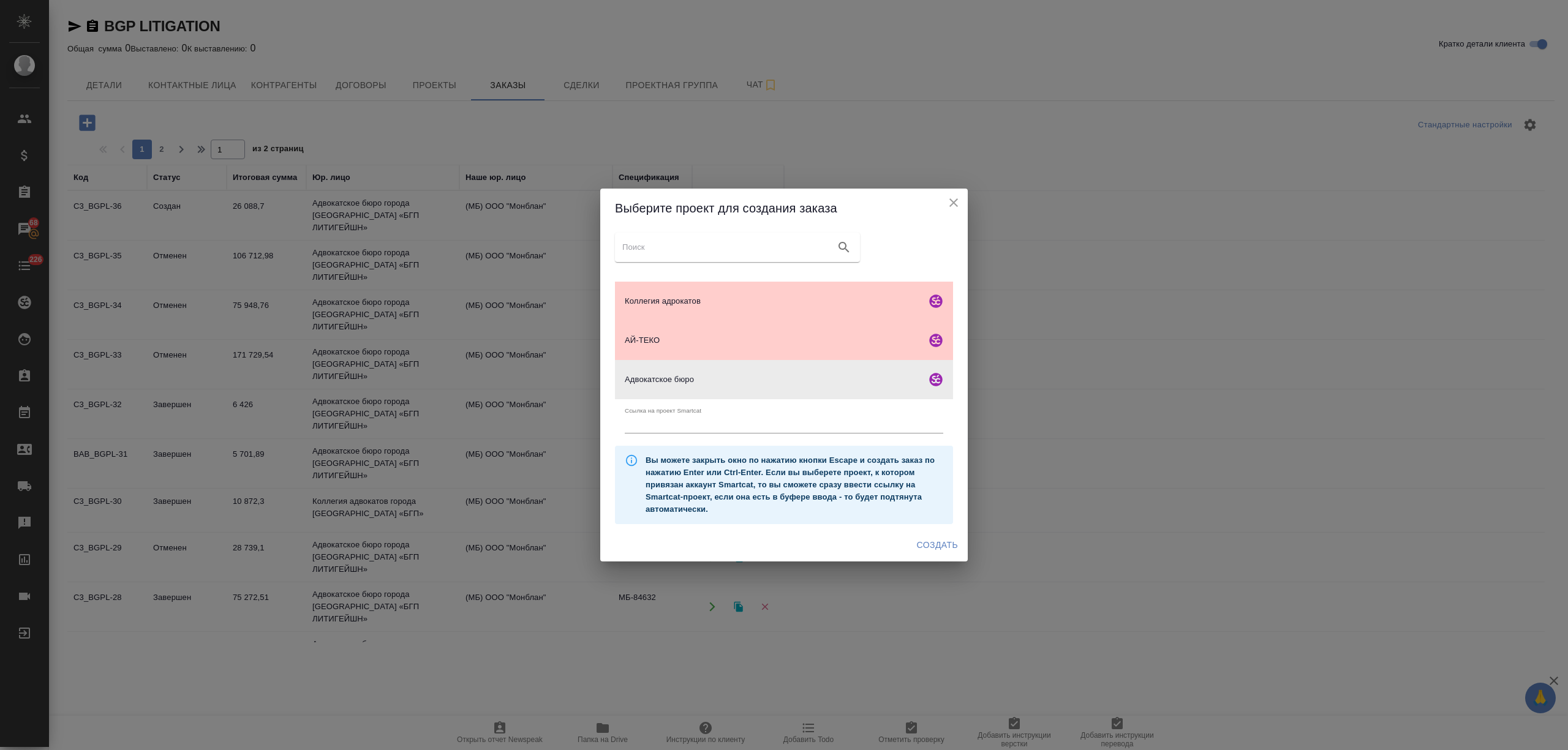
click at [930, 540] on span "Создать" at bounding box center [937, 546] width 41 height 16
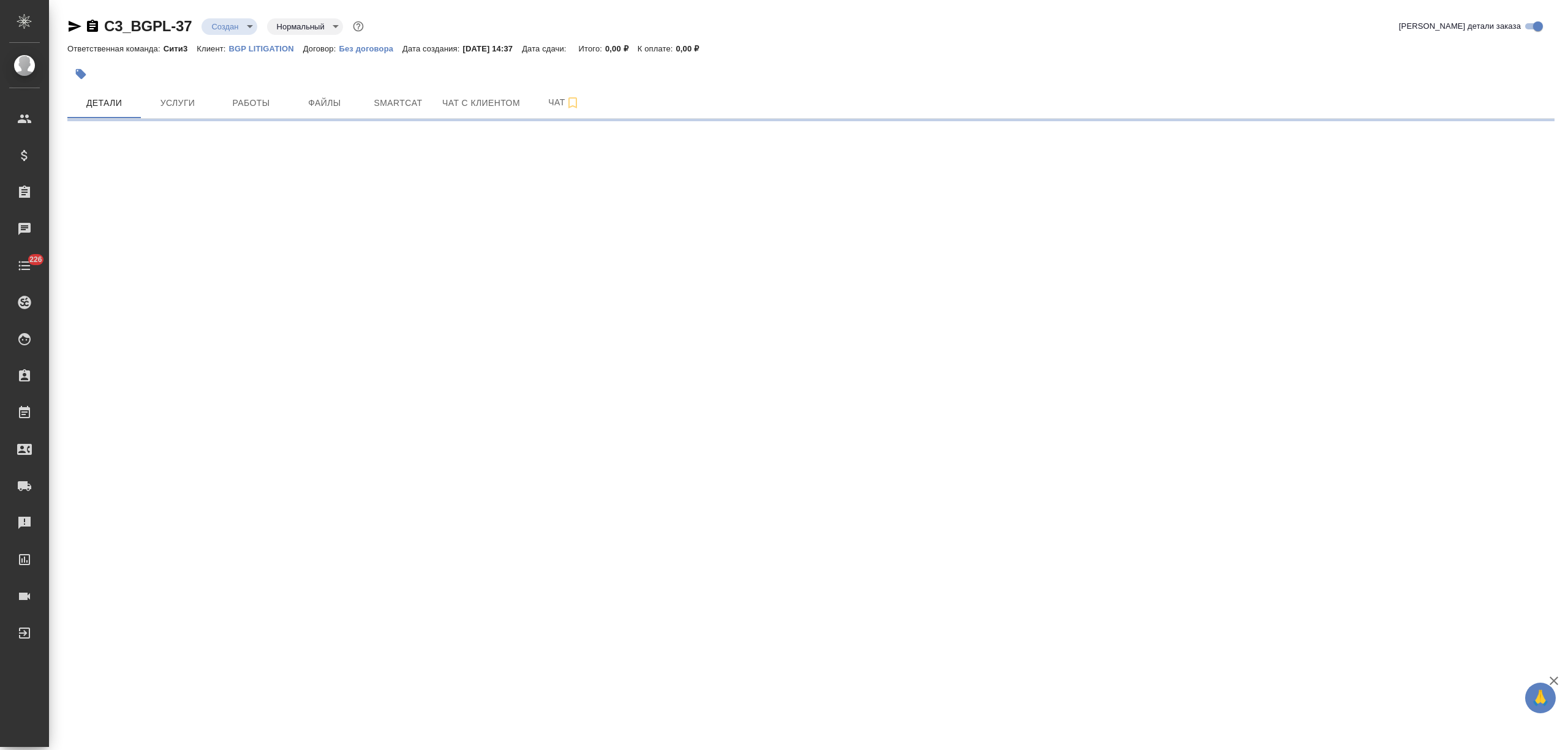
select select "RU"
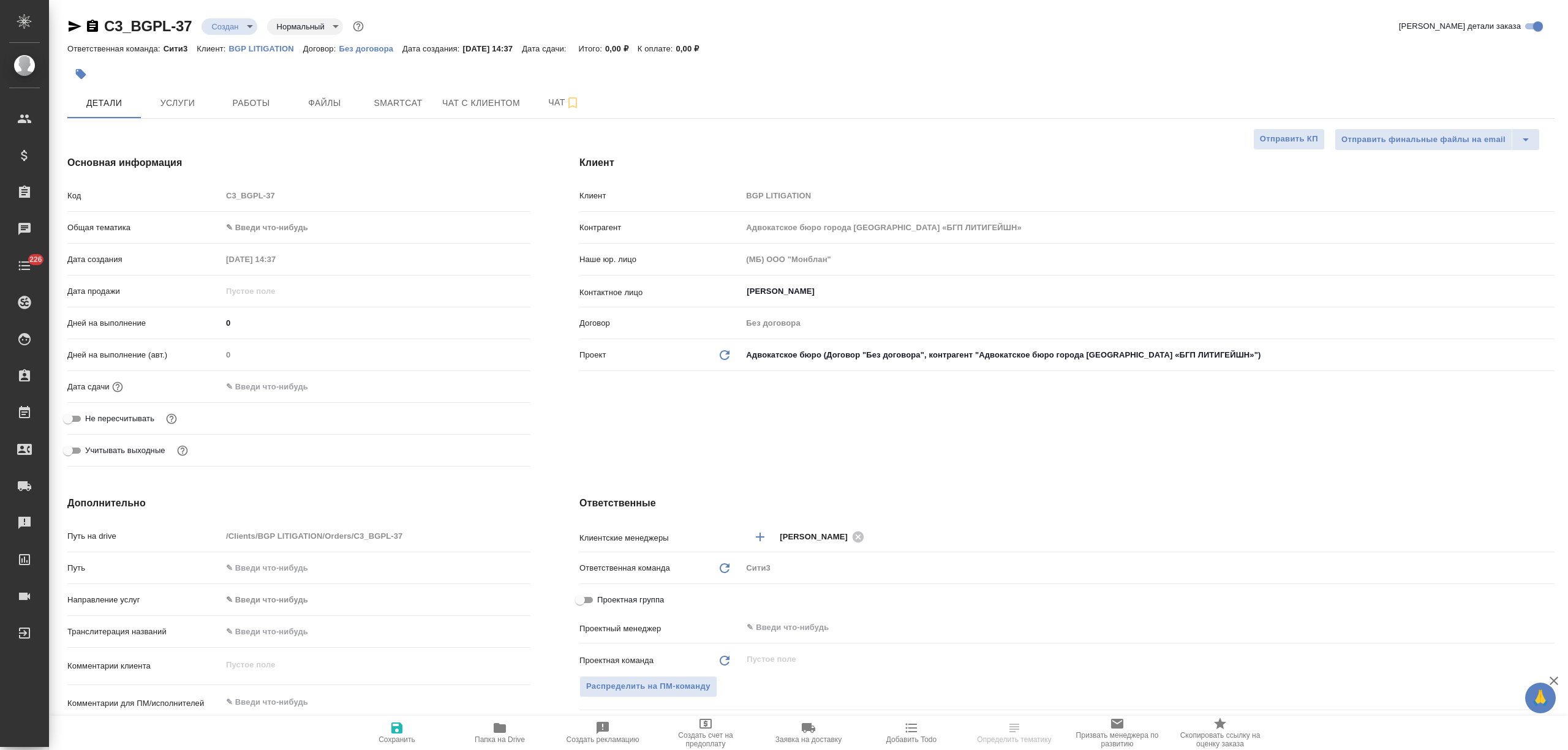
type textarea "x"
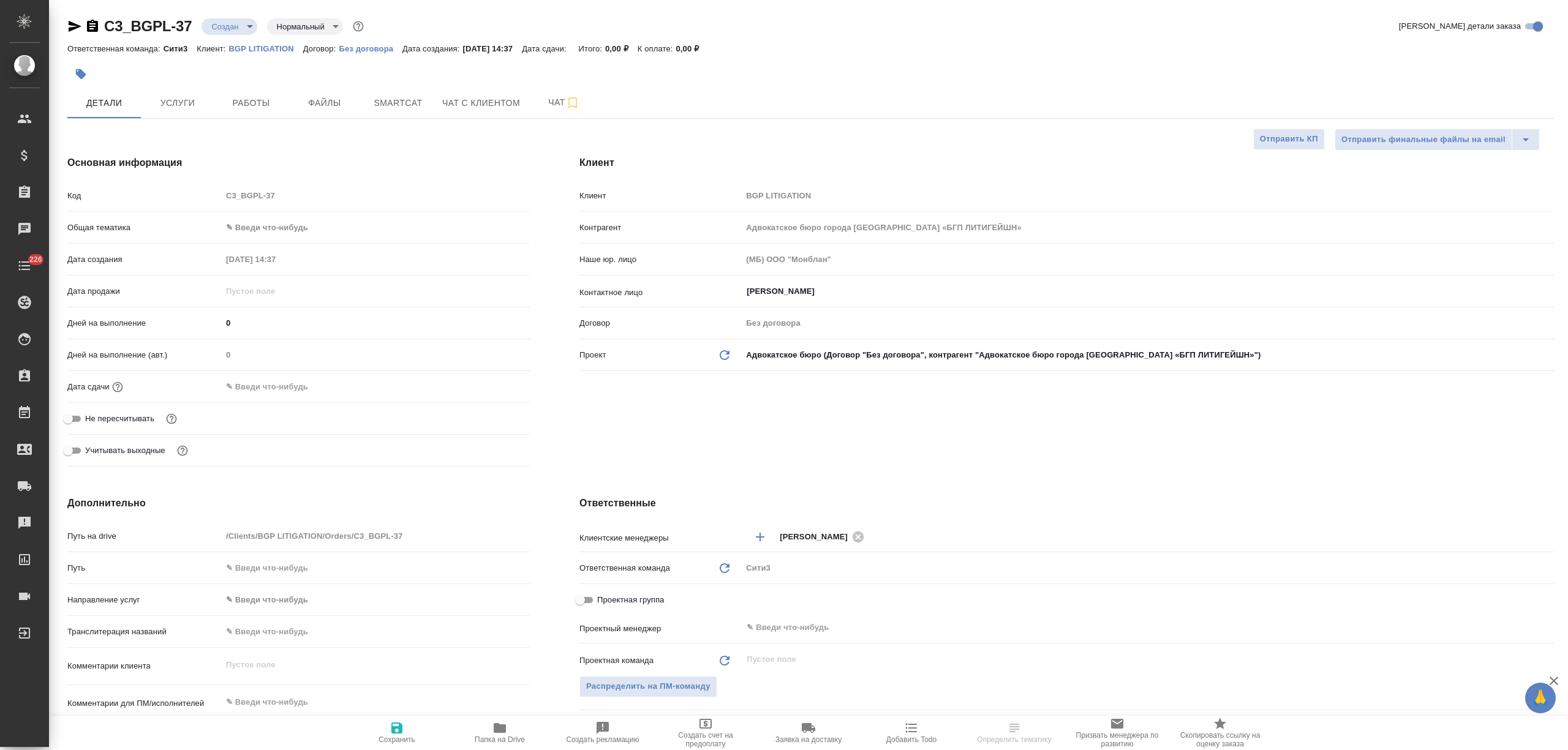
type textarea "x"
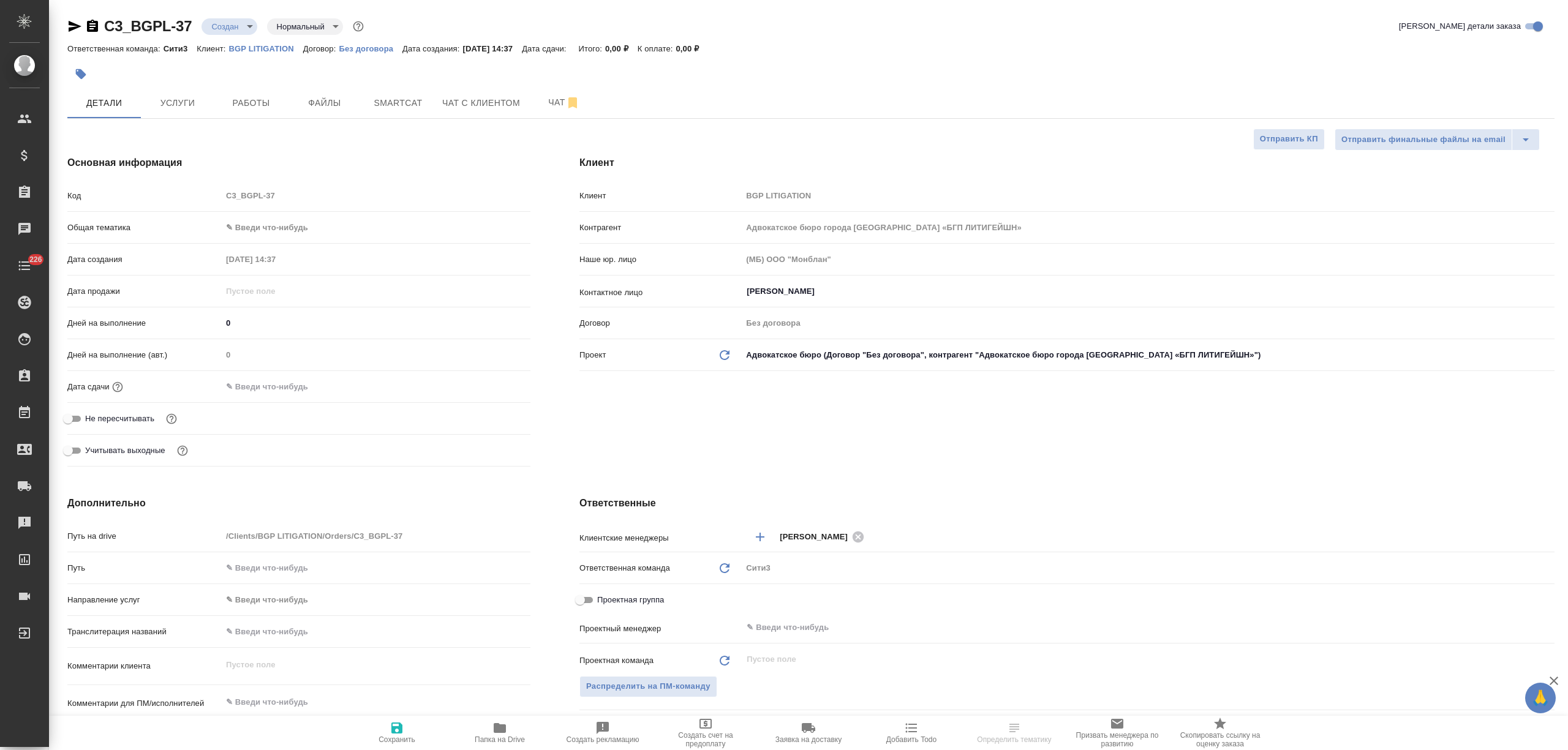
type textarea "x"
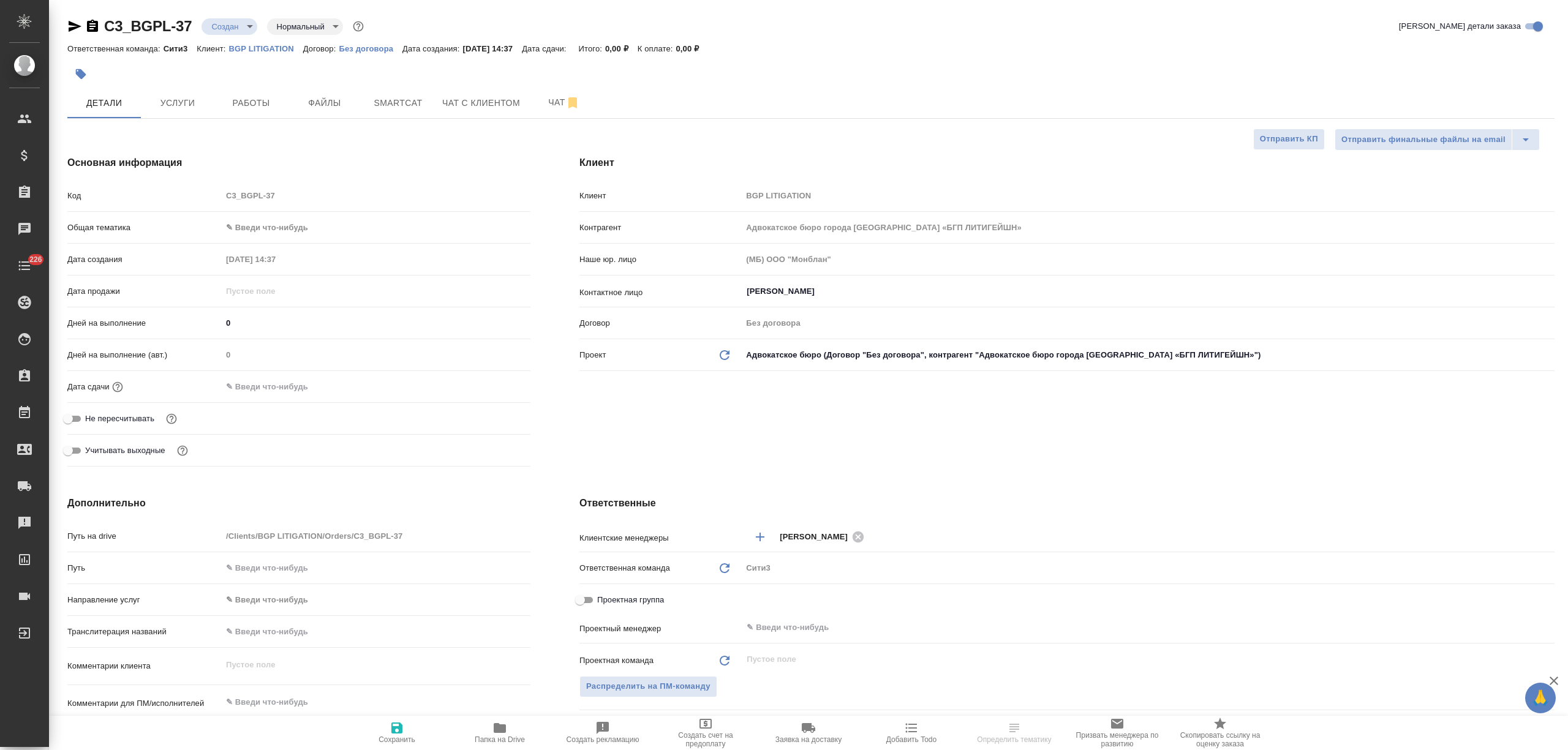
click at [380, 48] on p "Без договора" at bounding box center [370, 49] width 64 height 10
type textarea "x"
select select "RU"
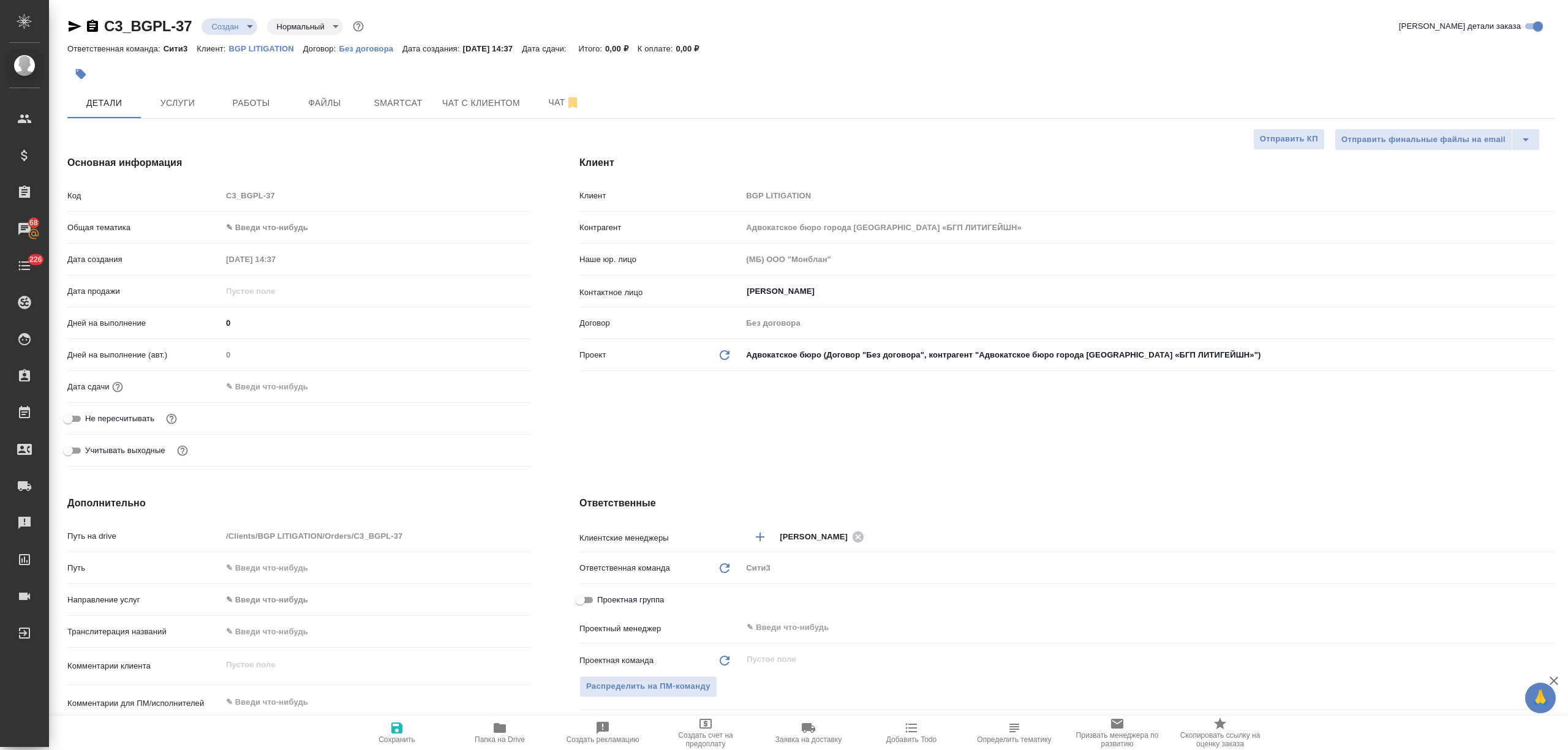
type textarea "x"
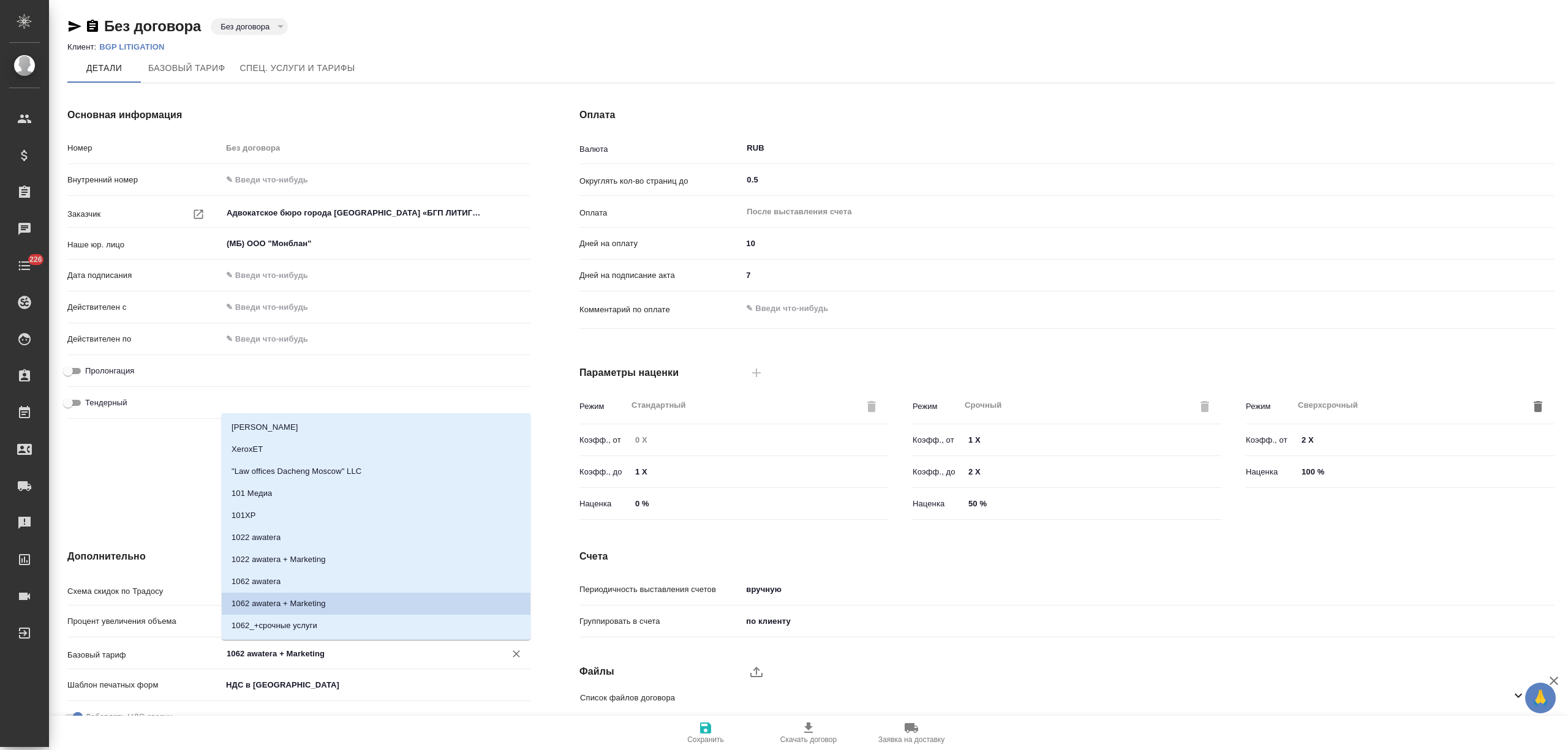
click at [327, 654] on input "1062 awatera + Marketing" at bounding box center [355, 653] width 260 height 15
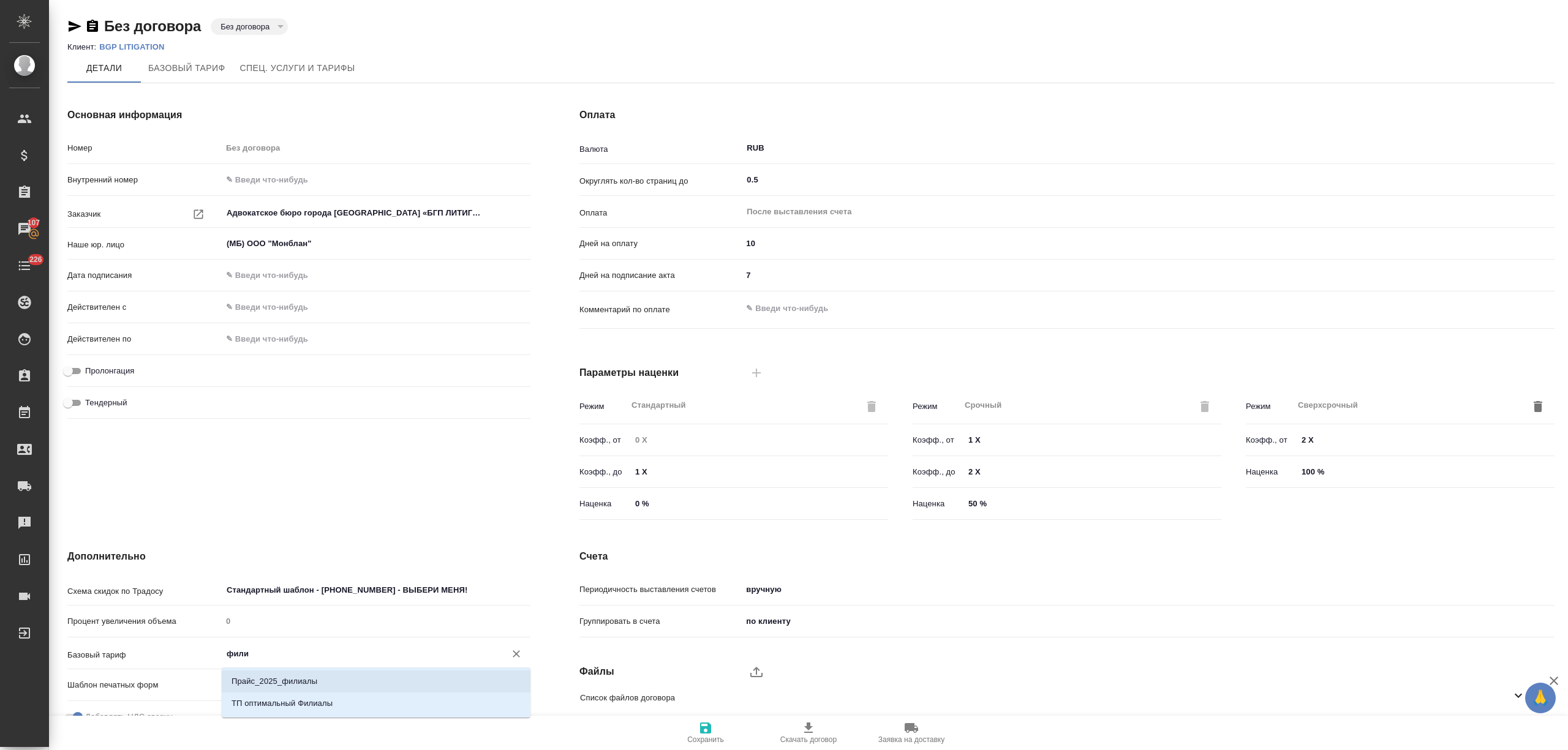
click at [332, 677] on li "Прайс_2025_филиалы" at bounding box center [376, 681] width 309 height 22
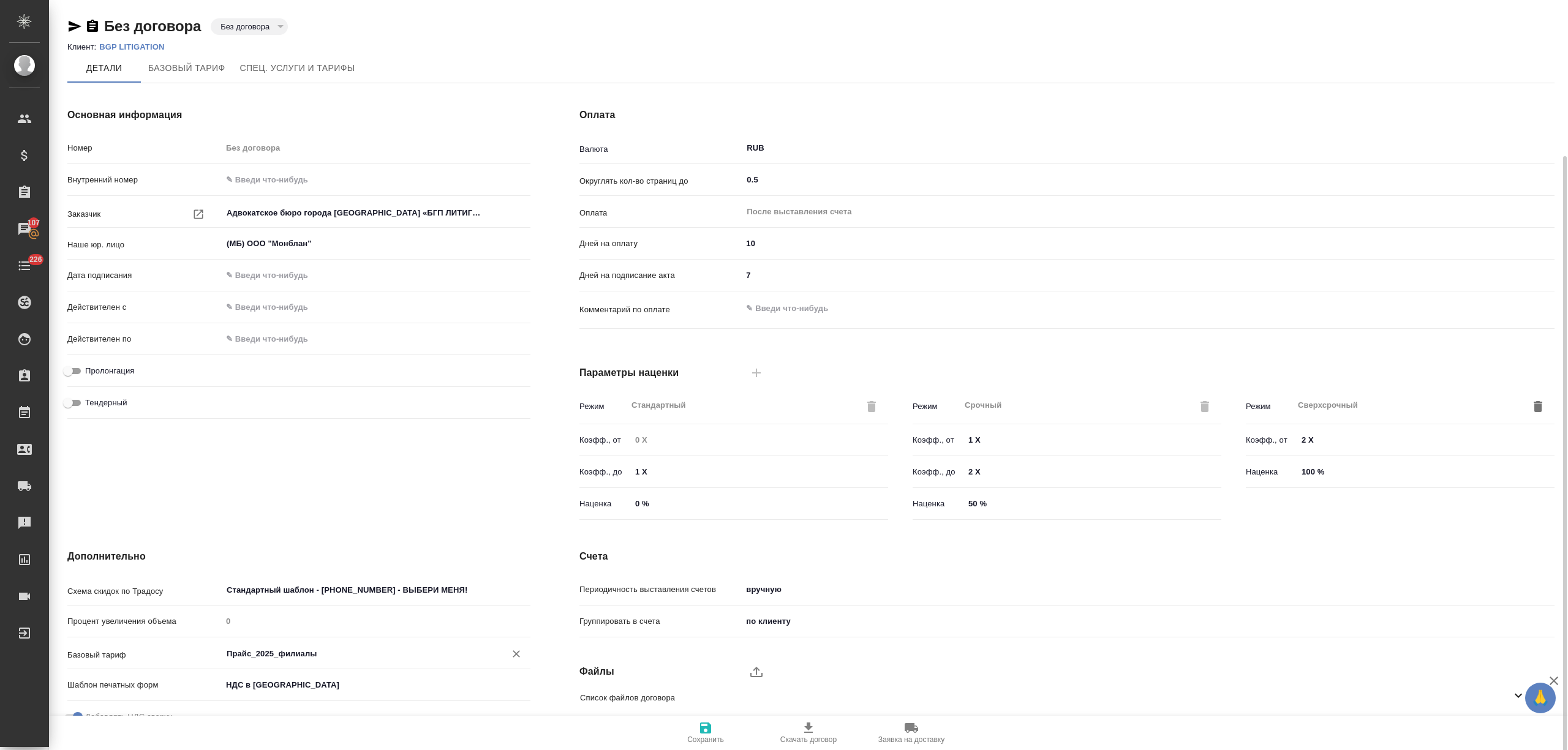
scroll to position [82, 0]
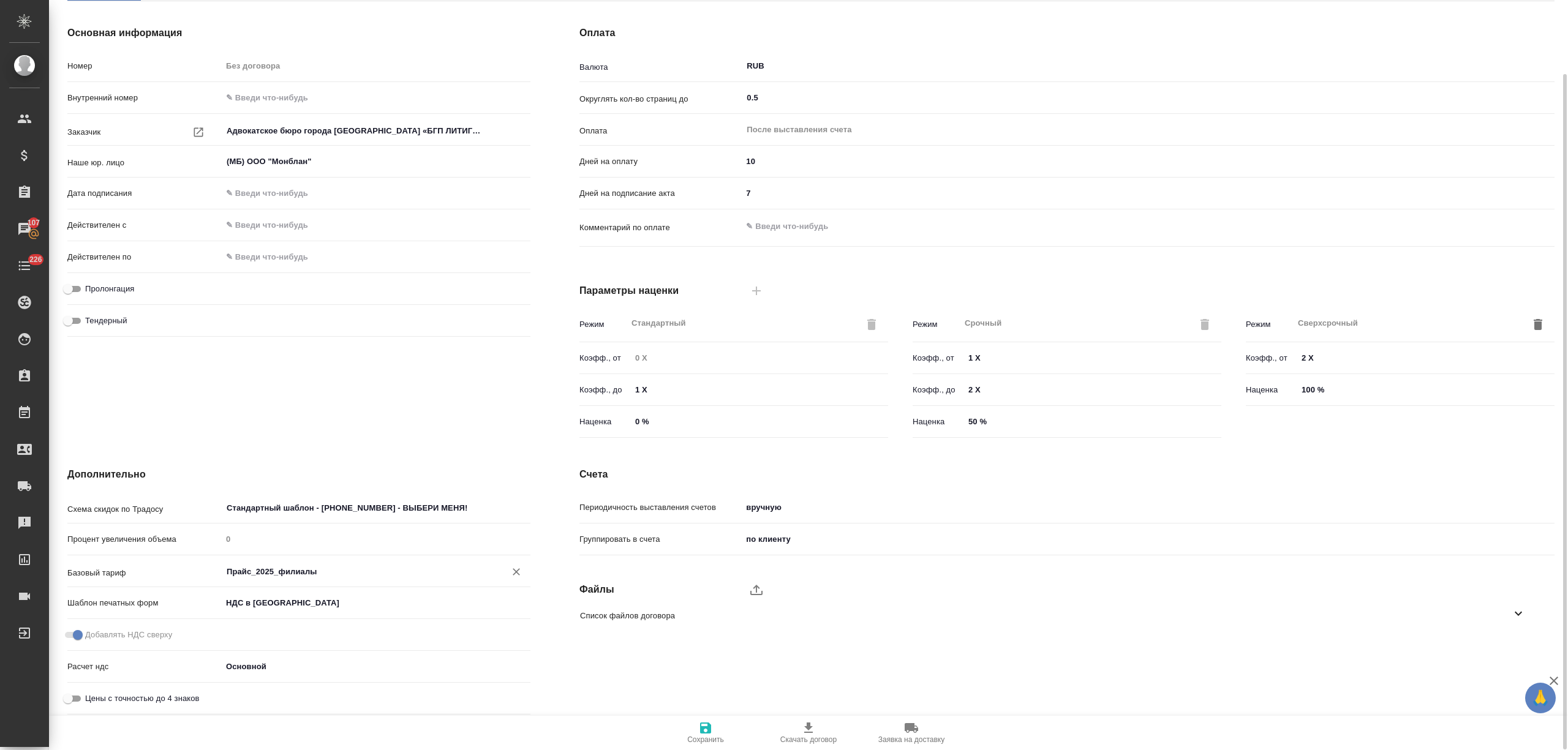
type input "Прайс_2025_филиалы"
click at [704, 733] on icon "button" at bounding box center [706, 728] width 11 height 11
type input "Прайс_2025_филиалы"
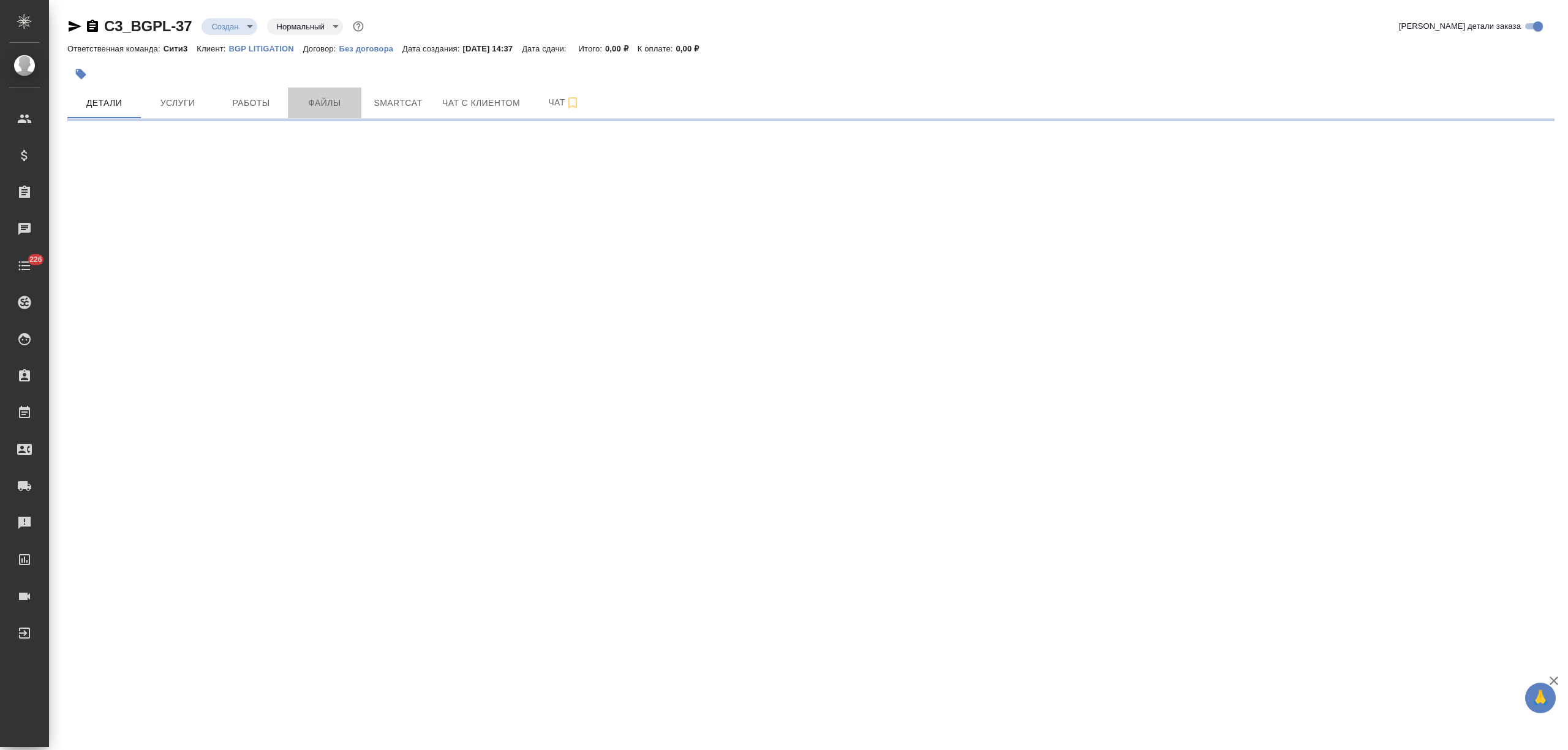
click at [322, 109] on span "Файлы" at bounding box center [324, 104] width 58 height 16
select select "RU"
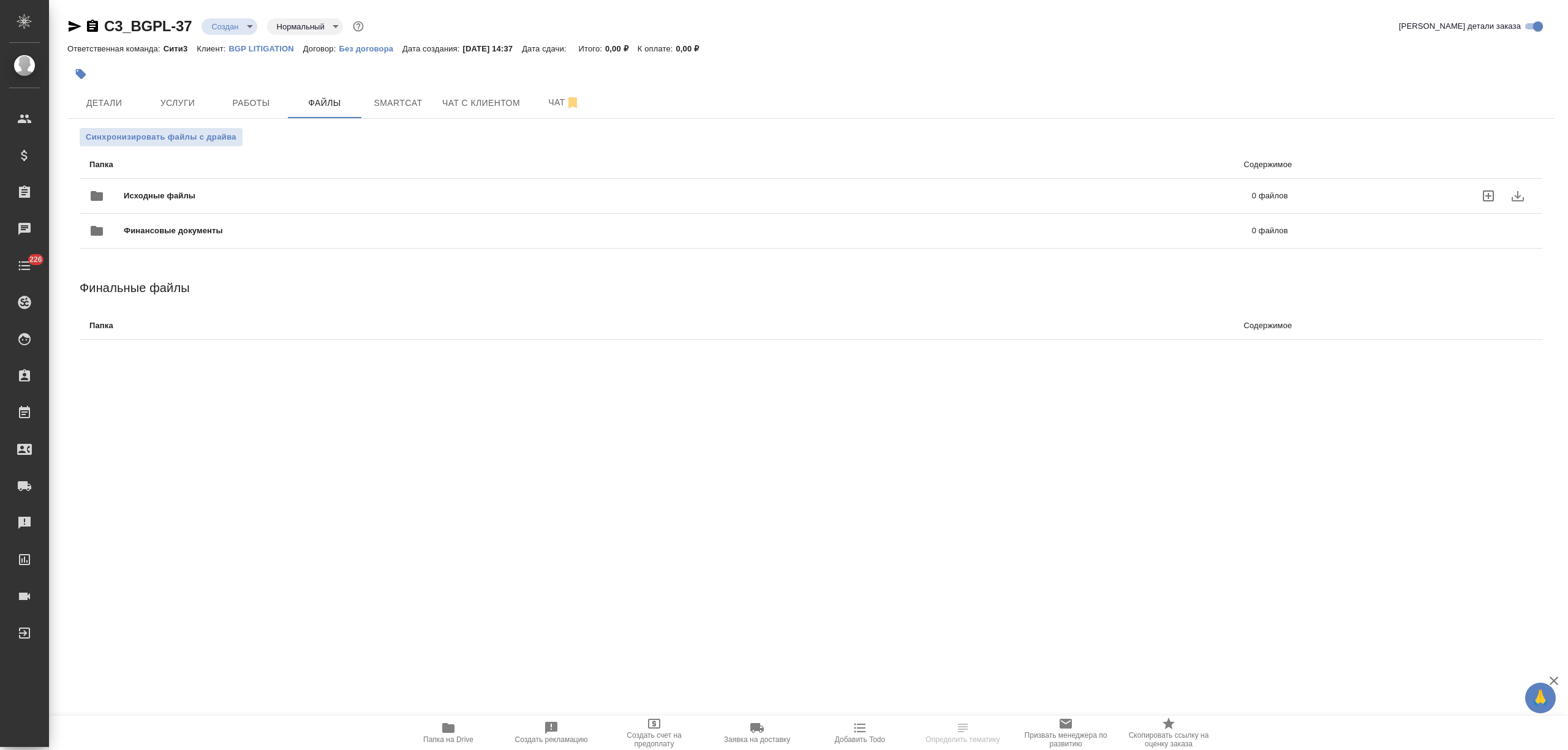
click at [234, 188] on div "Исходные файлы 0 файлов" at bounding box center [689, 196] width 1198 height 30
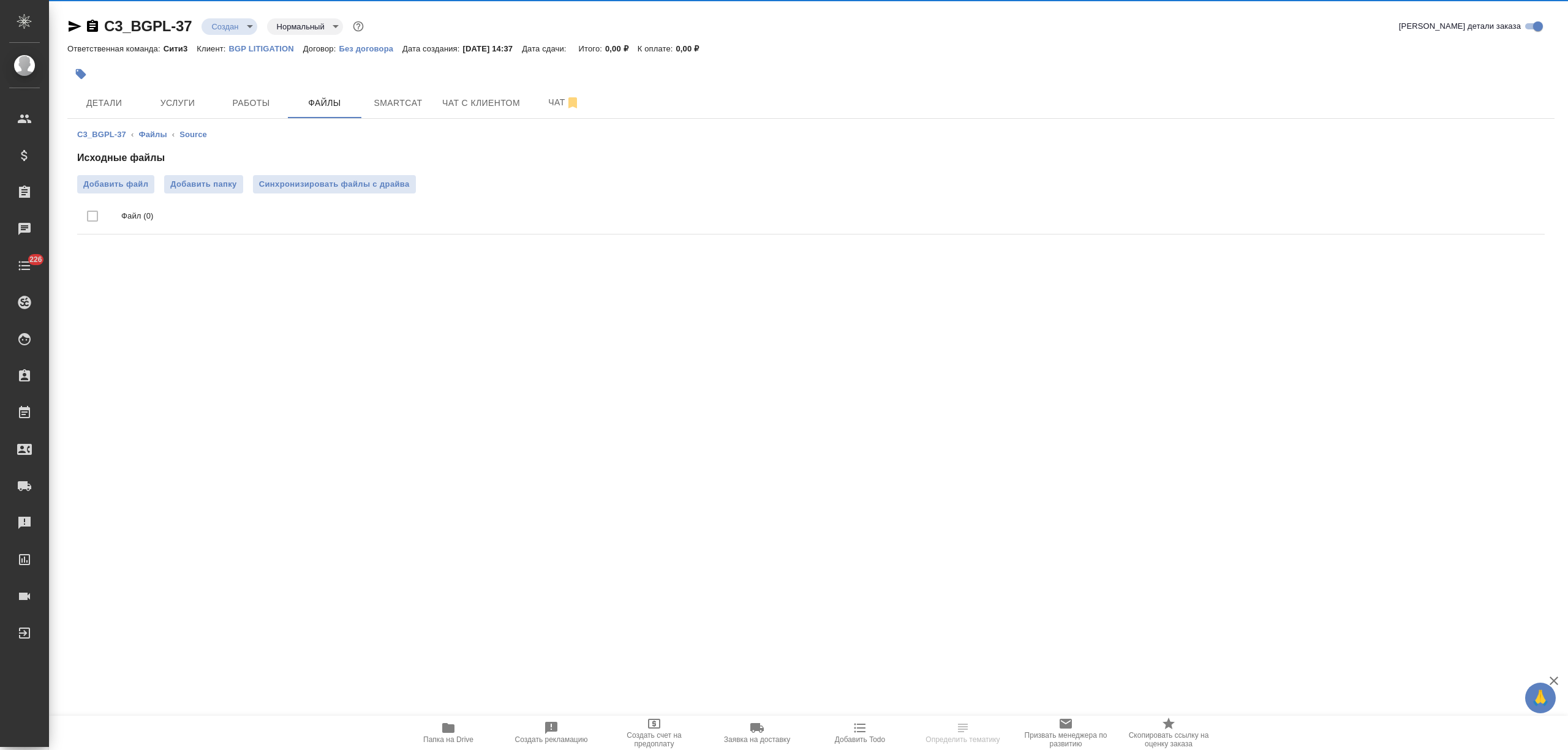
click at [119, 185] on span "Добавить файл" at bounding box center [116, 184] width 65 height 12
click at [0, 0] on input "Добавить файл" at bounding box center [0, 0] width 0 height 0
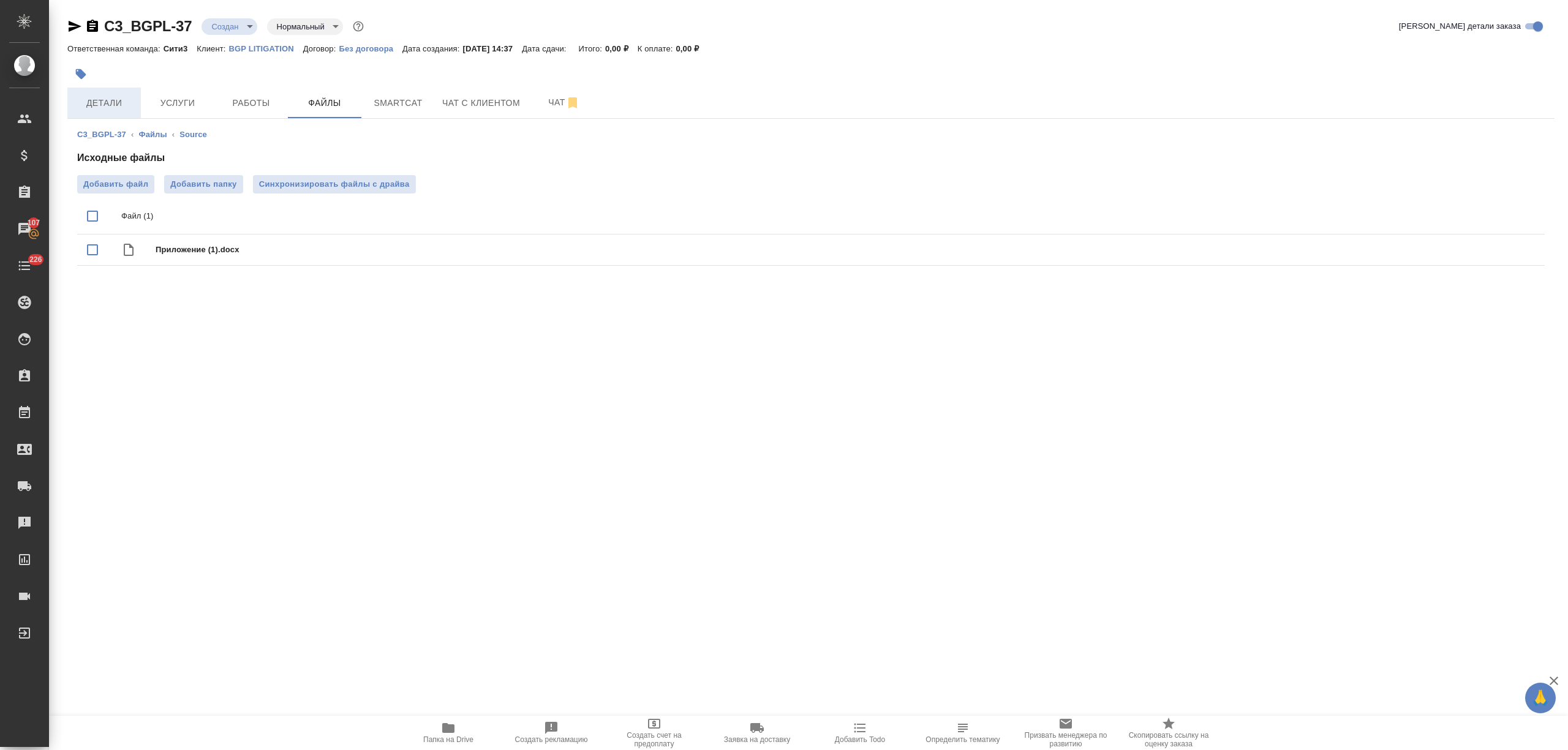
click at [116, 92] on button "Детали" at bounding box center [104, 102] width 73 height 31
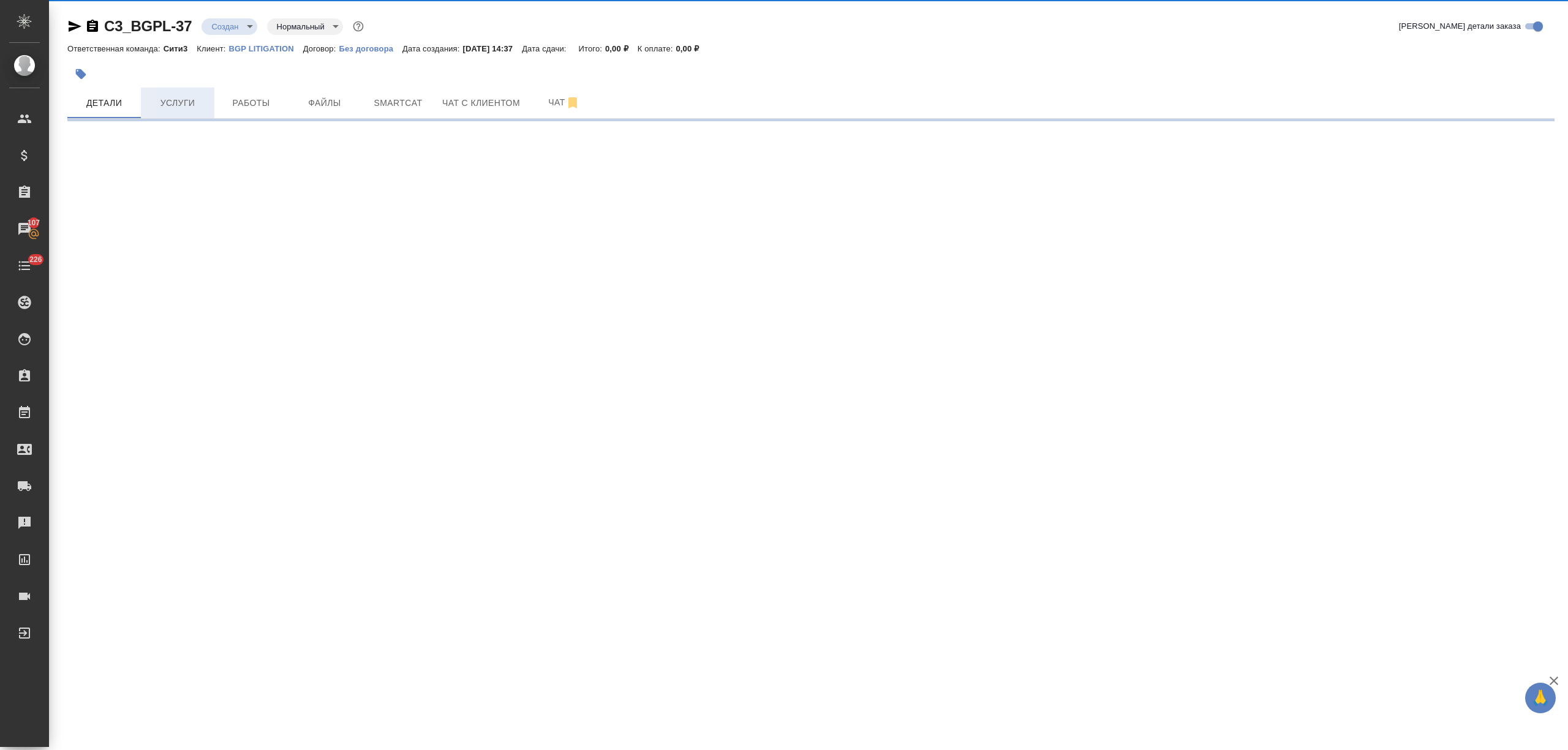
select select "RU"
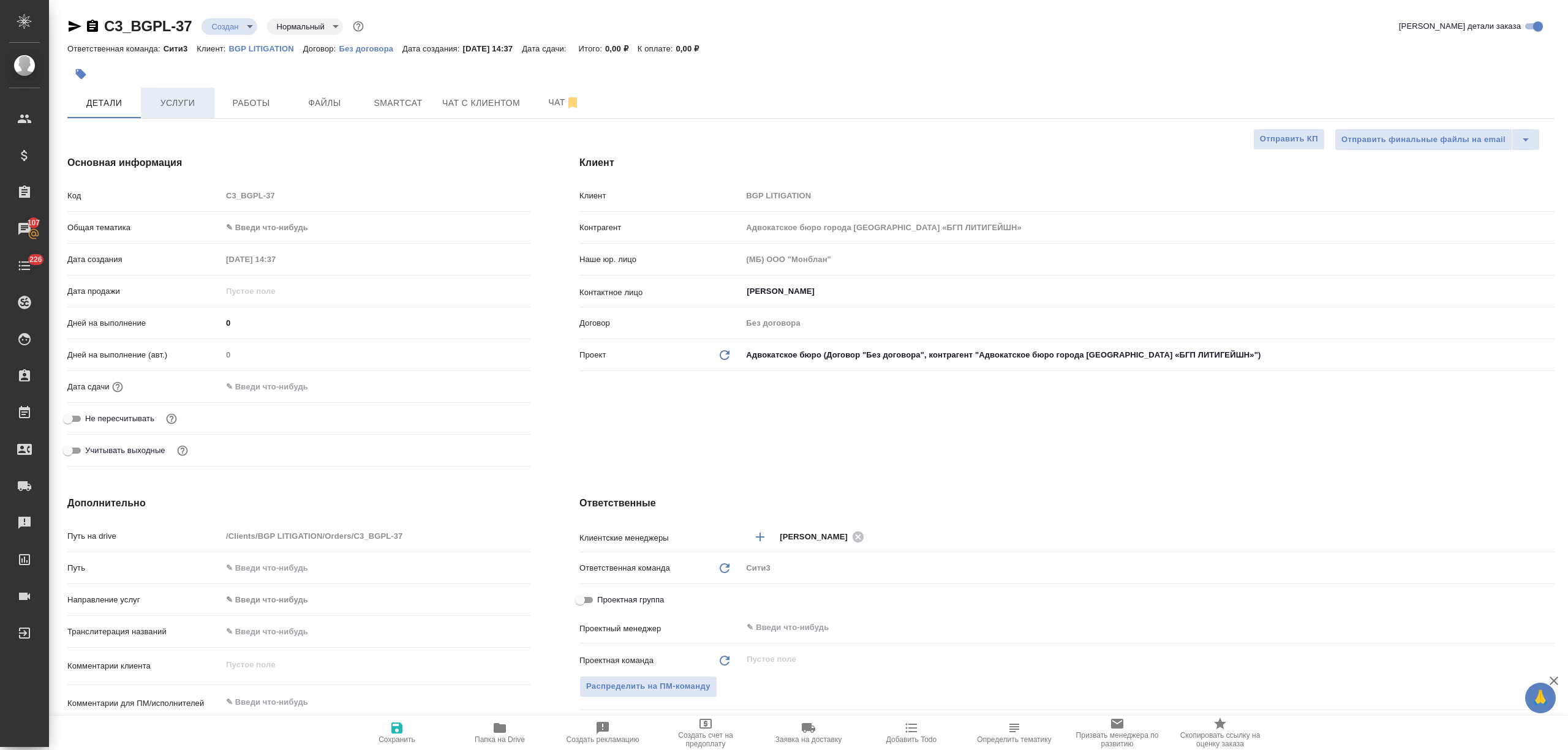
type textarea "x"
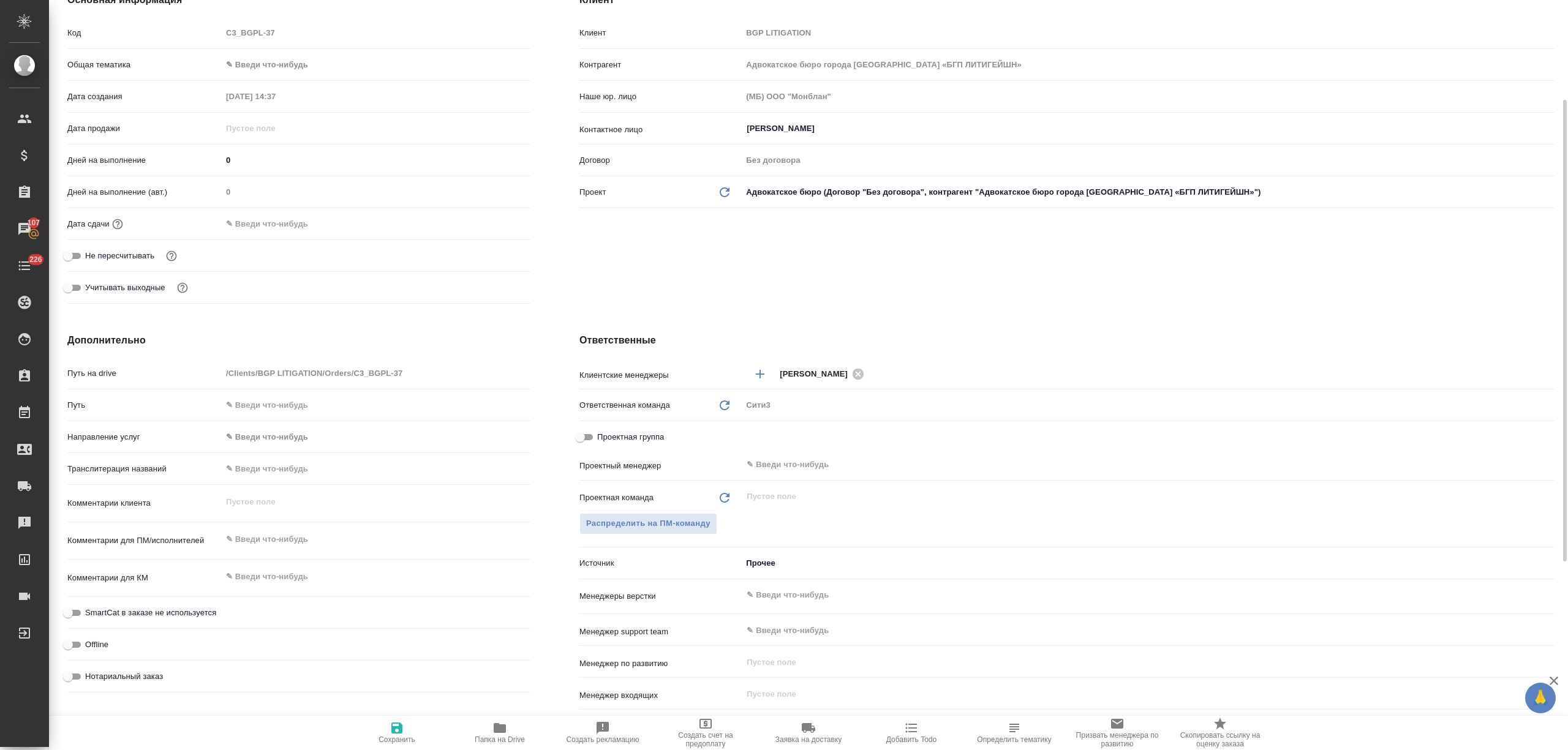
click at [777, 594] on input "text" at bounding box center [1128, 595] width 764 height 15
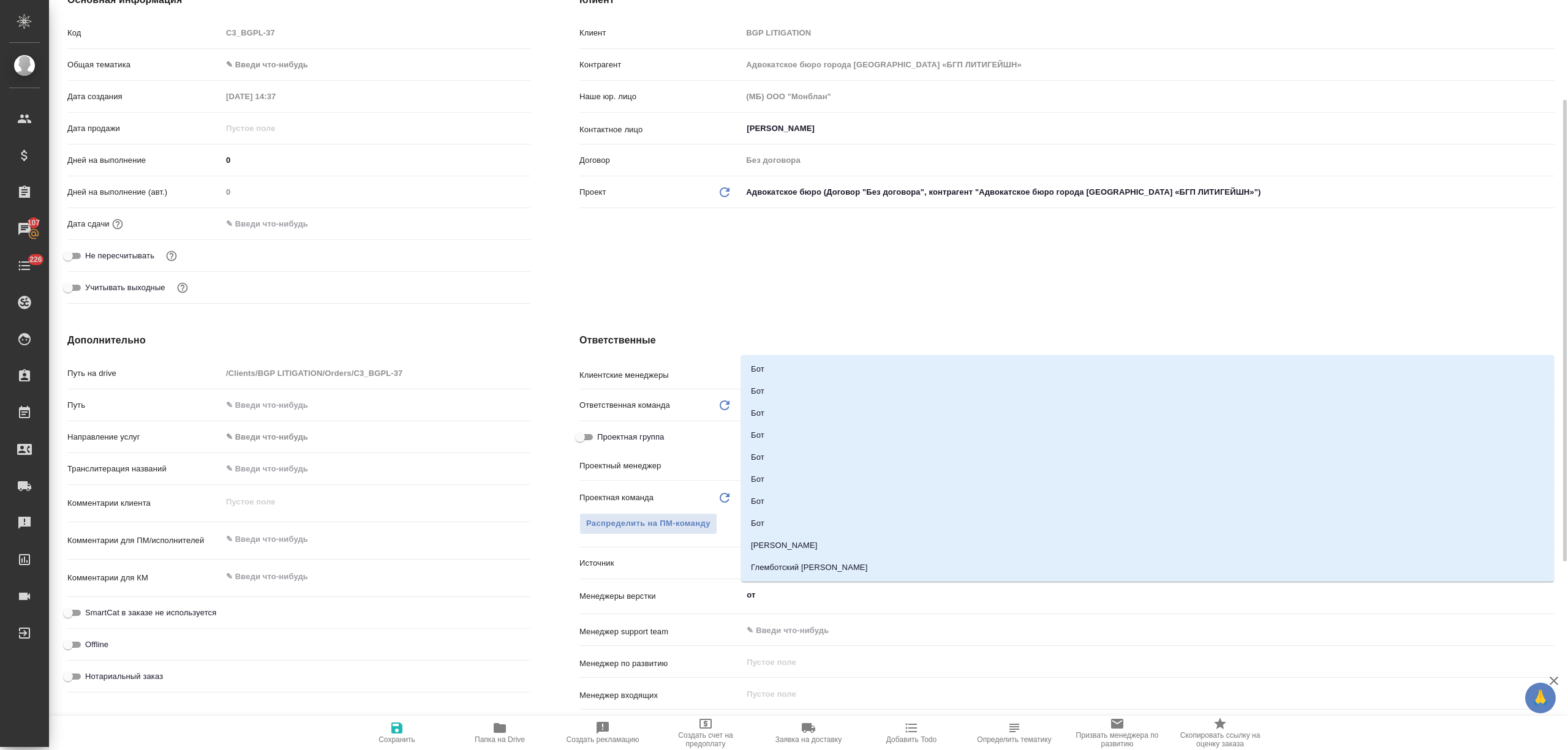
type input "отд"
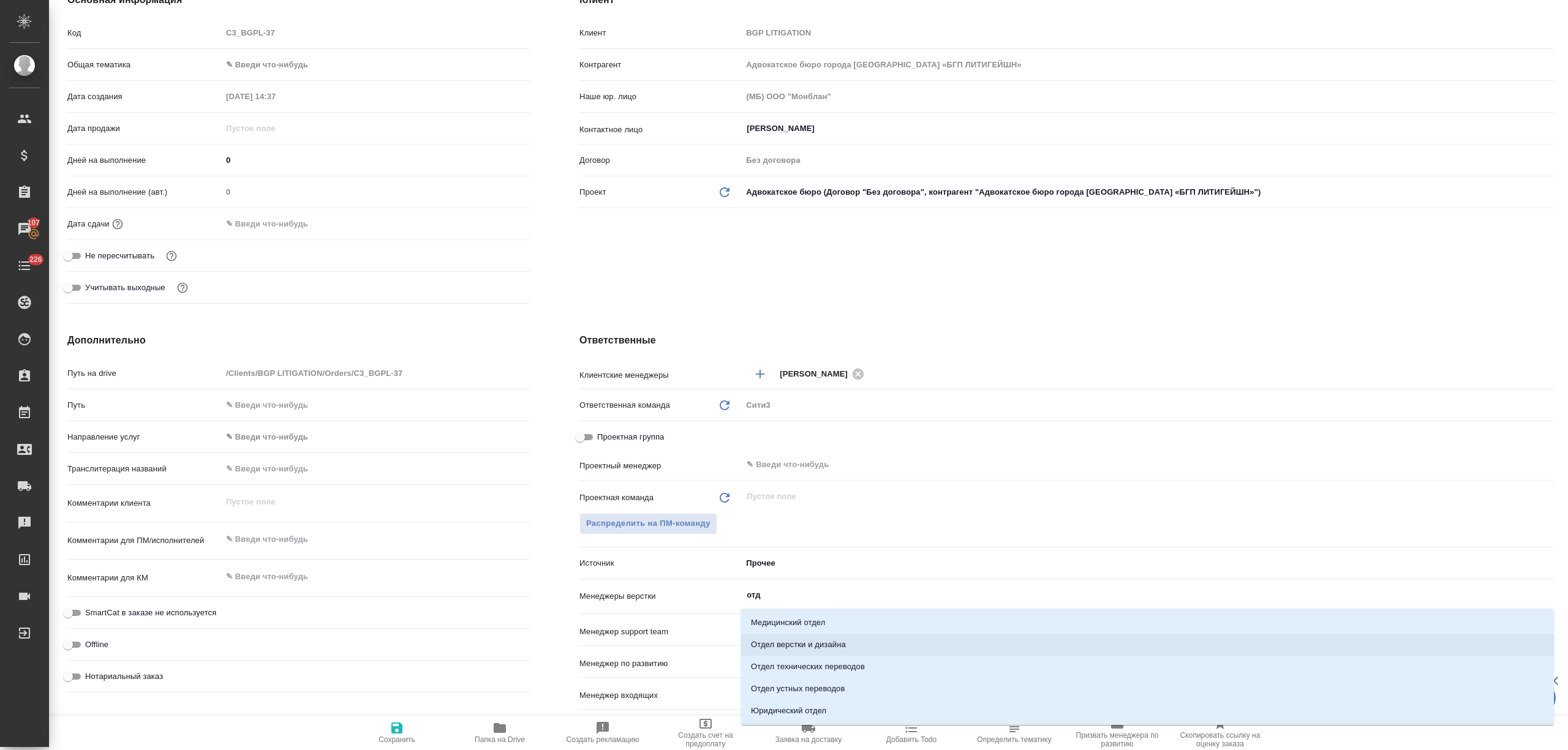
click at [809, 642] on li "Отдел верстки и дизайна" at bounding box center [1148, 644] width 813 height 22
type textarea "x"
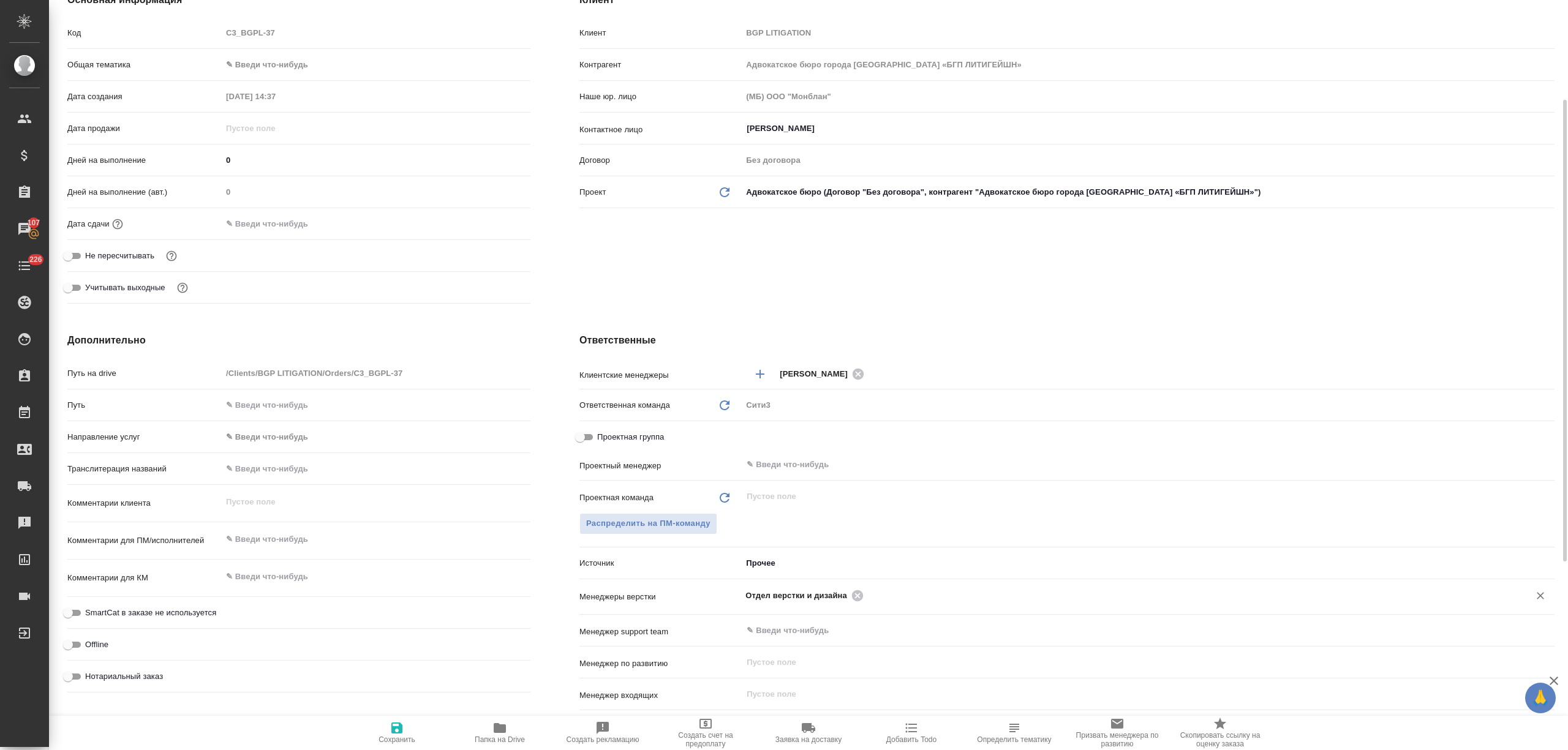
click at [133, 670] on label "Нотариальный заказ" at bounding box center [112, 677] width 102 height 15
click at [90, 670] on input "Нотариальный заказ" at bounding box center [68, 677] width 44 height 15
checkbox input "true"
type textarea "x"
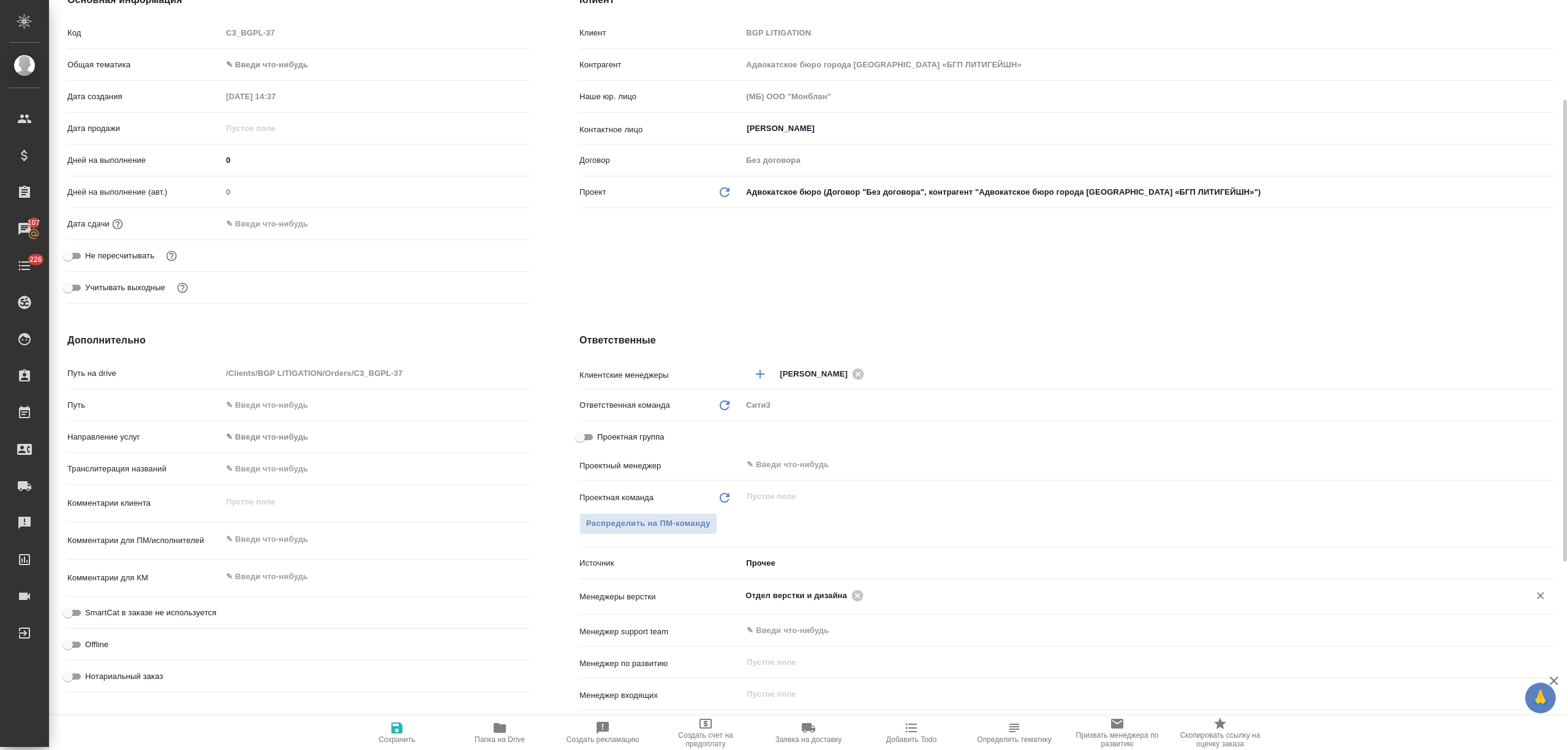
type textarea "x"
click at [400, 724] on icon "button" at bounding box center [397, 728] width 11 height 11
type textarea "x"
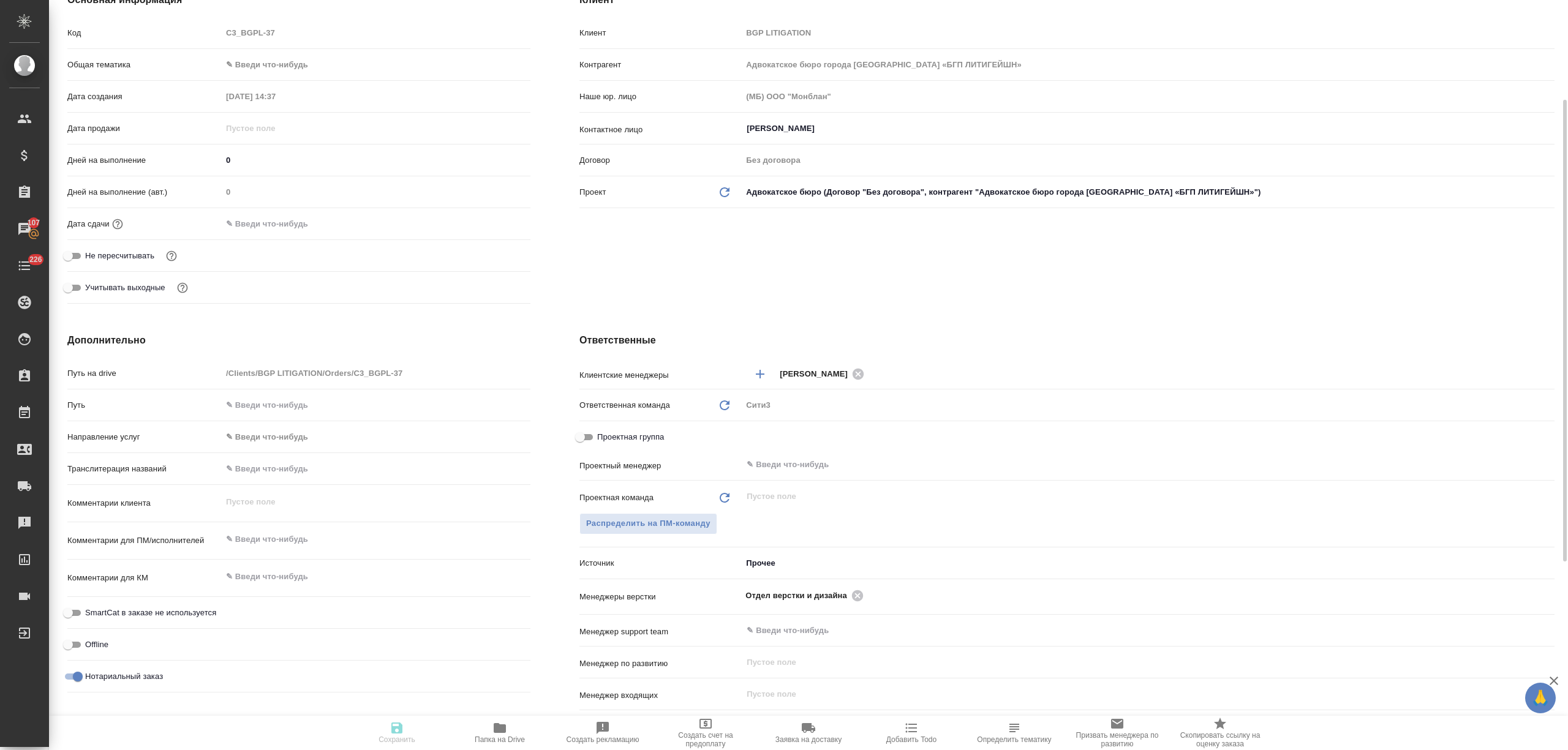
type textarea "x"
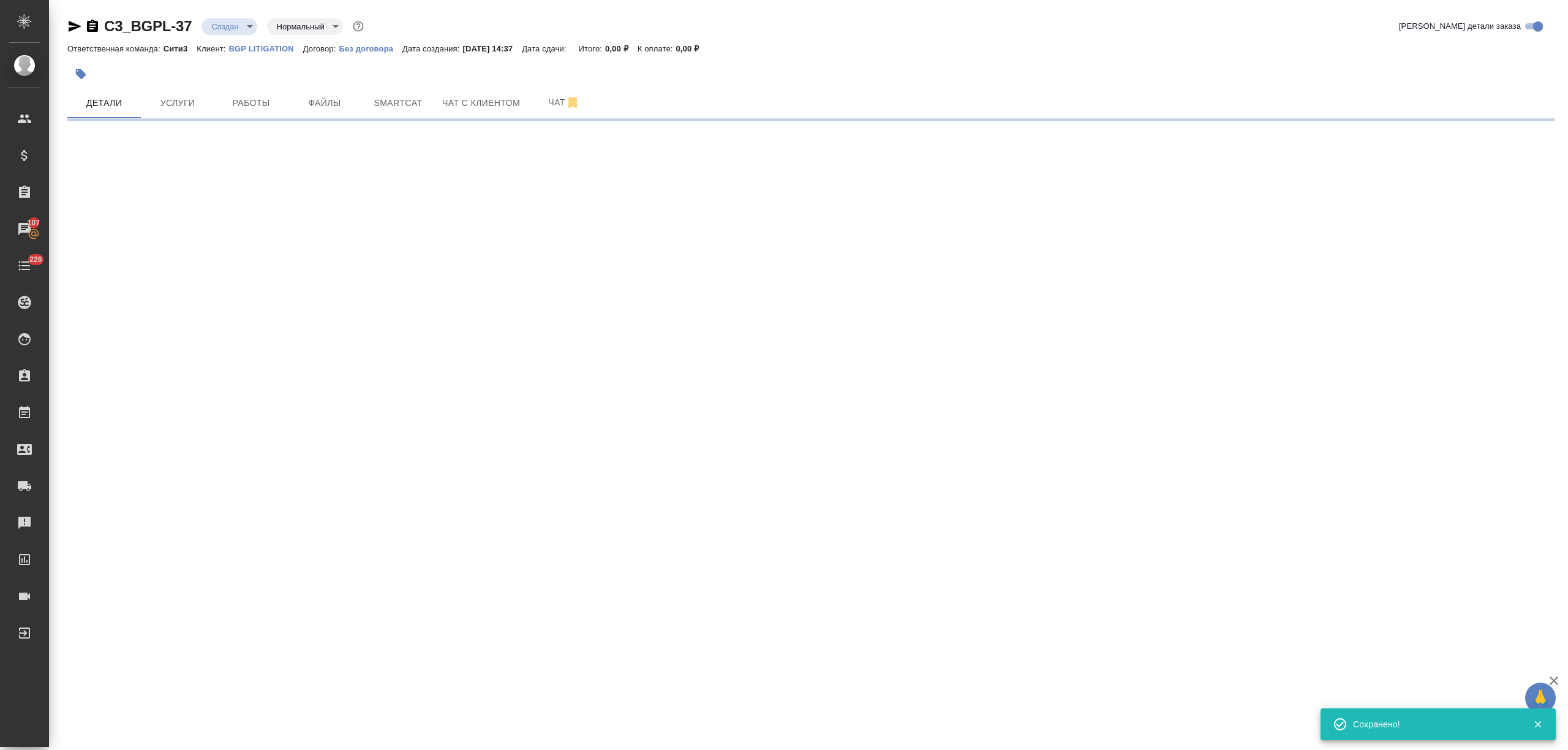
click at [242, 27] on body "🙏 .cls-1 fill:#fff; AWATERA [PERSON_NAME] Спецификации Заказы 107 Чаты 226 Todo…" at bounding box center [784, 375] width 1568 height 750
select select "RU"
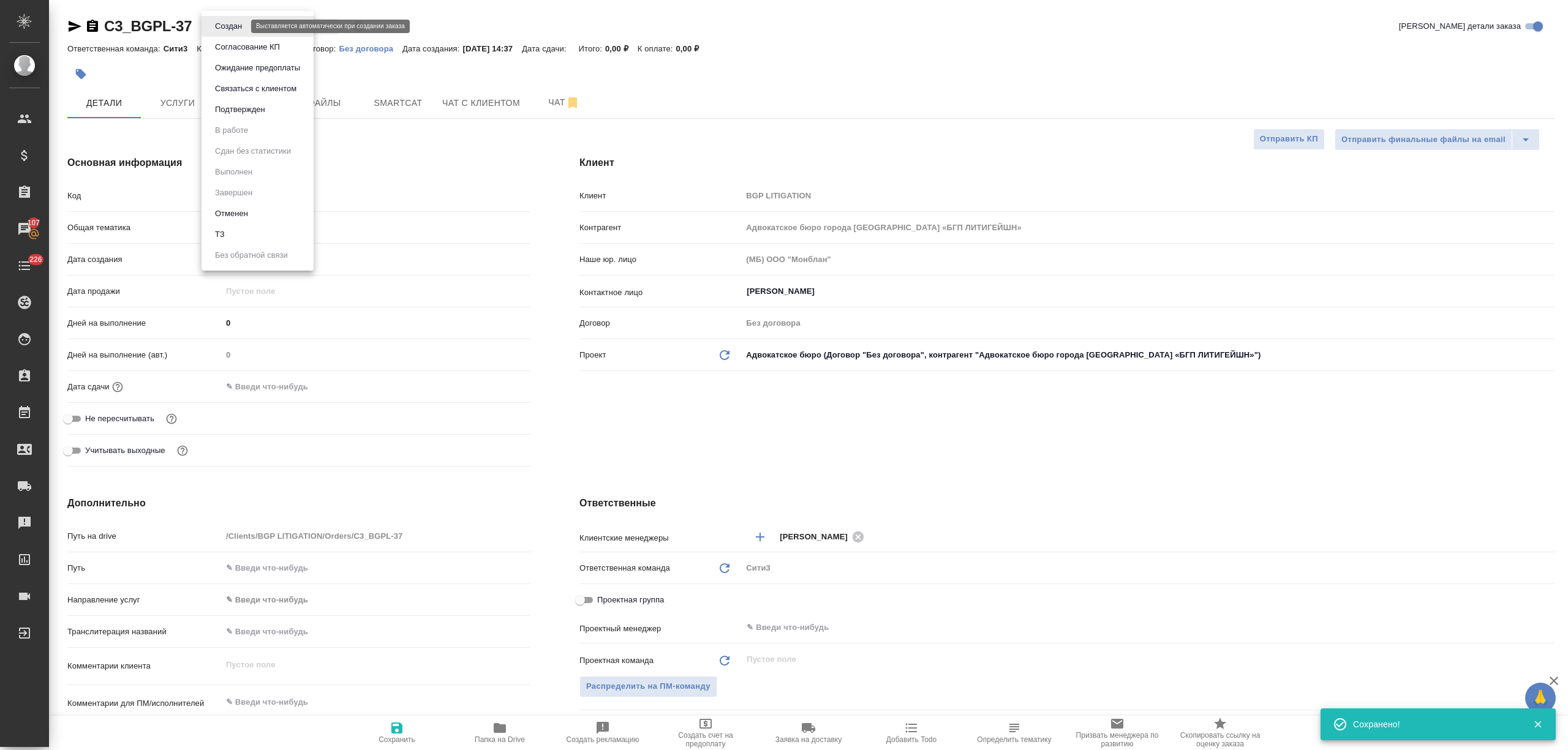
type textarea "x"
click at [228, 231] on li "ТЗ" at bounding box center [257, 235] width 112 height 21
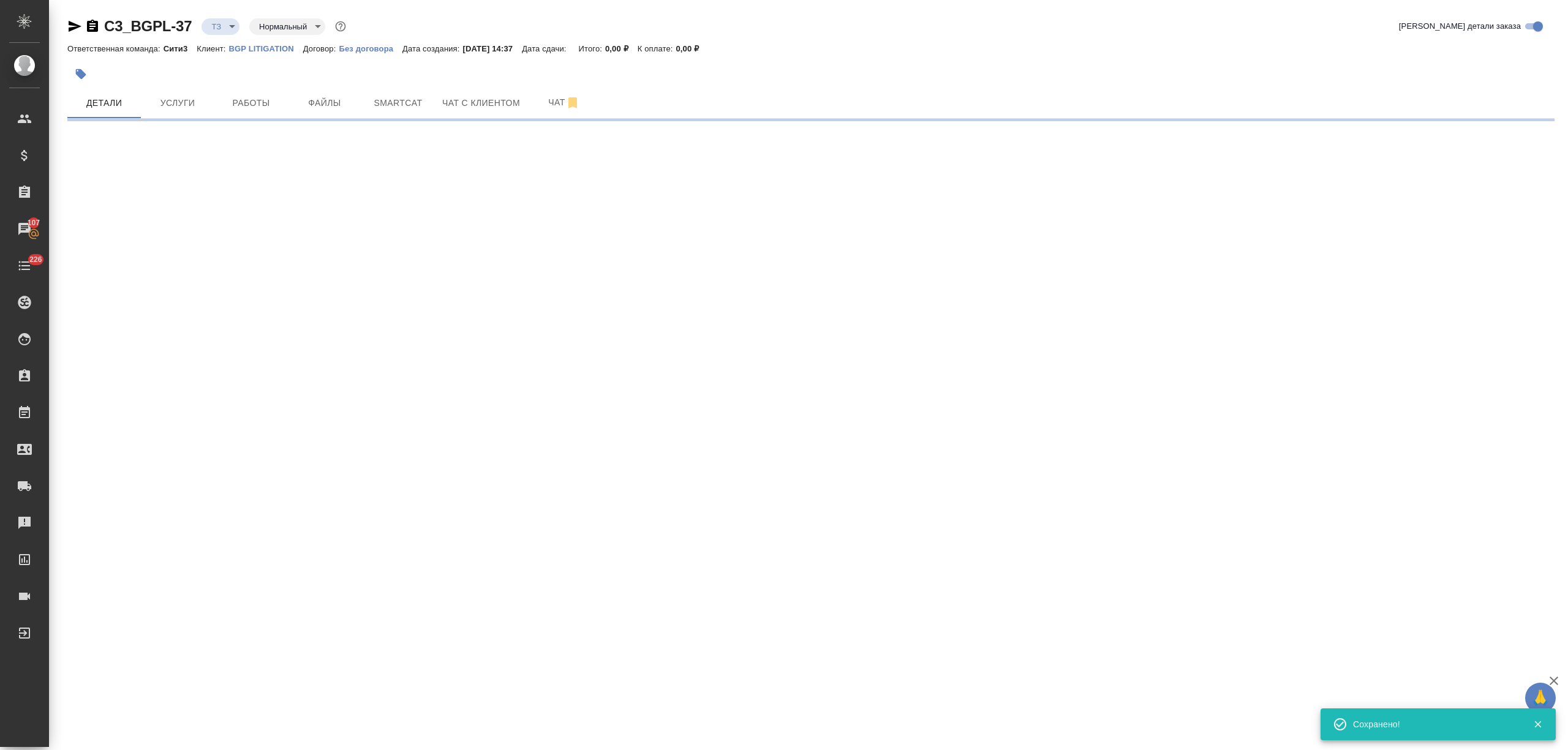
select select "RU"
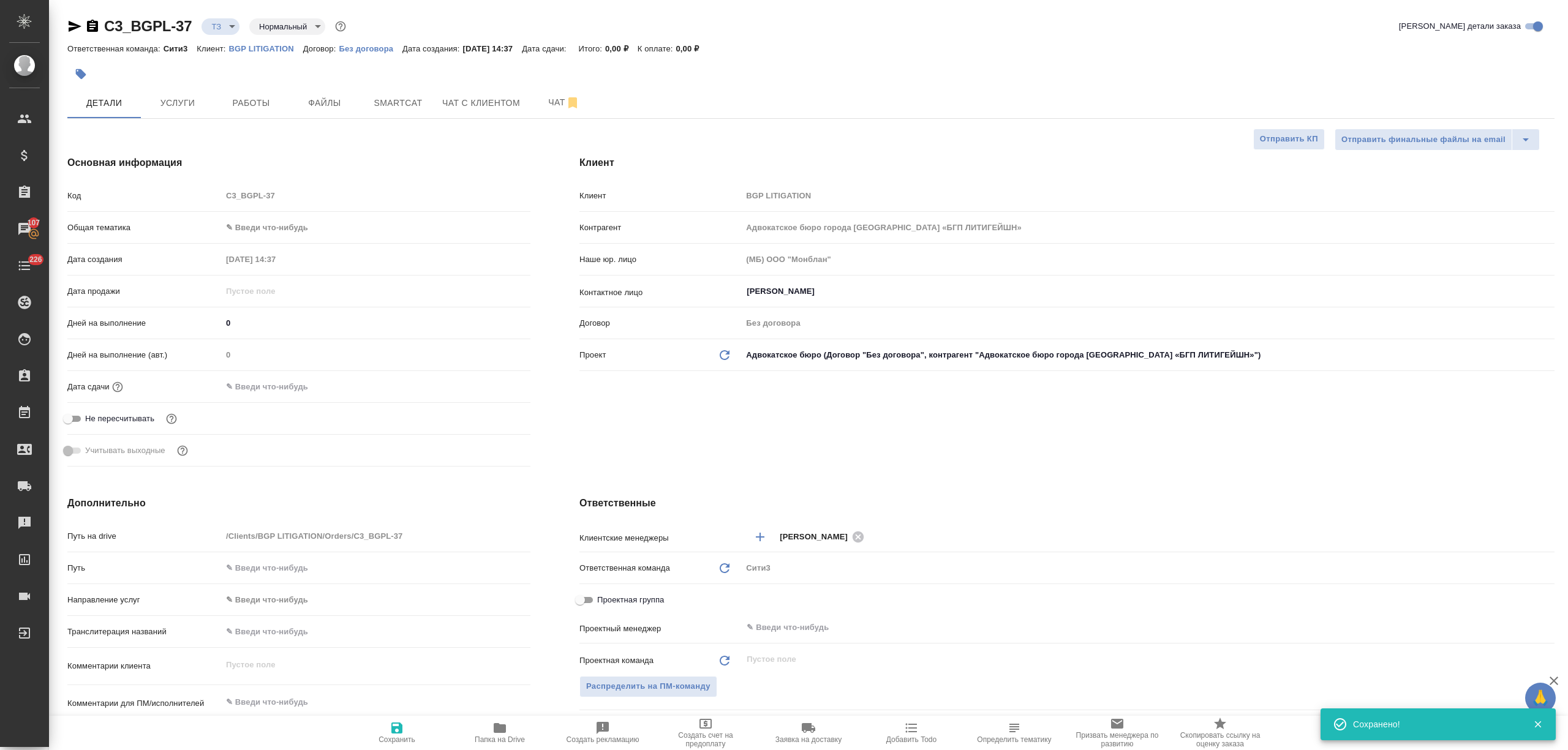
type textarea "x"
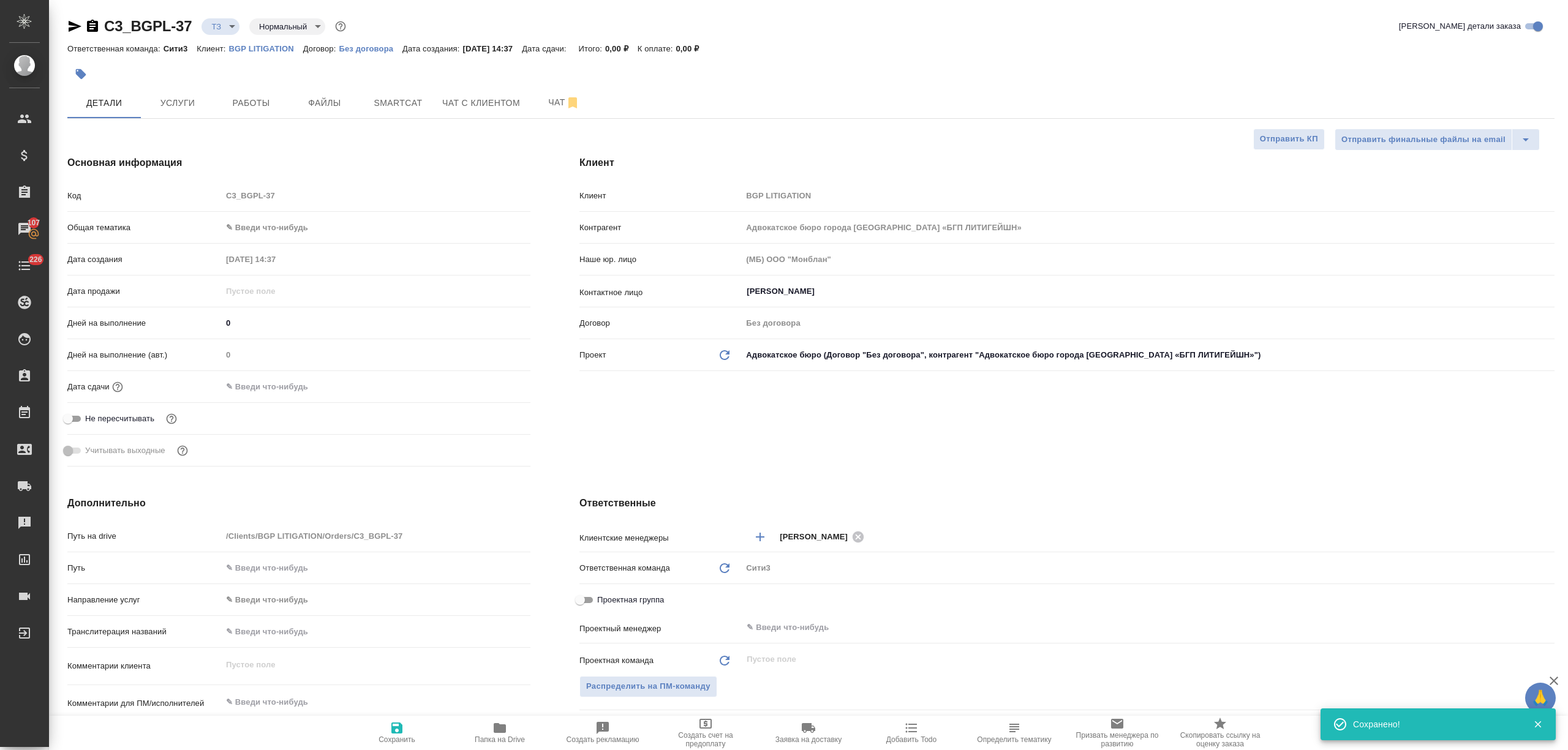
type textarea "x"
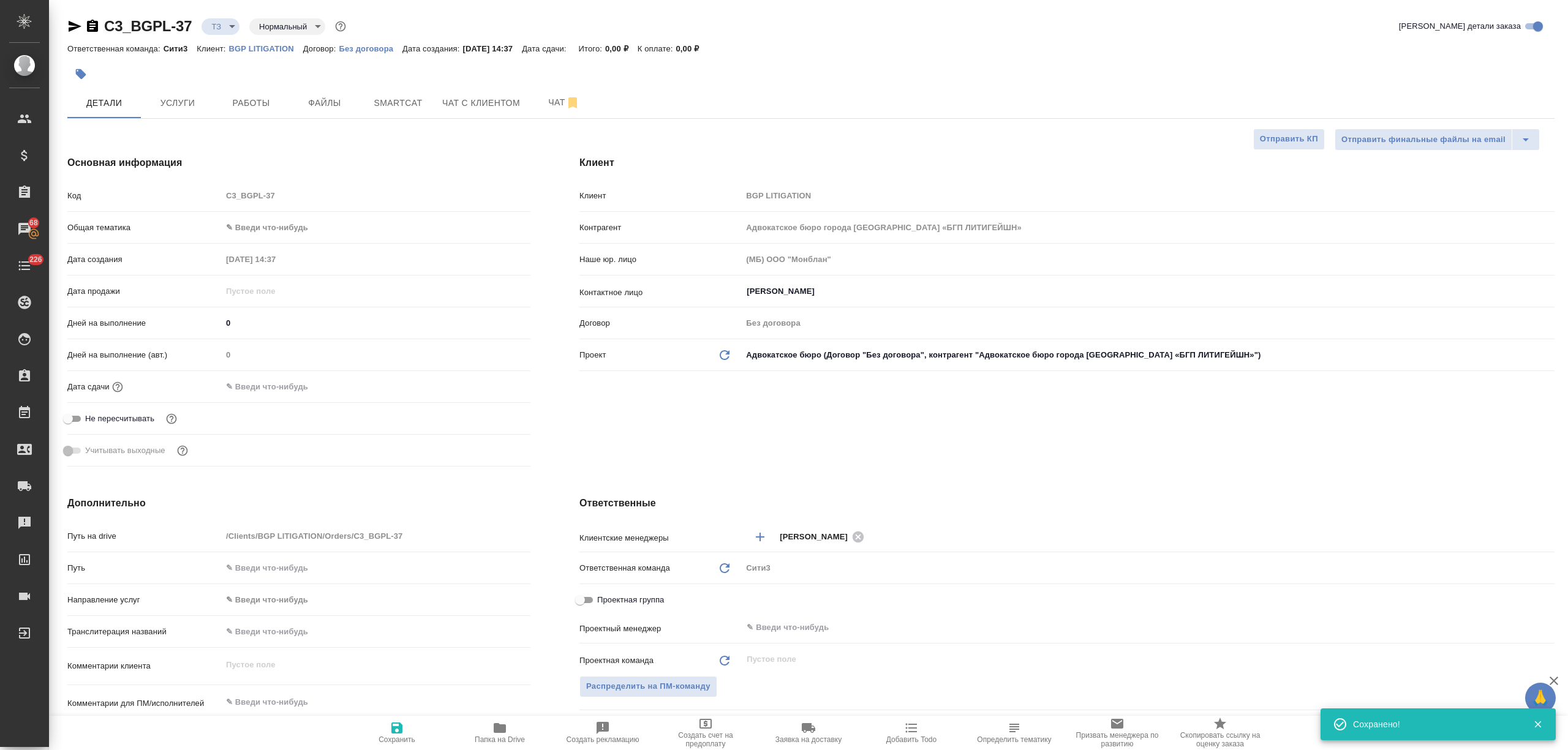
type textarea "x"
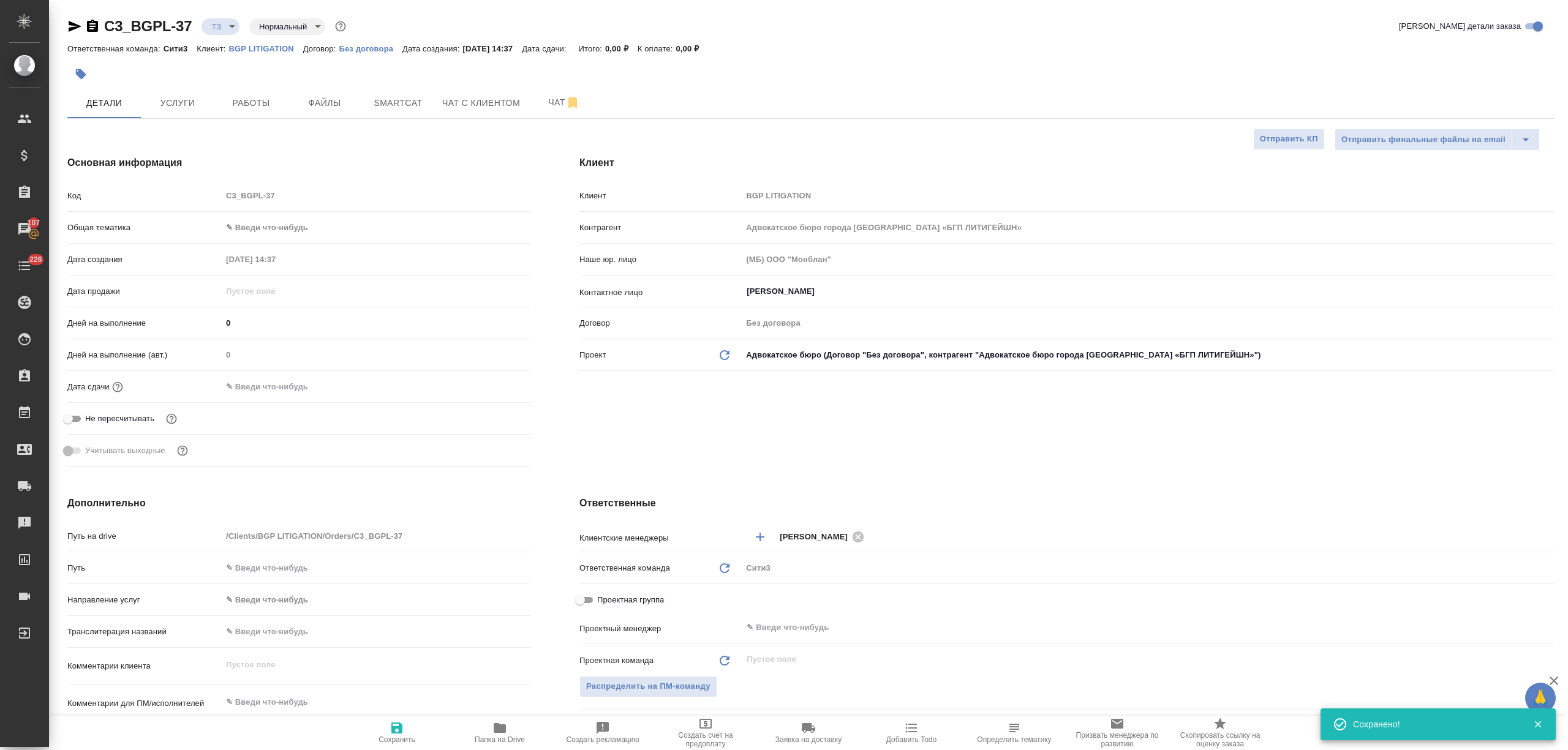
type textarea "x"
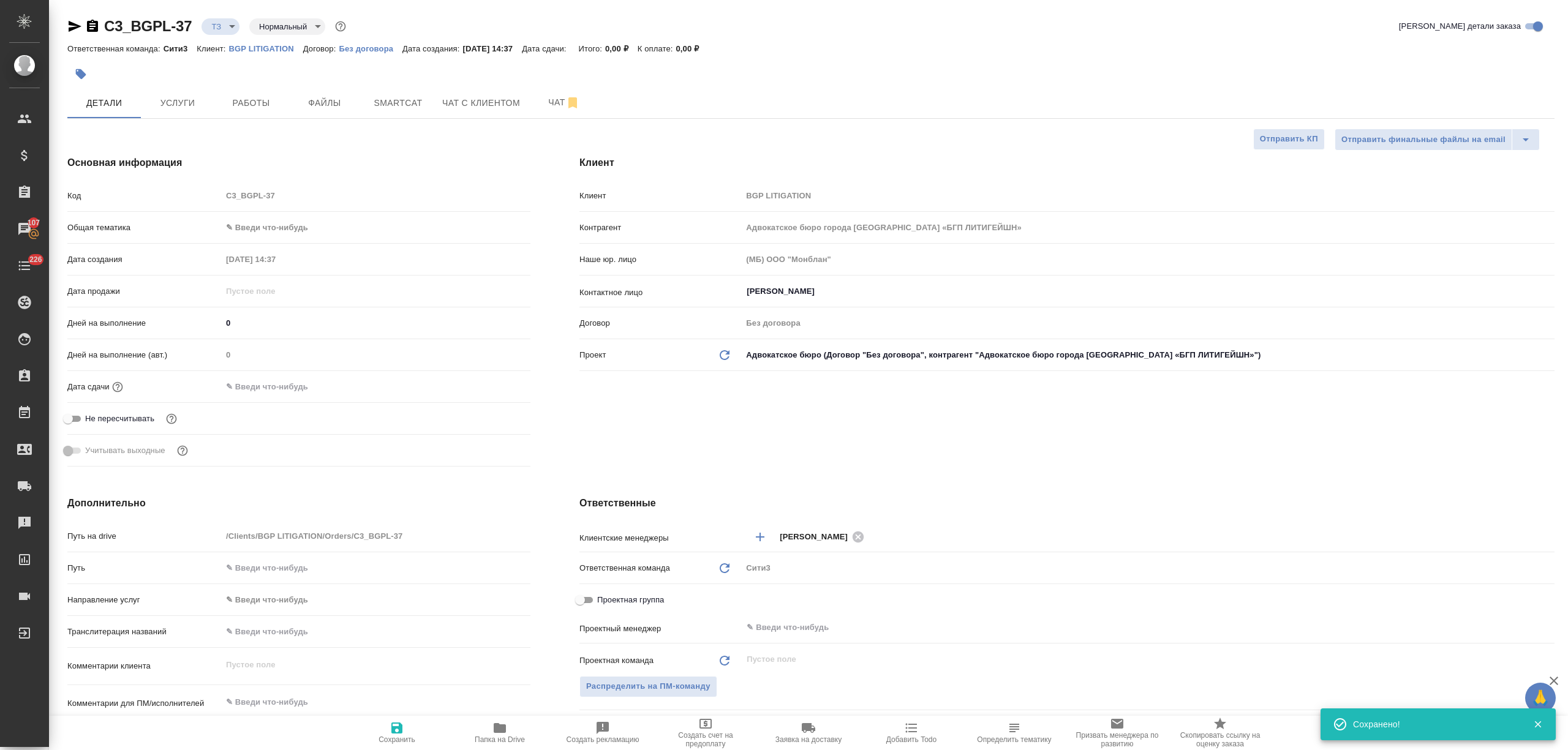
type textarea "x"
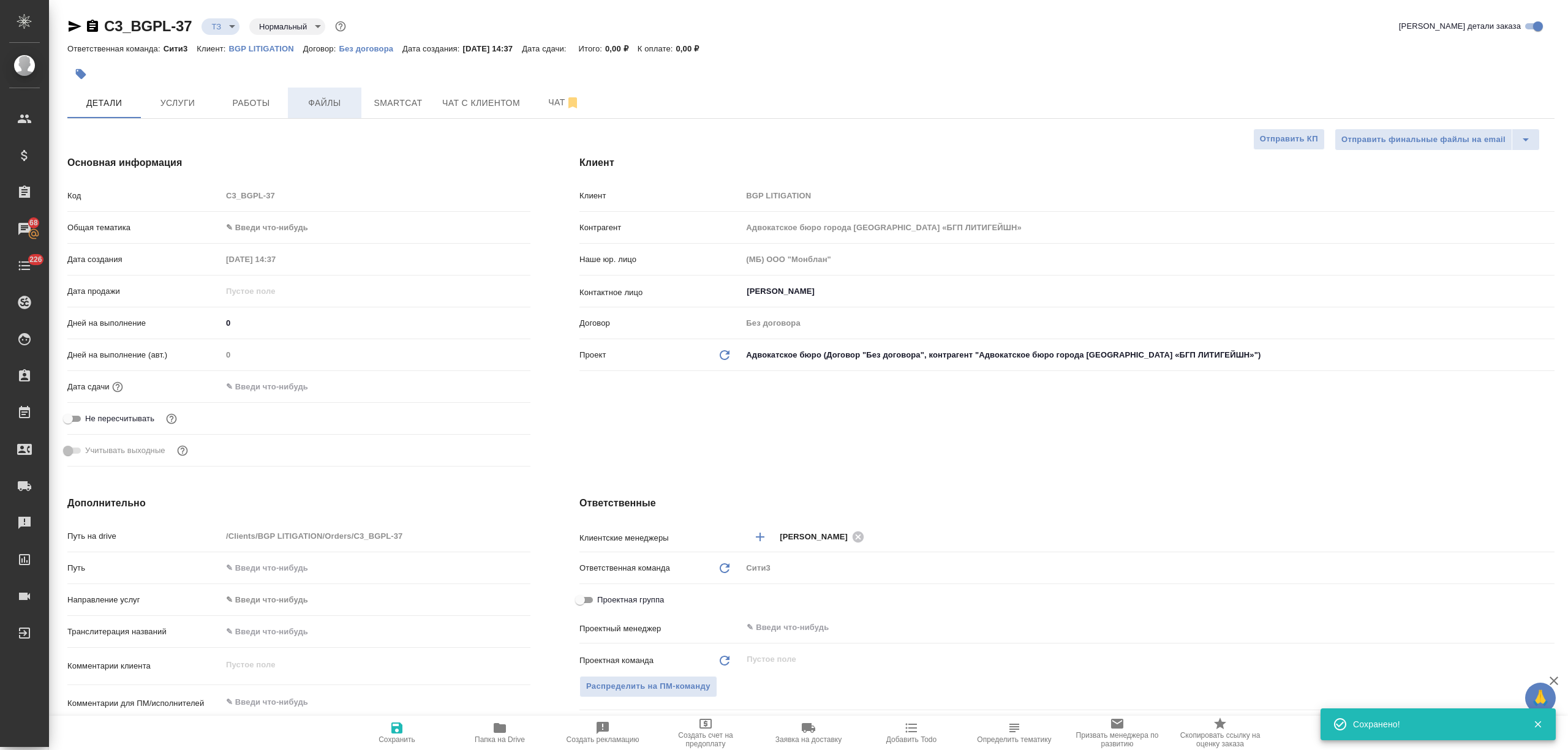
type textarea "x"
click at [182, 106] on span "Услуги" at bounding box center [177, 104] width 58 height 16
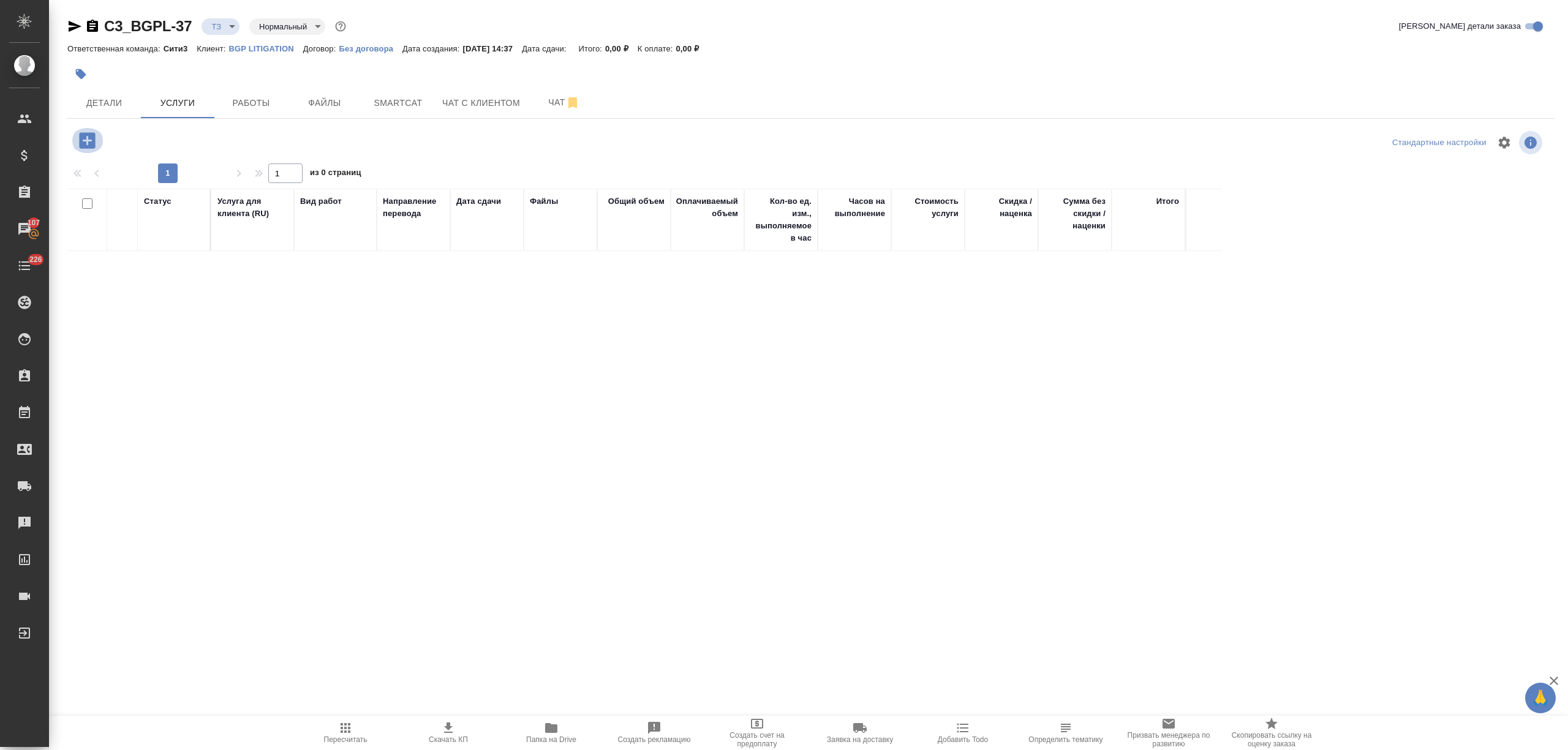
click at [85, 138] on icon "button" at bounding box center [87, 140] width 16 height 16
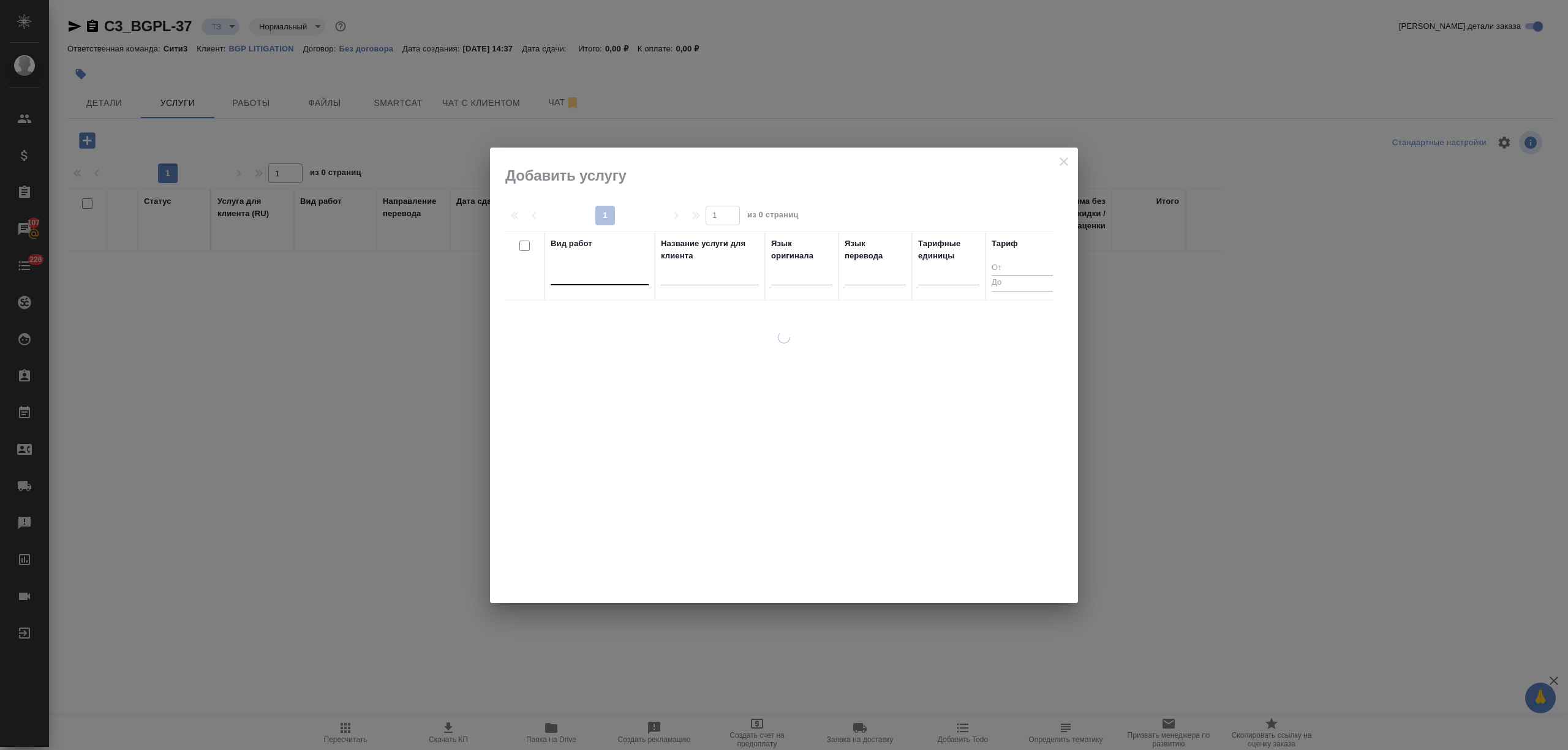
click at [620, 275] on div at bounding box center [599, 273] width 98 height 17
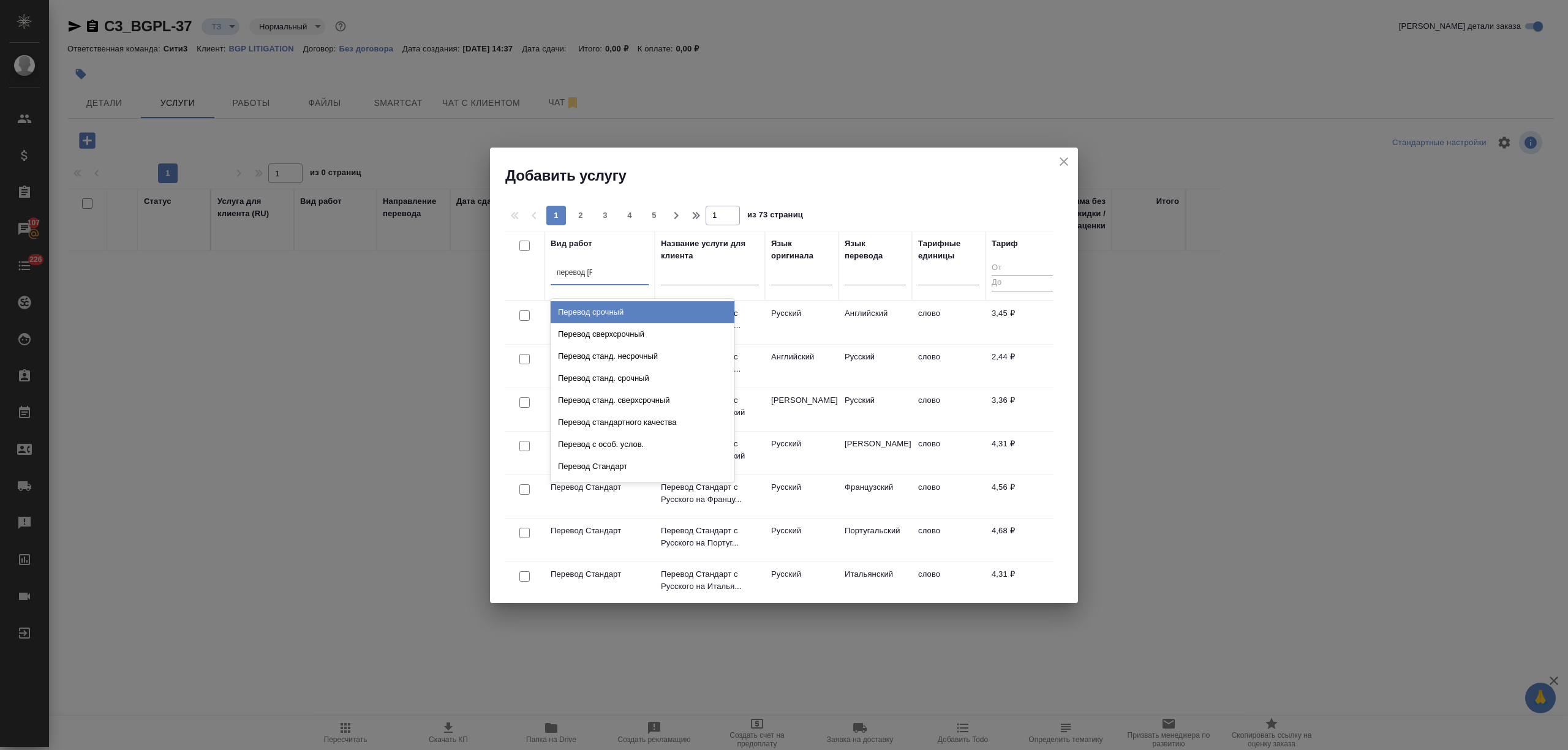
type input "перевод ст"
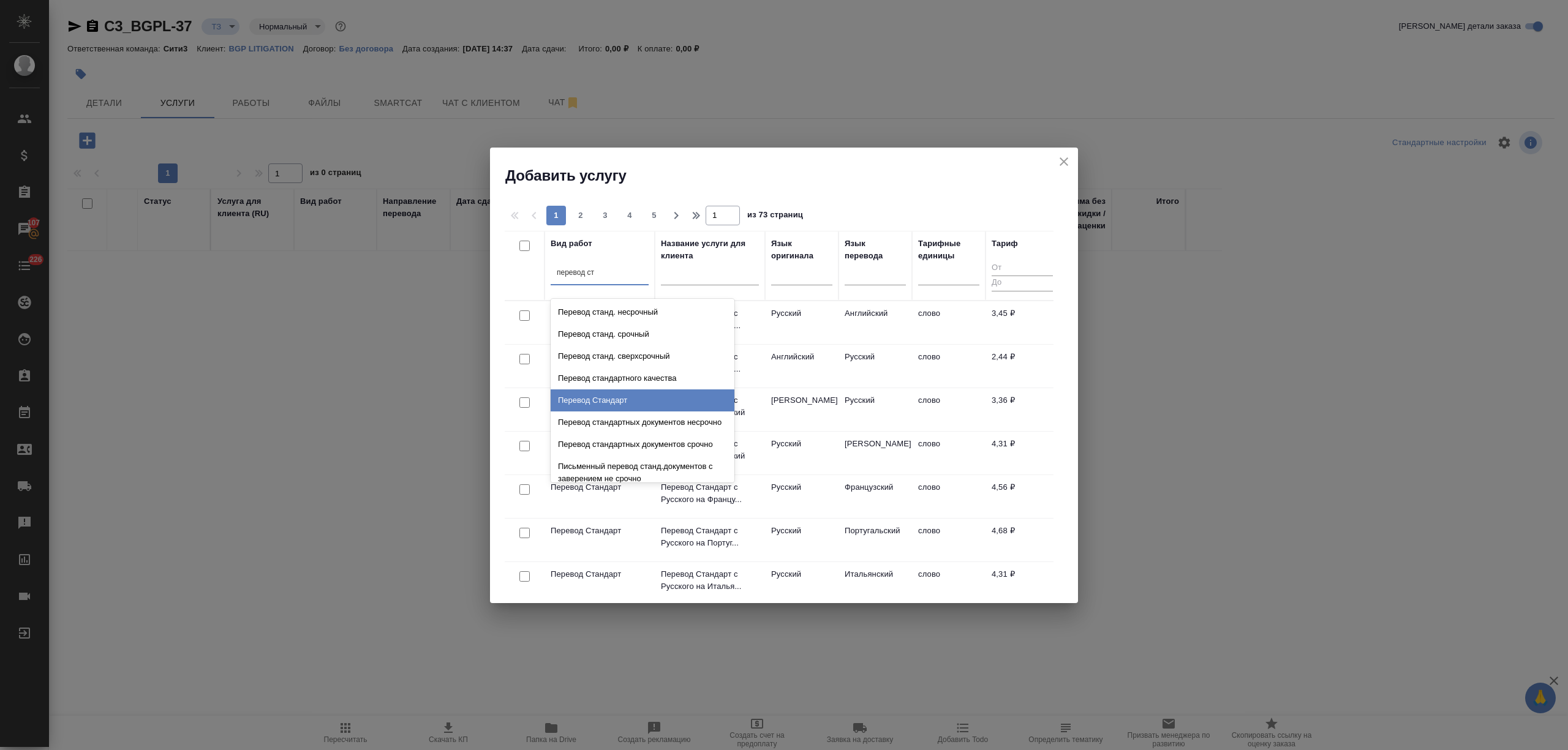
click at [613, 398] on div "Перевод Стандарт" at bounding box center [642, 400] width 184 height 22
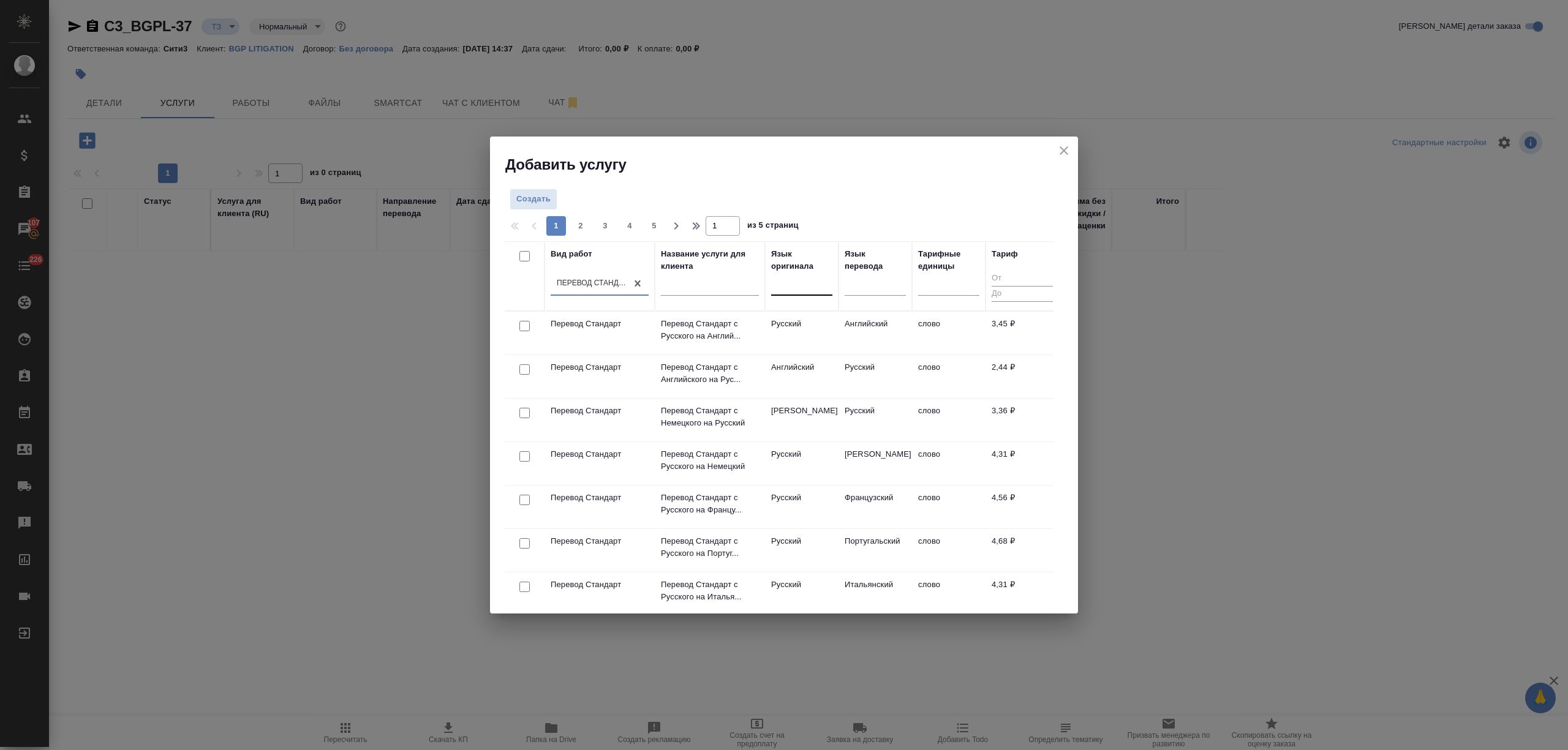
click at [774, 293] on div at bounding box center [801, 284] width 61 height 24
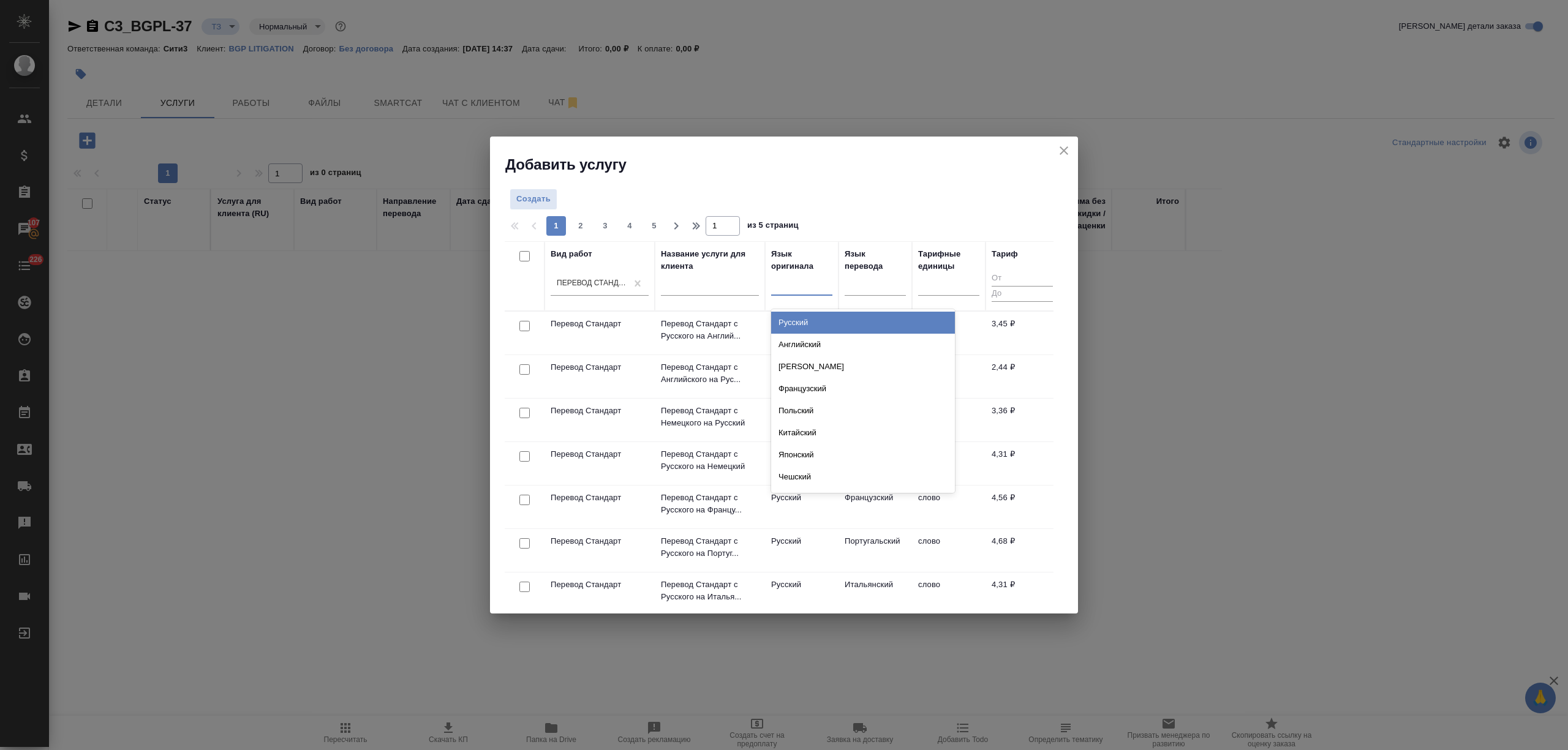
click at [807, 339] on div "Английский" at bounding box center [862, 344] width 184 height 22
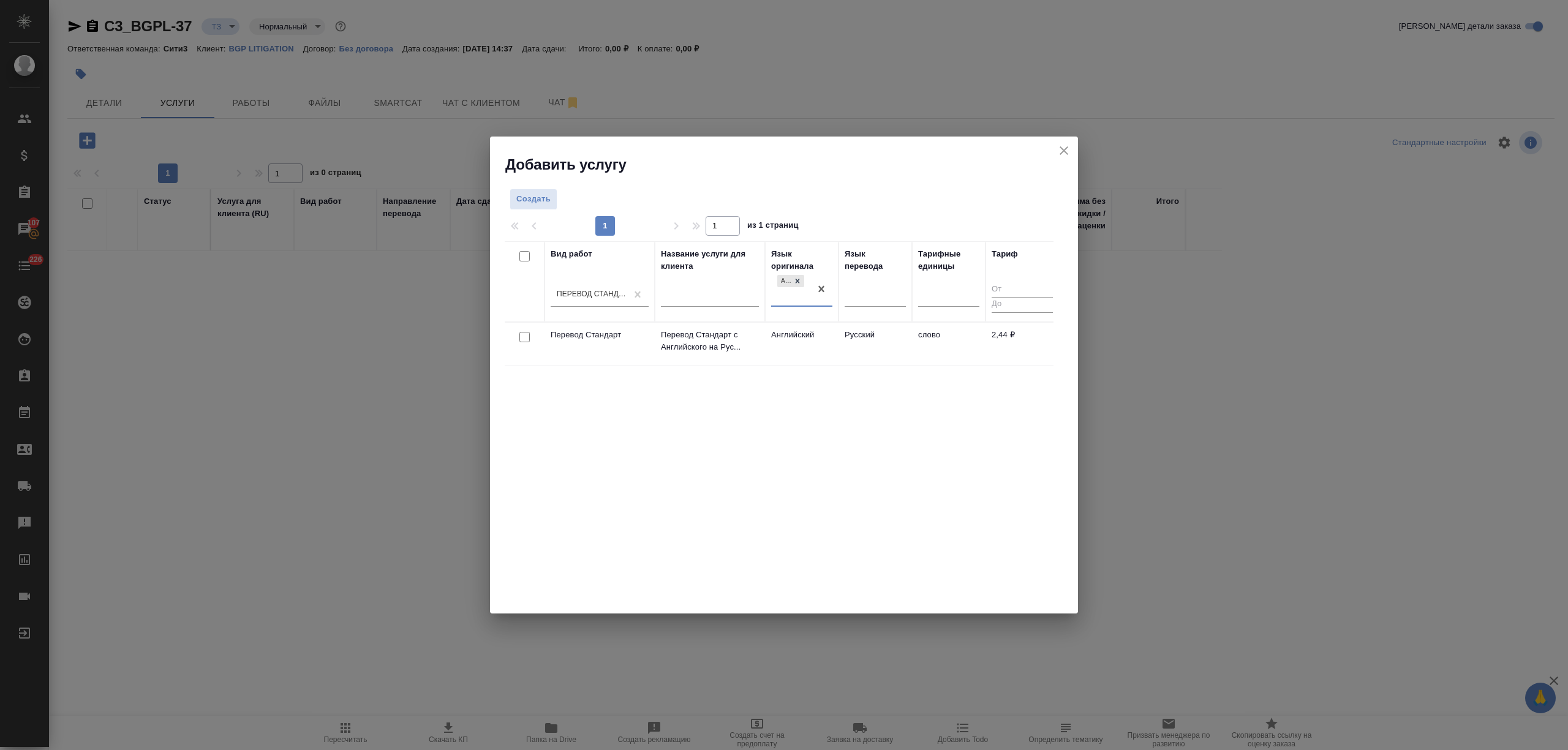
click at [848, 338] on td "Русский" at bounding box center [875, 344] width 73 height 43
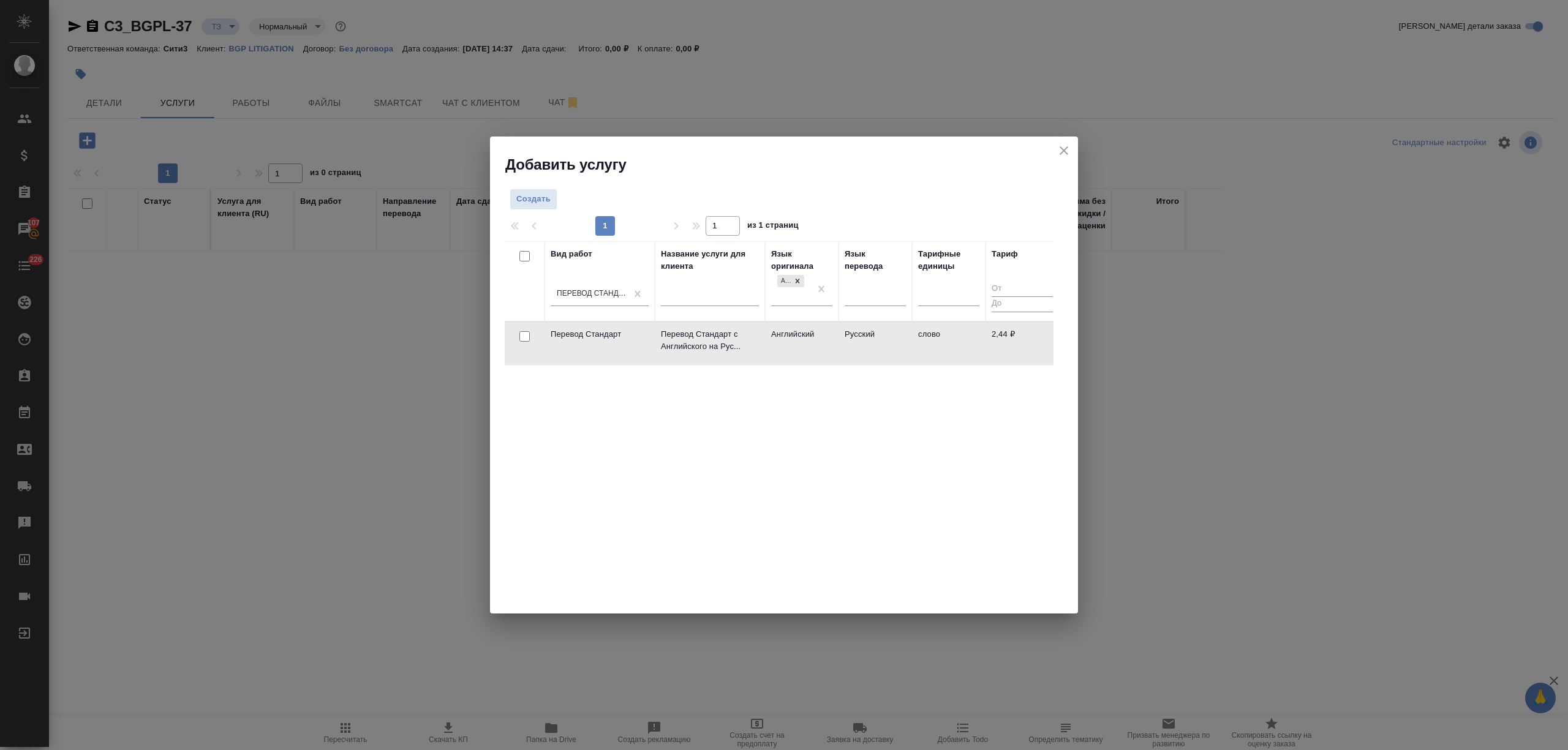
click at [848, 338] on td "Русский" at bounding box center [875, 343] width 73 height 43
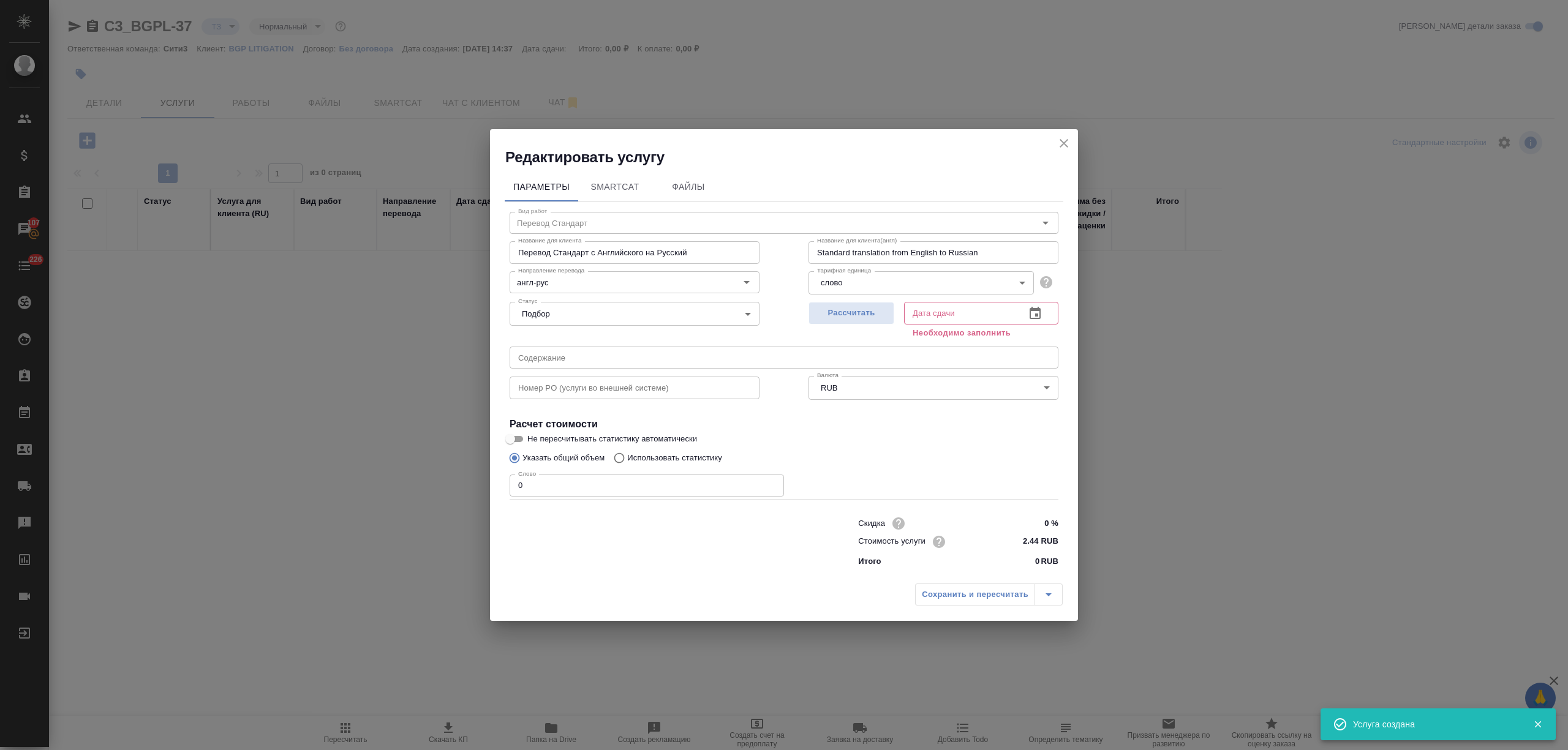
click at [1060, 141] on icon "close" at bounding box center [1063, 143] width 15 height 15
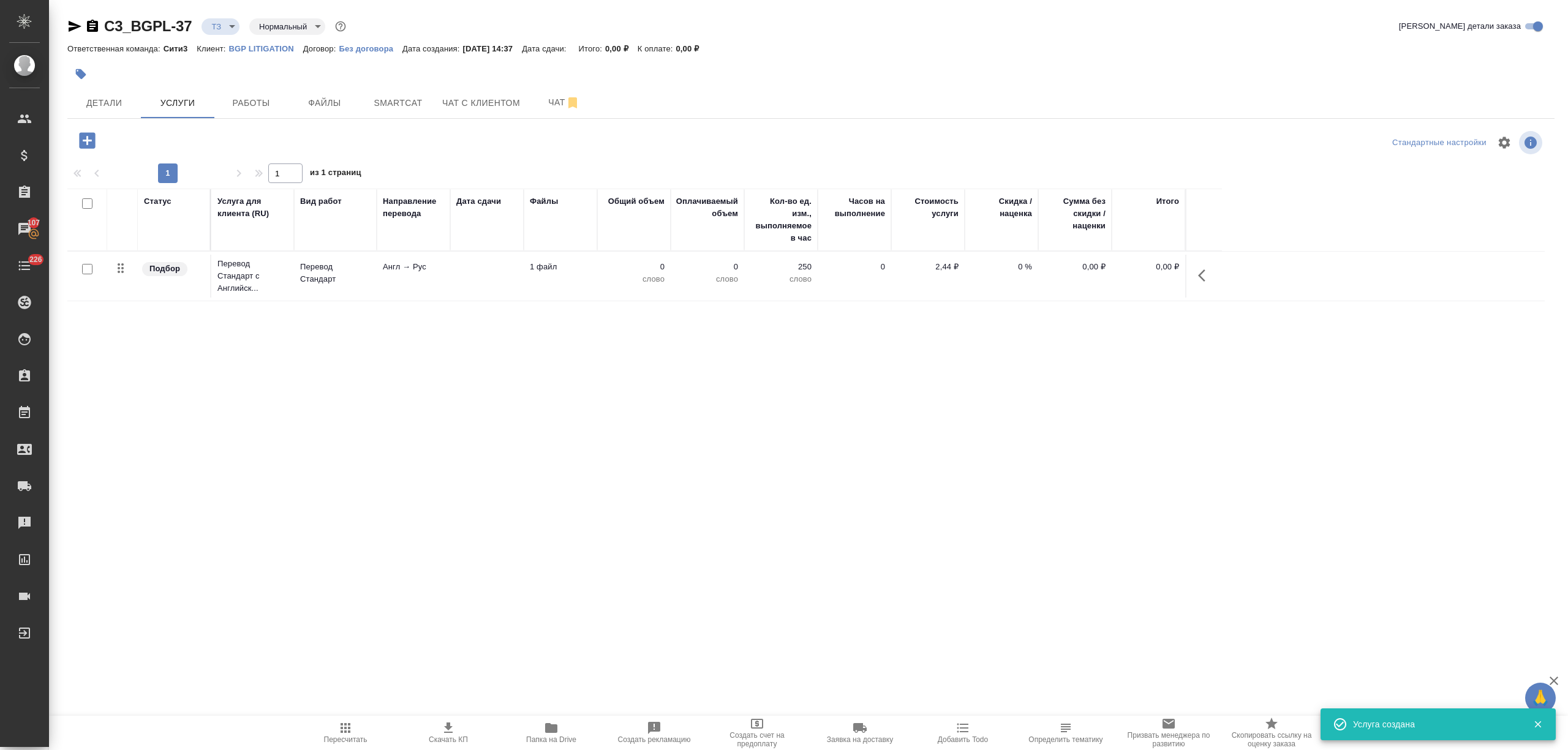
click at [87, 267] on input "checkbox" at bounding box center [87, 269] width 10 height 10
checkbox input "true"
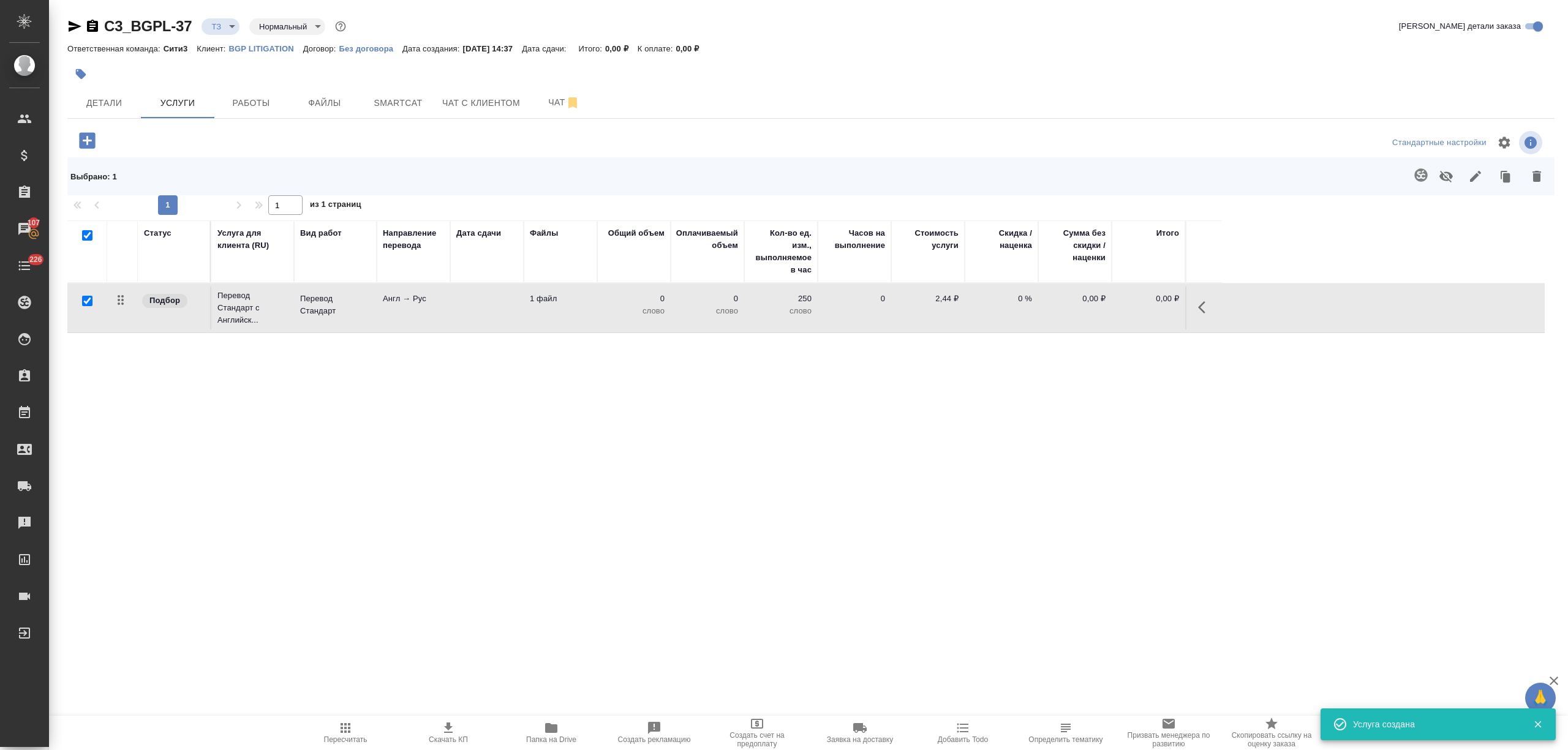
click at [1414, 174] on icon "button" at bounding box center [1421, 174] width 15 height 15
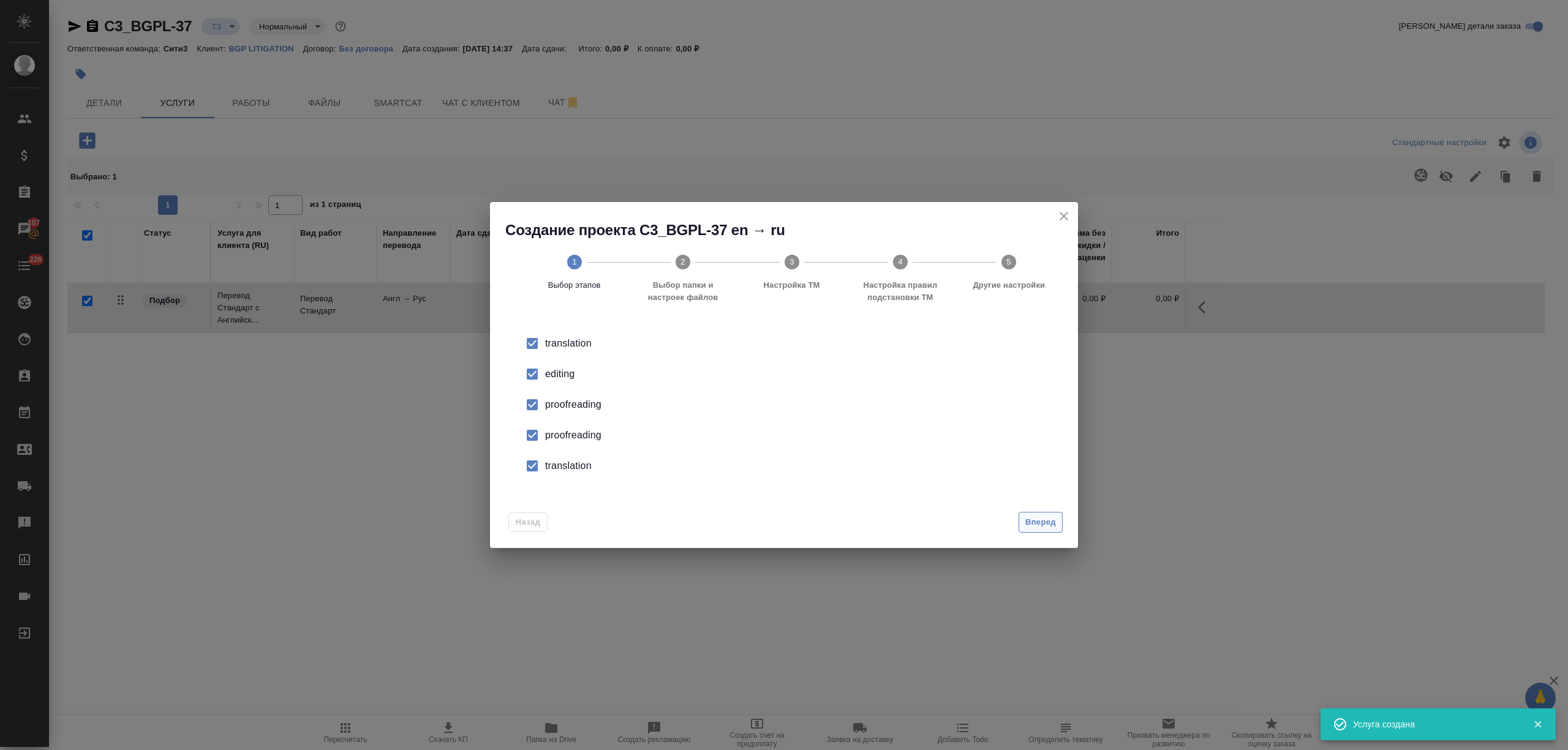
click at [1054, 517] on span "Вперед" at bounding box center [1040, 522] width 31 height 14
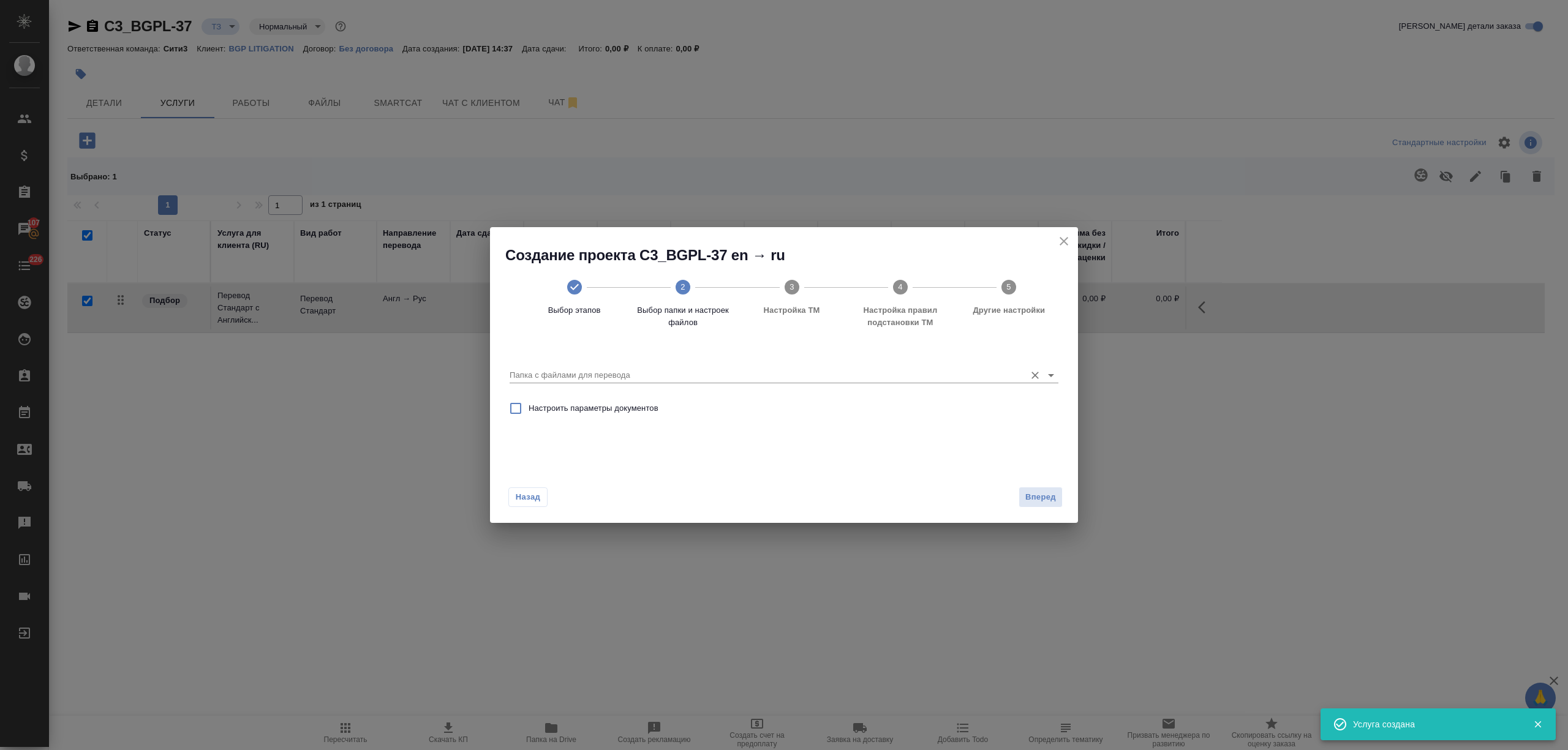
click at [842, 378] on input "Папка с файлами для перевода" at bounding box center [764, 375] width 509 height 15
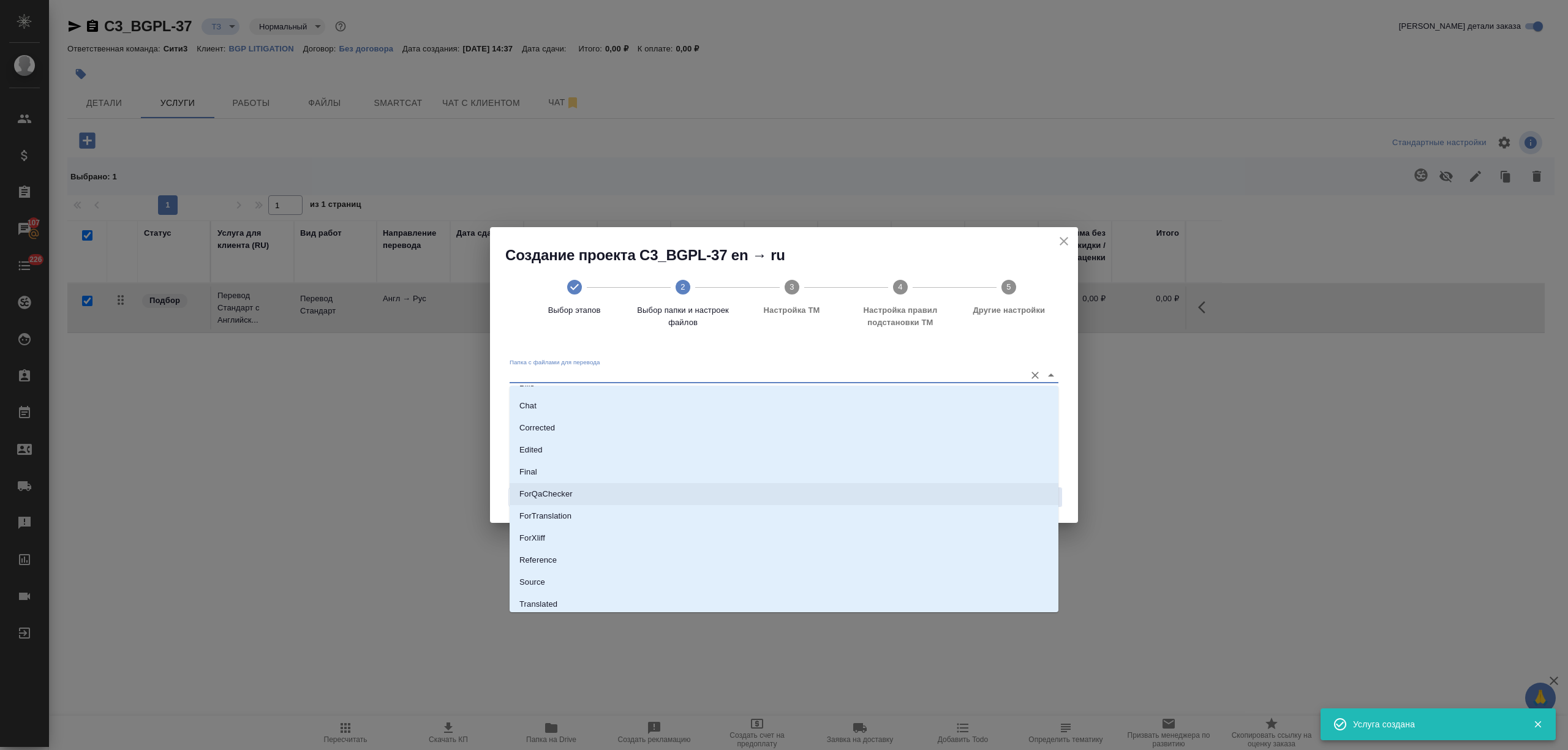
scroll to position [64, 0]
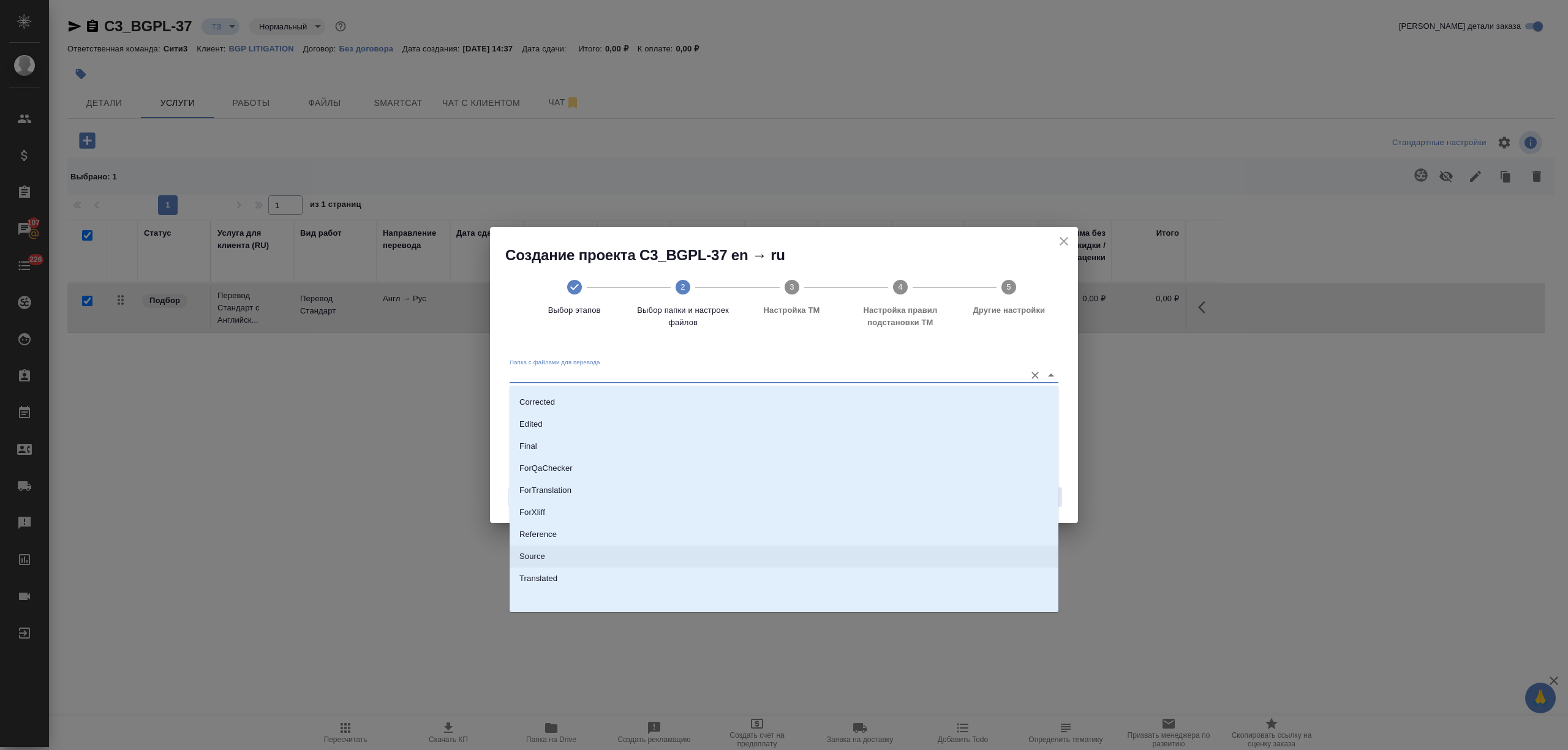
click at [704, 550] on li "Source" at bounding box center [783, 556] width 549 height 22
type input "Source"
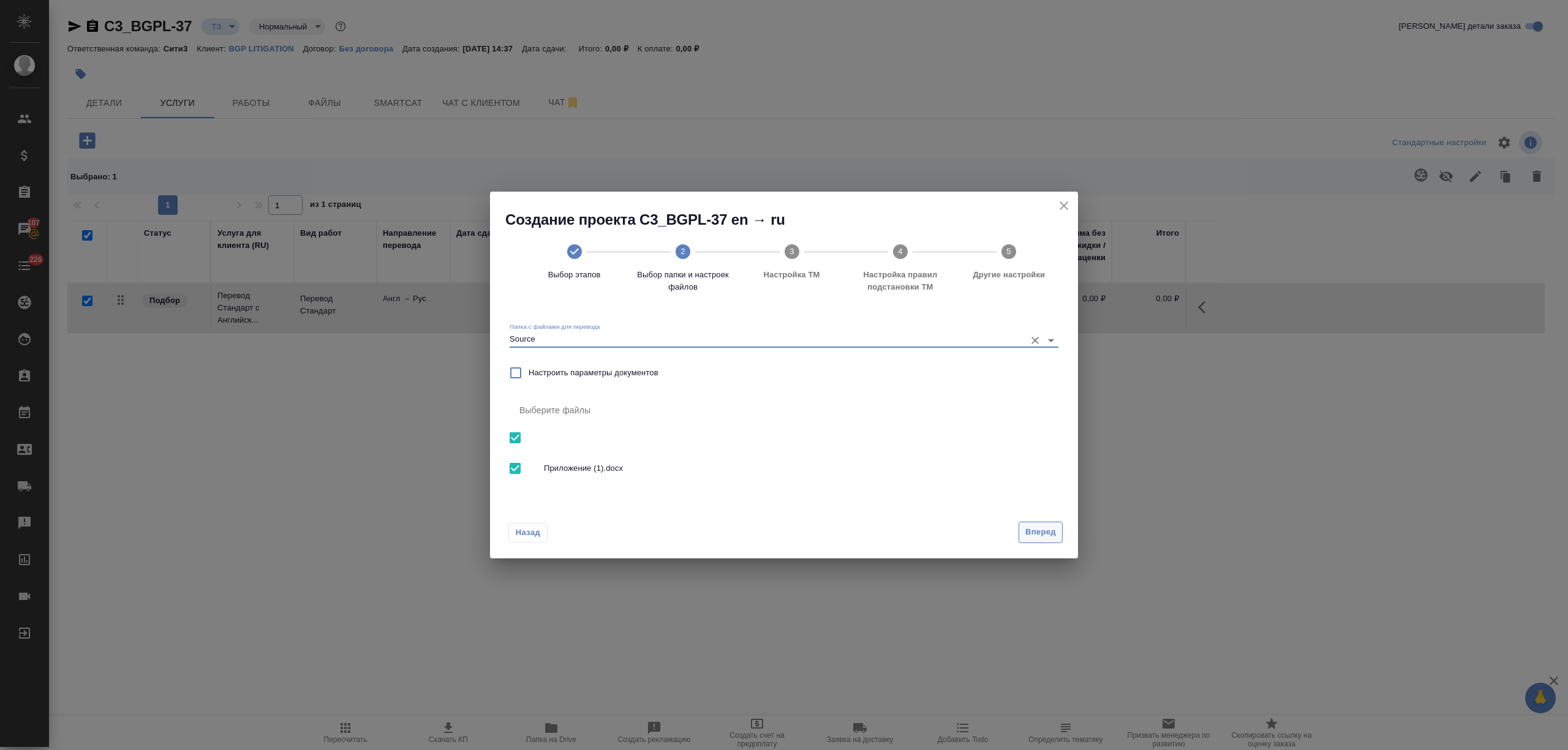
click at [1047, 529] on span "Вперед" at bounding box center [1040, 533] width 31 height 14
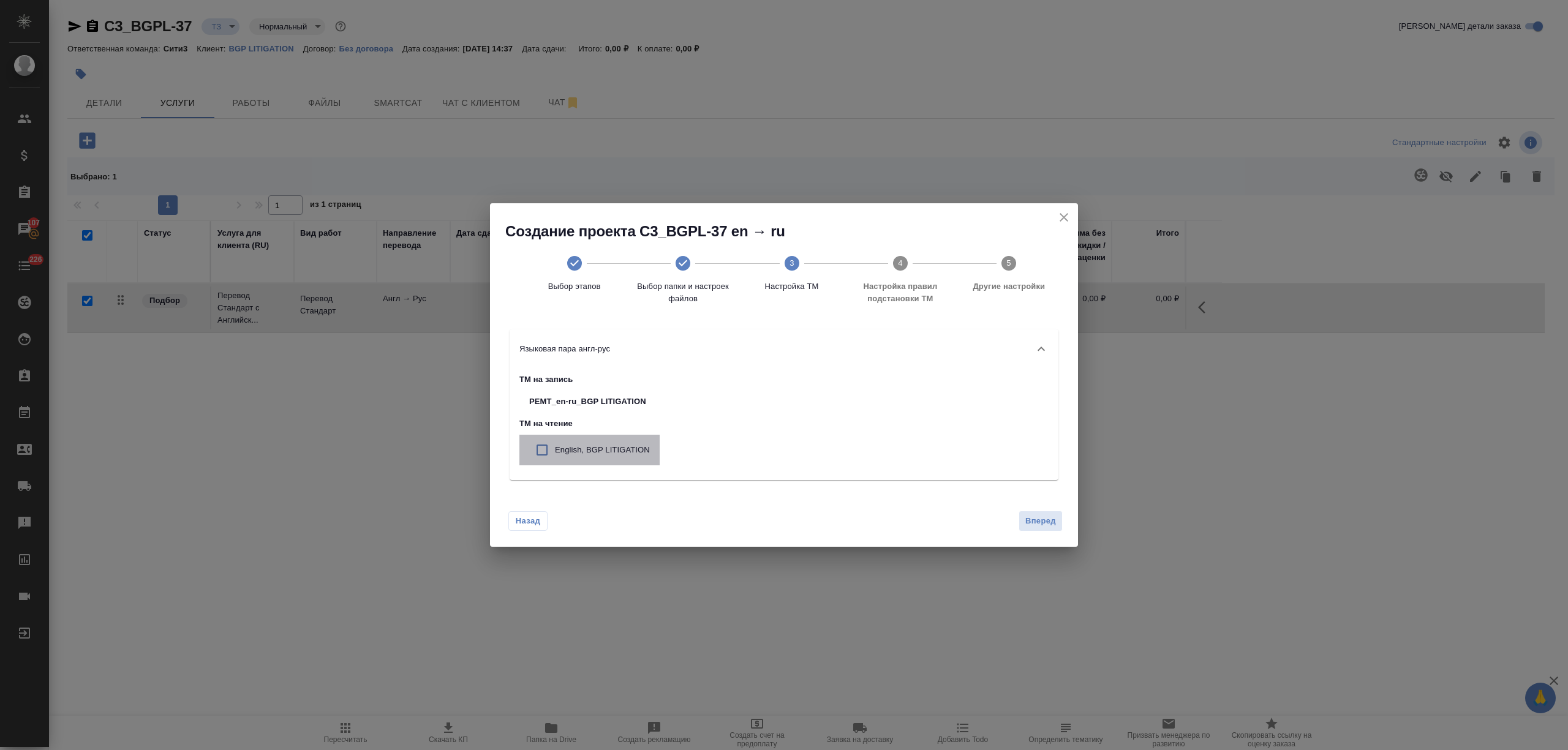
click at [641, 449] on p "English, BGP LITIGATION" at bounding box center [602, 450] width 95 height 12
checkbox input "true"
click at [1030, 523] on span "Вперед" at bounding box center [1040, 522] width 31 height 14
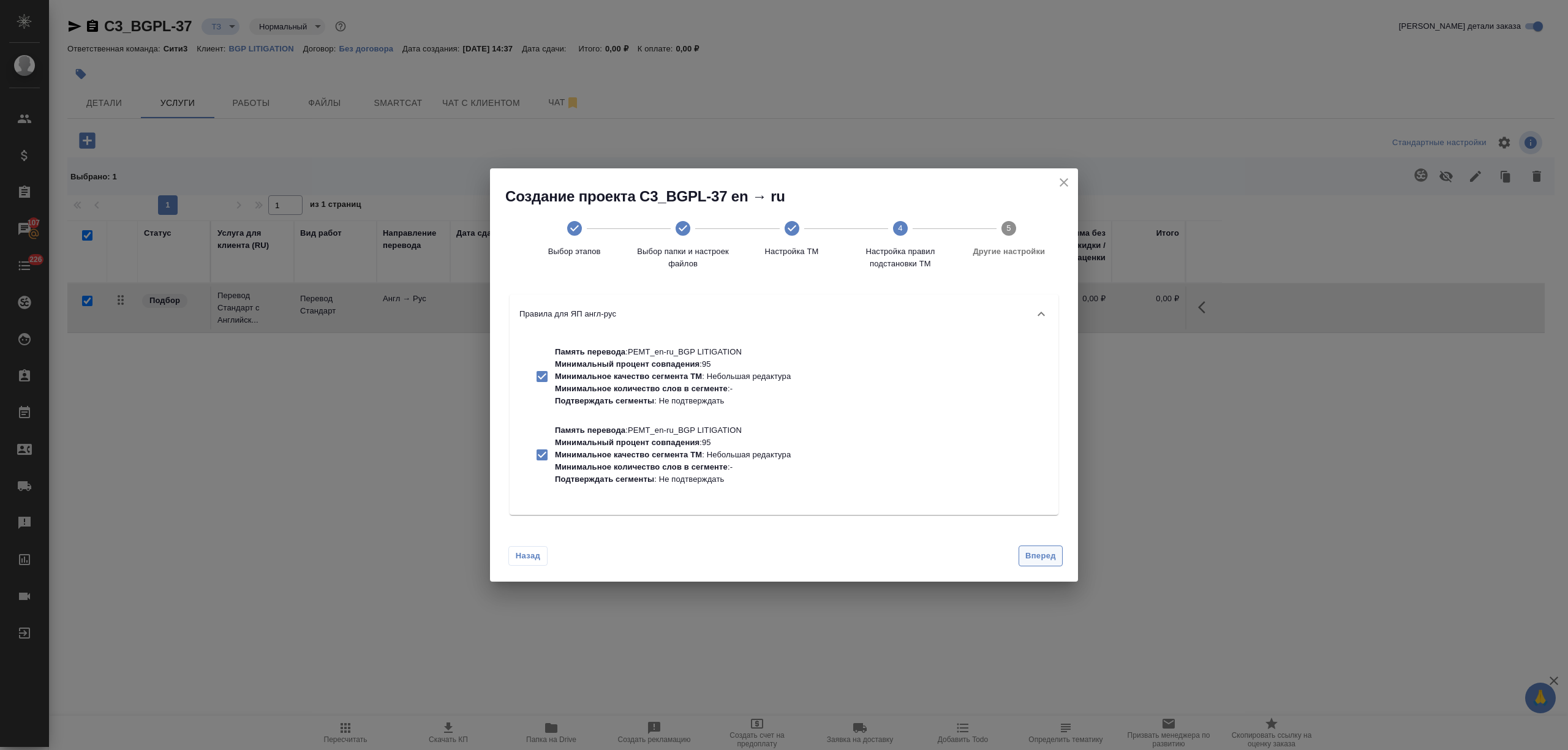
click at [1044, 555] on span "Вперед" at bounding box center [1040, 556] width 31 height 14
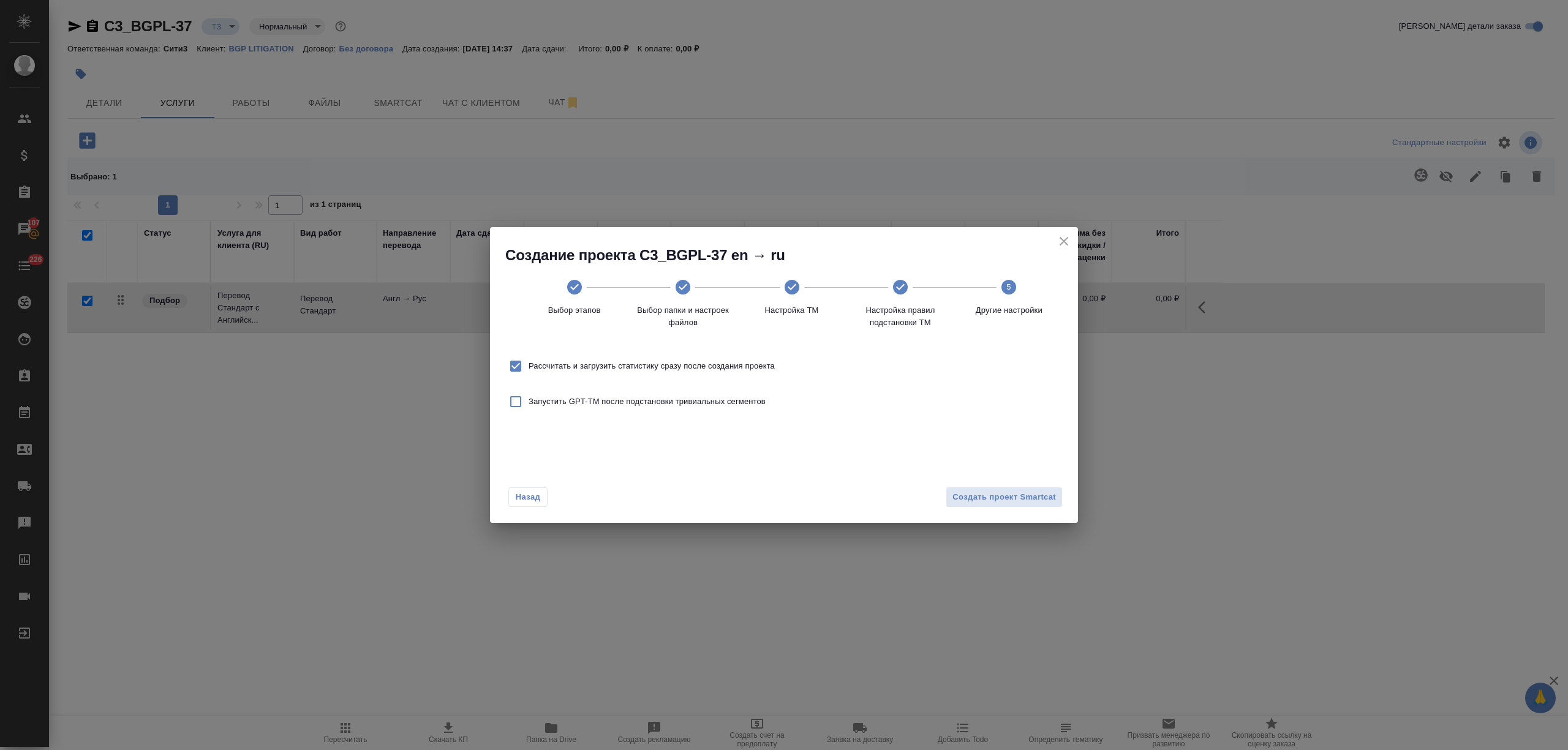
click at [672, 365] on span "Рассчитать и загрузить статистику сразу после создания проекта" at bounding box center [651, 366] width 246 height 12
click at [528, 365] on input "Рассчитать и загрузить статистику сразу после создания проекта" at bounding box center [515, 365] width 25 height 25
checkbox input "false"
click at [1002, 476] on div "Назад Создать проект Smartcat" at bounding box center [784, 494] width 588 height 58
click at [1012, 500] on span "Создать проект Smartcat" at bounding box center [1004, 498] width 104 height 14
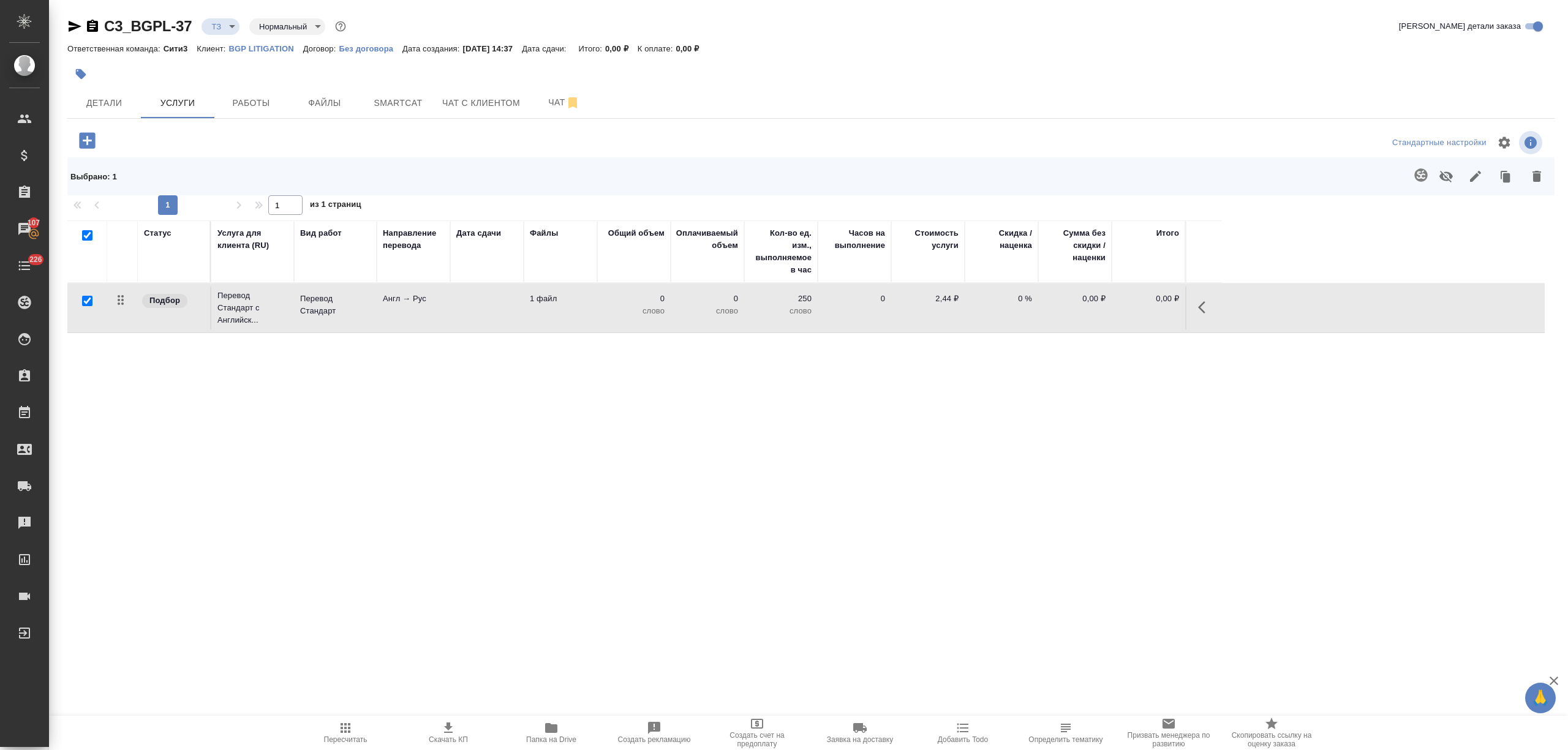
click at [400, 308] on td "Англ → Рус" at bounding box center [413, 308] width 73 height 43
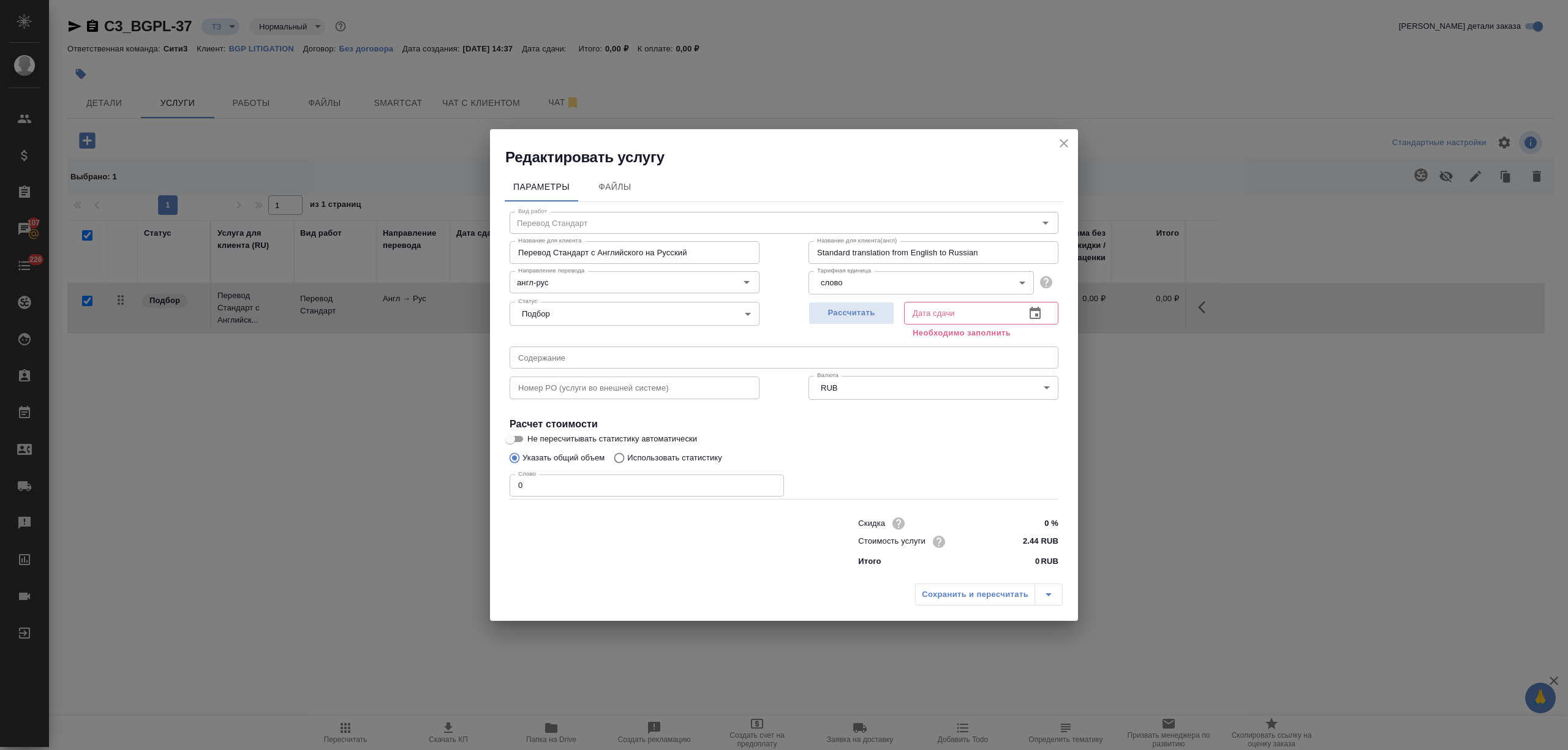
click at [620, 449] on input "Использовать статистику" at bounding box center [617, 458] width 19 height 24
radio input "true"
radio input "false"
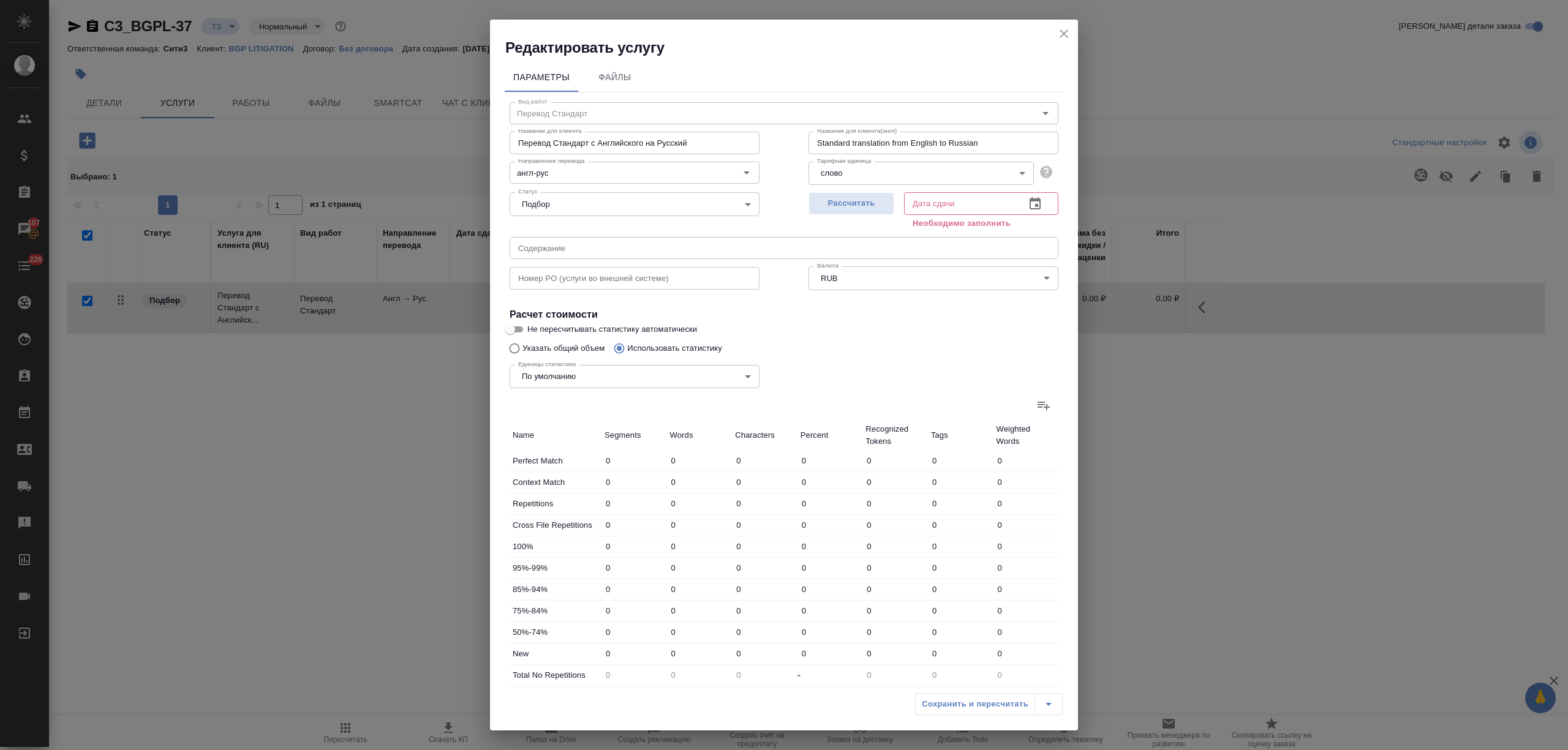
click at [1037, 404] on icon at bounding box center [1043, 405] width 15 height 15
click at [0, 0] on input "file" at bounding box center [0, 0] width 0 height 0
type input "10"
type input "30"
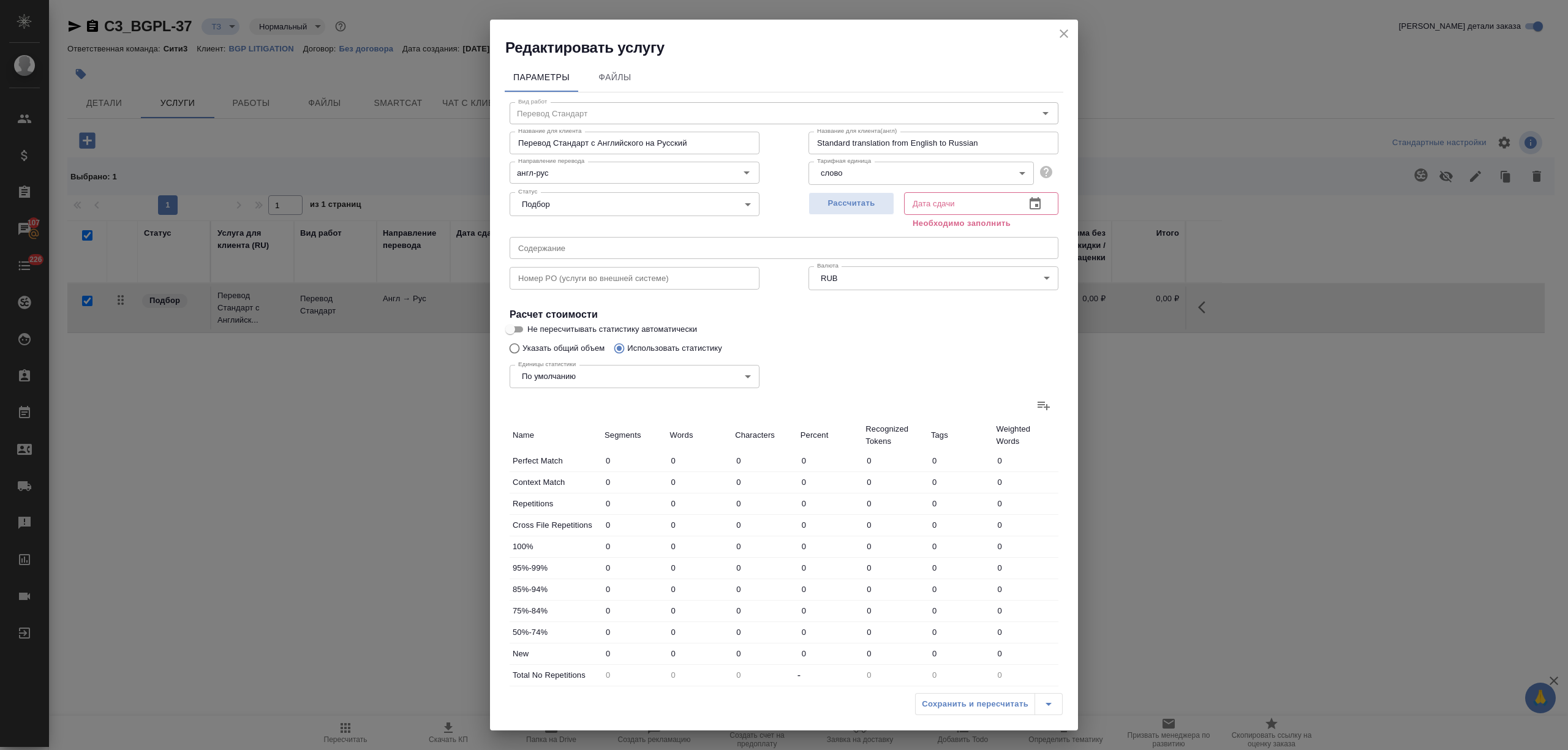
type input "919"
type input "3557"
type input "22012"
type input "174"
type input "203"
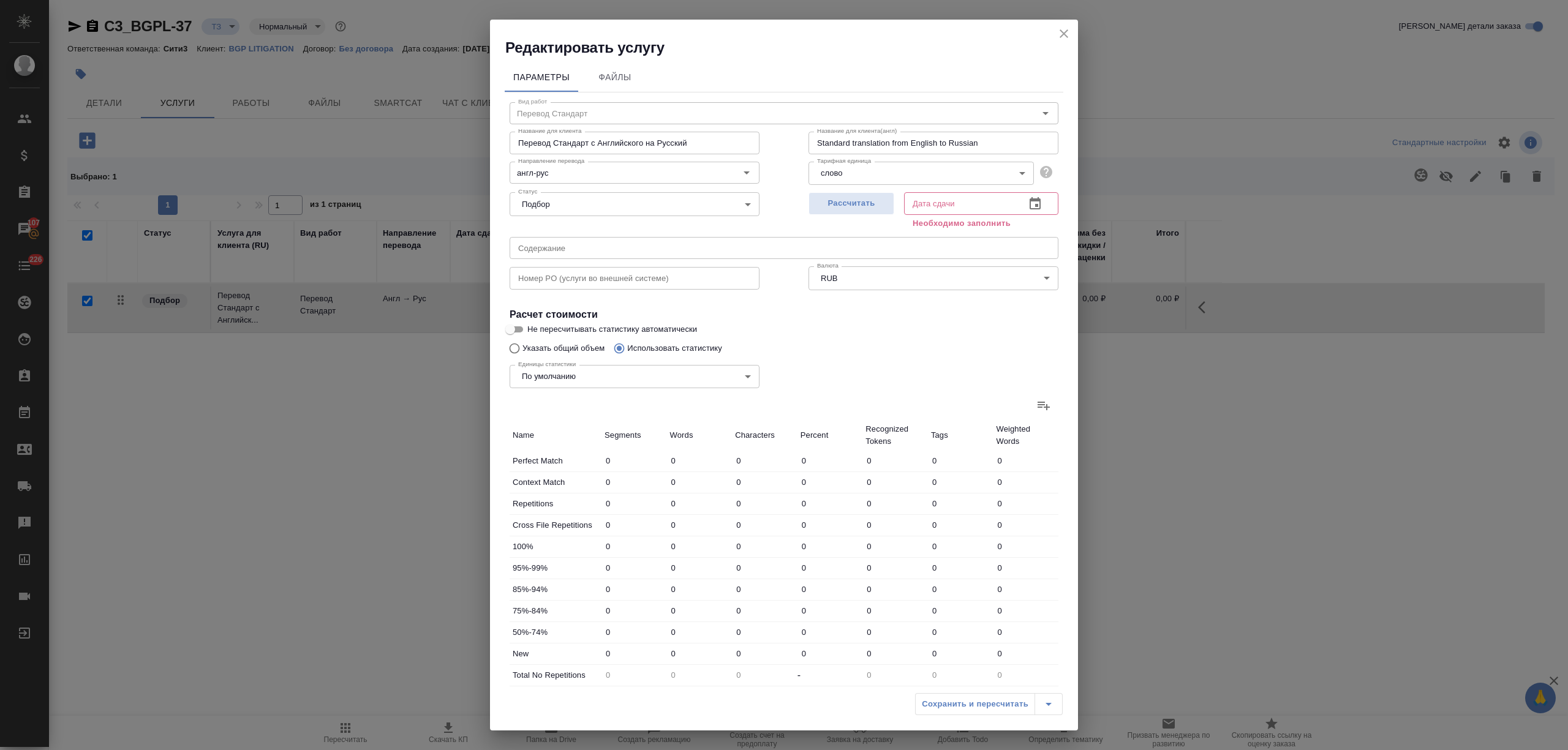
type input "1171"
type input "6"
type input "10"
type input "56"
type input "3"
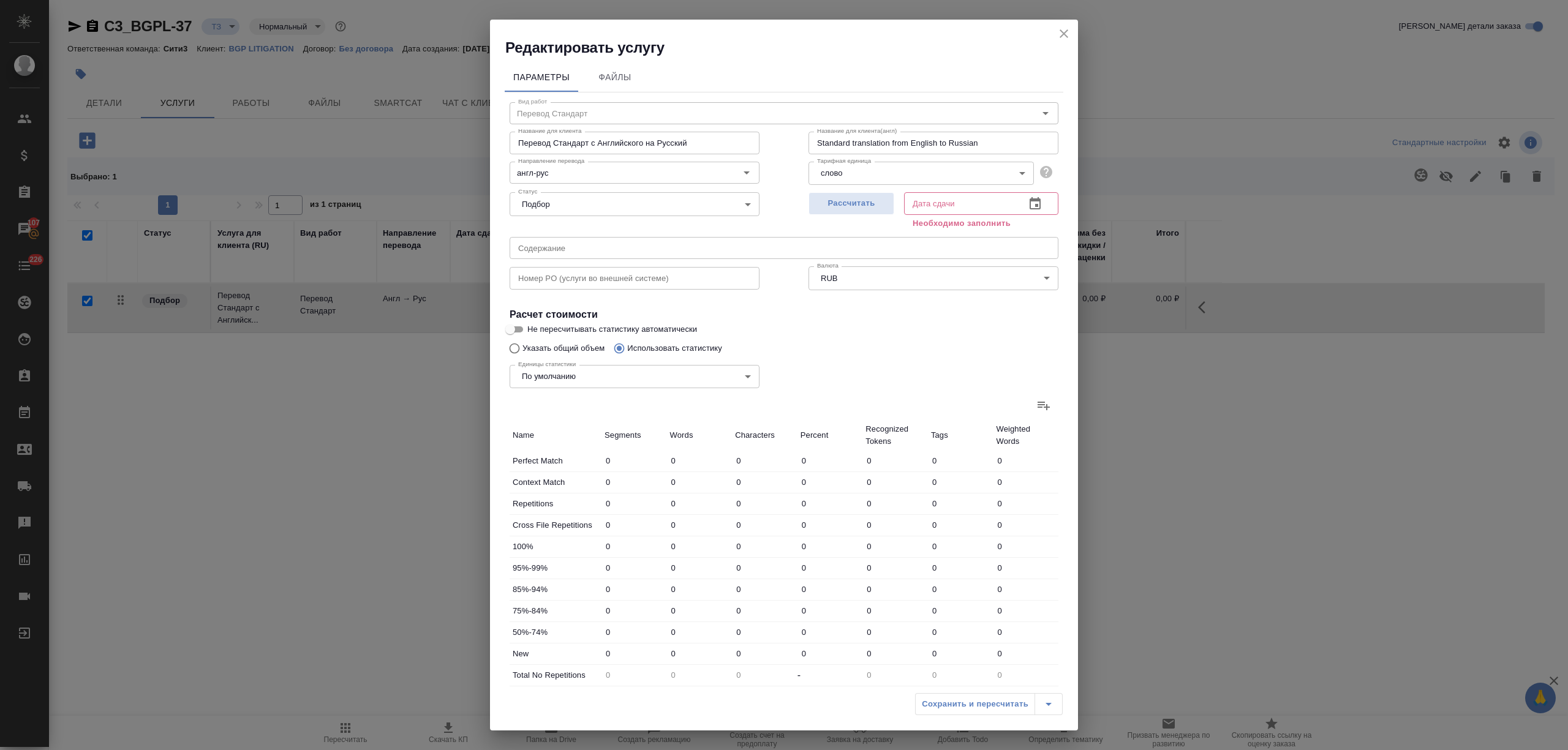
type input "5"
type input "39"
type input "19"
type input "46"
type input "269"
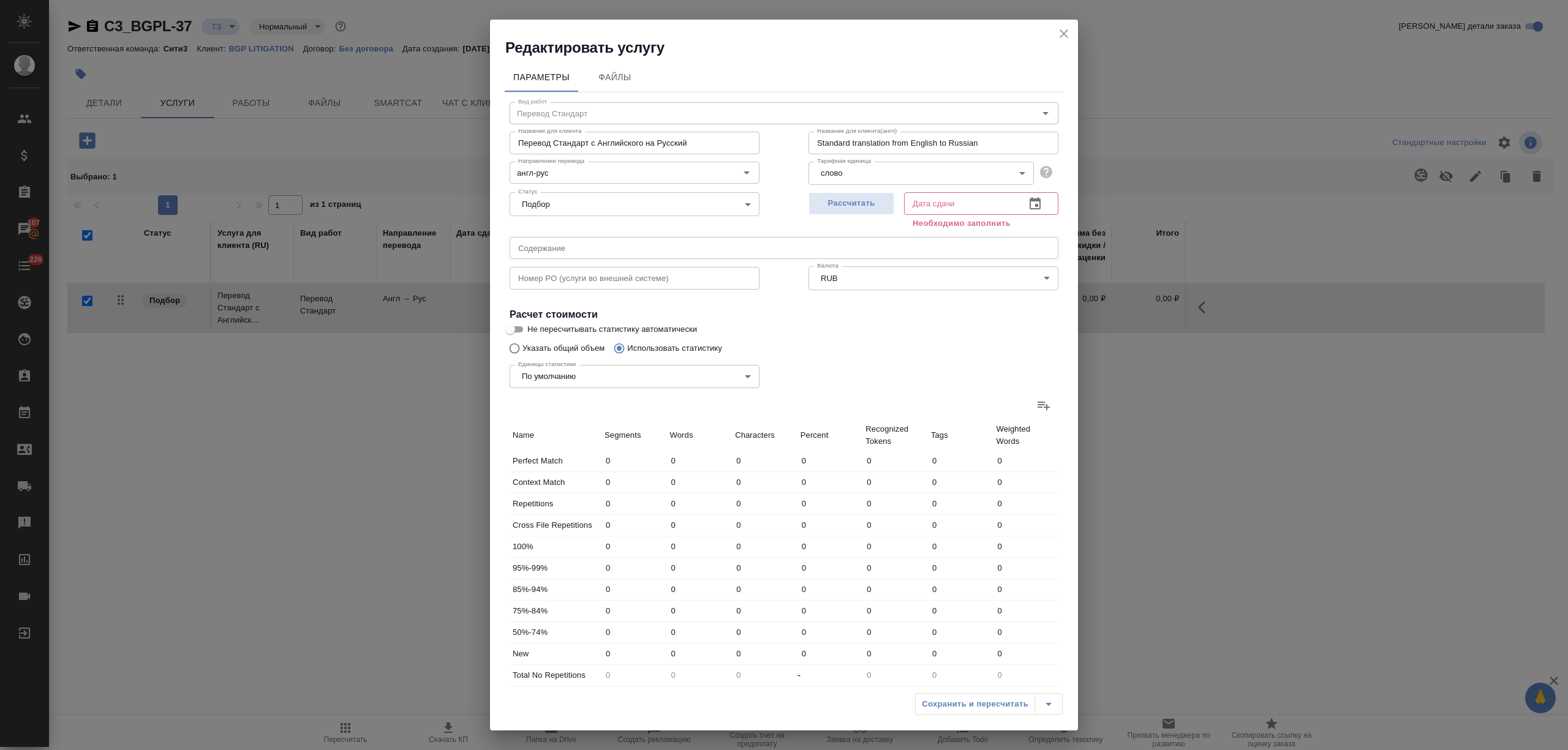
type input "1092"
type input "5920"
type input "38456"
type input "1304"
type input "6194"
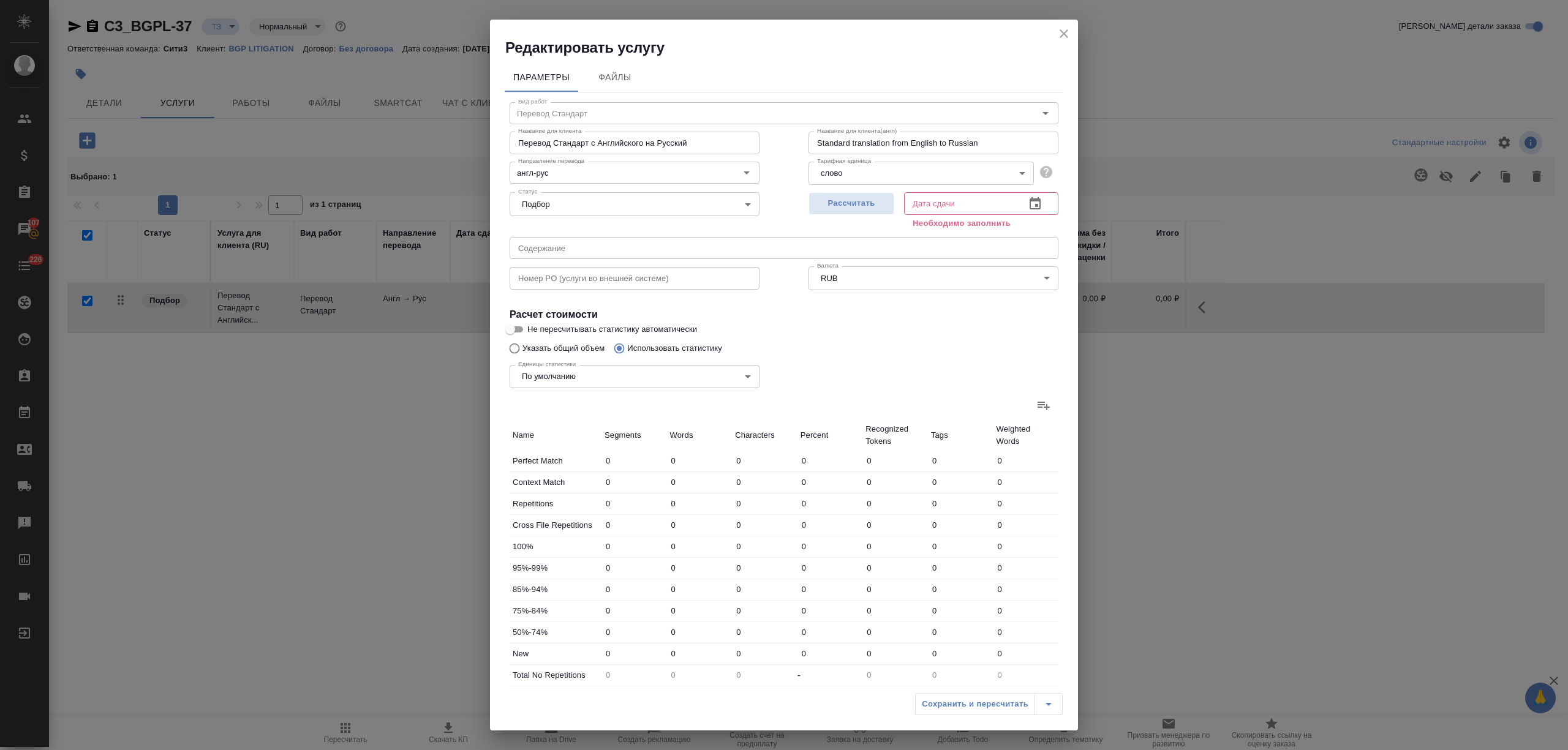
type input "40021"
type input "2223"
type input "9751"
type input "62033"
click at [1030, 208] on icon "button" at bounding box center [1035, 203] width 11 height 12
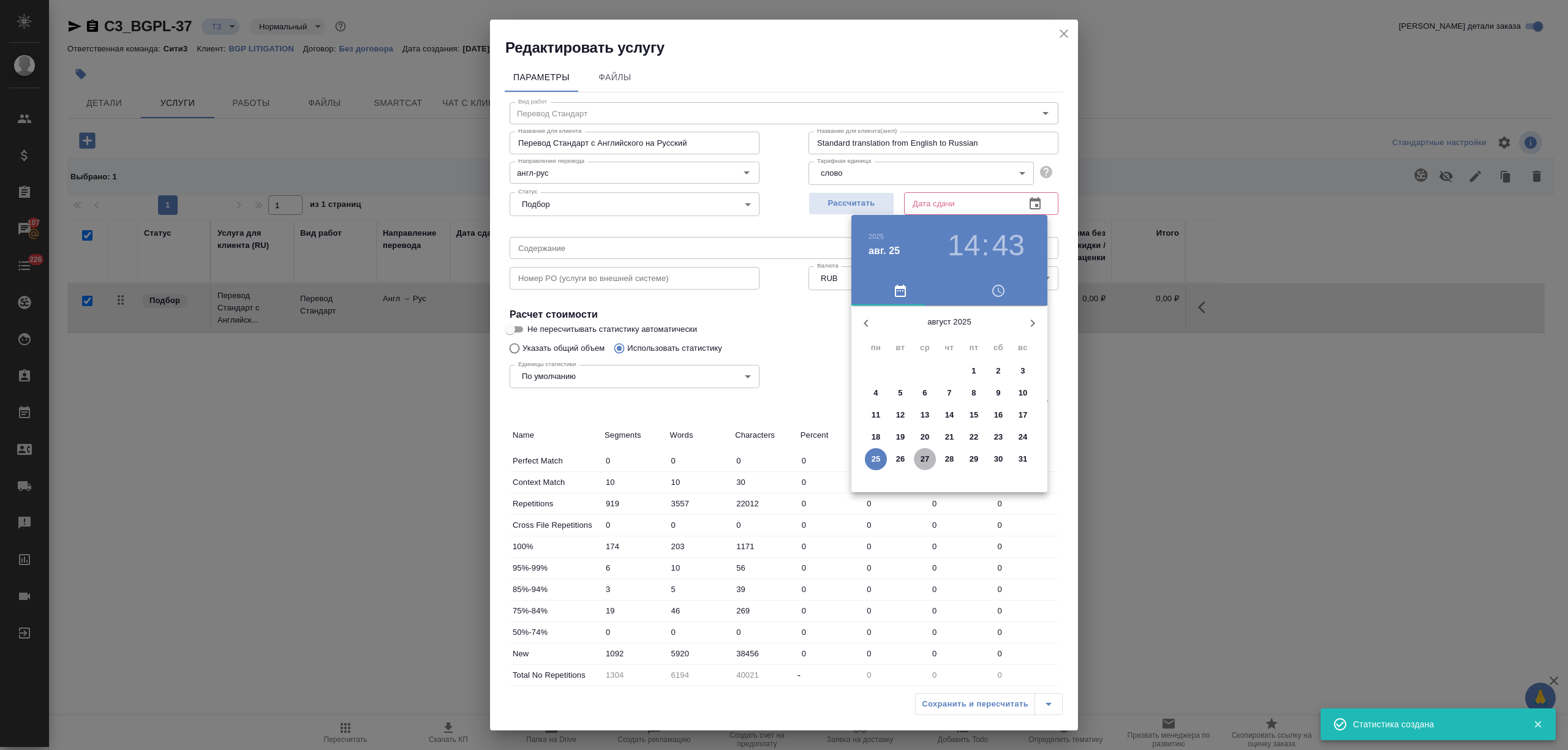
click at [931, 463] on span "27" at bounding box center [924, 460] width 22 height 12
type input "27.08.2025 14:43"
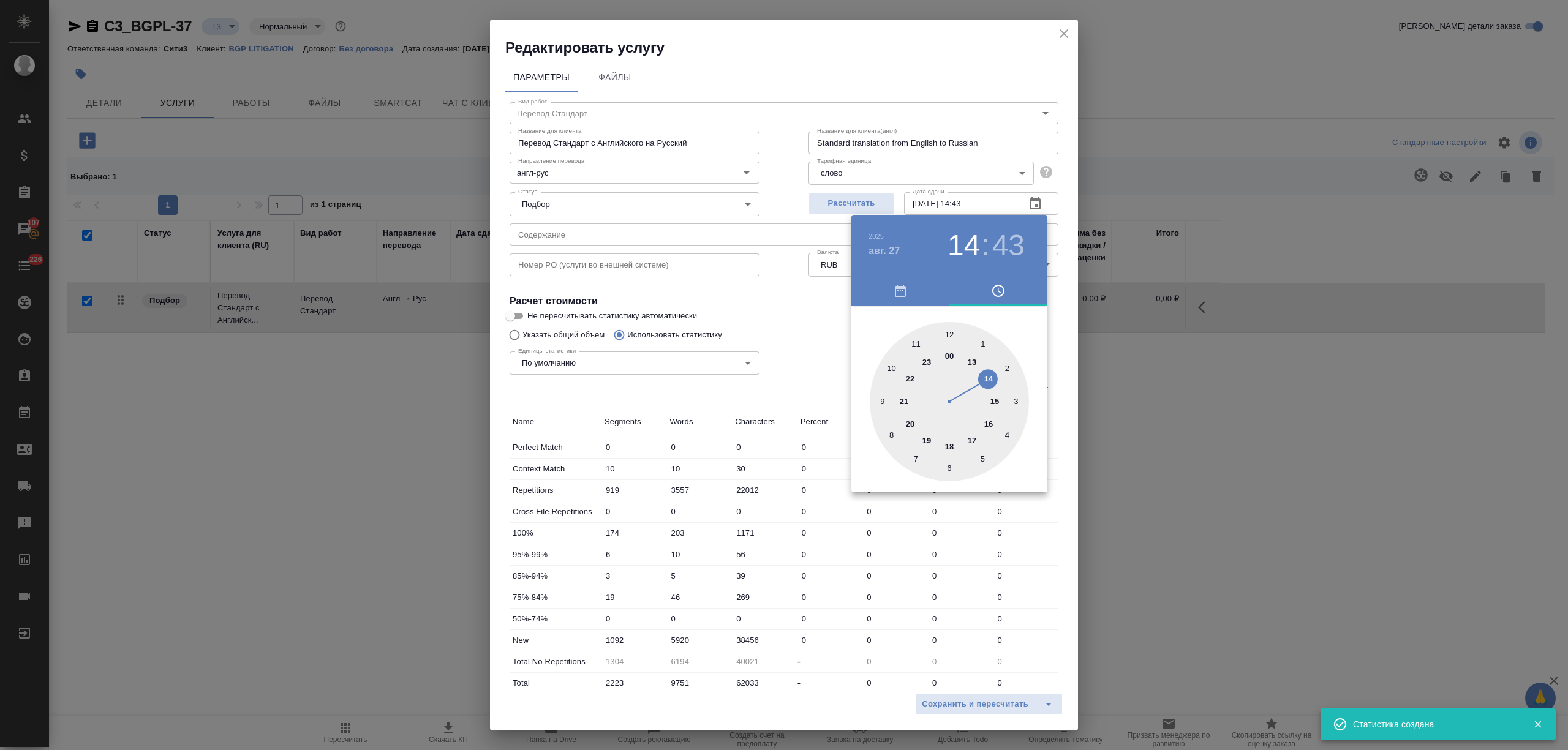
click at [978, 591] on div at bounding box center [784, 375] width 1568 height 750
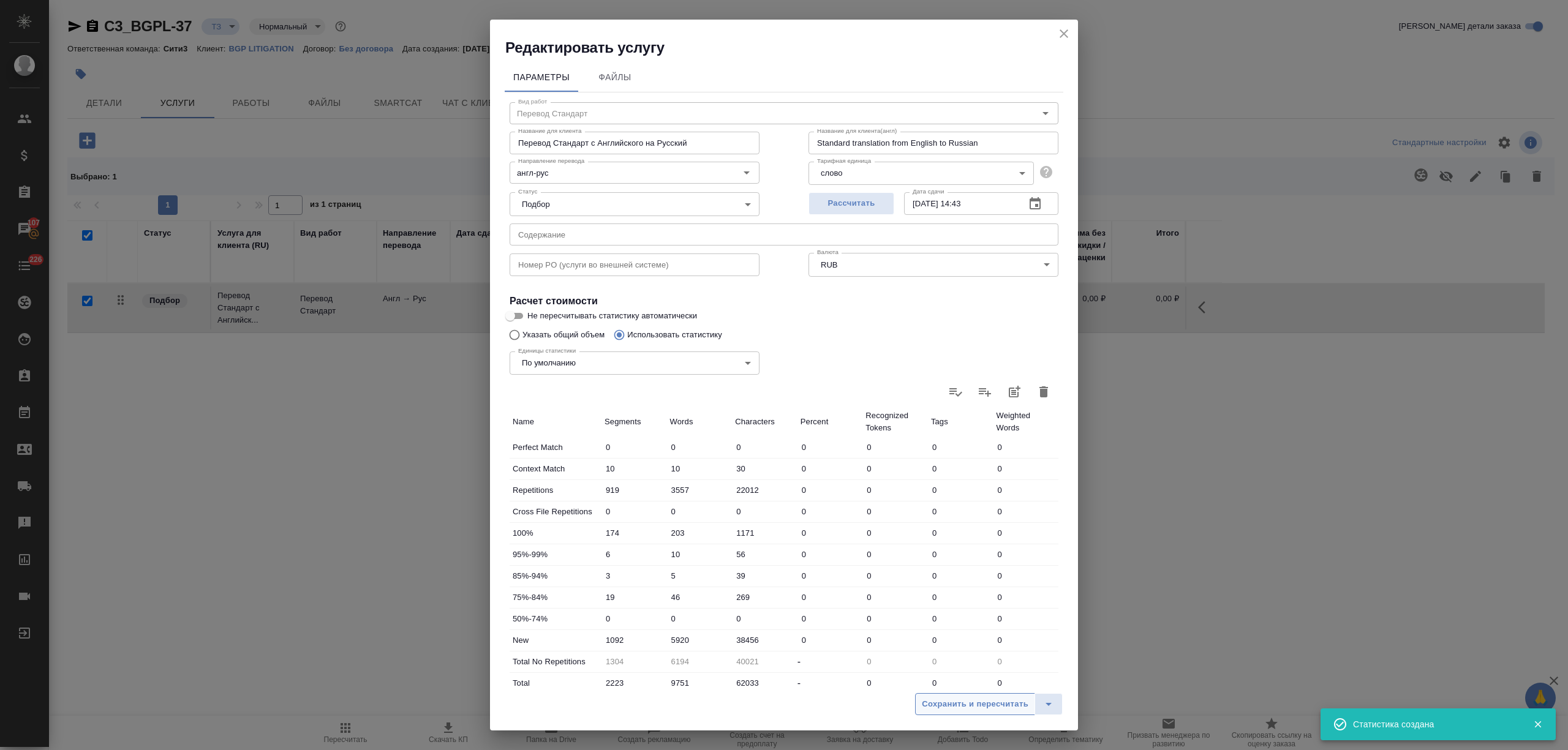
click at [978, 706] on span "Сохранить и пересчитать" at bounding box center [975, 705] width 106 height 14
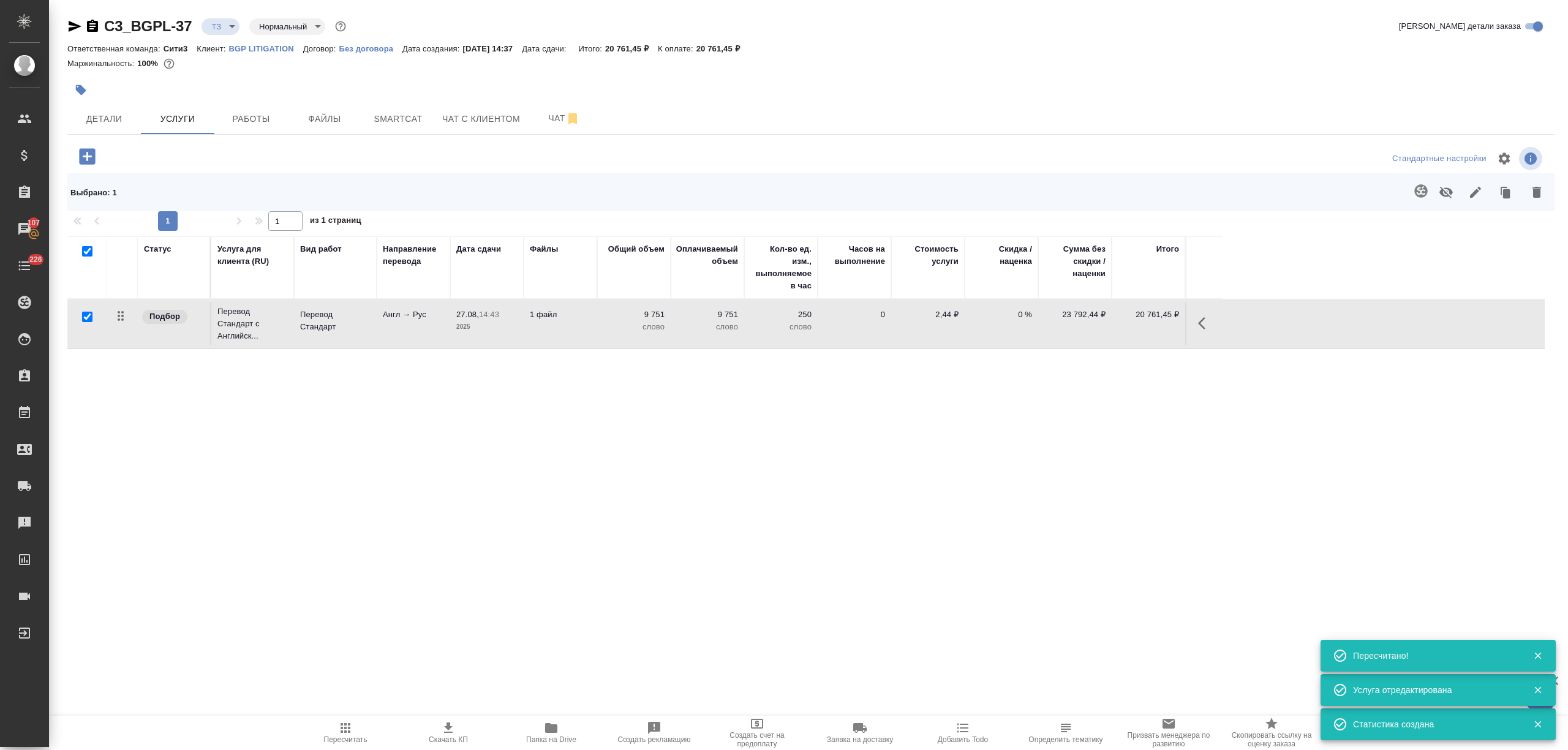
click at [869, 331] on td "0" at bounding box center [855, 324] width 73 height 43
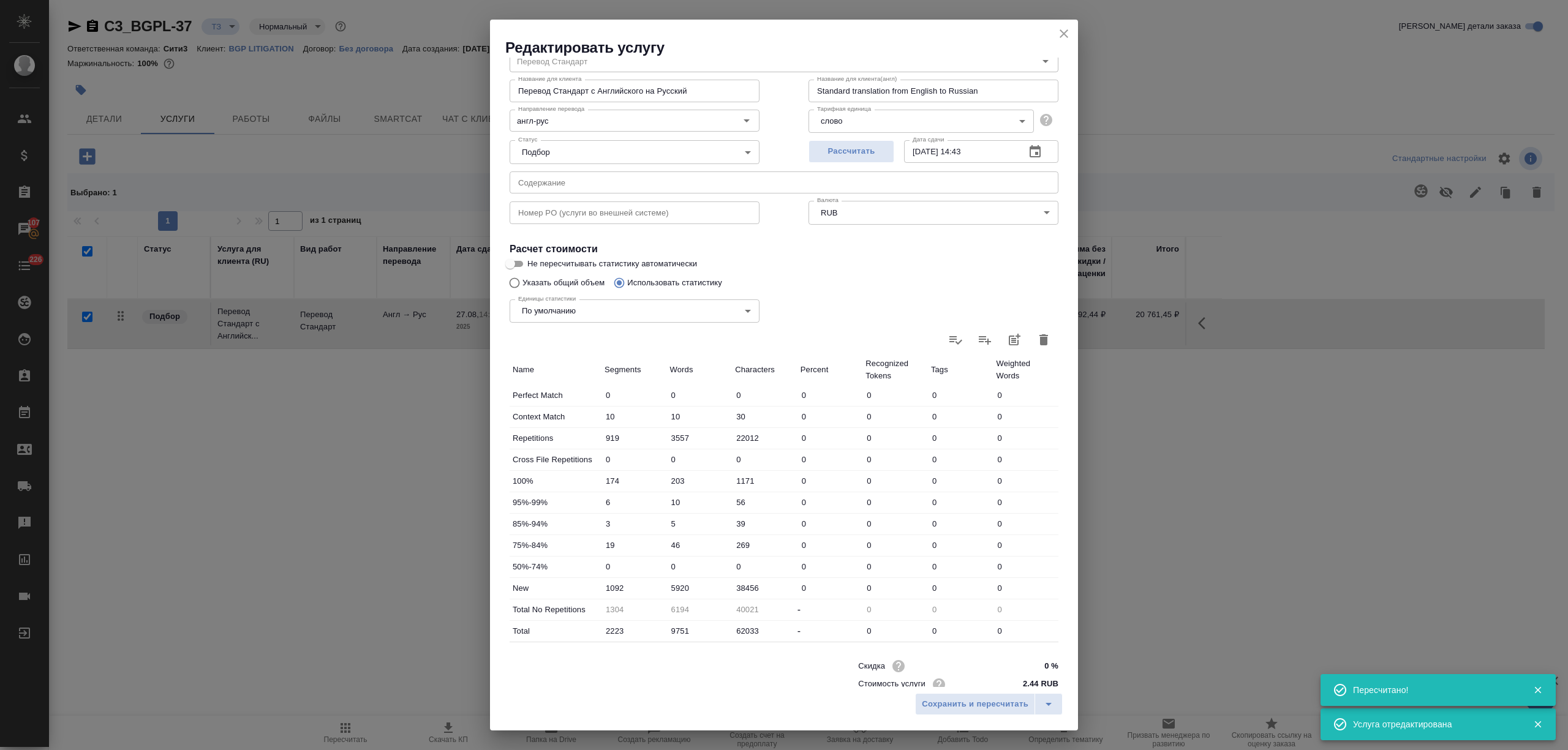
scroll to position [87, 0]
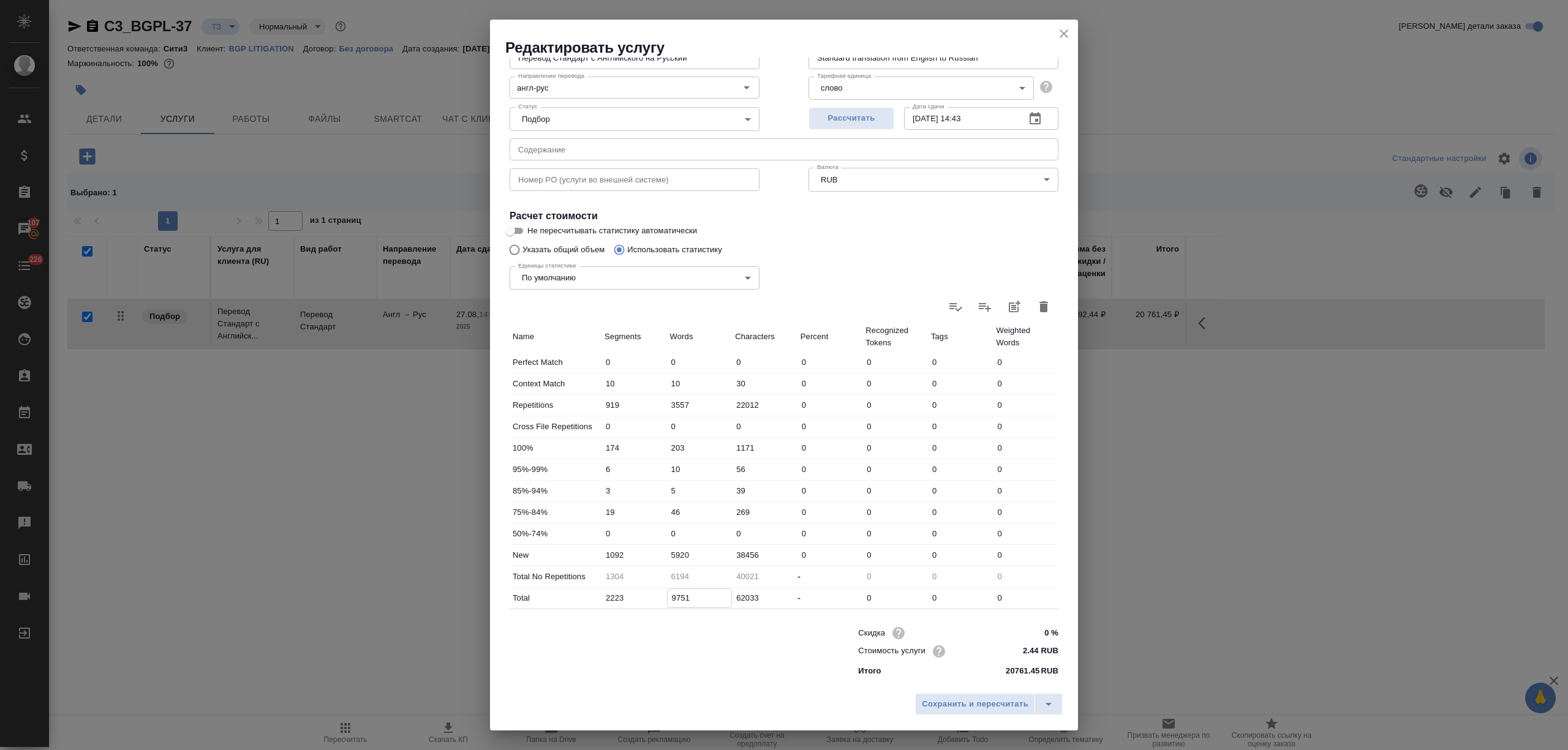
click at [673, 596] on input "9751" at bounding box center [699, 598] width 65 height 17
click at [1001, 696] on button "Сохранить и пересчитать" at bounding box center [975, 704] width 120 height 22
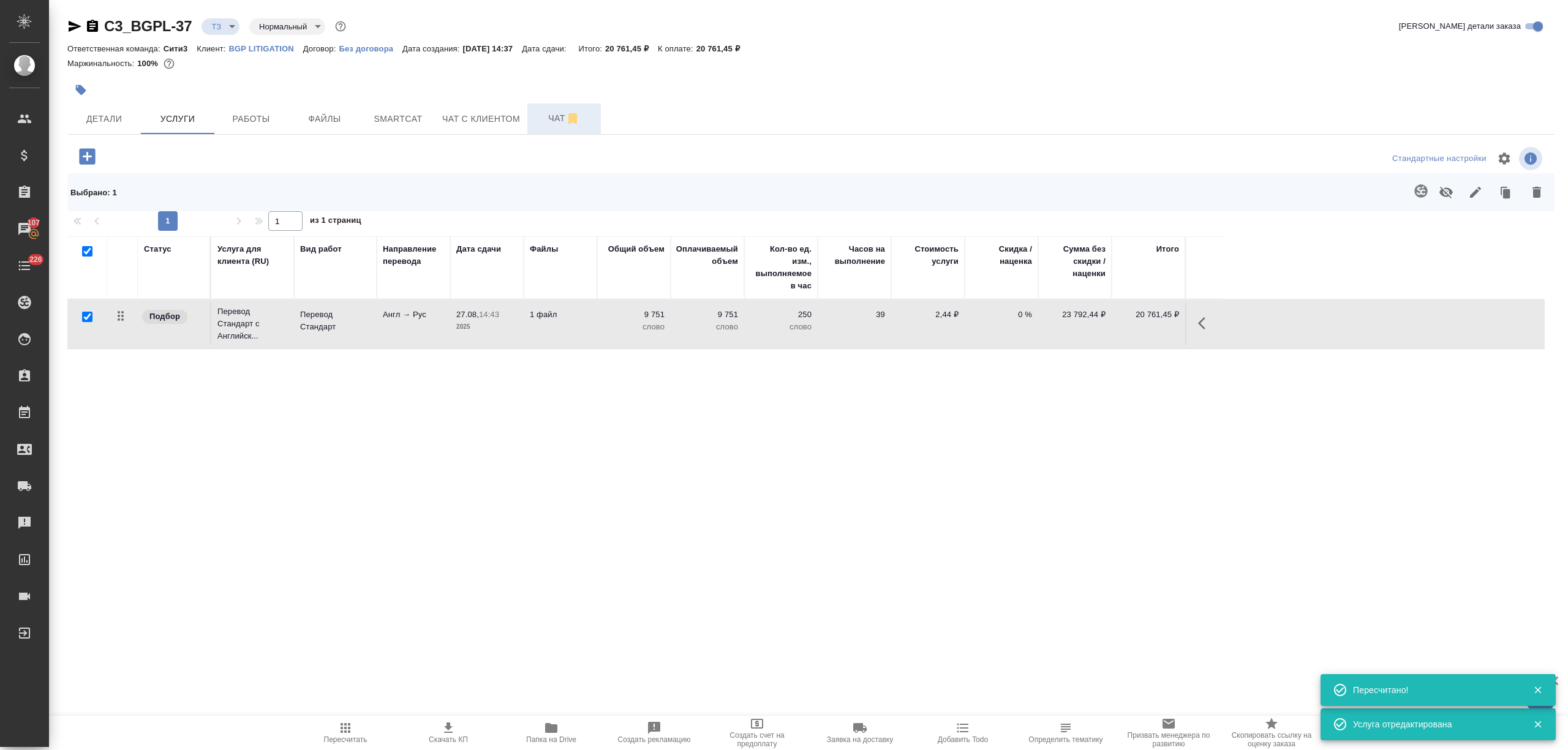
click at [536, 121] on span "Чат" at bounding box center [563, 119] width 58 height 16
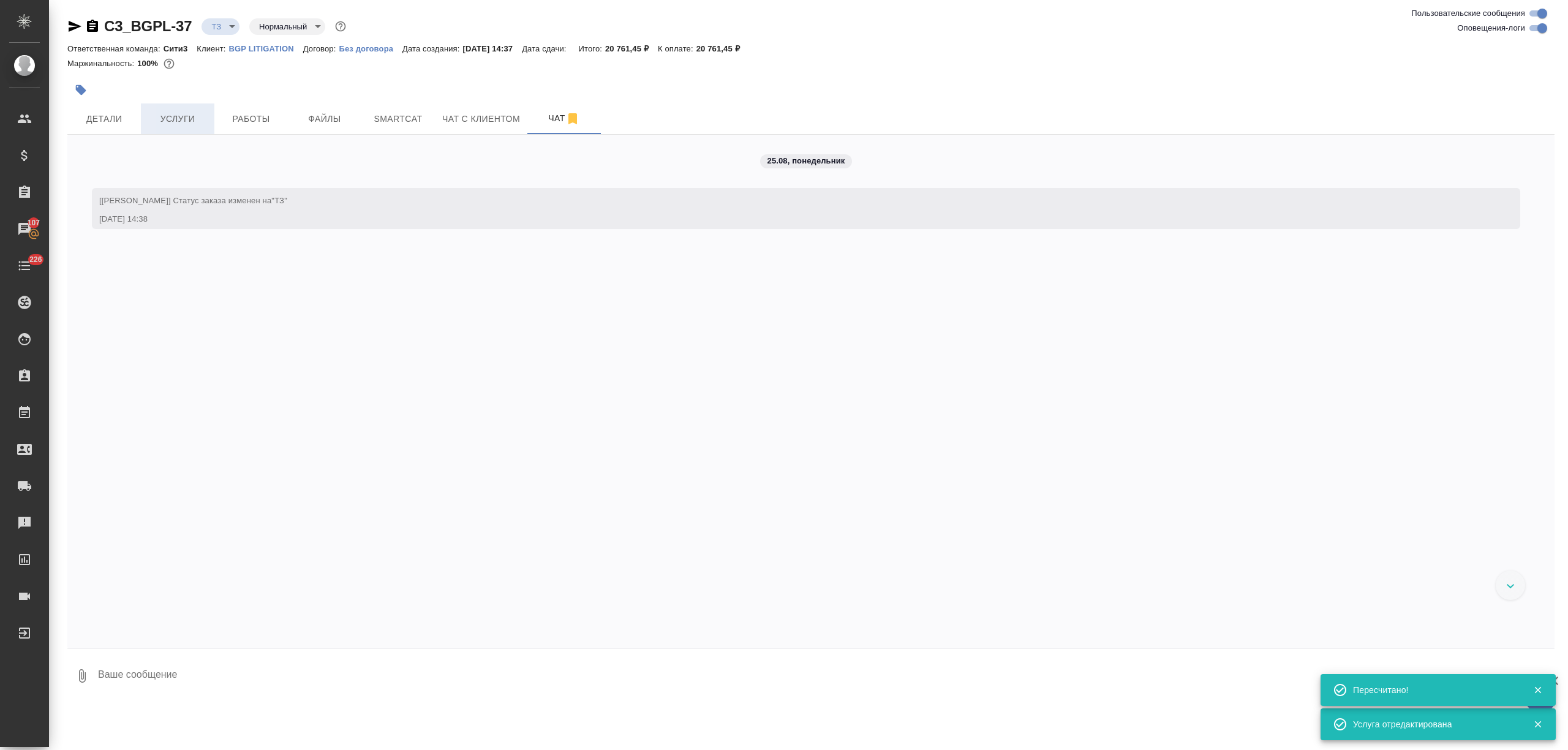
click at [189, 114] on span "Услуги" at bounding box center [177, 119] width 58 height 16
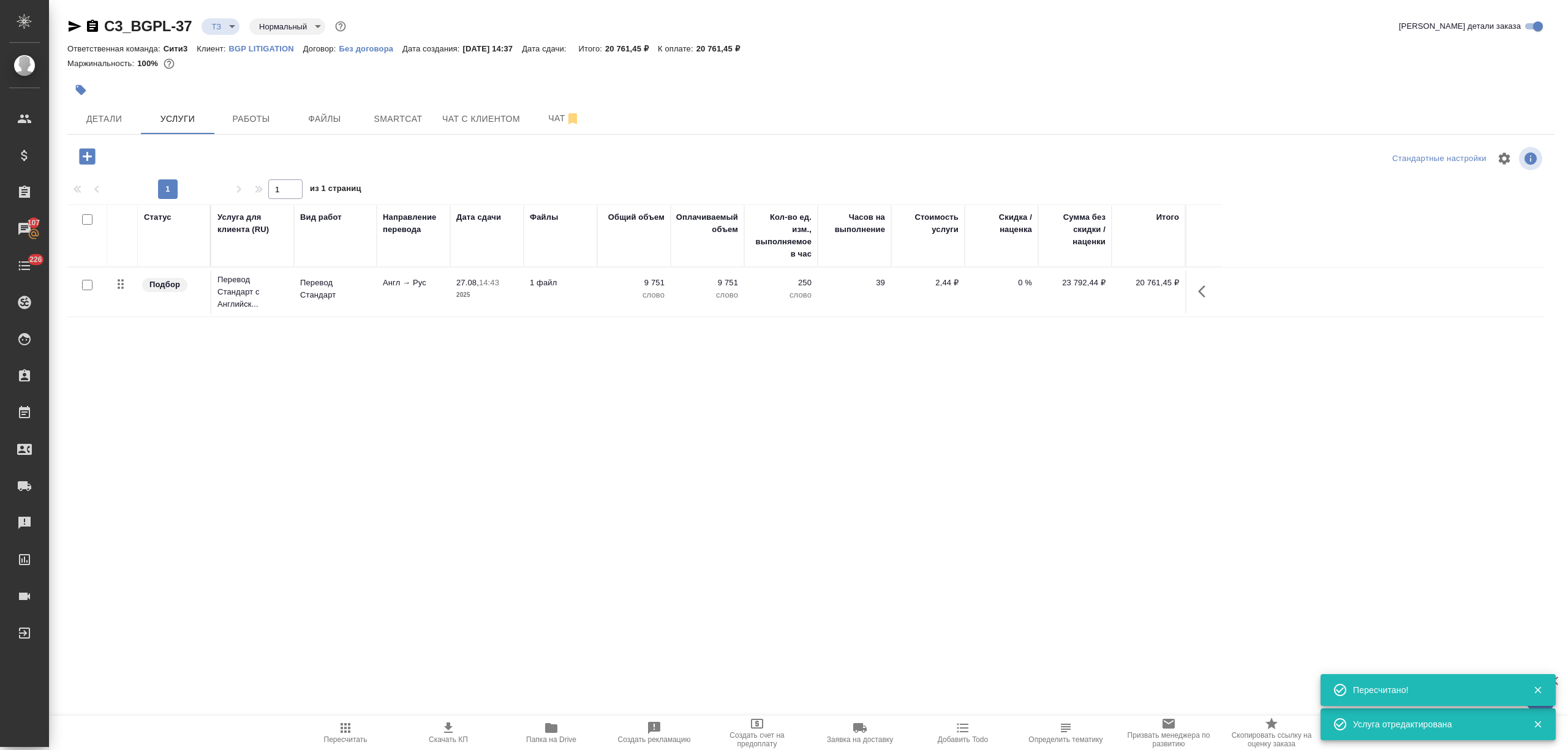
click at [89, 155] on icon "button" at bounding box center [87, 156] width 16 height 16
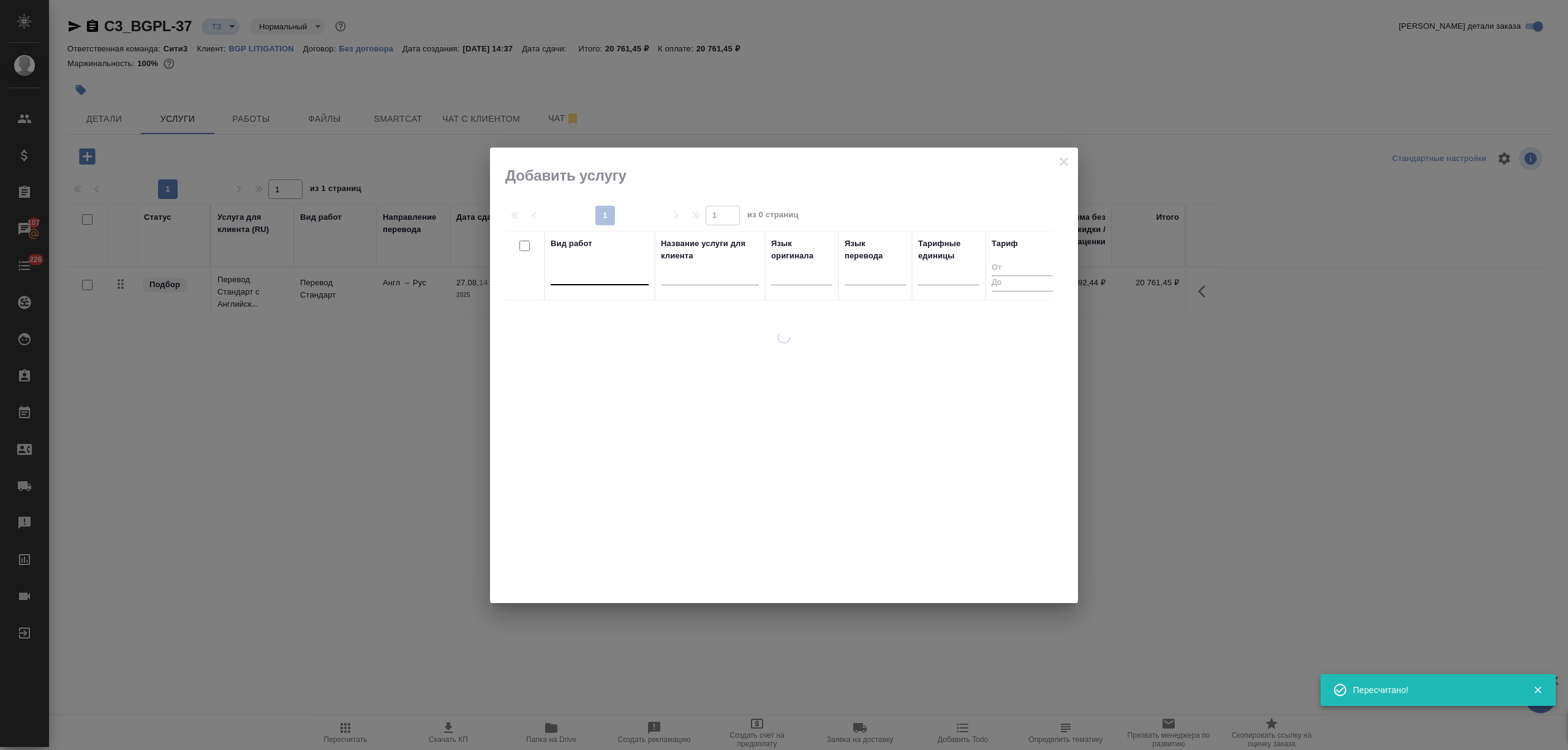
click at [612, 283] on div at bounding box center [599, 274] width 98 height 24
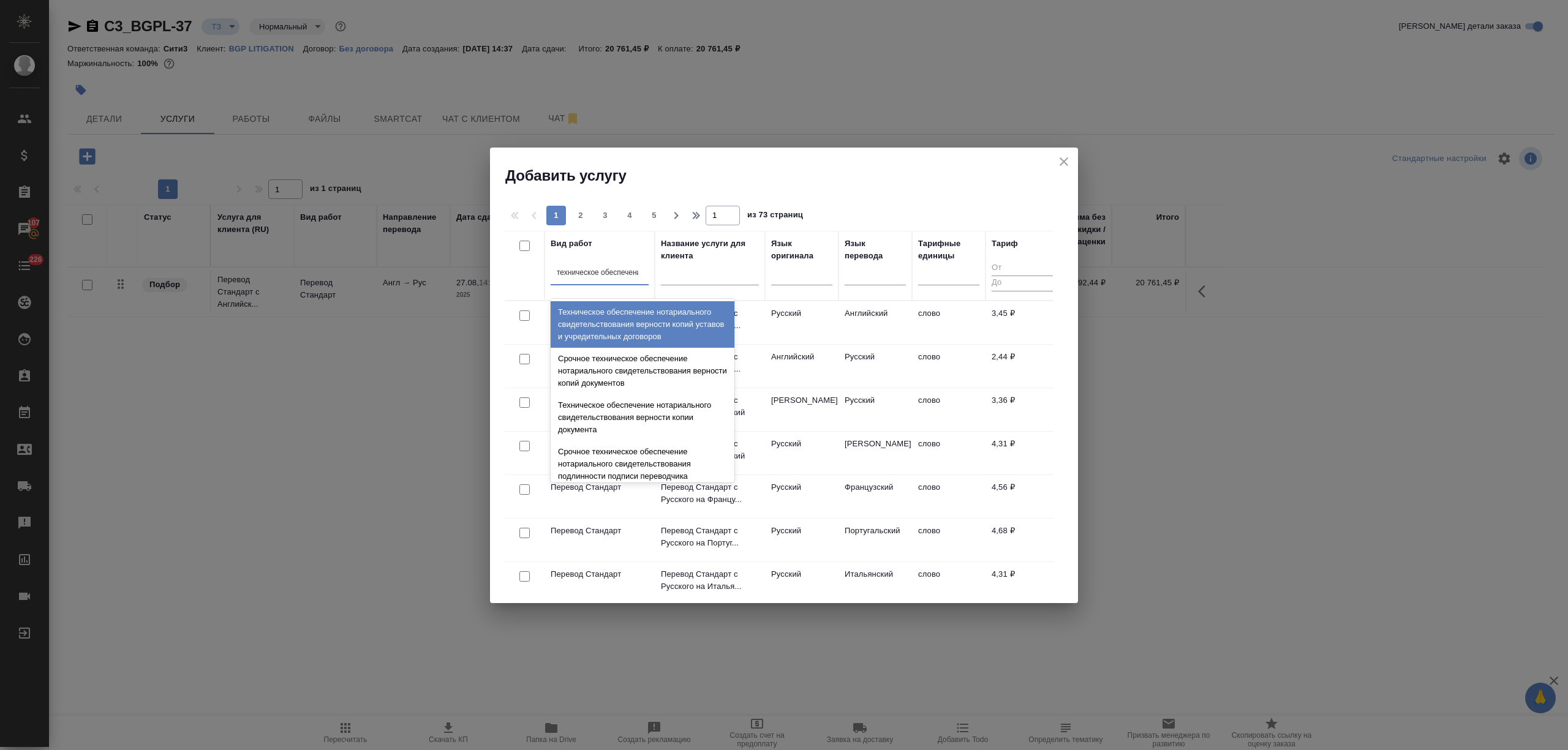
type input "техническое обеспечение"
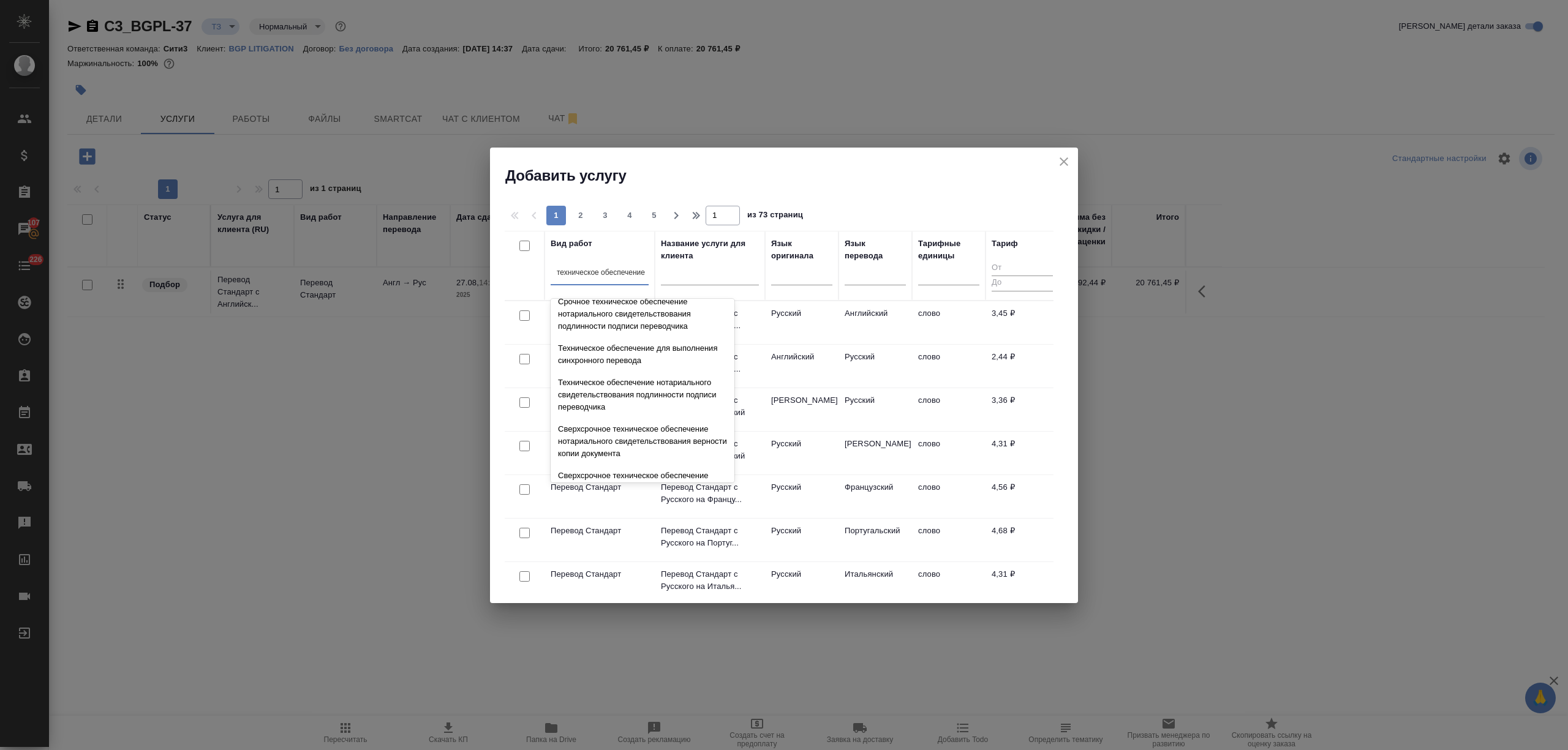
scroll to position [163, 0]
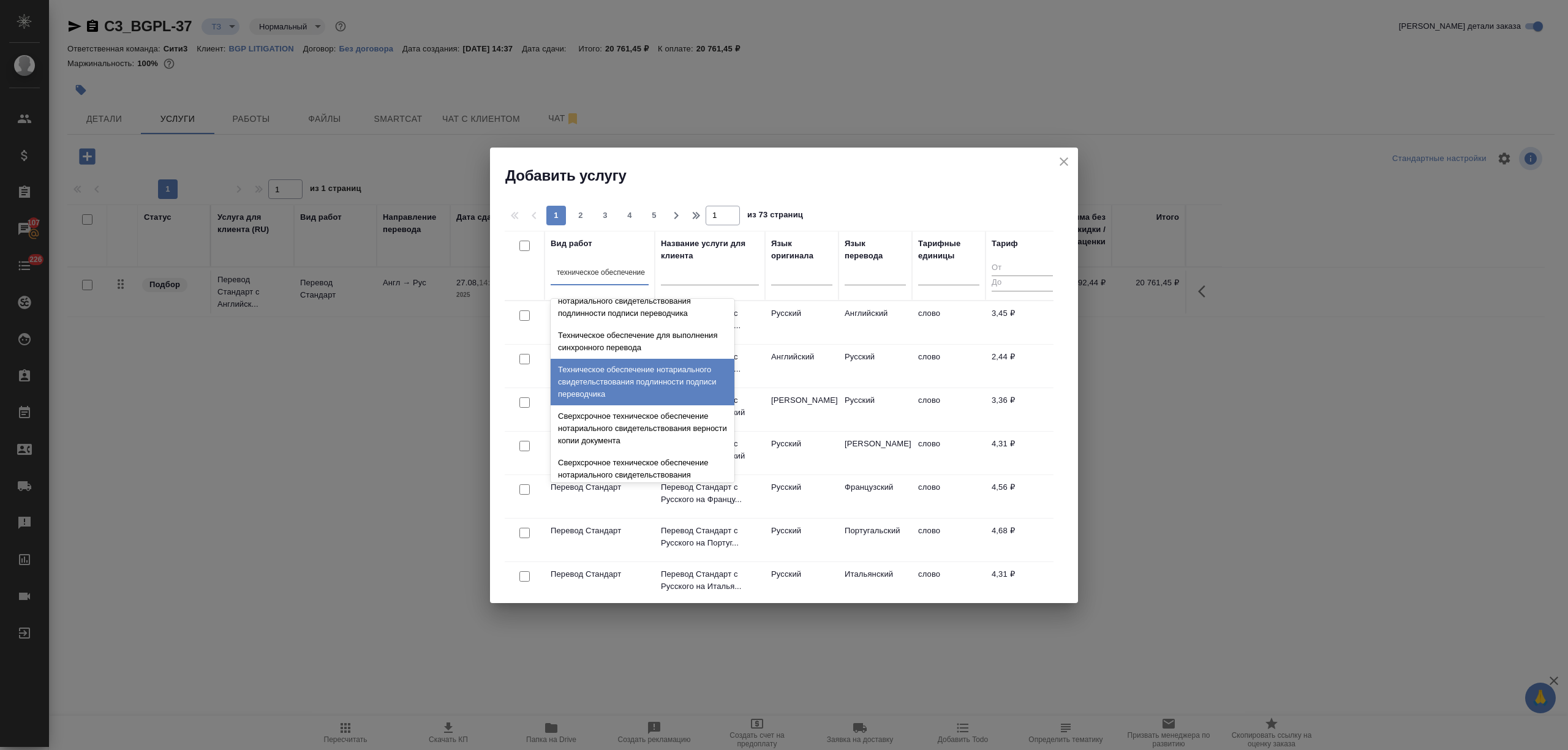
click at [655, 385] on div "Техническое обеспечение нотариального свидетельствования подлинности подписи пе…" at bounding box center [642, 382] width 184 height 46
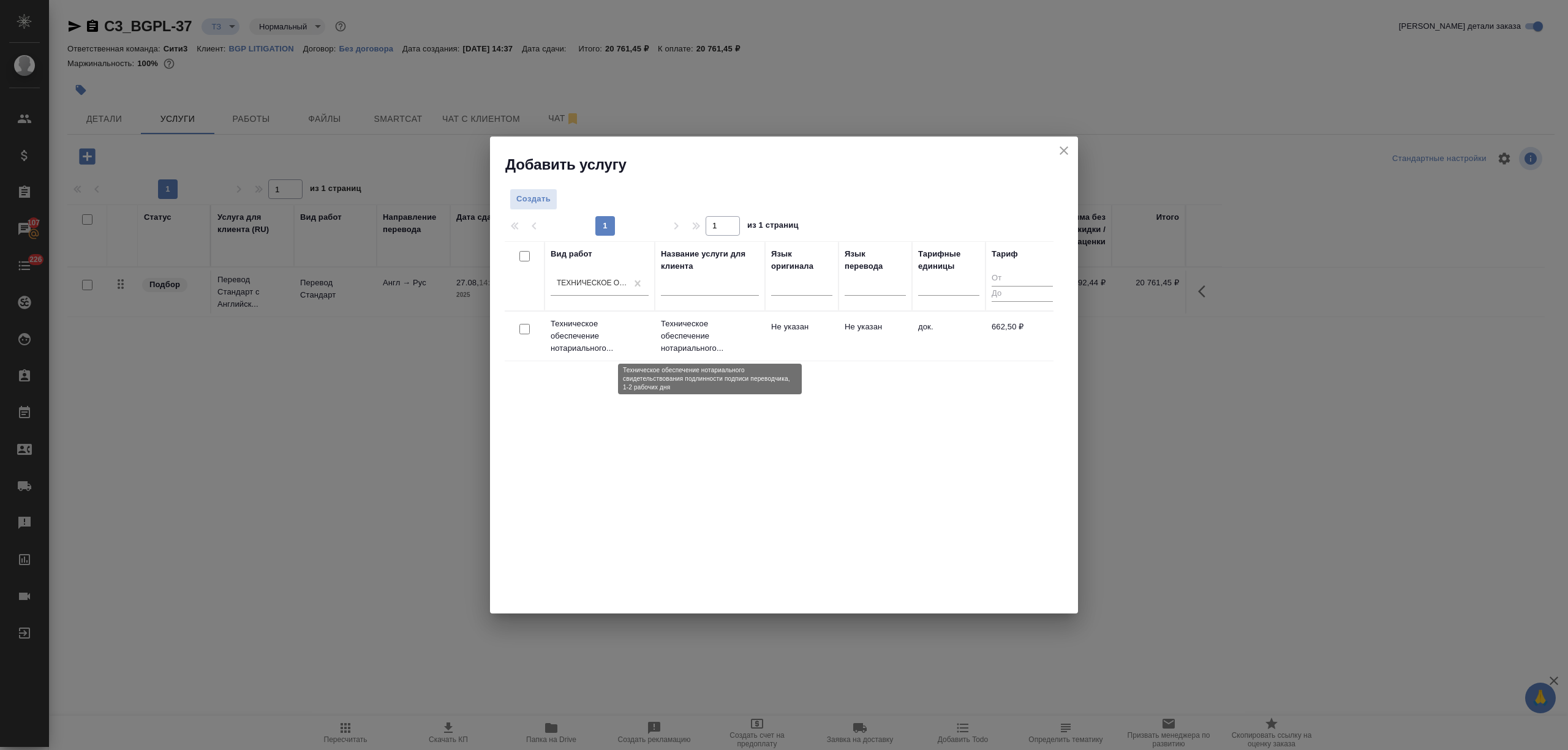
click at [715, 336] on p "Техническое обеспечение нотариального..." at bounding box center [710, 336] width 98 height 37
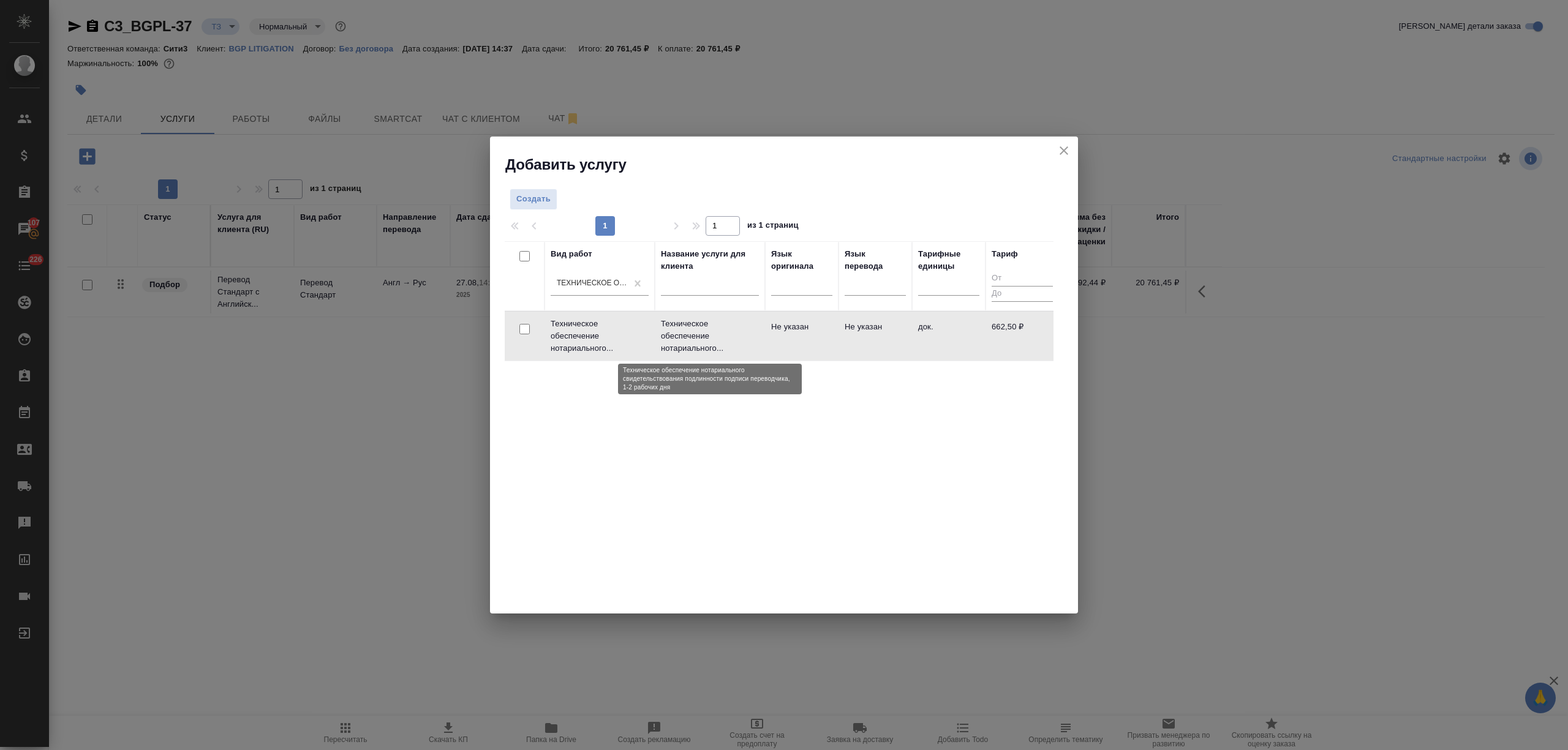
click at [715, 336] on p "Техническое обеспечение нотариального..." at bounding box center [710, 336] width 98 height 37
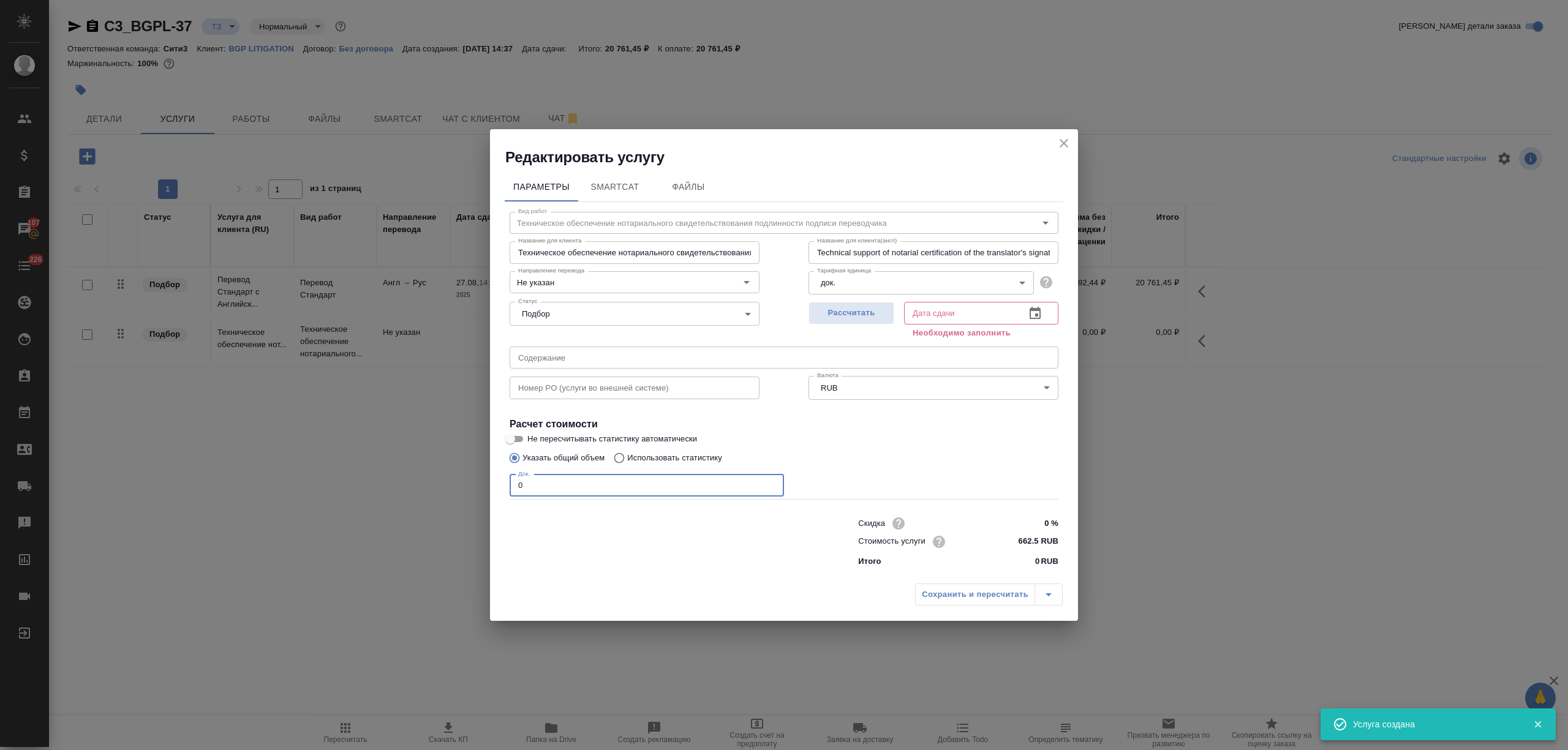
drag, startPoint x: 562, startPoint y: 479, endPoint x: 455, endPoint y: 482, distance: 107.0
click at [455, 482] on div "Редактировать услугу Параметры SmartCat Файлы Вид работ Техническое обеспечение…" at bounding box center [784, 375] width 1568 height 750
type input "1"
click at [1025, 314] on button "button" at bounding box center [1035, 314] width 30 height 30
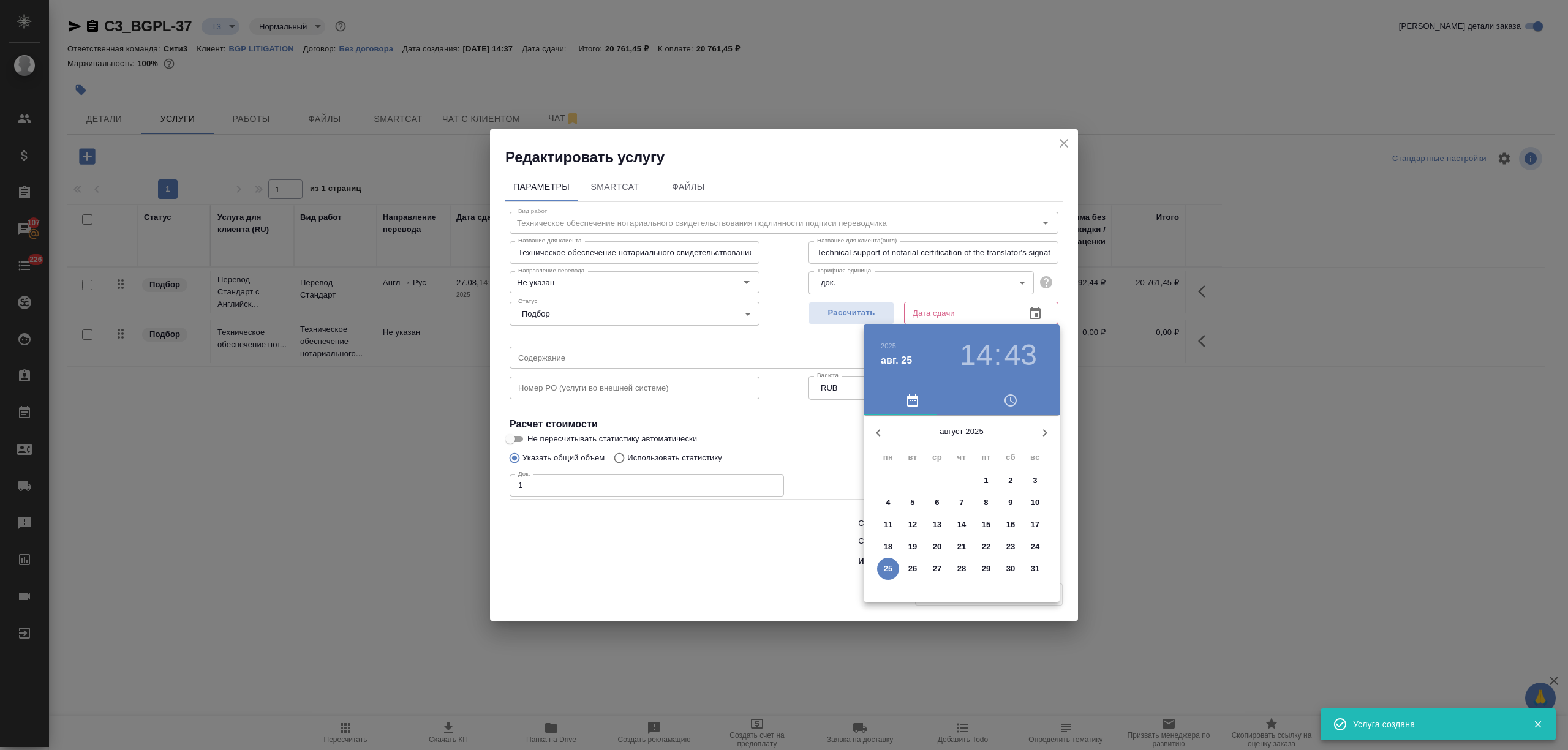
click at [924, 569] on div "27" at bounding box center [937, 569] width 24 height 22
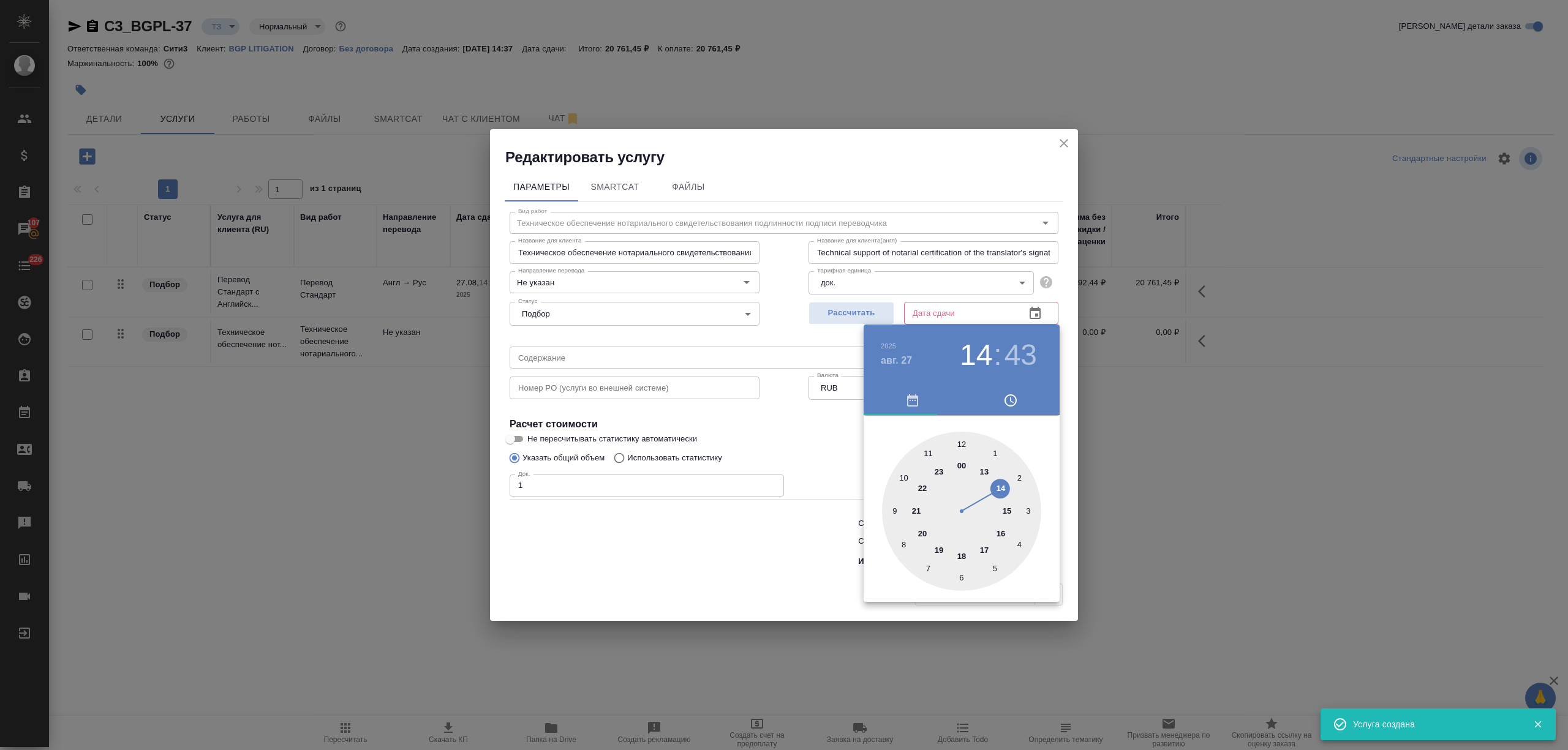
type input "27.08.2025 14:43"
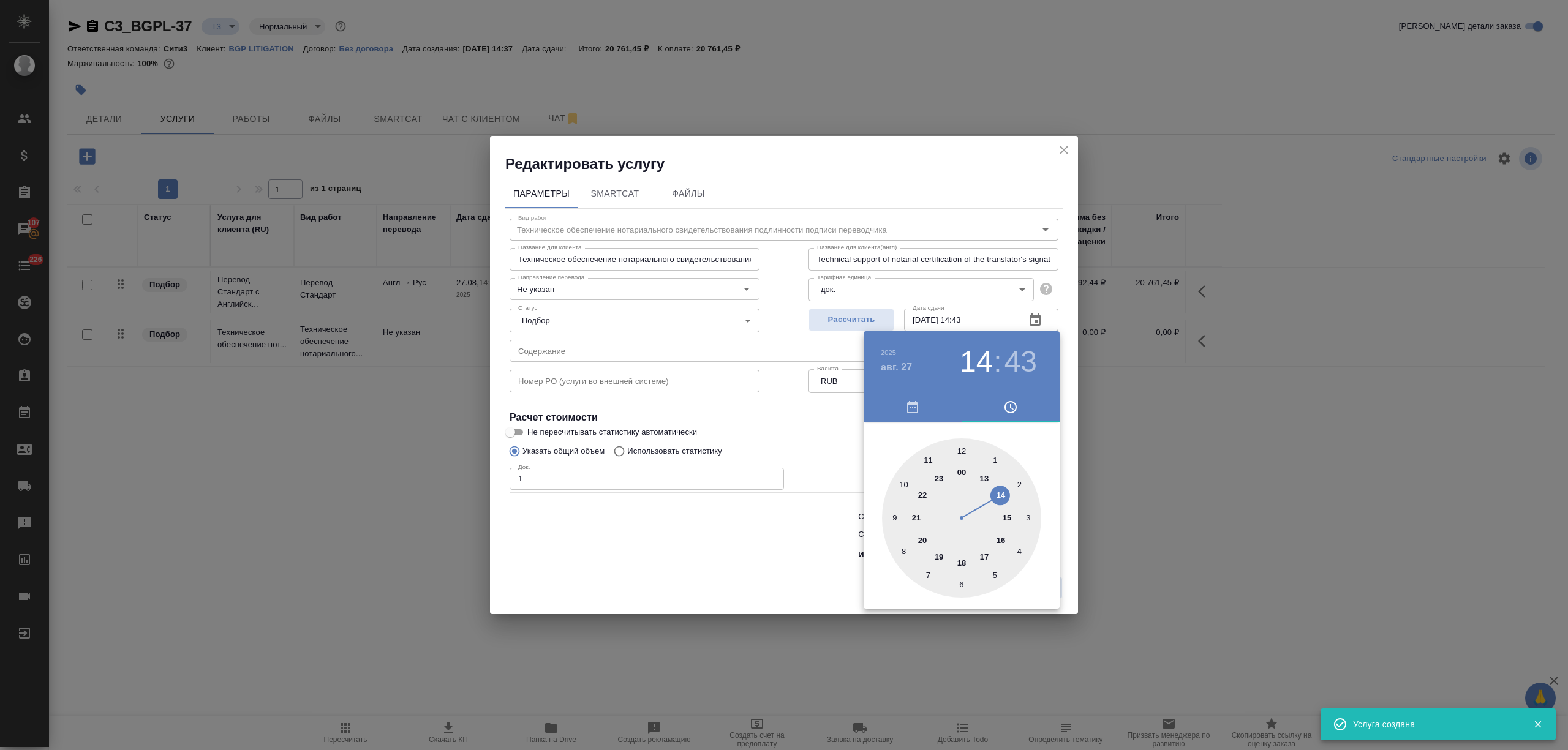
click at [764, 574] on div at bounding box center [784, 375] width 1568 height 750
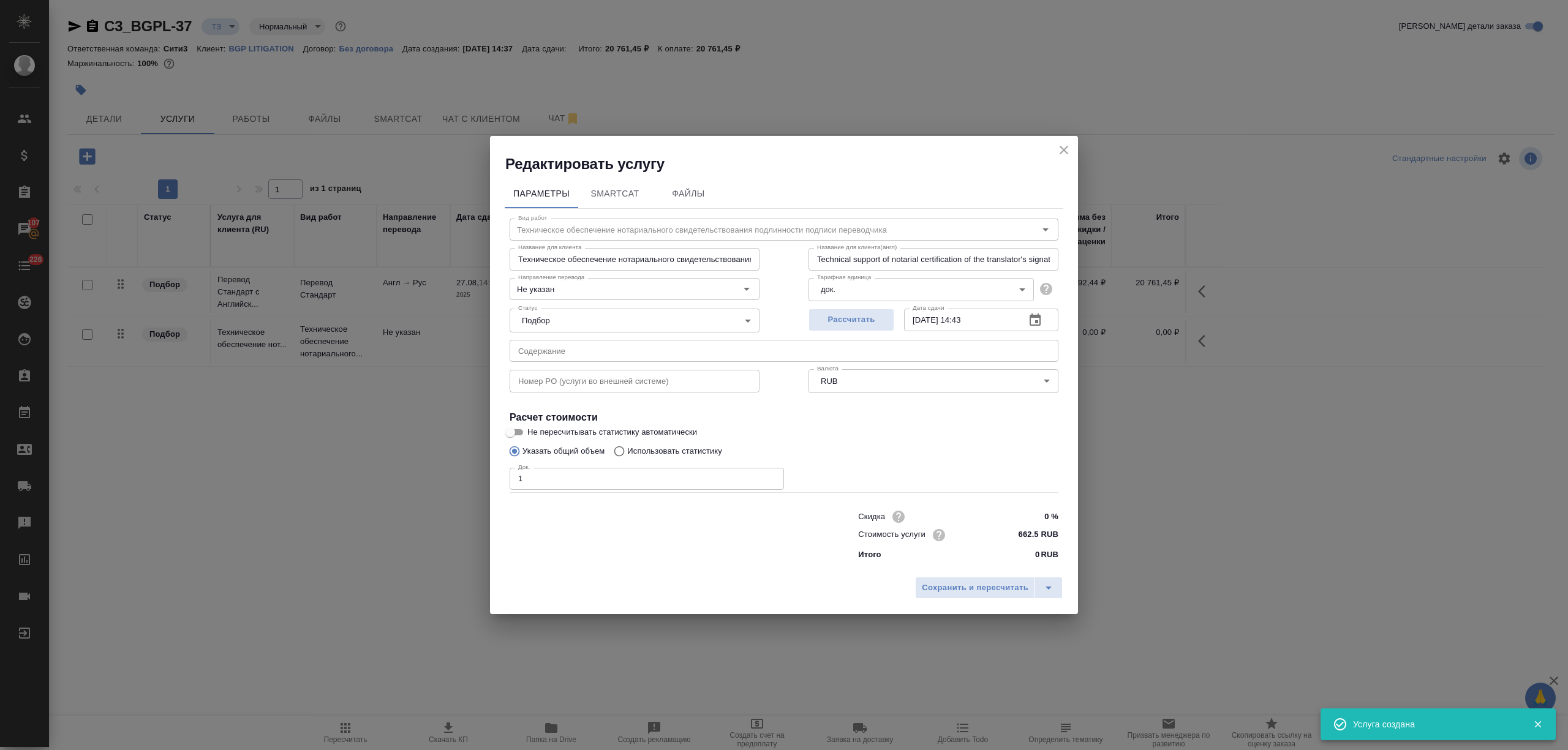
click at [958, 579] on button "Сохранить и пересчитать" at bounding box center [975, 588] width 120 height 22
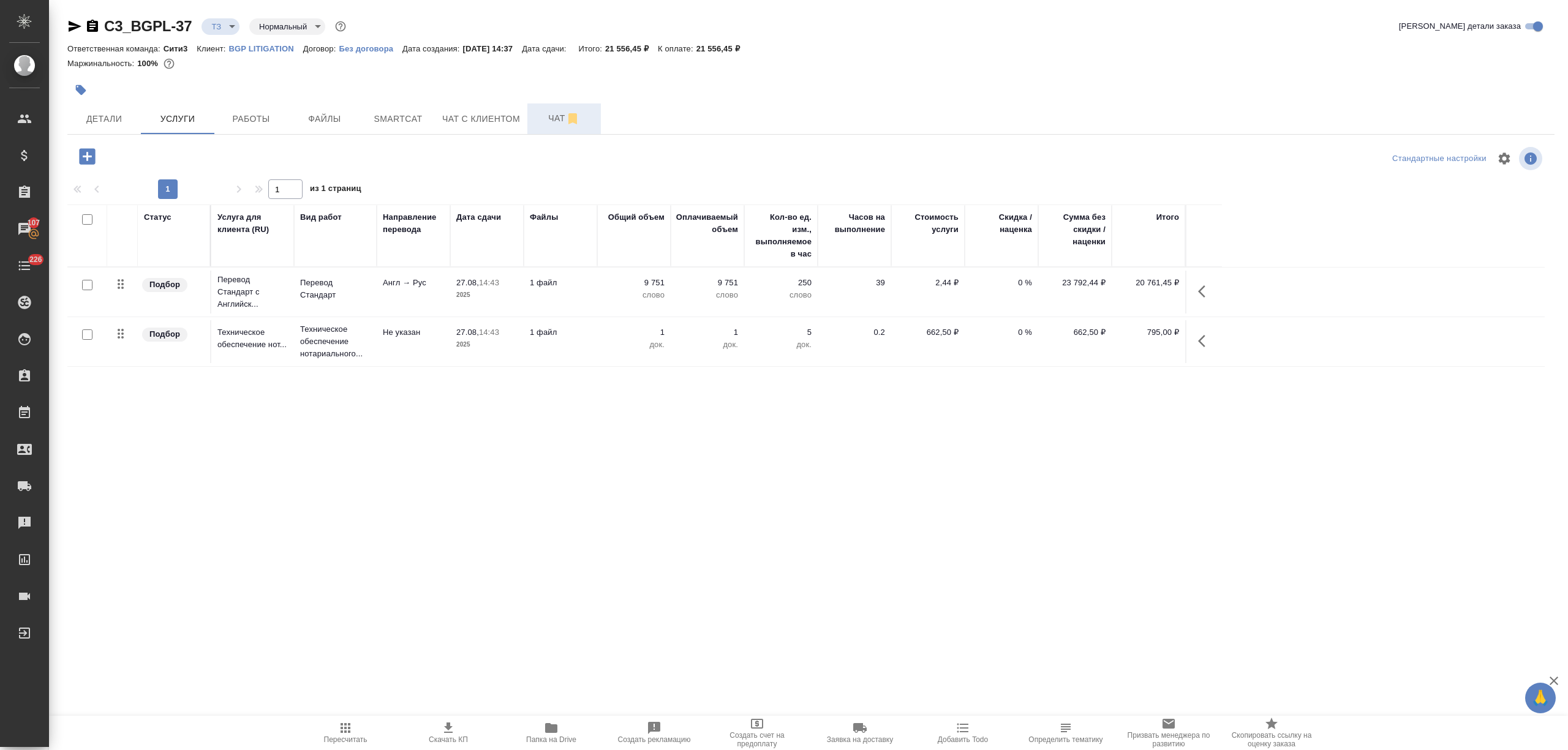
click at [538, 124] on span "Чат" at bounding box center [563, 119] width 58 height 16
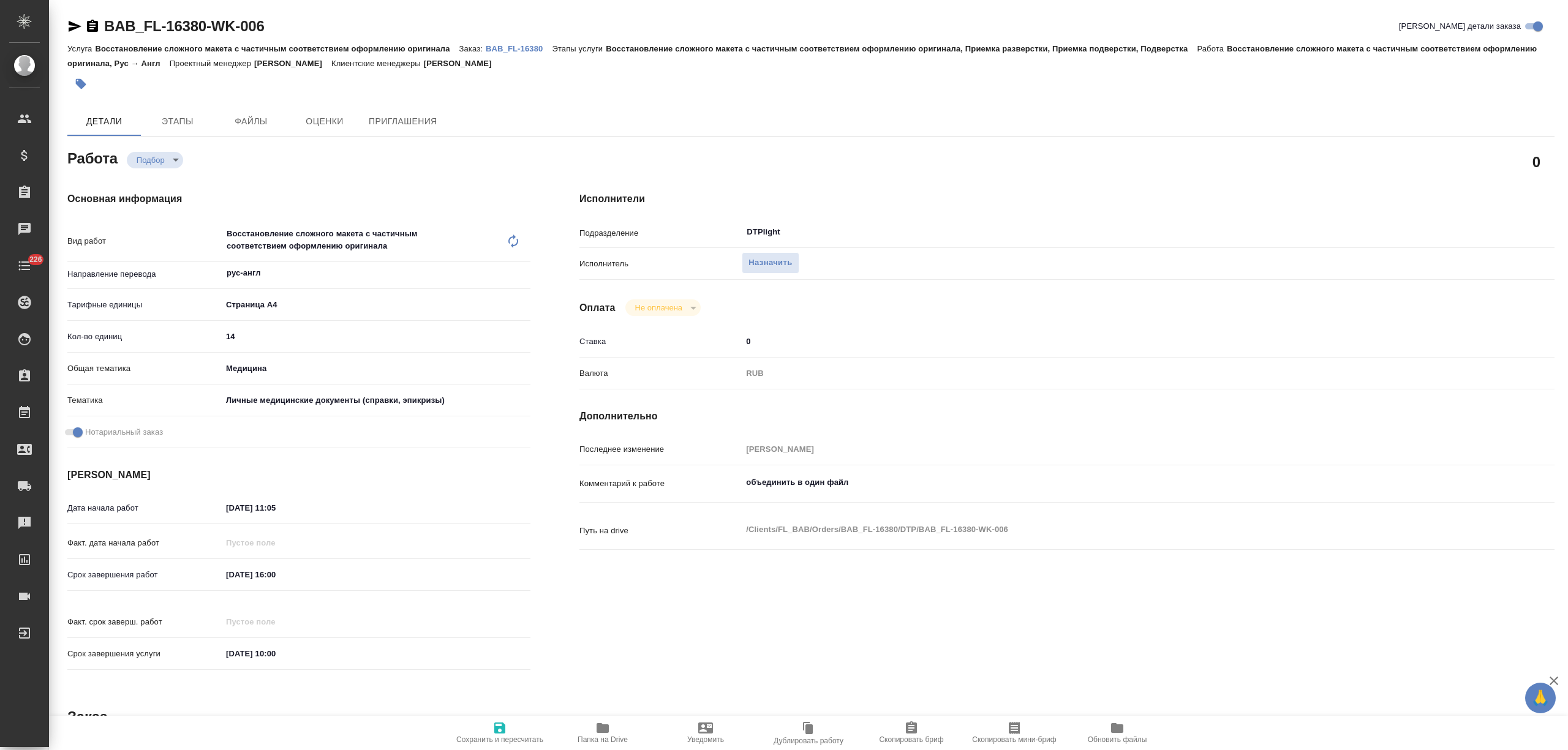
click at [515, 43] on link "BAB_FL-16380" at bounding box center [519, 48] width 66 height 10
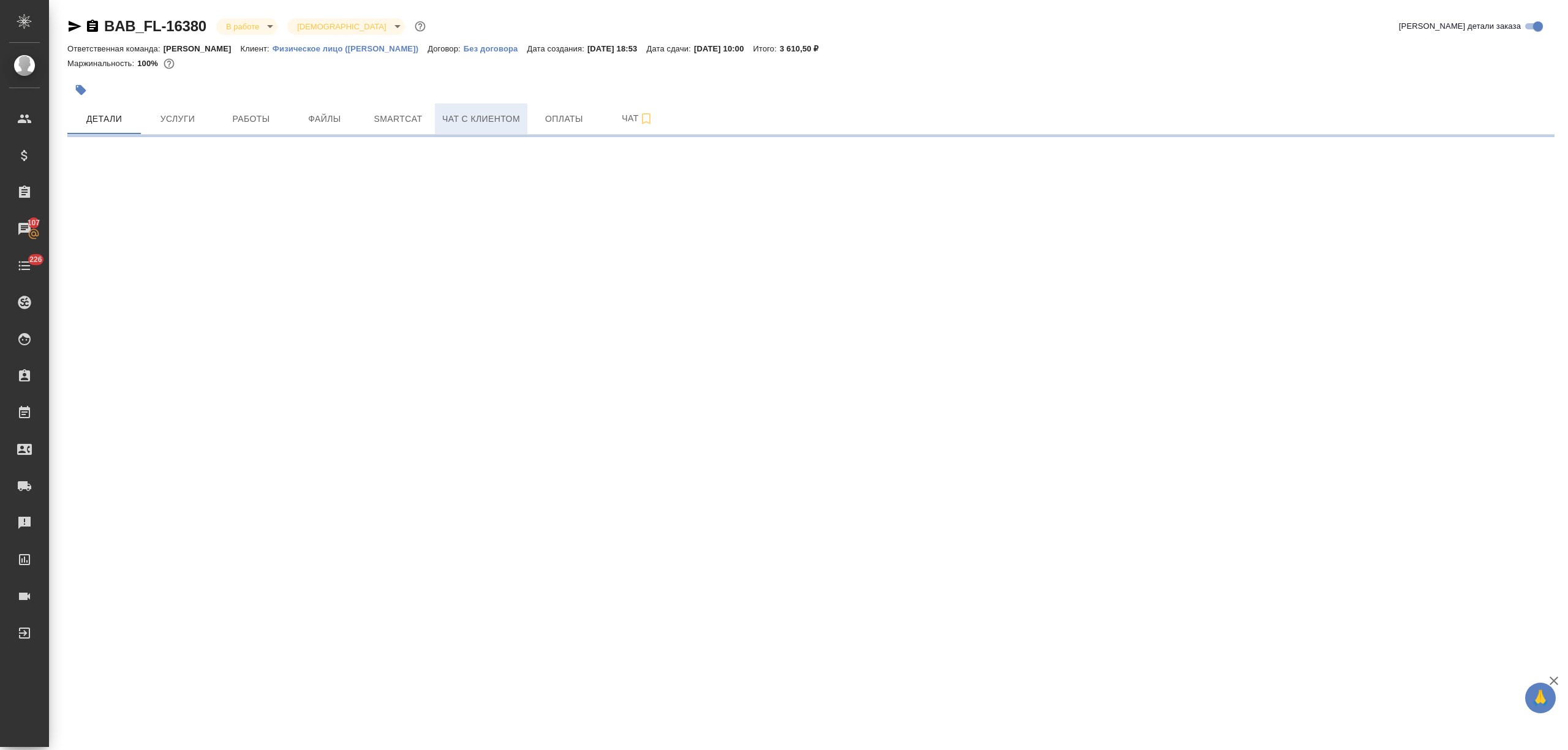
select select "RU"
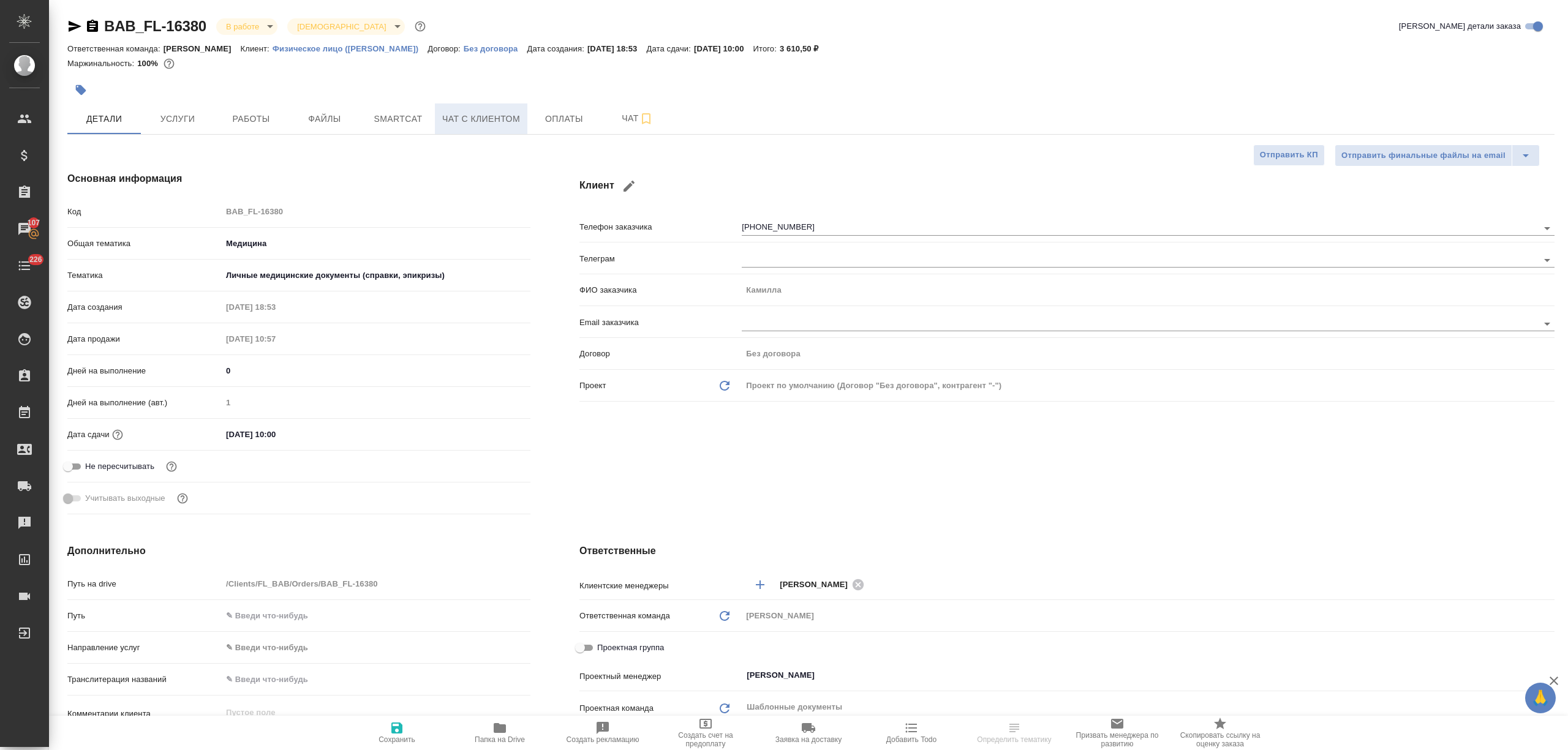
type textarea "x"
click at [343, 119] on span "Файлы" at bounding box center [324, 119] width 58 height 16
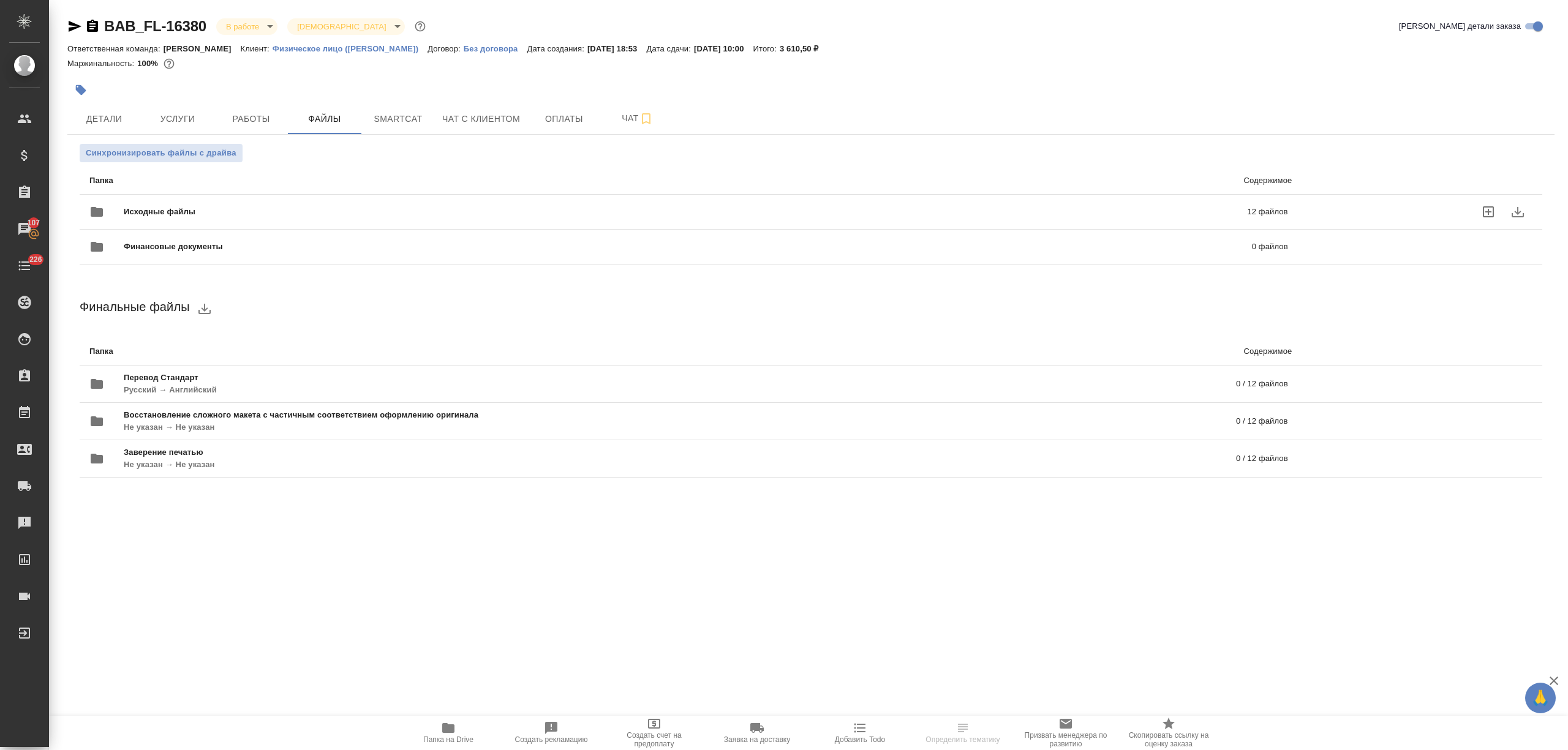
click at [269, 187] on div "Исходные файлы 12 файлов" at bounding box center [688, 212] width 1223 height 54
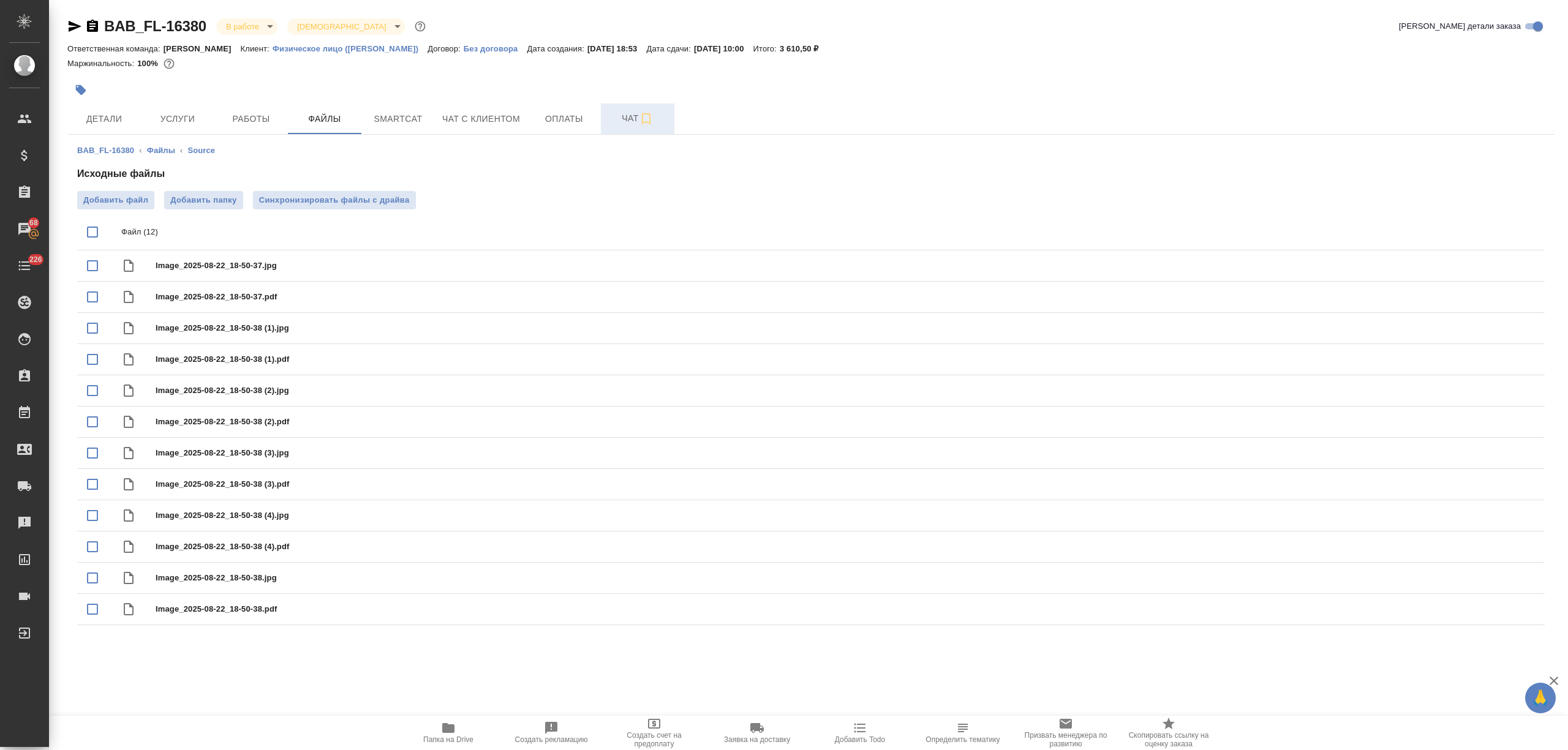
click at [608, 120] on span "Чат" at bounding box center [637, 119] width 58 height 16
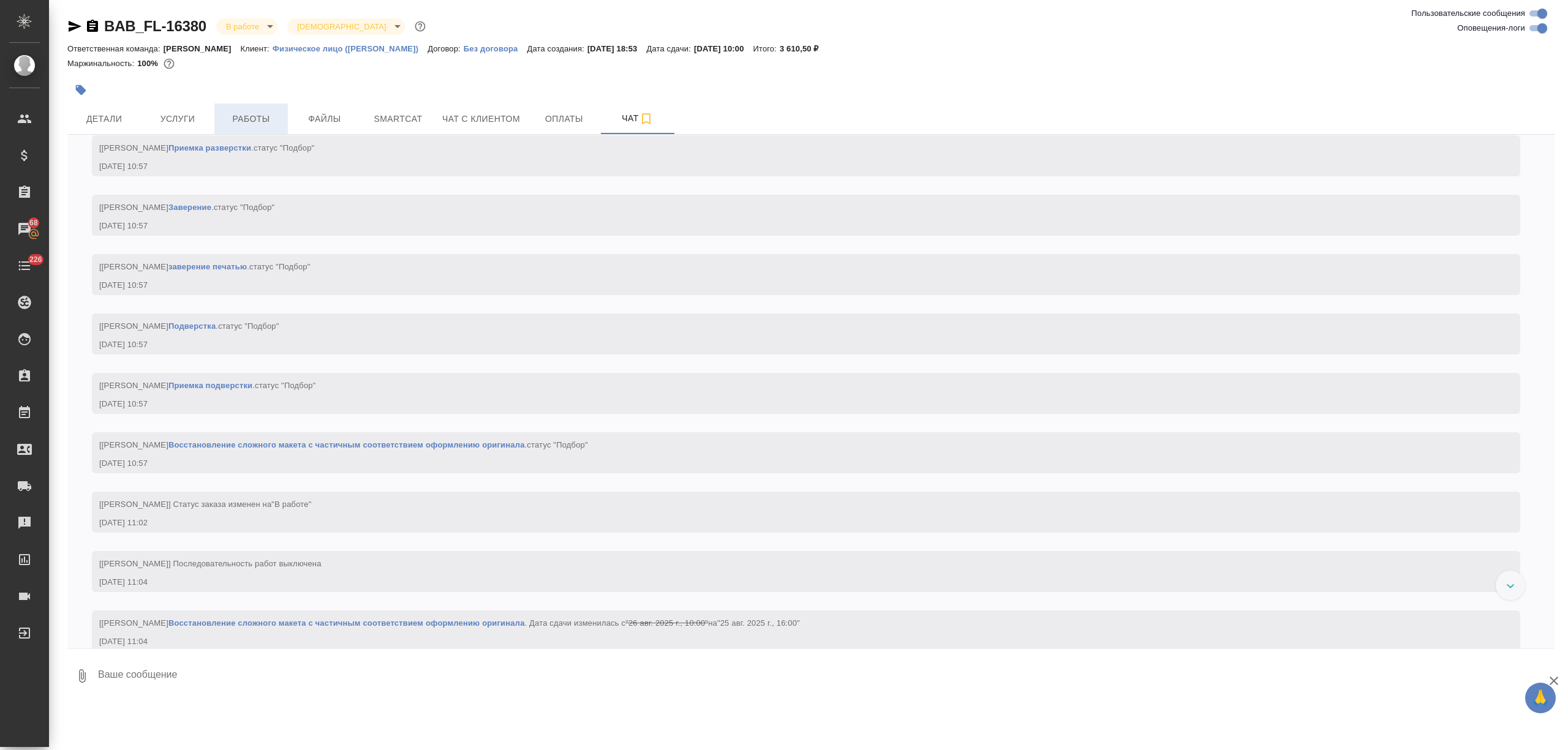
scroll to position [774, 0]
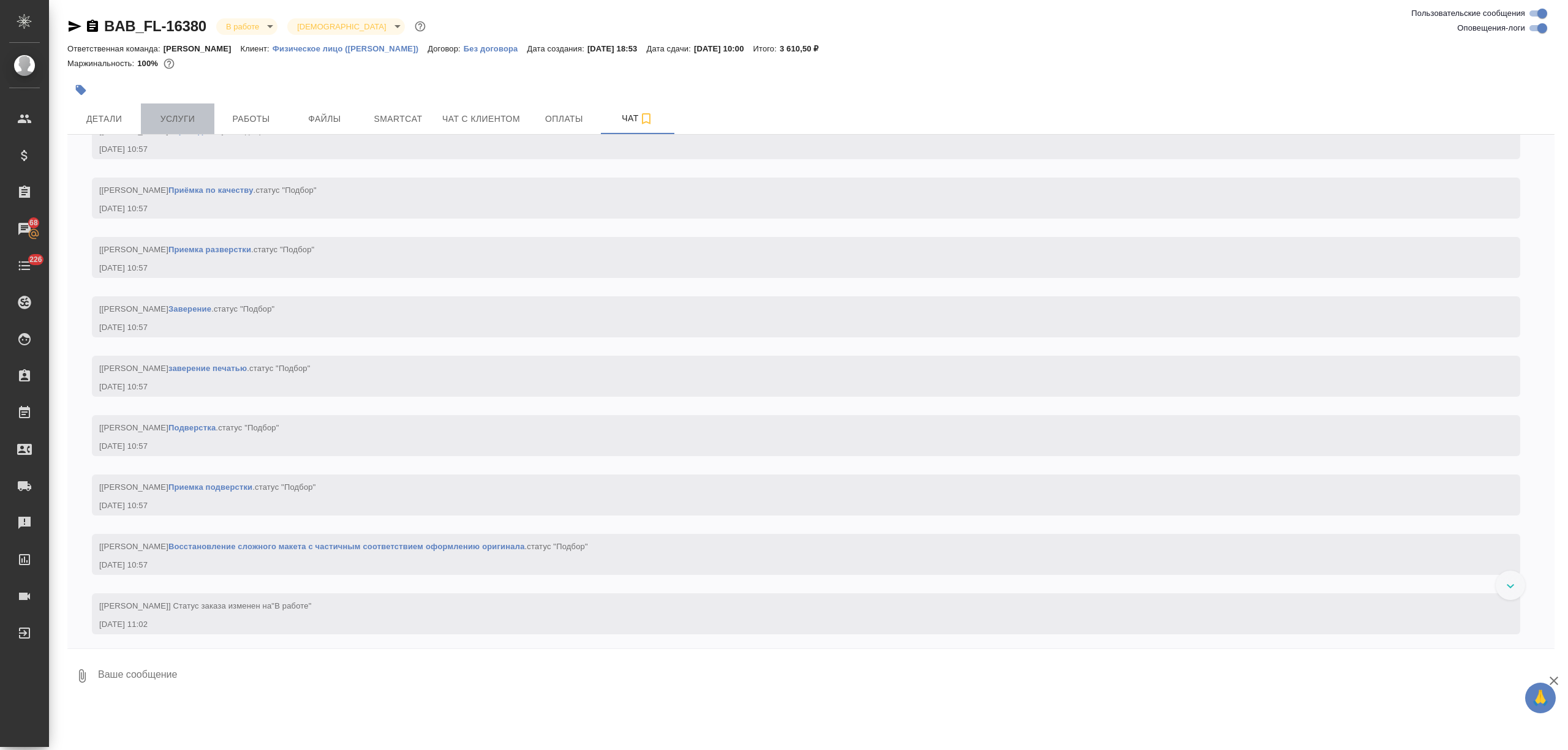
click at [199, 110] on button "Услуги" at bounding box center [178, 119] width 73 height 31
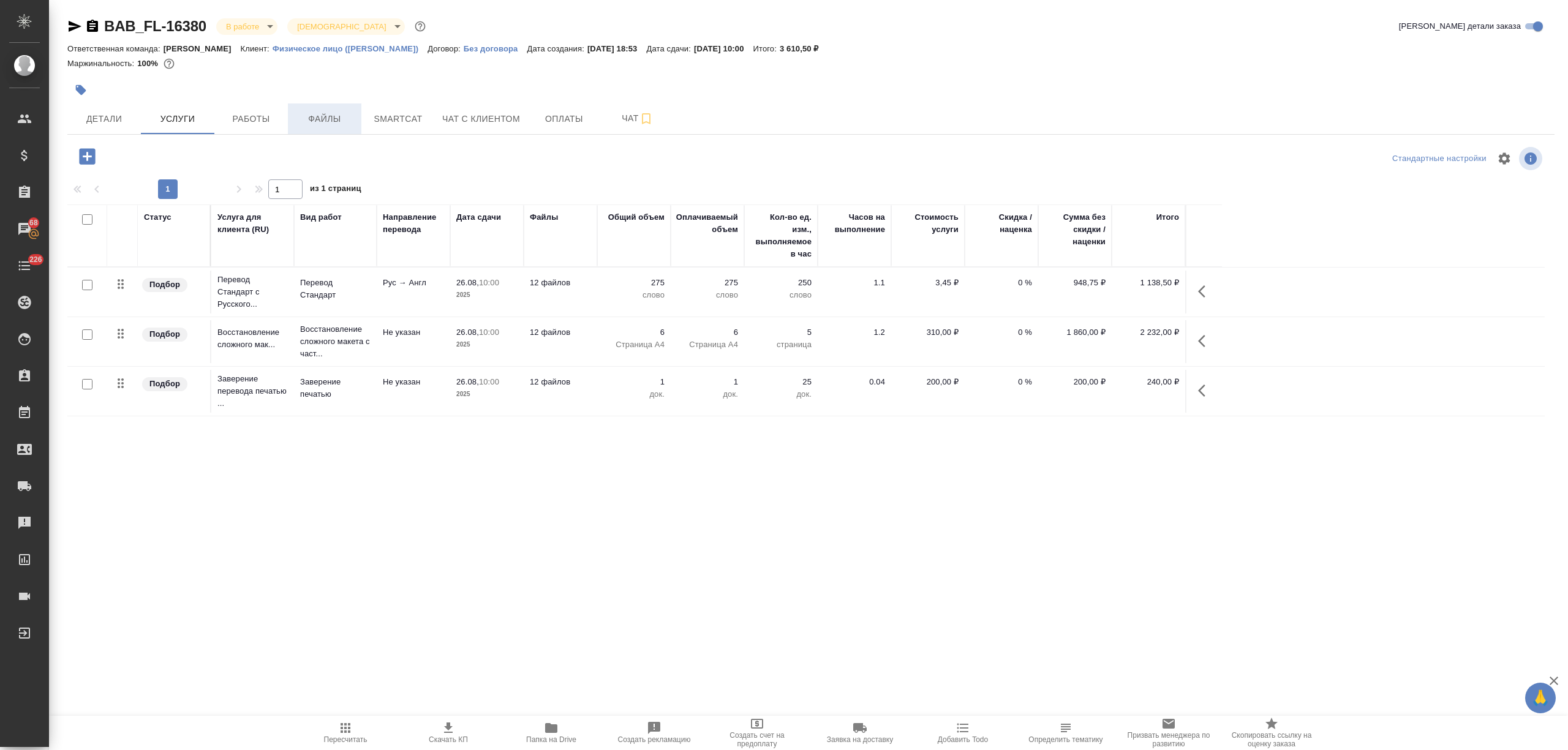
click at [331, 116] on span "Файлы" at bounding box center [324, 119] width 58 height 16
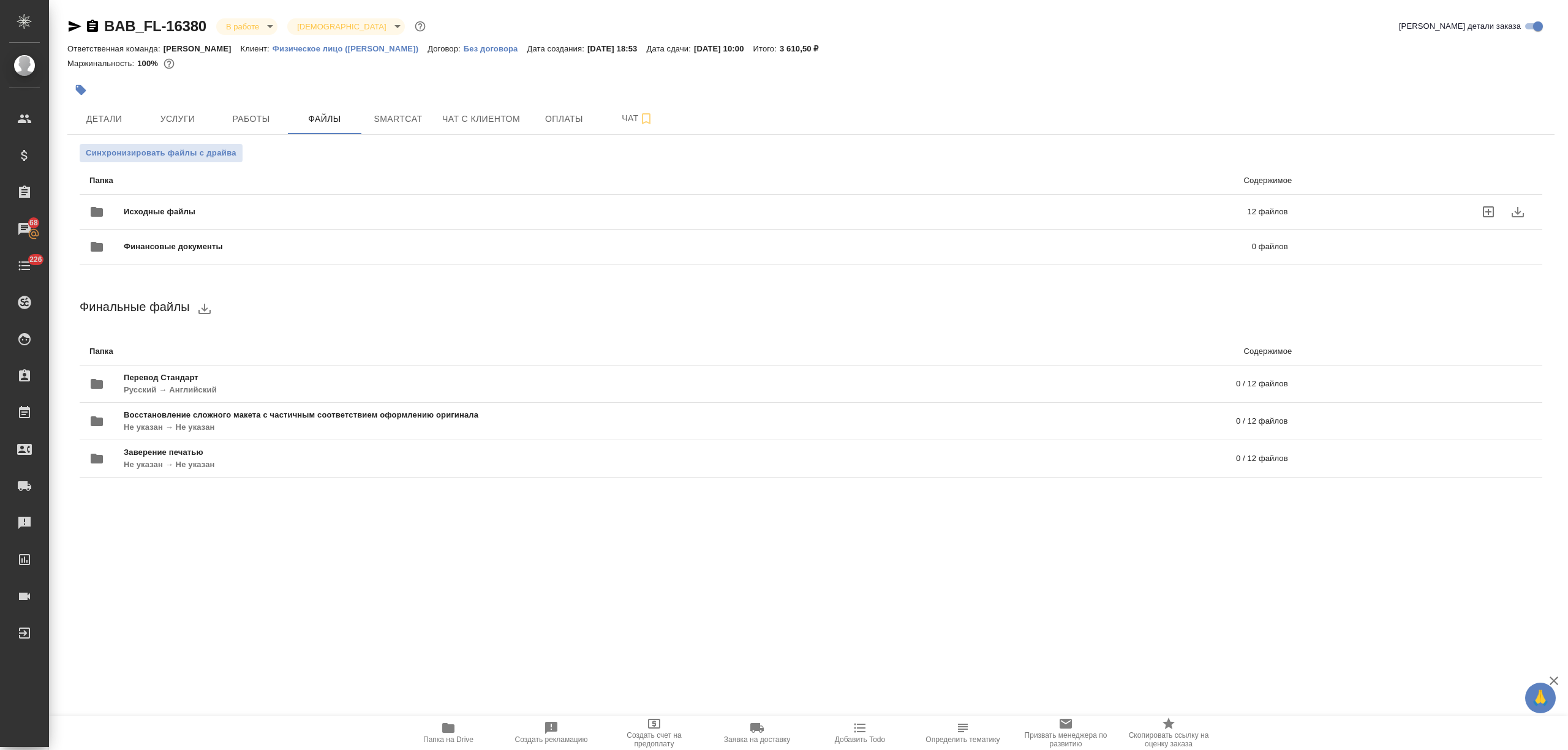
click at [231, 197] on div "Исходные файлы 12 файлов" at bounding box center [689, 212] width 1198 height 30
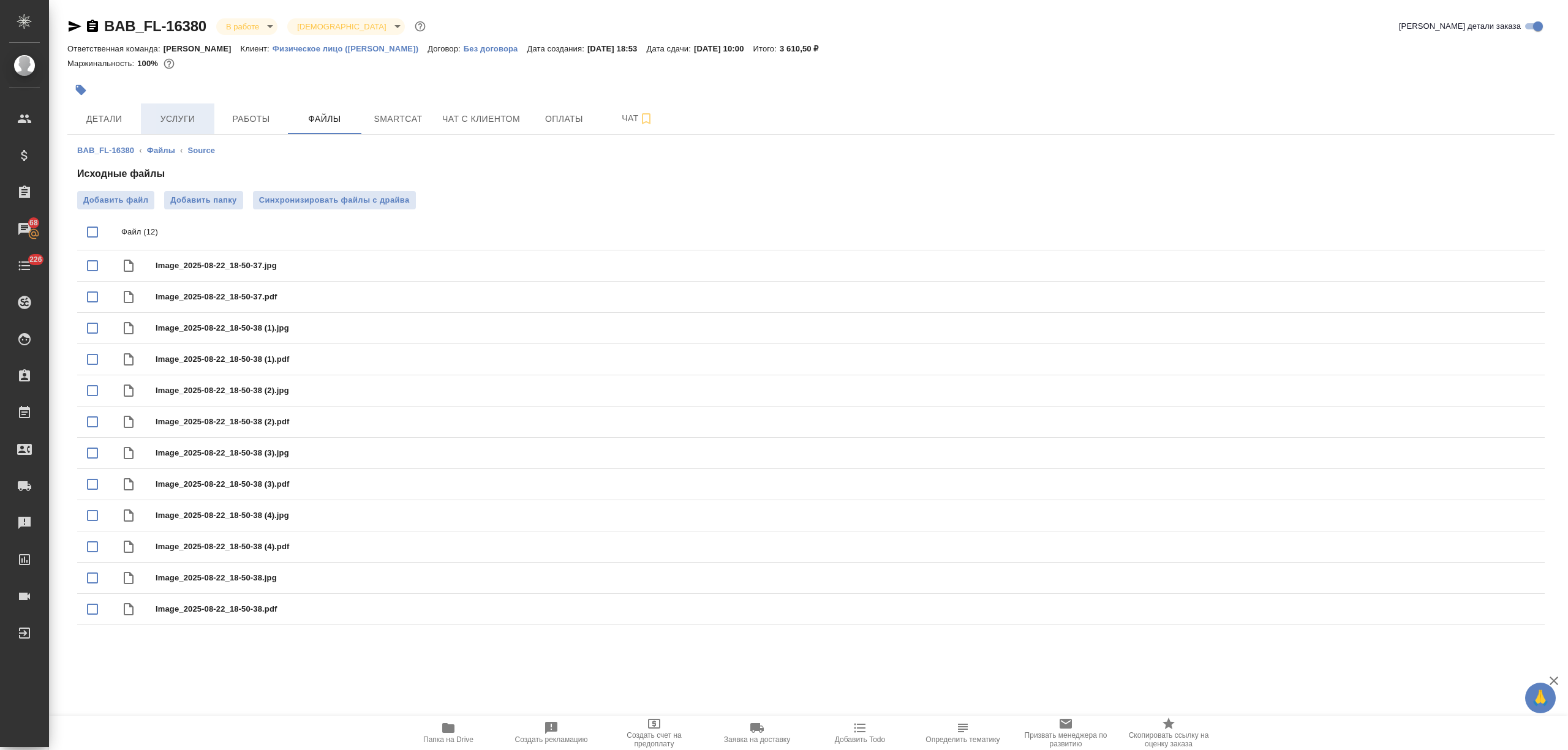
click at [194, 114] on span "Услуги" at bounding box center [177, 119] width 58 height 16
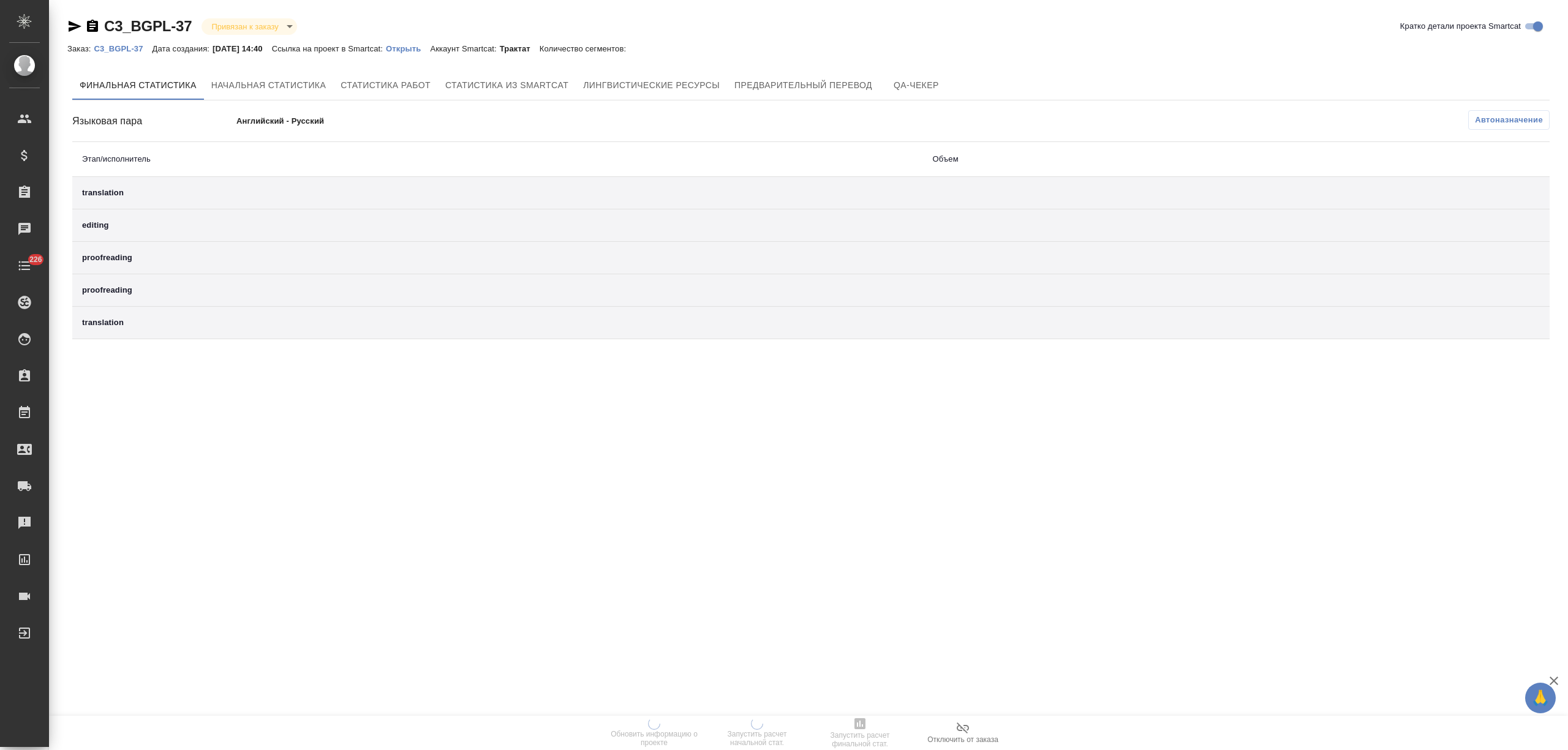
click at [412, 46] on p "Открыть" at bounding box center [407, 49] width 44 height 10
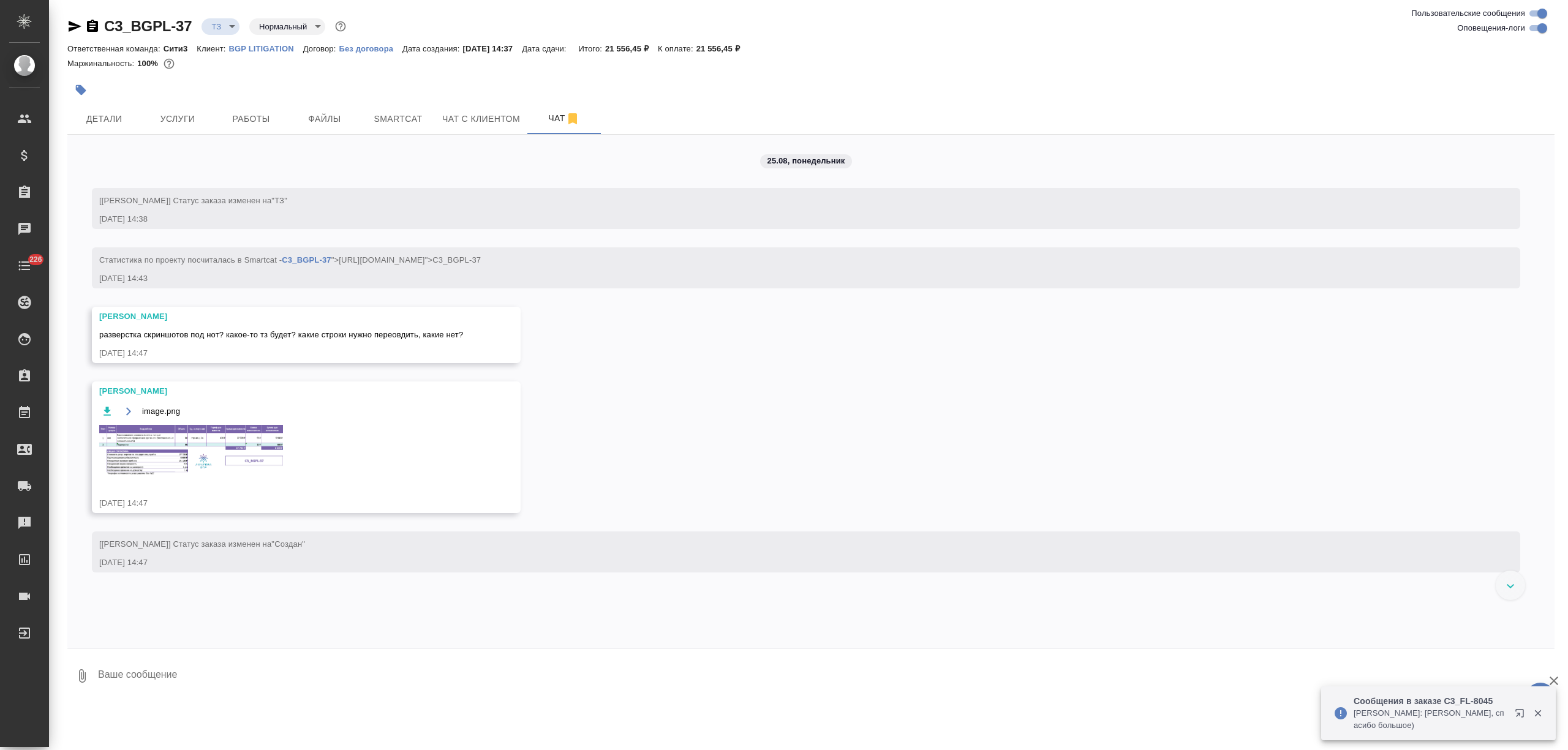
click at [174, 673] on textarea at bounding box center [825, 676] width 1457 height 42
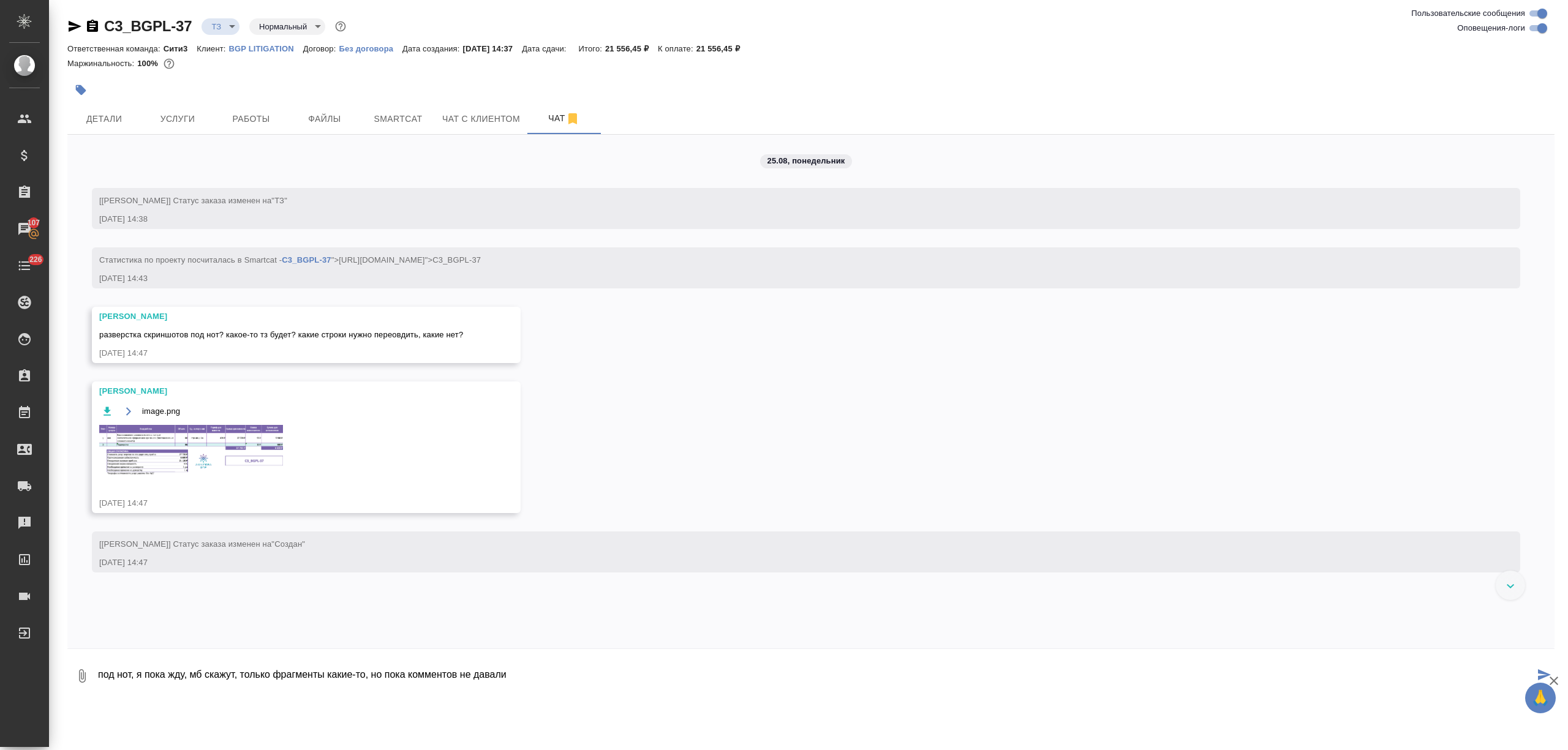
type textarea "под нот, я пока жду, мб скажут, только фрагменты какие-то, но пока комментов не…"
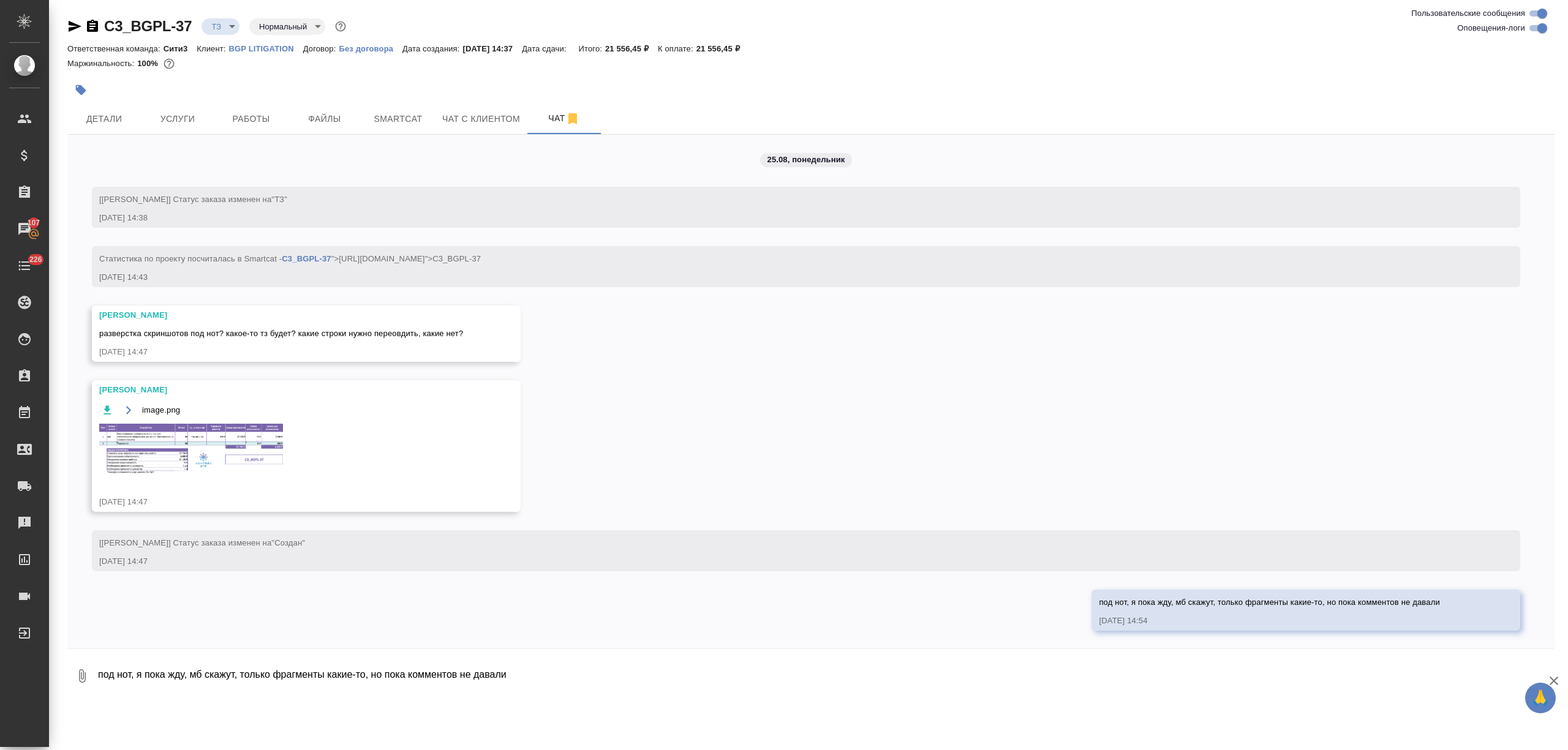
click at [227, 434] on img at bounding box center [191, 449] width 184 height 51
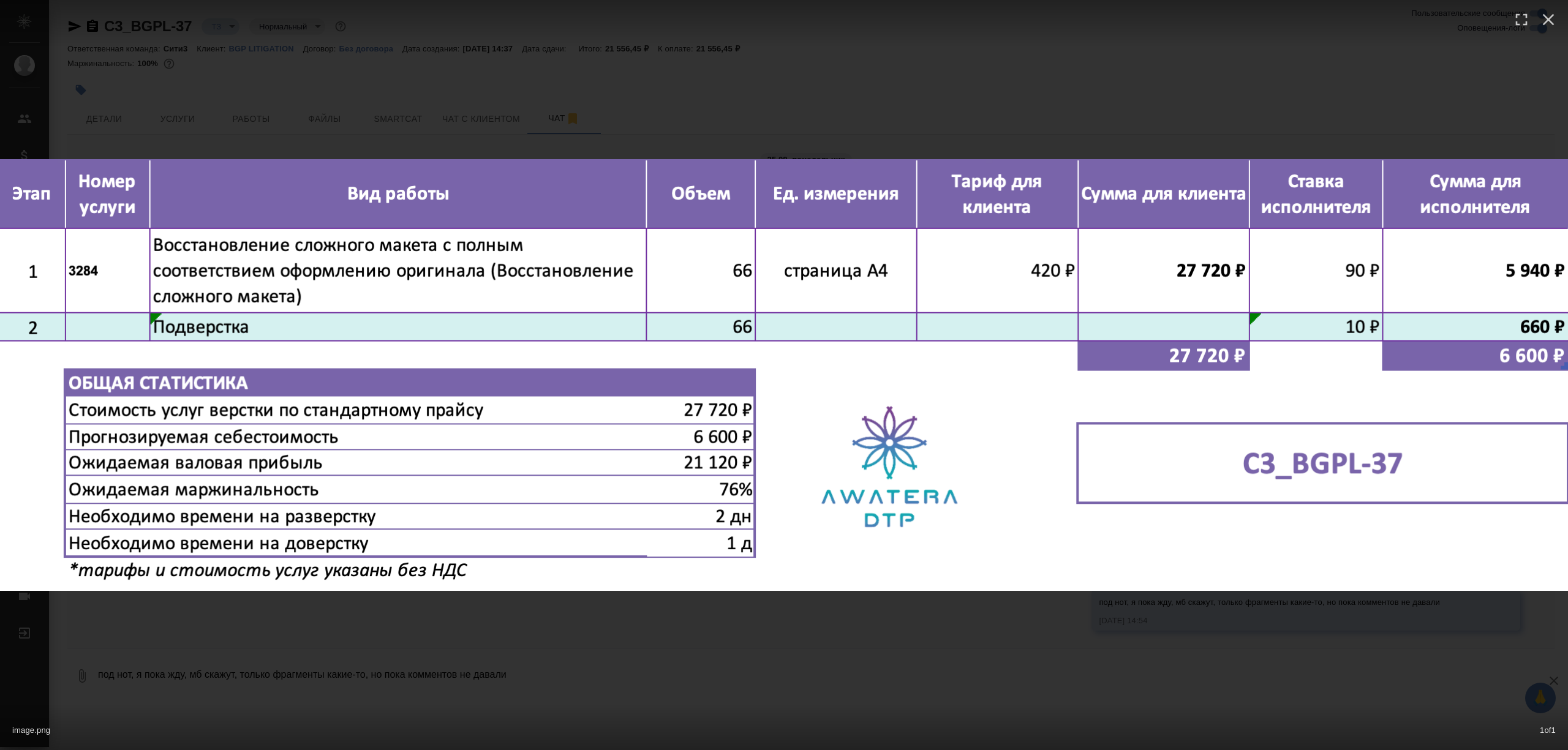
click at [355, 113] on div "image.png 1 of 1" at bounding box center [784, 375] width 1568 height 750
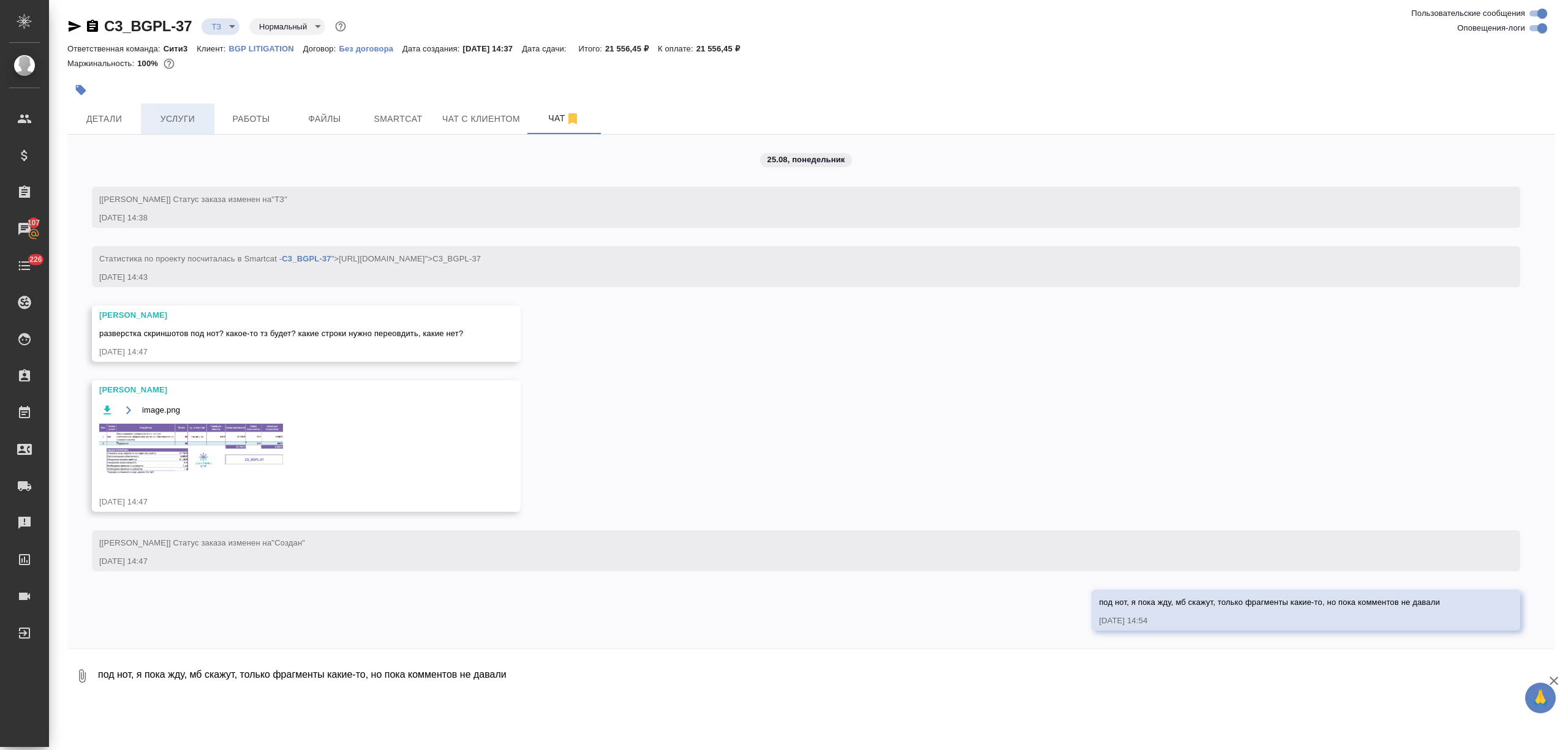
click at [199, 112] on span "Услуги" at bounding box center [177, 119] width 58 height 16
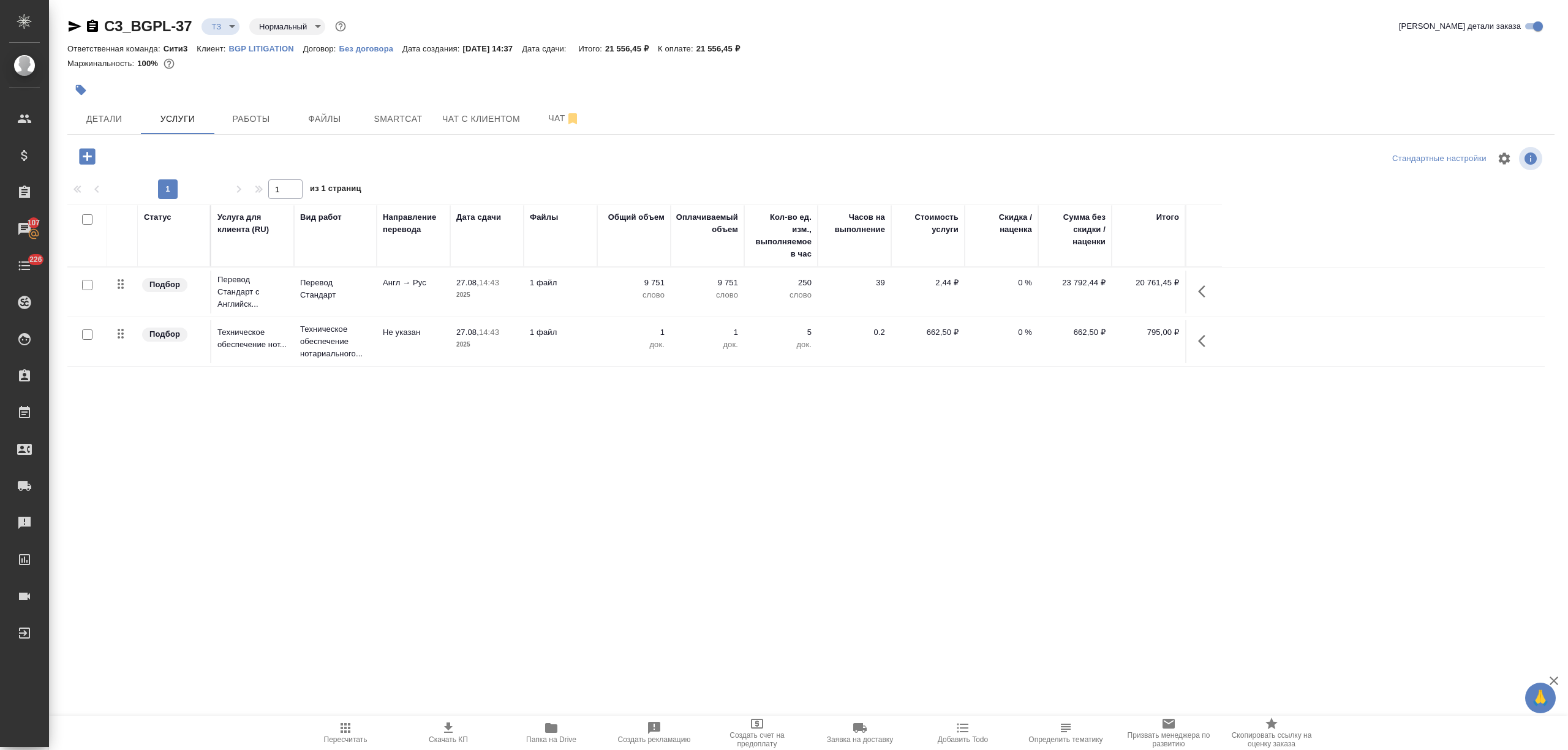
click at [78, 157] on icon "button" at bounding box center [87, 156] width 22 height 22
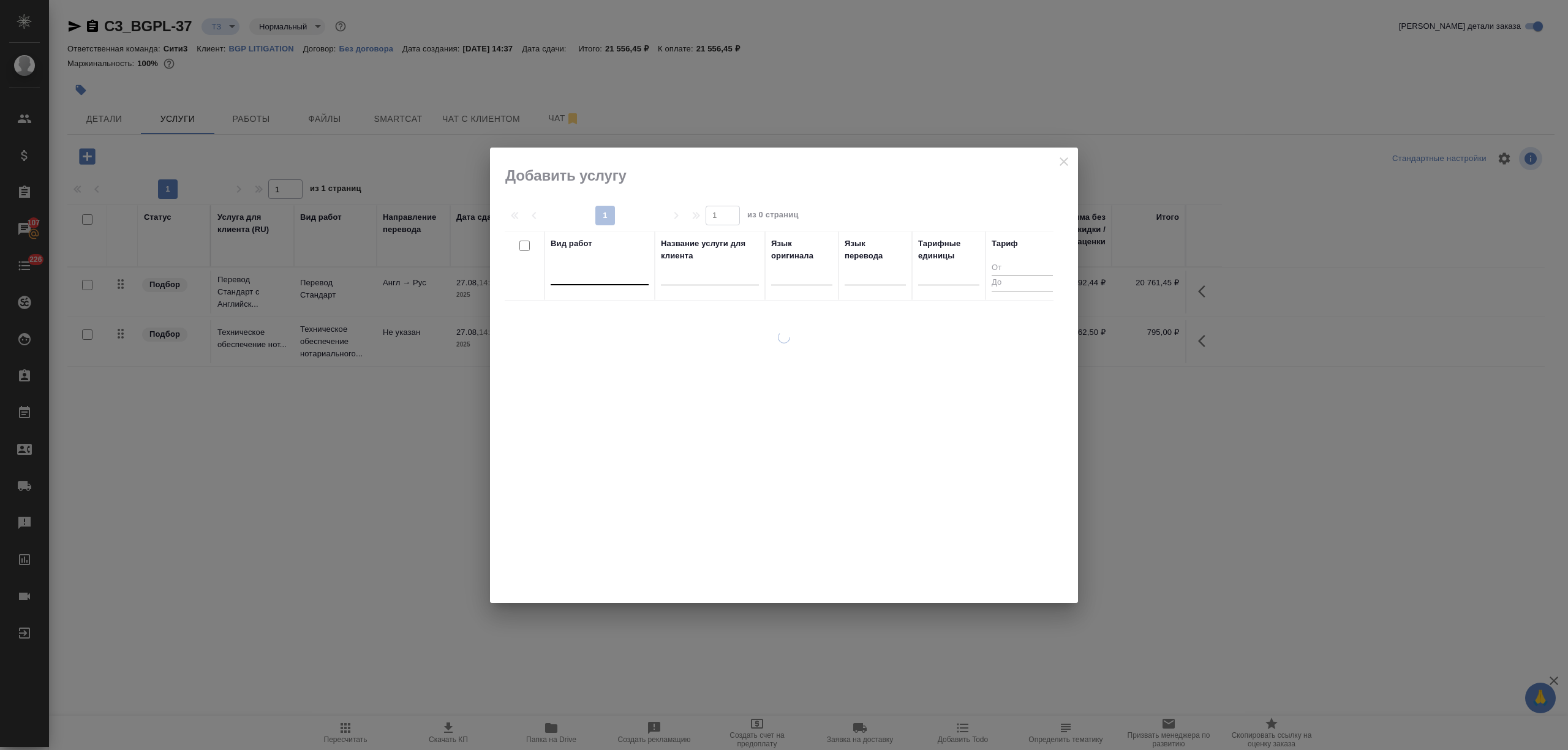
click at [576, 275] on div at bounding box center [599, 273] width 98 height 17
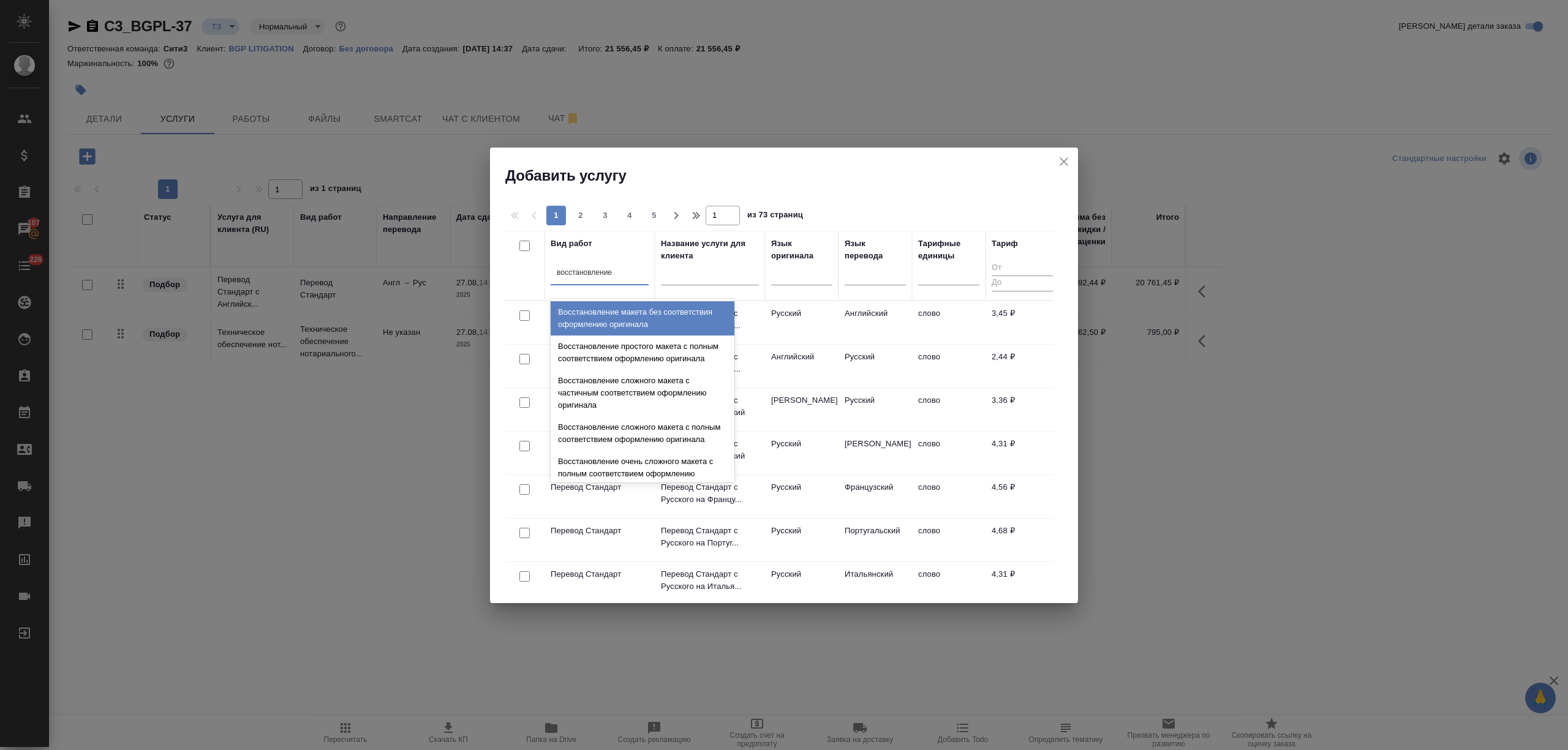
type input "восстановление с"
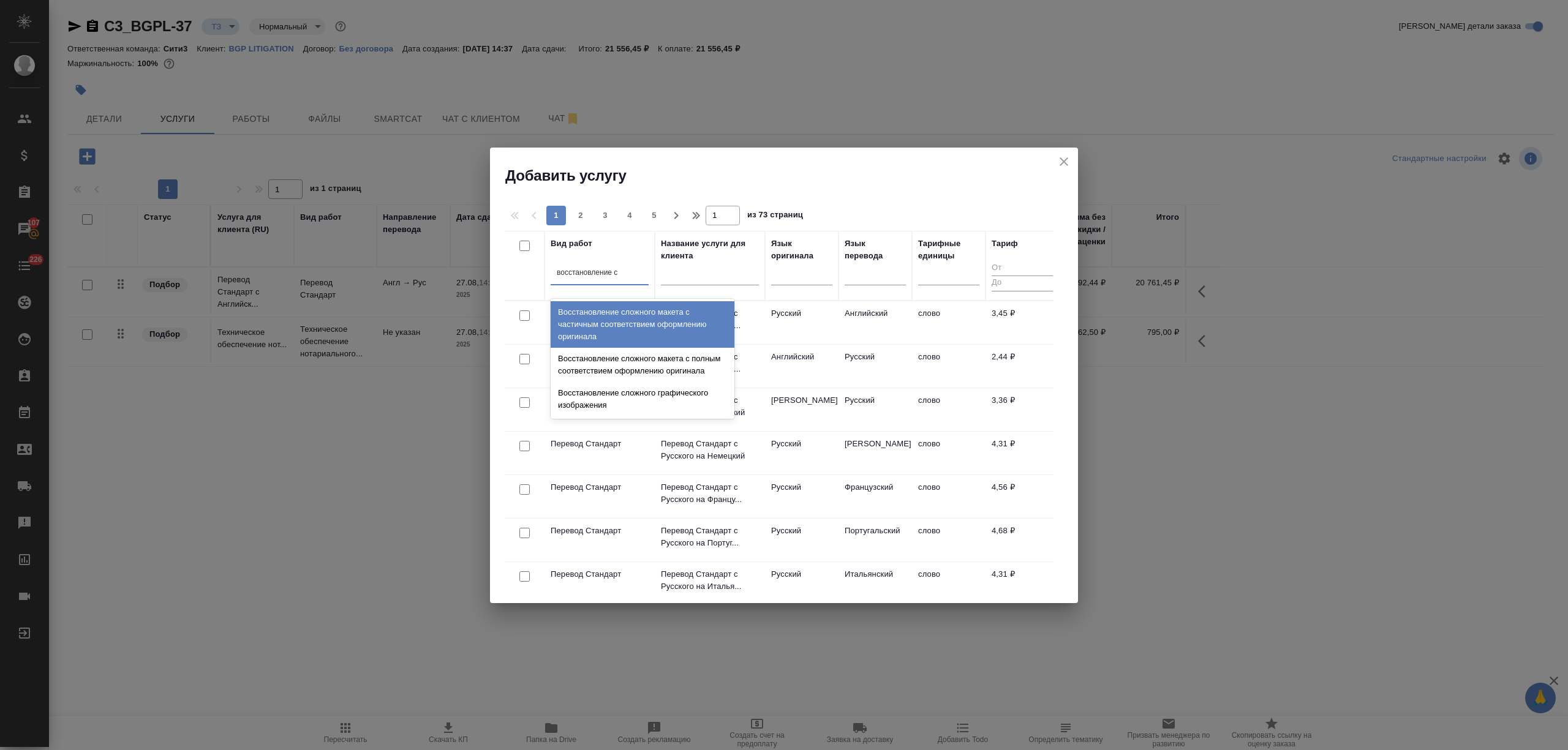
click at [678, 324] on div "Восстановление сложного макета с частичным соответствием оформлению оригинала" at bounding box center [642, 324] width 184 height 46
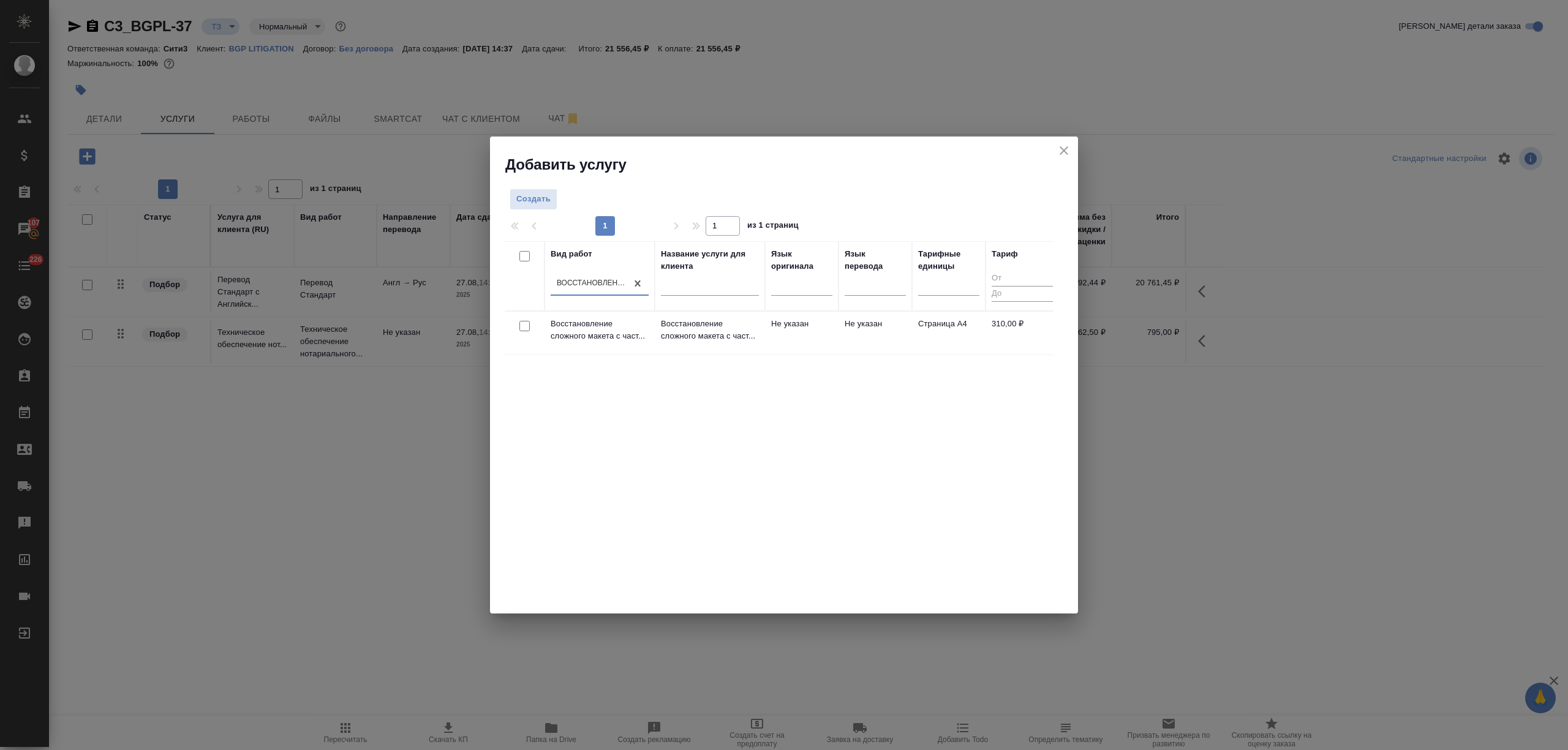
click at [823, 330] on td "Не указан" at bounding box center [801, 332] width 73 height 43
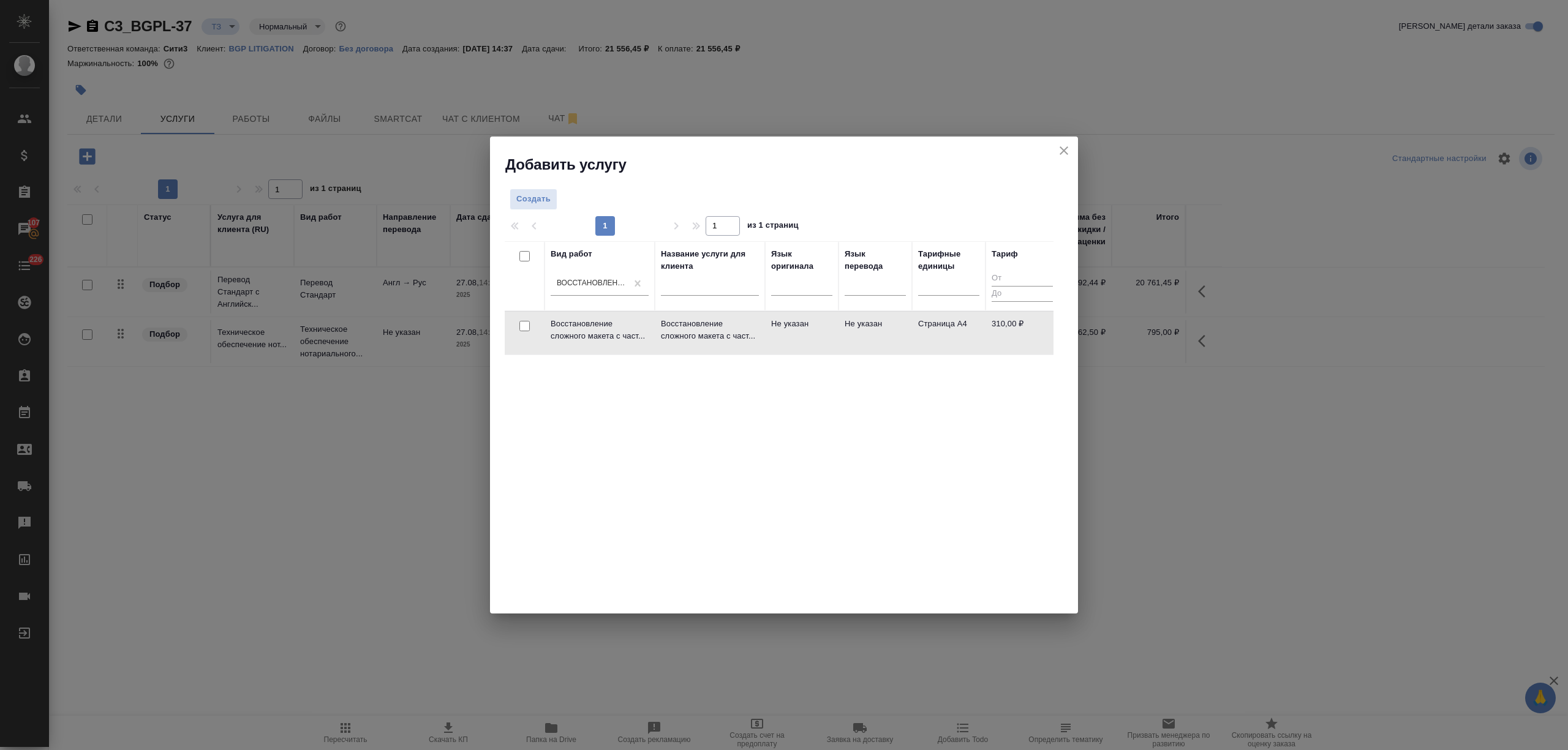
click at [823, 330] on td "Не указан" at bounding box center [801, 332] width 73 height 43
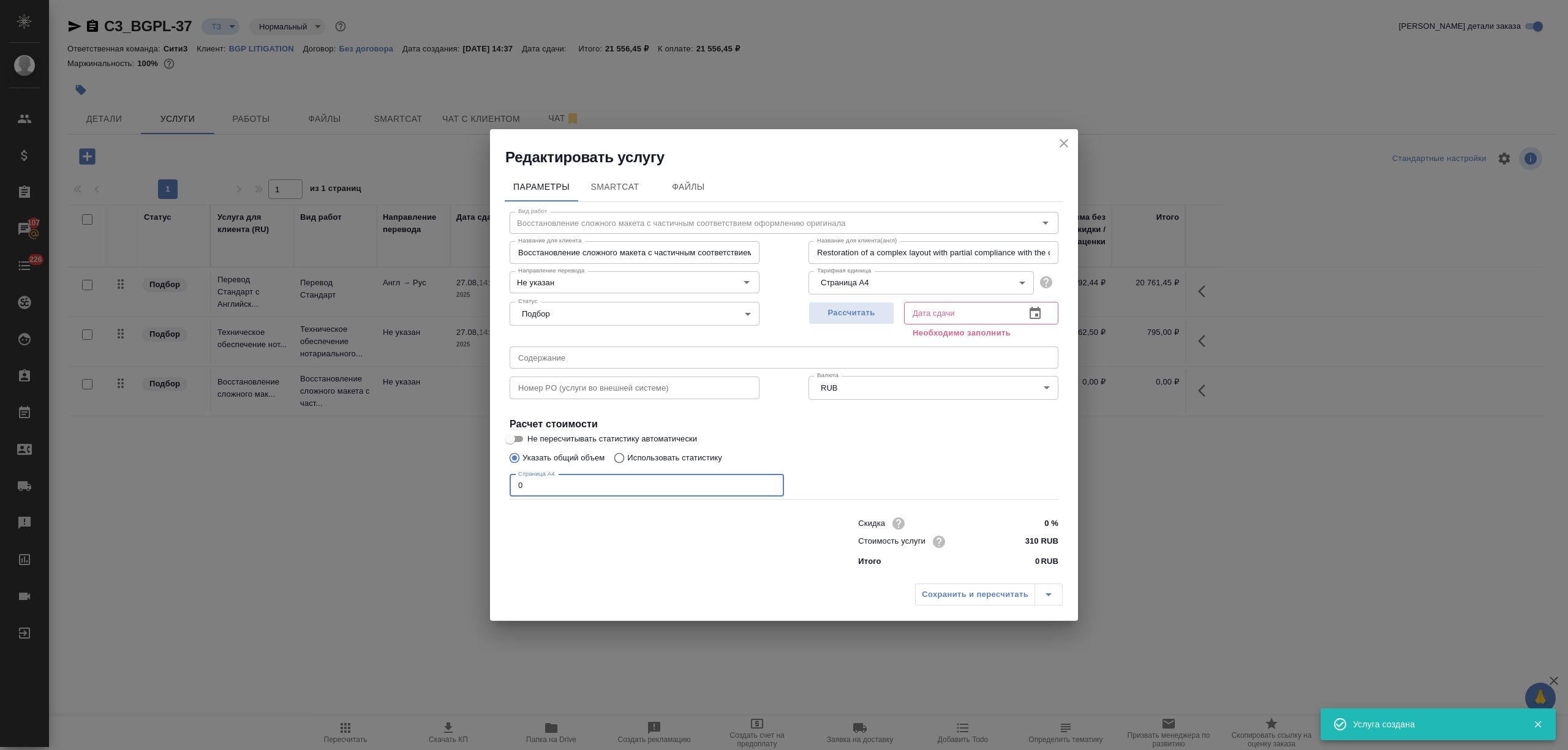
drag, startPoint x: 528, startPoint y: 485, endPoint x: 499, endPoint y: 485, distance: 29.0
click at [499, 485] on div "Параметры SmartCat Файлы Вид работ Восстановление сложного макета с частичным с…" at bounding box center [784, 372] width 588 height 411
type input "66"
click at [1032, 310] on icon "button" at bounding box center [1035, 313] width 11 height 12
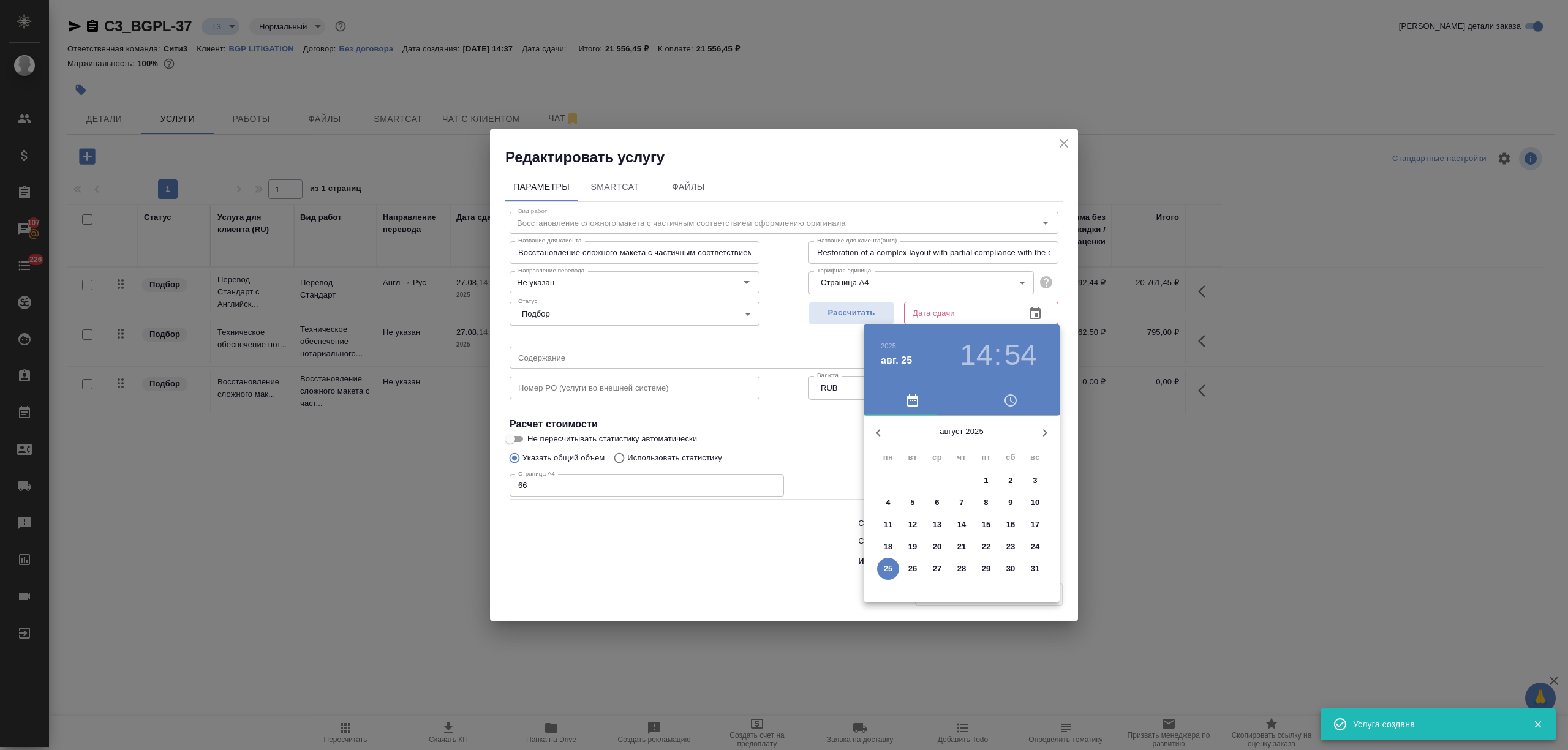
click at [908, 569] on p "26" at bounding box center [912, 569] width 10 height 12
type input "26.08.2025 14:54"
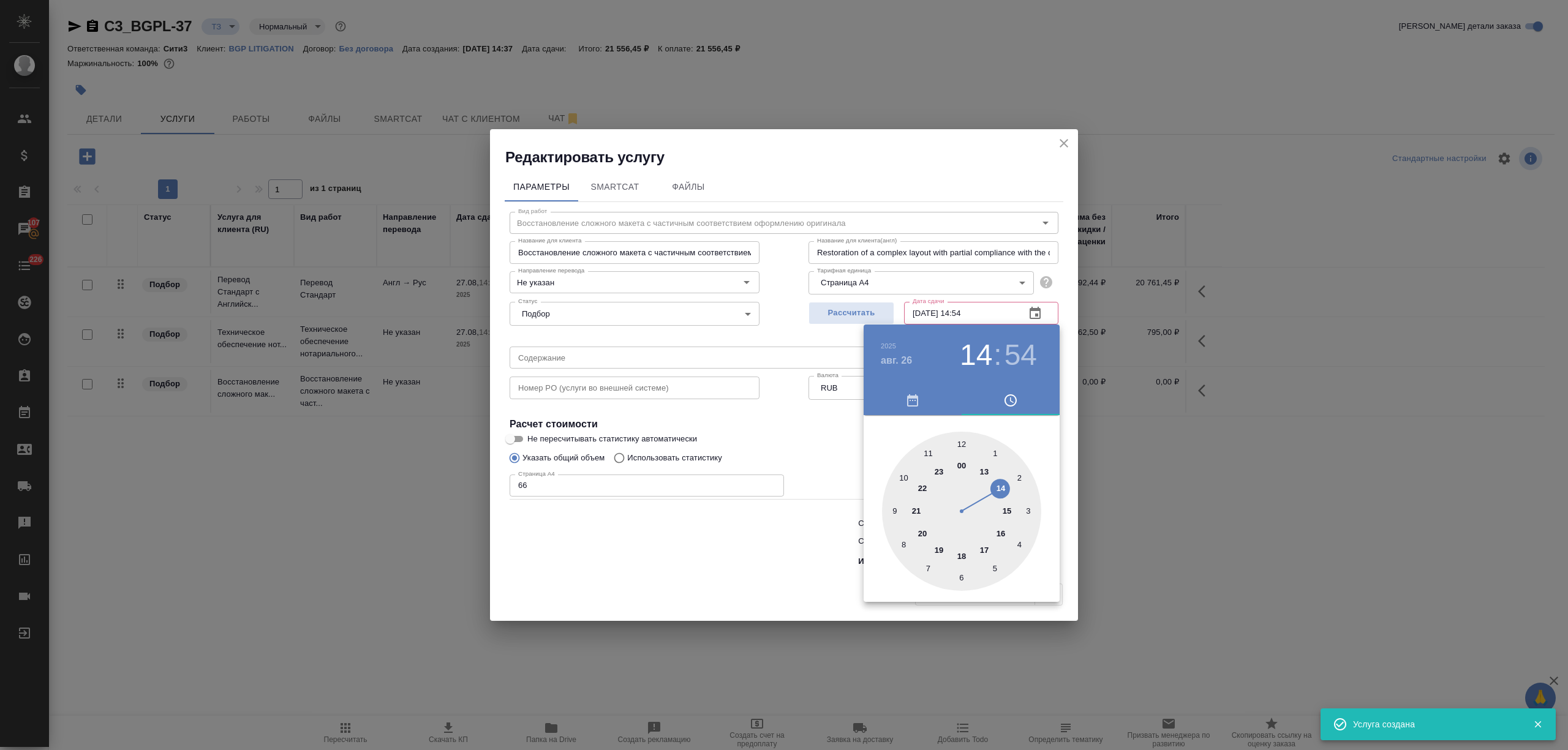
click at [729, 583] on div at bounding box center [784, 375] width 1568 height 750
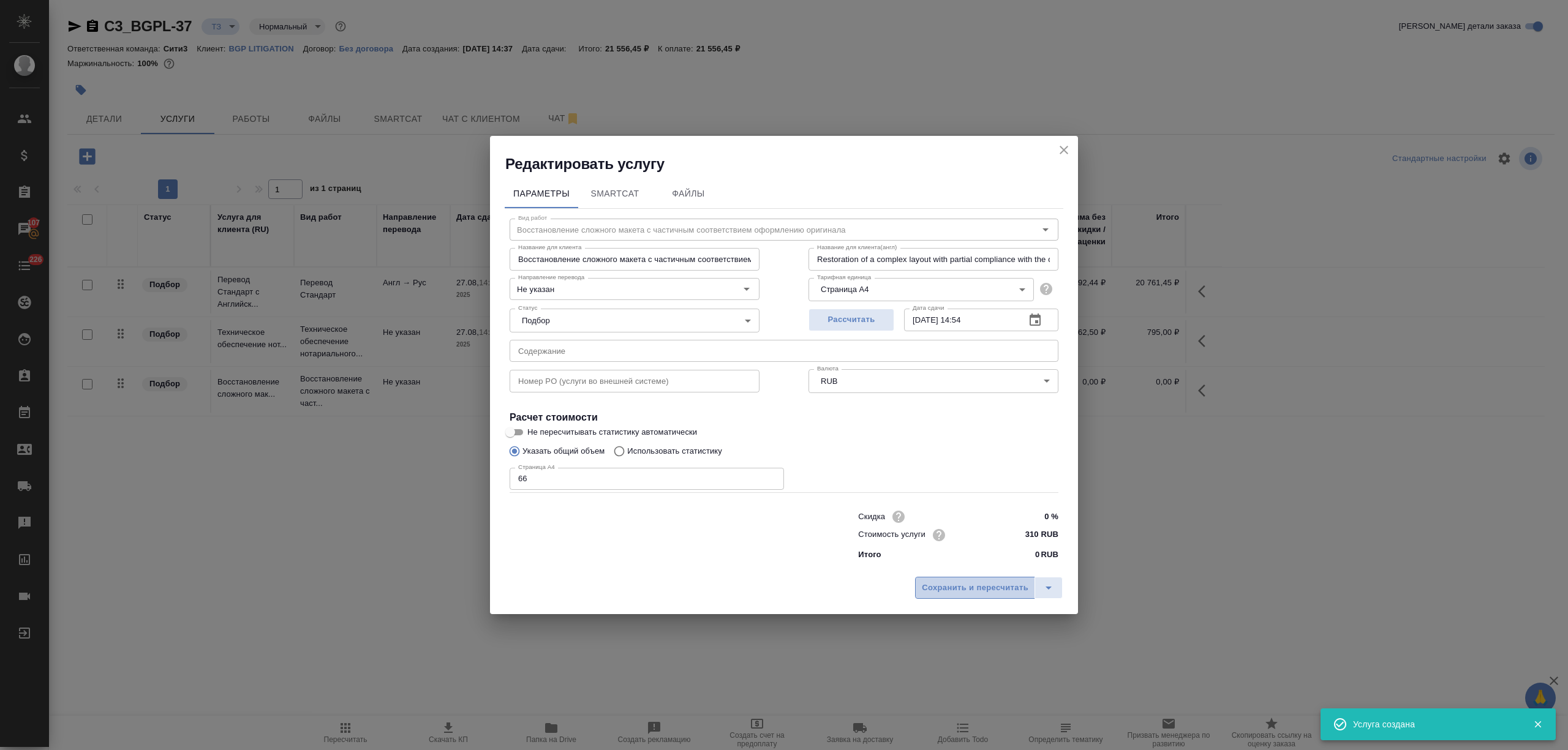
click at [982, 581] on span "Сохранить и пересчитать" at bounding box center [975, 588] width 106 height 14
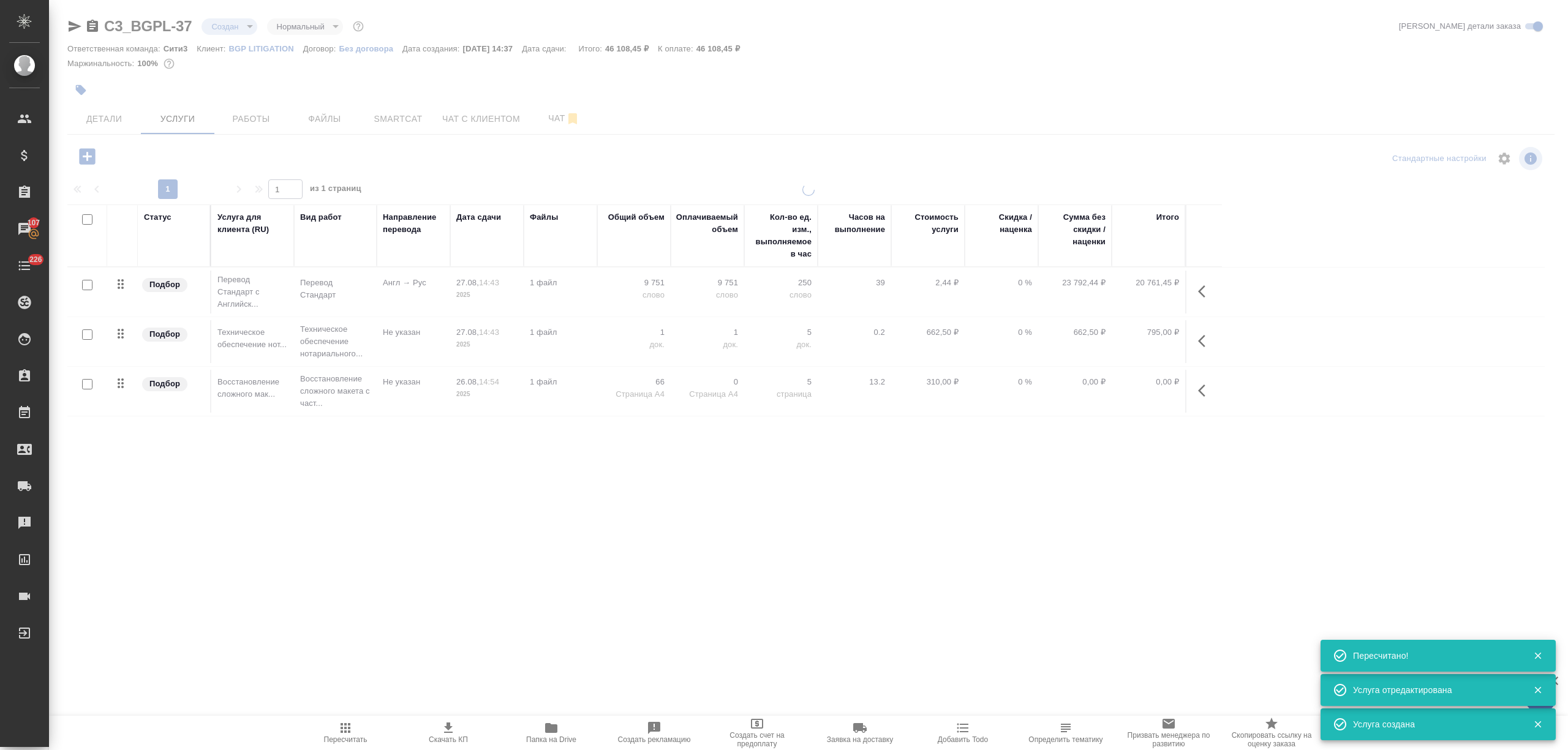
type input "new"
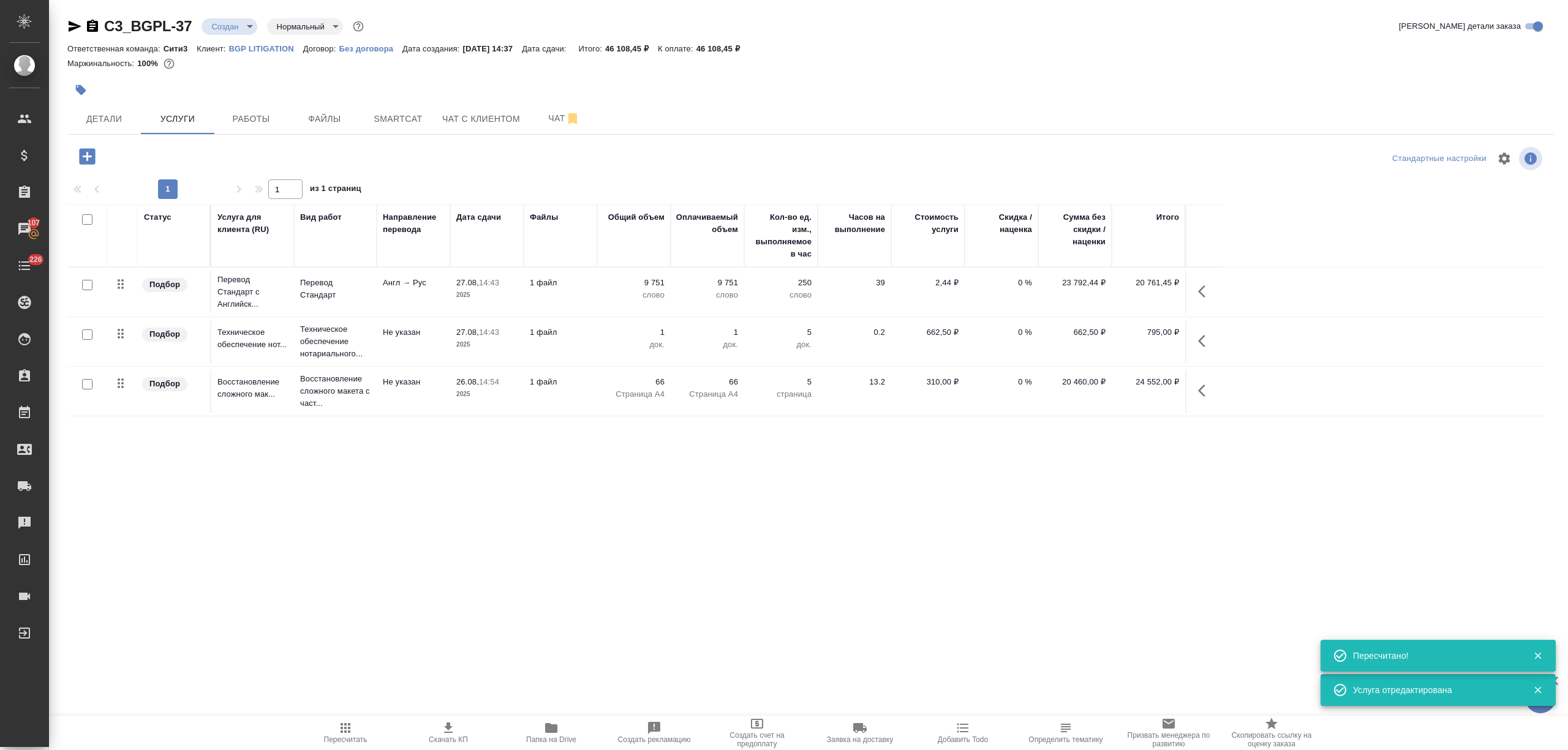
click at [569, 406] on td "1 файл" at bounding box center [560, 391] width 73 height 43
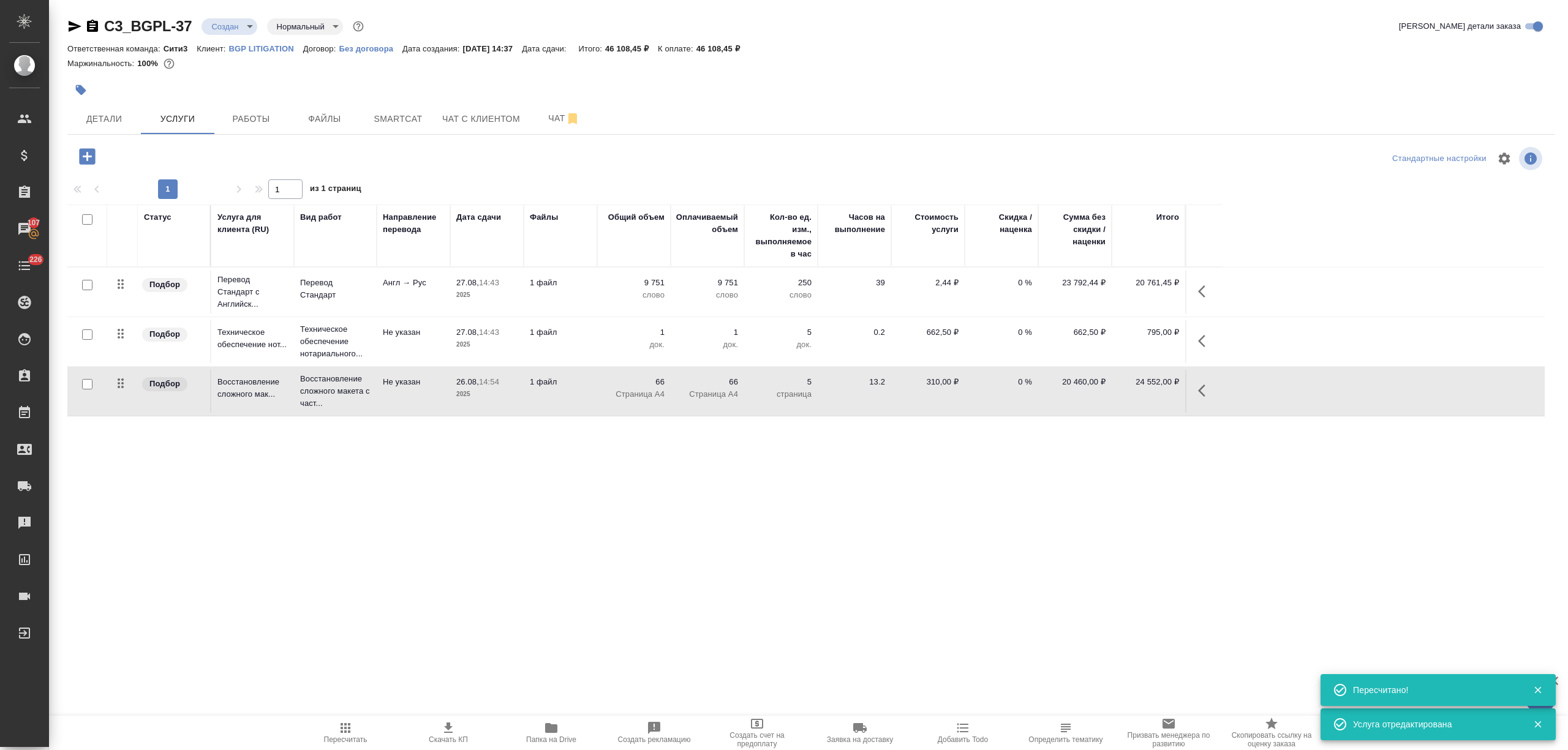
click at [569, 406] on td "1 файл" at bounding box center [560, 391] width 73 height 43
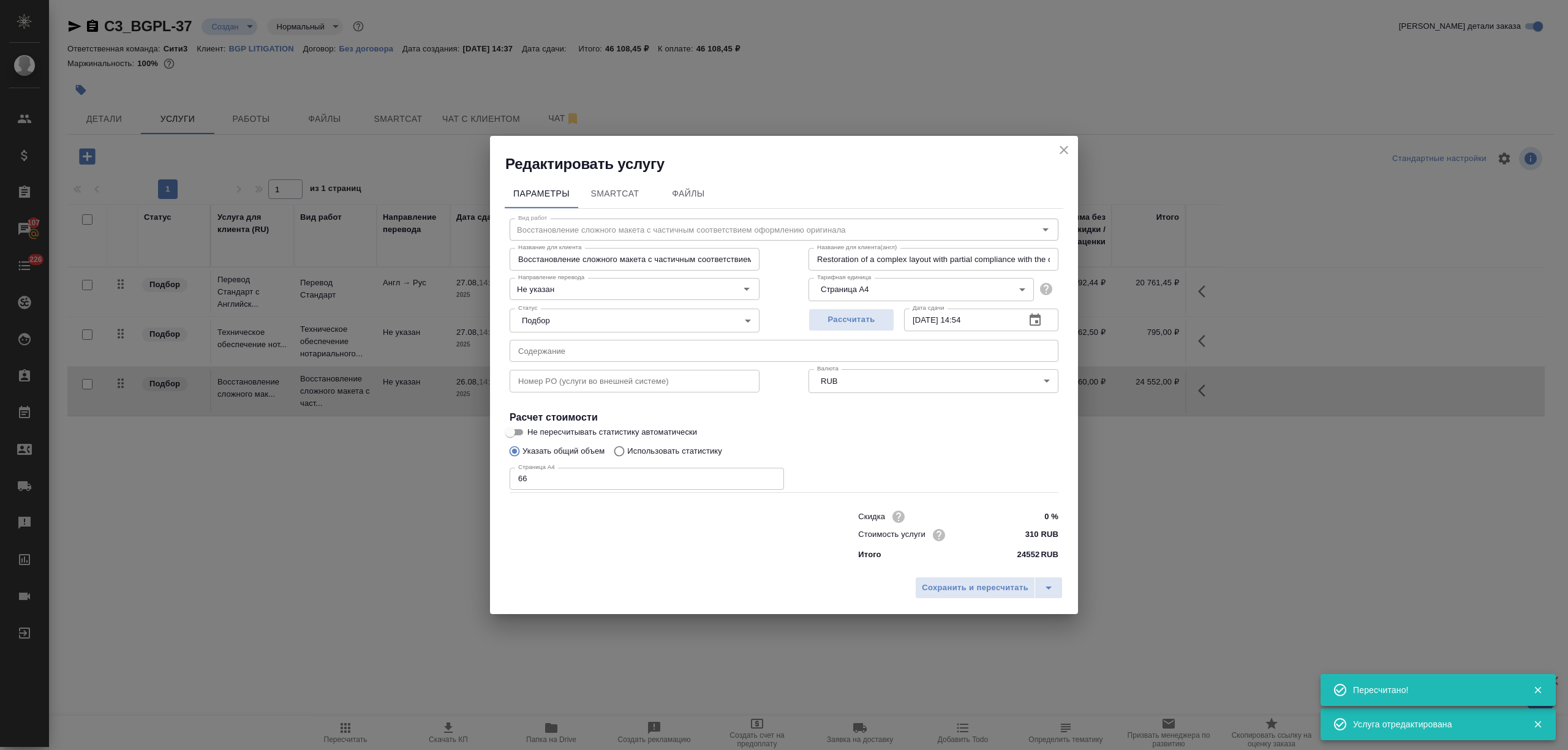
click at [1042, 515] on input "0 %" at bounding box center [1035, 516] width 46 height 17
type input "20 %"
click at [1006, 591] on span "Сохранить и пересчитать" at bounding box center [975, 589] width 106 height 14
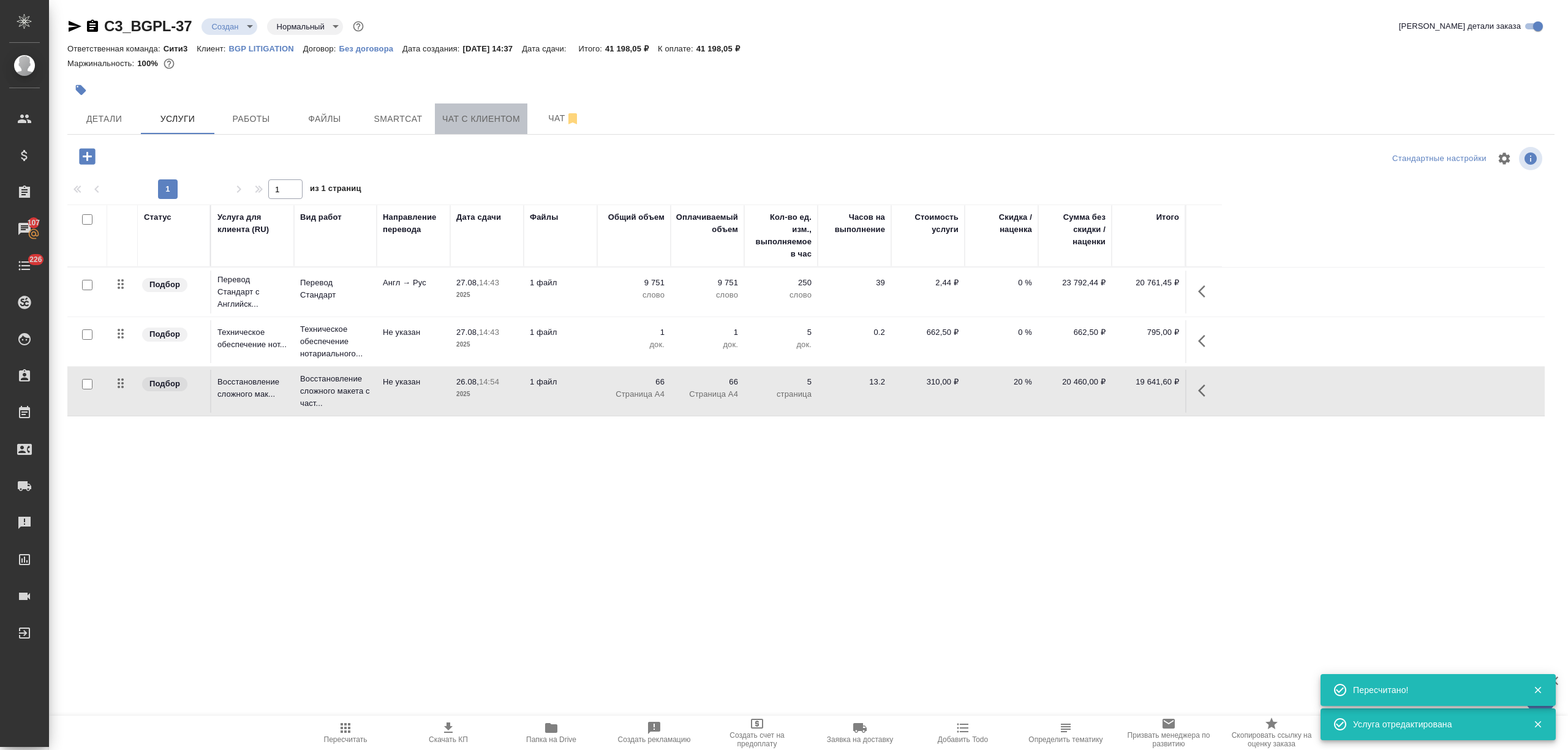
click at [525, 126] on button "Чат с клиентом" at bounding box center [481, 119] width 92 height 31
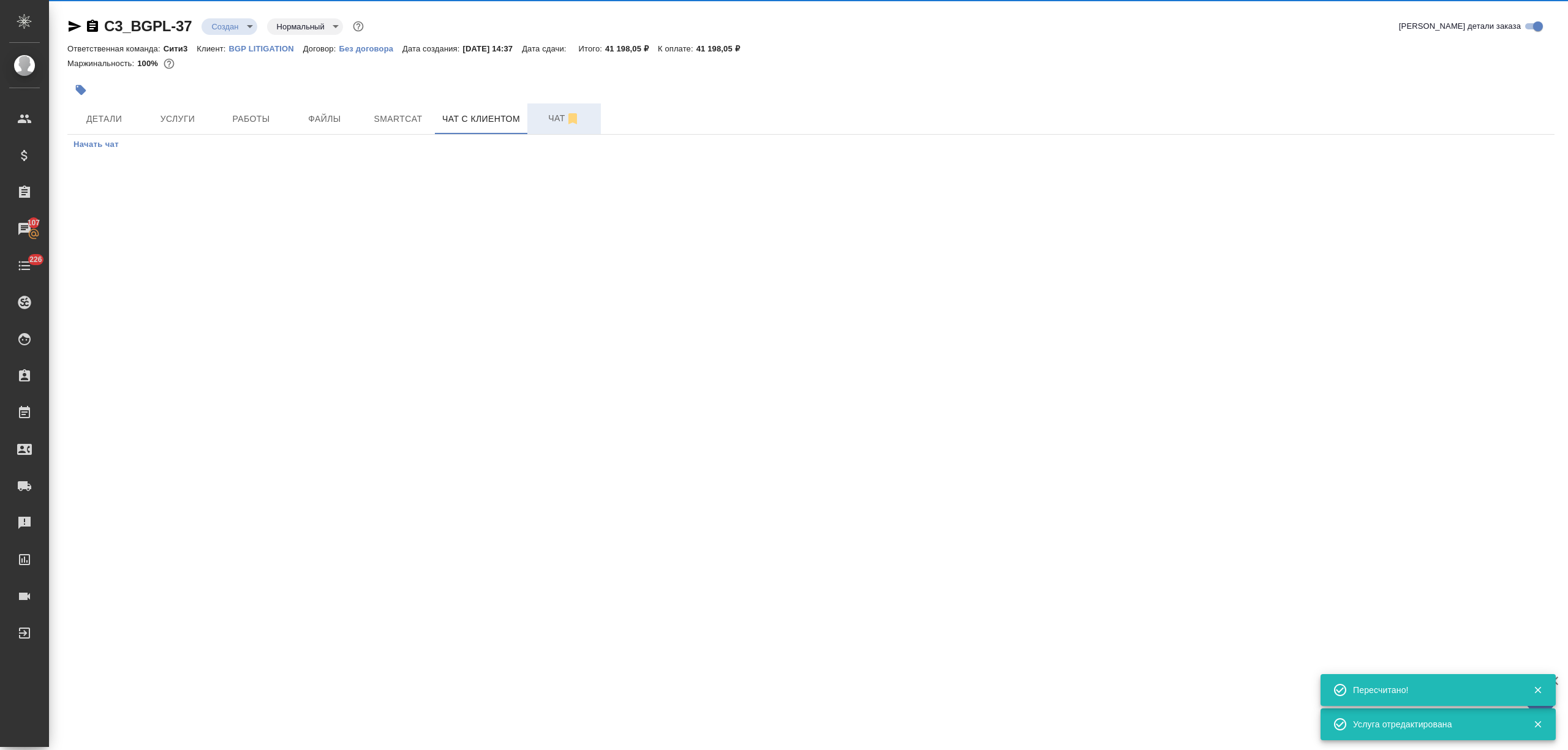
click at [542, 123] on span "Чат" at bounding box center [563, 119] width 58 height 16
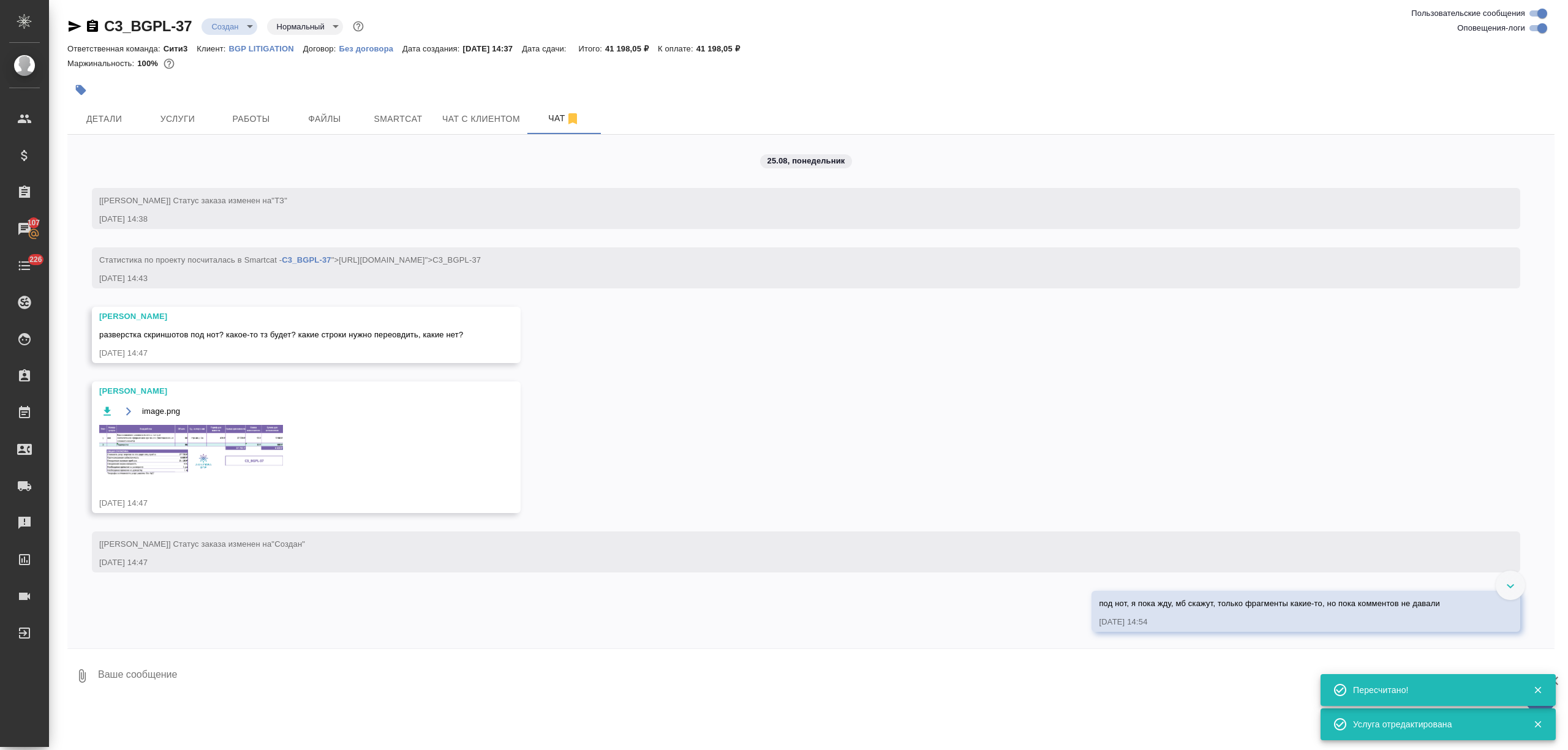
click at [192, 440] on img at bounding box center [191, 450] width 184 height 51
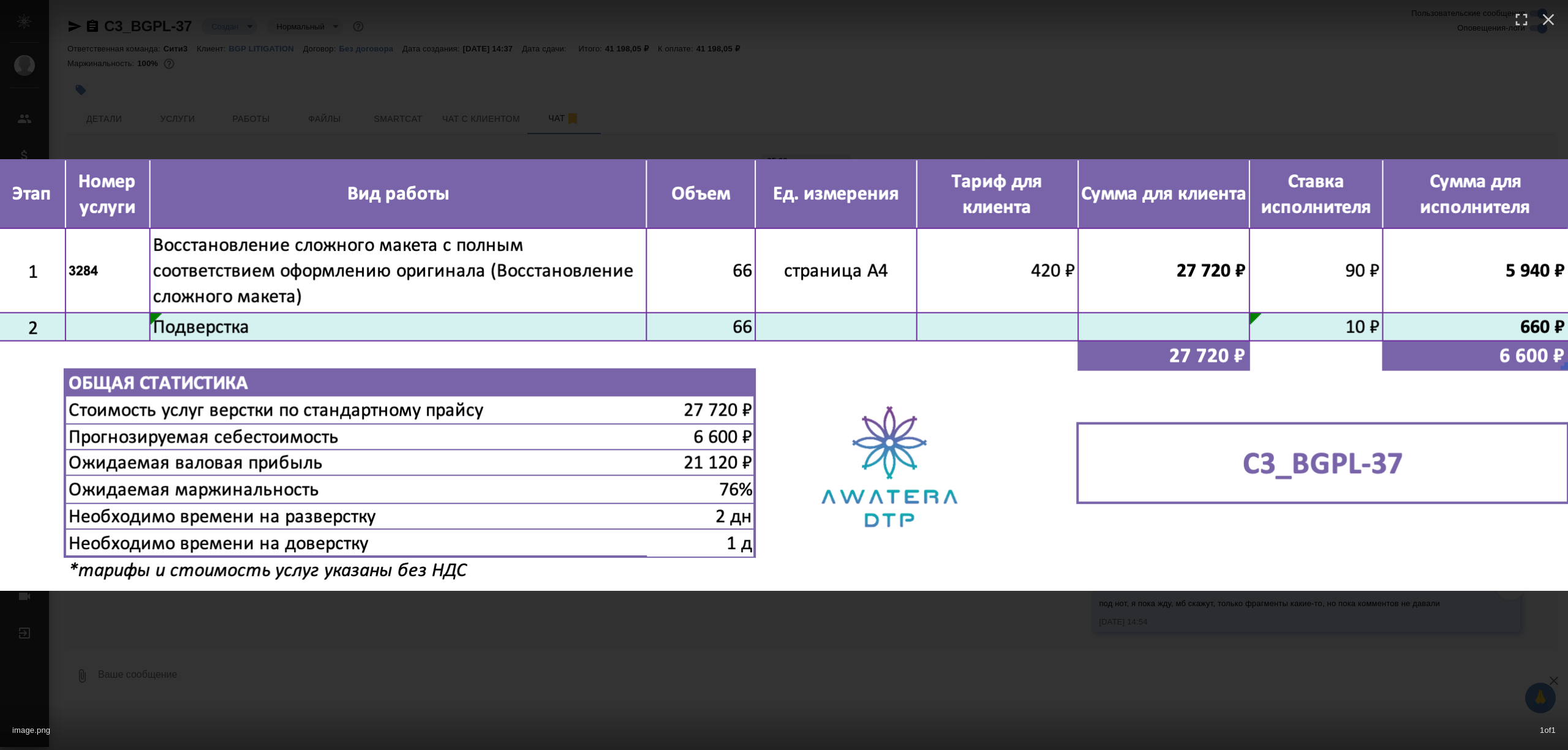
click at [726, 65] on div "image.png 1 of 1" at bounding box center [784, 375] width 1568 height 750
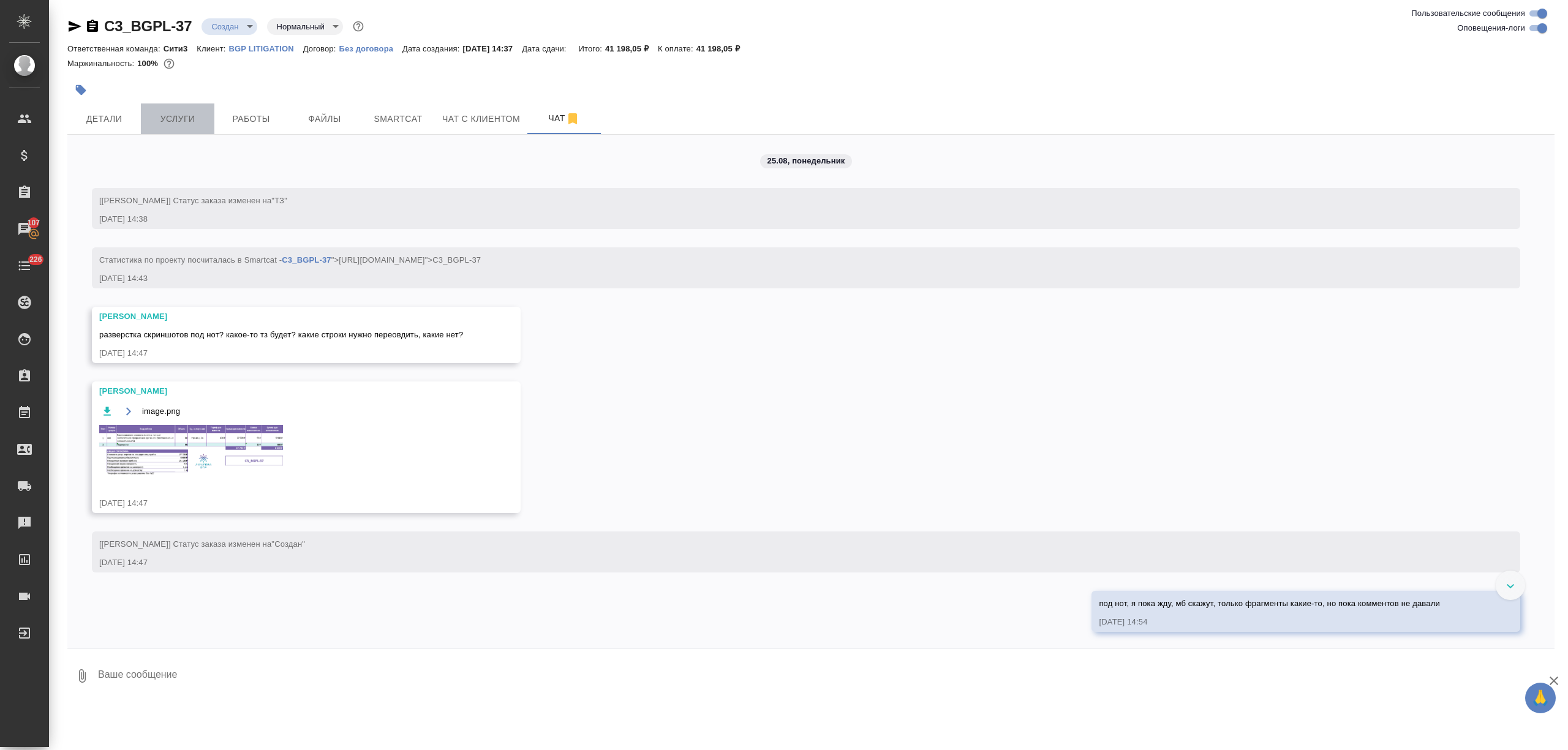
click at [180, 112] on span "Услуги" at bounding box center [177, 119] width 58 height 16
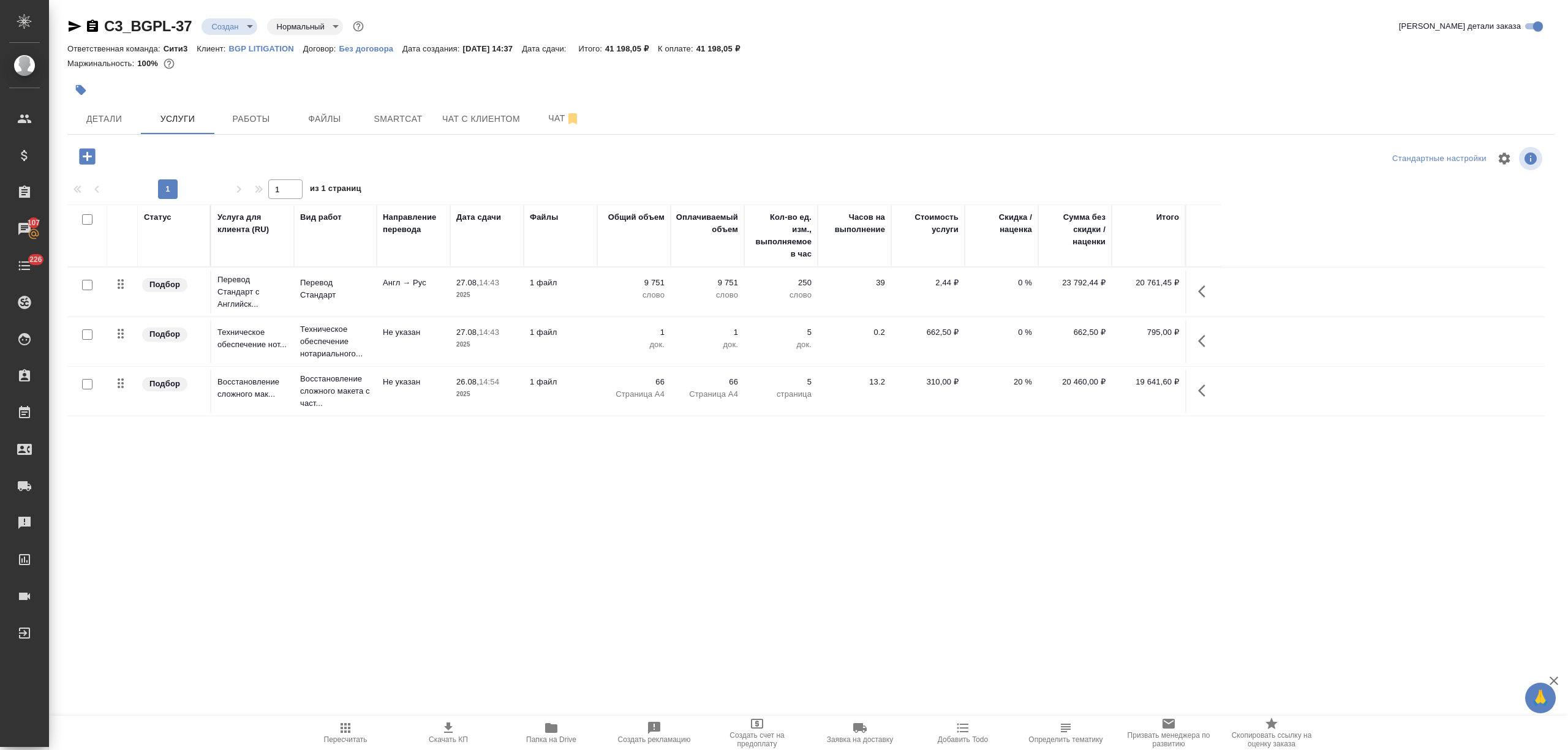
click at [814, 392] on td "5 страница" at bounding box center [781, 391] width 73 height 43
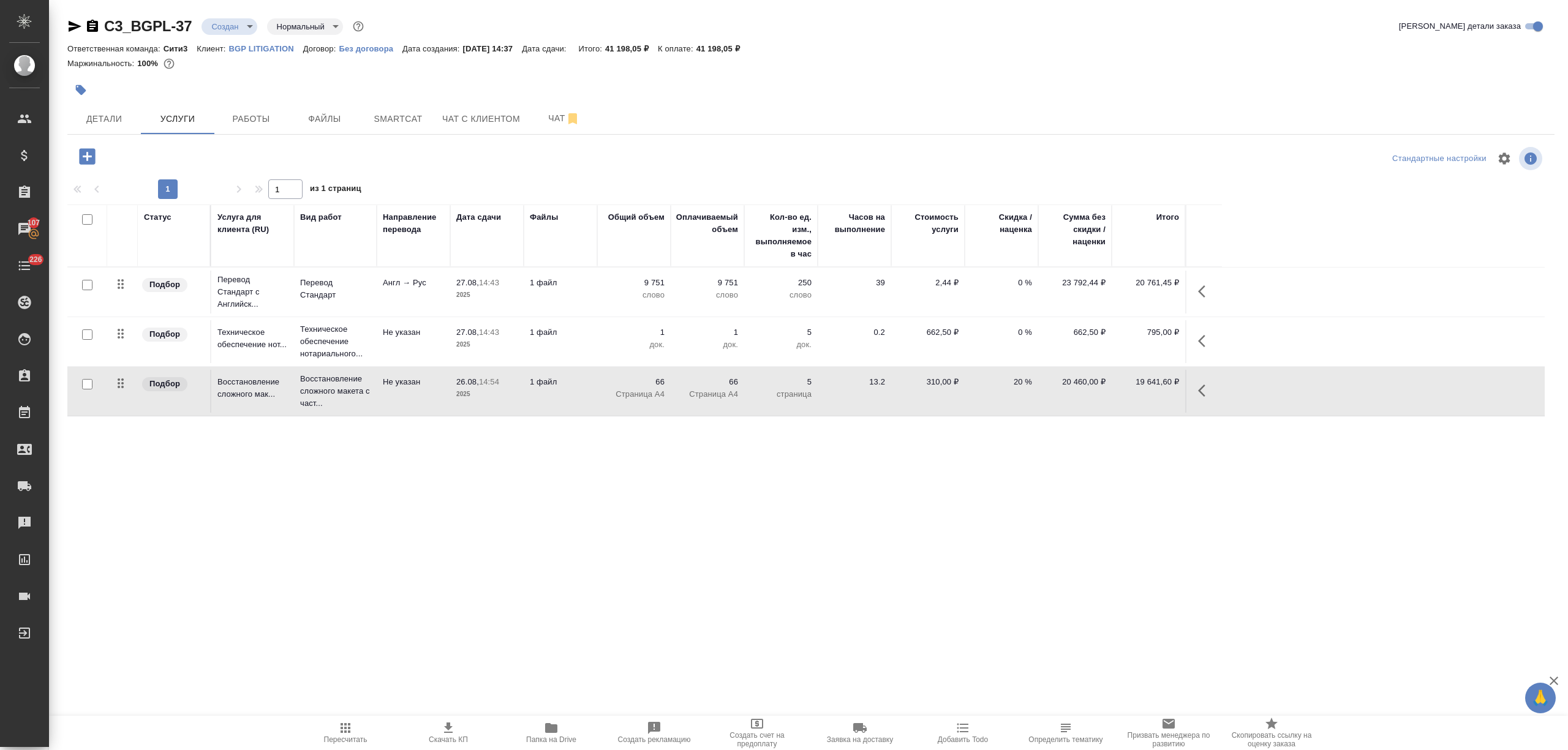
click at [814, 392] on td "5 страница" at bounding box center [781, 391] width 73 height 43
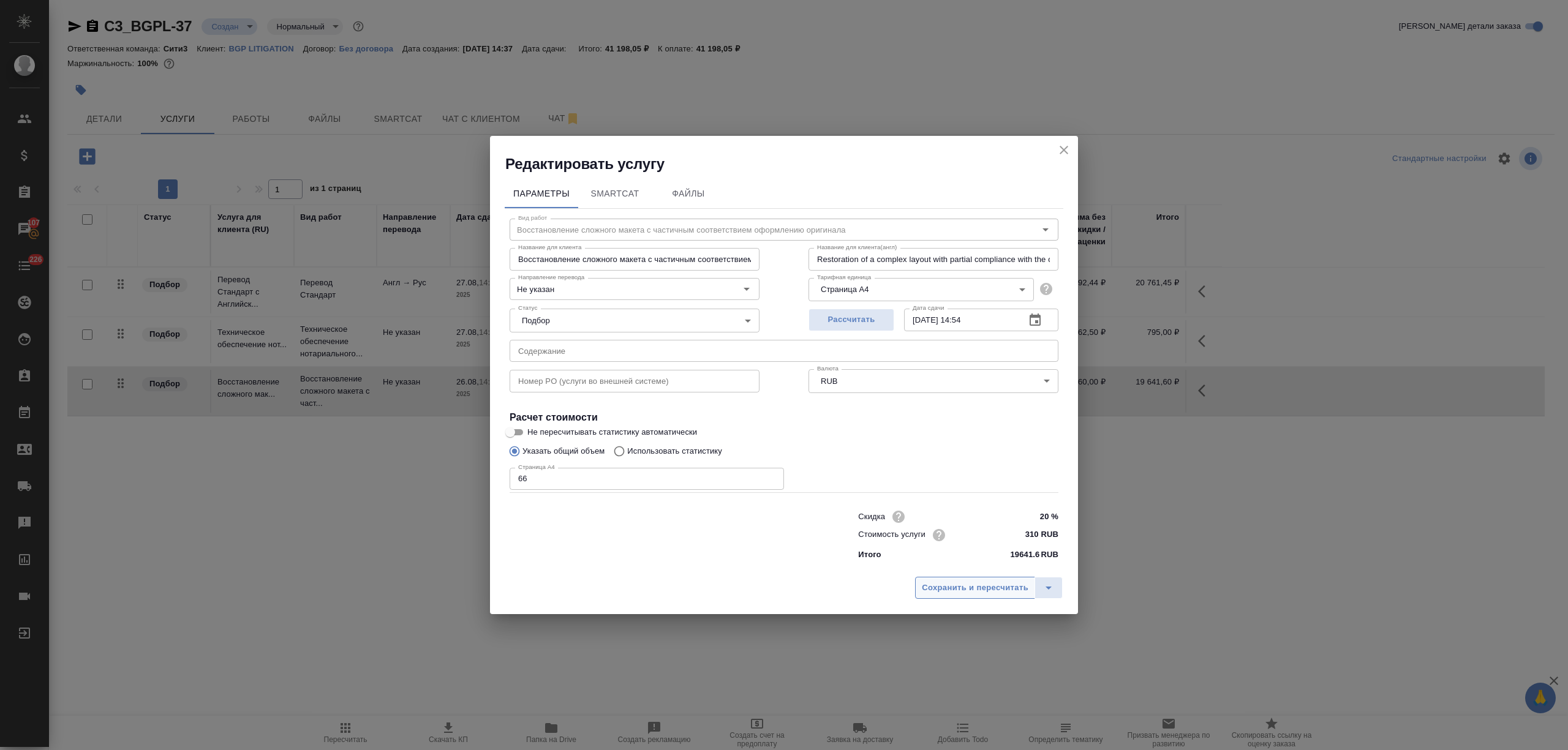
click at [1006, 583] on span "Сохранить и пересчитать" at bounding box center [975, 588] width 106 height 14
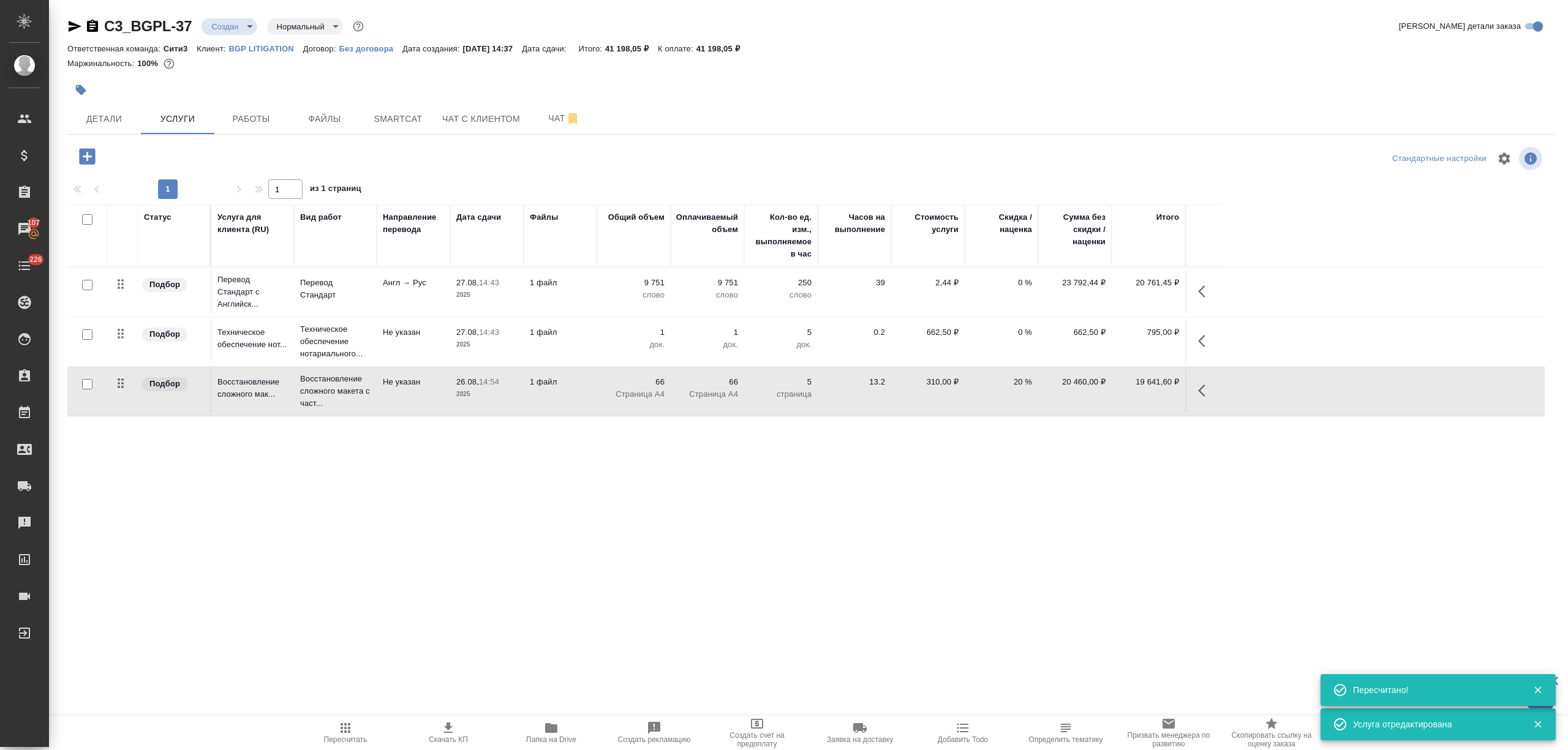
click at [1065, 393] on td "20 460,00 ₽" at bounding box center [1074, 391] width 73 height 43
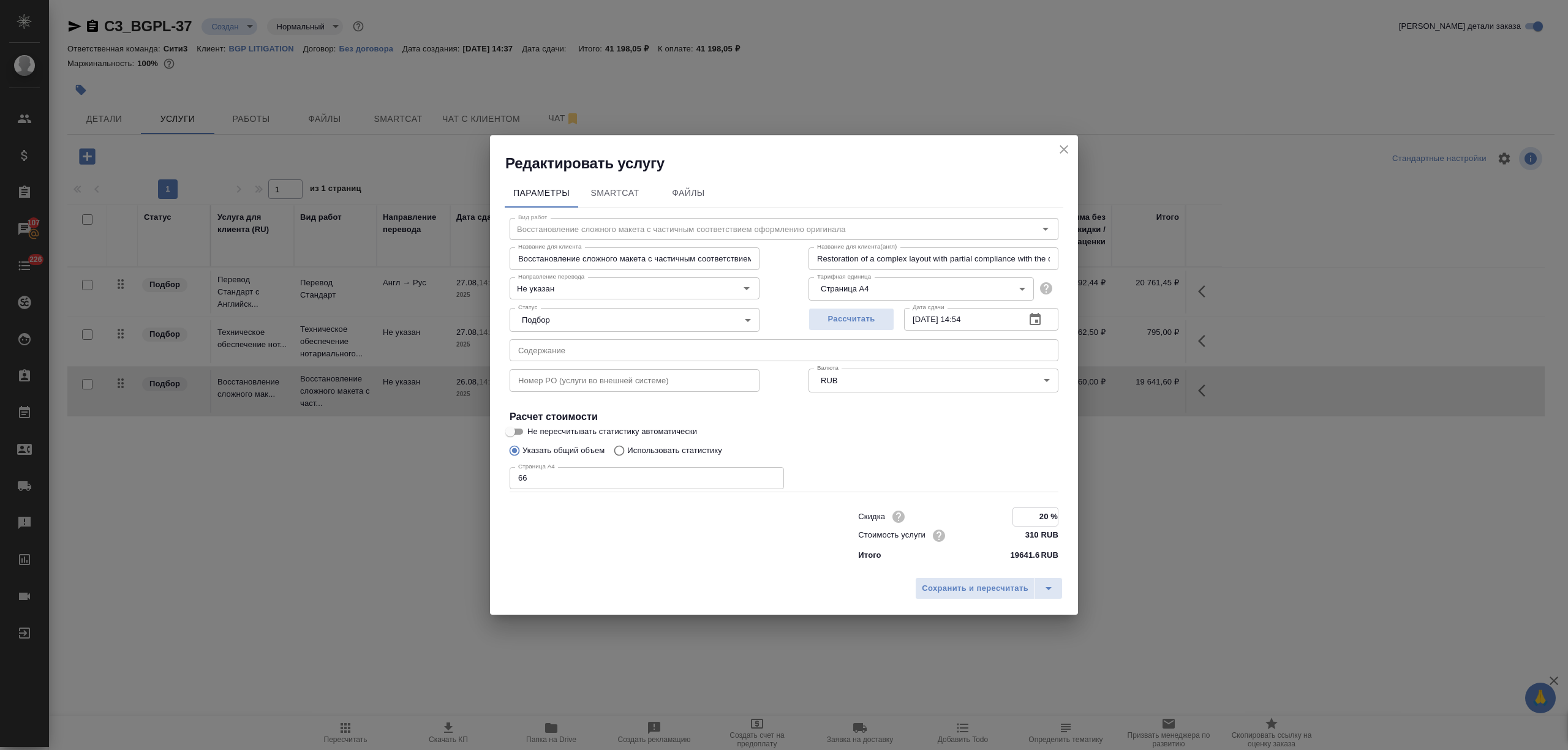
drag, startPoint x: 1049, startPoint y: 511, endPoint x: 1037, endPoint y: 514, distance: 12.4
click at [1037, 514] on input "20 %" at bounding box center [1035, 516] width 44 height 17
drag, startPoint x: 1046, startPoint y: 514, endPoint x: 1032, endPoint y: 514, distance: 14.0
click at [1032, 514] on input "20 %" at bounding box center [1035, 516] width 44 height 17
type input "30 %"
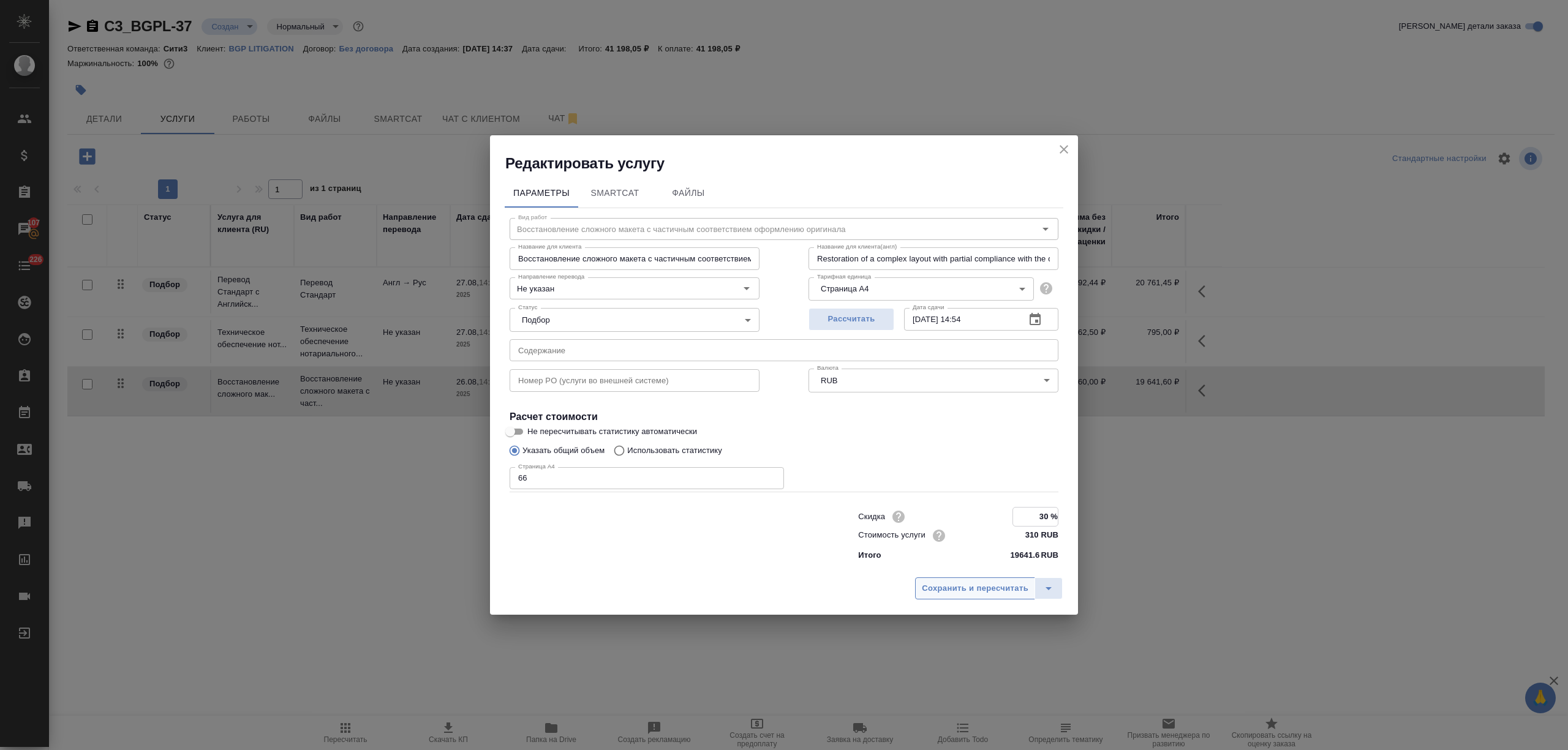
click at [983, 577] on button "Сохранить и пересчитать" at bounding box center [975, 588] width 120 height 22
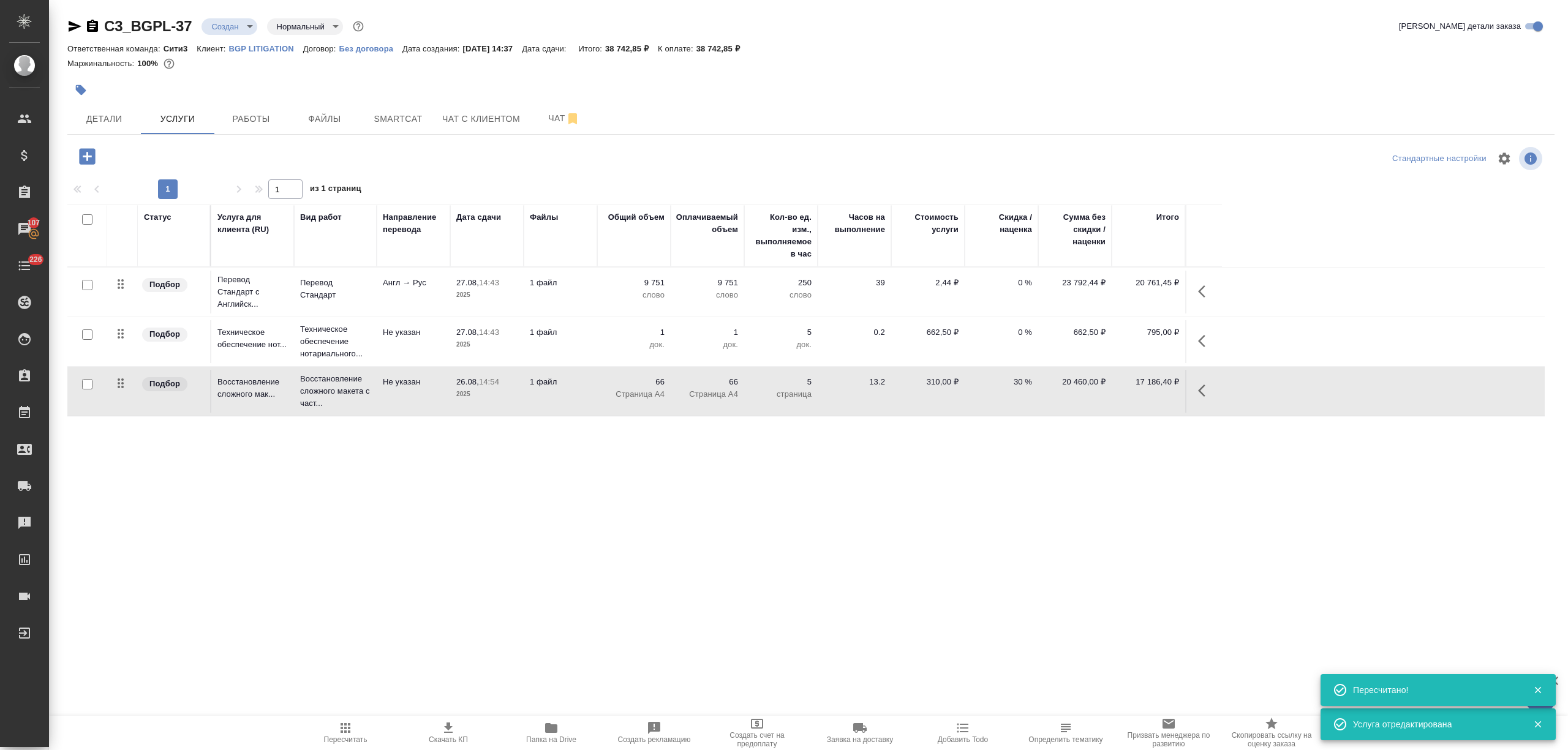
click at [828, 402] on td "13.2" at bounding box center [855, 391] width 73 height 43
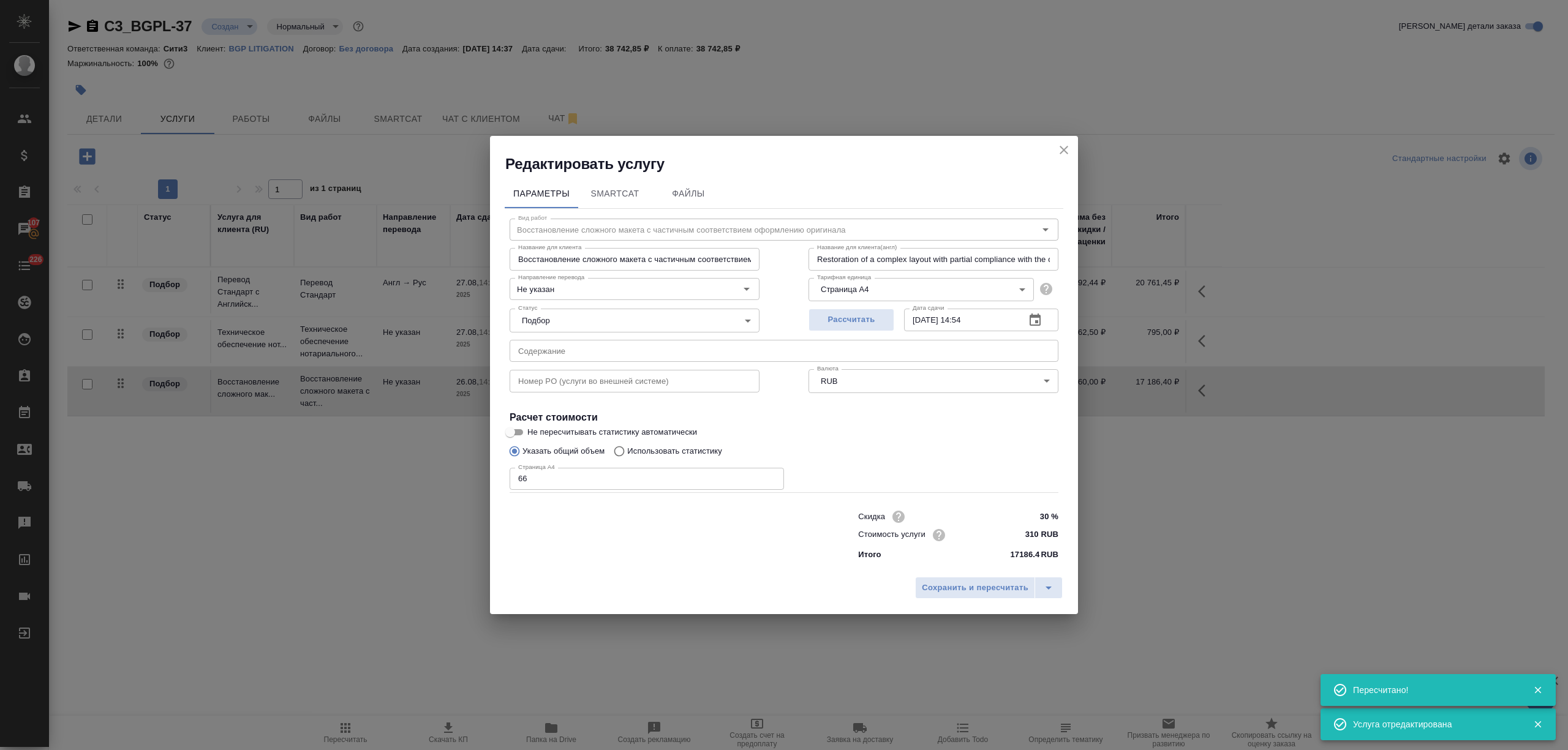
click at [1059, 148] on button "close" at bounding box center [1063, 150] width 18 height 18
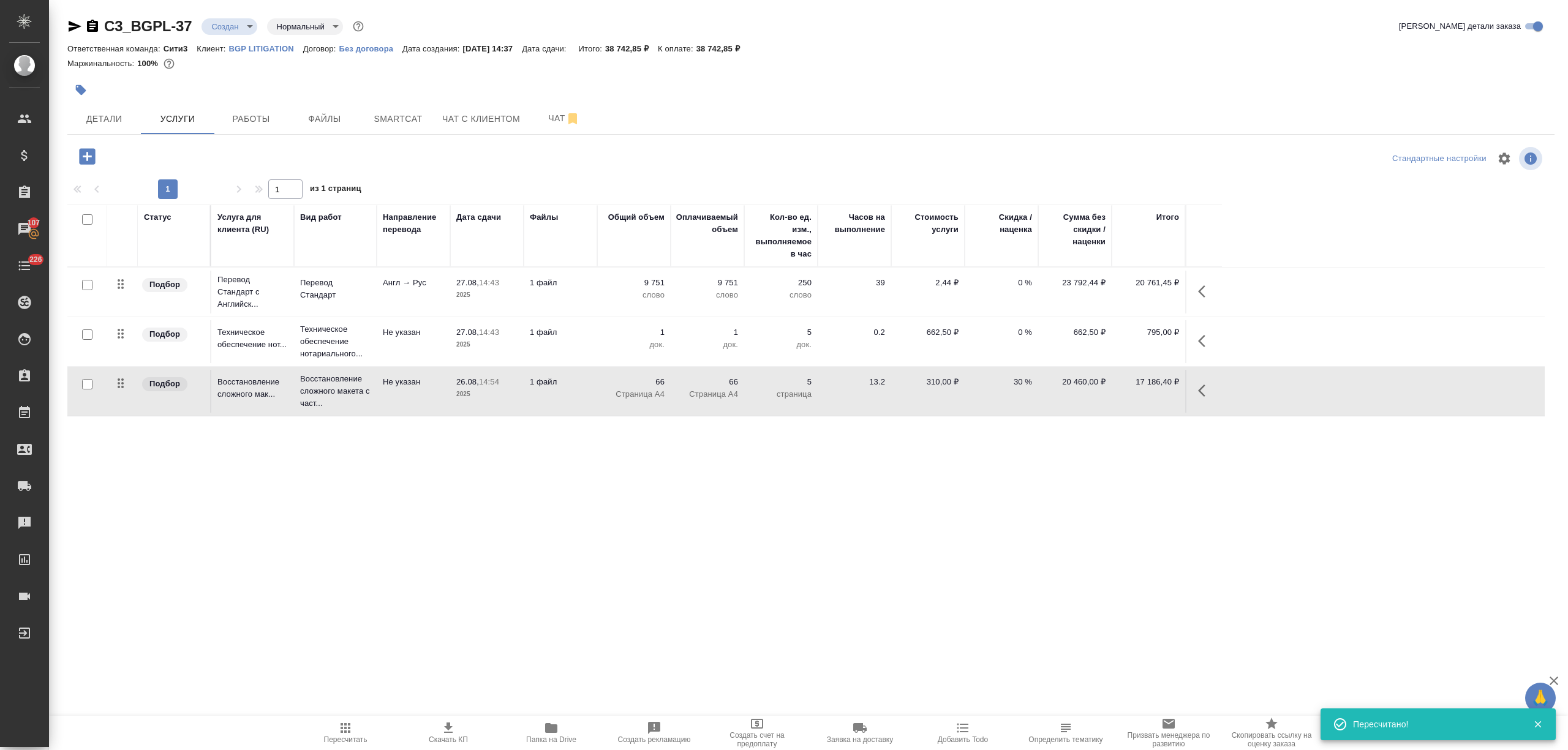
click at [451, 723] on icon "button" at bounding box center [448, 728] width 15 height 15
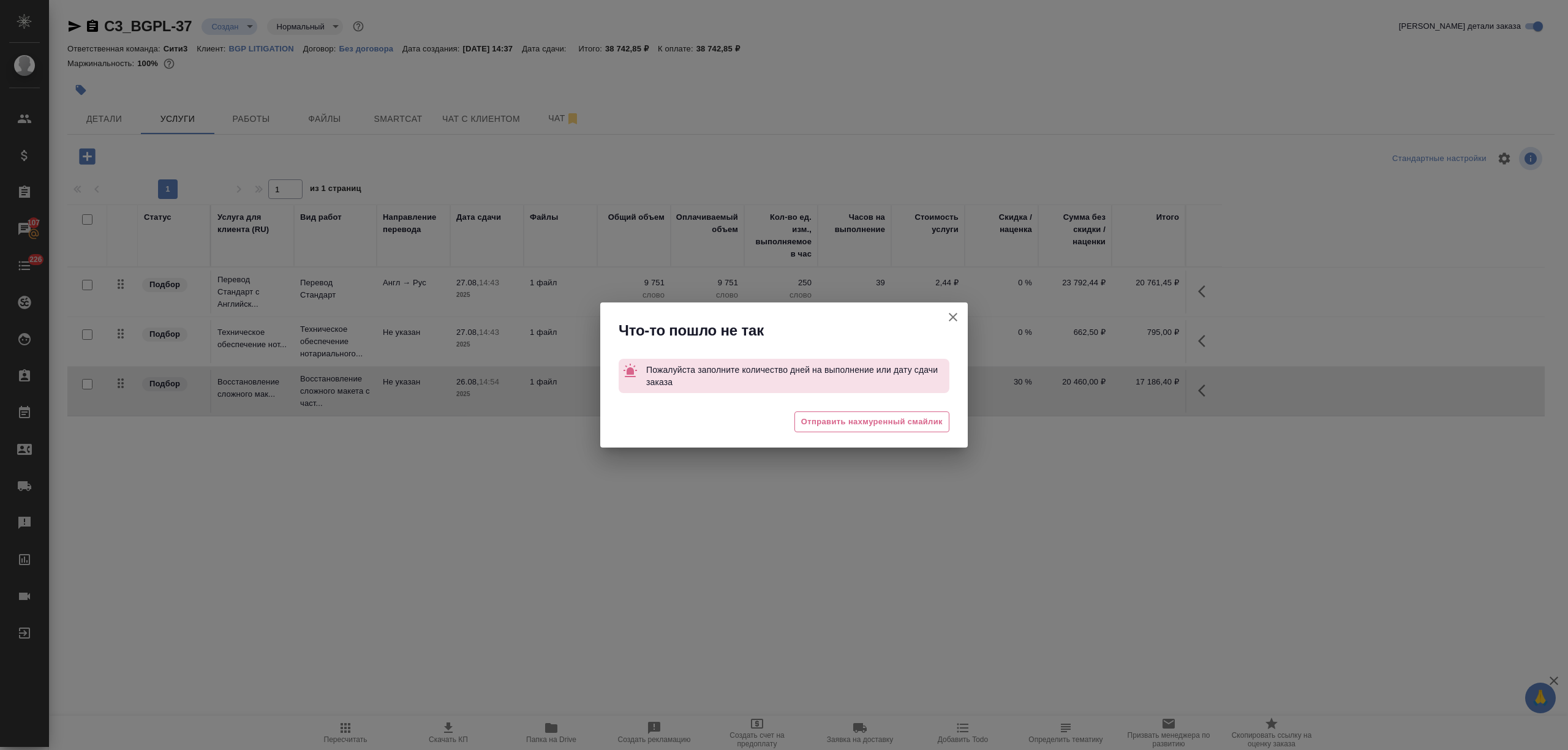
click at [950, 311] on icon "button" at bounding box center [952, 317] width 15 height 15
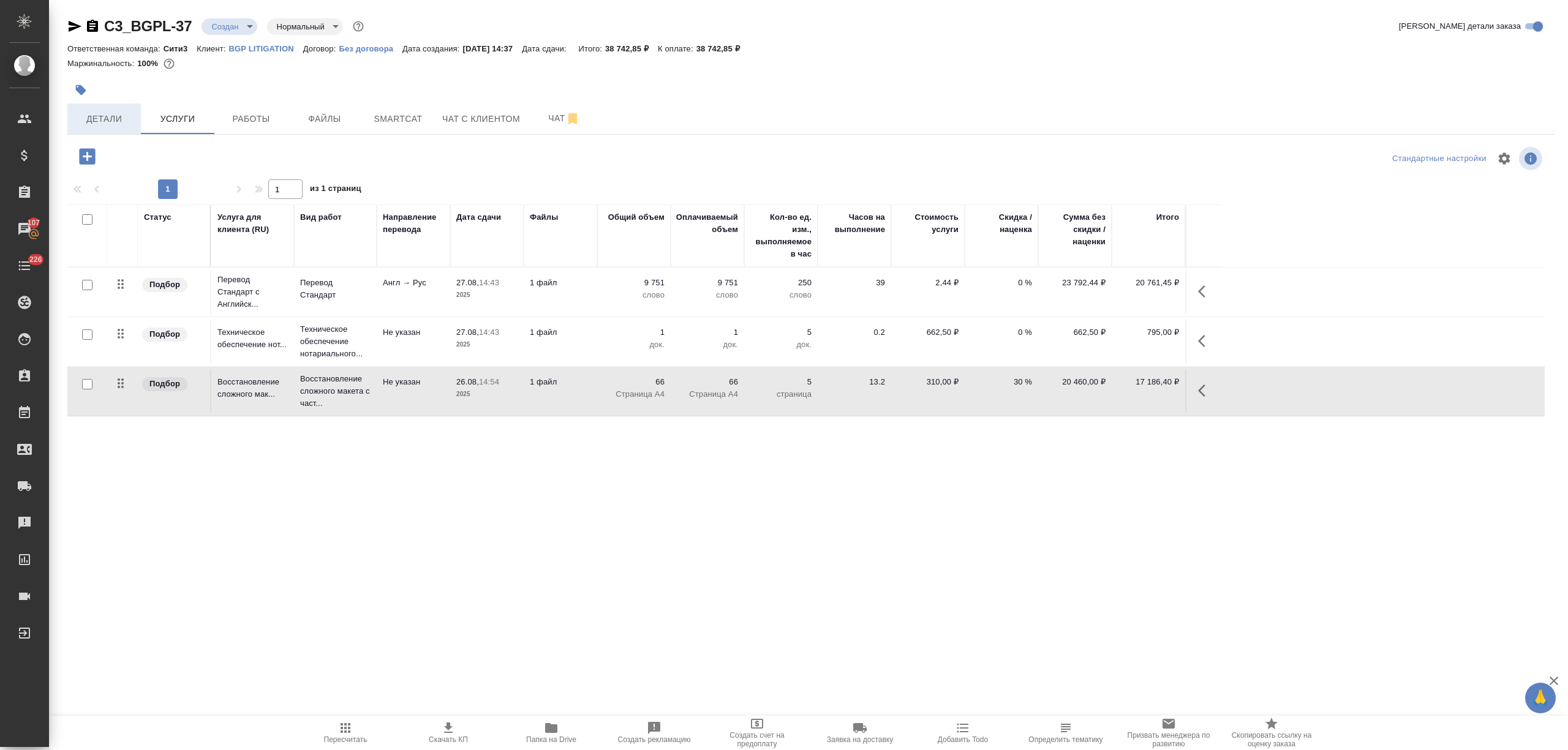
click at [116, 104] on button "Детали" at bounding box center [104, 119] width 73 height 31
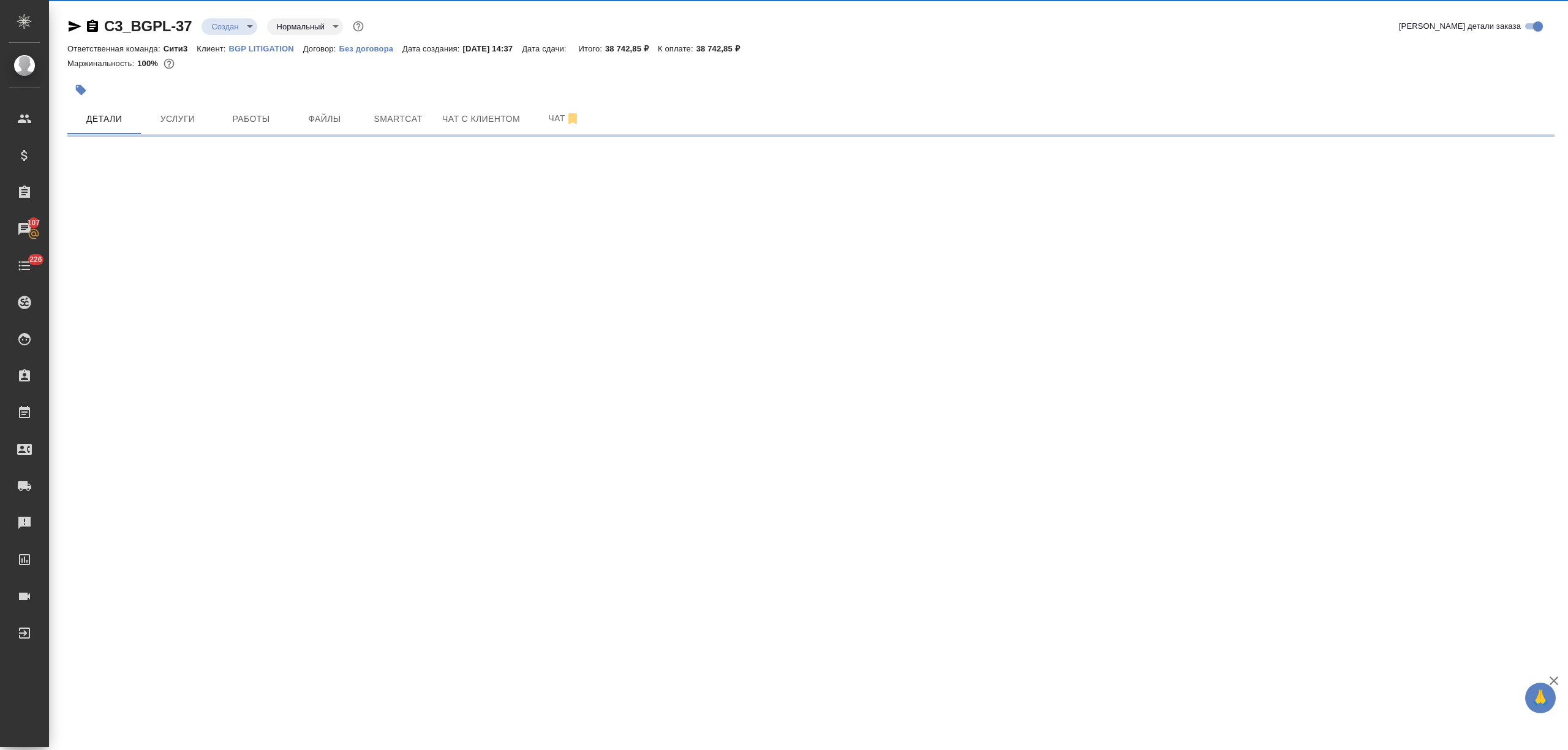
select select "RU"
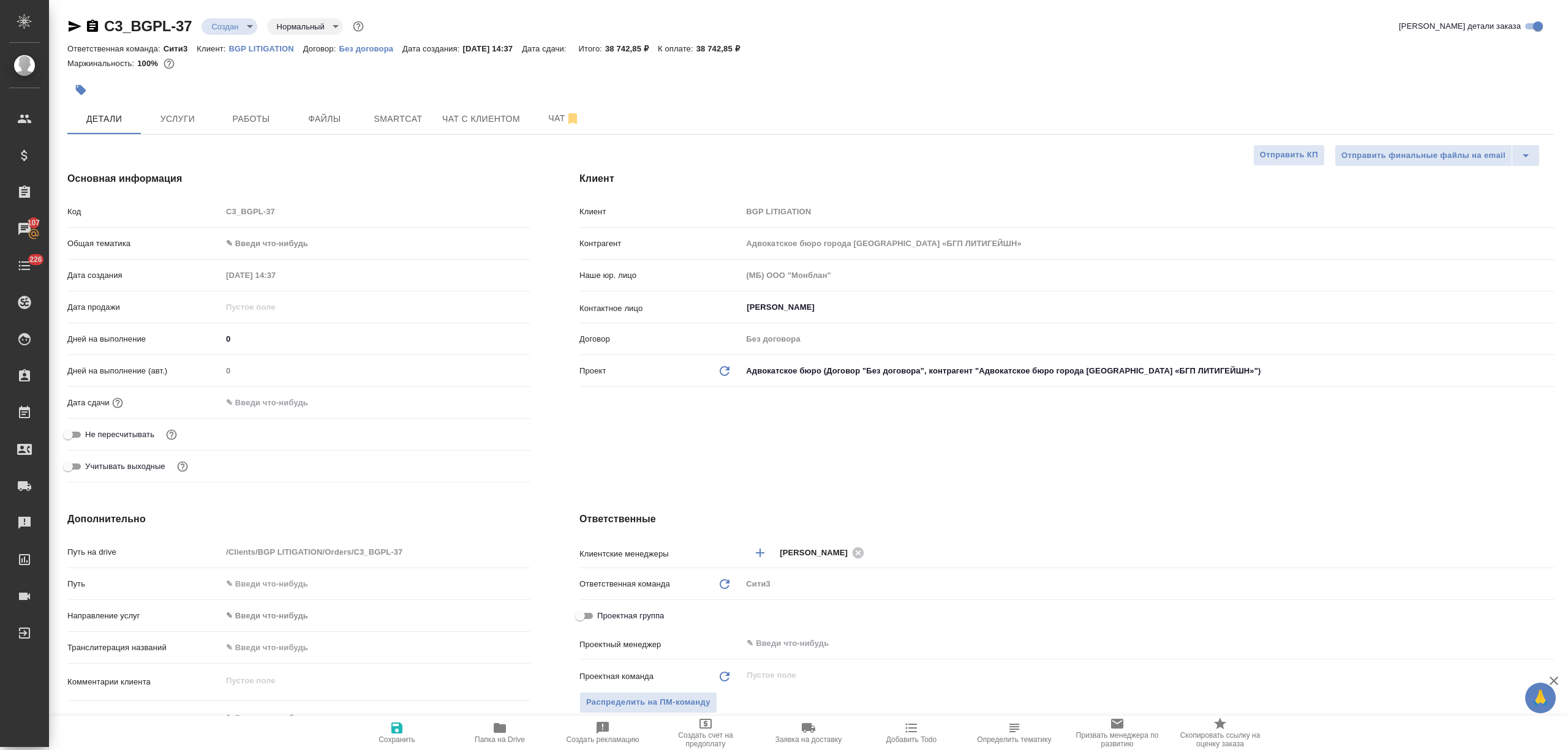
type textarea "x"
click at [282, 408] on input "text" at bounding box center [275, 403] width 107 height 17
click at [494, 400] on icon "button" at bounding box center [494, 401] width 15 height 15
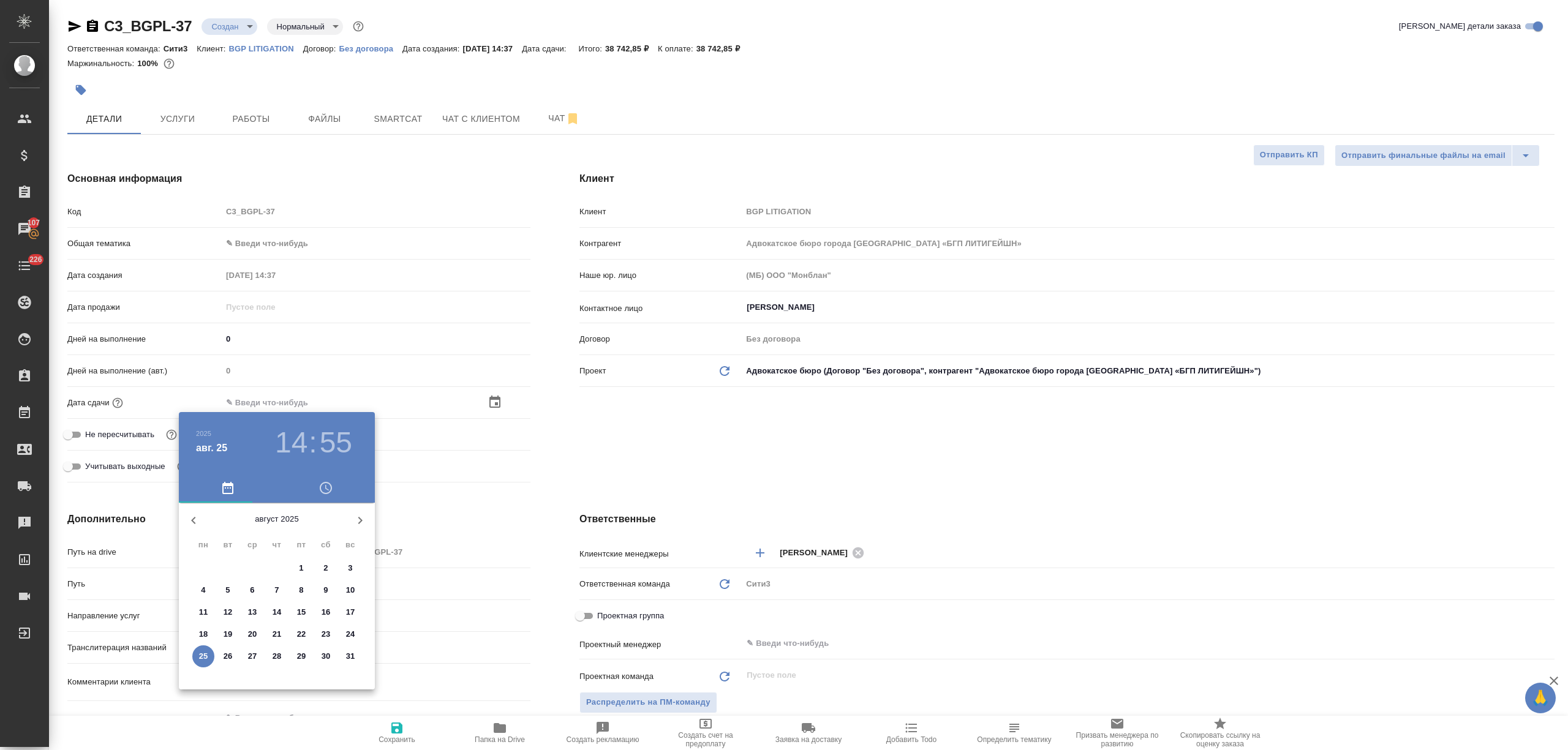
click at [295, 654] on span "29" at bounding box center [301, 657] width 22 height 12
type input "29.08.2025 14:55"
type textarea "x"
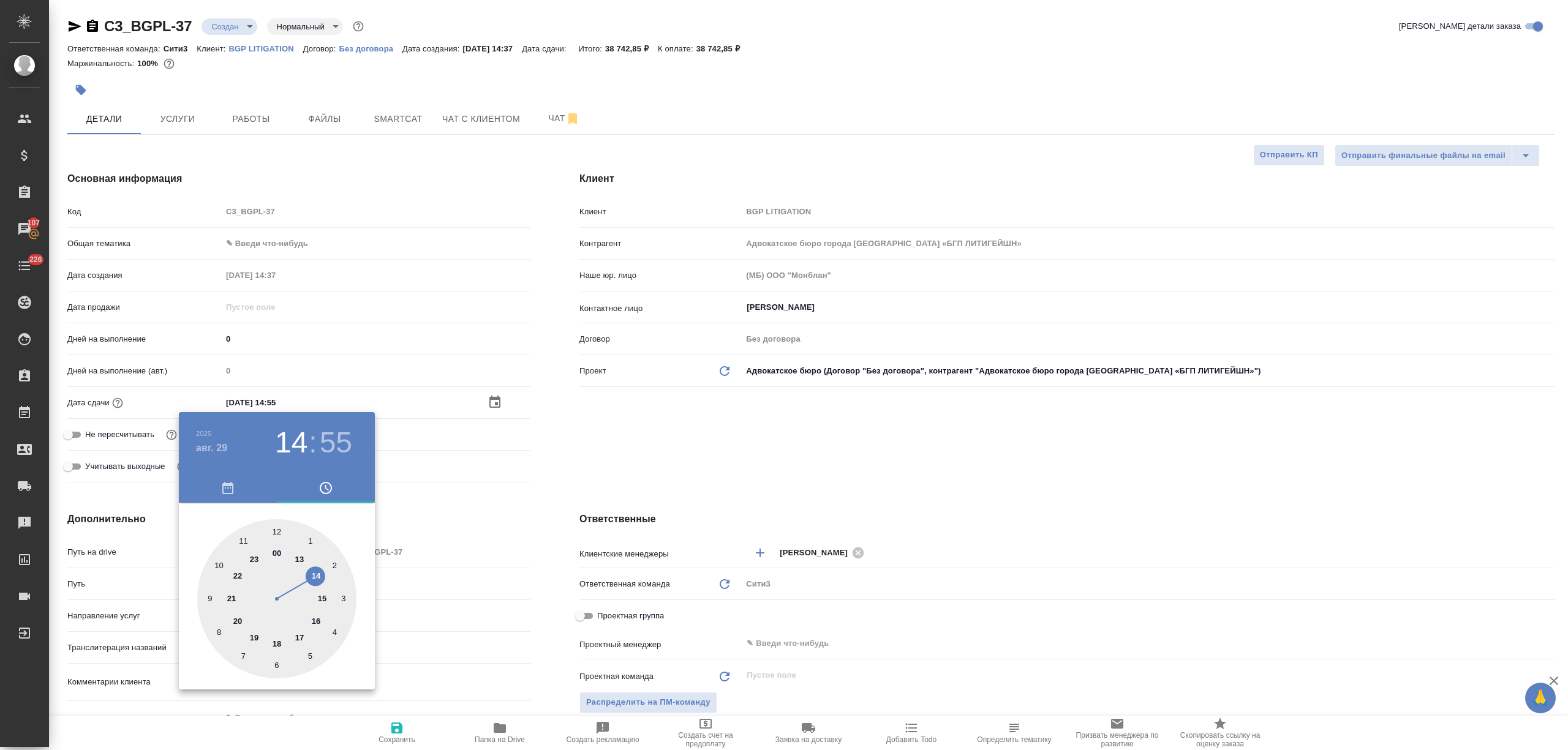
click at [414, 652] on div at bounding box center [784, 375] width 1568 height 750
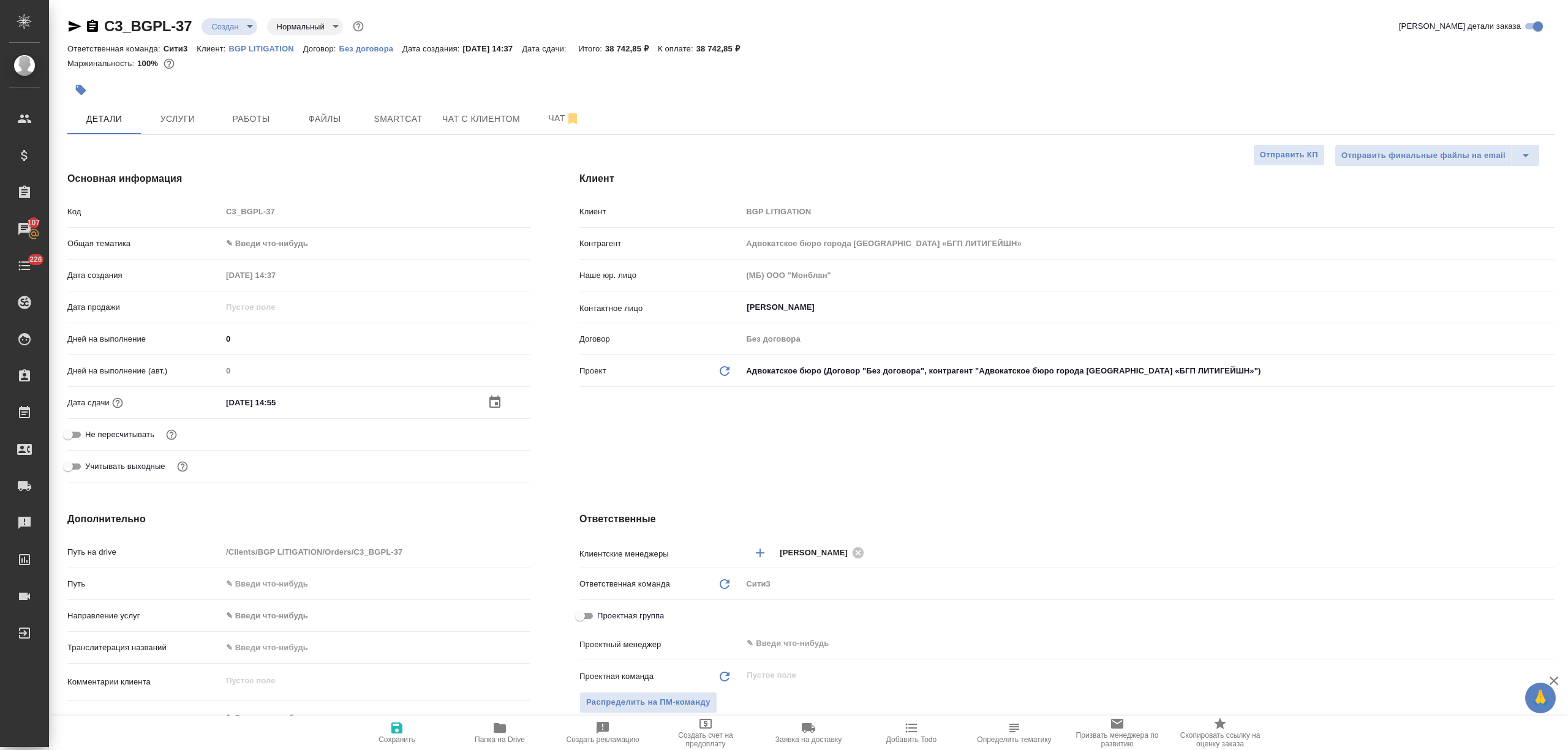
click at [390, 733] on icon "button" at bounding box center [397, 728] width 15 height 15
type textarea "x"
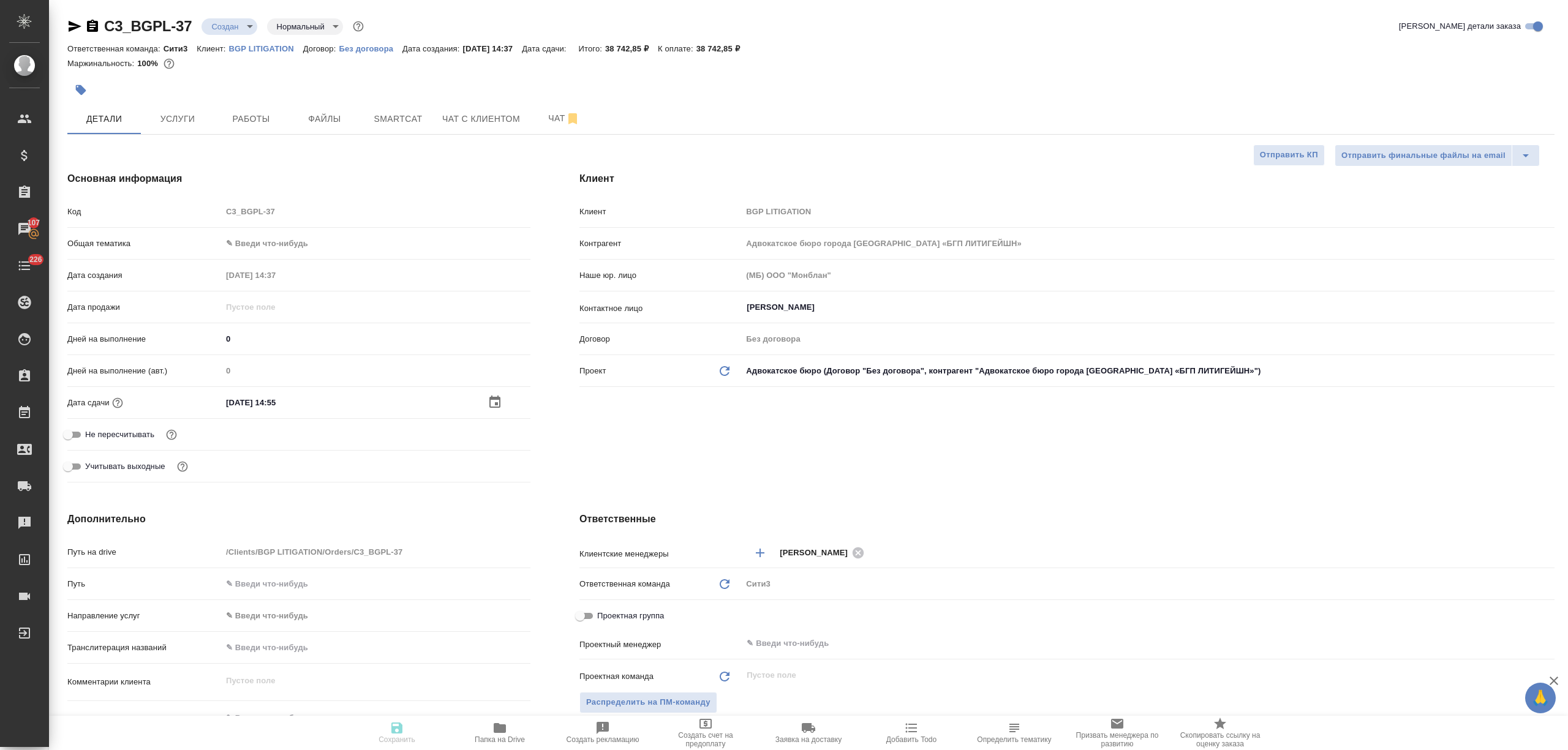
type textarea "x"
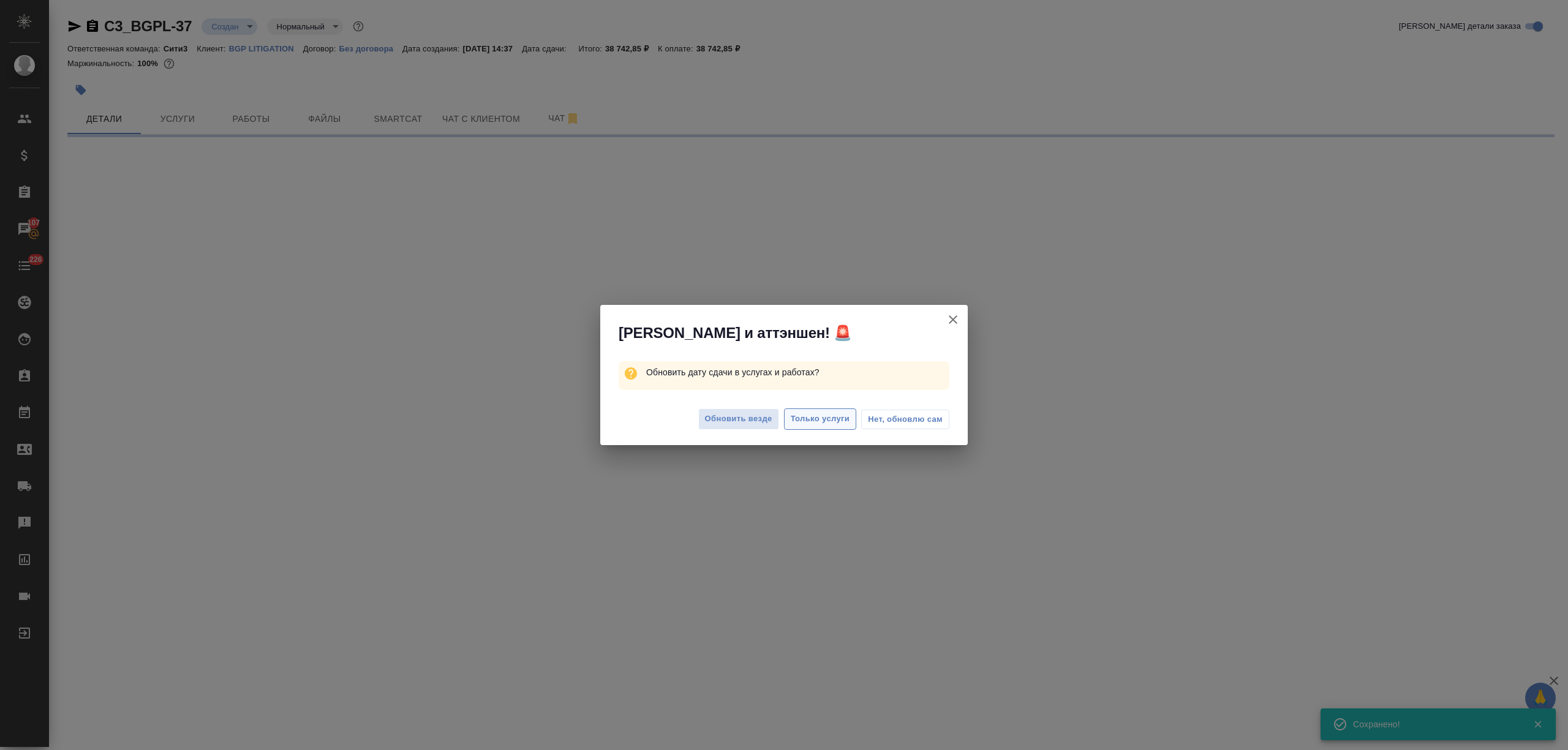
select select "RU"
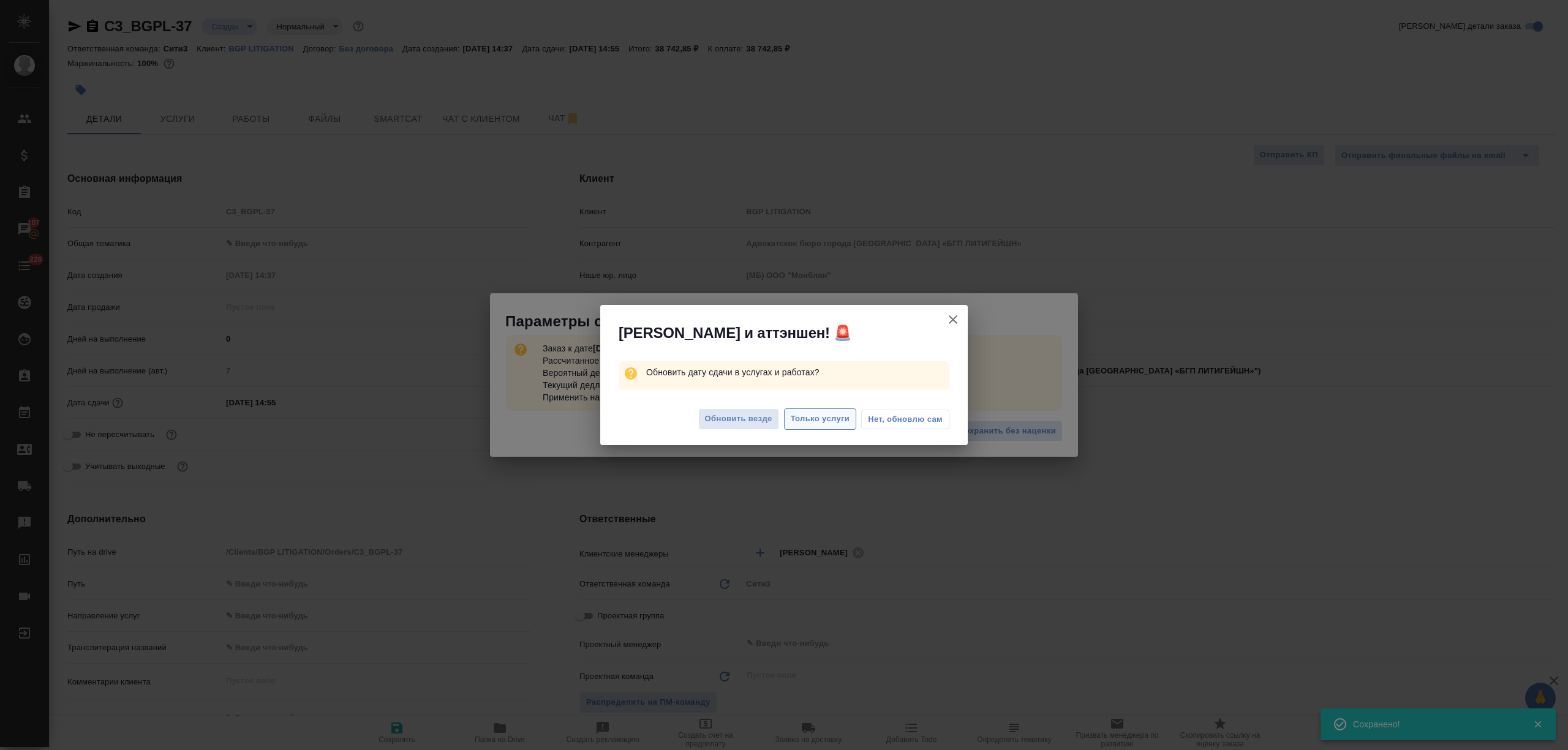
click at [821, 419] on span "Только услуги" at bounding box center [821, 419] width 59 height 14
type textarea "x"
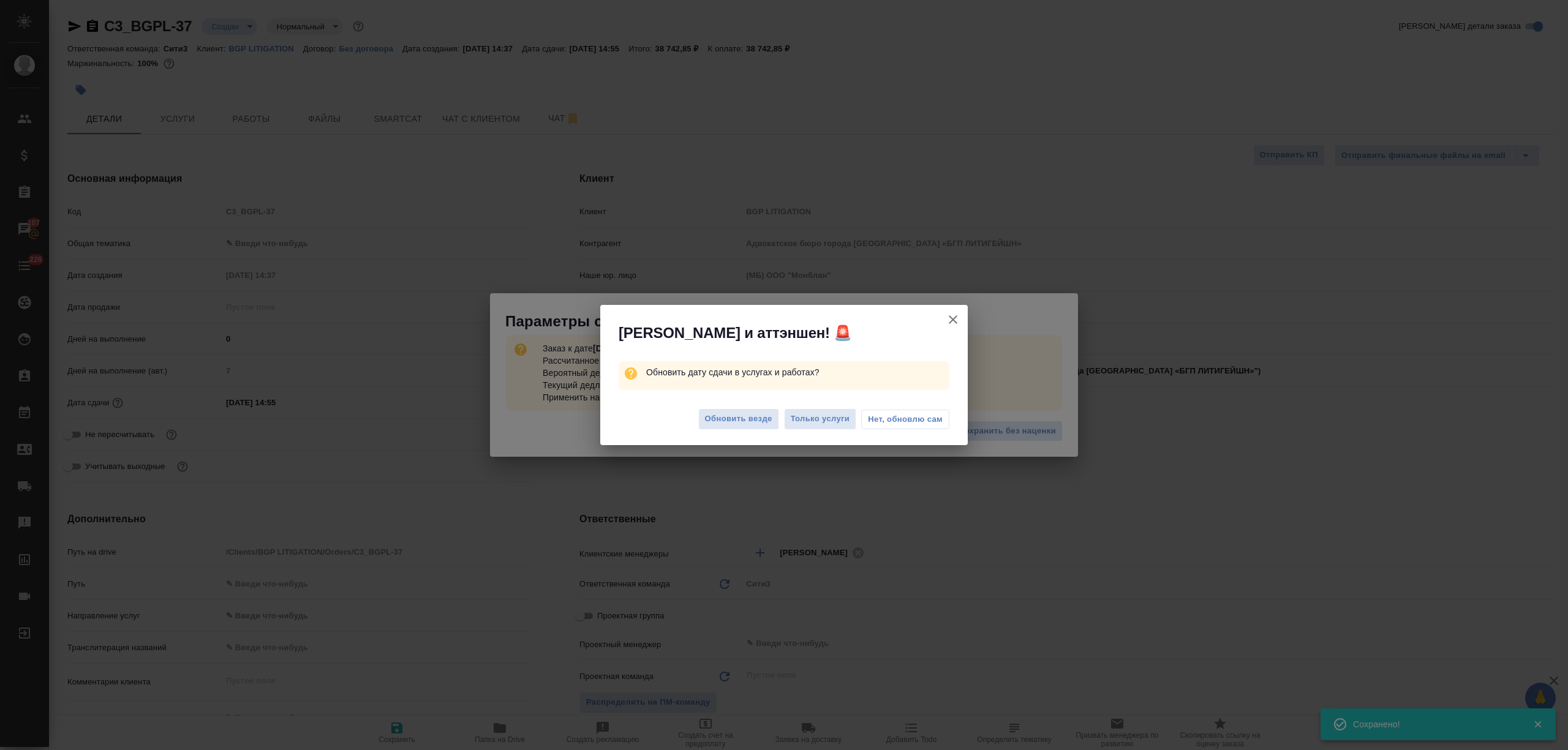
type textarea "x"
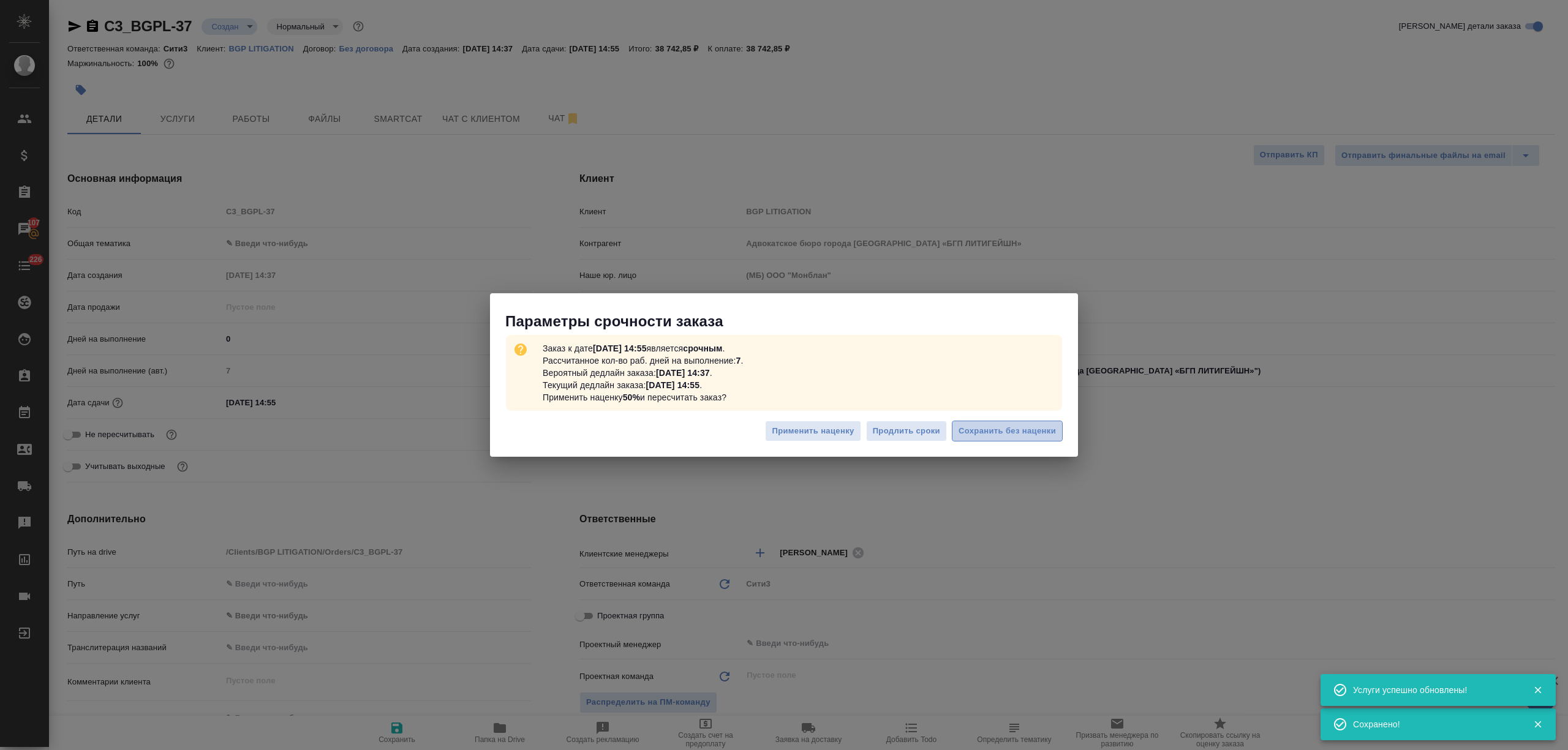
drag, startPoint x: 1027, startPoint y: 431, endPoint x: 307, endPoint y: 221, distance: 750.0
click at [1026, 431] on span "Сохранить без наценки" at bounding box center [1007, 432] width 98 height 14
type textarea "x"
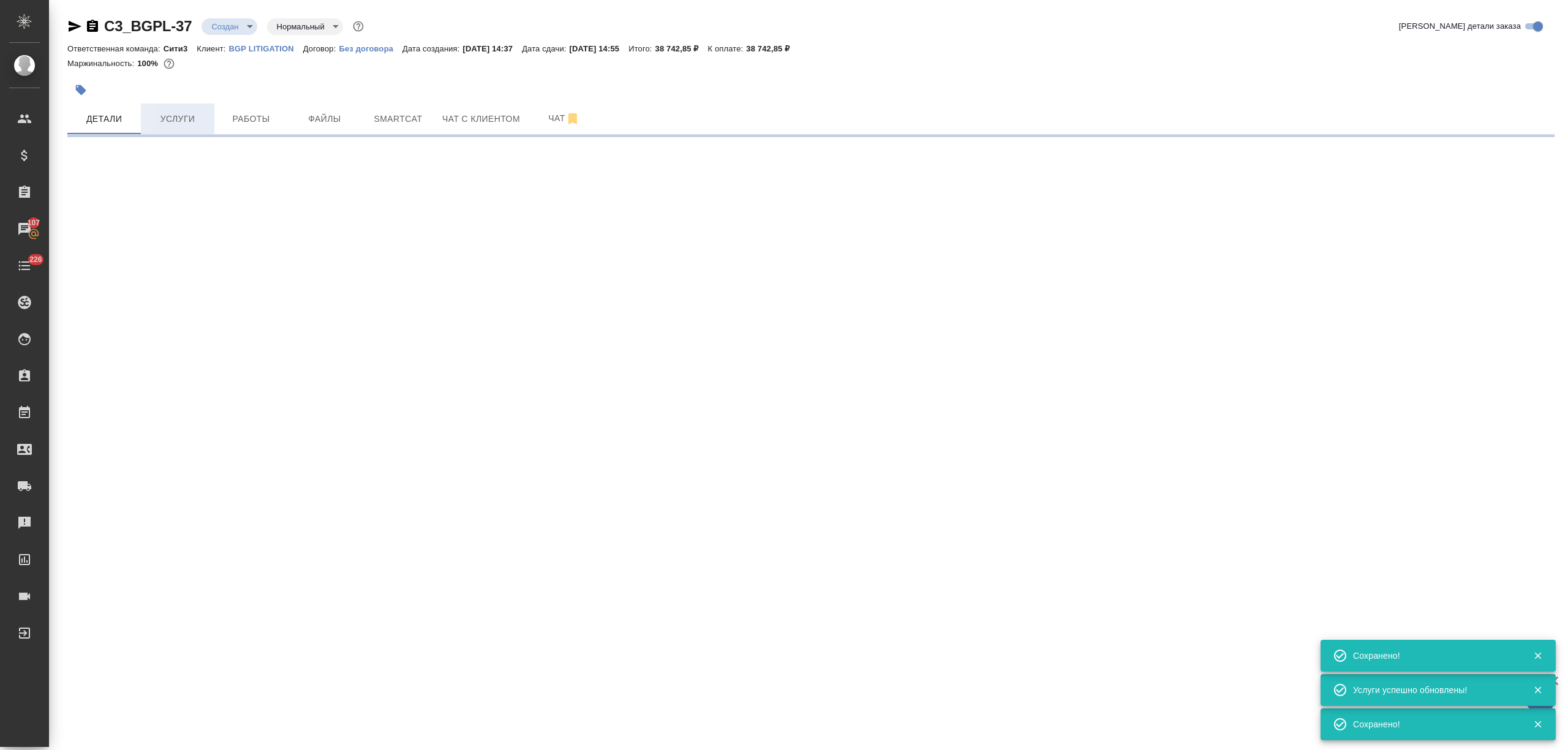
type input "urgent"
select select "RU"
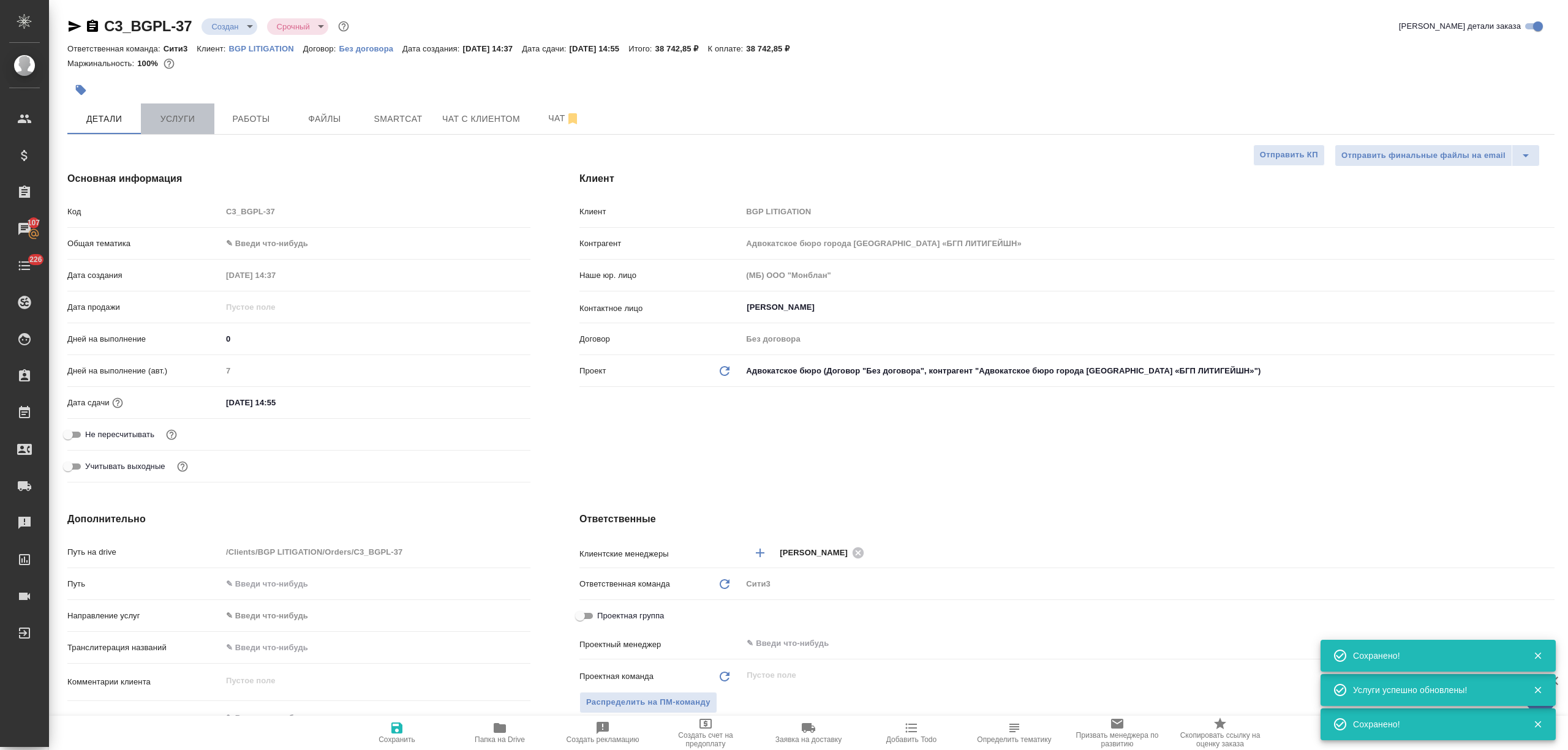
click at [190, 112] on span "Услуги" at bounding box center [177, 119] width 58 height 16
type textarea "x"
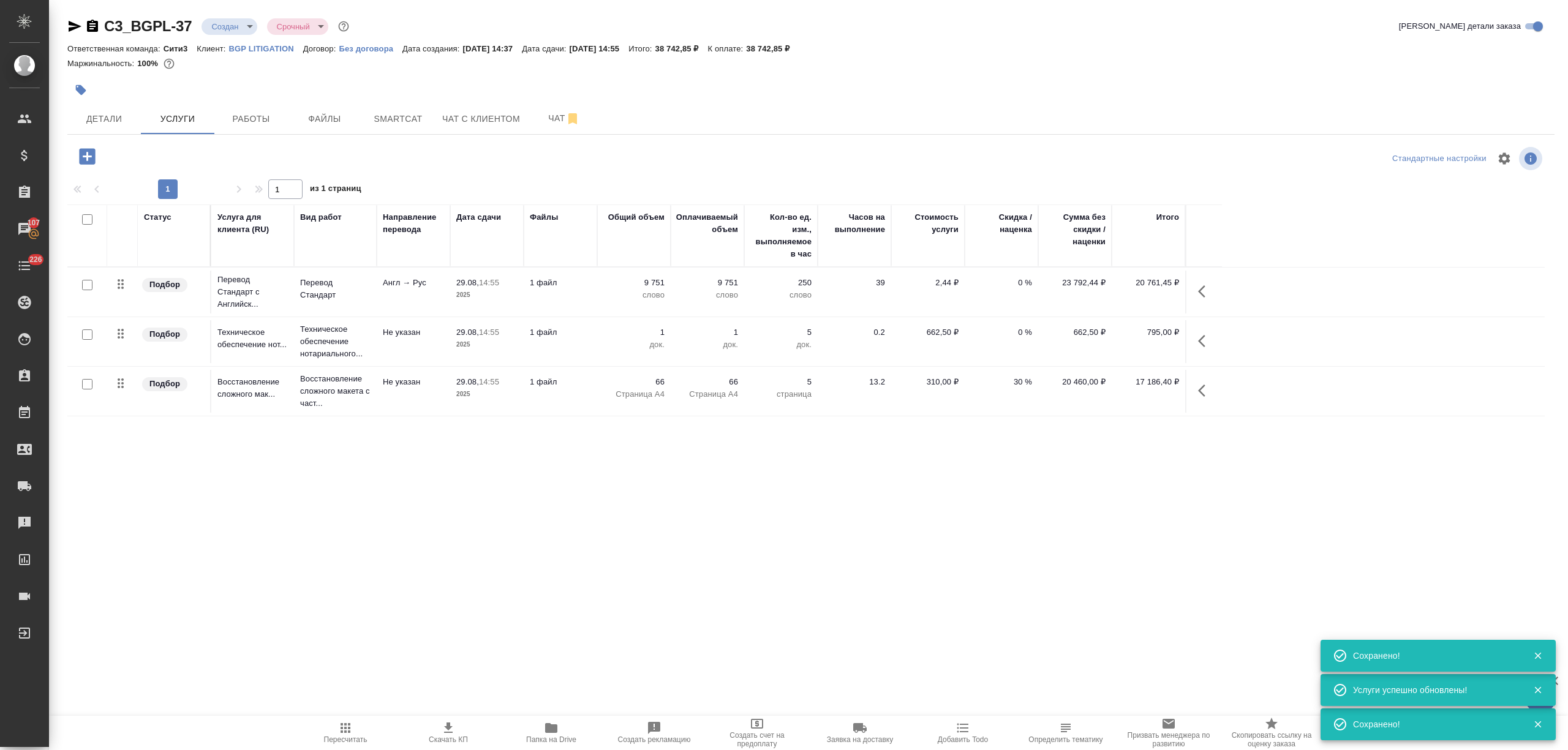
click at [427, 730] on span "Скачать КП" at bounding box center [447, 733] width 88 height 24
click at [356, 153] on div at bounding box center [315, 156] width 495 height 25
click at [542, 124] on span "Чат" at bounding box center [563, 119] width 58 height 16
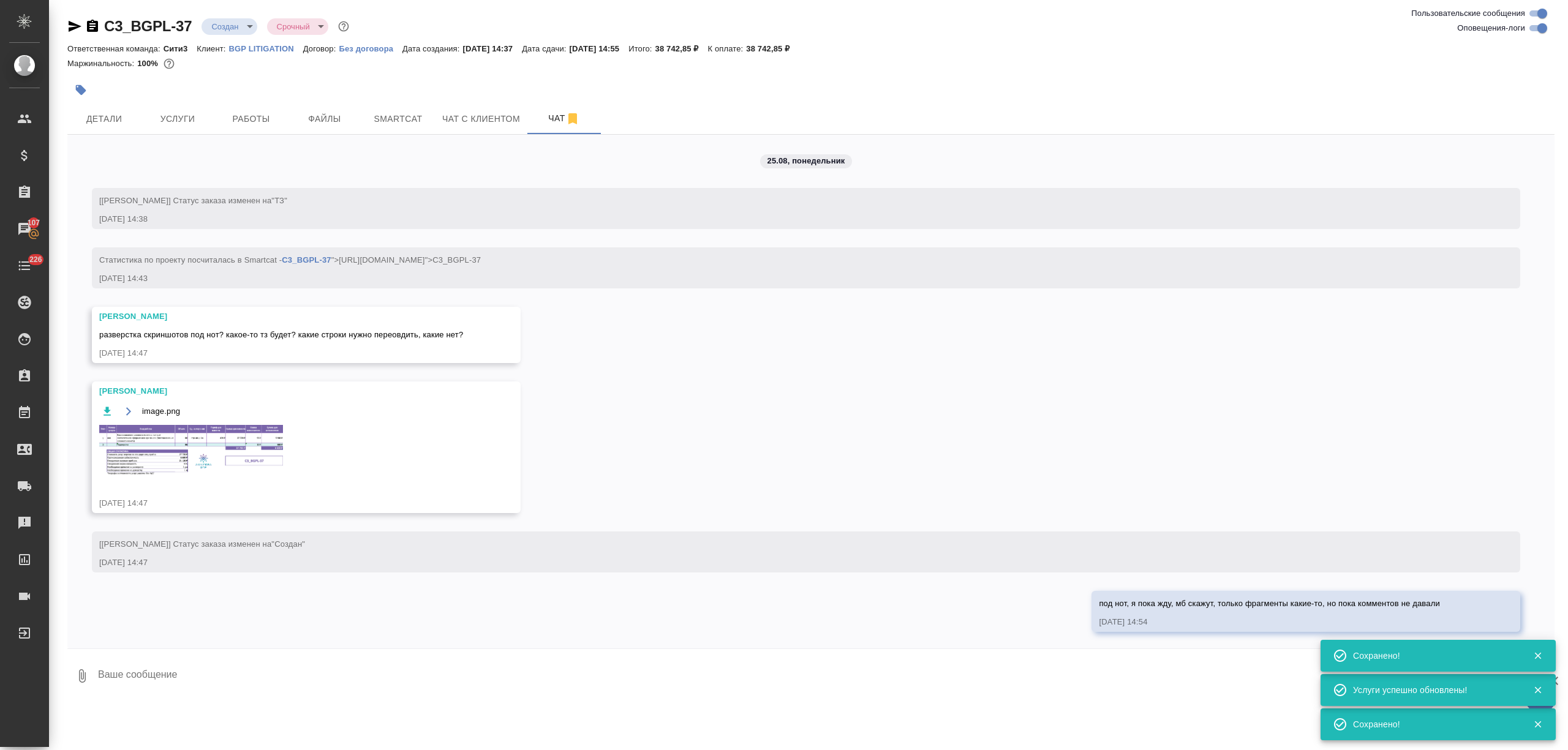
scroll to position [1, 0]
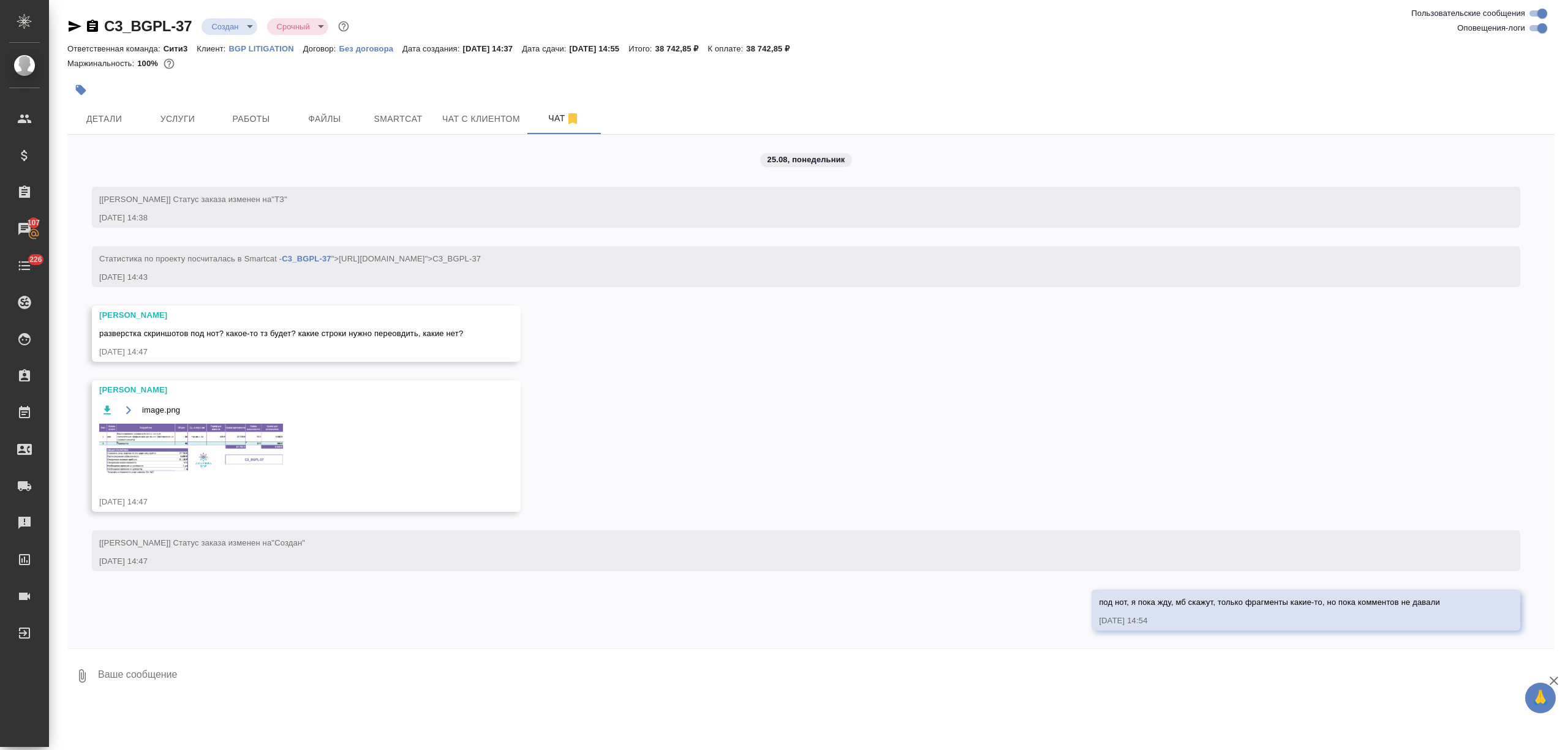
click at [263, 437] on img at bounding box center [191, 449] width 184 height 51
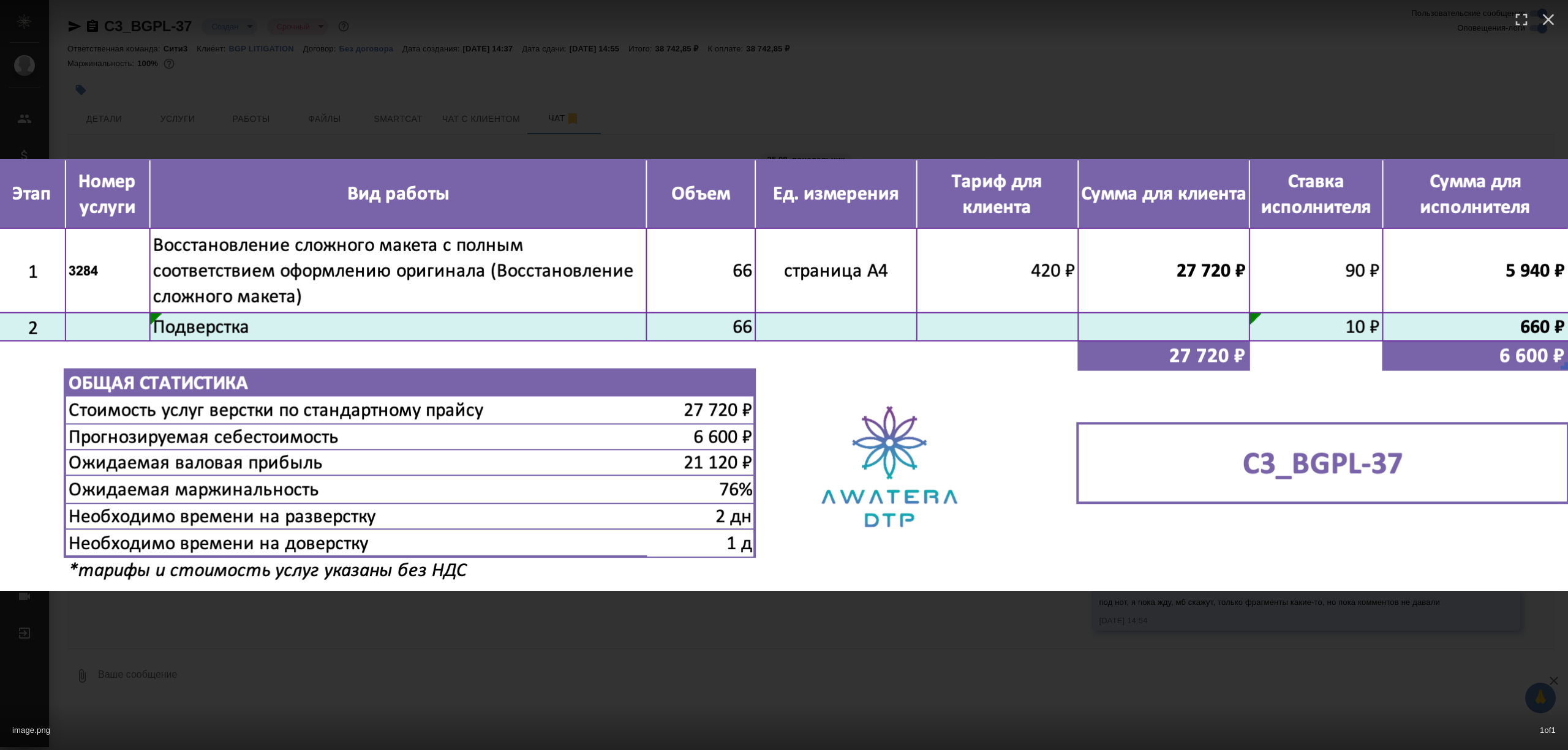
click at [684, 650] on div "image.png 1 of 1" at bounding box center [784, 375] width 1568 height 750
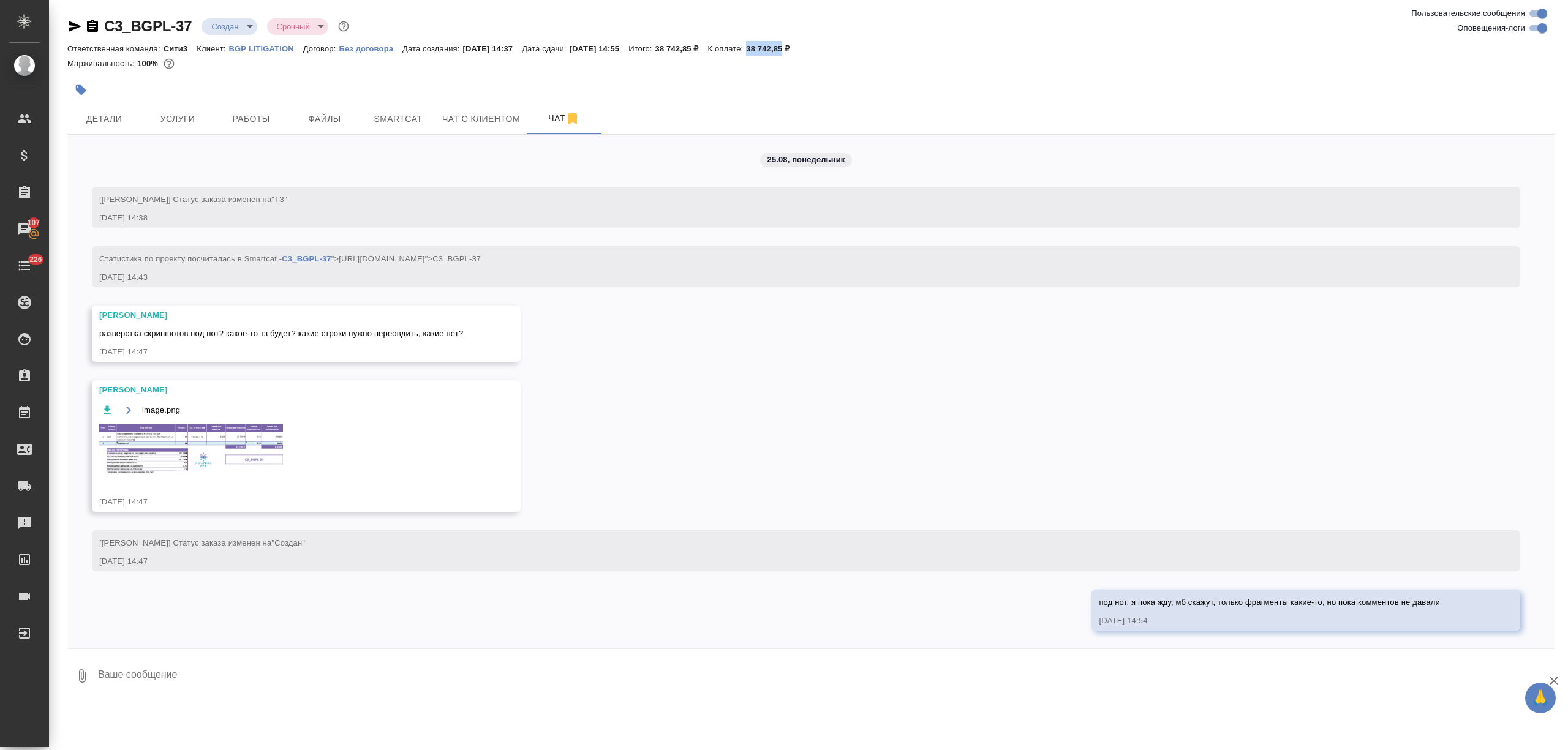
drag, startPoint x: 776, startPoint y: 48, endPoint x: 814, endPoint y: 48, distance: 38.0
click at [814, 48] on div "Ответственная команда: Сити3 Клиент: BGP LITIGATION Договор: Без договора Дата …" at bounding box center [810, 48] width 1487 height 15
copy p "38 742,85"
